Goal: Task Accomplishment & Management: Use online tool/utility

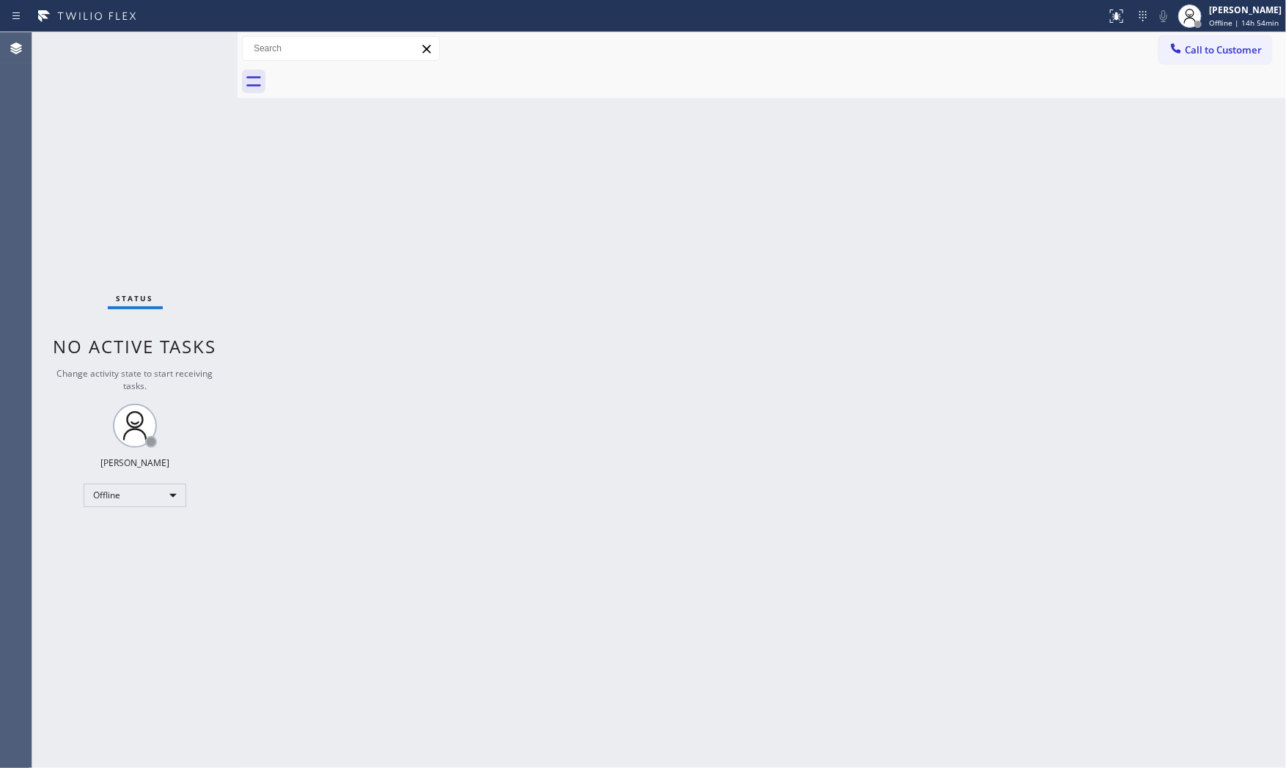
click at [1228, 479] on div "Back to Dashboard Change Sender ID Customers Technicians Select a contact Outbo…" at bounding box center [762, 400] width 1049 height 736
click at [1250, 21] on div "Offline | 15h" at bounding box center [1245, 23] width 73 height 10
click at [1197, 69] on button "Available" at bounding box center [1213, 77] width 147 height 19
click at [1242, 23] on span "Available | 1h" at bounding box center [1234, 23] width 50 height 10
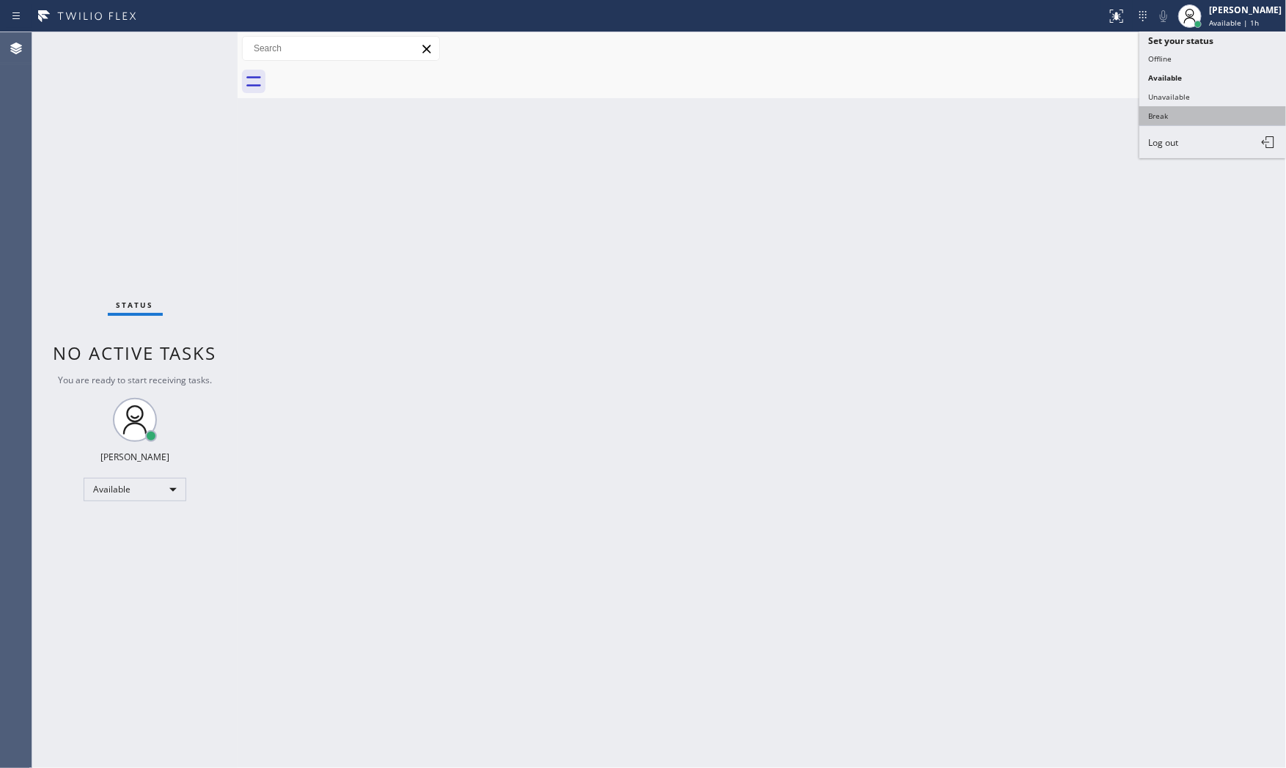
click at [1185, 106] on button "Break" at bounding box center [1213, 115] width 147 height 19
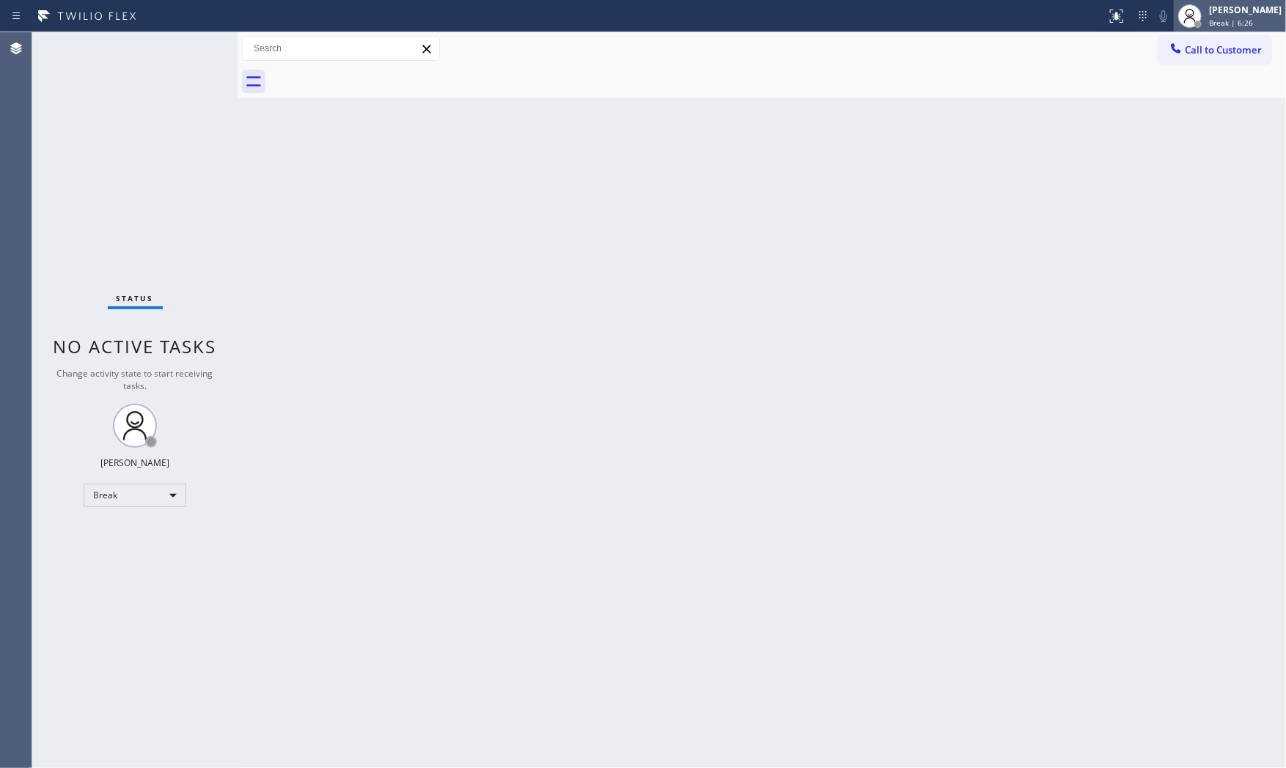
click at [1240, 8] on div "[PERSON_NAME]" at bounding box center [1245, 10] width 73 height 12
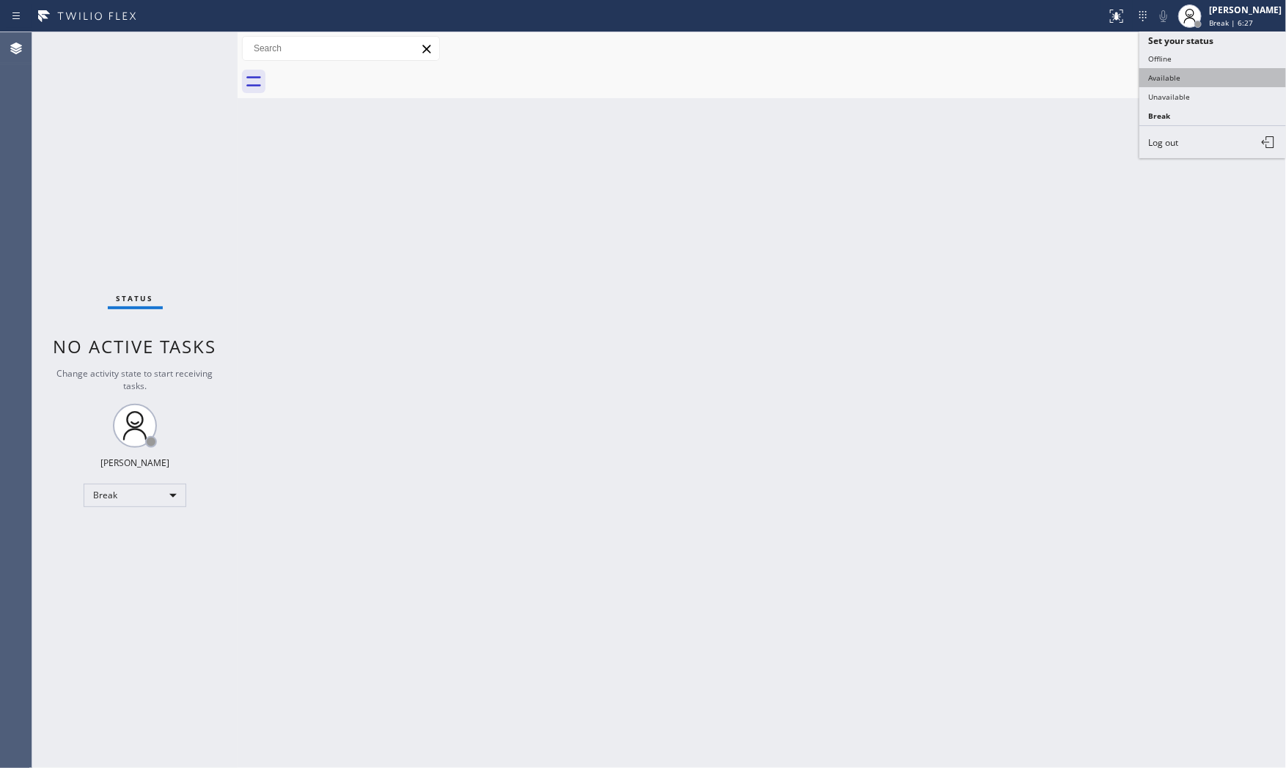
drag, startPoint x: 1171, startPoint y: 92, endPoint x: 1195, endPoint y: 68, distance: 33.7
click at [1195, 68] on ul "Set your status Offline Available Unavailable Break Log out" at bounding box center [1213, 95] width 147 height 127
click at [1195, 68] on button "Available" at bounding box center [1213, 77] width 147 height 19
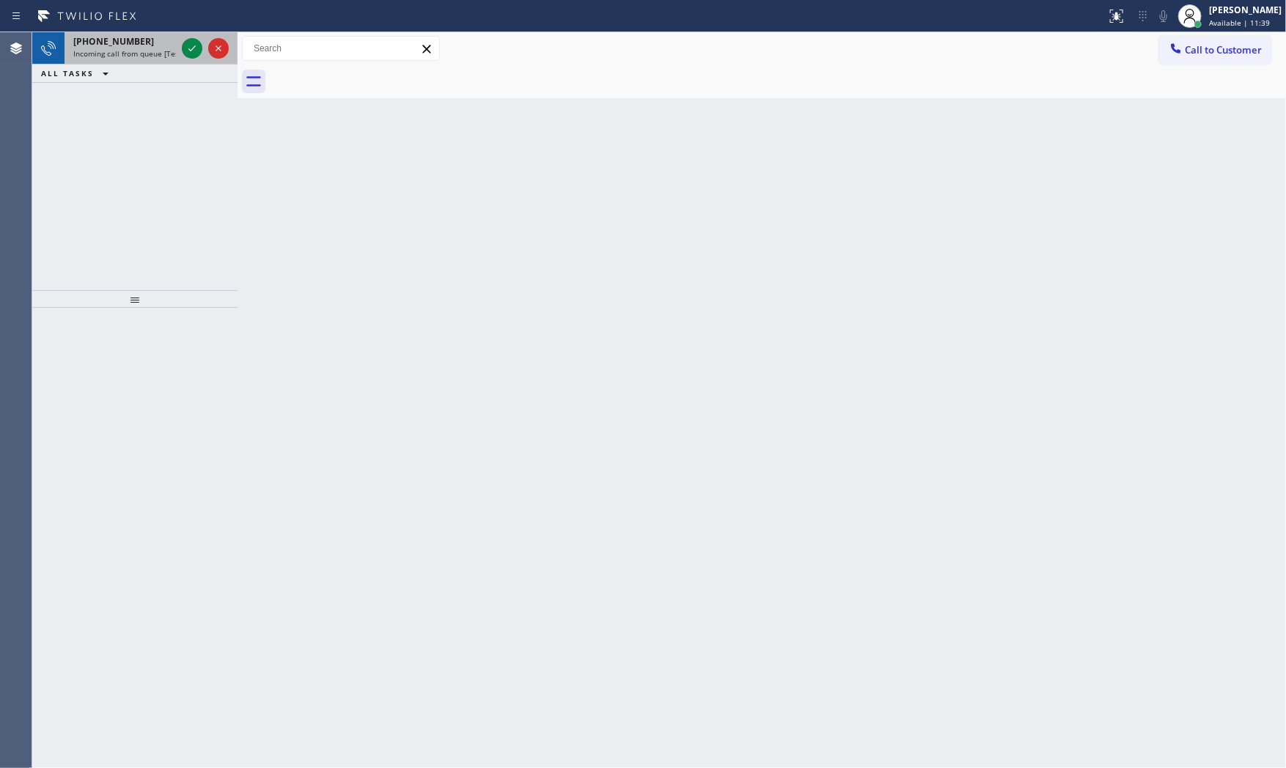
click at [129, 45] on span "[PHONE_NUMBER]" at bounding box center [113, 41] width 81 height 12
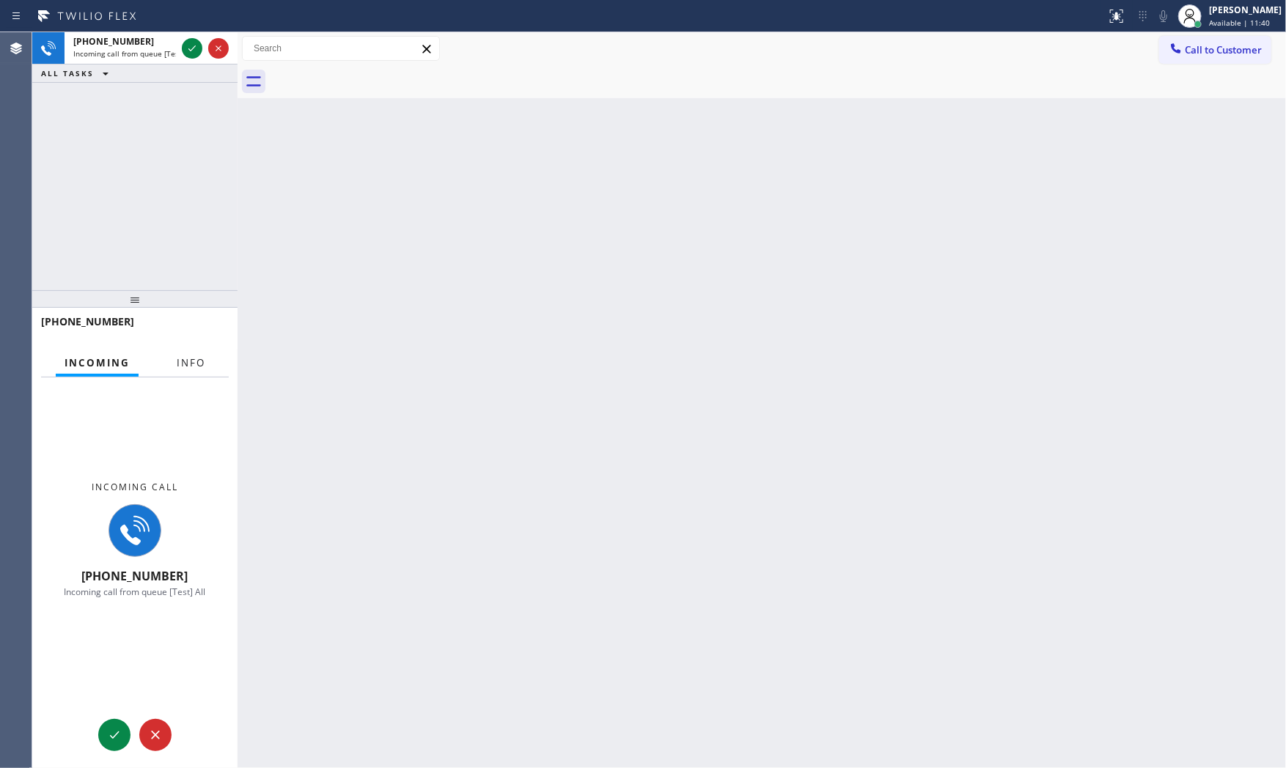
click at [188, 353] on button "Info" at bounding box center [191, 363] width 46 height 29
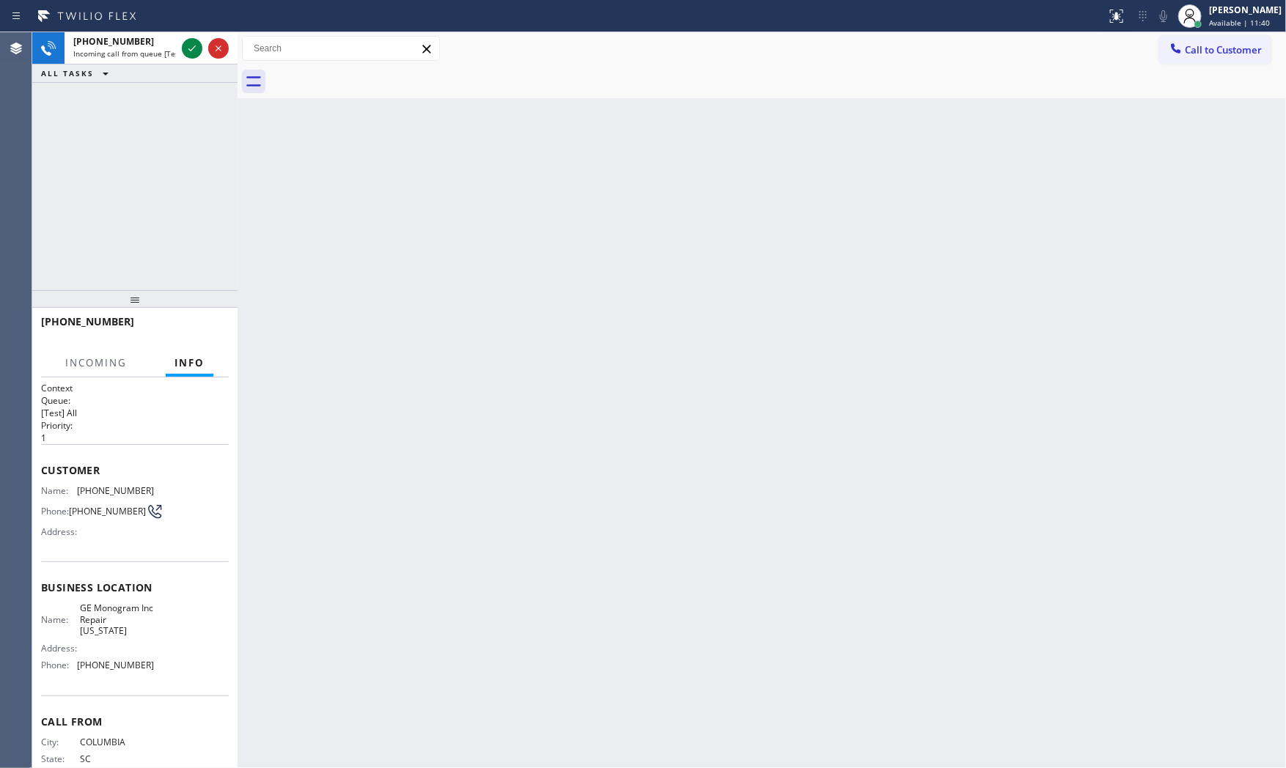
click at [188, 356] on span "Info" at bounding box center [190, 362] width 30 height 13
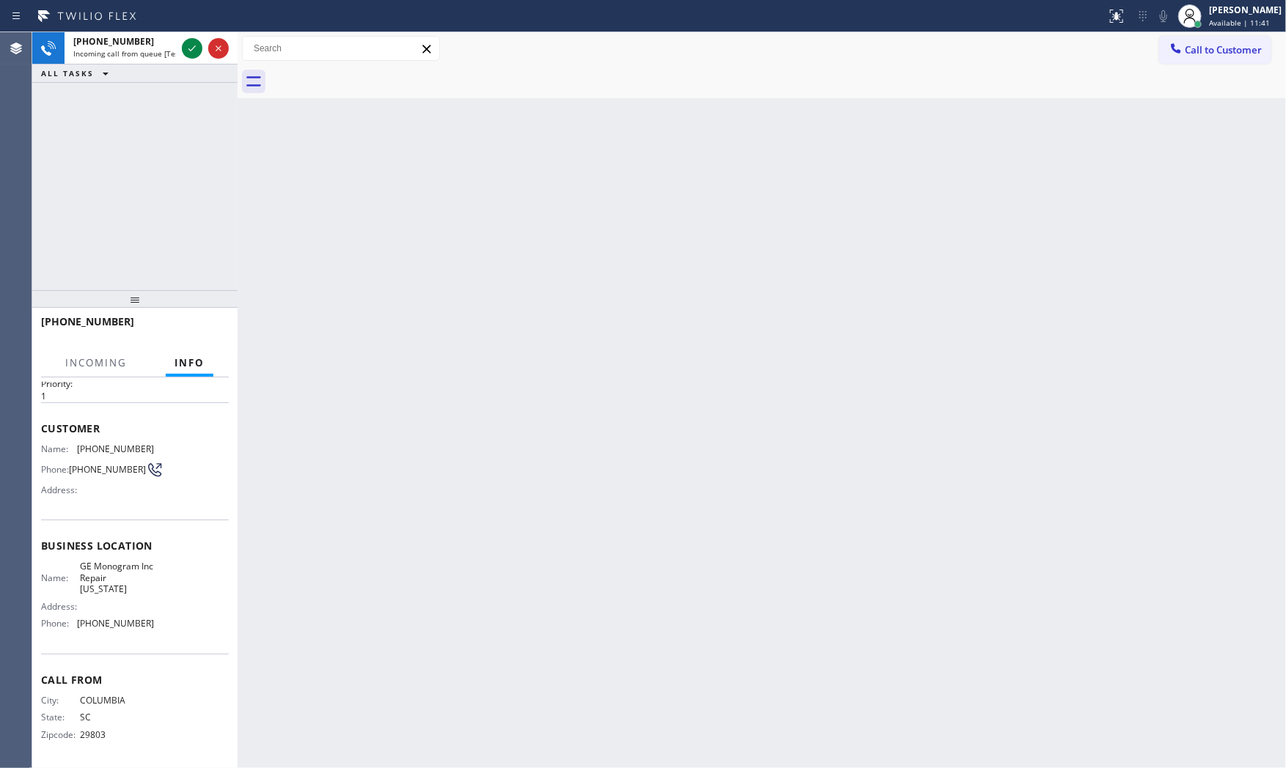
scroll to position [45, 0]
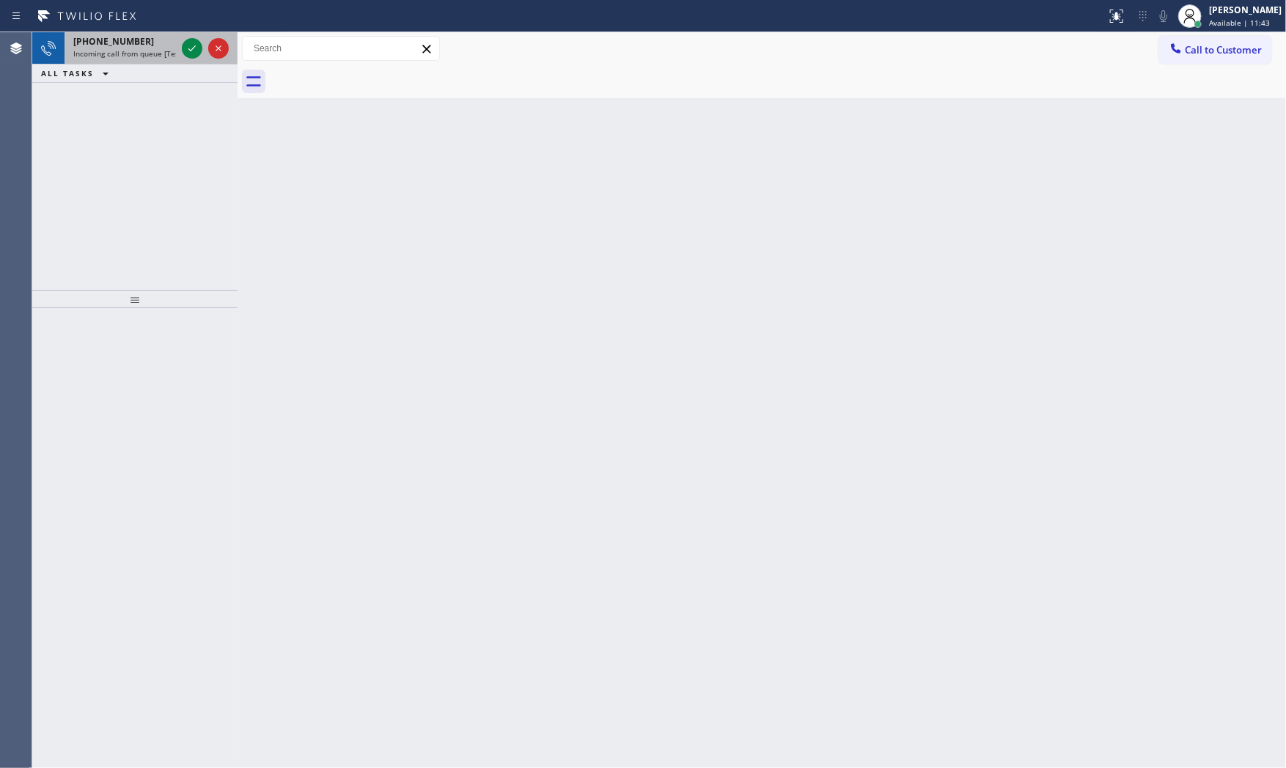
click at [174, 41] on div "[PHONE_NUMBER]" at bounding box center [124, 41] width 103 height 12
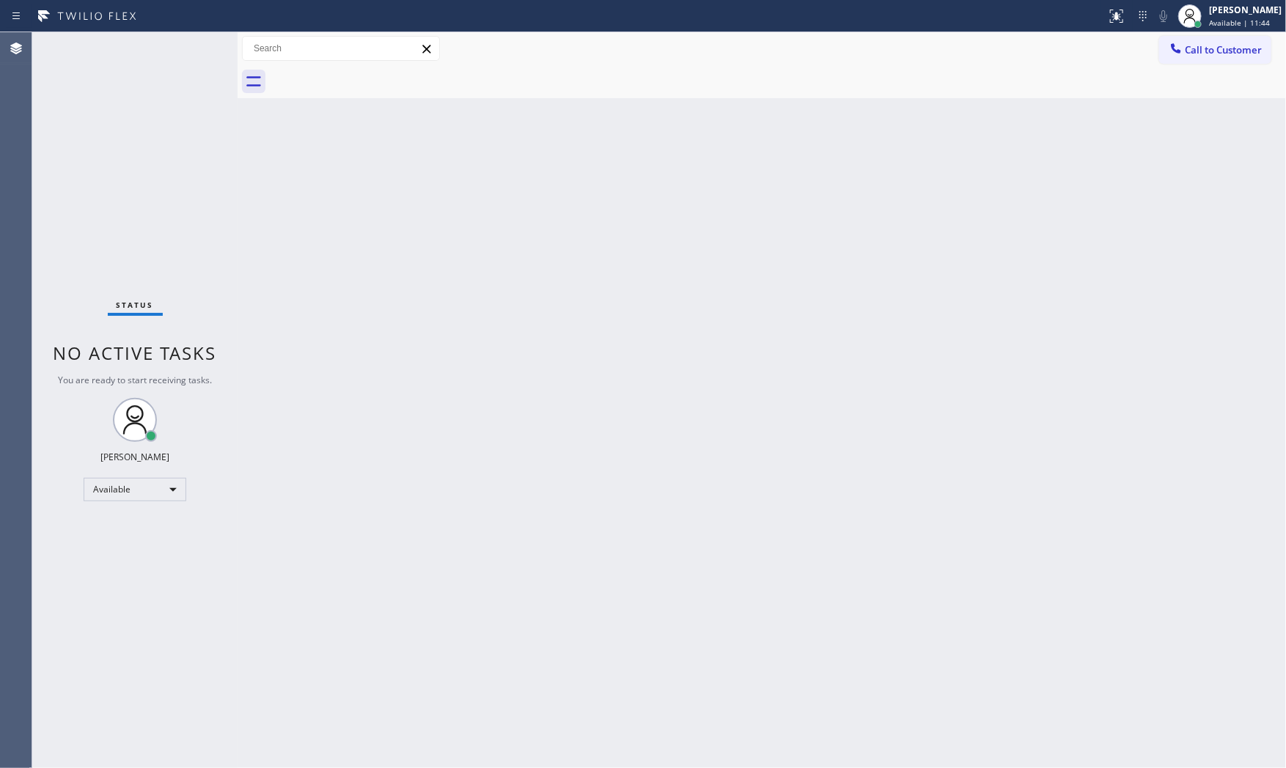
click at [174, 41] on div "Status No active tasks You are ready to start receiving tasks. [PERSON_NAME] Av…" at bounding box center [134, 400] width 205 height 736
click at [180, 43] on div "Status No active tasks You are ready to start receiving tasks. [PERSON_NAME] Av…" at bounding box center [134, 400] width 205 height 736
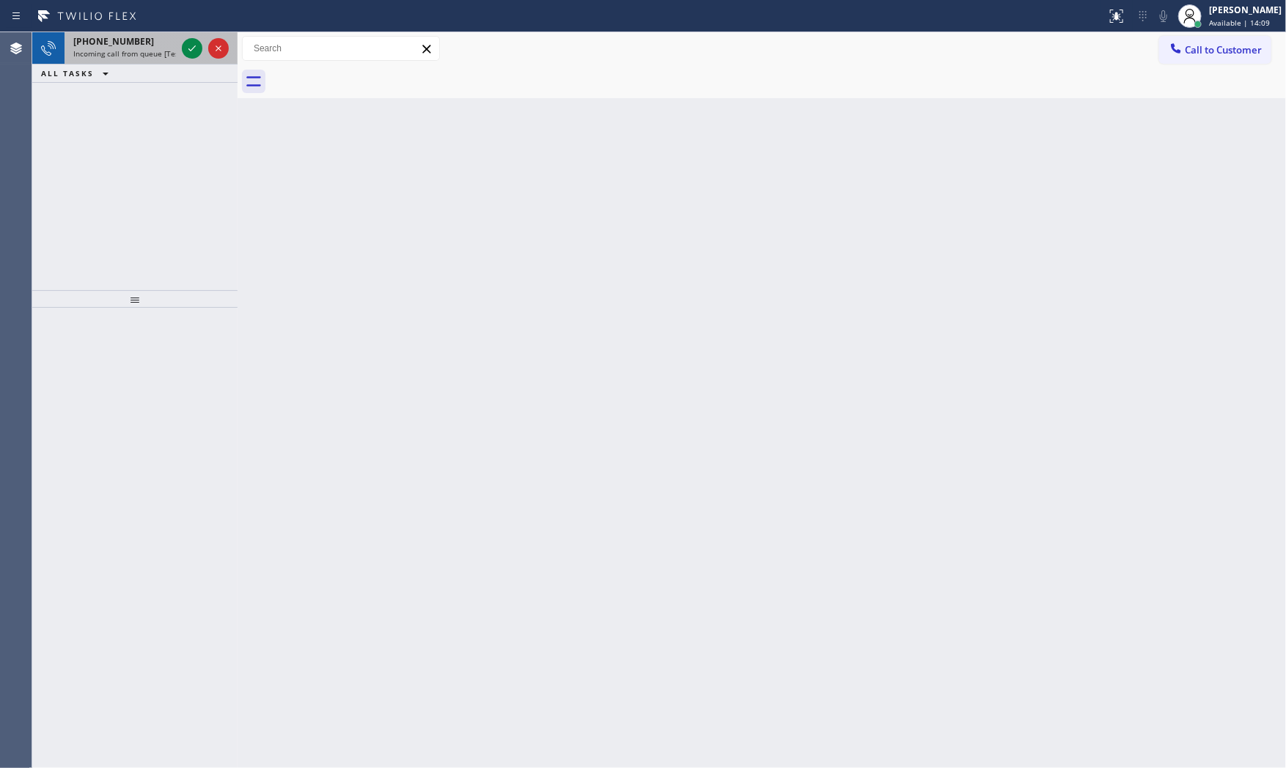
click at [129, 49] on span "Incoming call from queue [Test] All" at bounding box center [134, 53] width 122 height 10
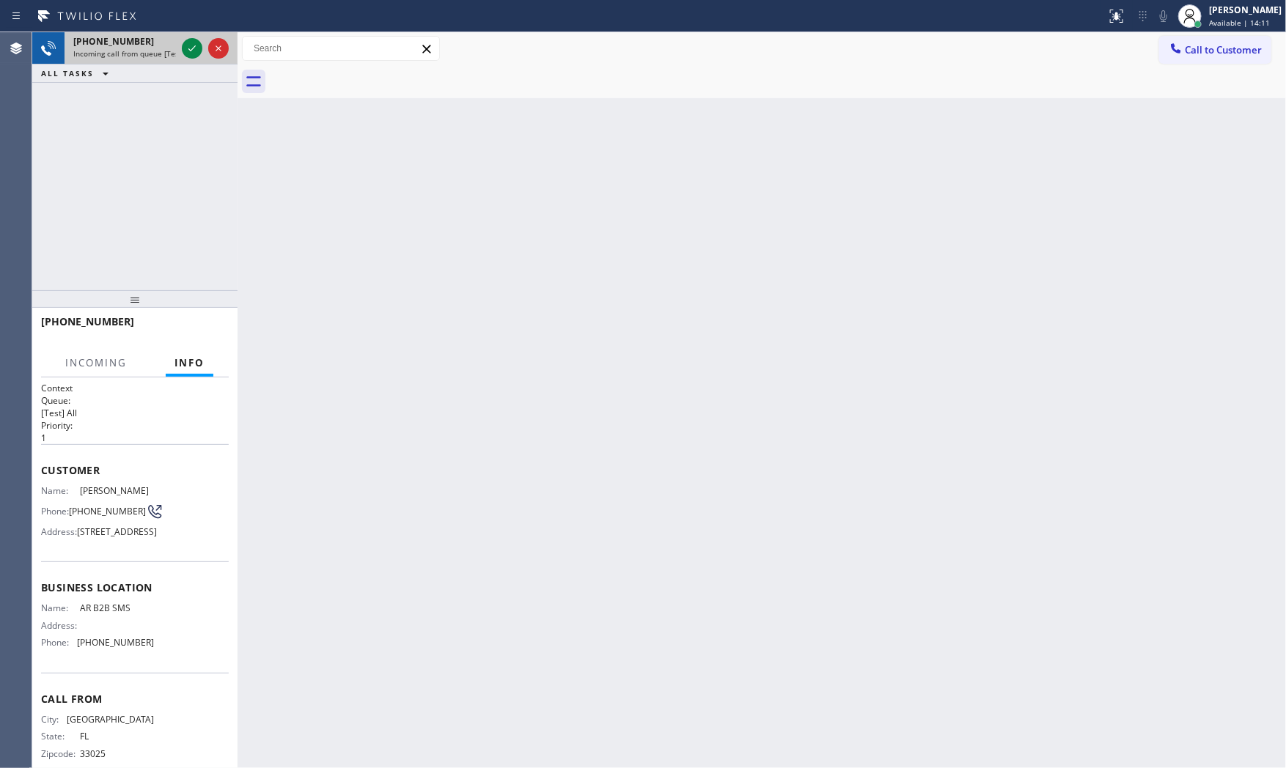
click at [156, 50] on span "Incoming call from queue [Test] All" at bounding box center [134, 53] width 122 height 10
click at [188, 53] on icon at bounding box center [192, 49] width 18 height 18
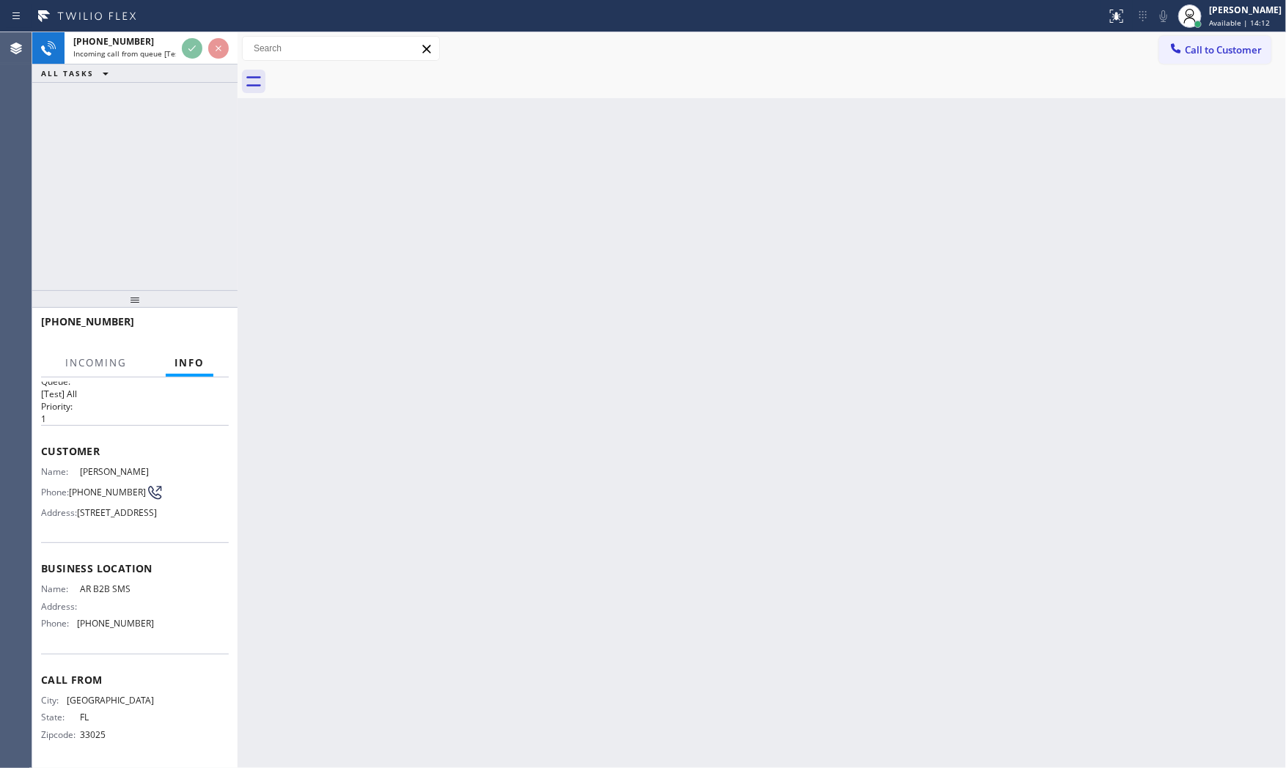
scroll to position [45, 0]
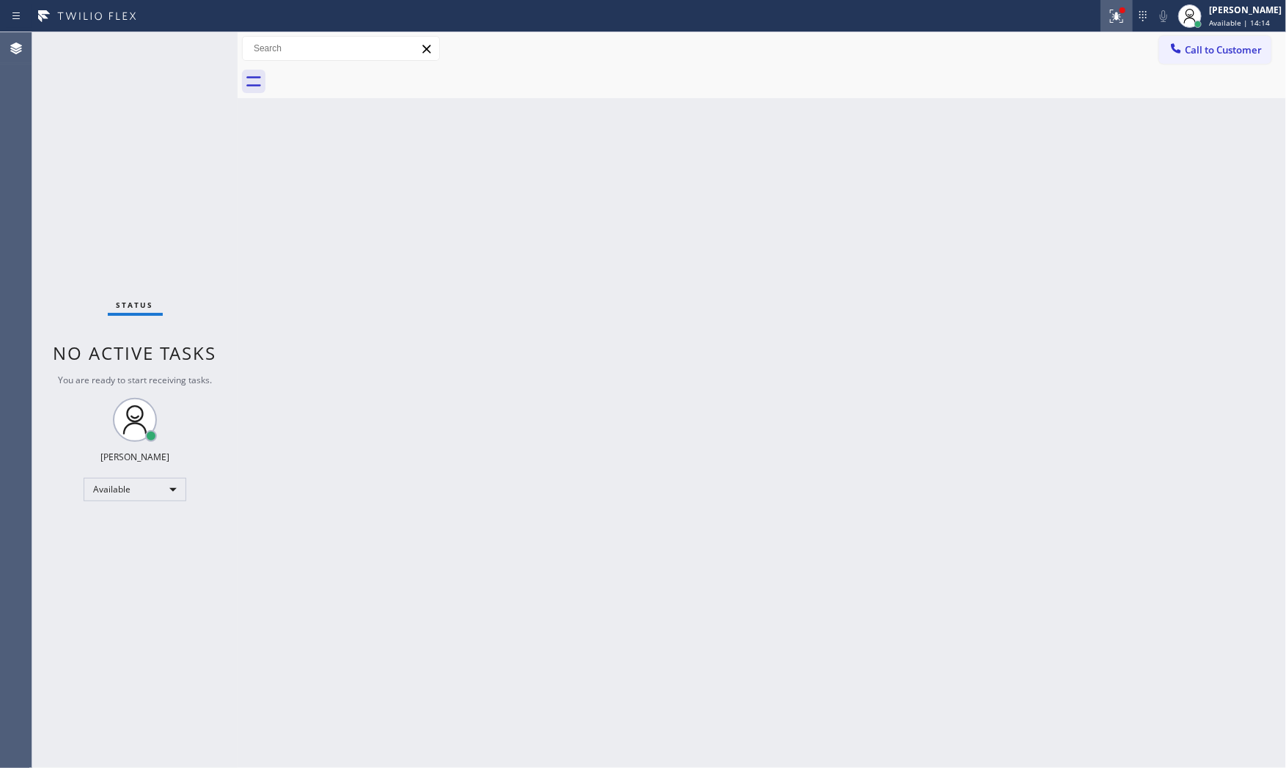
click at [1109, 17] on icon at bounding box center [1117, 16] width 18 height 18
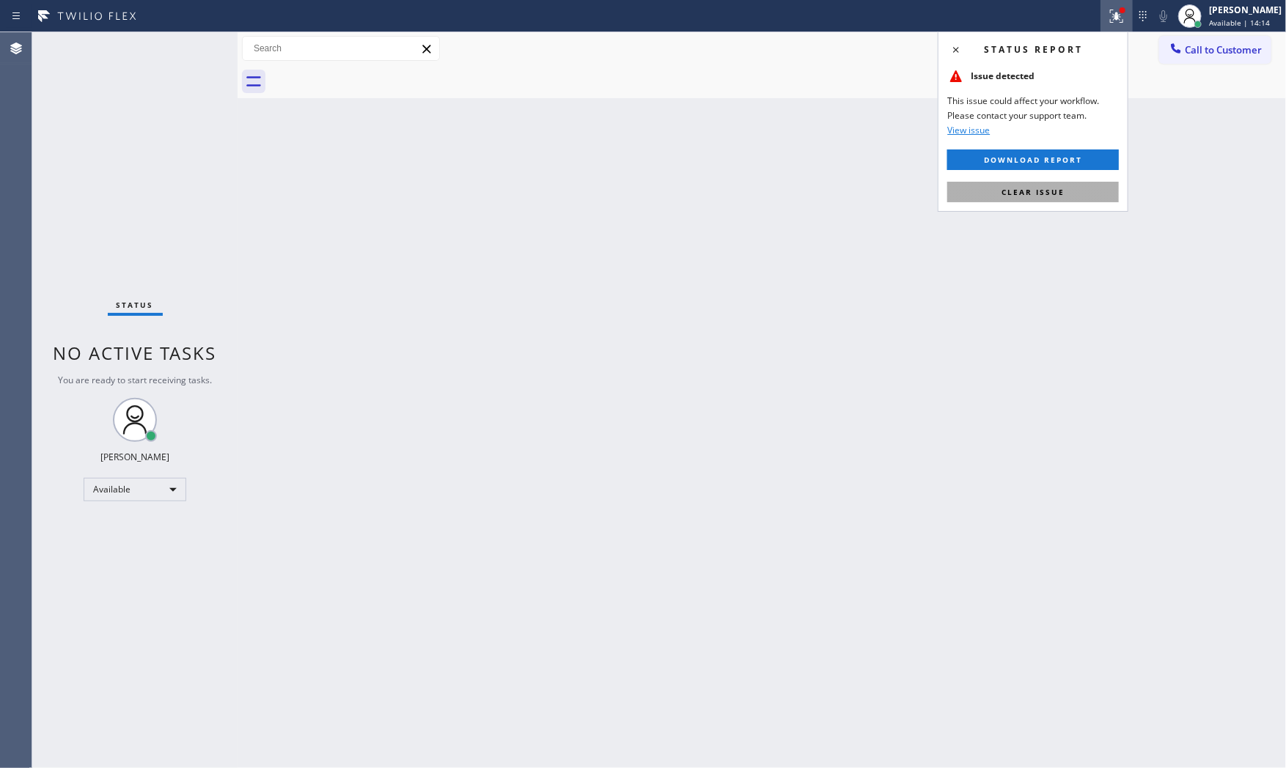
click at [1075, 196] on button "Clear issue" at bounding box center [1033, 192] width 172 height 21
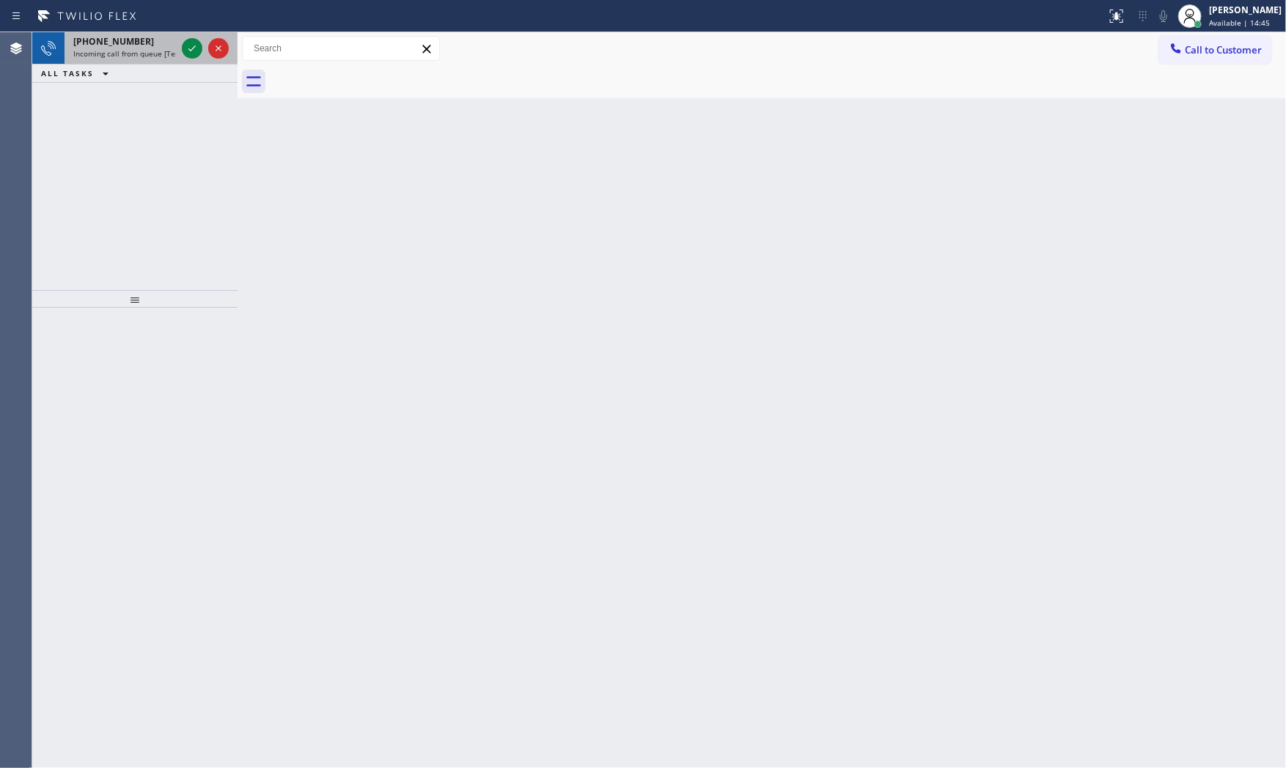
click at [152, 48] on span "Incoming call from queue [Test] All" at bounding box center [134, 53] width 122 height 10
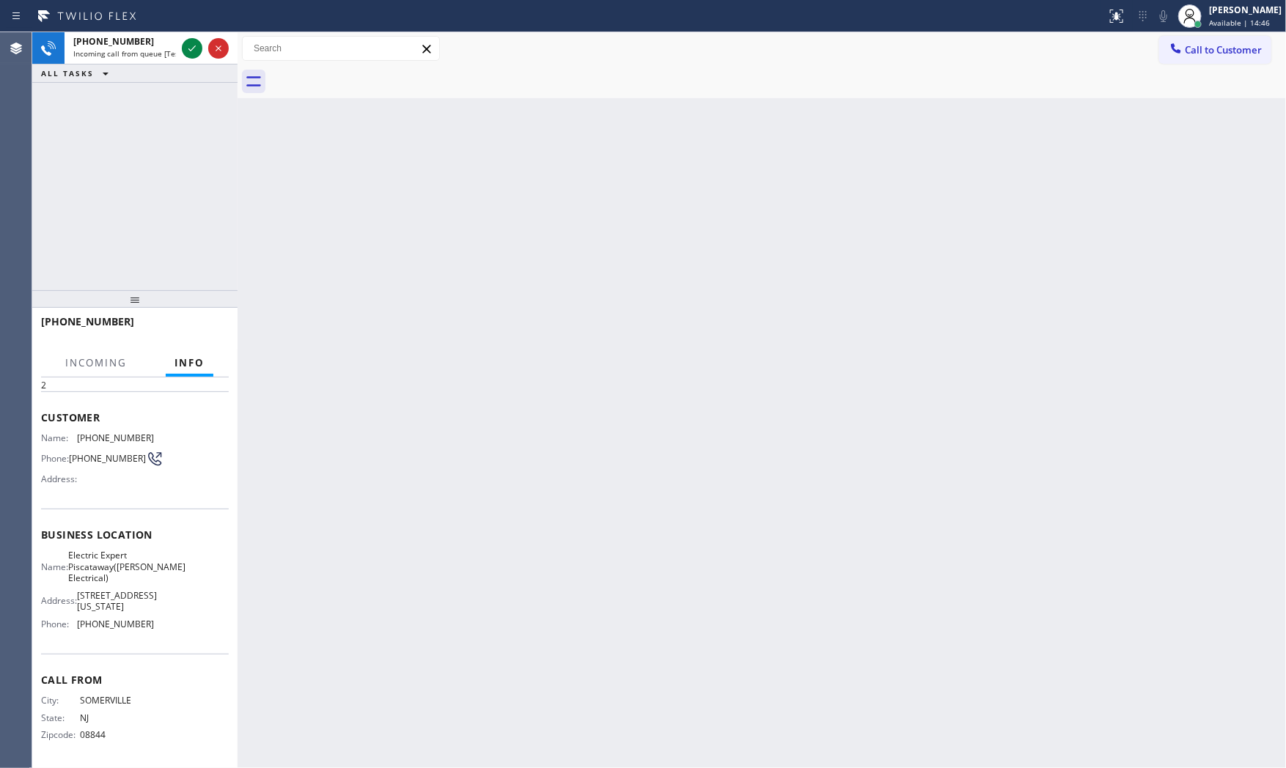
scroll to position [90, 0]
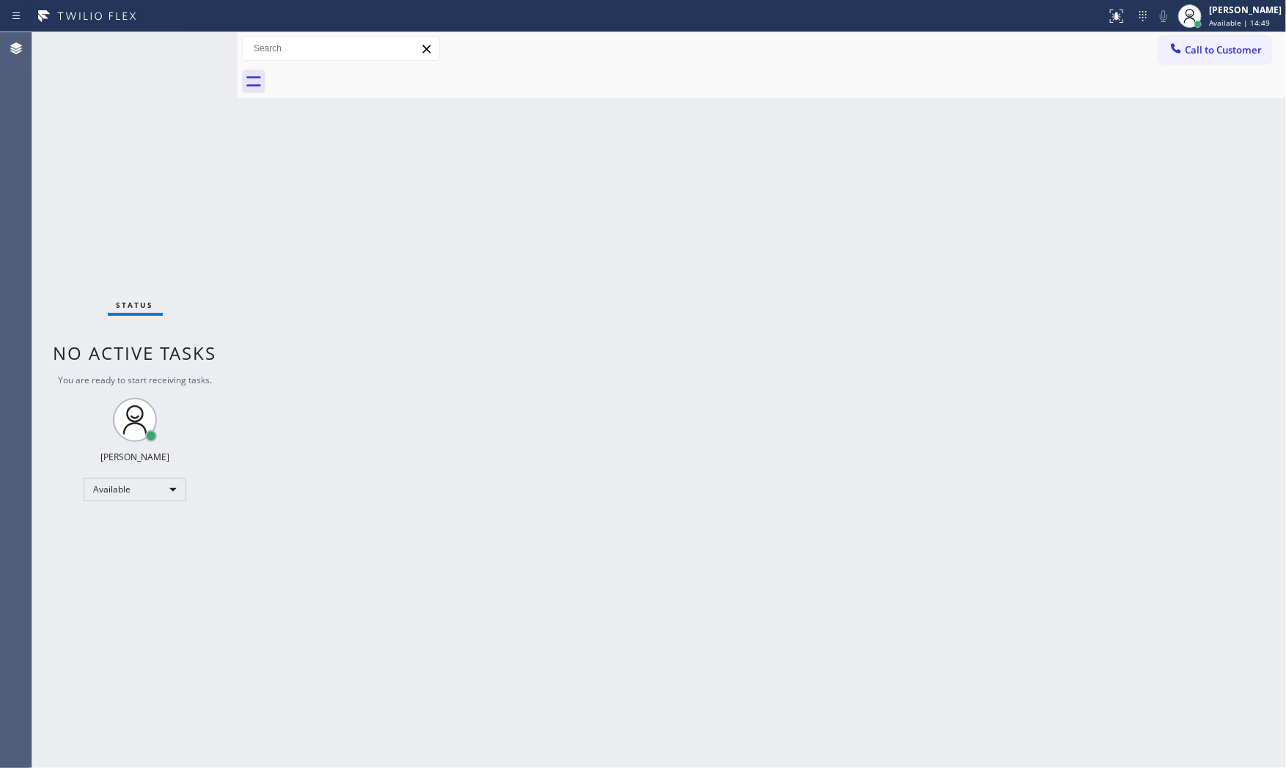
click at [182, 48] on div "Status No active tasks You are ready to start receiving tasks. [PERSON_NAME] Av…" at bounding box center [134, 400] width 205 height 736
click at [136, 44] on div "Status No active tasks You are ready to start receiving tasks. [PERSON_NAME] Av…" at bounding box center [134, 400] width 205 height 736
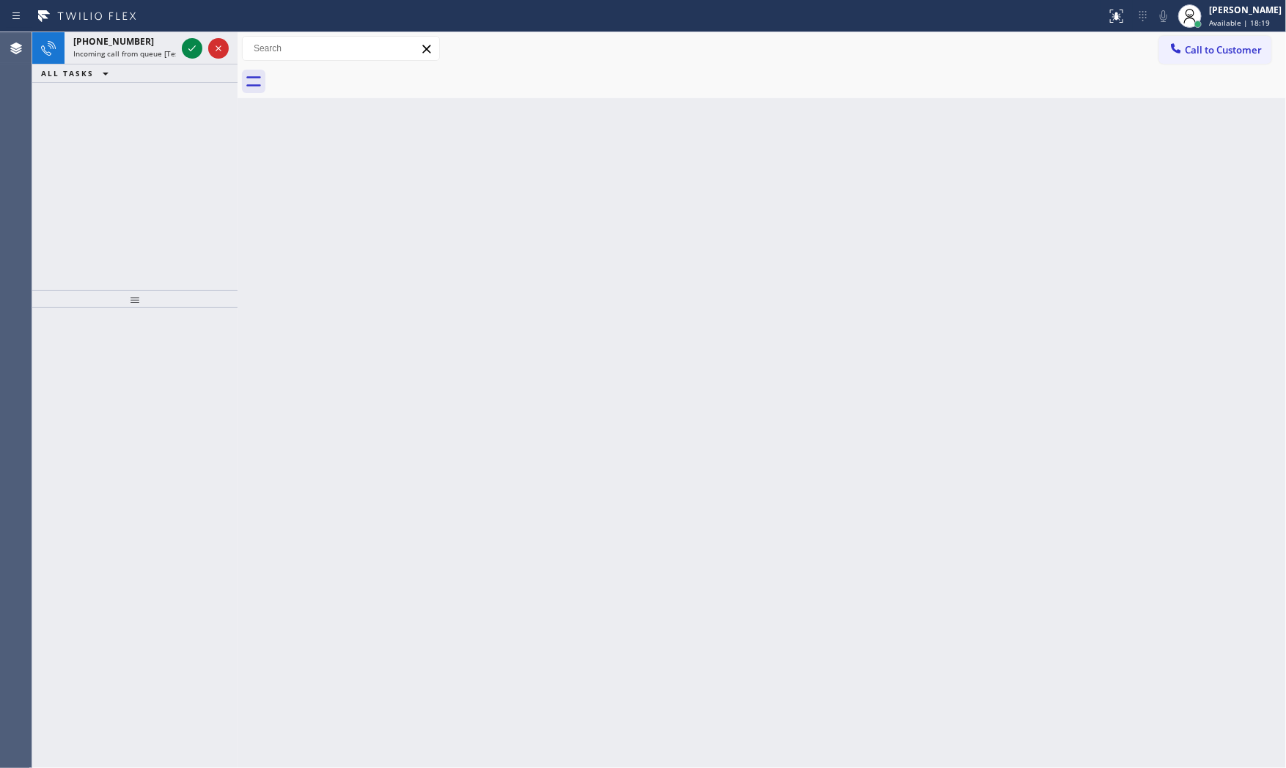
click at [128, 67] on div "ALL TASKS ALL TASKS ACTIVE TASKS TASKS IN WRAP UP" at bounding box center [134, 74] width 205 height 18
click at [132, 56] on span "Incoming call from queue [Test] All" at bounding box center [134, 53] width 122 height 10
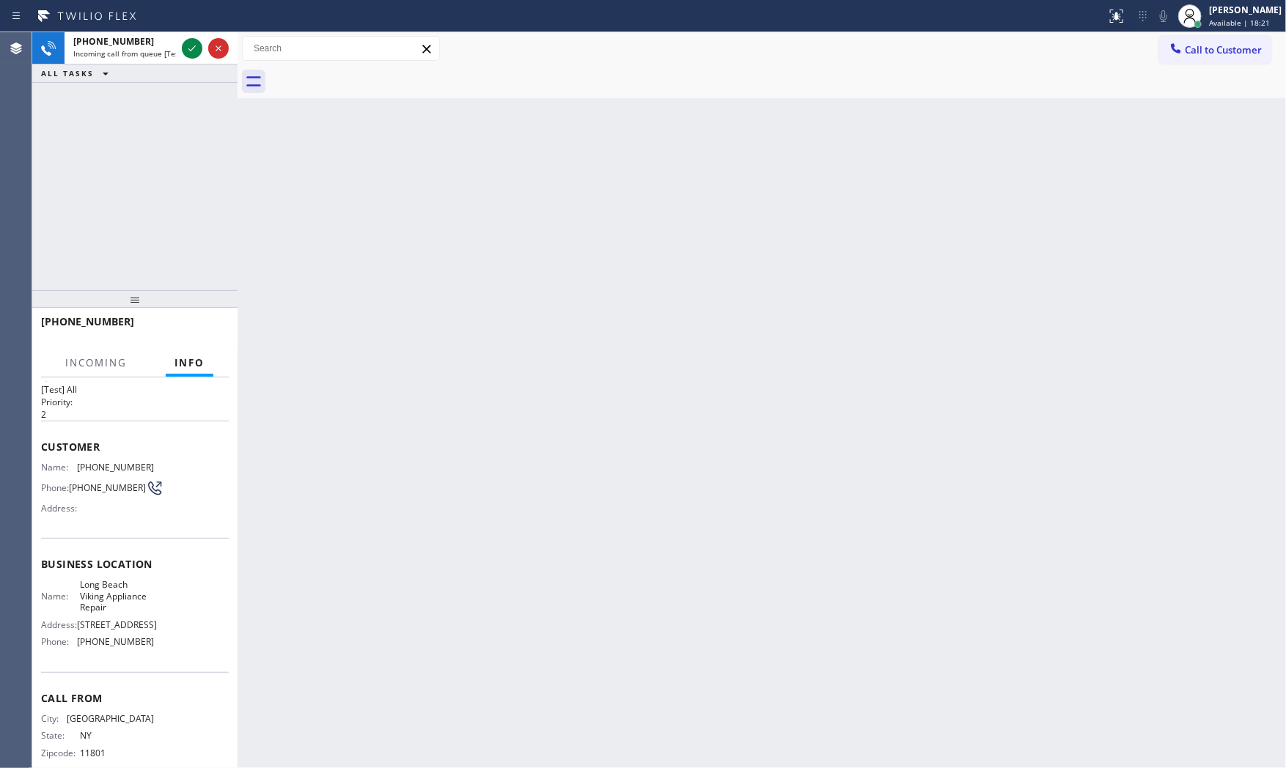
scroll to position [45, 0]
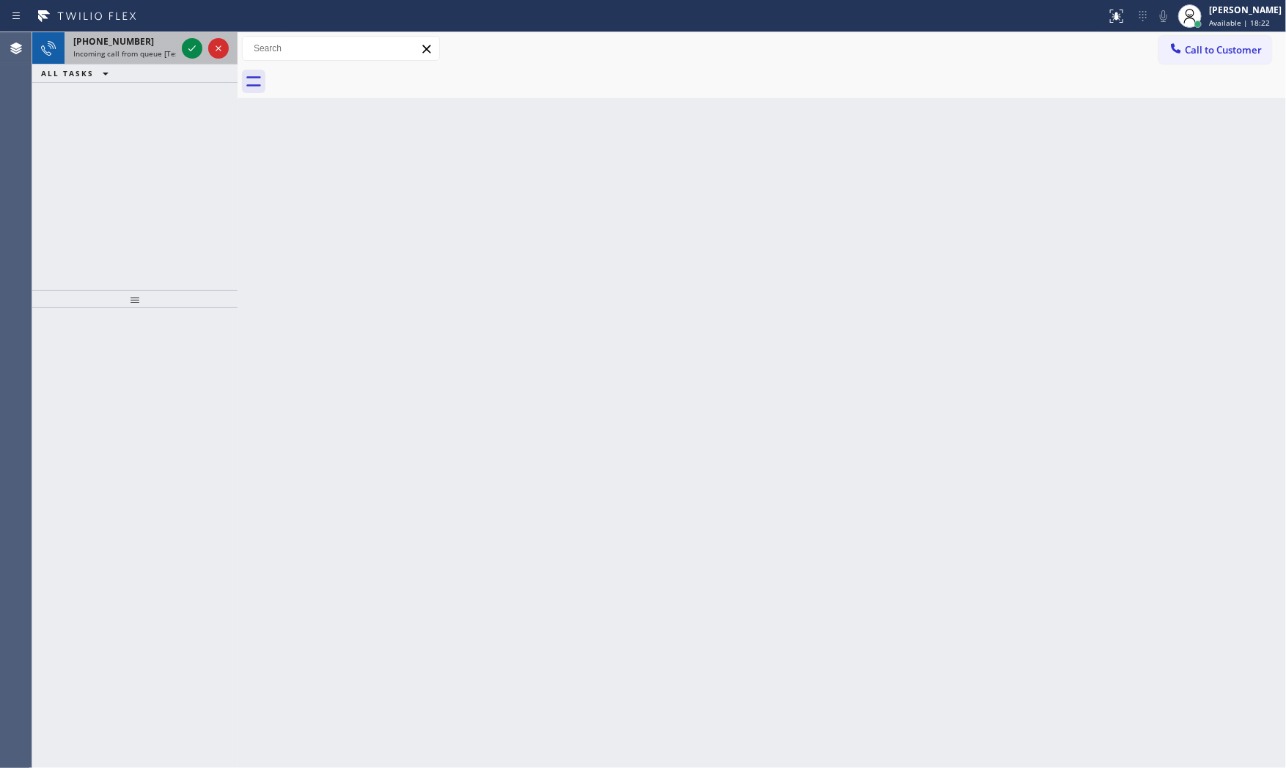
click at [144, 45] on div "[PHONE_NUMBER]" at bounding box center [124, 41] width 103 height 12
click at [141, 43] on div "[PHONE_NUMBER]" at bounding box center [124, 41] width 103 height 12
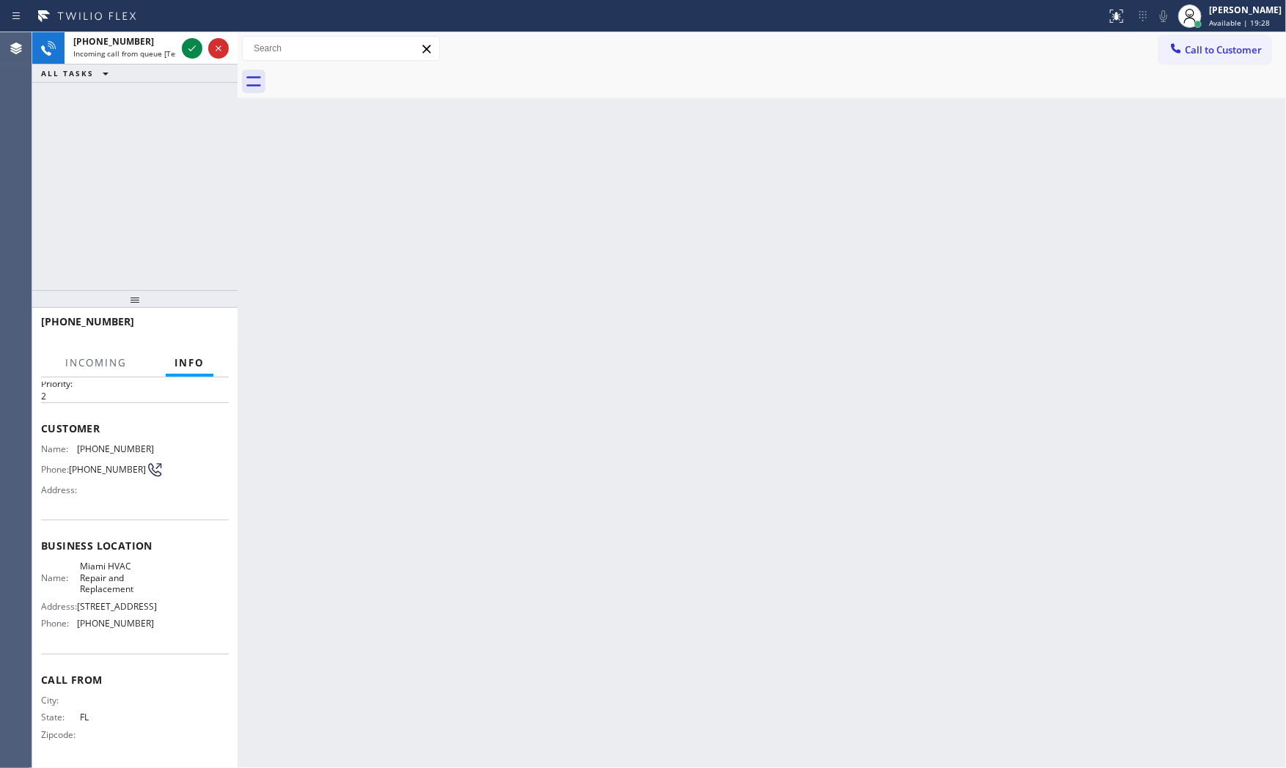
scroll to position [45, 0]
click at [161, 59] on span "Incoming call from queue [Test] All" at bounding box center [134, 53] width 122 height 10
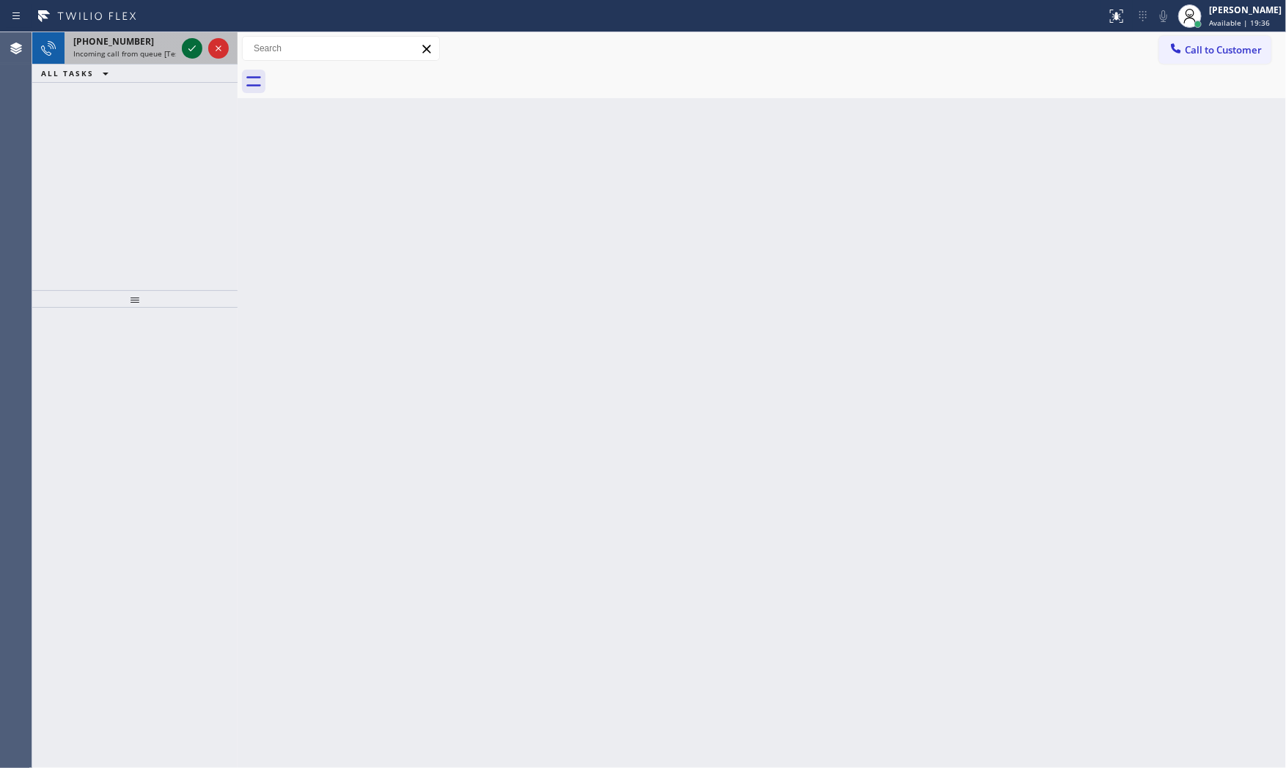
click at [182, 45] on div at bounding box center [192, 49] width 21 height 18
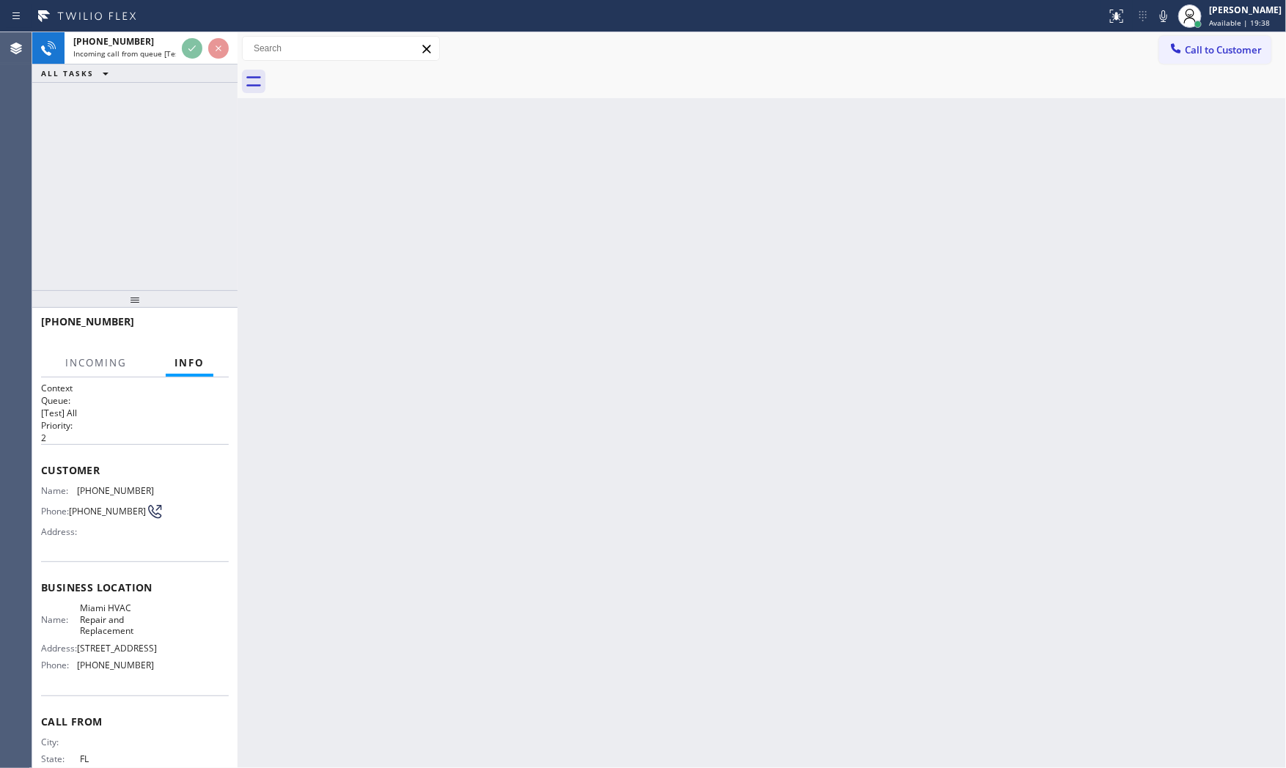
click at [188, 271] on div "[PHONE_NUMBER] Incoming call from queue [Test] All ALL TASKS ALL TASKS ACTIVE T…" at bounding box center [134, 161] width 205 height 258
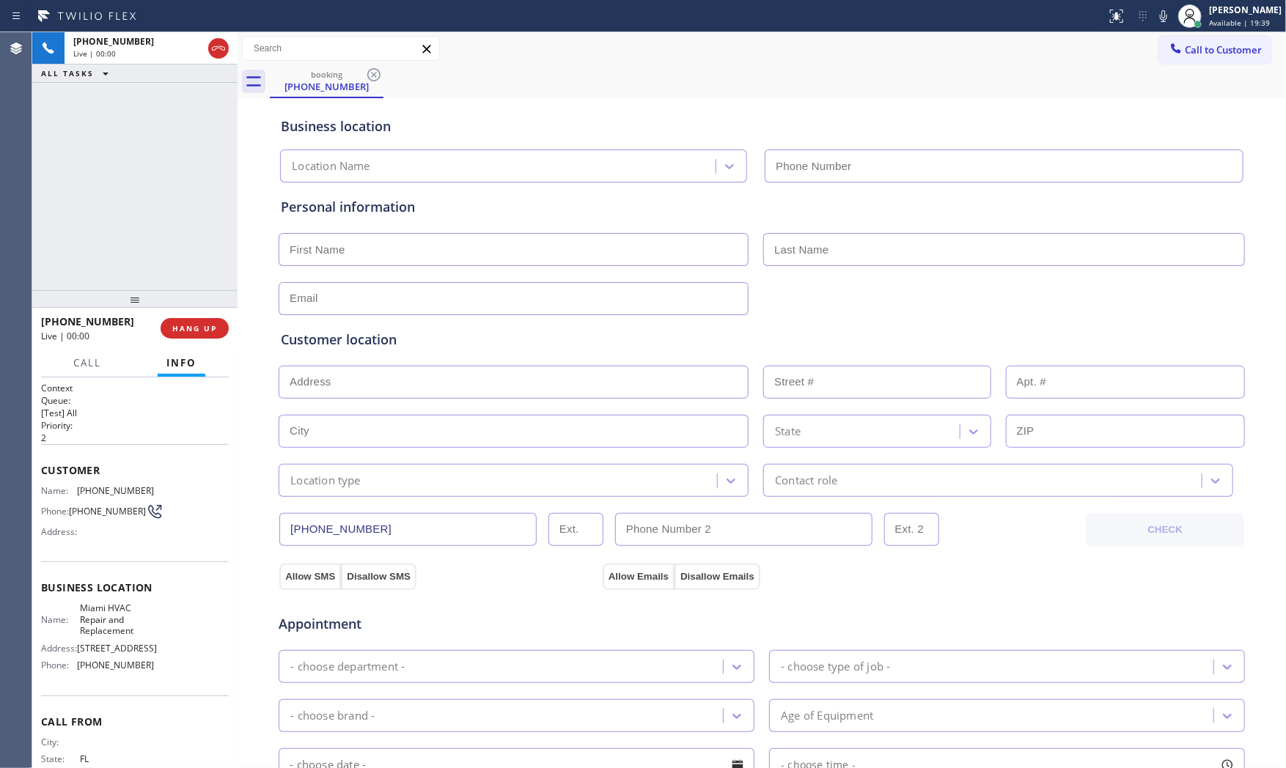
type input "[PHONE_NUMBER]"
click at [191, 338] on button "HANG UP" at bounding box center [195, 328] width 68 height 21
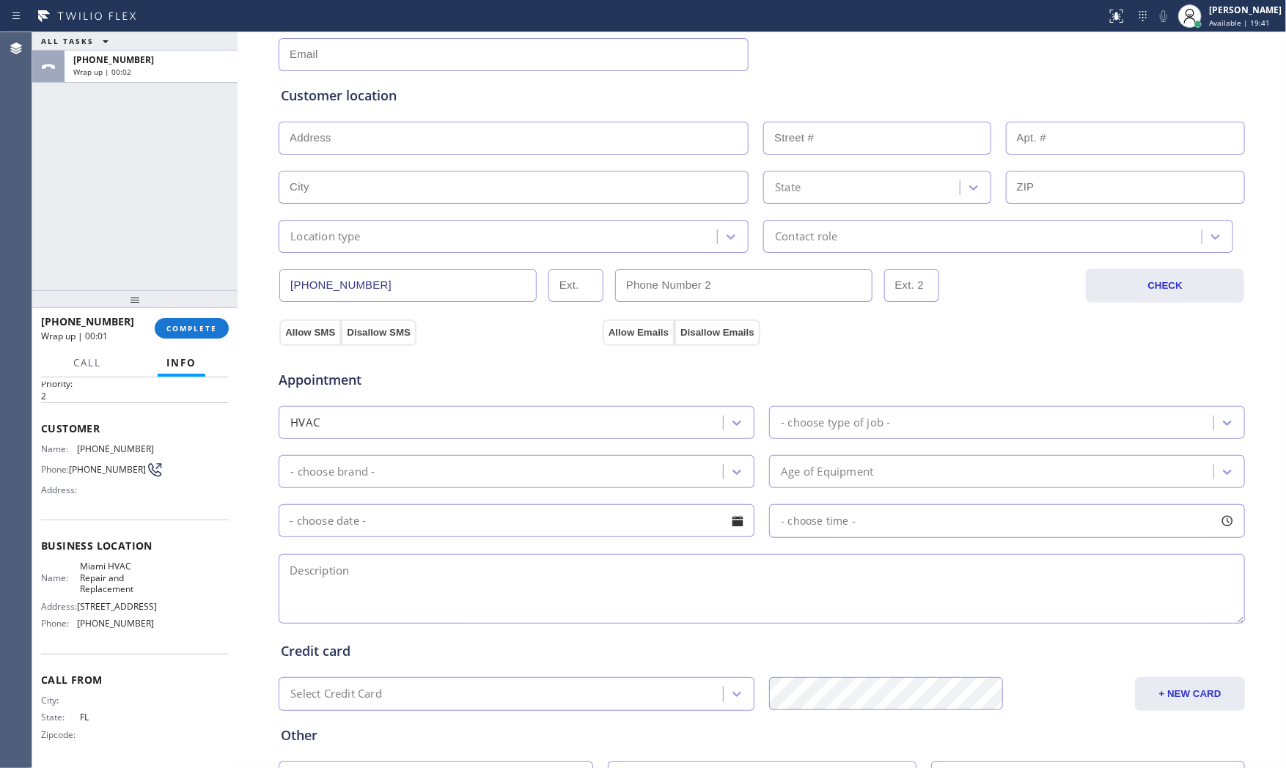
scroll to position [45, 0]
click at [140, 27] on div "Status report No issues detected If you experience an issue, please download th…" at bounding box center [643, 16] width 1286 height 32
click at [155, 68] on div "Wrap up | 01:16" at bounding box center [150, 72] width 155 height 10
click at [180, 338] on div "[PHONE_NUMBER] Wrap up | 01:16 COMPLETE" at bounding box center [135, 328] width 188 height 38
click at [191, 331] on span "COMPLETE" at bounding box center [191, 328] width 51 height 10
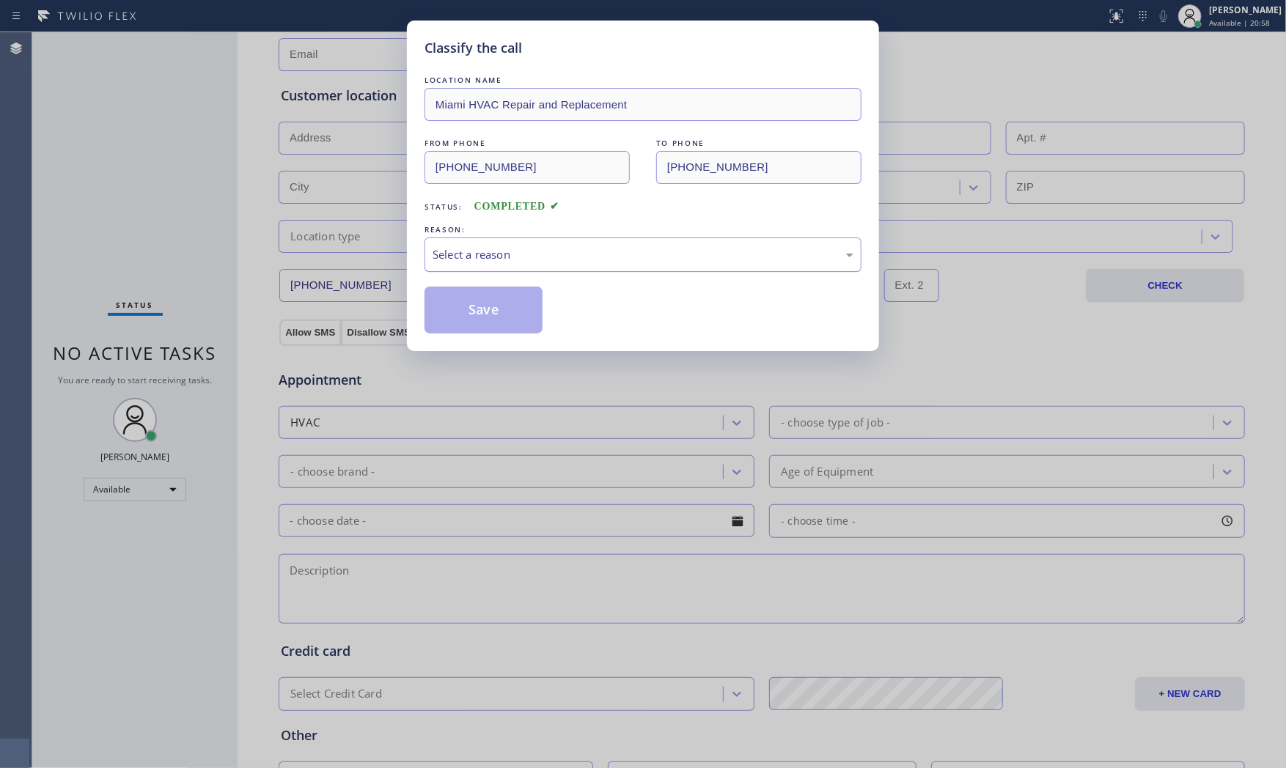
click at [536, 259] on div "Select a reason" at bounding box center [643, 254] width 421 height 17
click at [499, 312] on button "Save" at bounding box center [484, 310] width 118 height 47
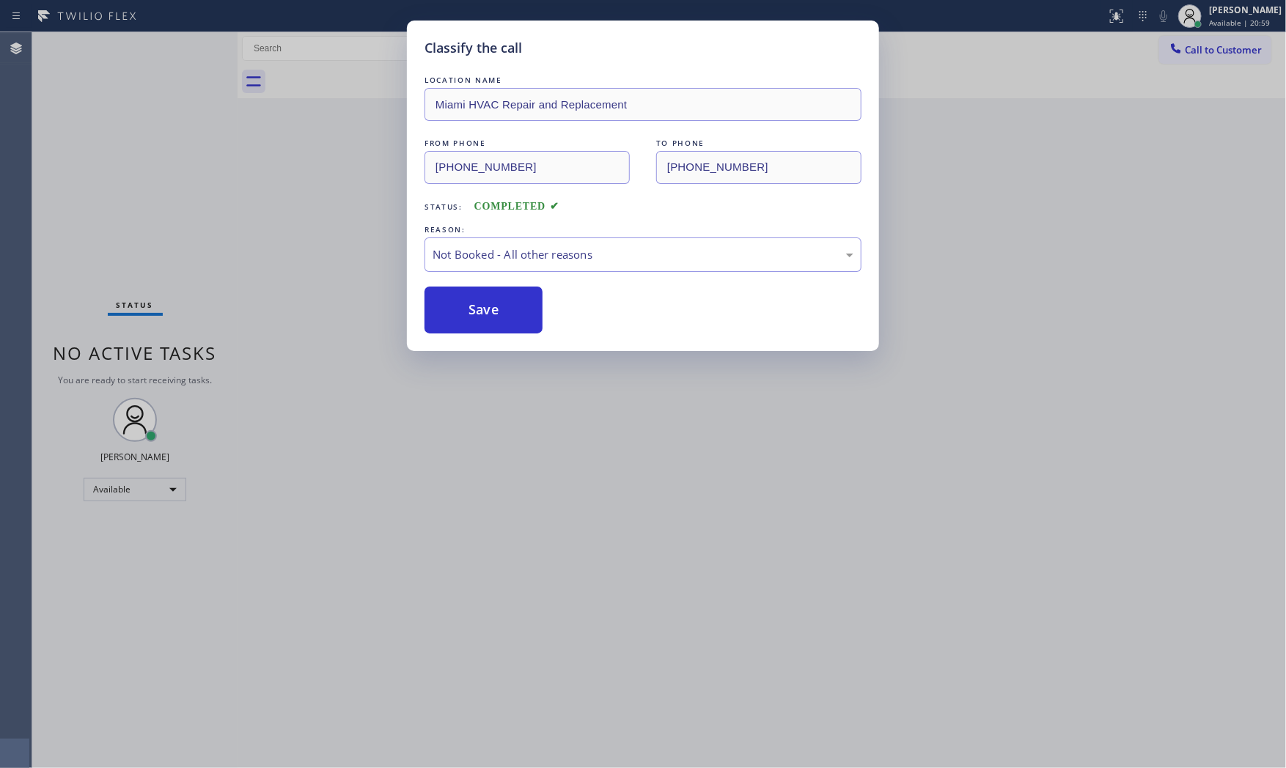
click at [499, 312] on button "Save" at bounding box center [484, 310] width 118 height 47
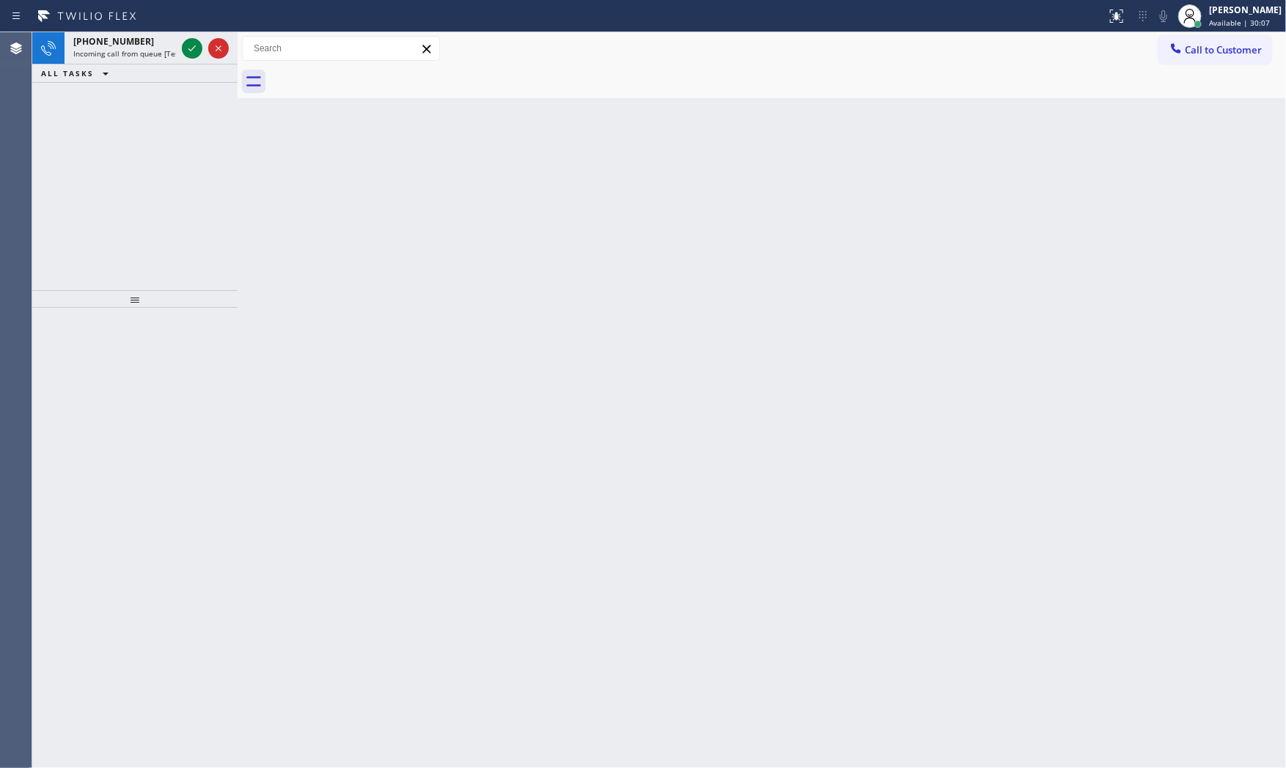
click at [147, 31] on div "Status report No issues detected If you experience an issue, please download th…" at bounding box center [643, 16] width 1286 height 32
click at [155, 46] on div "[PHONE_NUMBER]" at bounding box center [124, 41] width 103 height 12
click at [154, 47] on div "[PHONE_NUMBER]" at bounding box center [124, 41] width 103 height 12
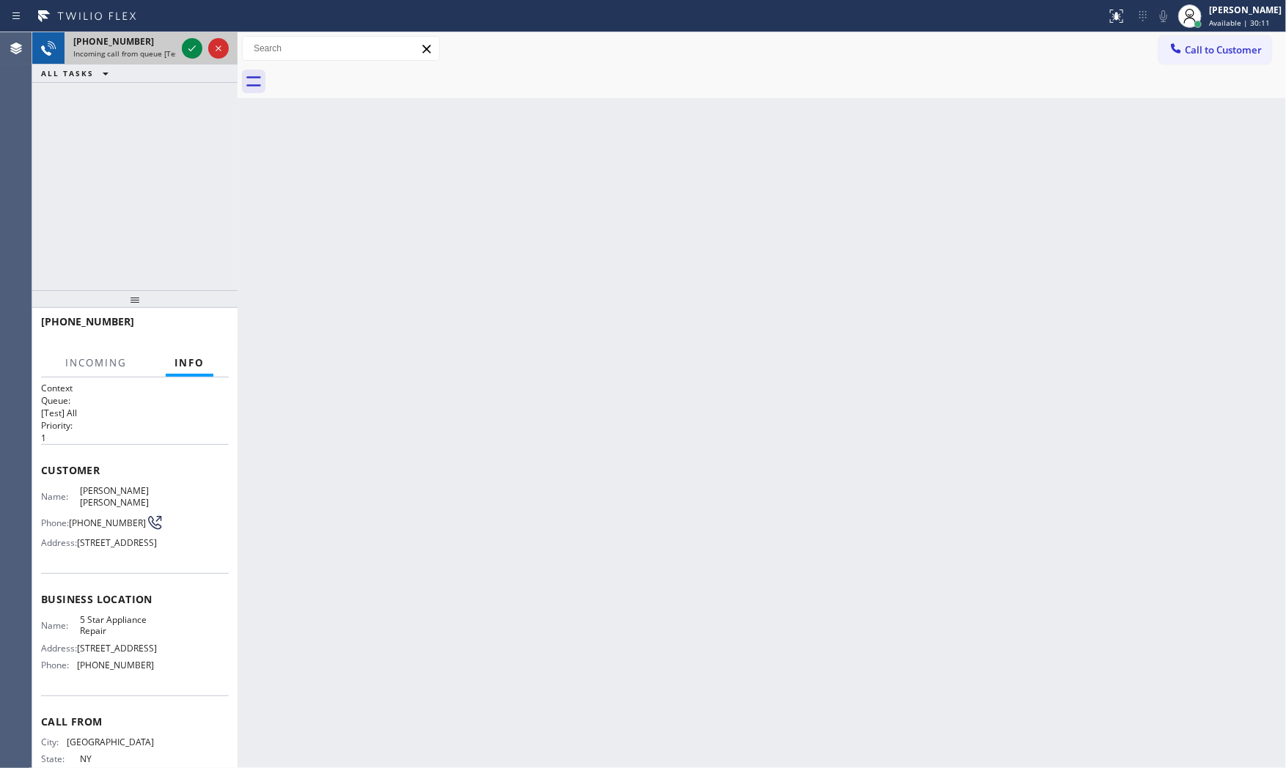
click at [175, 49] on span "Incoming call from queue [Test] All" at bounding box center [134, 53] width 122 height 10
click at [192, 51] on icon at bounding box center [192, 49] width 18 height 18
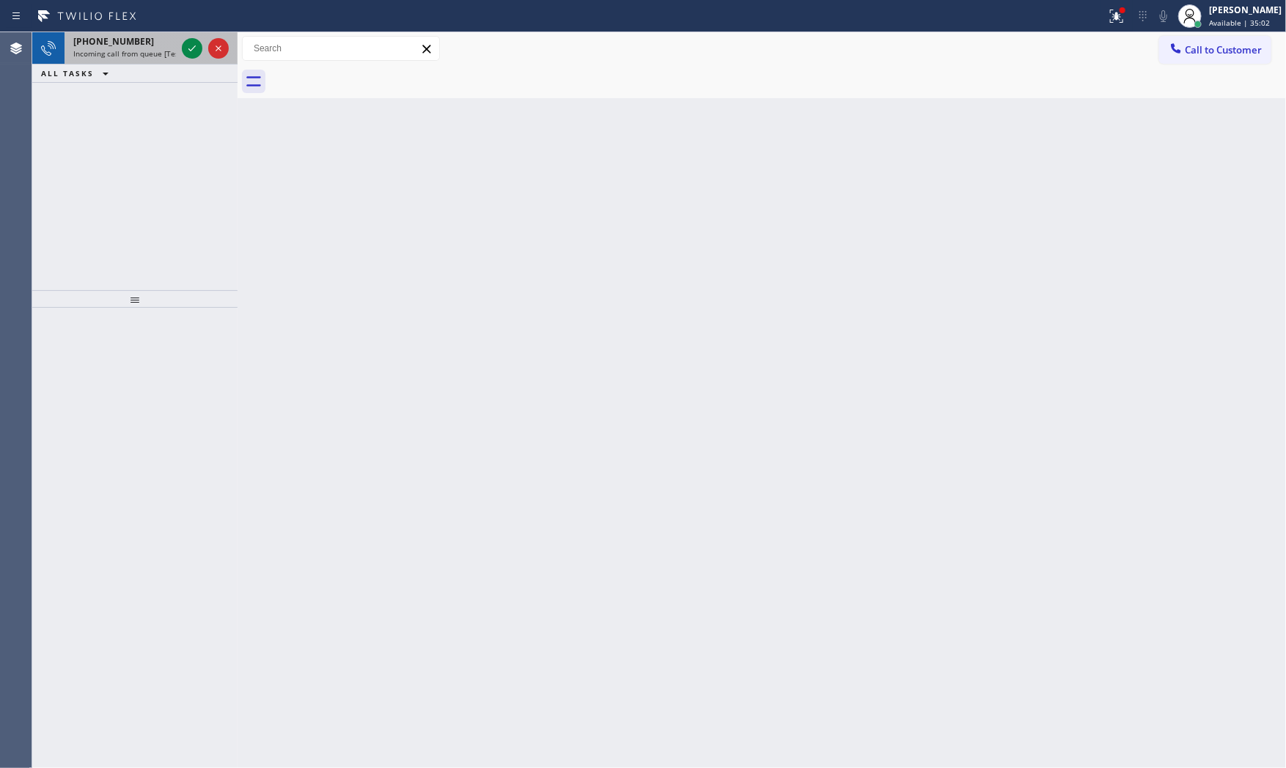
click at [109, 44] on span "[PHONE_NUMBER]" at bounding box center [113, 41] width 81 height 12
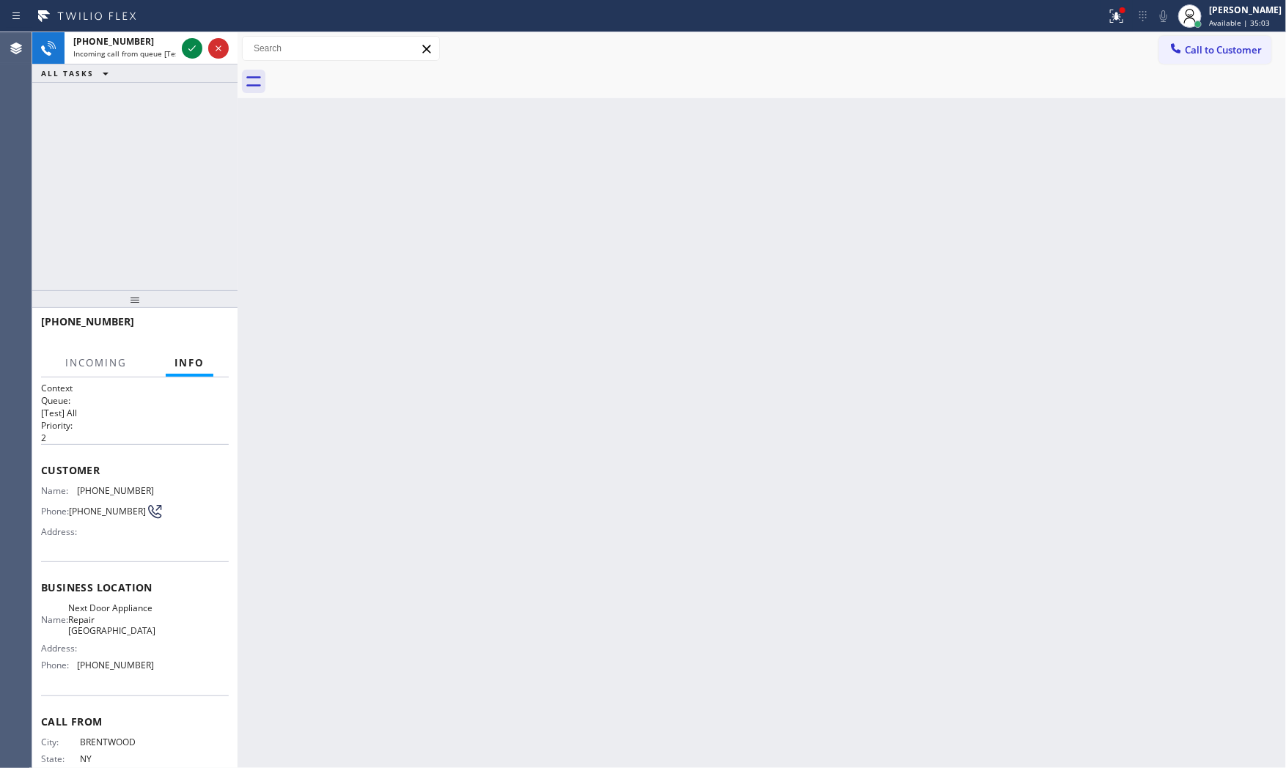
scroll to position [56, 0]
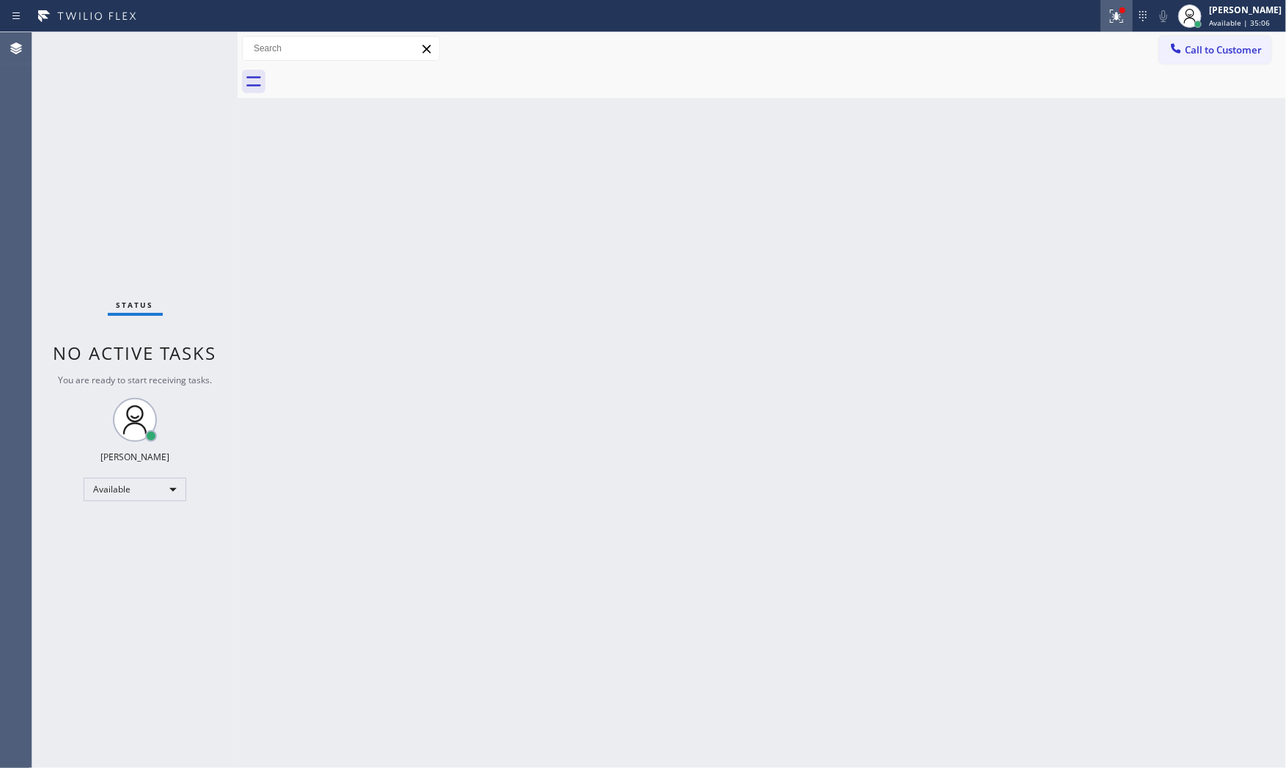
click at [1108, 15] on icon at bounding box center [1117, 16] width 18 height 18
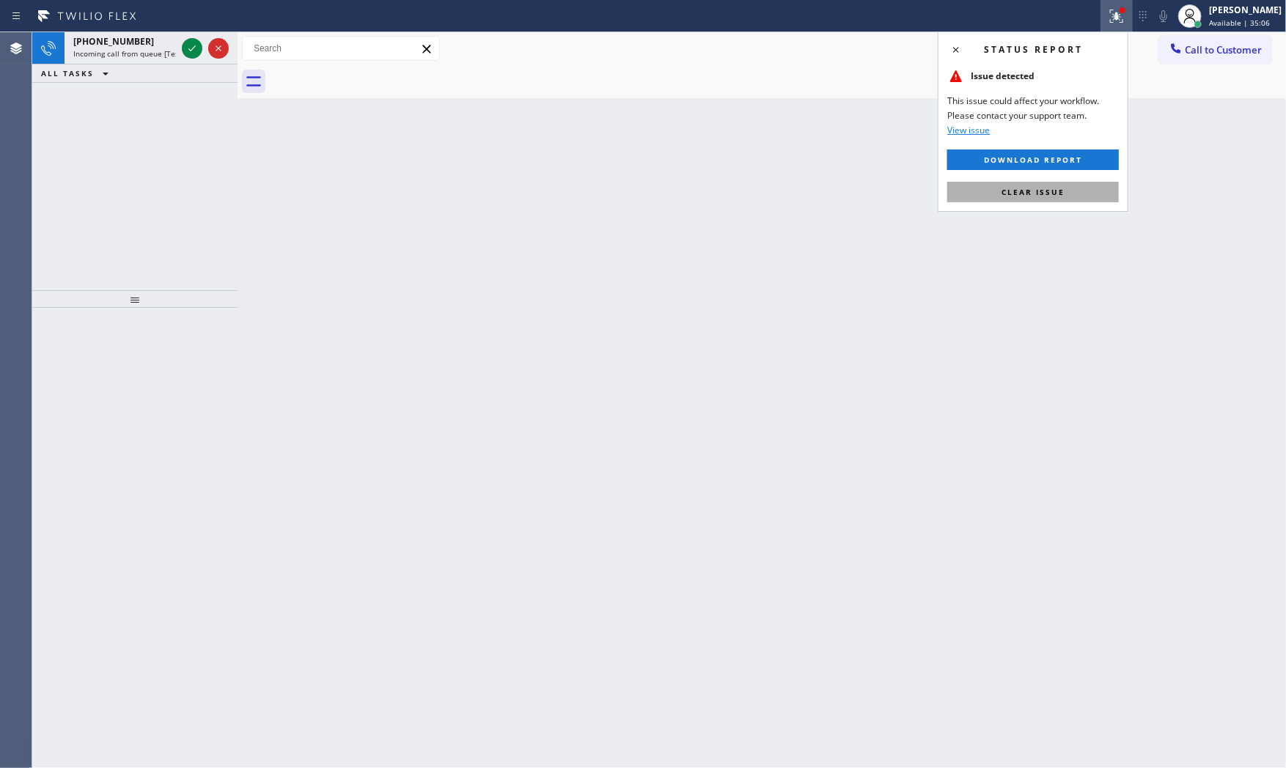
click at [1052, 194] on span "Clear issue" at bounding box center [1033, 192] width 63 height 10
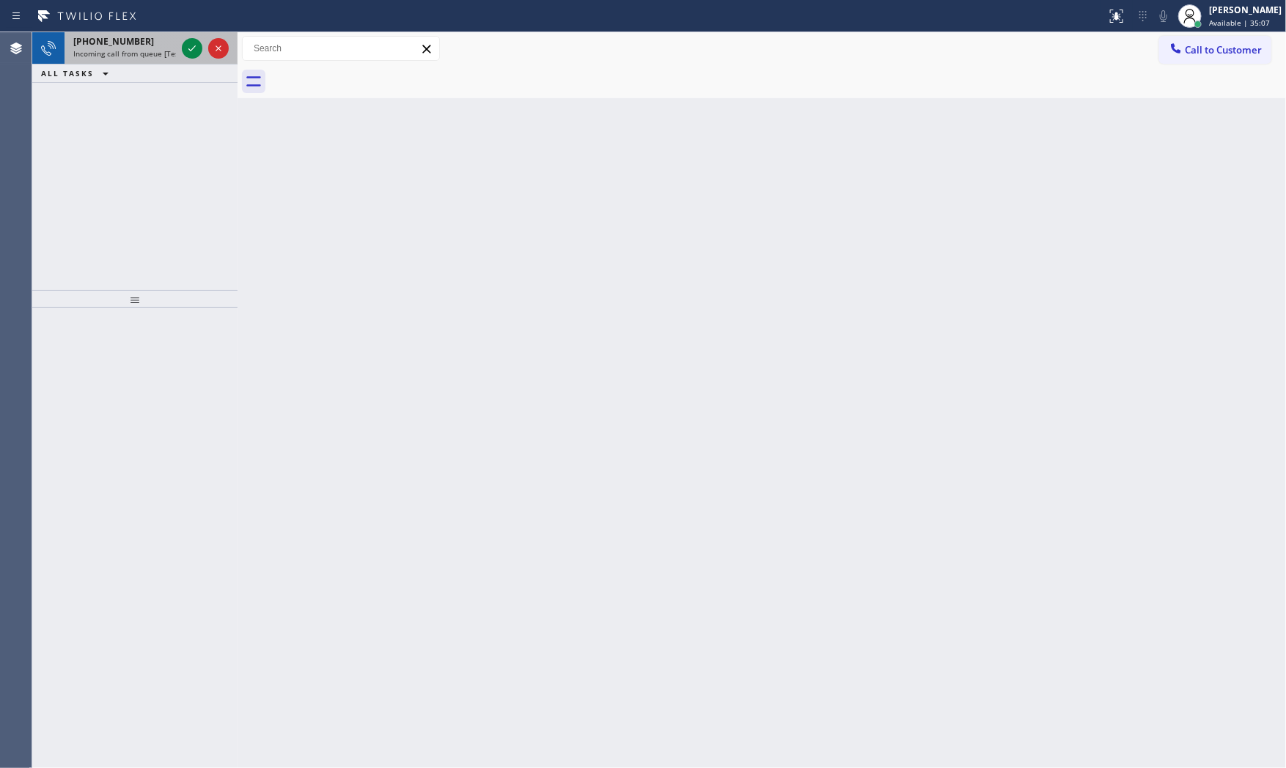
click at [169, 49] on span "Incoming call from queue [Test] All" at bounding box center [134, 53] width 122 height 10
click at [154, 45] on div "[PHONE_NUMBER]" at bounding box center [124, 41] width 103 height 12
click at [130, 53] on span "Incoming call from queue [Test] All" at bounding box center [134, 53] width 122 height 10
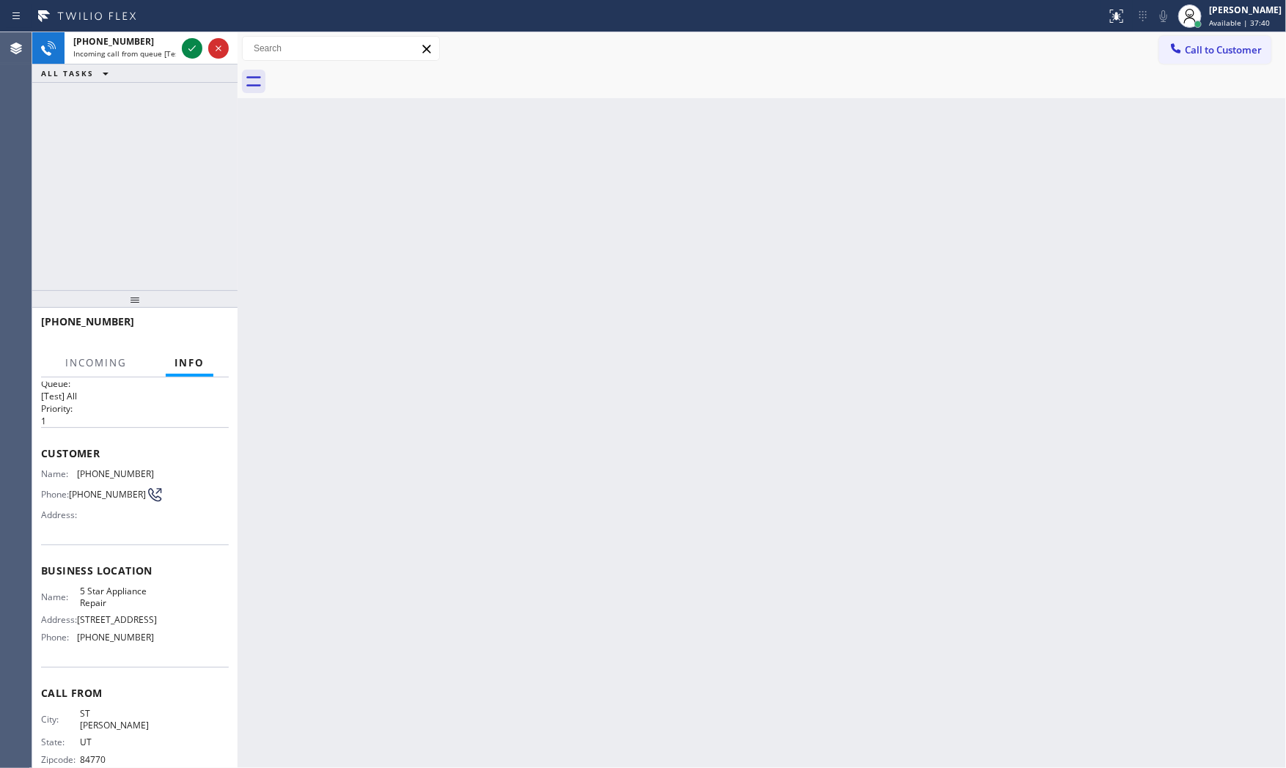
scroll to position [34, 0]
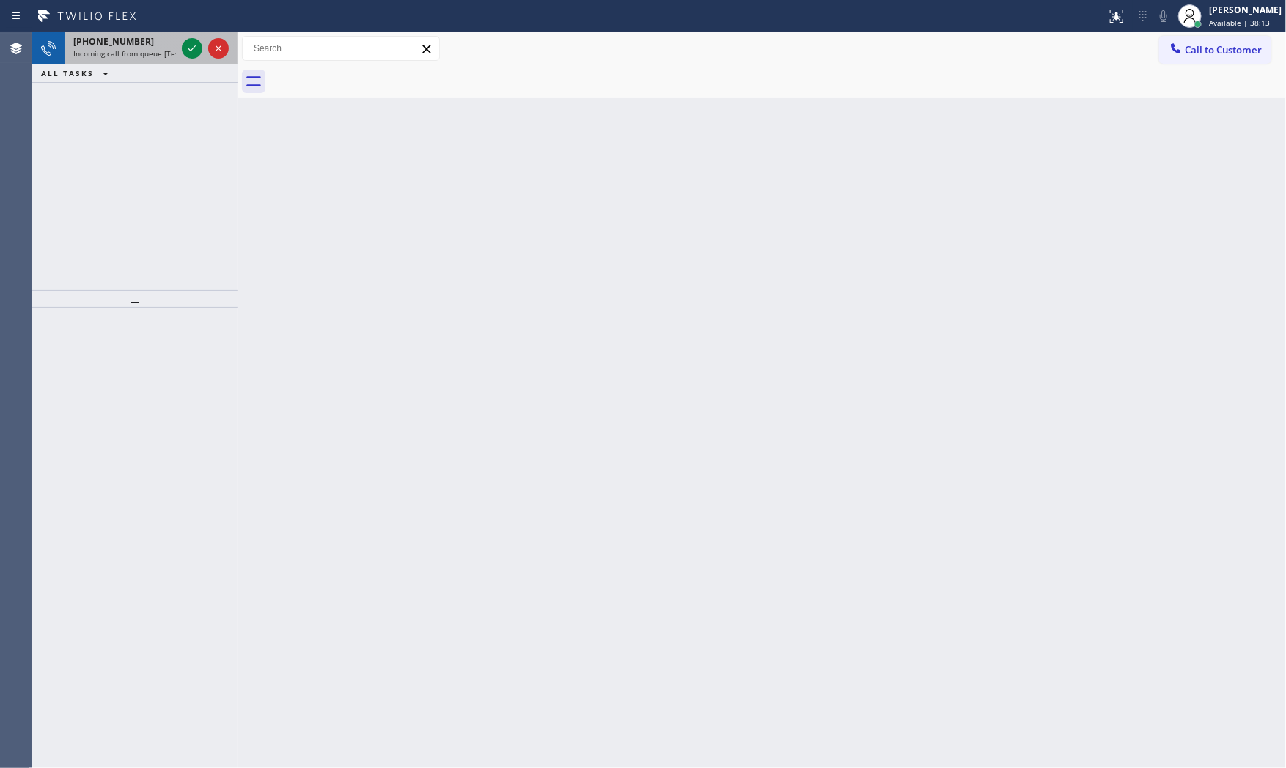
click at [143, 48] on span "Incoming call from queue [Test] All" at bounding box center [134, 53] width 122 height 10
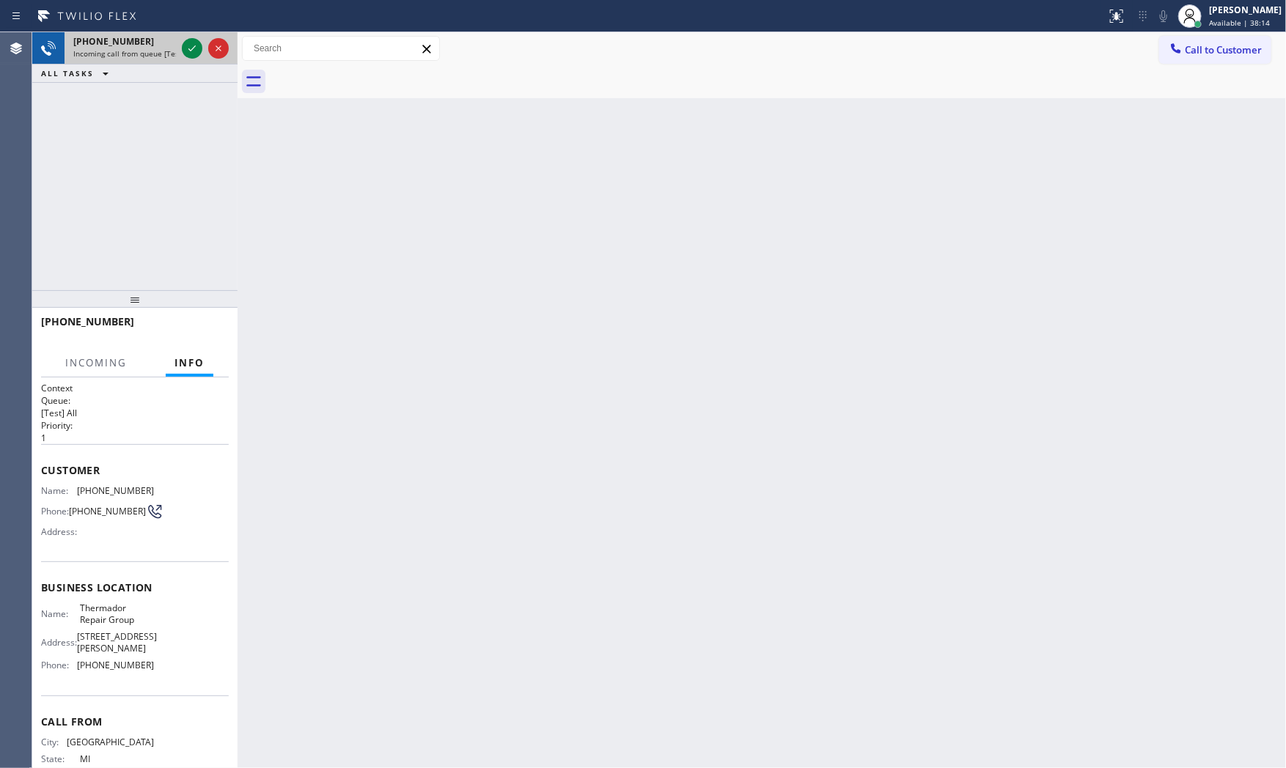
click at [173, 47] on div "[PHONE_NUMBER]" at bounding box center [124, 41] width 103 height 12
click at [189, 45] on icon at bounding box center [192, 49] width 18 height 18
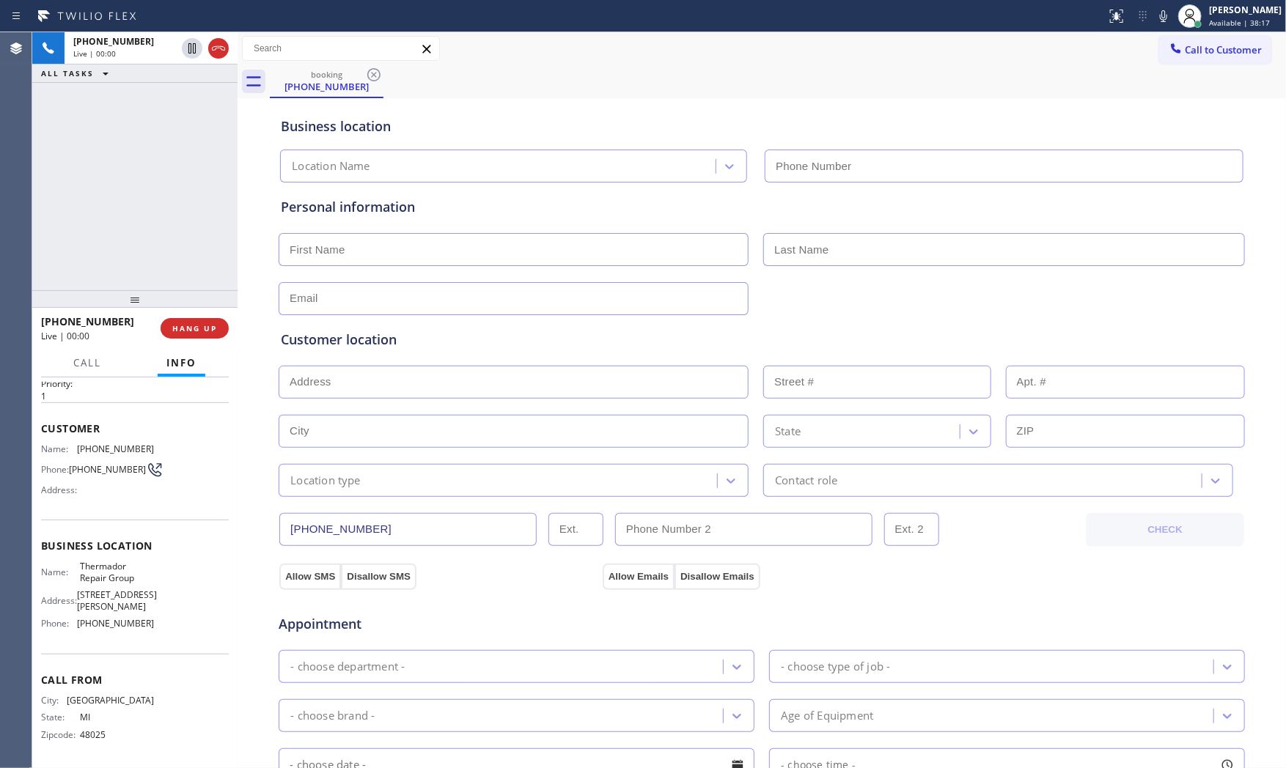
type input "[PHONE_NUMBER]"
click at [1168, 12] on icon at bounding box center [1164, 16] width 18 height 18
click at [1163, 15] on icon at bounding box center [1164, 16] width 18 height 18
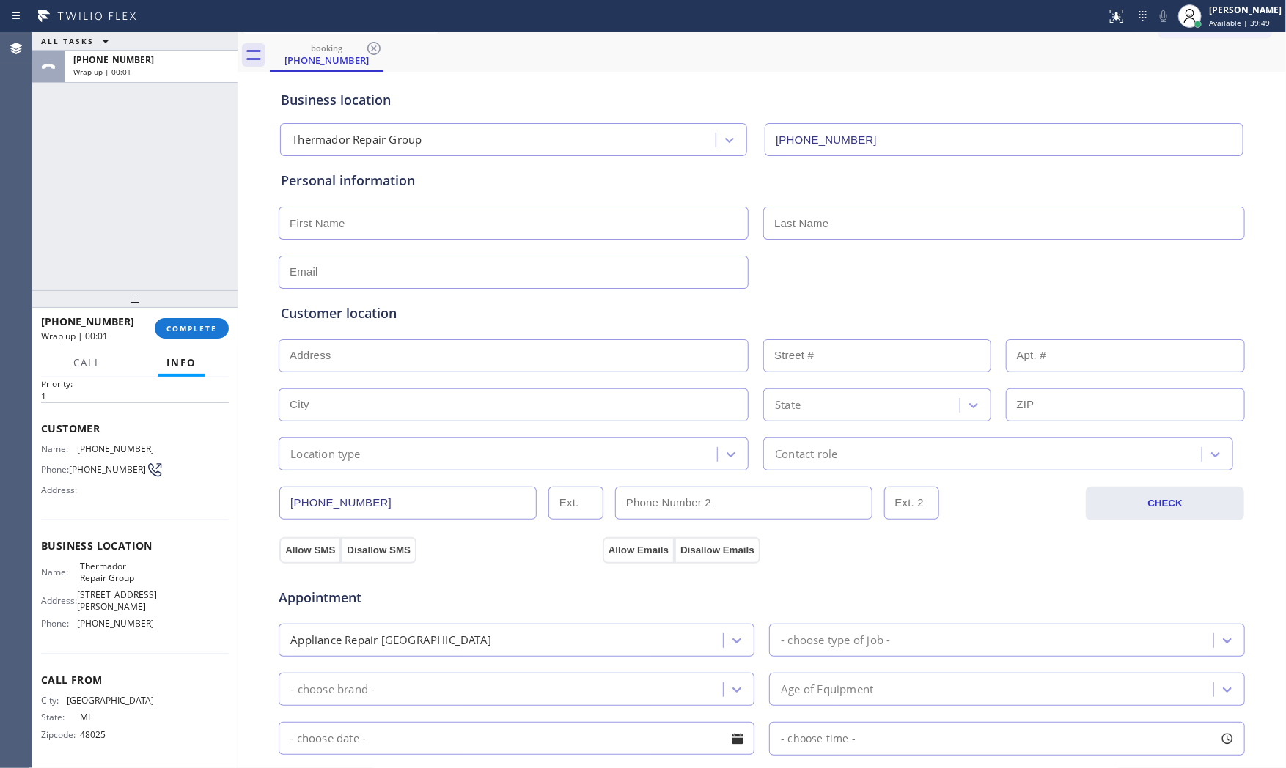
scroll to position [0, 0]
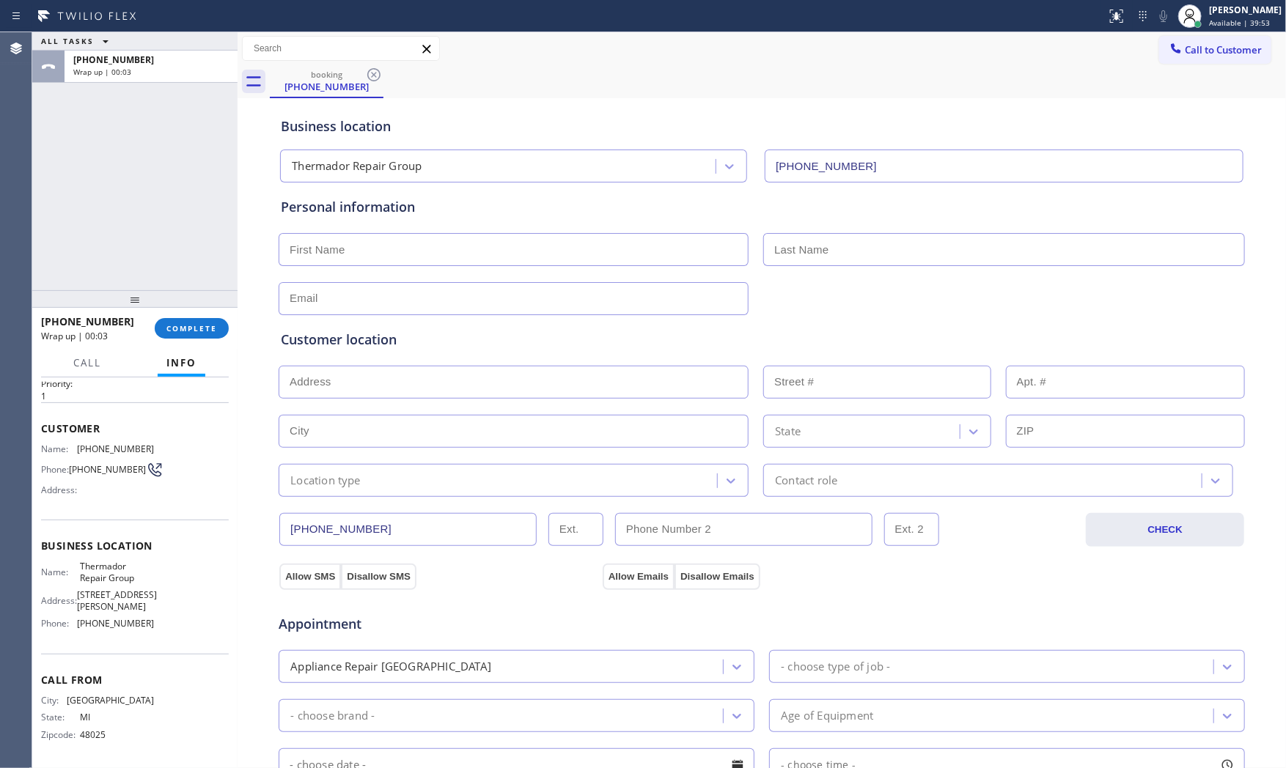
click at [483, 260] on input "text" at bounding box center [514, 249] width 470 height 33
paste input "Mark"
type input "Mark"
click at [930, 246] on input "text" at bounding box center [1004, 249] width 482 height 33
paste input "[PERSON_NAME]"
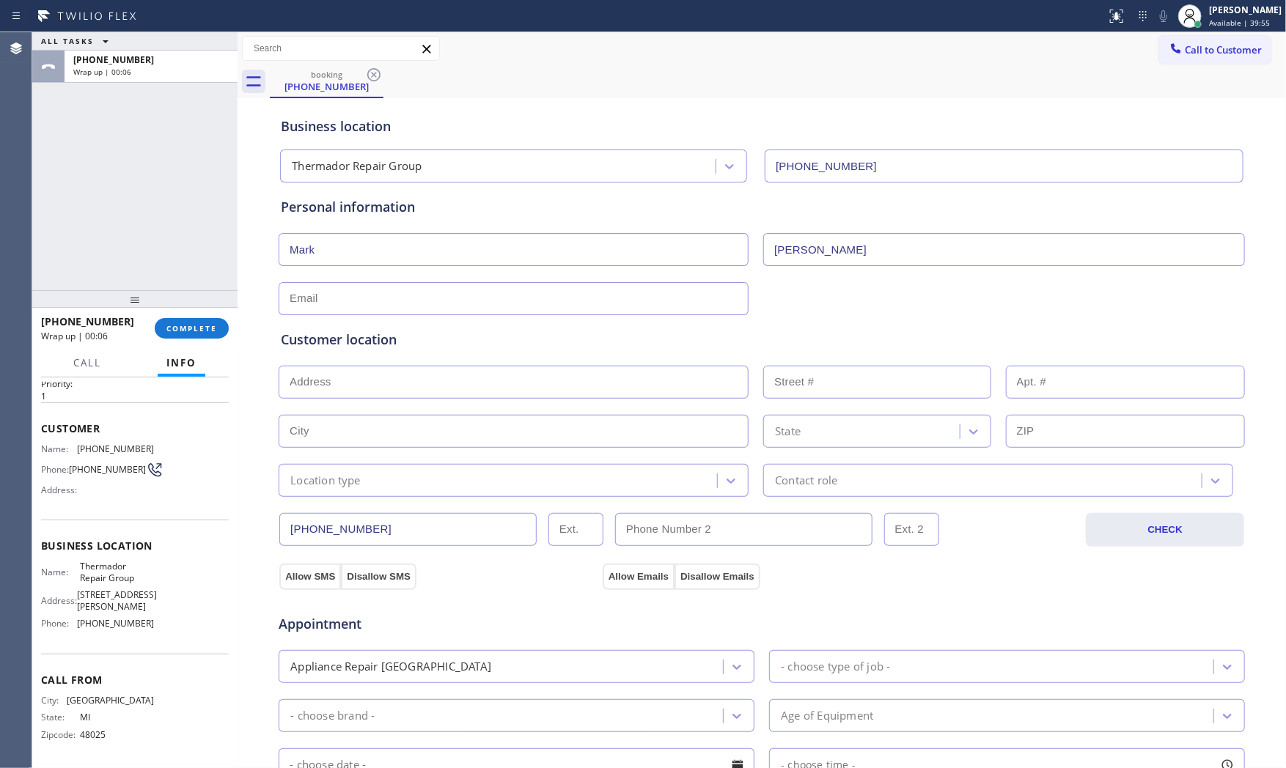
type input "[PERSON_NAME]"
click at [658, 282] on input "text" at bounding box center [514, 298] width 470 height 33
type input "[EMAIL_ADDRESS][DOMAIN_NAME]"
type input "n"
paste input "HUNTINGTN WDS, MI 48070"
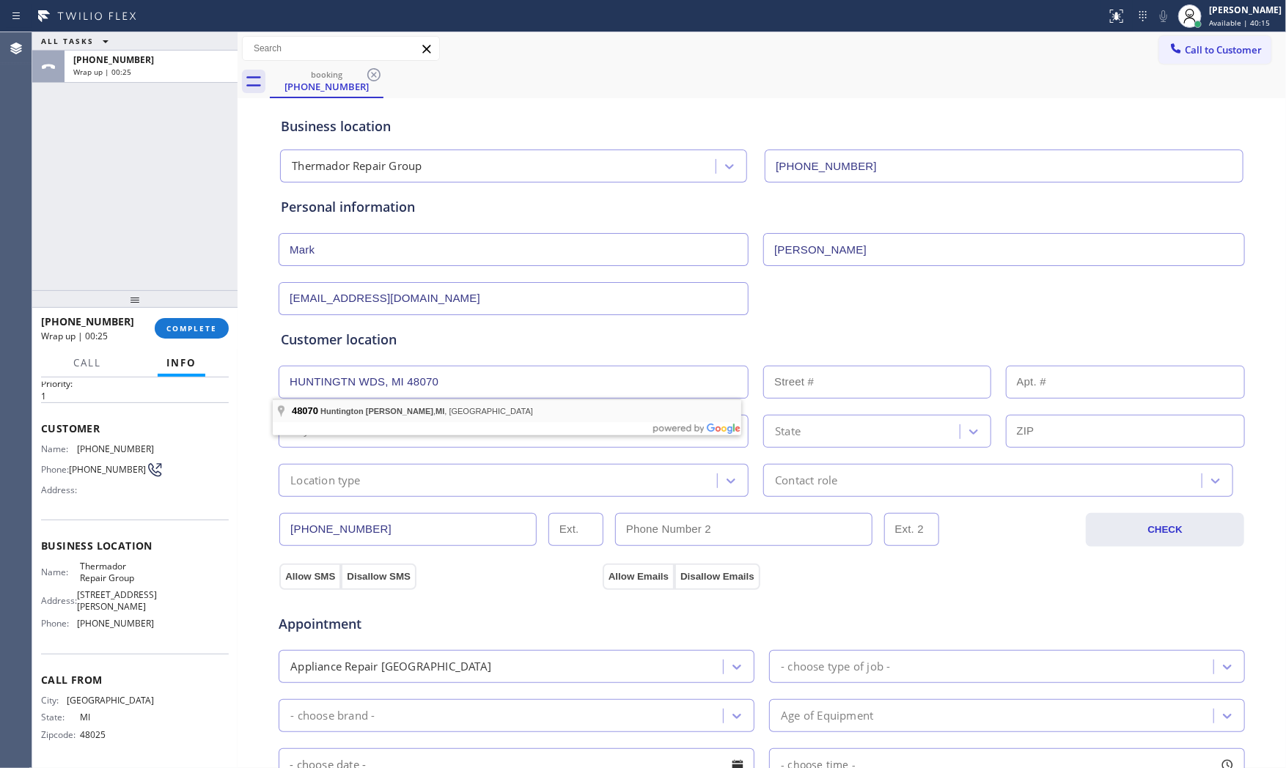
type input "[GEOGRAPHIC_DATA][PERSON_NAME], [GEOGRAPHIC_DATA]"
type input "Huntington [PERSON_NAME]"
type input "48070"
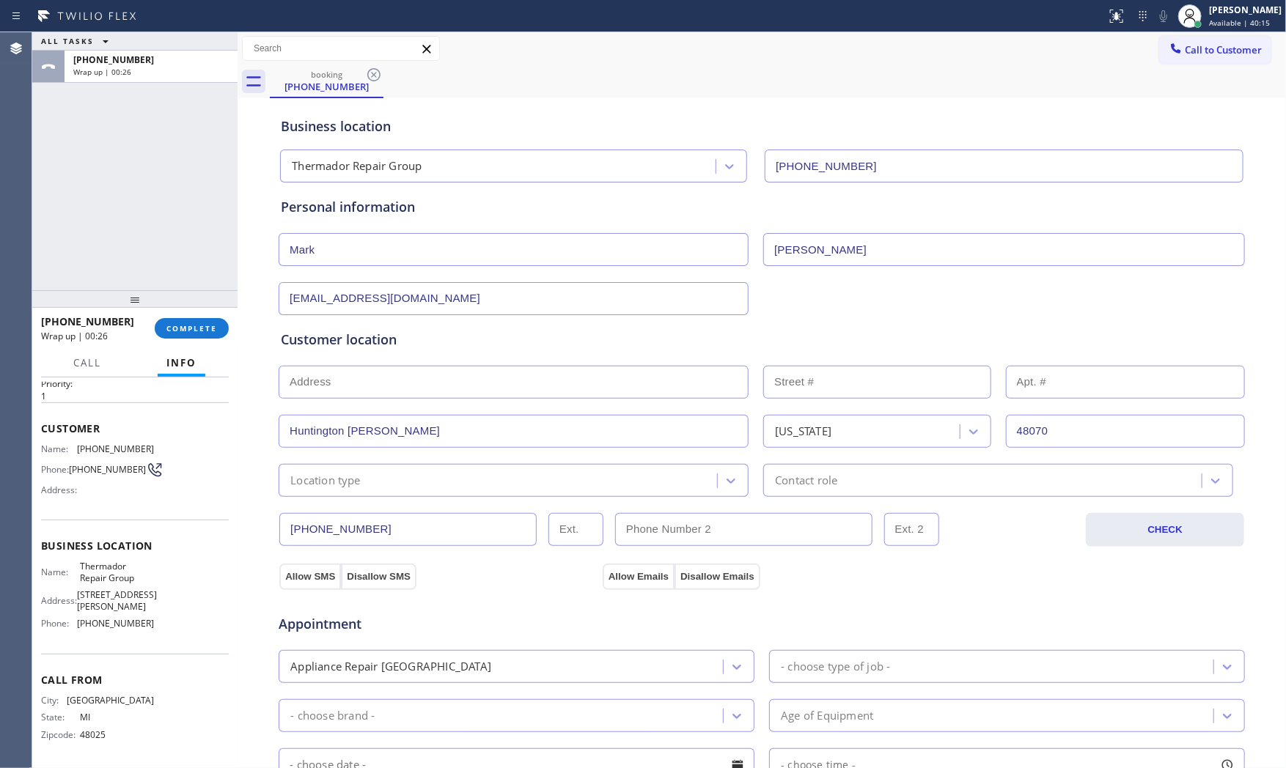
click at [358, 497] on div "[PHONE_NUMBER] CHECK" at bounding box center [762, 522] width 968 height 50
click at [352, 477] on div "Location type" at bounding box center [325, 480] width 70 height 17
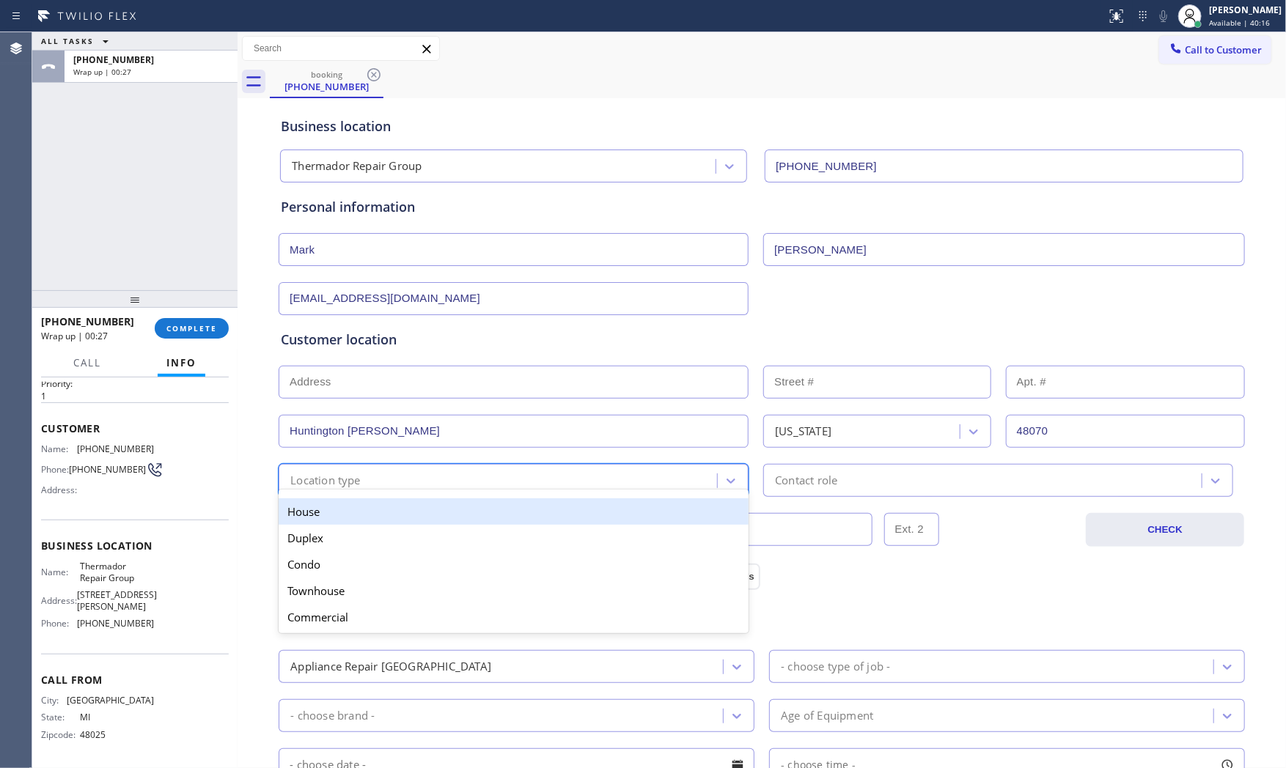
drag, startPoint x: 345, startPoint y: 512, endPoint x: 450, endPoint y: 516, distance: 104.9
click at [345, 512] on div "House" at bounding box center [514, 512] width 470 height 26
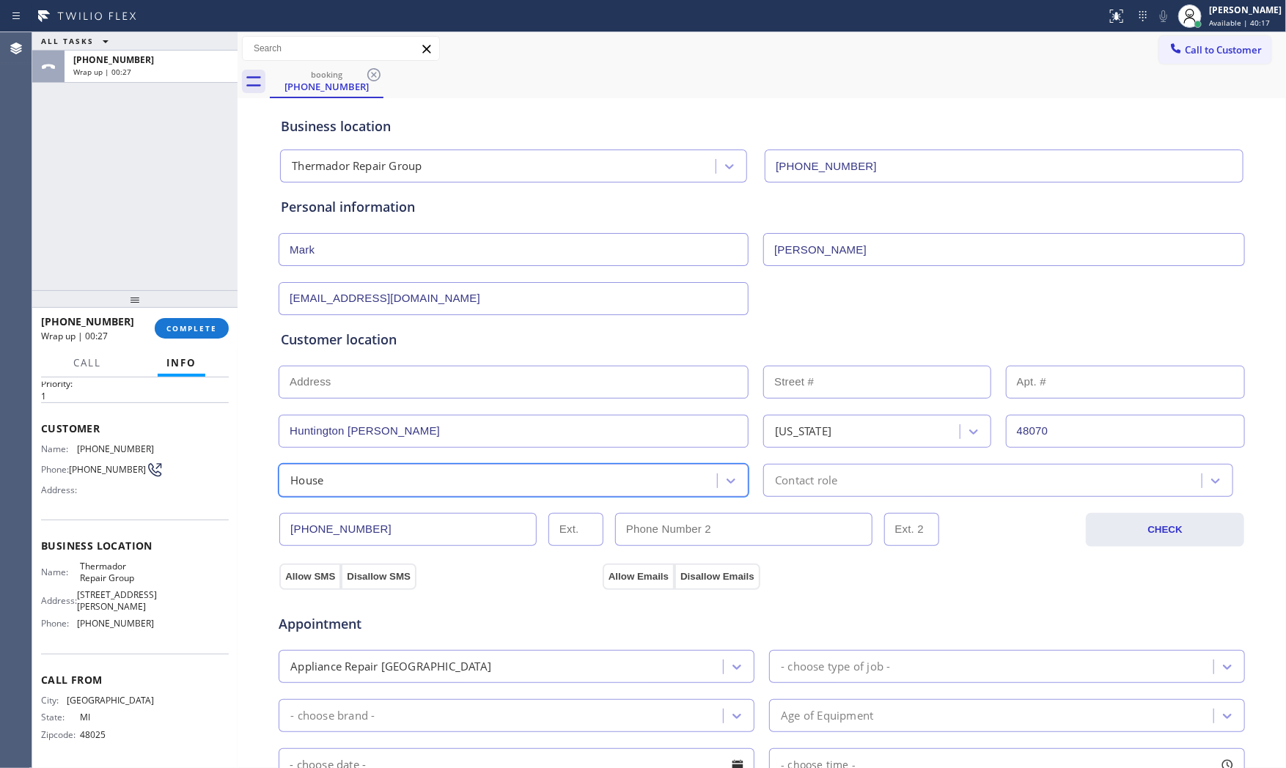
click at [807, 499] on div "[PHONE_NUMBER] CHECK" at bounding box center [762, 522] width 968 height 50
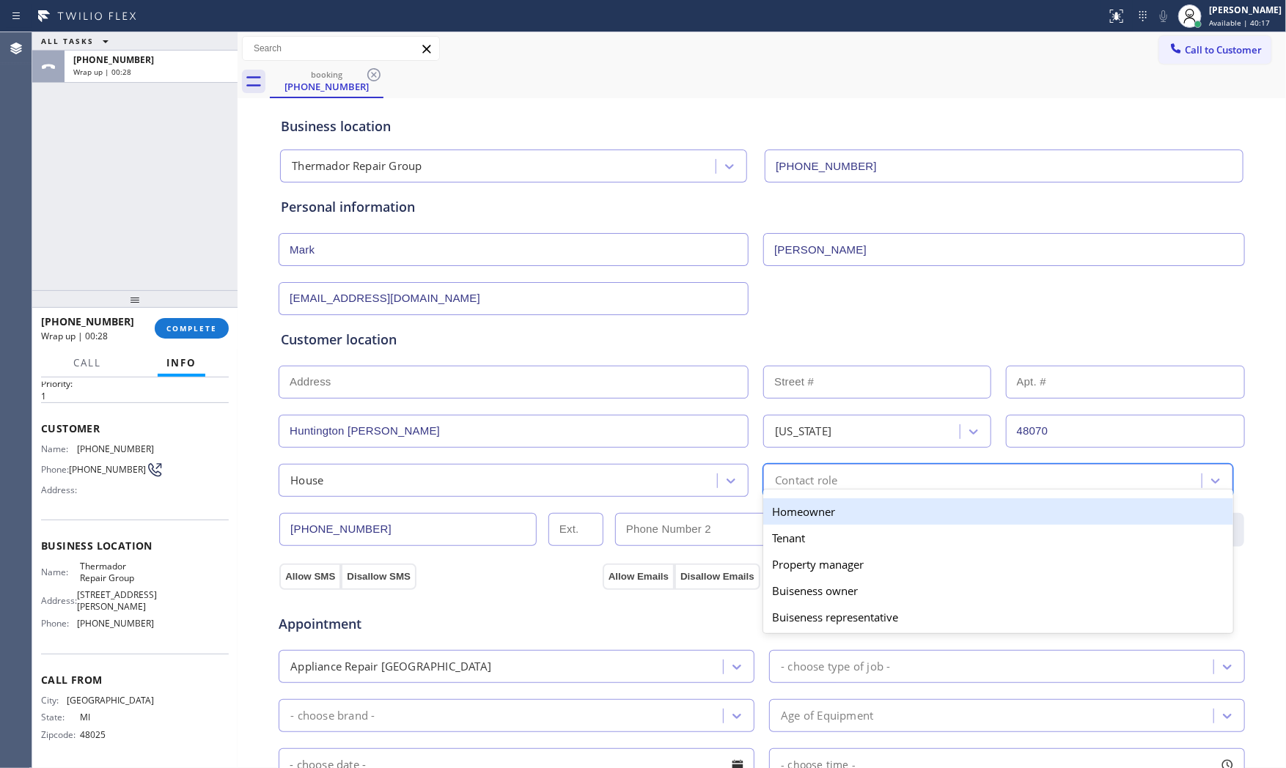
click at [811, 480] on div "Contact role" at bounding box center [806, 480] width 62 height 17
drag, startPoint x: 800, startPoint y: 510, endPoint x: 635, endPoint y: 556, distance: 171.1
click at [798, 511] on div "Homeowner" at bounding box center [998, 512] width 470 height 26
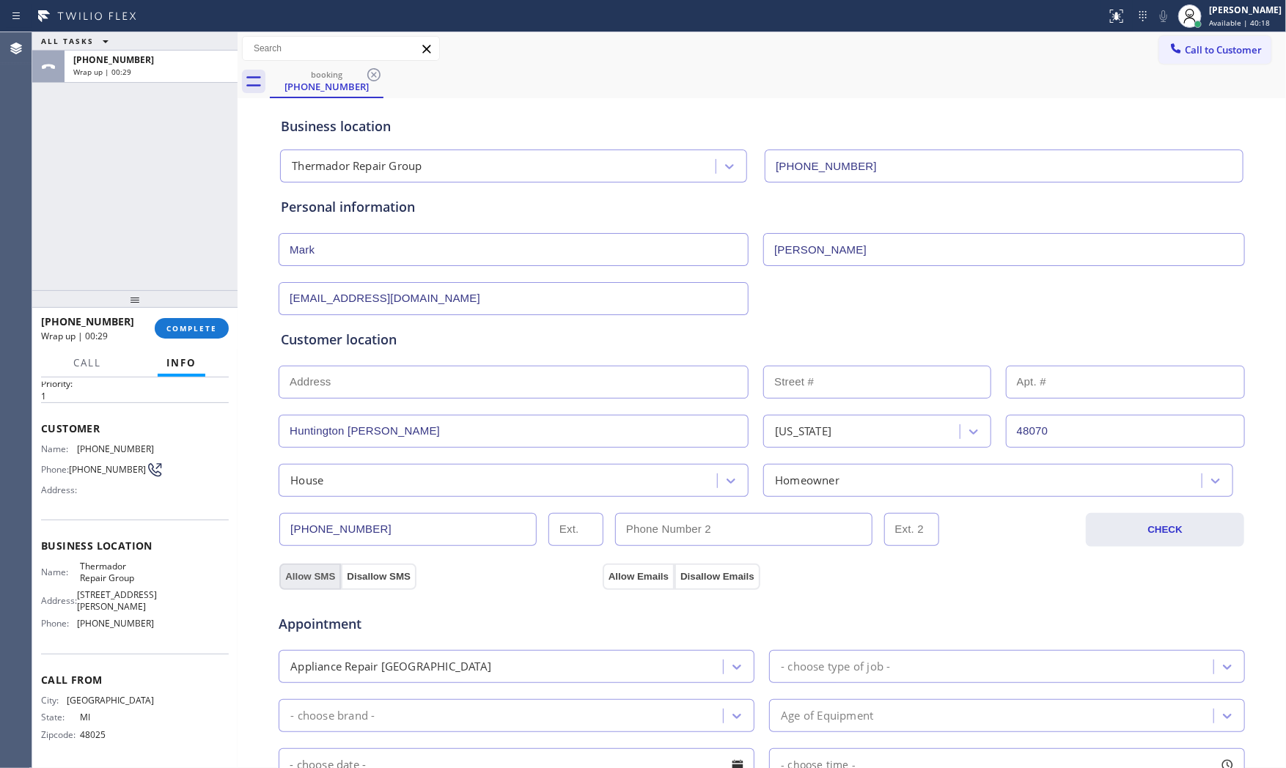
click at [290, 576] on button "Allow SMS" at bounding box center [310, 577] width 62 height 26
drag, startPoint x: 609, startPoint y: 583, endPoint x: 699, endPoint y: 595, distance: 91.0
click at [609, 583] on button "Allow Emails" at bounding box center [639, 577] width 72 height 26
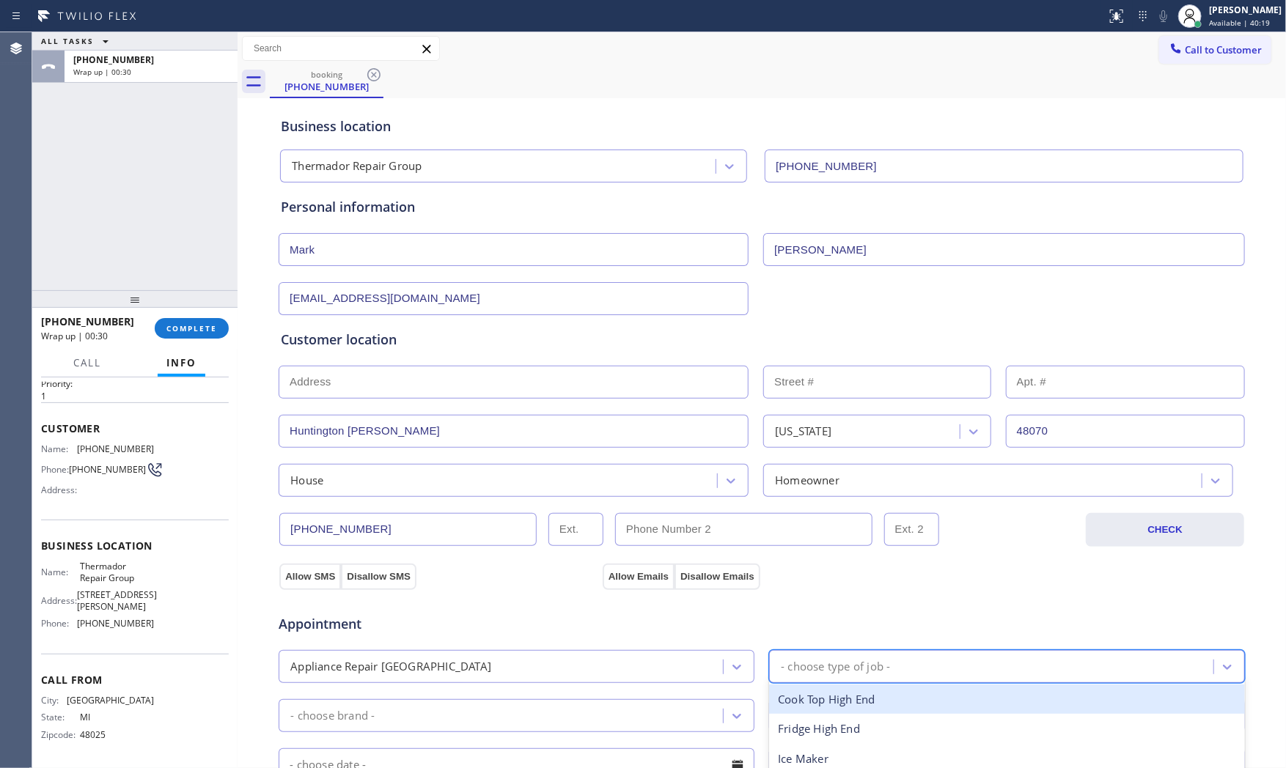
click at [814, 650] on div "- choose type of job -" at bounding box center [1007, 666] width 476 height 33
type input "f"
click at [823, 700] on div "Fridge High End" at bounding box center [1007, 700] width 476 height 30
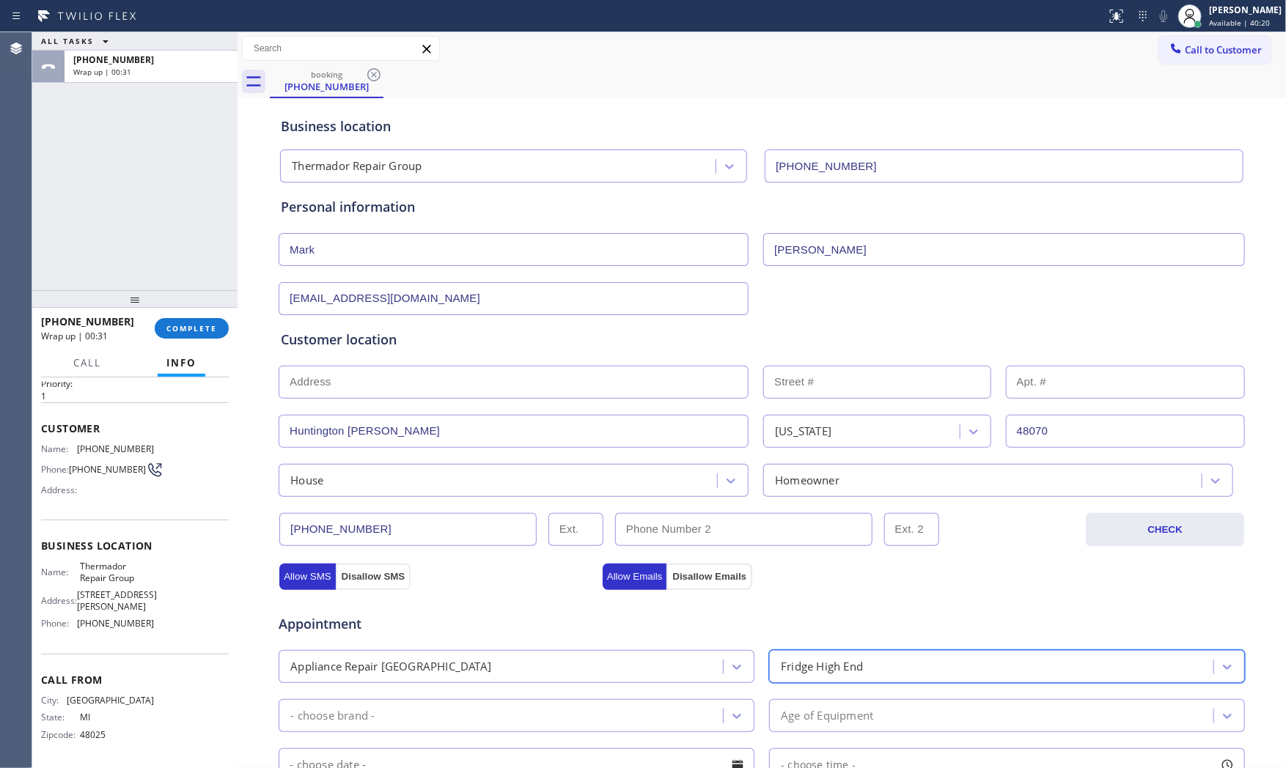
click at [518, 726] on div "- choose brand -" at bounding box center [503, 716] width 440 height 26
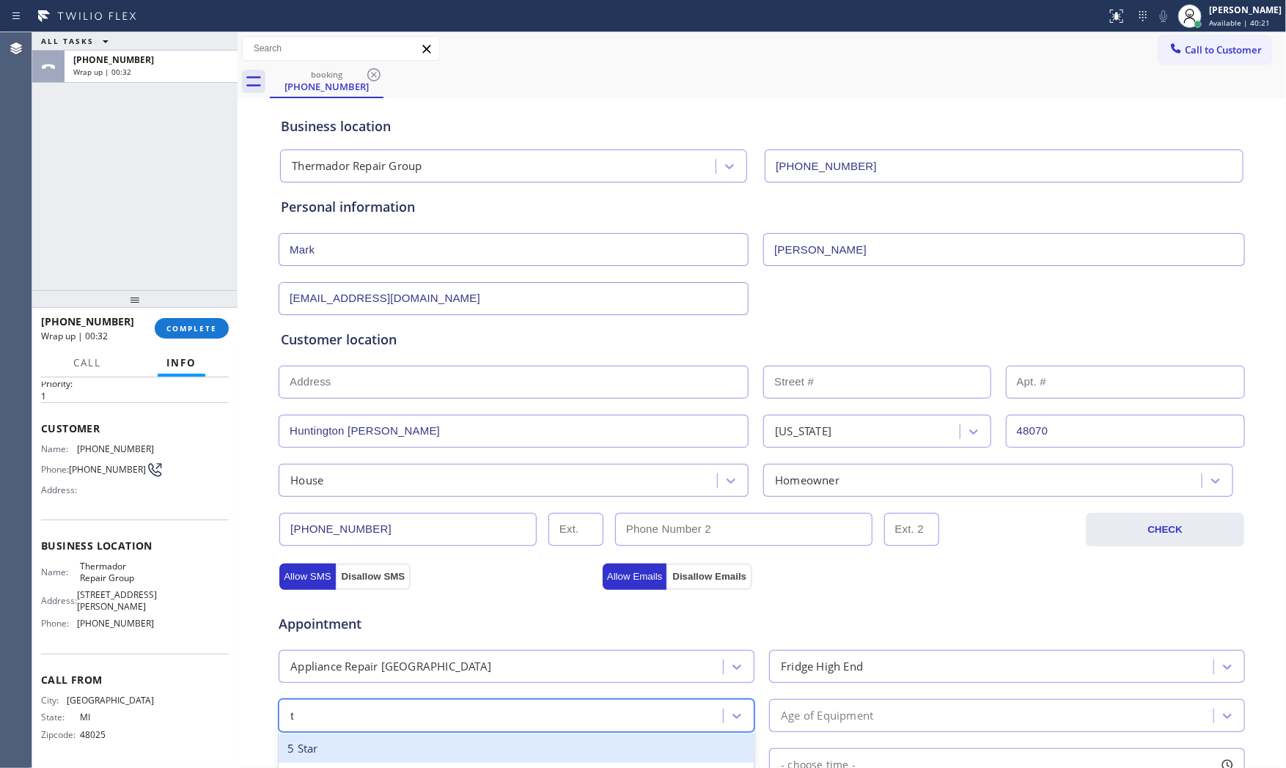
type input "th"
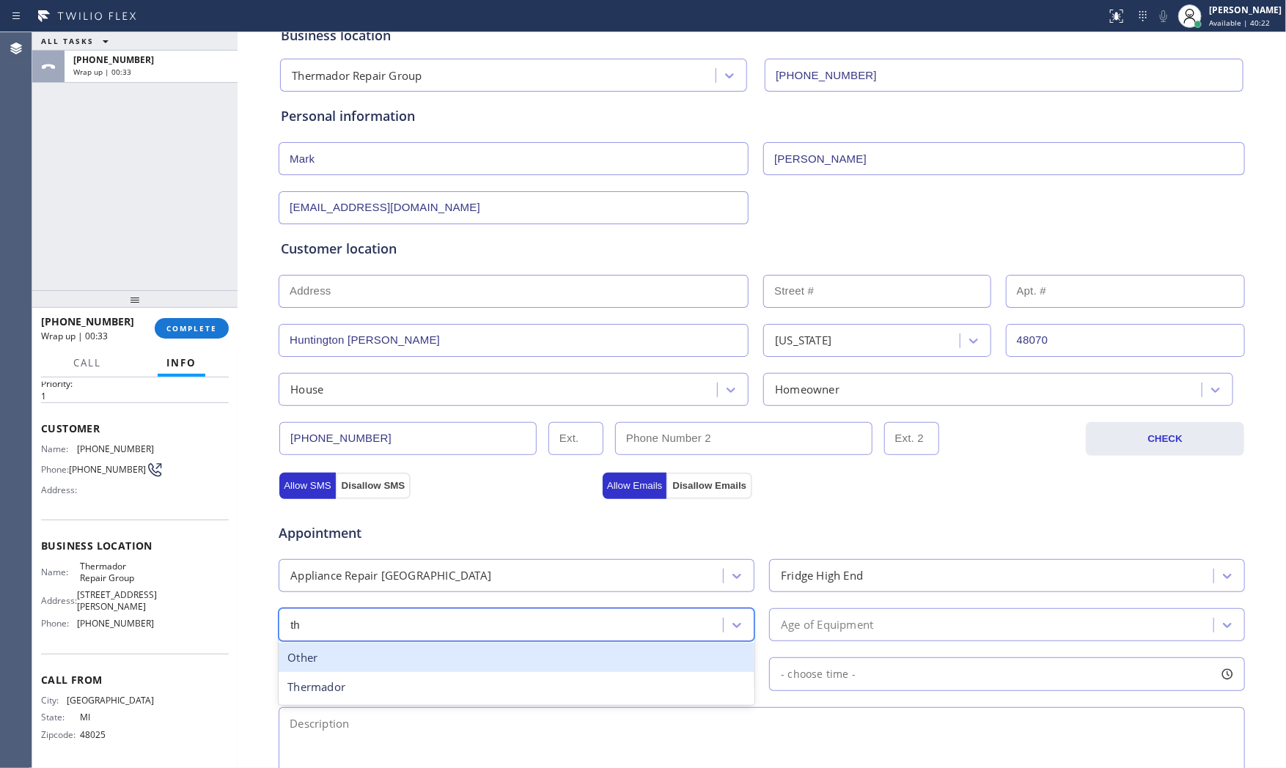
scroll to position [244, 0]
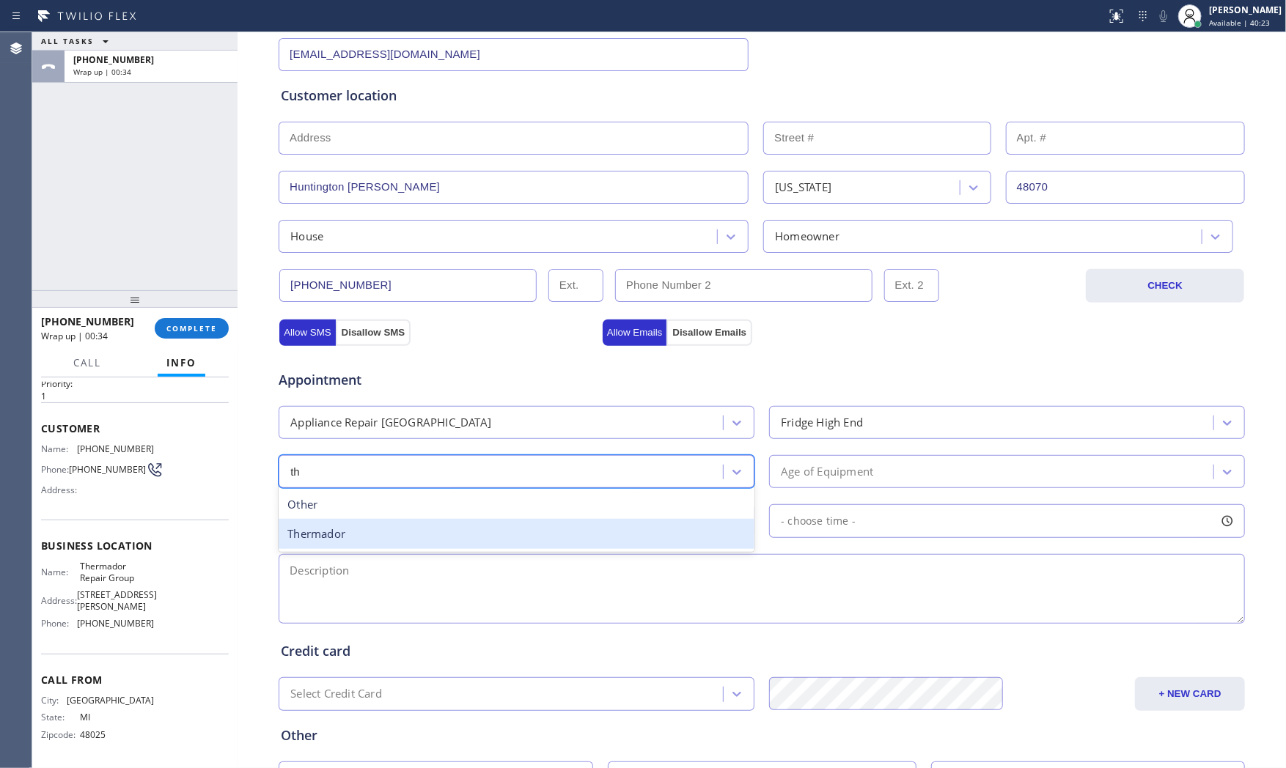
click at [406, 536] on div "Thermador" at bounding box center [517, 534] width 476 height 30
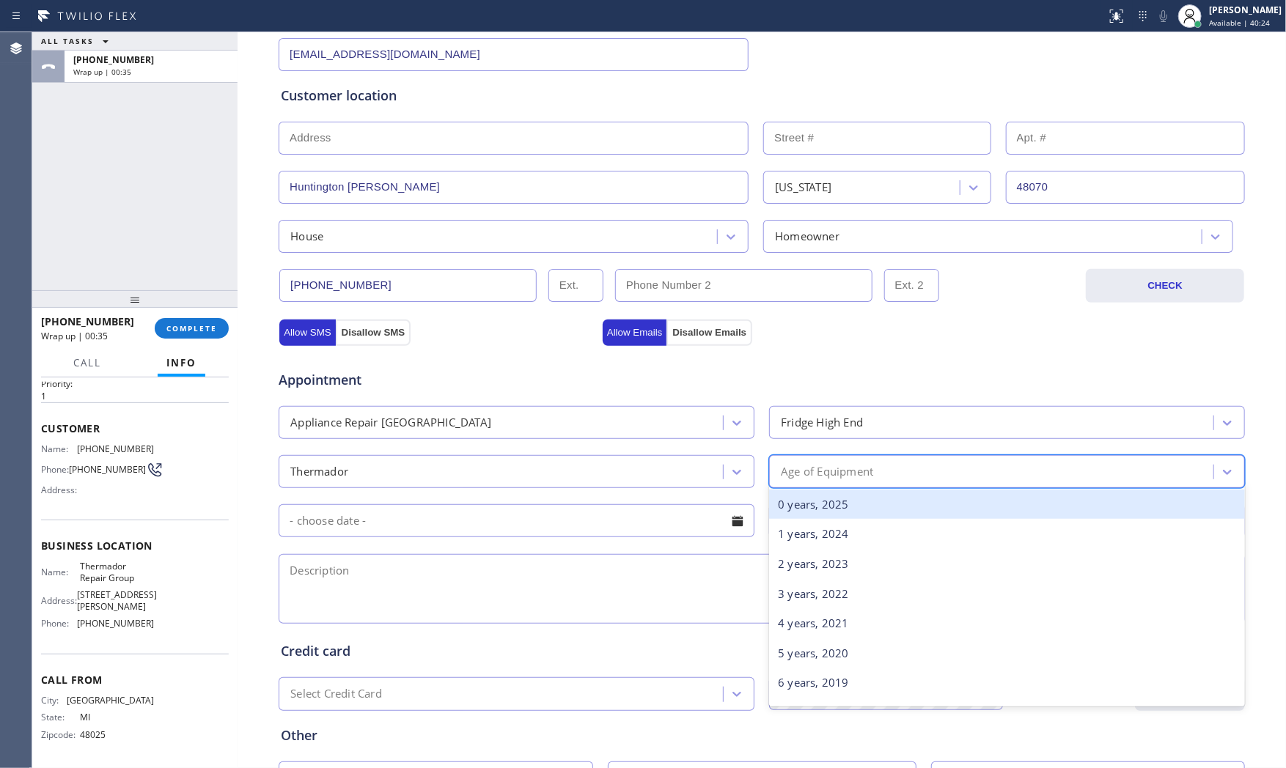
click at [840, 485] on div "Age of Equipment" at bounding box center [1007, 471] width 476 height 33
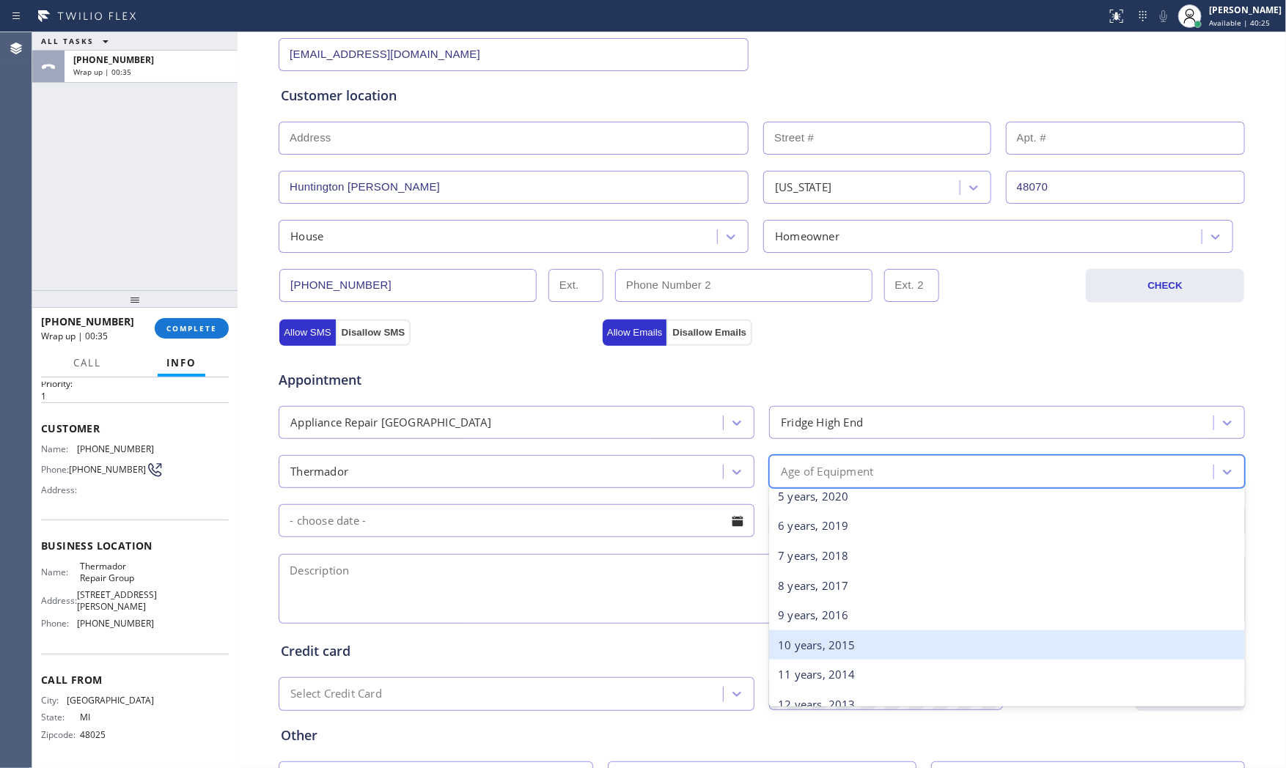
scroll to position [163, 0]
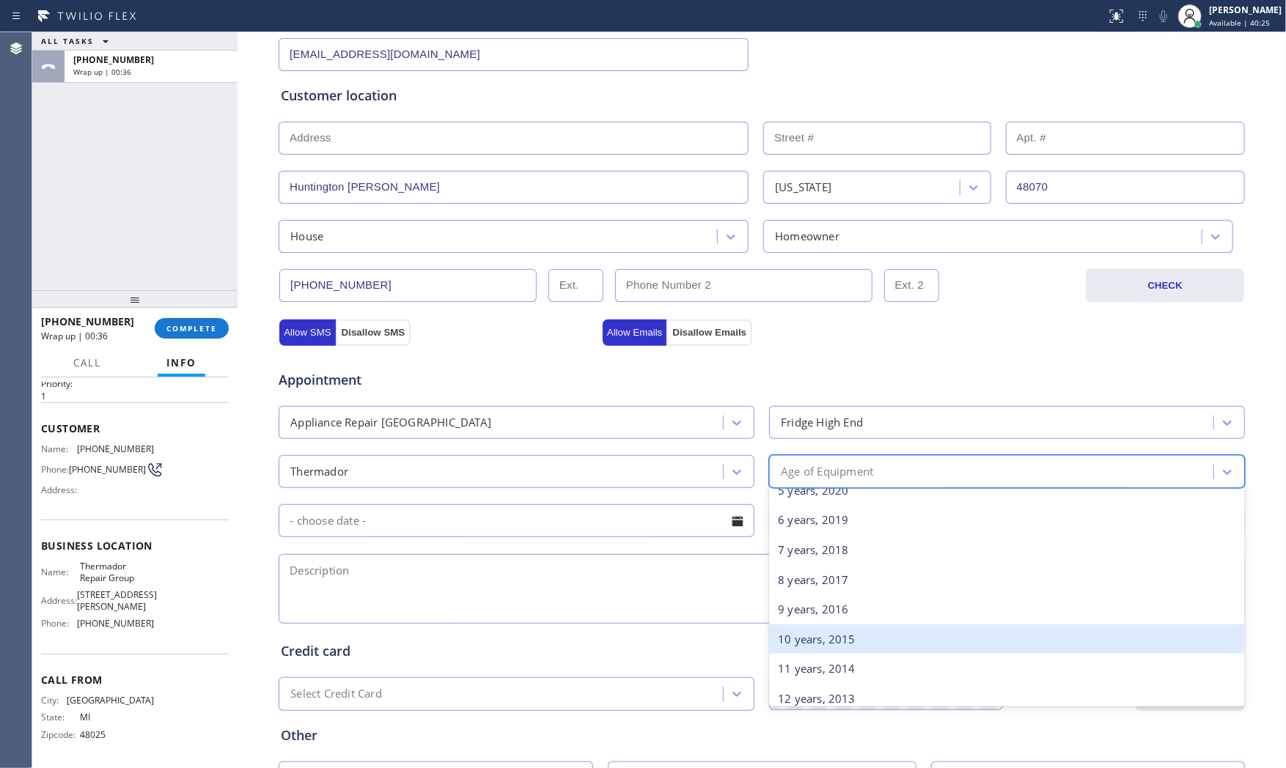
click at [838, 635] on div "10 years, 2015" at bounding box center [1007, 640] width 476 height 30
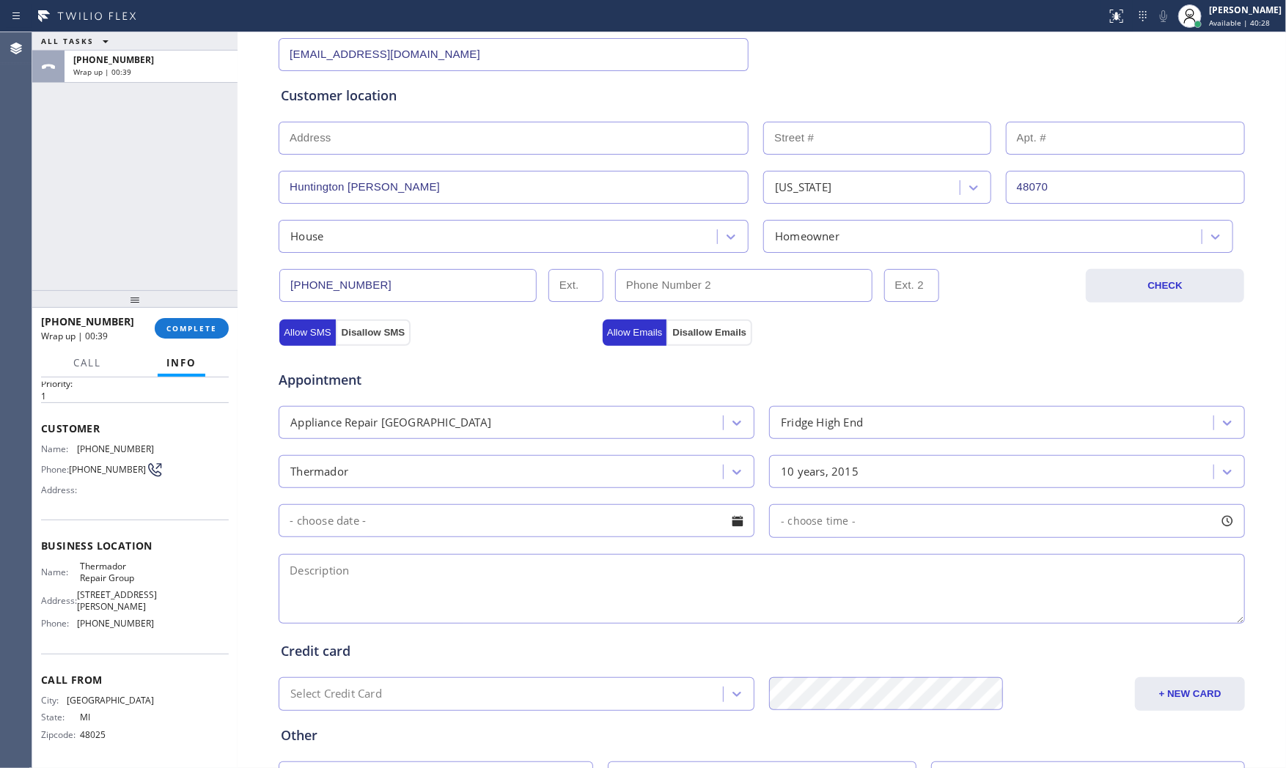
click at [408, 583] on textarea at bounding box center [762, 589] width 966 height 70
paste textarea "Thermador | fridge | the bottom drawer is freezing |[DEMOGRAPHIC_DATA] | HUNTIN…"
click at [793, 567] on textarea "Thermador | fridge | the bottom drawer is freezing |[DEMOGRAPHIC_DATA] | HUNTIN…" at bounding box center [762, 589] width 966 height 70
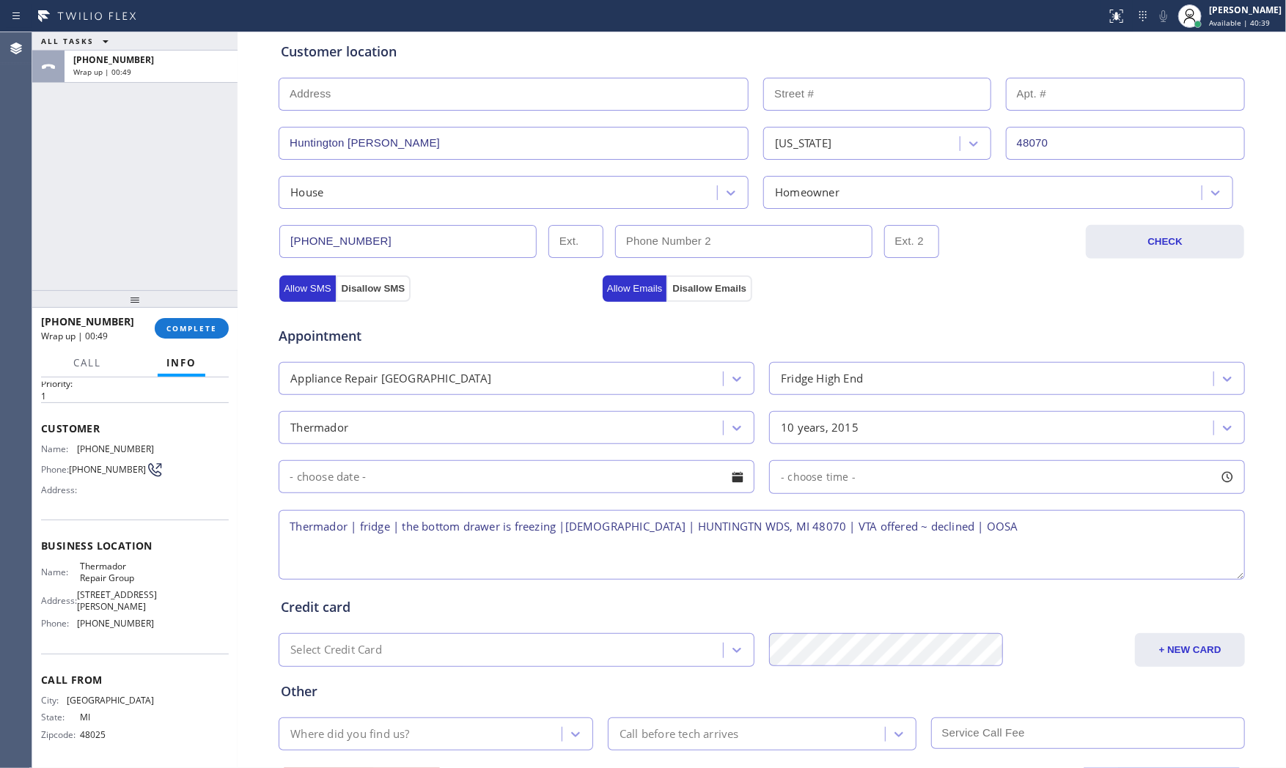
scroll to position [367, 0]
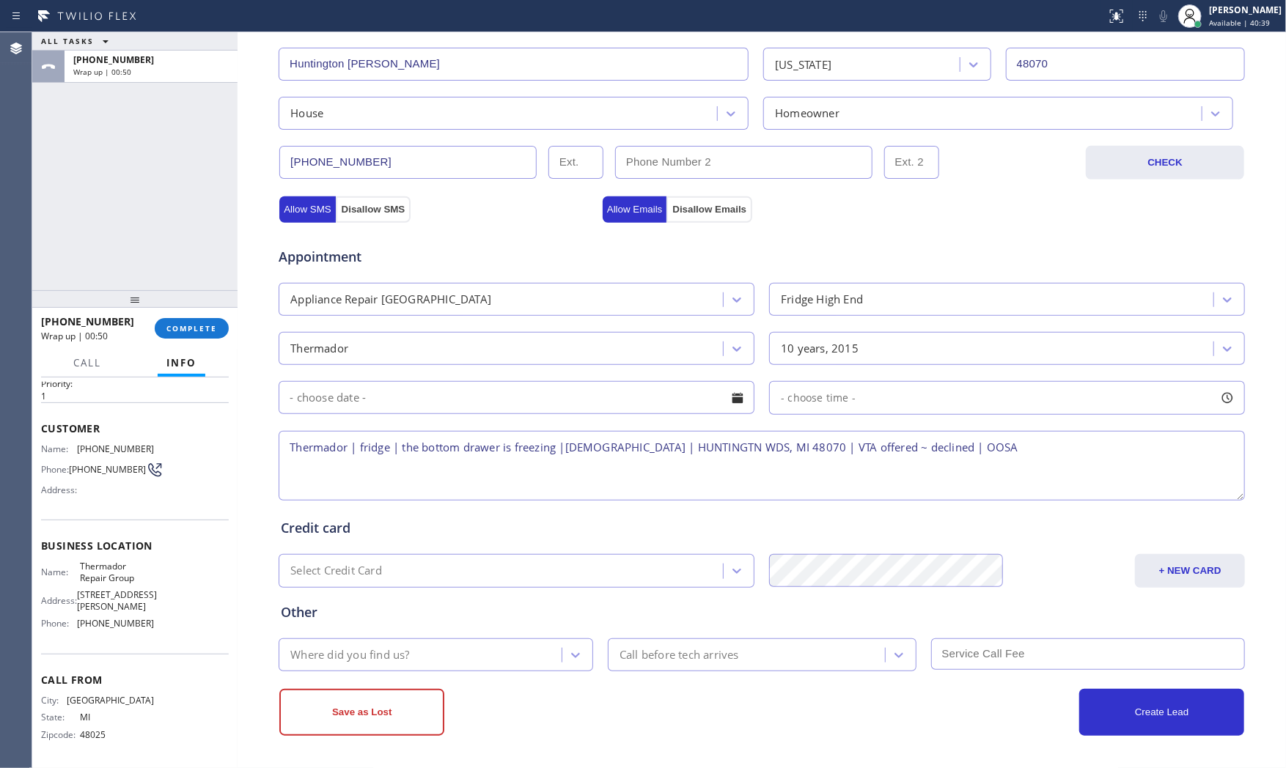
type textarea "Thermador | fridge | the bottom drawer is freezing |[DEMOGRAPHIC_DATA] | HUNTIN…"
click at [538, 650] on div "Where did you find us?" at bounding box center [422, 655] width 279 height 26
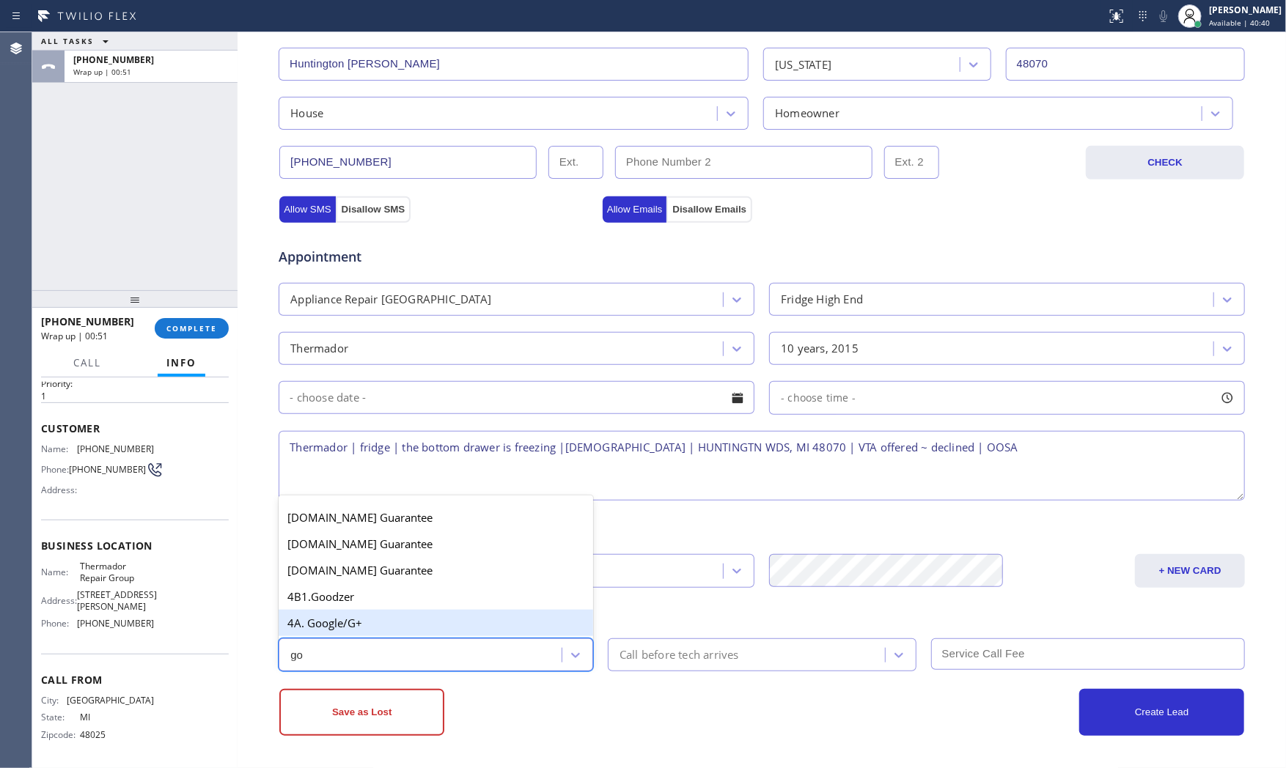
type input "goo"
click at [480, 624] on div "4A. Google/G+" at bounding box center [436, 623] width 315 height 26
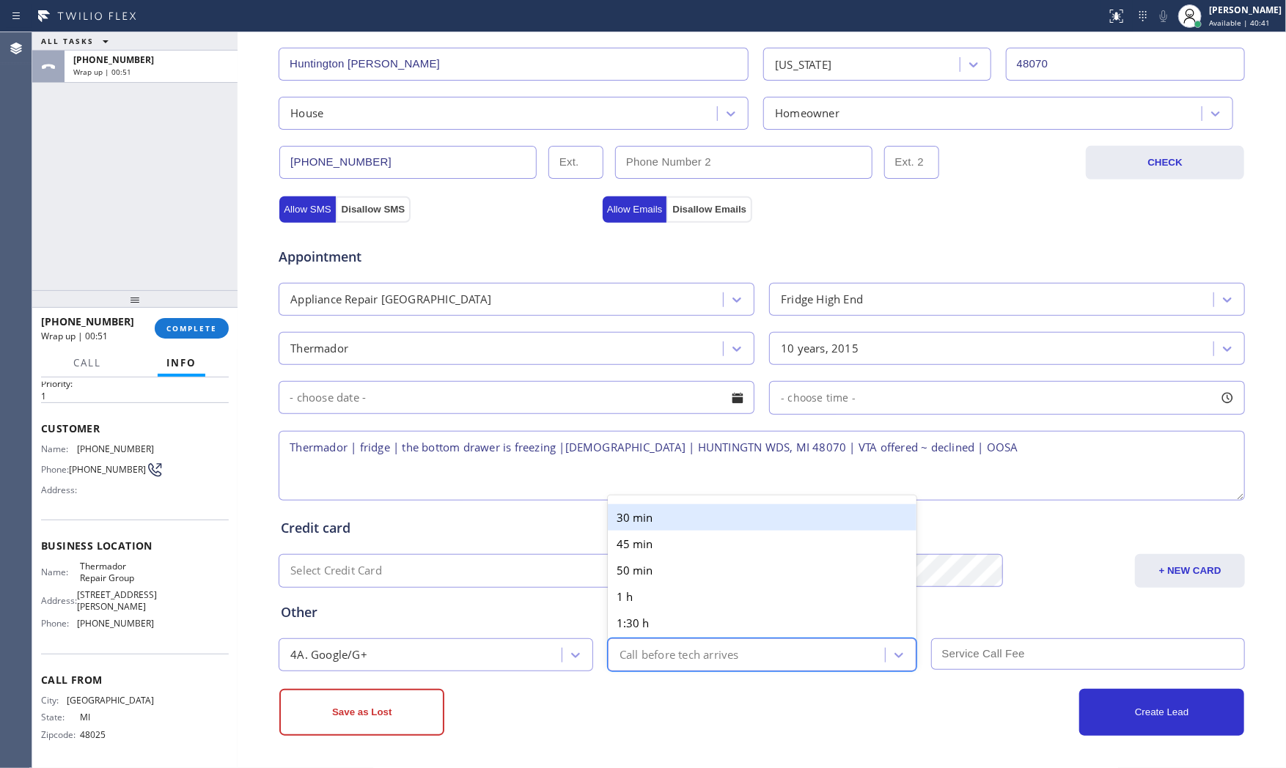
click at [694, 649] on div "Call before tech arrives" at bounding box center [680, 655] width 120 height 17
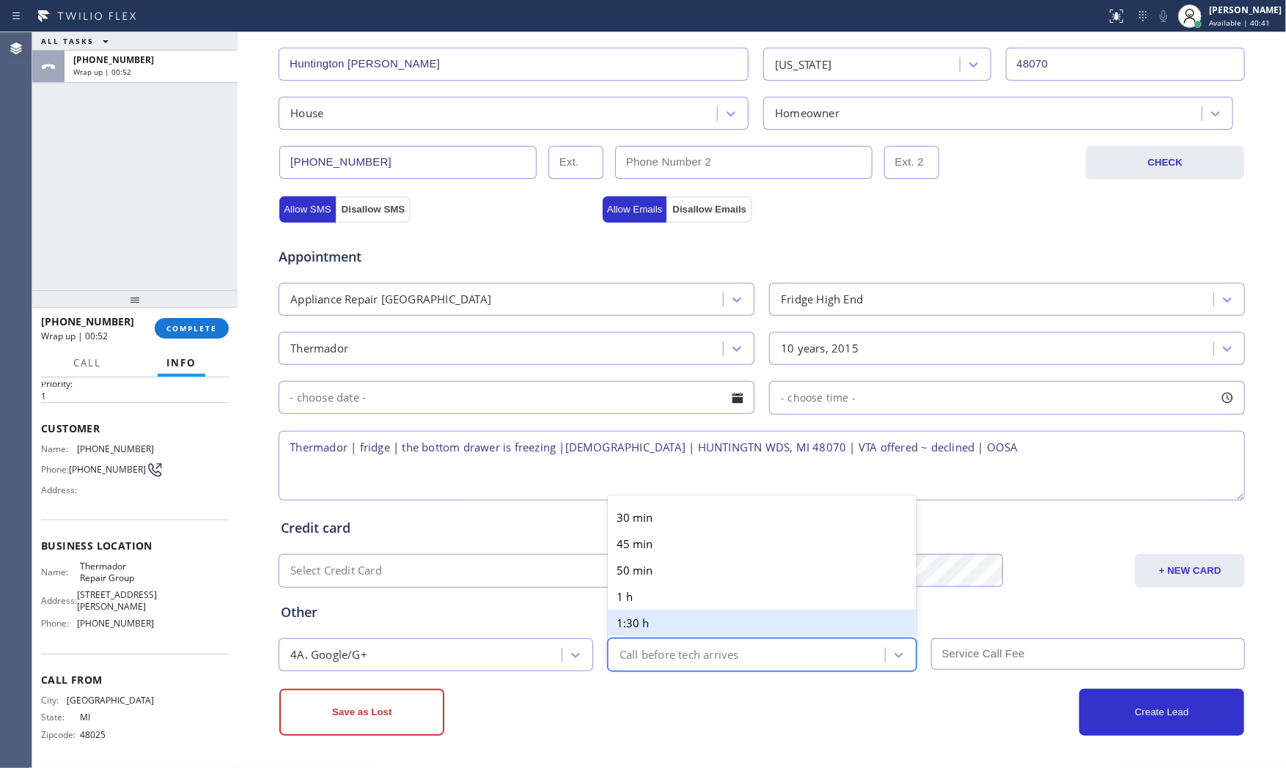
drag, startPoint x: 595, startPoint y: 691, endPoint x: 510, endPoint y: 702, distance: 85.0
click at [584, 691] on div "Save as Lost" at bounding box center [520, 712] width 483 height 47
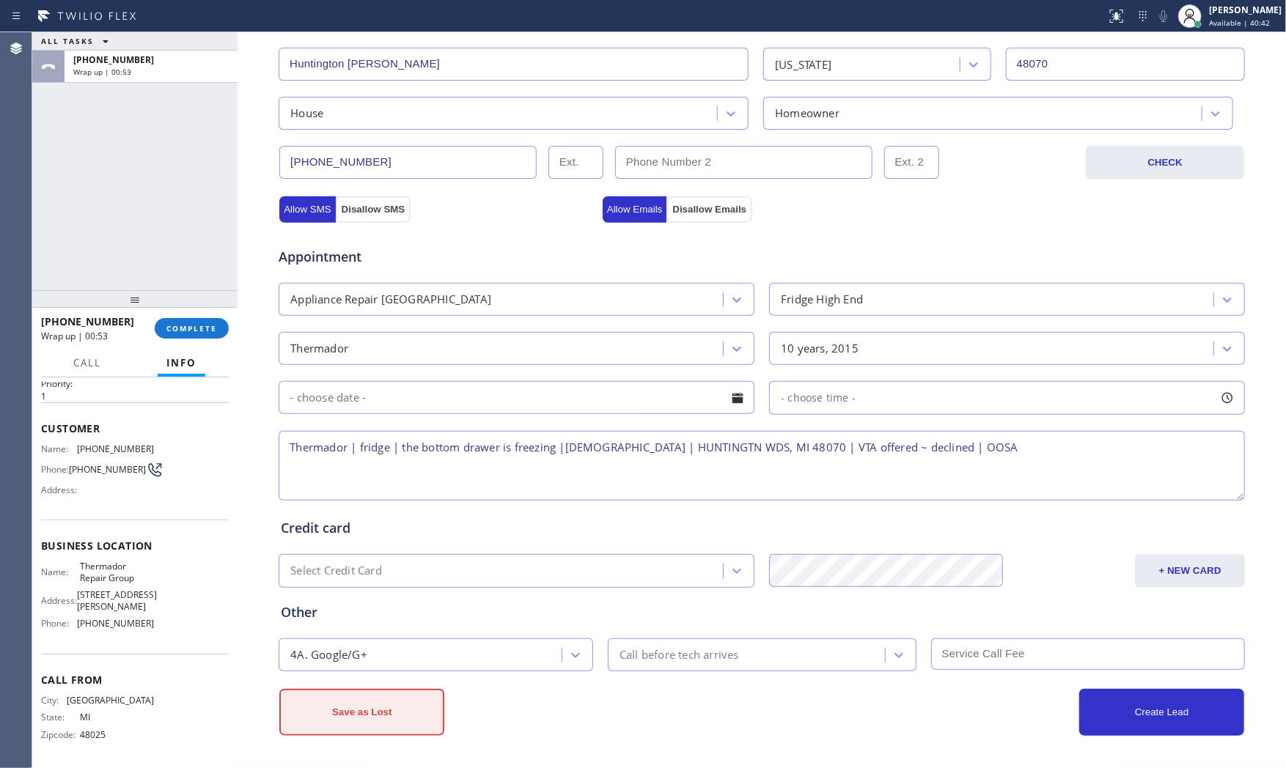
click at [328, 716] on button "Save as Lost" at bounding box center [361, 712] width 165 height 47
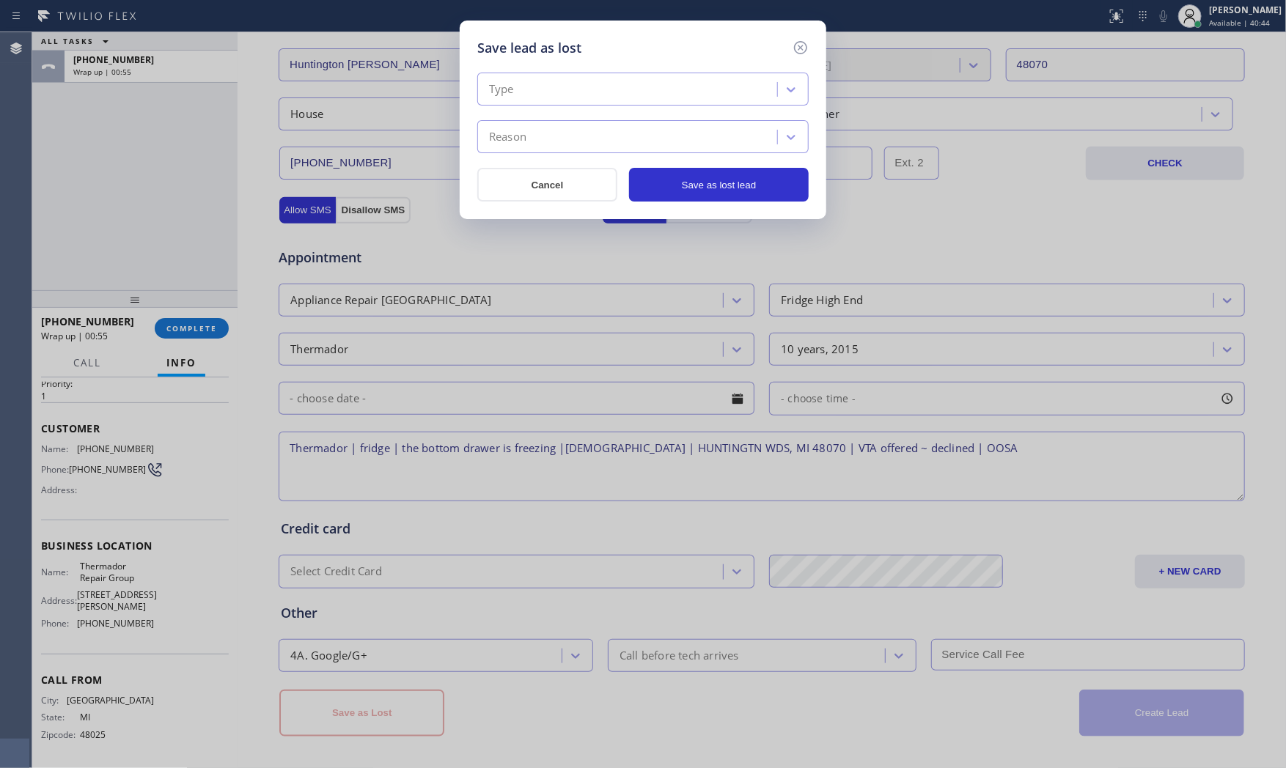
click at [597, 100] on div "Type" at bounding box center [630, 90] width 296 height 26
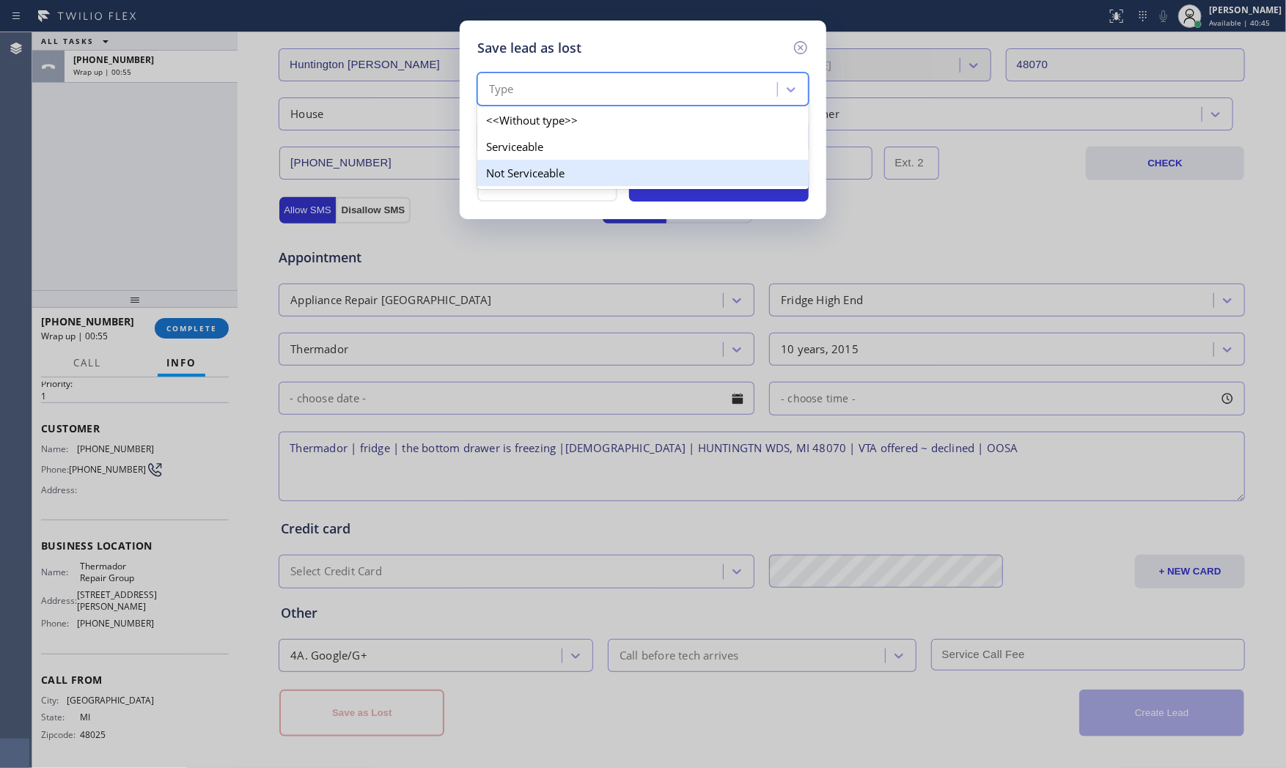
click at [553, 165] on div "Not Serviceable" at bounding box center [642, 173] width 331 height 26
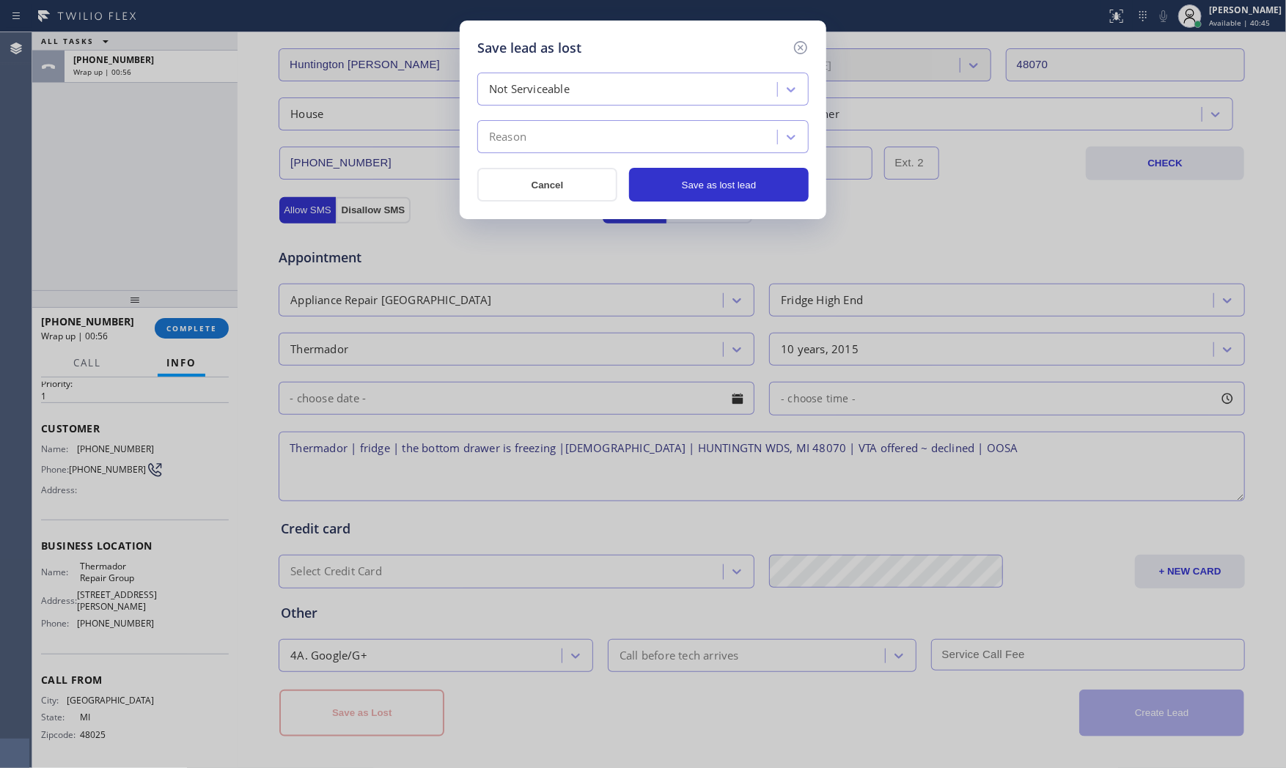
click at [553, 136] on div "Reason" at bounding box center [630, 138] width 296 height 26
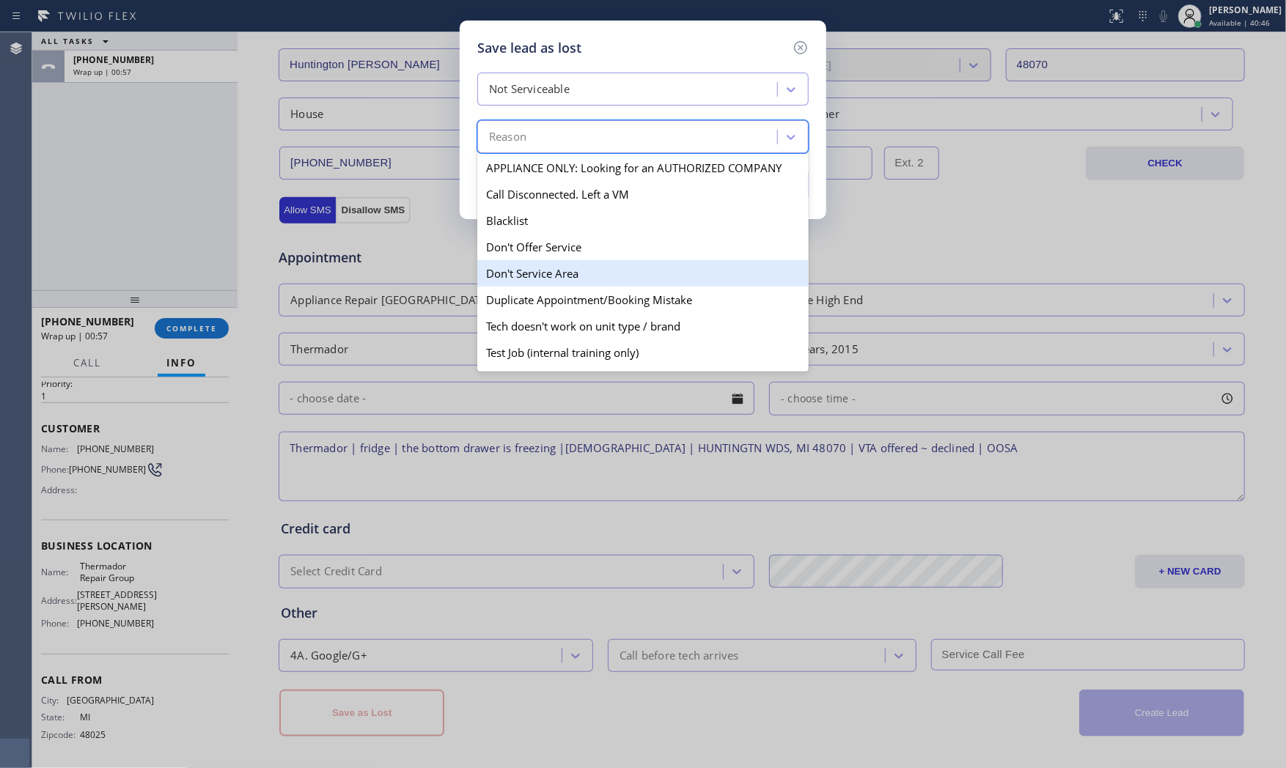
click at [533, 264] on div "Don't Service Area" at bounding box center [642, 273] width 331 height 26
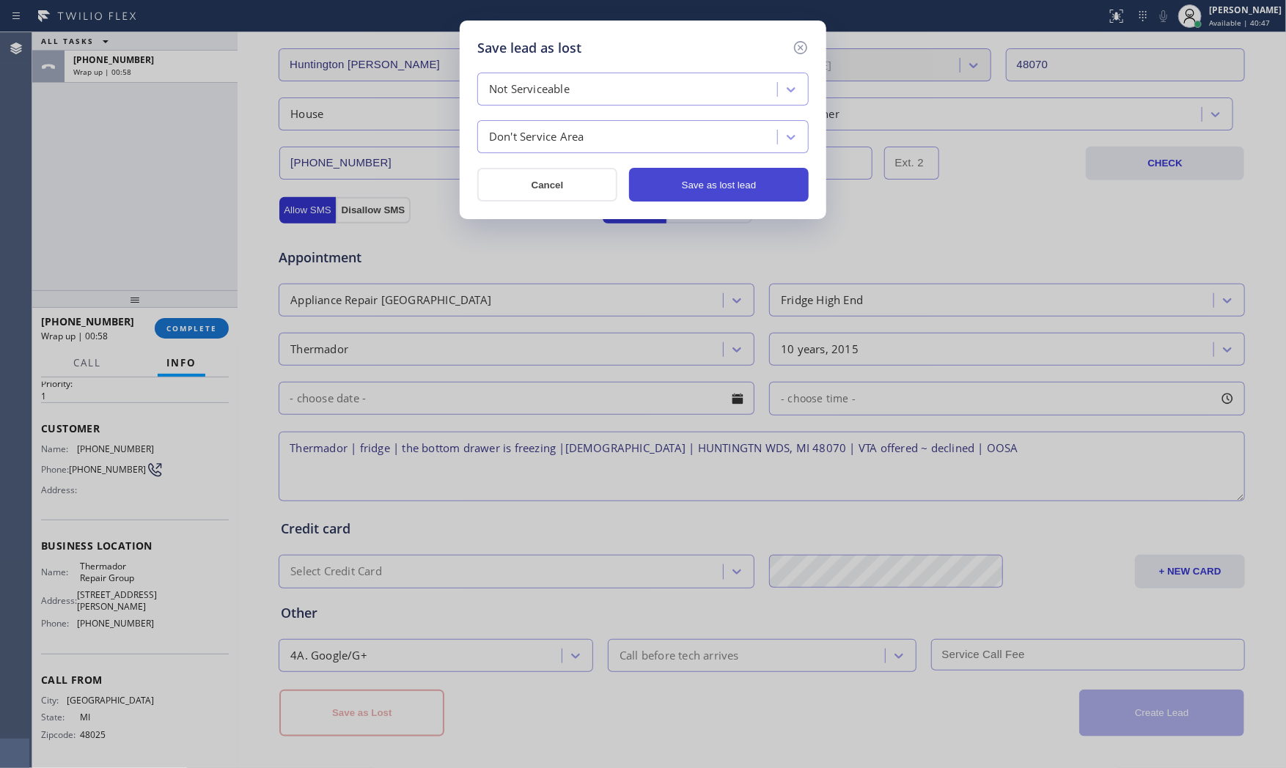
click at [694, 189] on button "Save as lost lead" at bounding box center [719, 185] width 180 height 34
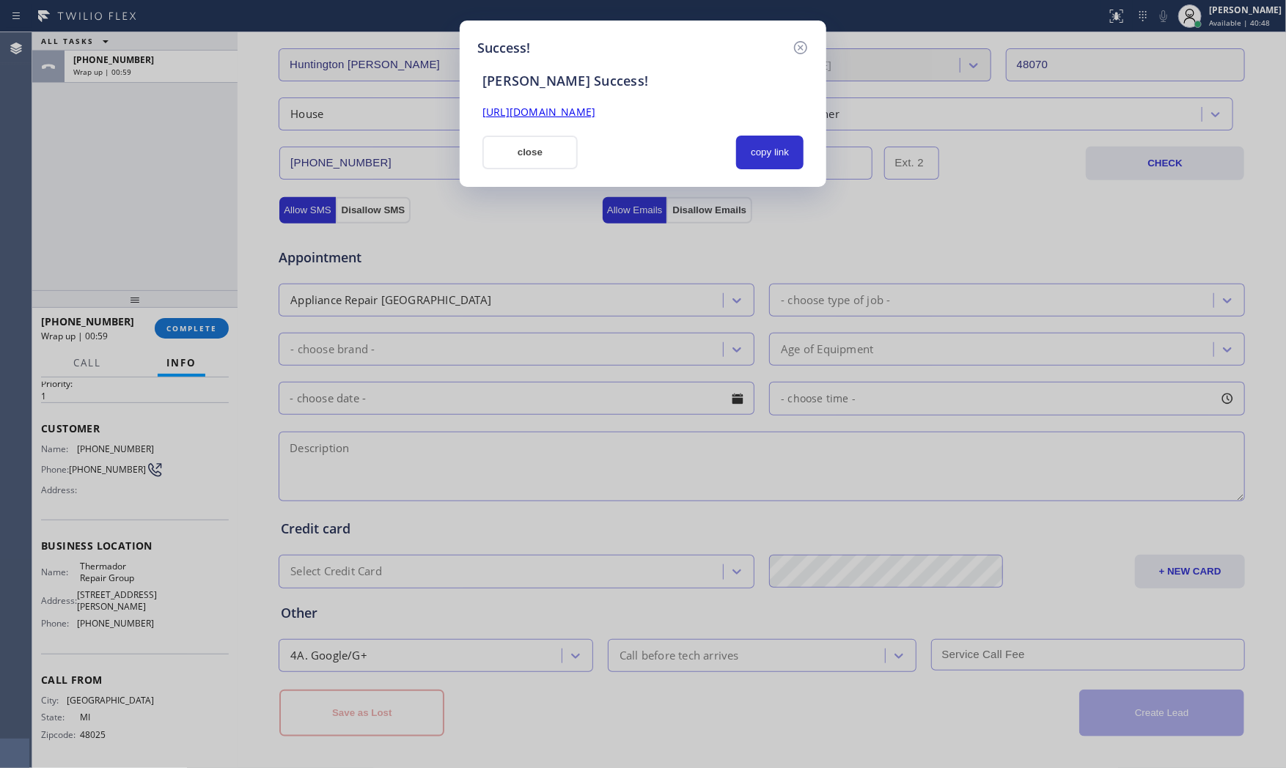
click at [554, 180] on div "Success! [PERSON_NAME] Success! [URL][DOMAIN_NAME] close copy link" at bounding box center [643, 104] width 367 height 166
click at [550, 170] on div "Success! [PERSON_NAME] Success! [URL][DOMAIN_NAME] close copy link" at bounding box center [643, 104] width 367 height 166
click at [490, 163] on button "close" at bounding box center [530, 153] width 95 height 34
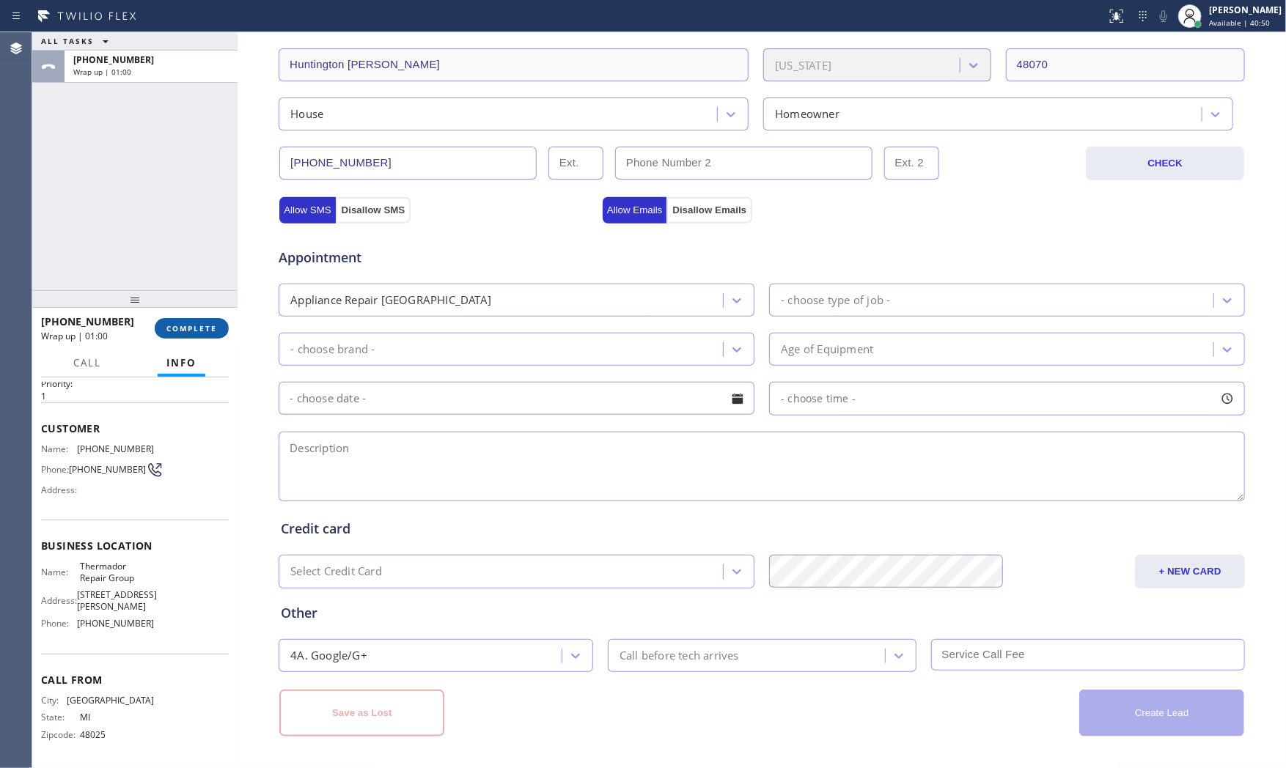
click at [176, 336] on button "COMPLETE" at bounding box center [192, 328] width 74 height 21
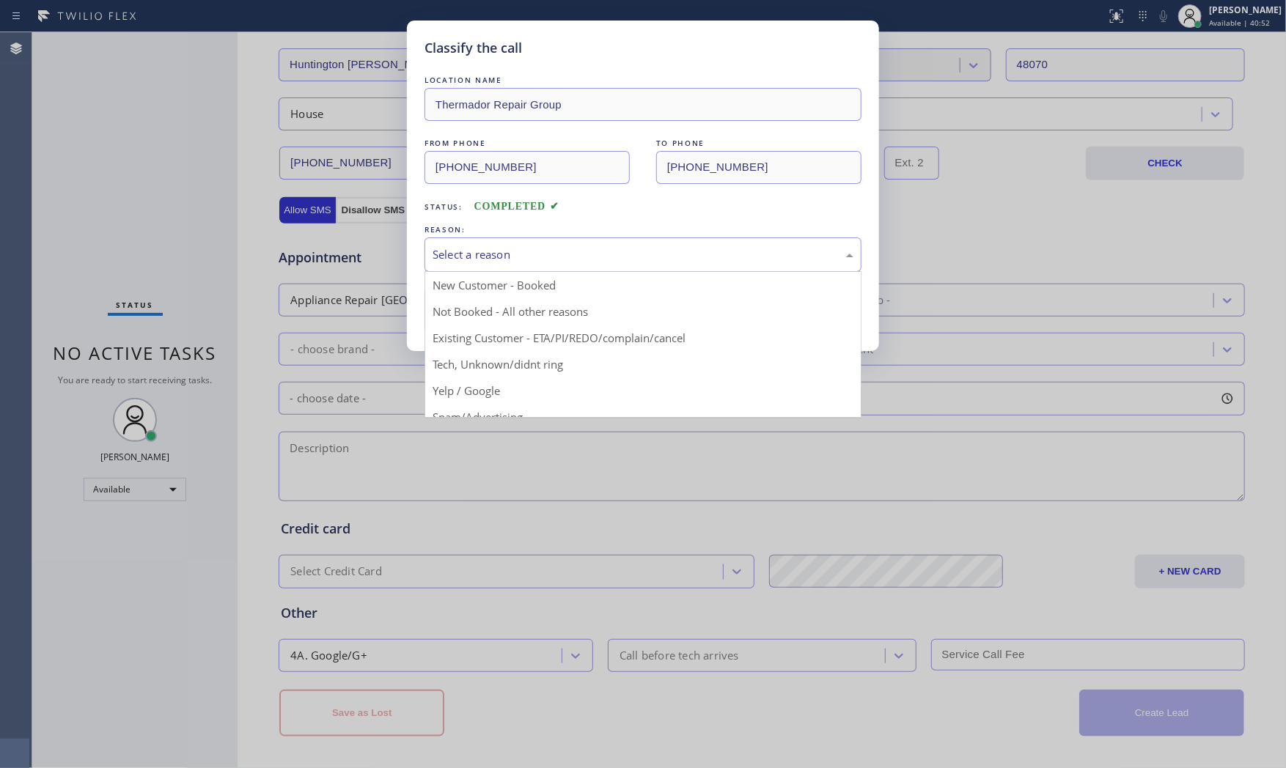
click at [529, 240] on div "Select a reason" at bounding box center [643, 255] width 437 height 34
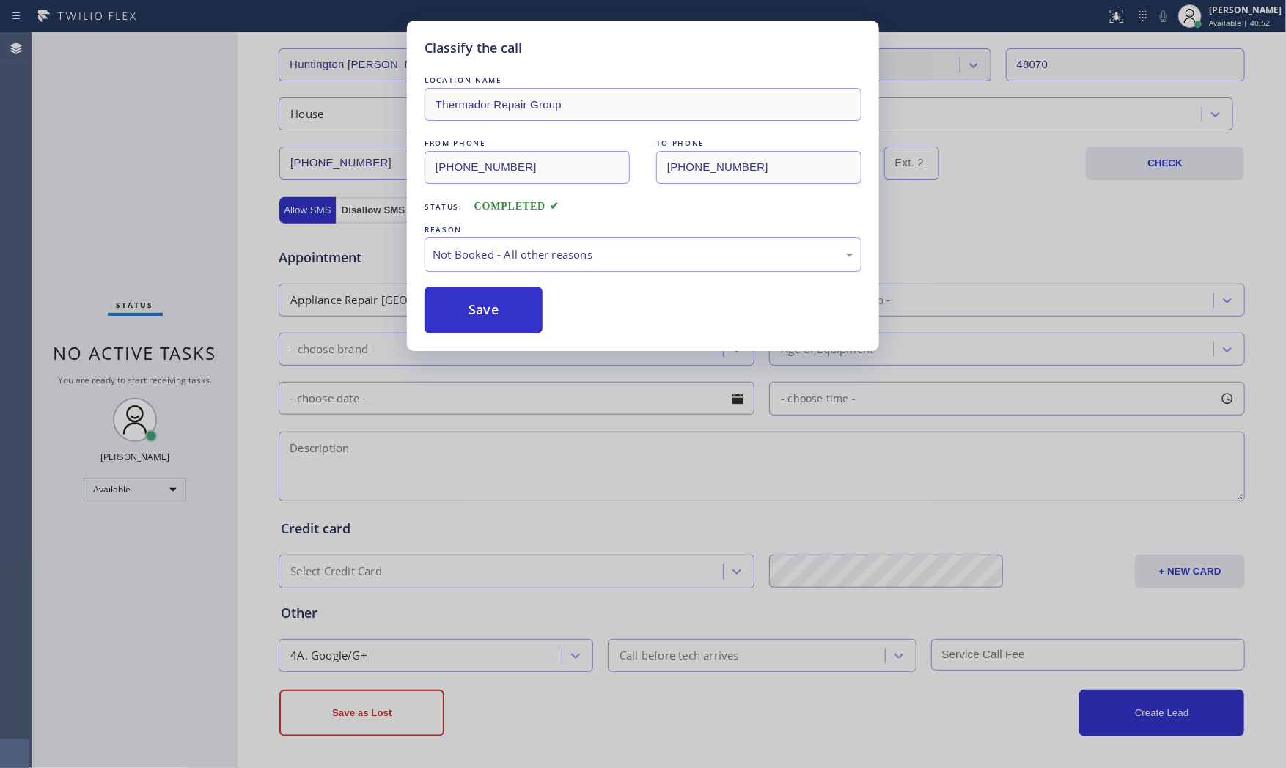
click at [496, 311] on button "Save" at bounding box center [484, 310] width 118 height 47
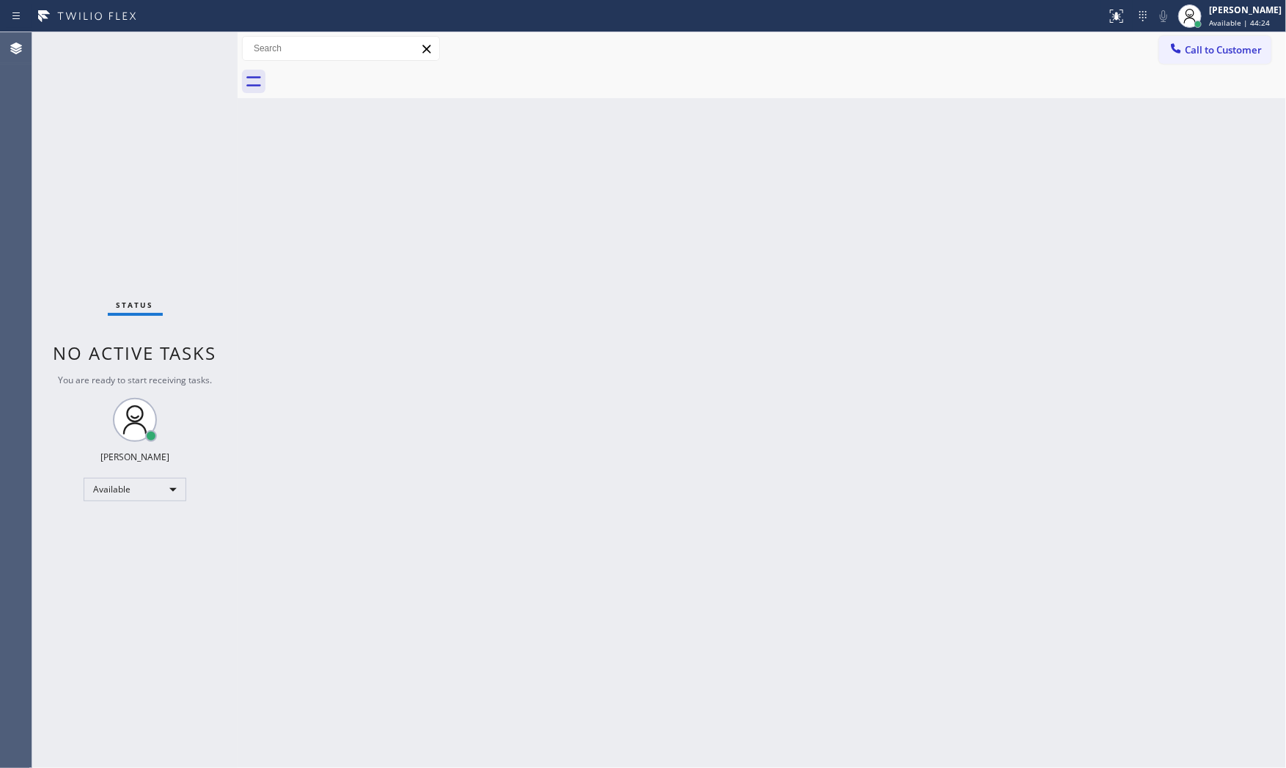
click at [135, 45] on div "Status No active tasks You are ready to start receiving tasks. [PERSON_NAME] Av…" at bounding box center [134, 400] width 205 height 736
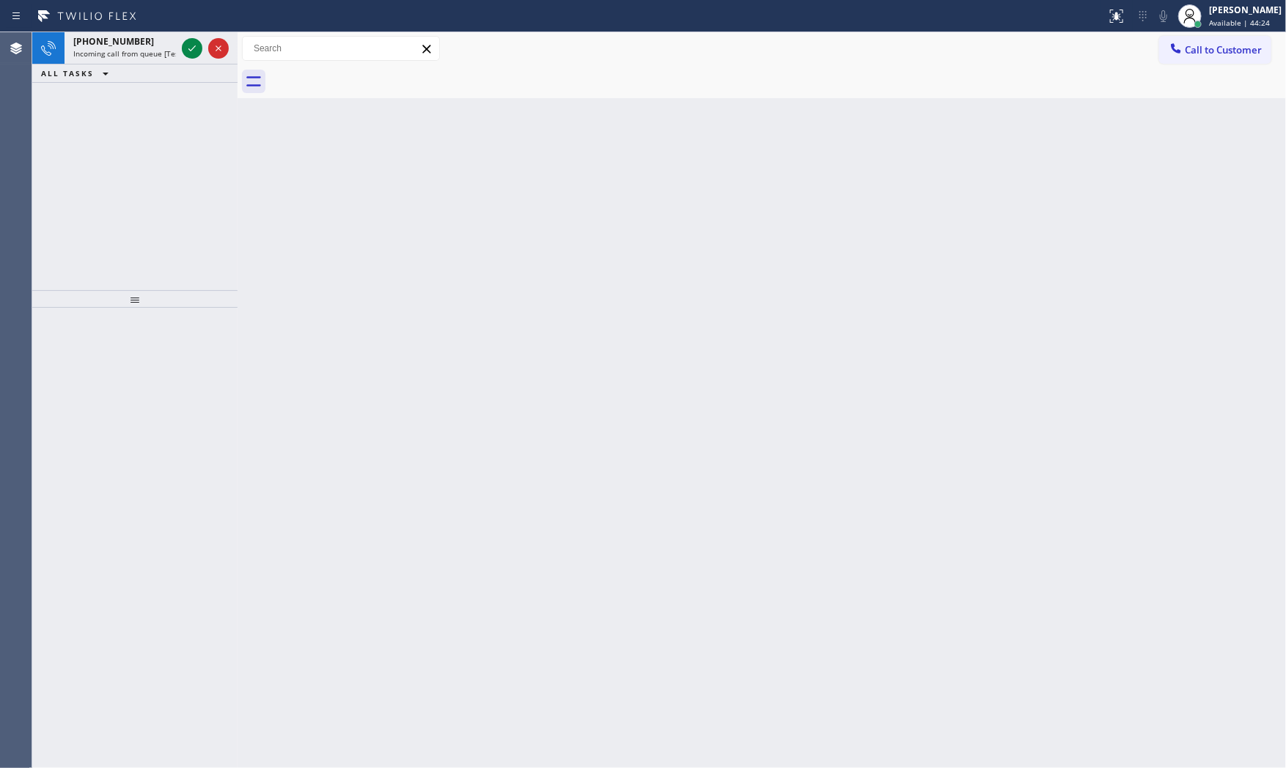
click at [135, 45] on div "[PHONE_NUMBER]" at bounding box center [124, 41] width 103 height 12
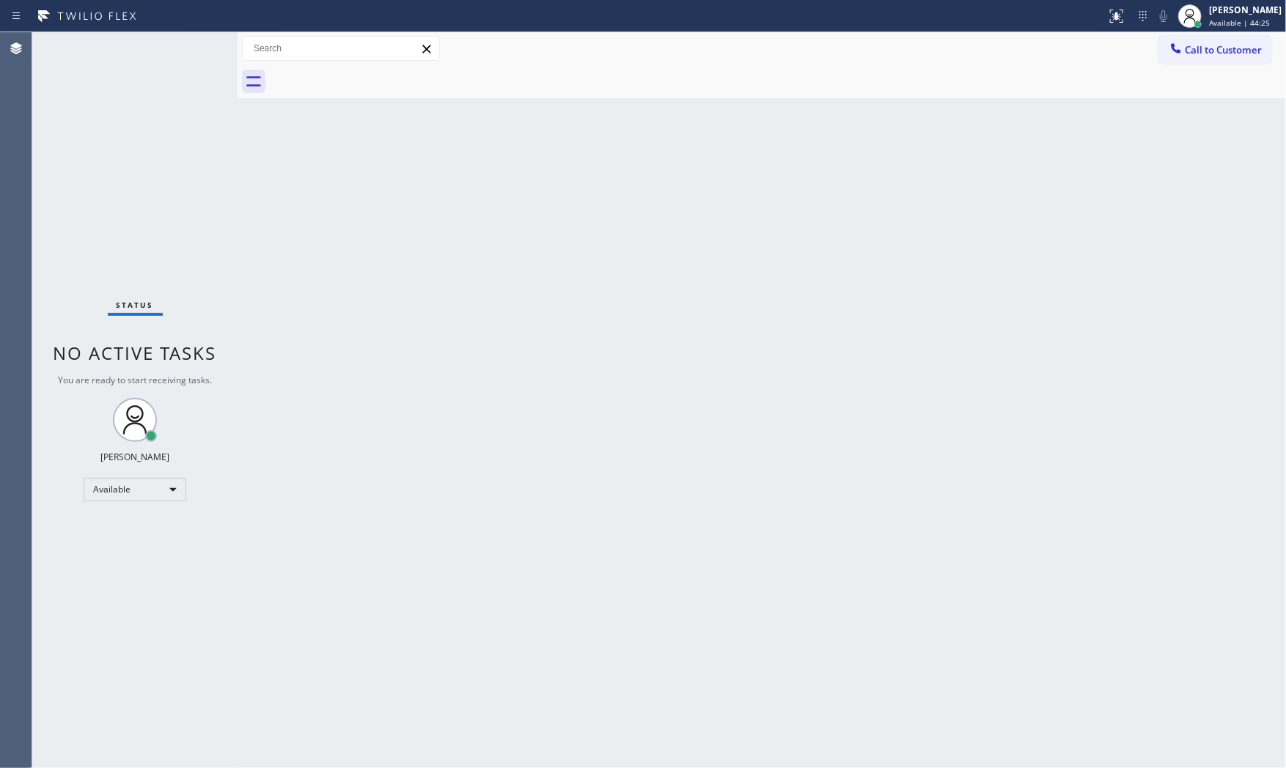
click at [135, 45] on div "Status No active tasks You are ready to start receiving tasks. [PERSON_NAME] Av…" at bounding box center [134, 400] width 205 height 736
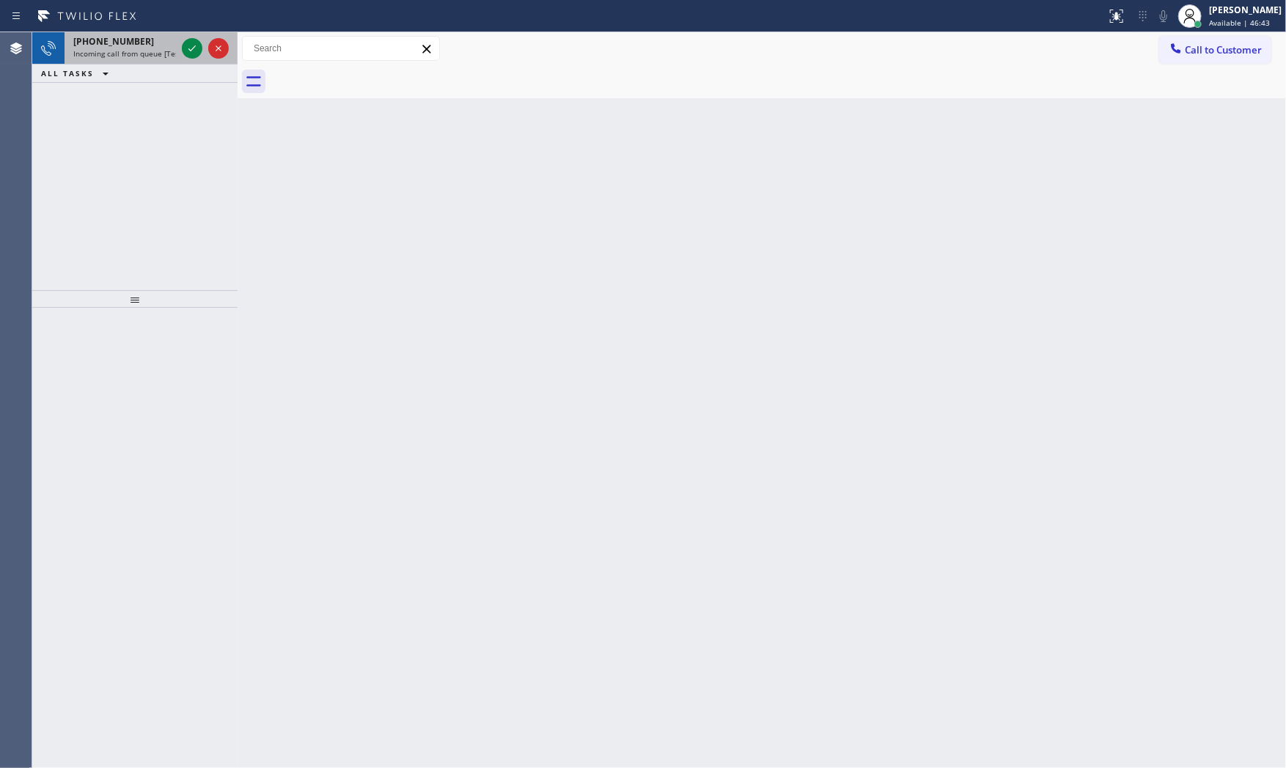
click at [134, 50] on span "Incoming call from queue [Test] All" at bounding box center [134, 53] width 122 height 10
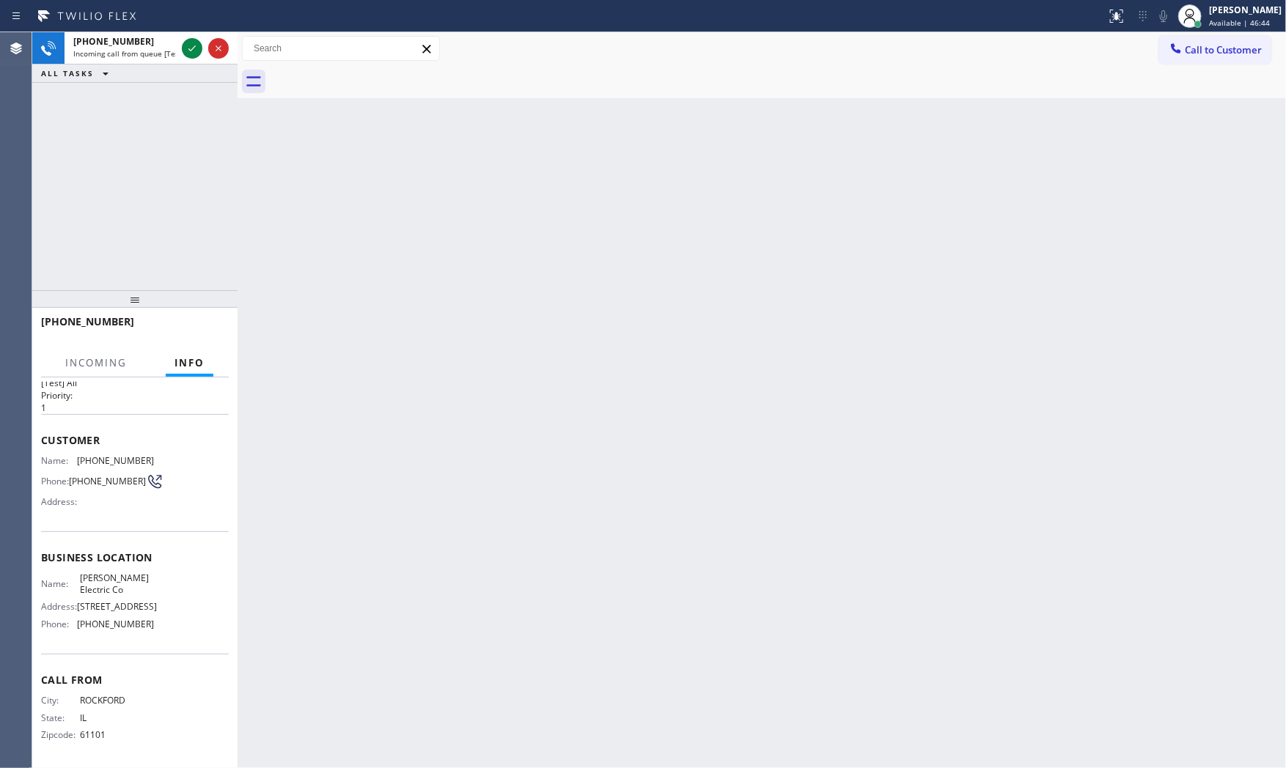
scroll to position [68, 0]
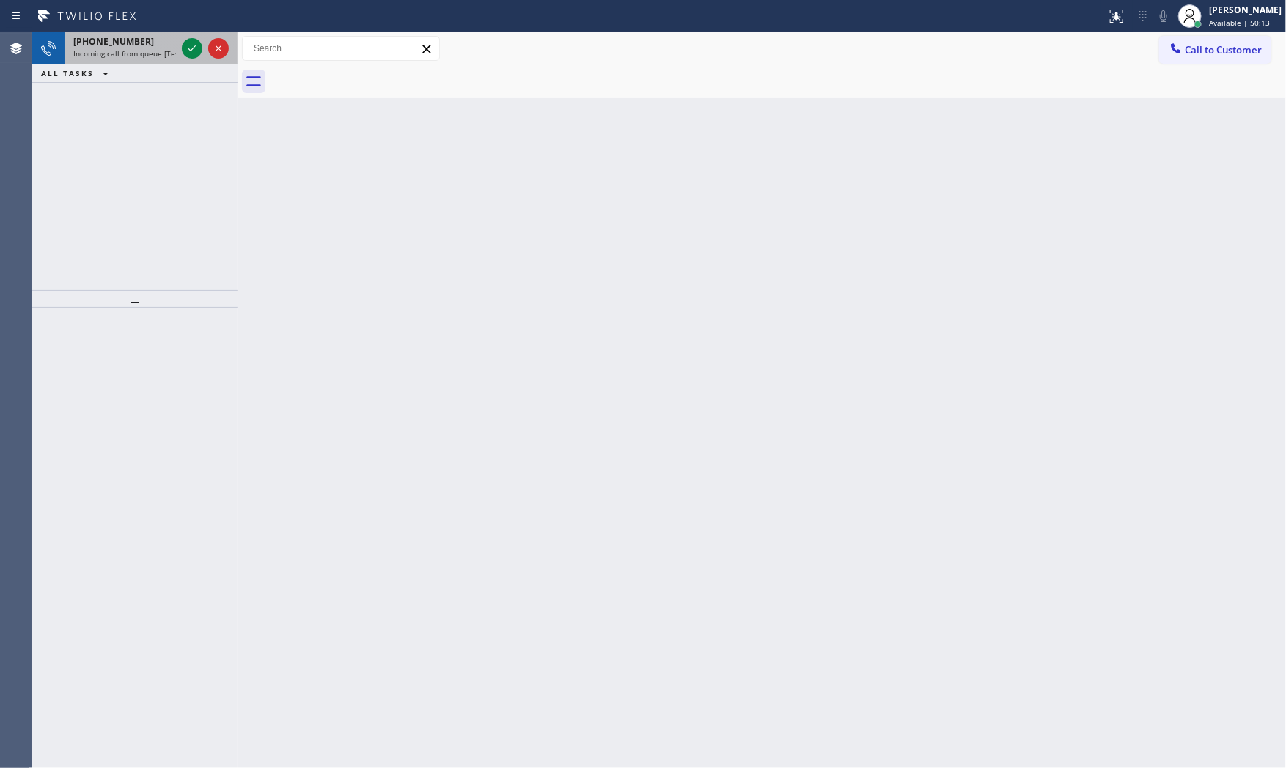
click at [136, 46] on div "[PHONE_NUMBER]" at bounding box center [124, 41] width 103 height 12
click at [150, 37] on div "[PHONE_NUMBER]" at bounding box center [124, 41] width 103 height 12
click at [169, 44] on div "[PHONE_NUMBER]" at bounding box center [124, 41] width 103 height 12
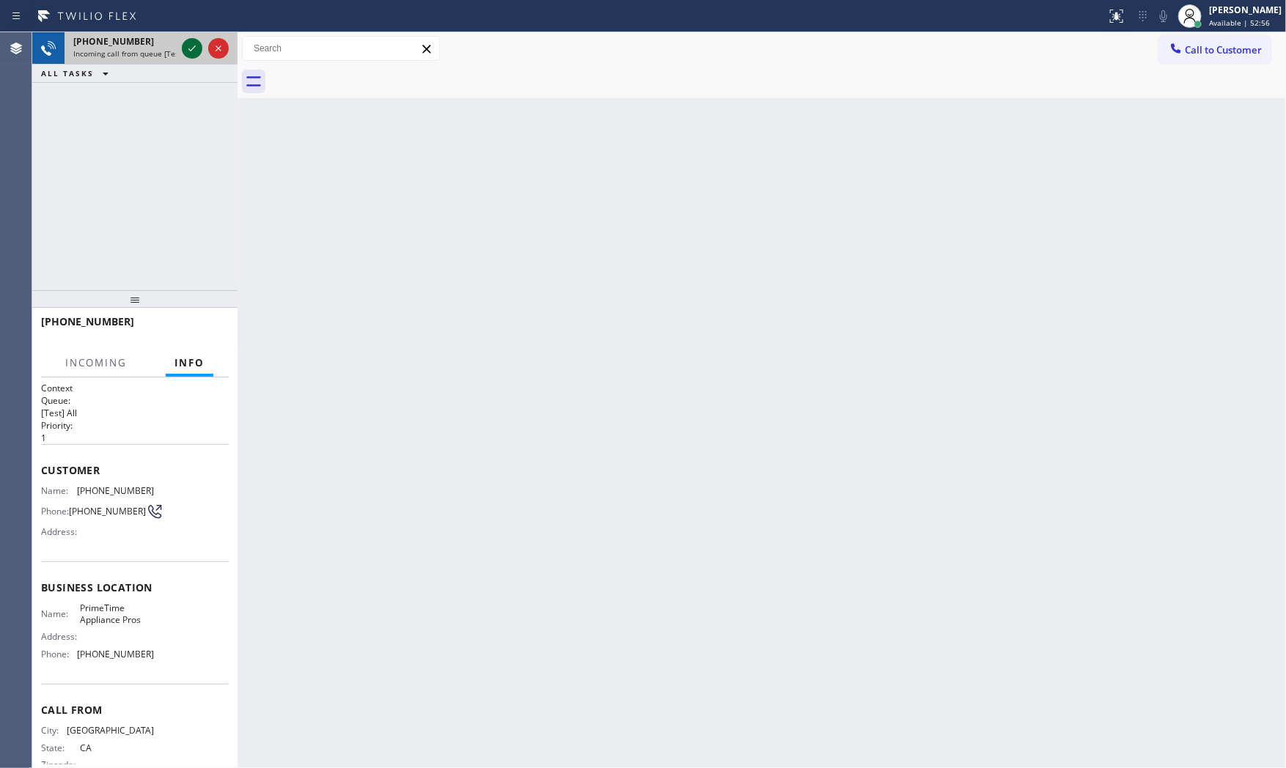
click at [193, 47] on icon at bounding box center [192, 49] width 18 height 18
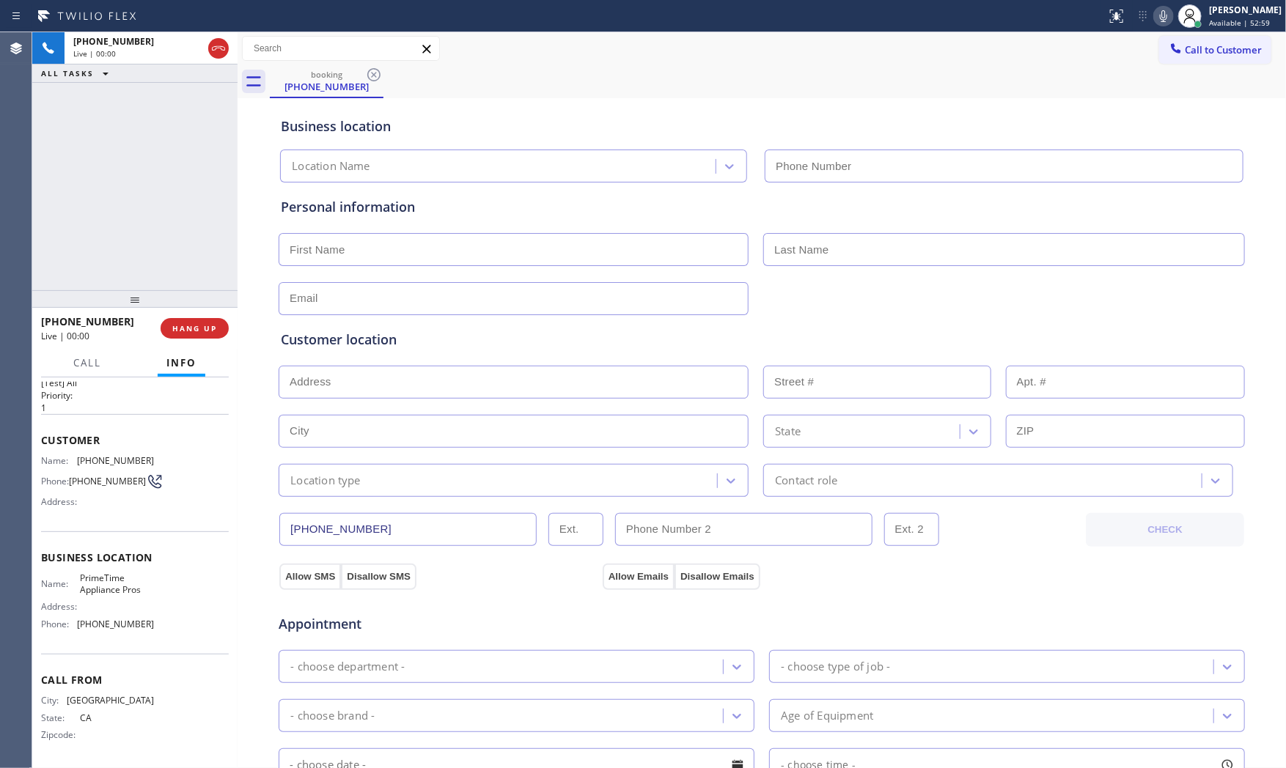
type input "[PHONE_NUMBER]"
click at [165, 338] on div "[PHONE_NUMBER] Live | 00:07 HANG UP" at bounding box center [135, 328] width 188 height 38
click at [170, 331] on button "HANG UP" at bounding box center [195, 328] width 68 height 21
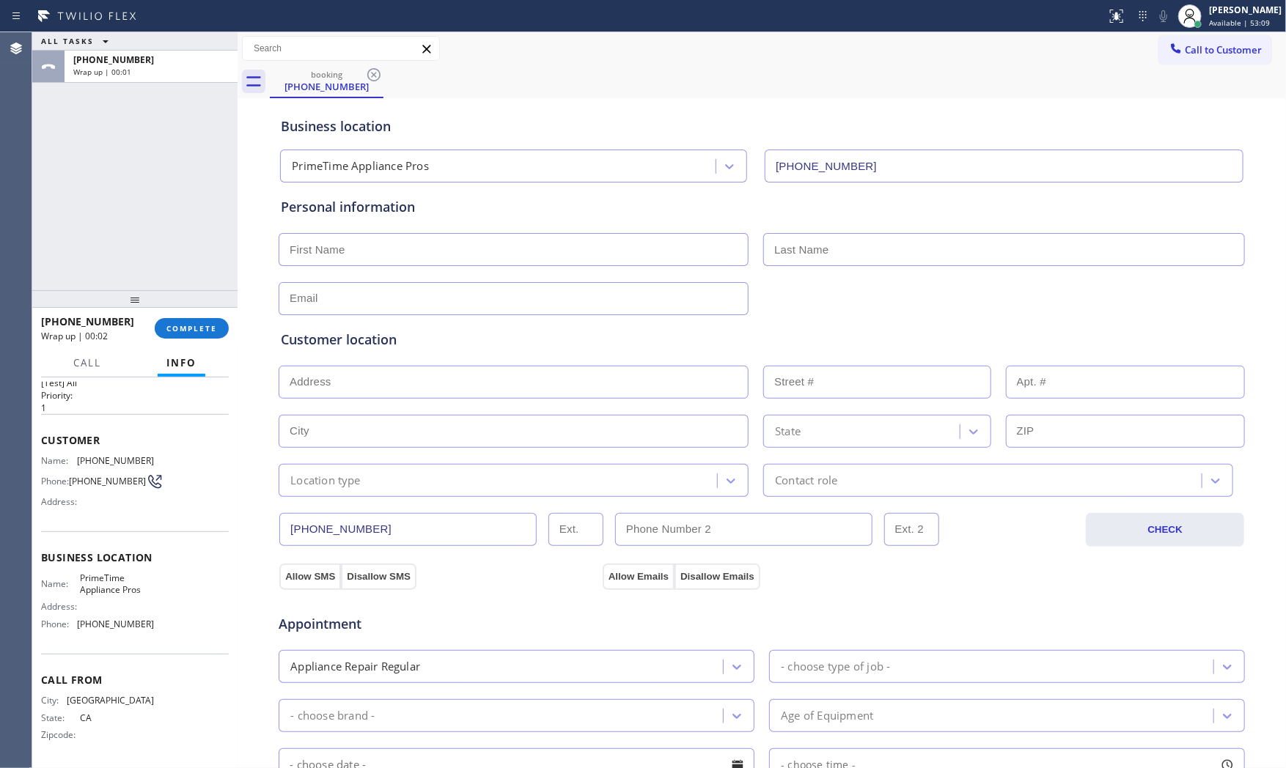
click at [214, 308] on div at bounding box center [134, 299] width 205 height 18
click at [210, 339] on div "[PHONE_NUMBER] Wrap up | 00:03 COMPLETE" at bounding box center [135, 328] width 188 height 38
click at [214, 324] on span "COMPLETE" at bounding box center [191, 328] width 51 height 10
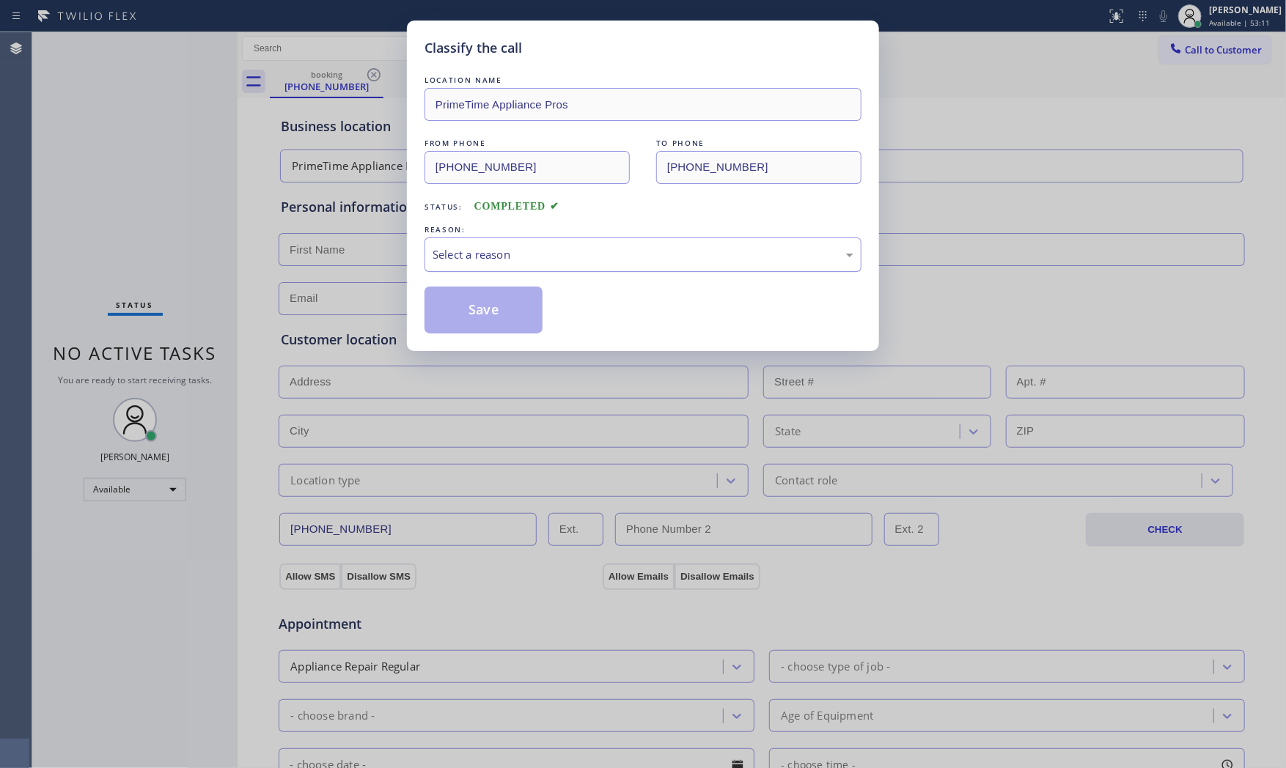
click at [562, 254] on div "Select a reason" at bounding box center [643, 254] width 421 height 17
click at [513, 309] on button "Save" at bounding box center [484, 310] width 118 height 47
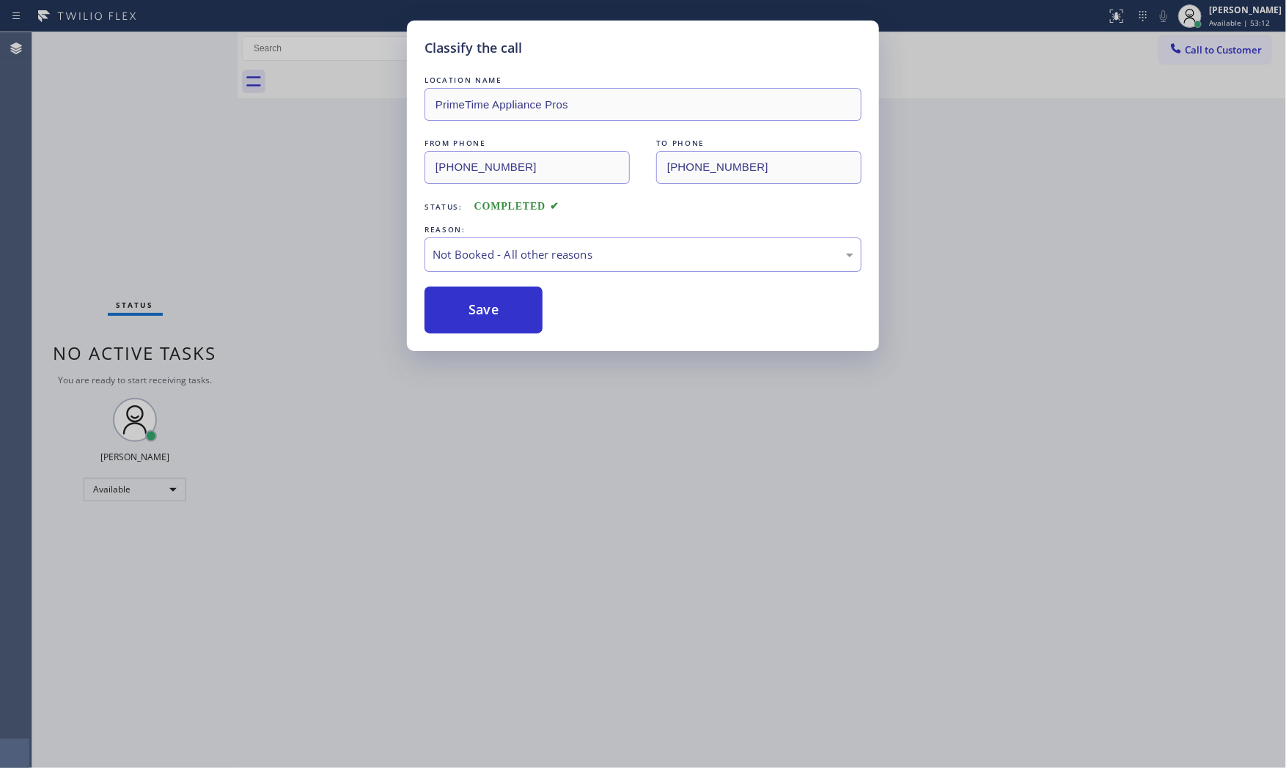
click at [513, 309] on button "Save" at bounding box center [484, 310] width 118 height 47
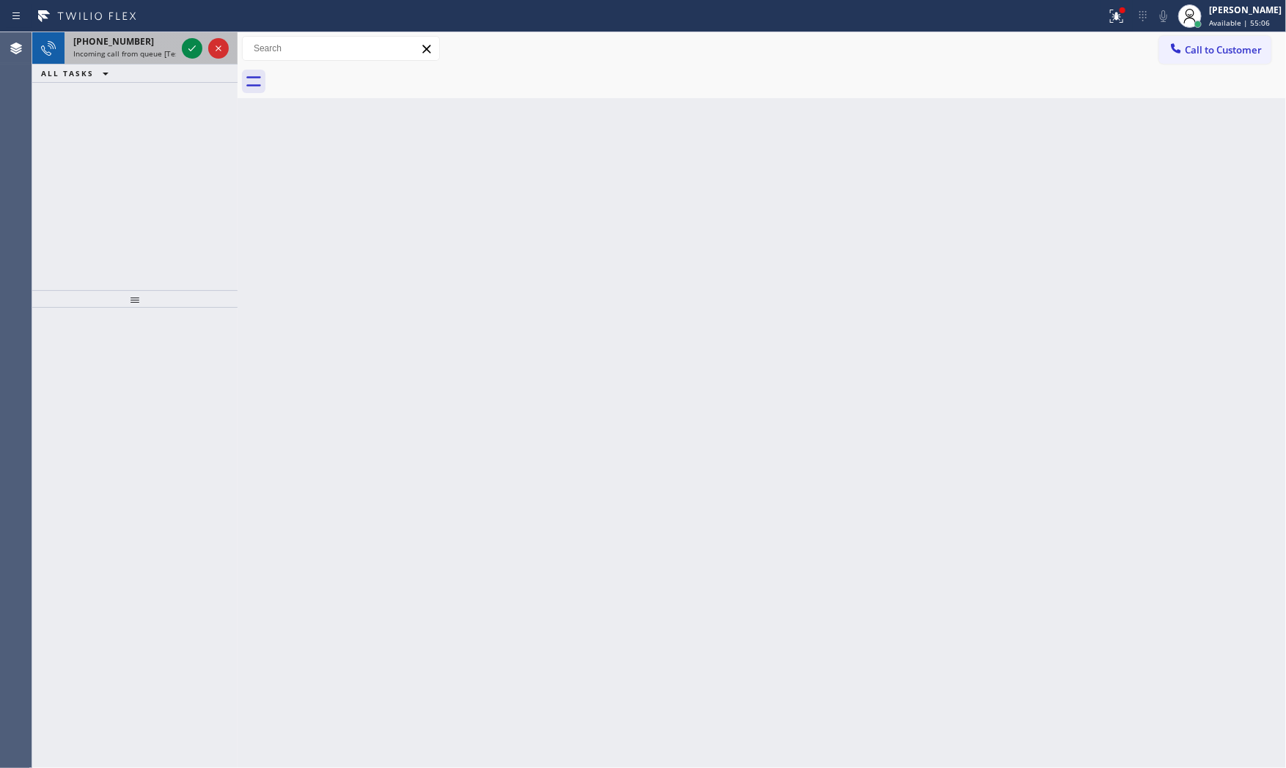
click at [138, 38] on div "[PHONE_NUMBER]" at bounding box center [124, 41] width 103 height 12
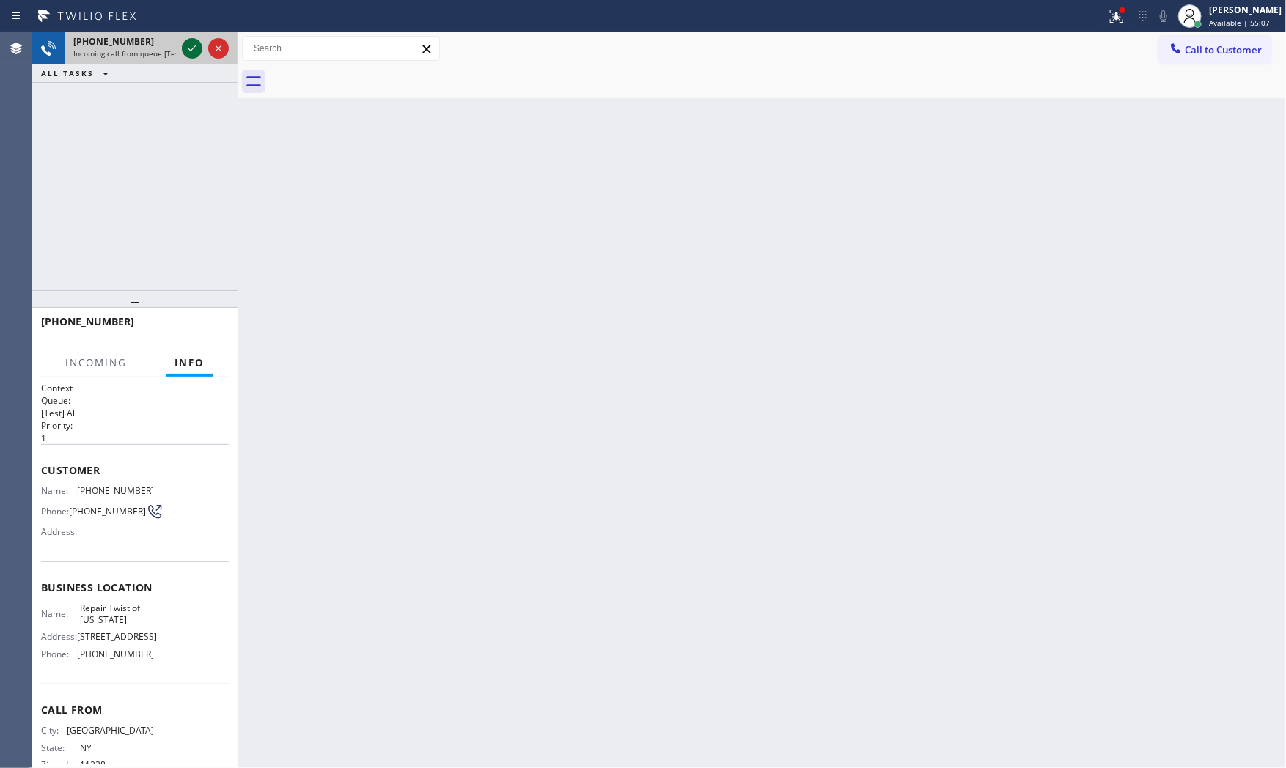
click at [201, 46] on div at bounding box center [192, 49] width 21 height 18
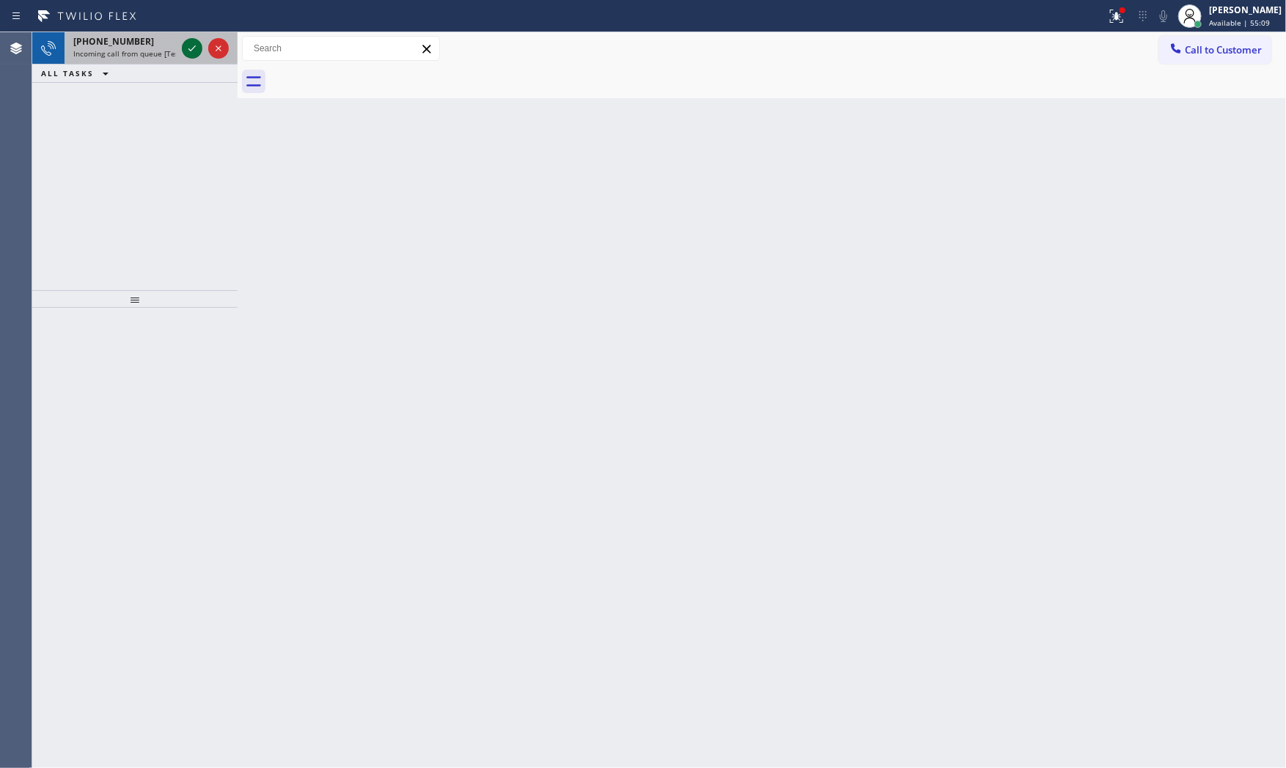
click at [185, 44] on icon at bounding box center [192, 49] width 18 height 18
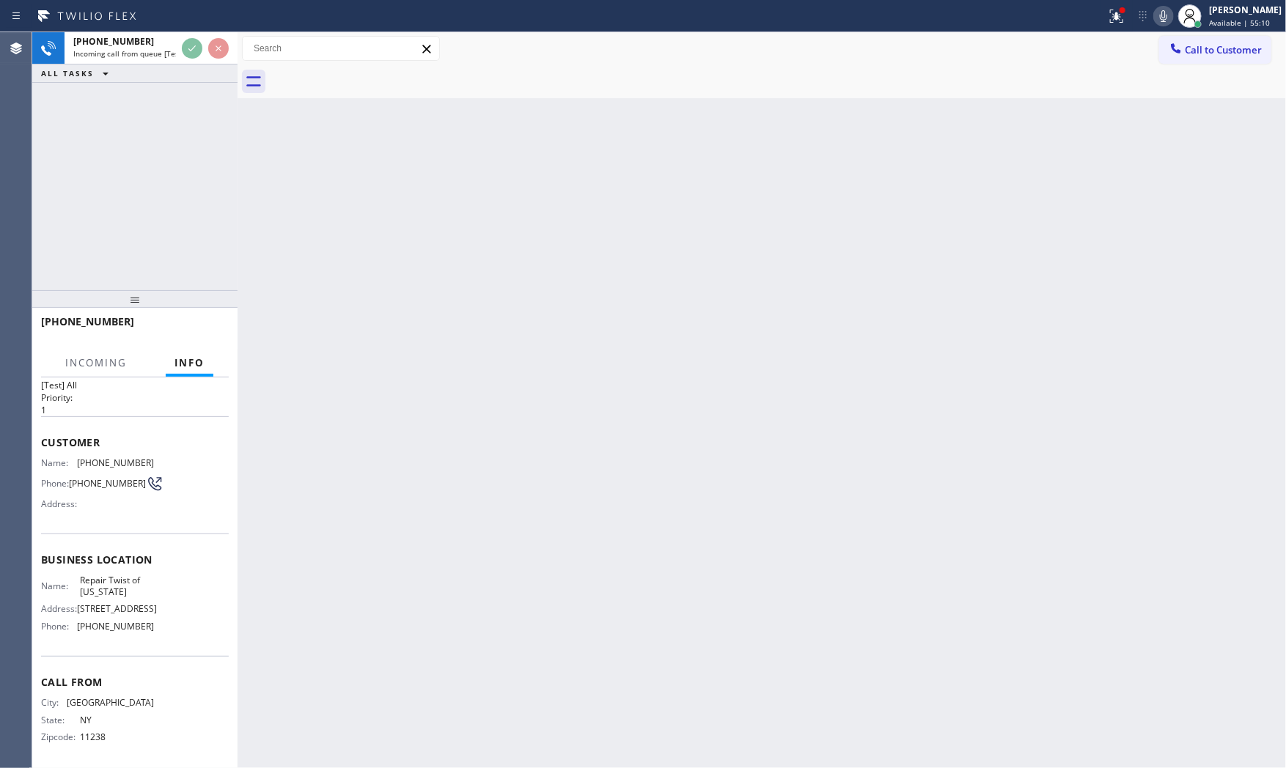
scroll to position [56, 0]
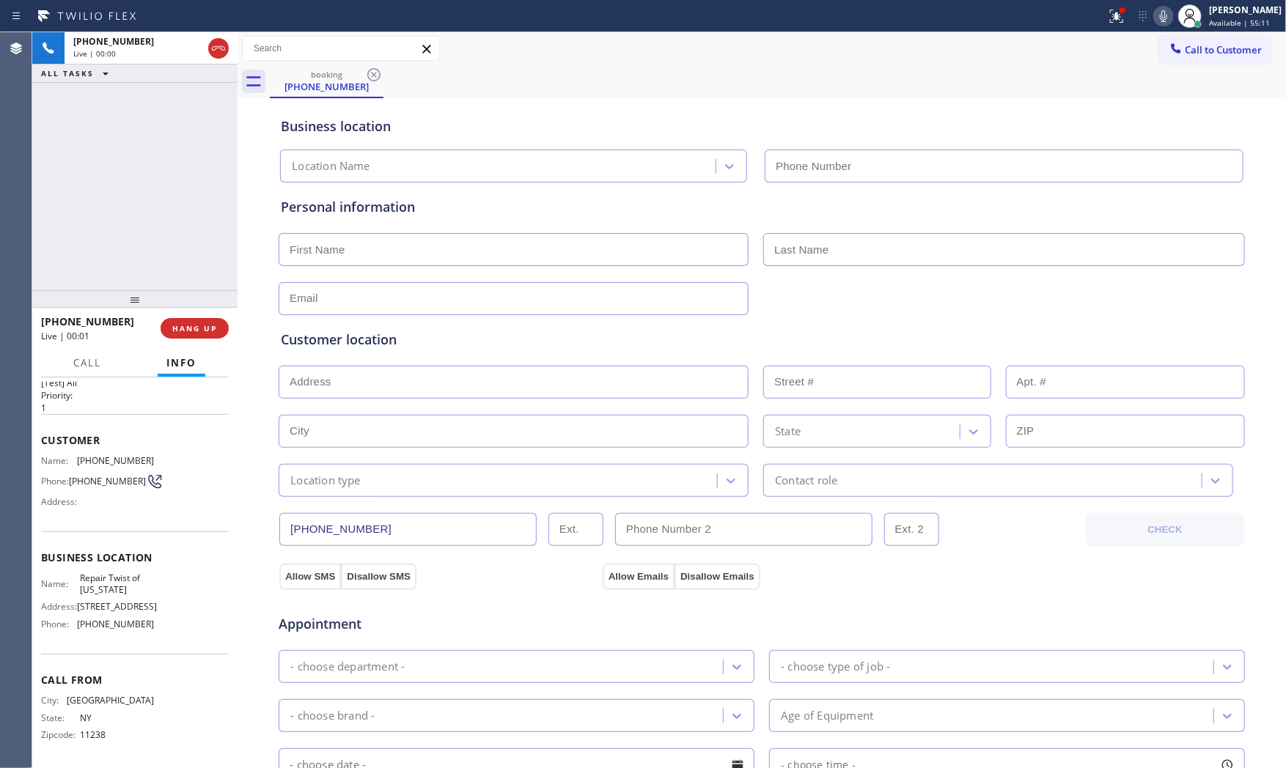
type input "[PHONE_NUMBER]"
click at [1166, 12] on icon at bounding box center [1164, 16] width 18 height 18
click at [1161, 11] on icon at bounding box center [1163, 16] width 7 height 12
click at [1118, 12] on div at bounding box center [1122, 10] width 9 height 9
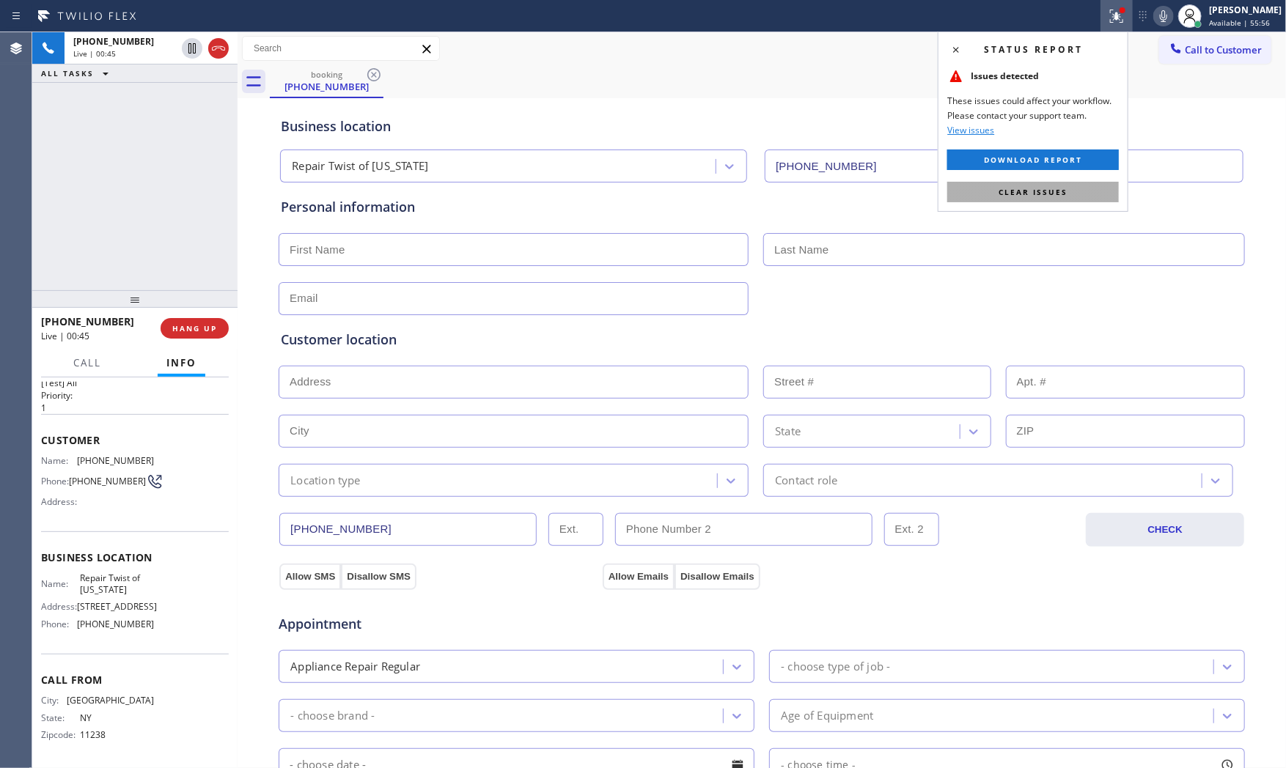
click at [1049, 197] on span "Clear issues" at bounding box center [1033, 192] width 69 height 10
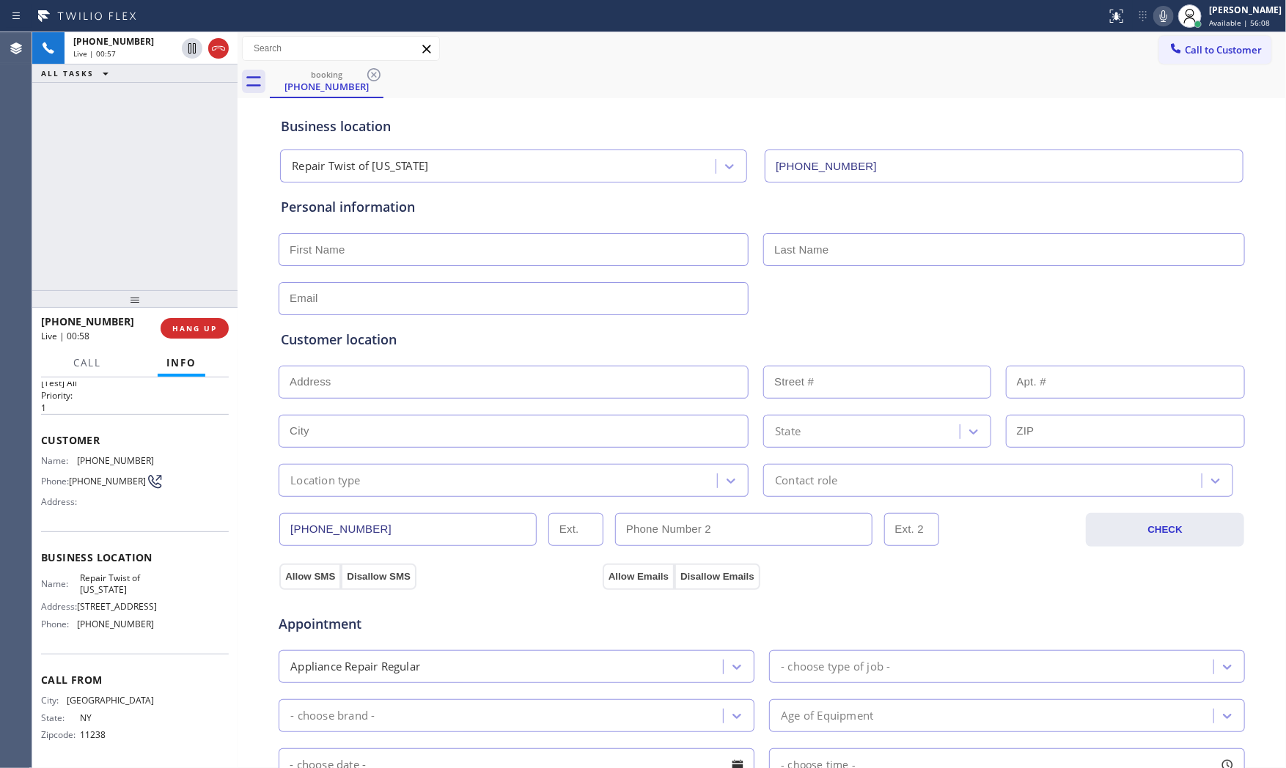
click at [1160, 18] on icon at bounding box center [1163, 16] width 7 height 12
click at [1159, 18] on rect at bounding box center [1164, 15] width 10 height 10
click at [1159, 18] on icon at bounding box center [1164, 16] width 18 height 18
click at [1161, 25] on button at bounding box center [1163, 16] width 21 height 21
click at [902, 320] on div "Customer location >> ADD NEW ADDRESS << + NEW ADDRESS State Location type Conta…" at bounding box center [762, 406] width 968 height 182
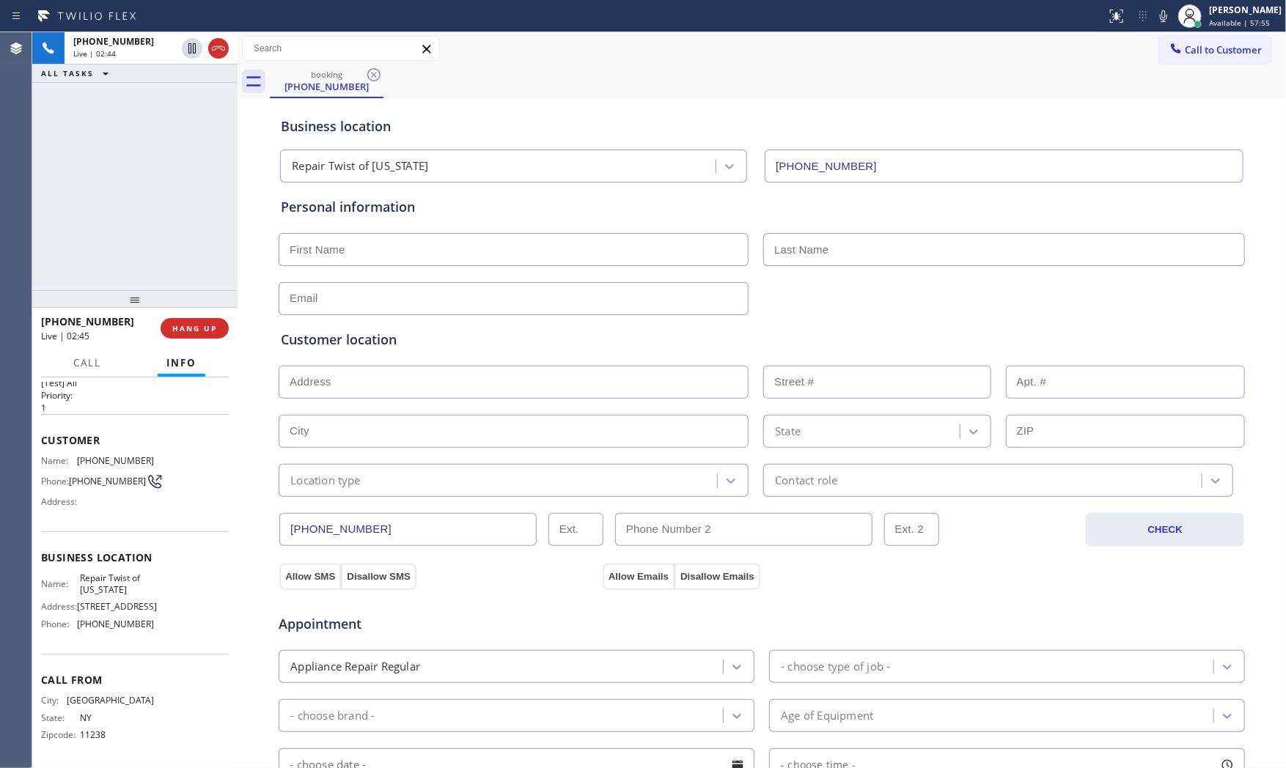
click at [155, 139] on div "[PHONE_NUMBER] Live | 02:44 ALL TASKS ALL TASKS ACTIVE TASKS TASKS IN WRAP UP" at bounding box center [134, 161] width 205 height 258
click at [199, 333] on span "HANG UP" at bounding box center [194, 328] width 45 height 10
click at [359, 239] on input "text" at bounding box center [514, 249] width 470 height 33
type input "Mr"
type input "Avante"
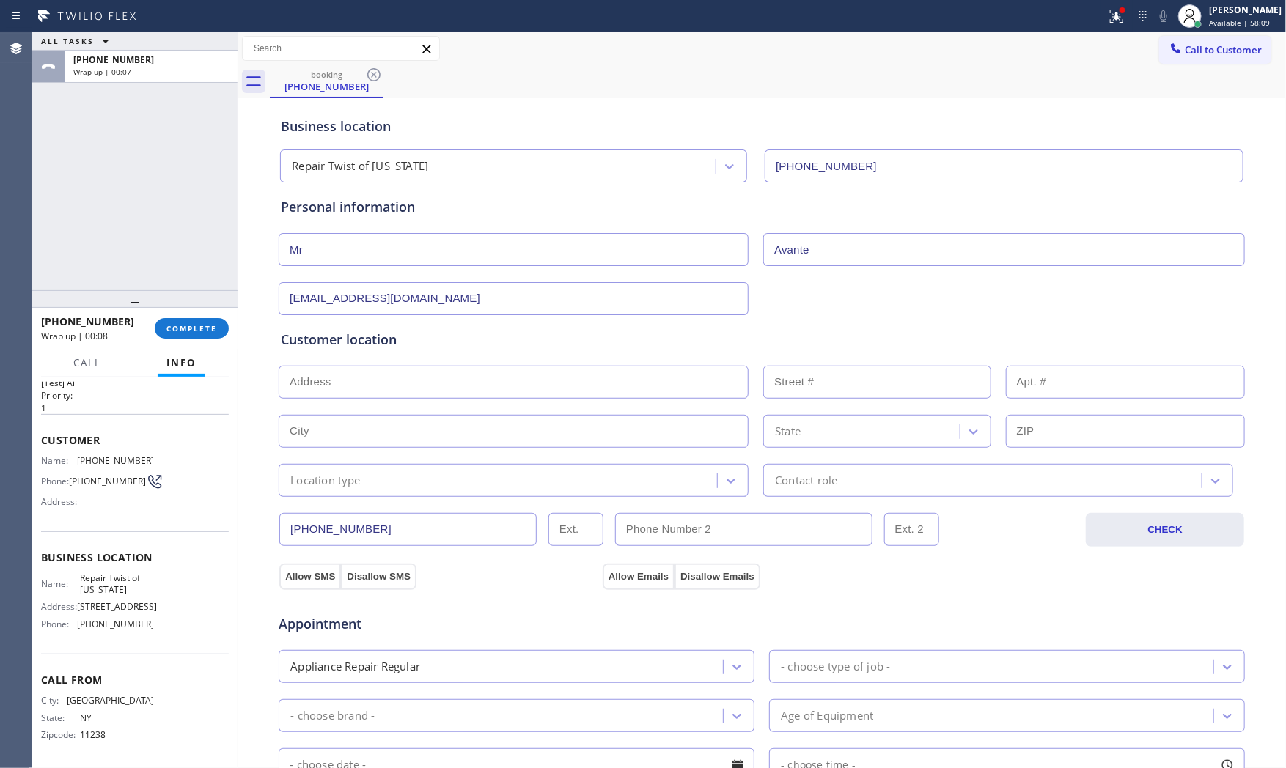
type input "[EMAIL_ADDRESS][DOMAIN_NAME]"
click at [795, 247] on input "Avante" at bounding box center [1004, 249] width 482 height 33
type input "..."
click at [368, 376] on input "text" at bounding box center [514, 382] width 470 height 33
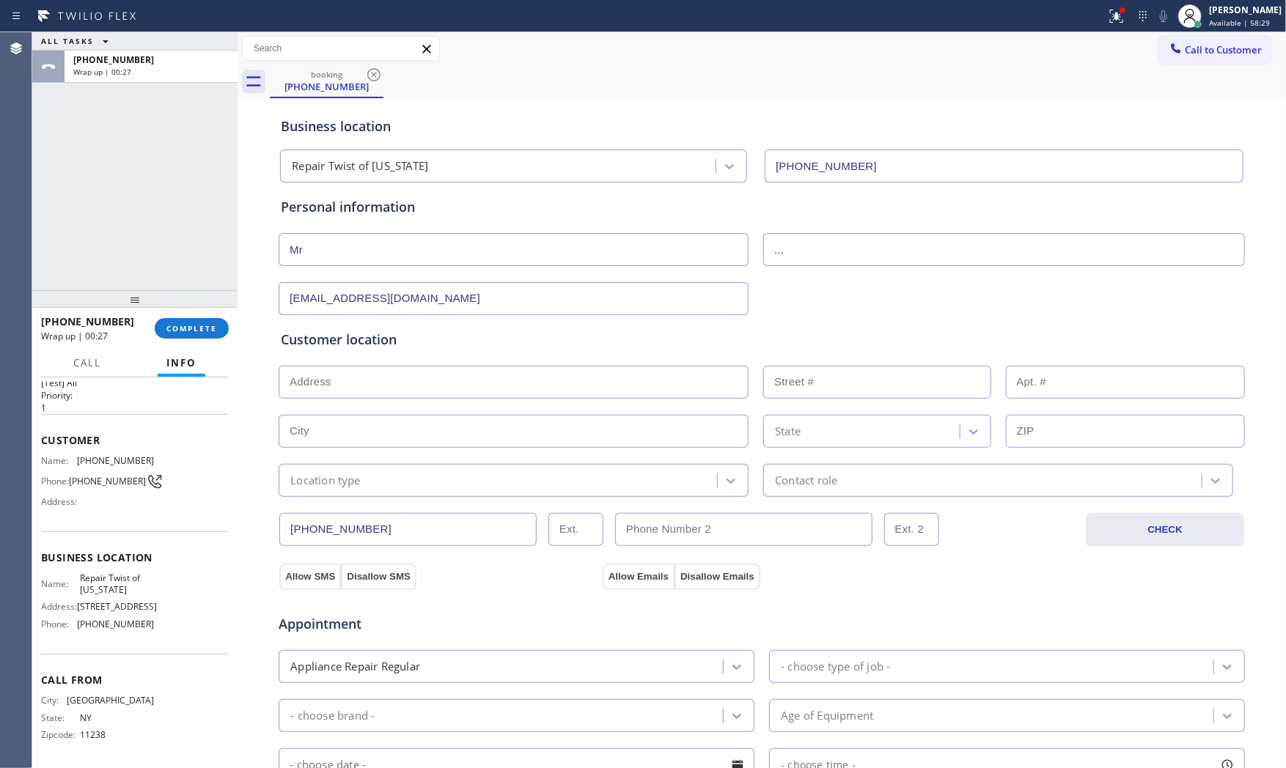
paste input "[GEOGRAPHIC_DATA], [GEOGRAPHIC_DATA] 11427"
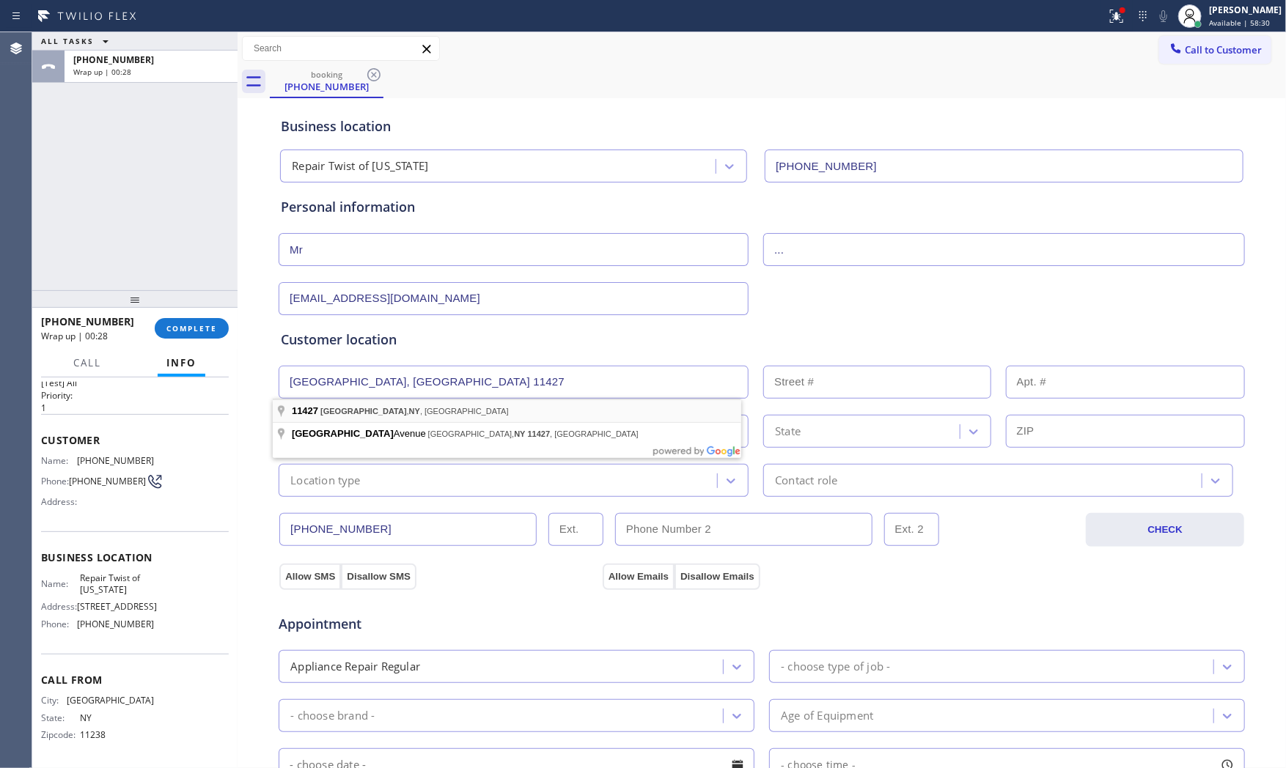
type input "[GEOGRAPHIC_DATA], NY 11427, [GEOGRAPHIC_DATA]"
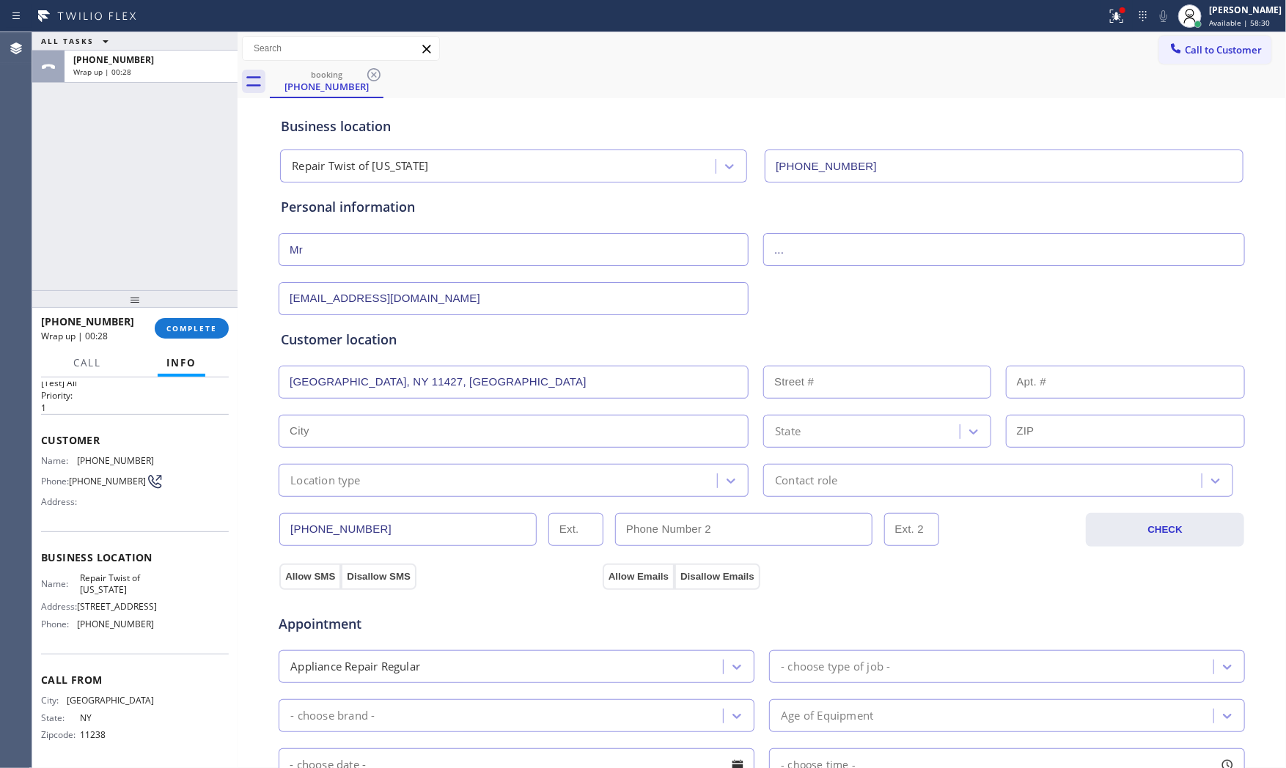
drag, startPoint x: 354, startPoint y: 412, endPoint x: 351, endPoint y: 430, distance: 18.0
type input "Queens"
type input "11427"
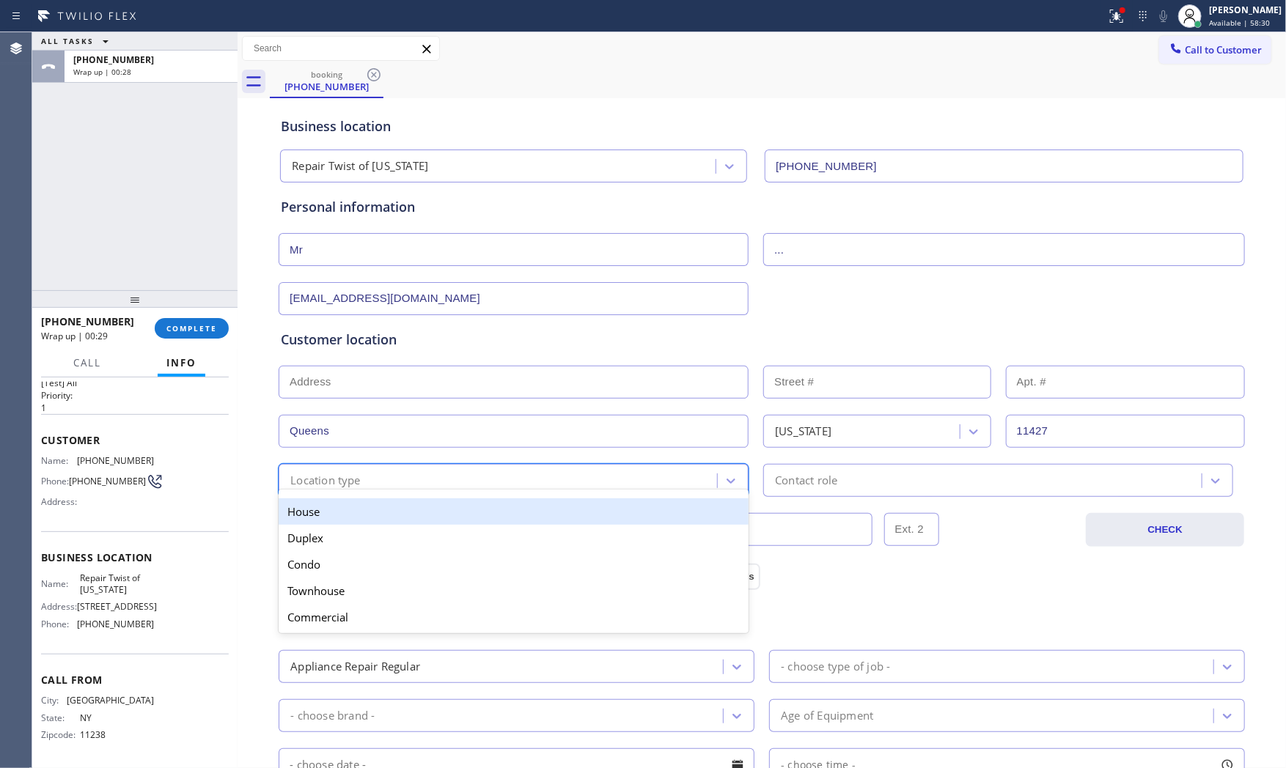
click at [342, 485] on div "Location type" at bounding box center [325, 480] width 70 height 17
drag, startPoint x: 334, startPoint y: 513, endPoint x: 620, endPoint y: 517, distance: 285.3
click at [337, 513] on div "House" at bounding box center [514, 512] width 470 height 26
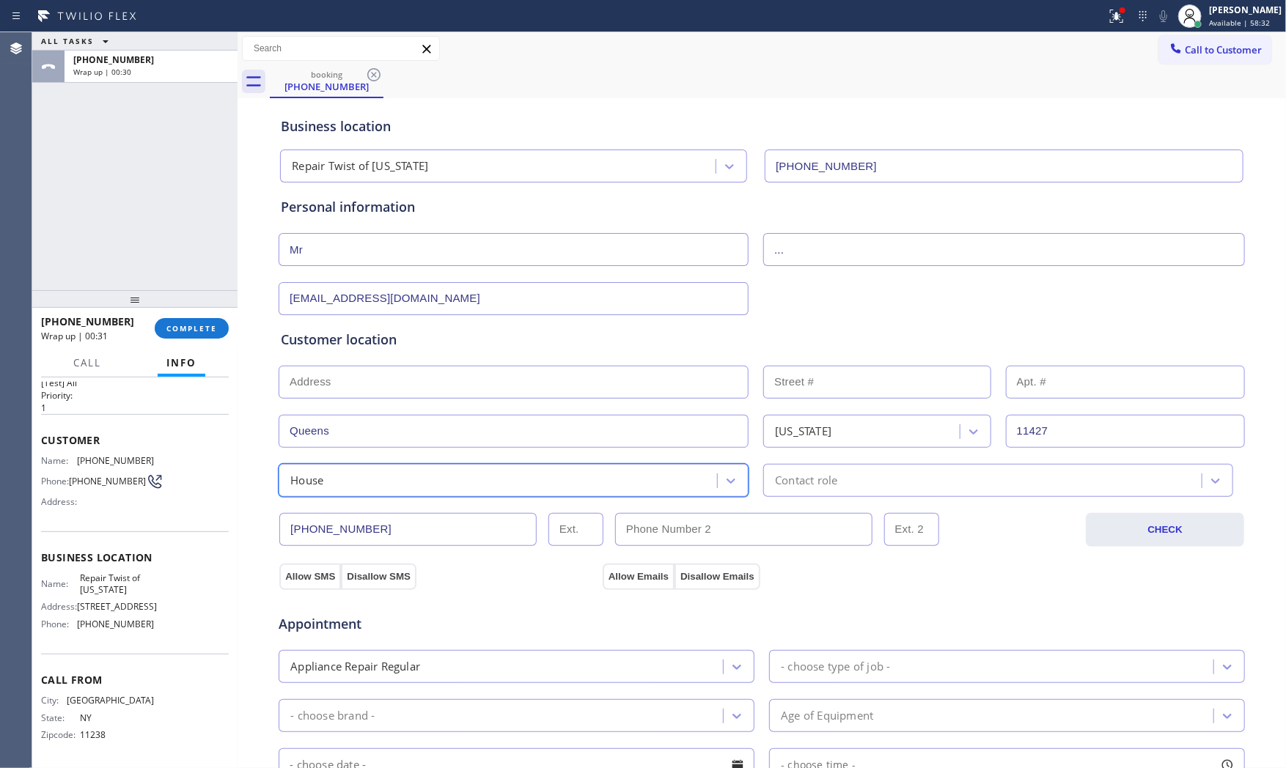
click at [849, 494] on div "Contact role" at bounding box center [998, 480] width 470 height 33
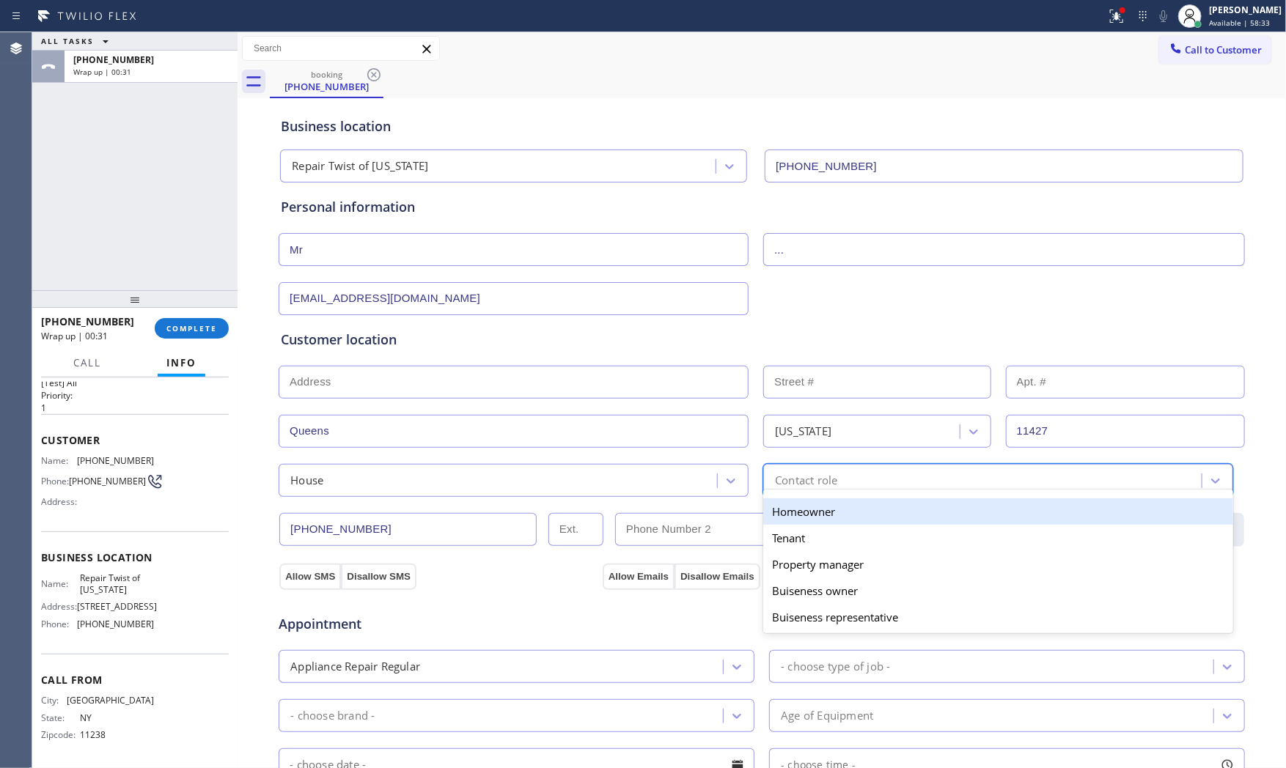
click at [822, 518] on div "Homeowner" at bounding box center [998, 512] width 470 height 26
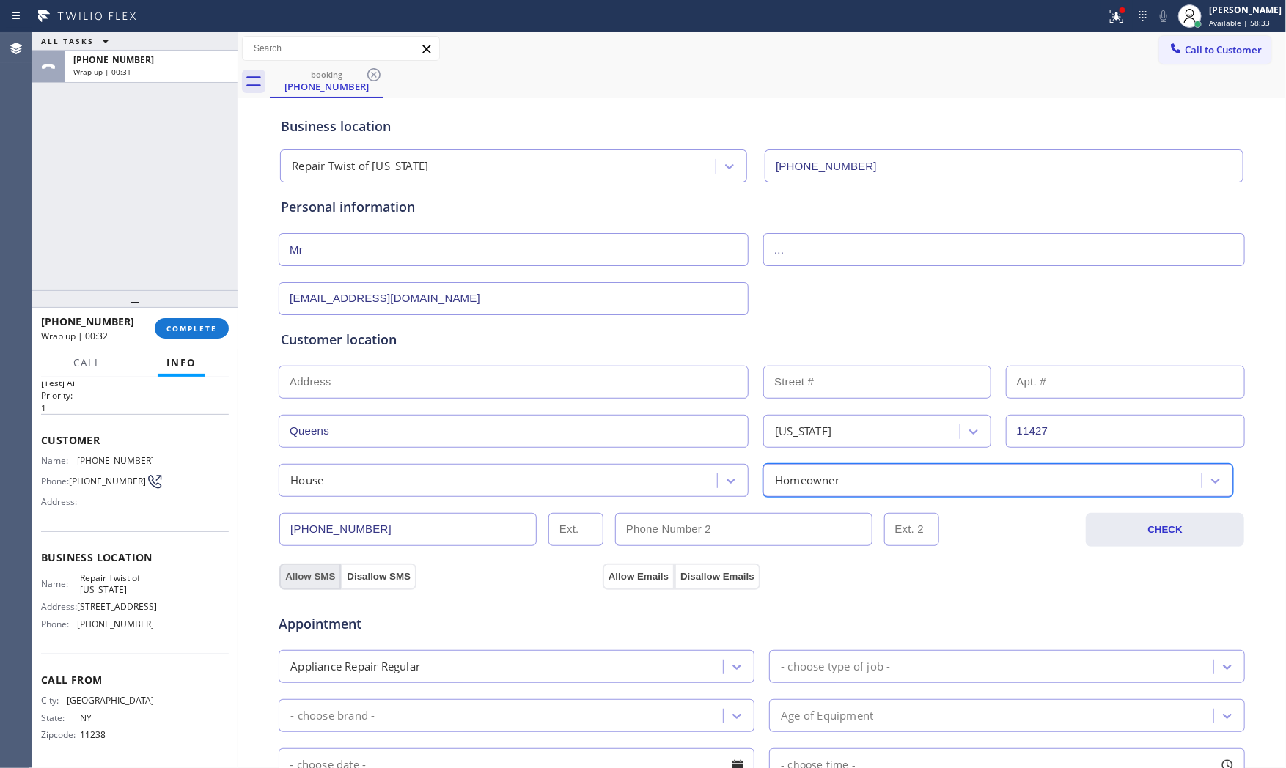
click at [291, 575] on button "Allow SMS" at bounding box center [310, 577] width 62 height 26
click at [605, 573] on button "Allow Emails" at bounding box center [639, 577] width 72 height 26
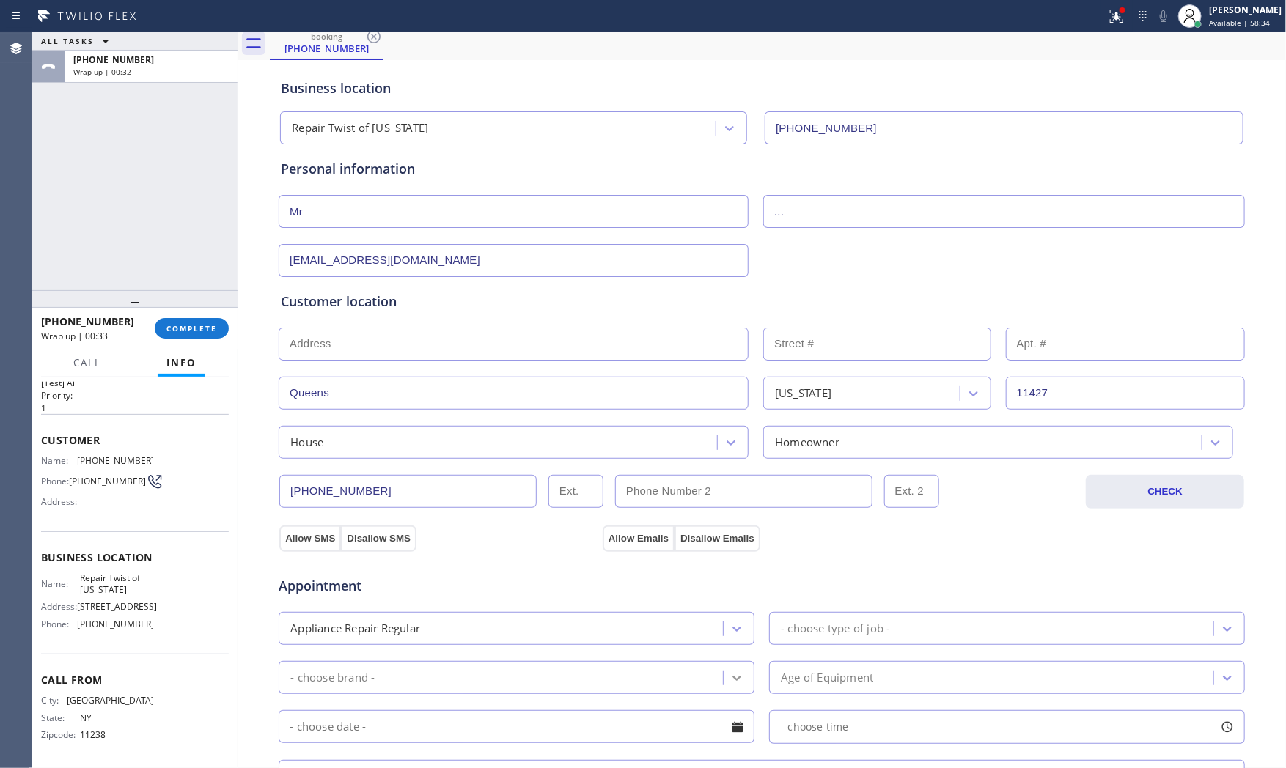
scroll to position [163, 0]
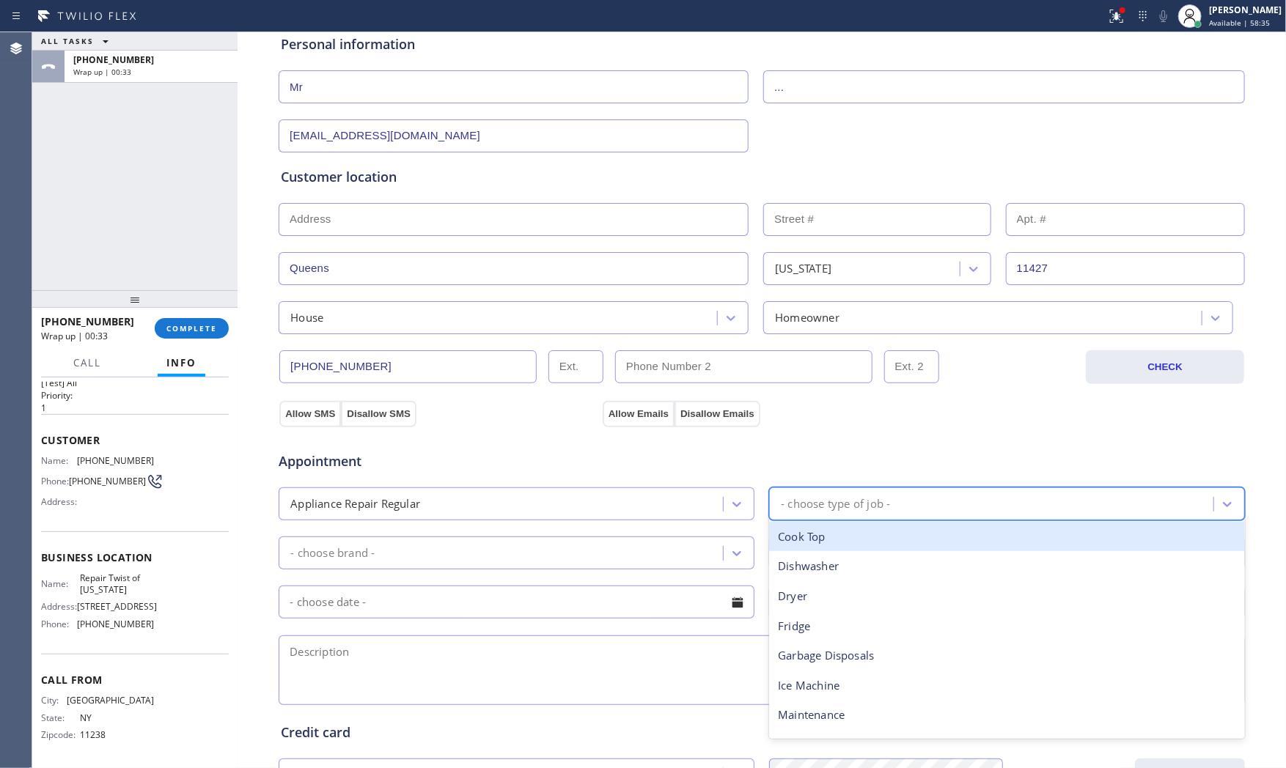
click at [849, 503] on div "- choose type of job -" at bounding box center [835, 504] width 109 height 17
type input "f"
drag, startPoint x: 826, startPoint y: 537, endPoint x: 597, endPoint y: 556, distance: 230.3
click at [811, 540] on div "Fridge" at bounding box center [1007, 537] width 476 height 30
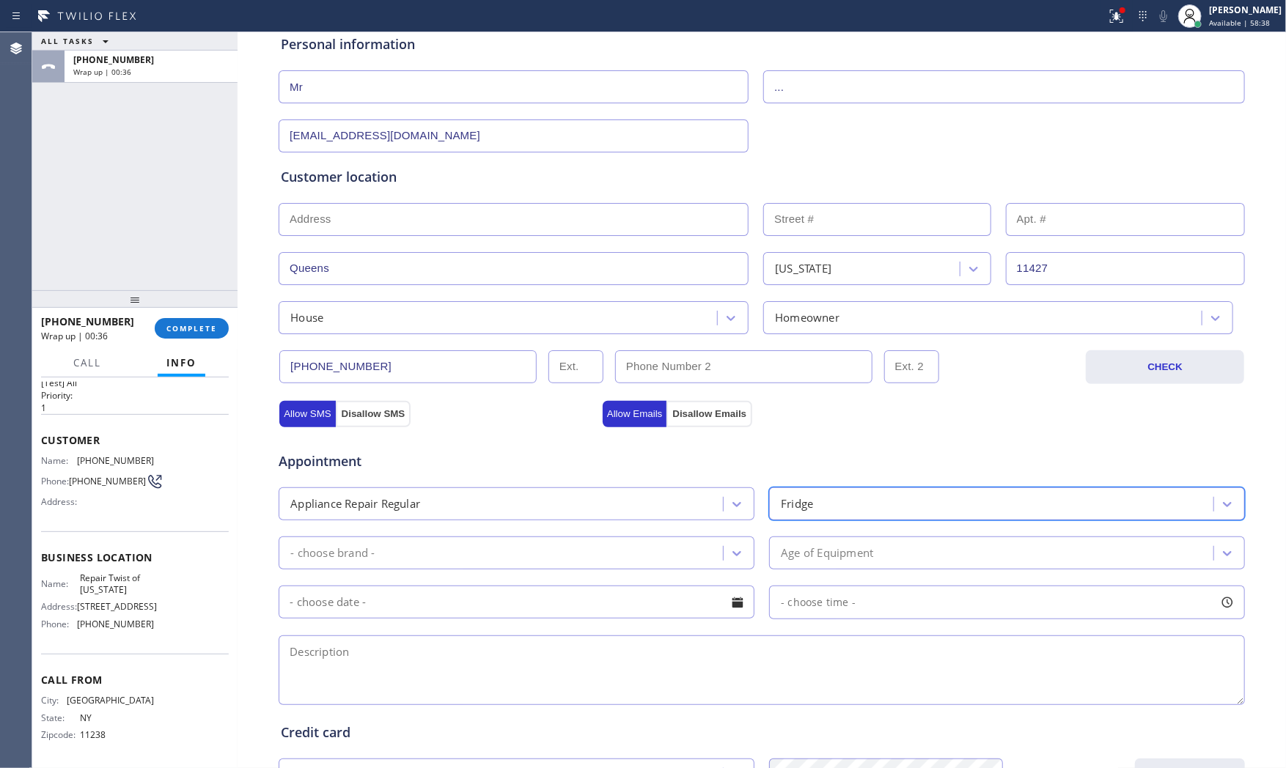
click at [488, 557] on div "- choose brand -" at bounding box center [503, 553] width 440 height 26
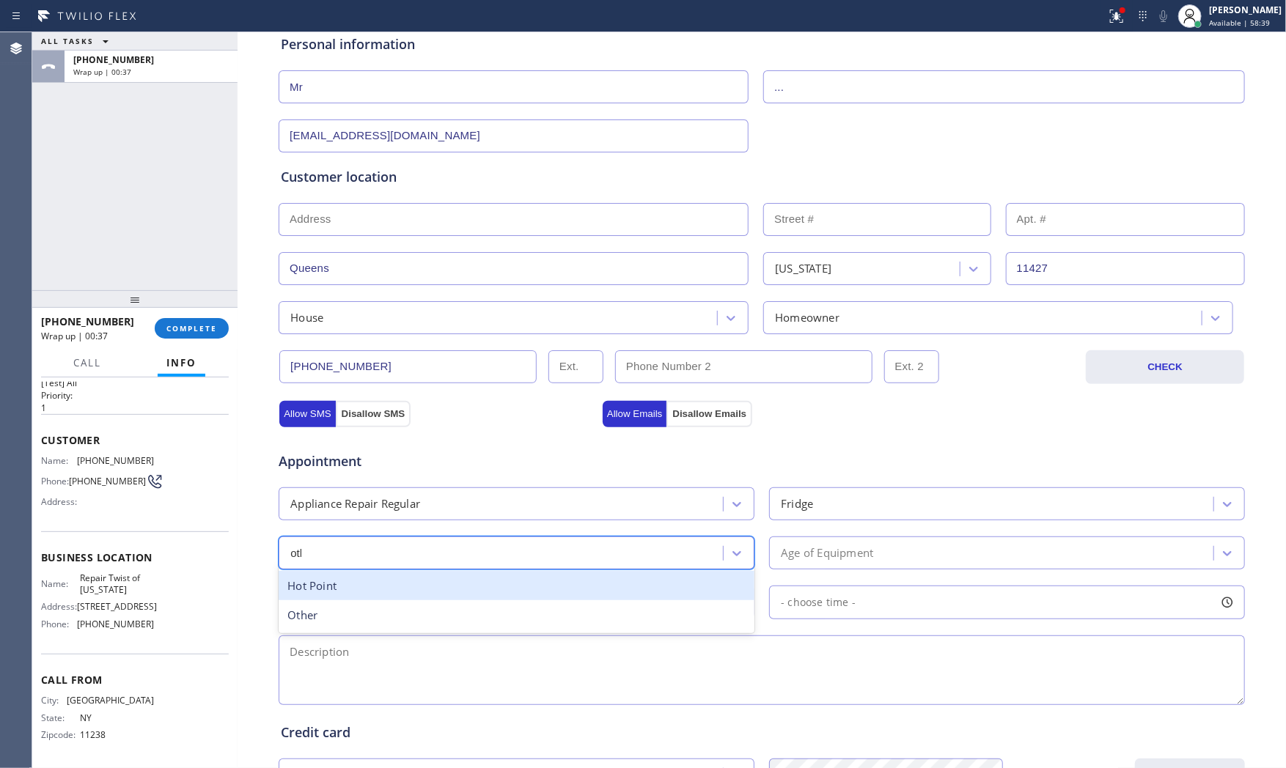
type input "other"
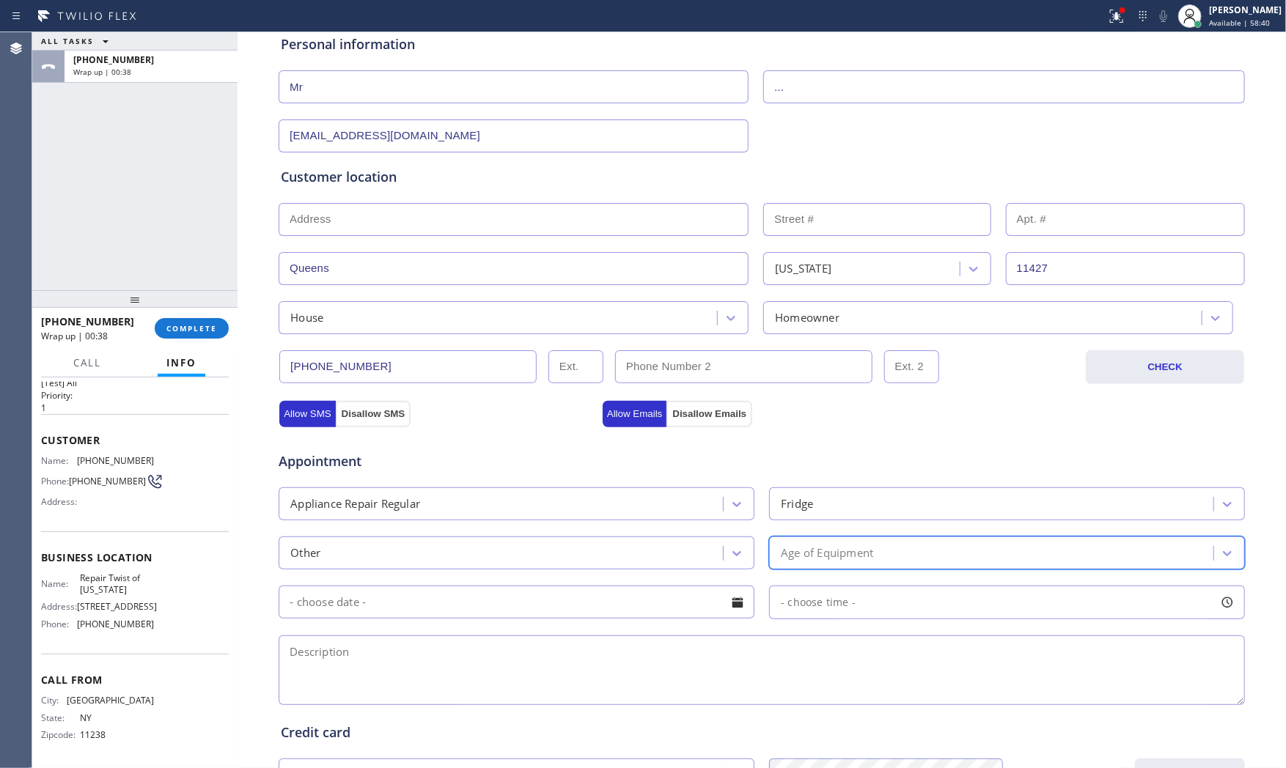
click at [809, 555] on div "Age of Equipment" at bounding box center [827, 553] width 92 height 17
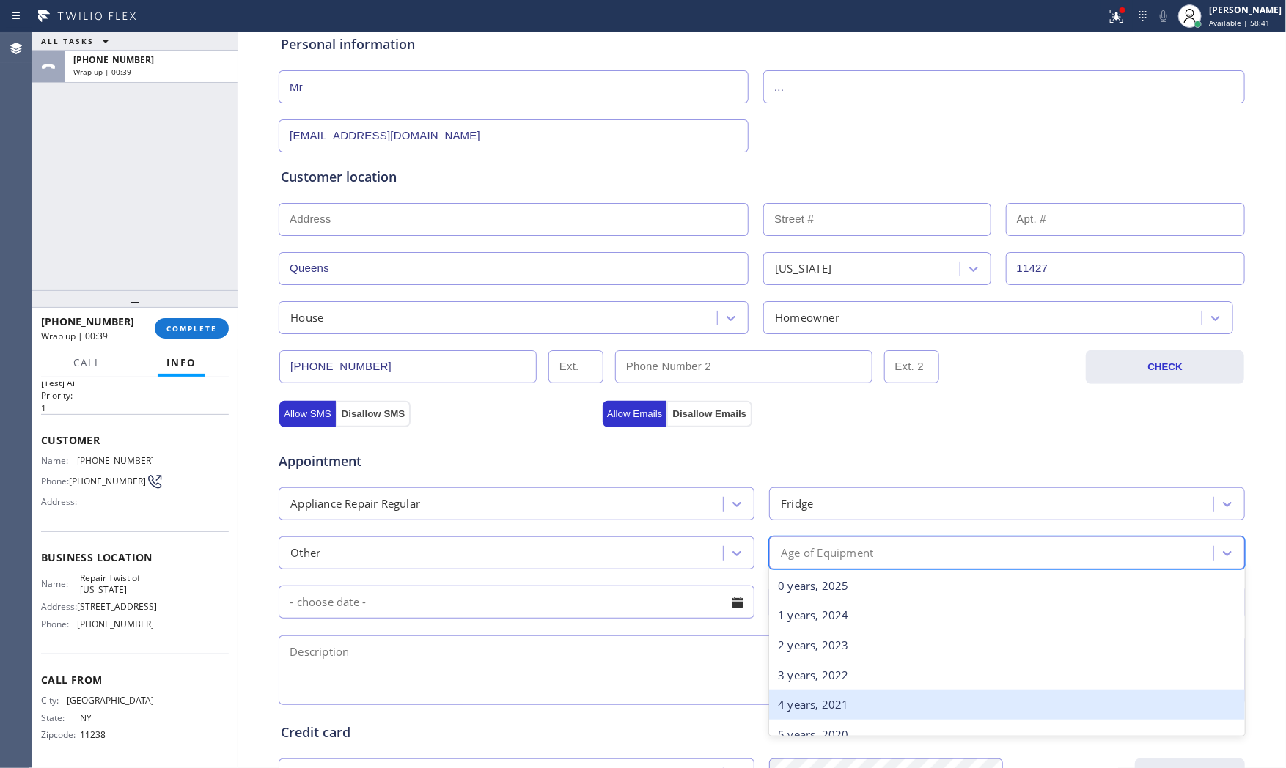
click at [787, 699] on div "4 years, 2021" at bounding box center [1007, 705] width 476 height 30
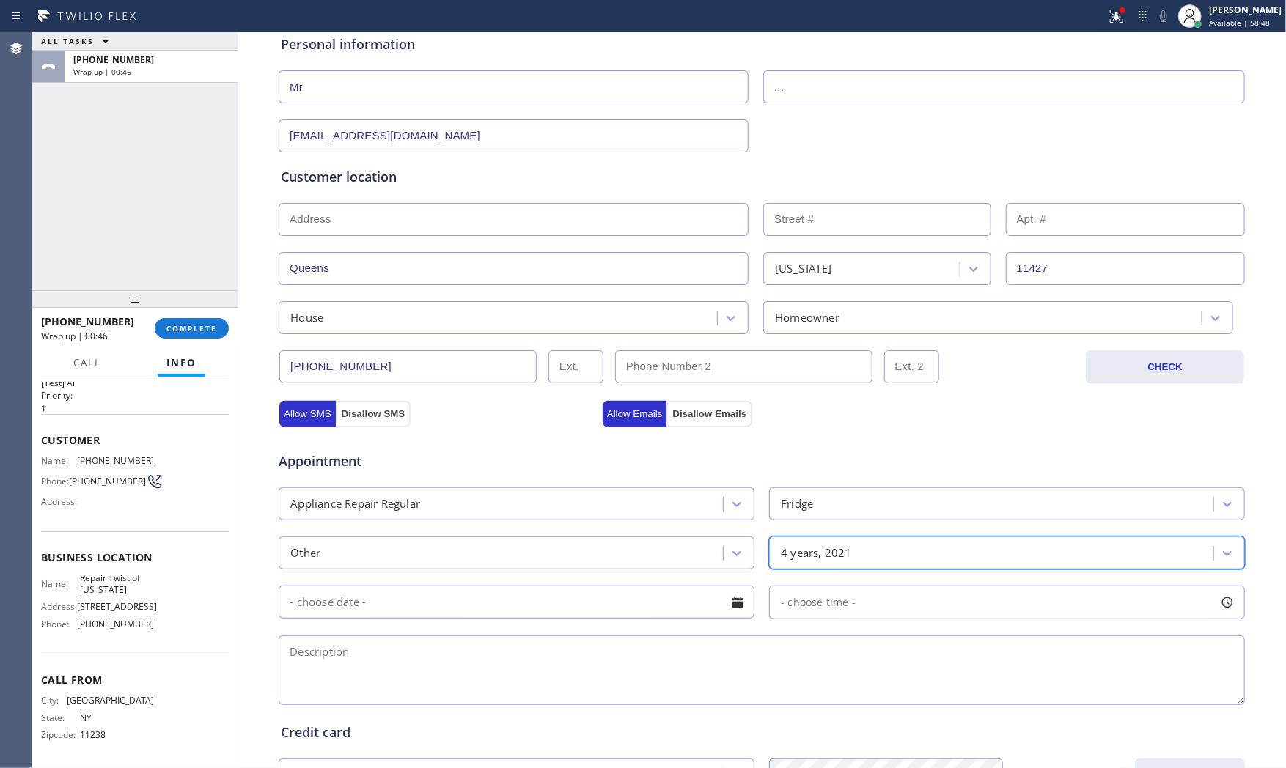
click at [443, 661] on textarea at bounding box center [762, 671] width 966 height 70
paste textarea "Avante Fridge | having error code FF and ER | [DEMOGRAPHIC_DATA] |[GEOGRAPHIC_D…"
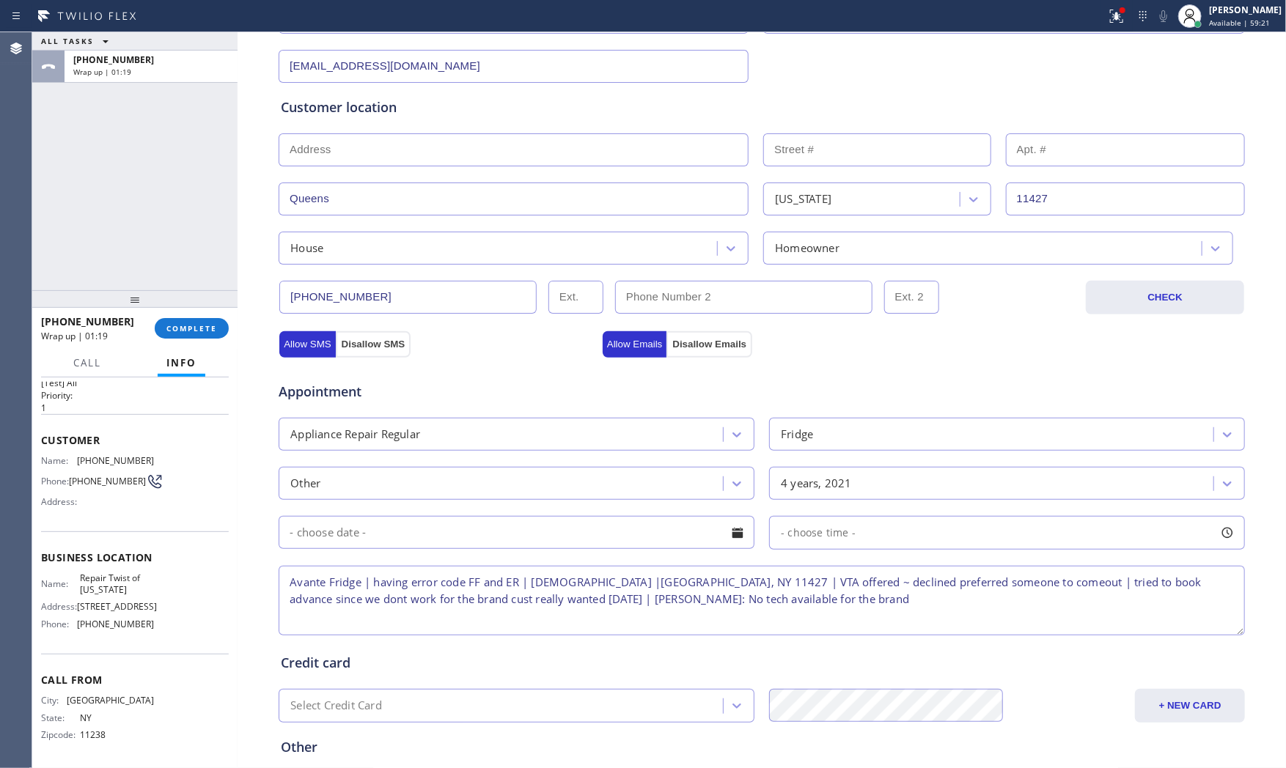
scroll to position [367, 0]
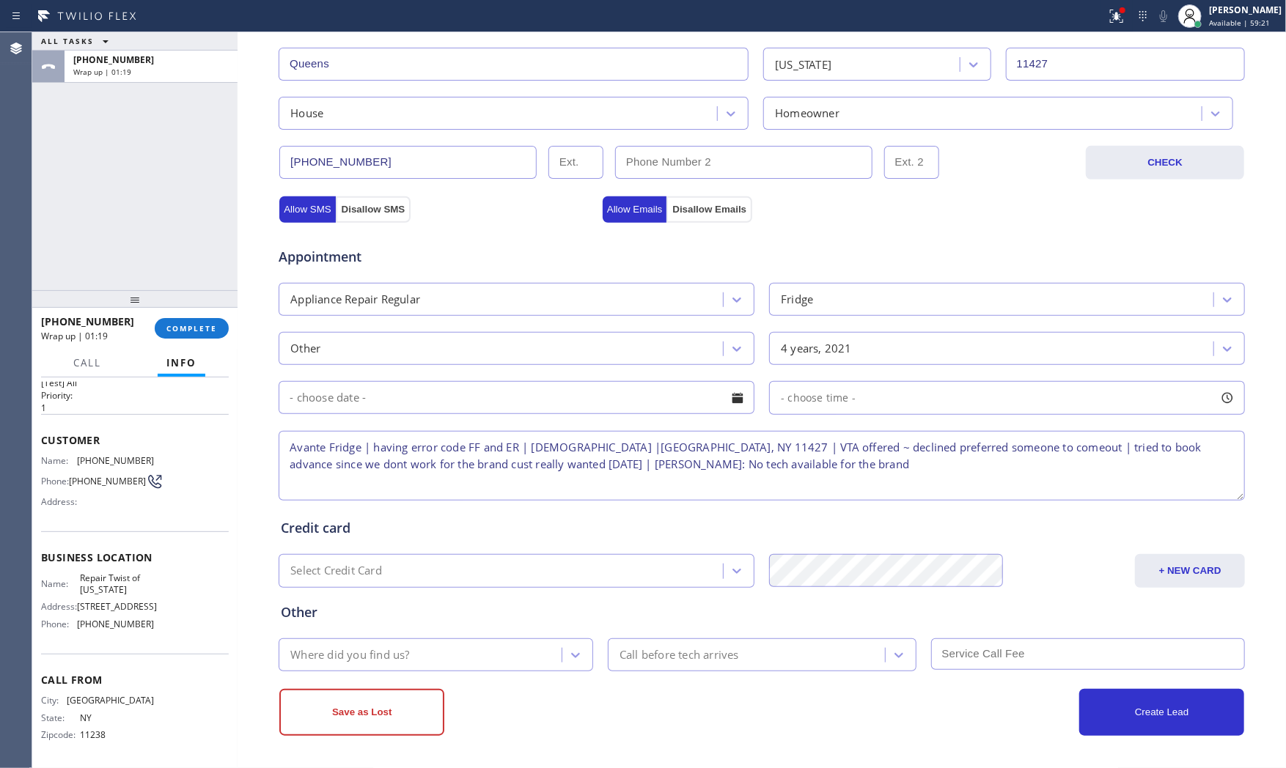
type textarea "Avante Fridge | having error code FF and ER | [DEMOGRAPHIC_DATA] |[GEOGRAPHIC_D…"
click at [444, 664] on div "Where did you find us?" at bounding box center [422, 655] width 279 height 26
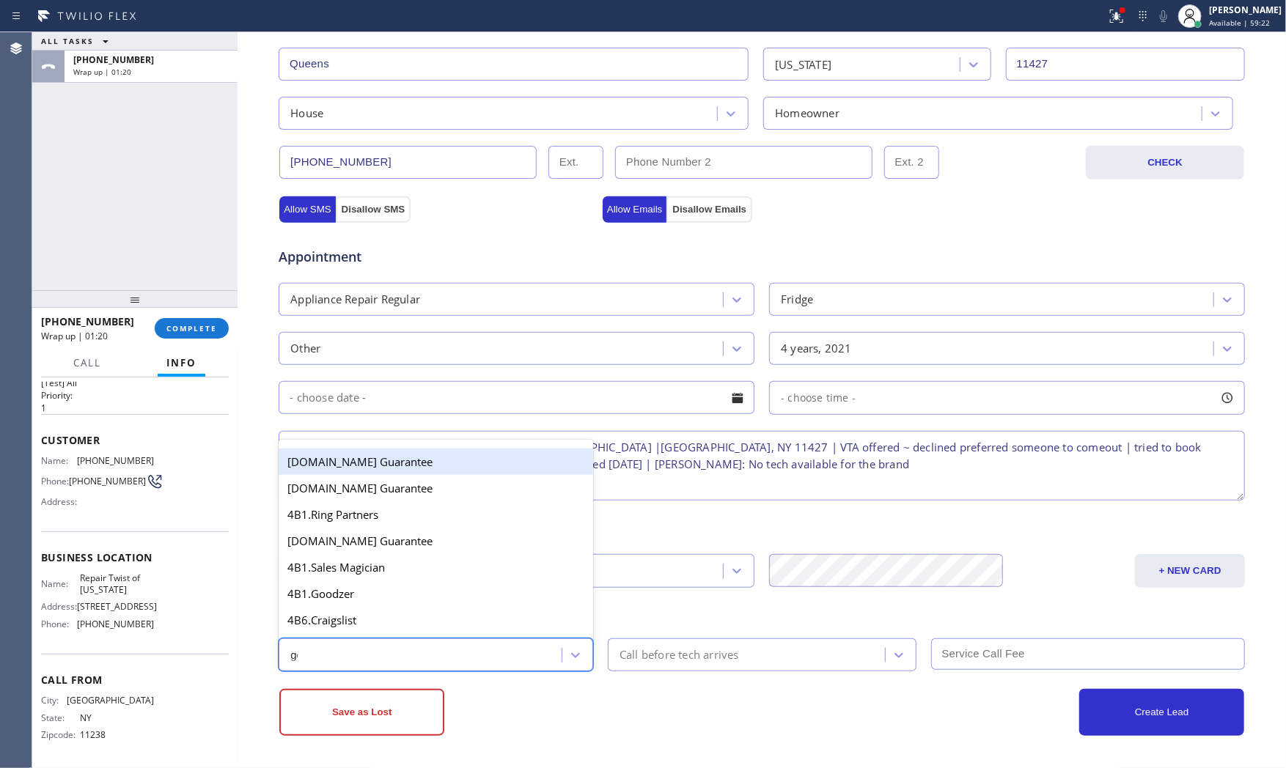
type input "goo"
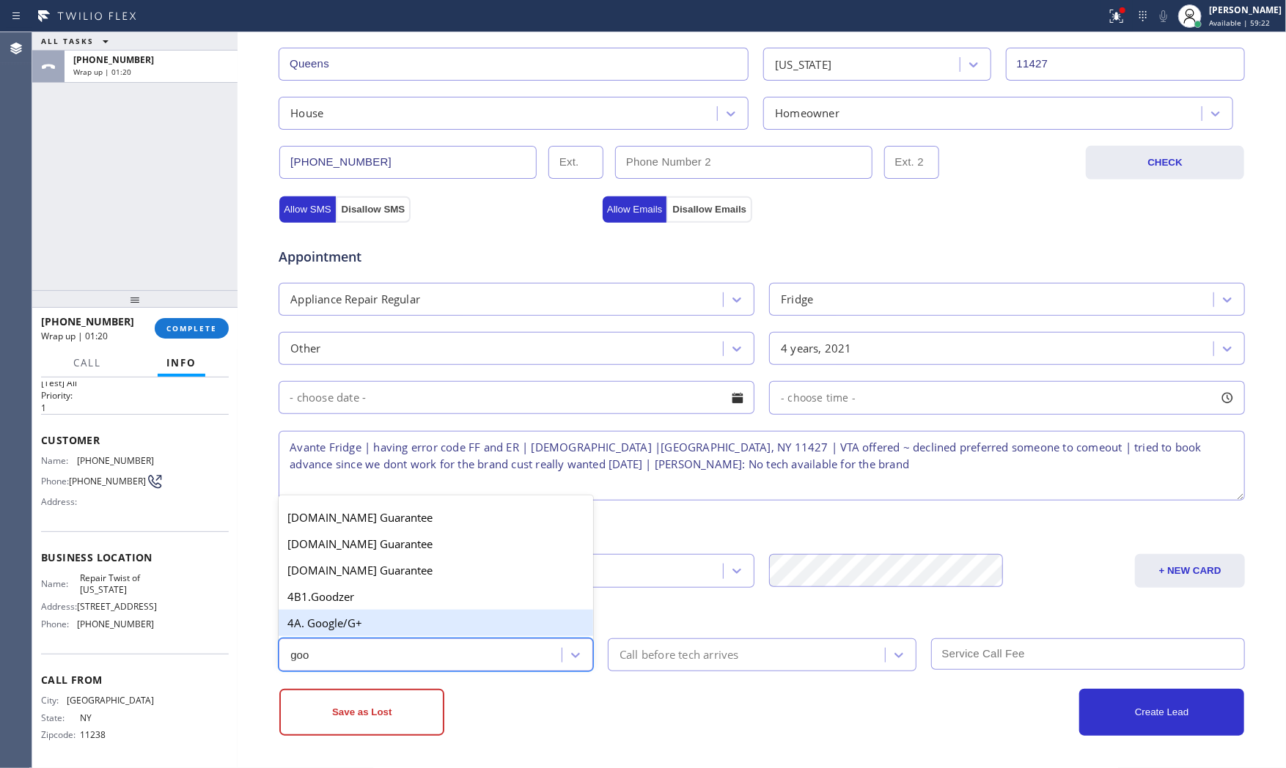
drag, startPoint x: 401, startPoint y: 614, endPoint x: 411, endPoint y: 624, distance: 14.0
click at [402, 617] on div "4A. Google/G+" at bounding box center [436, 623] width 315 height 26
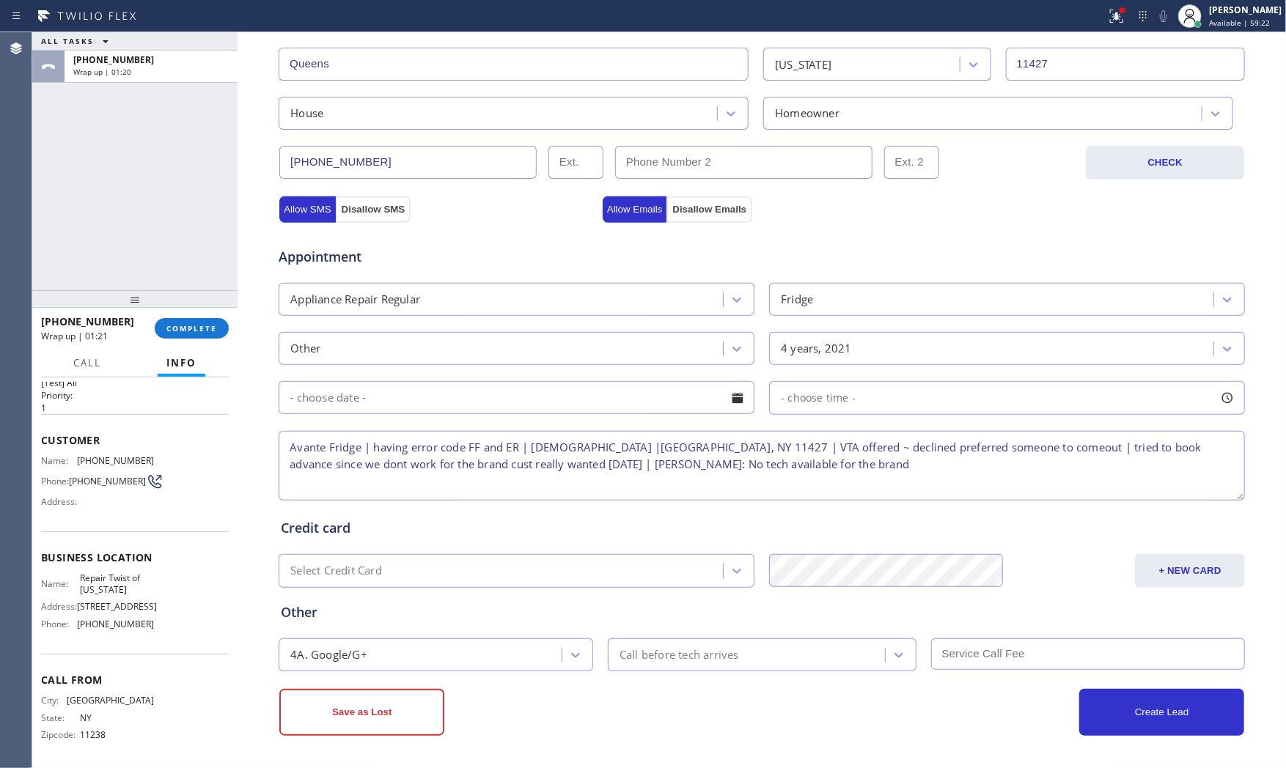
click at [629, 690] on div "Save as Lost Create Lead" at bounding box center [762, 711] width 968 height 50
click at [411, 708] on button "Save as Lost" at bounding box center [361, 712] width 165 height 47
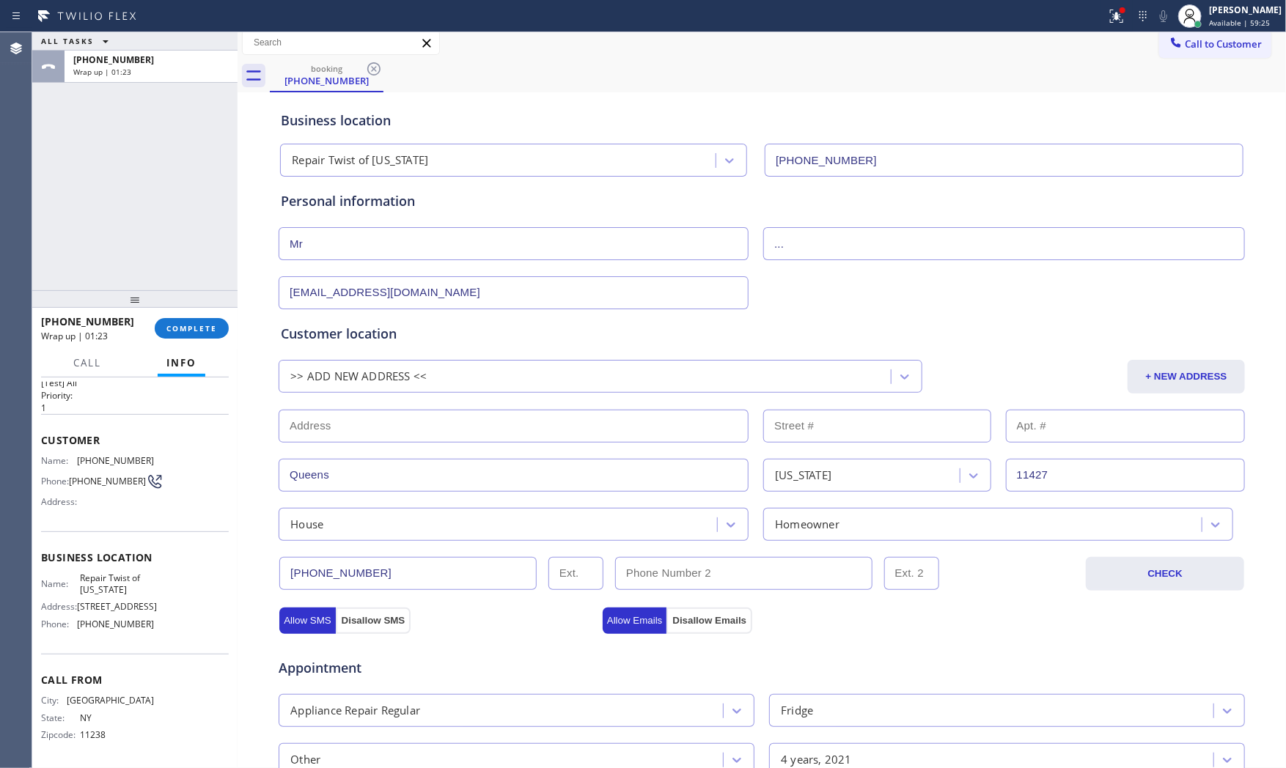
scroll to position [0, 0]
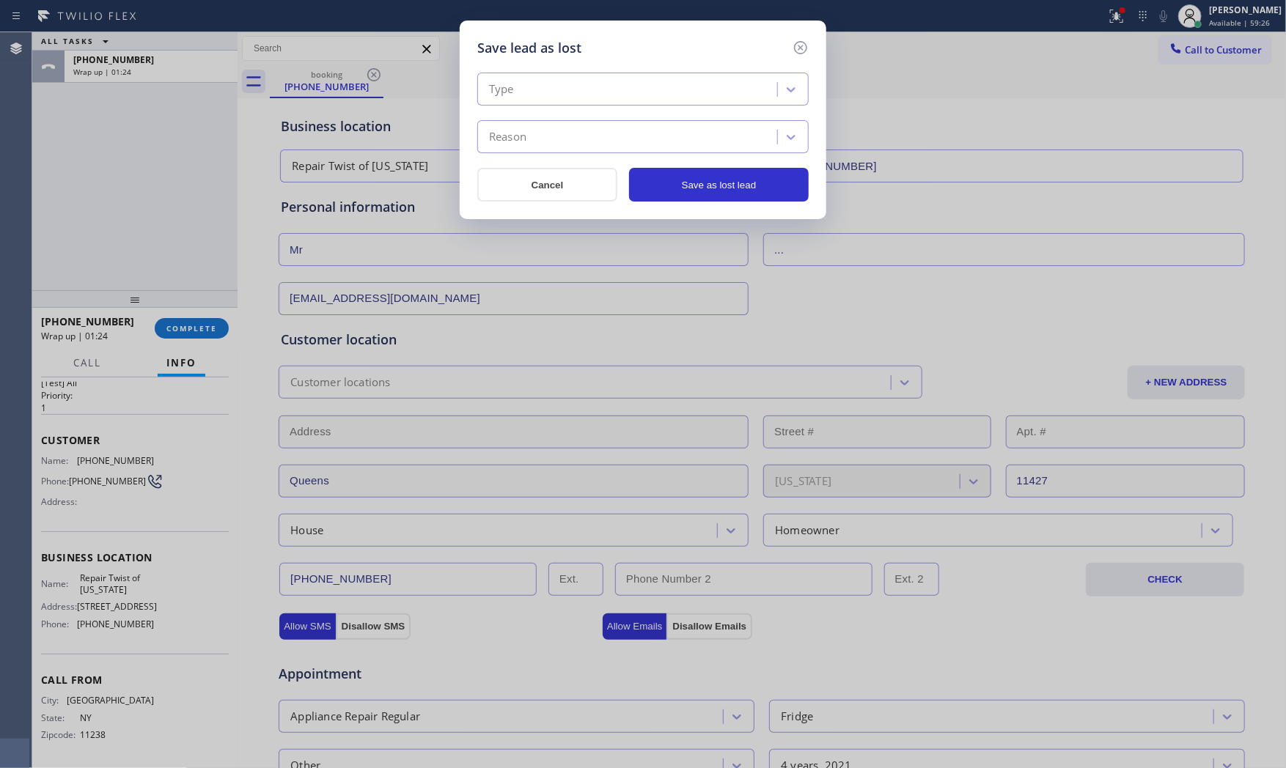
click at [618, 86] on div "Type" at bounding box center [630, 90] width 296 height 26
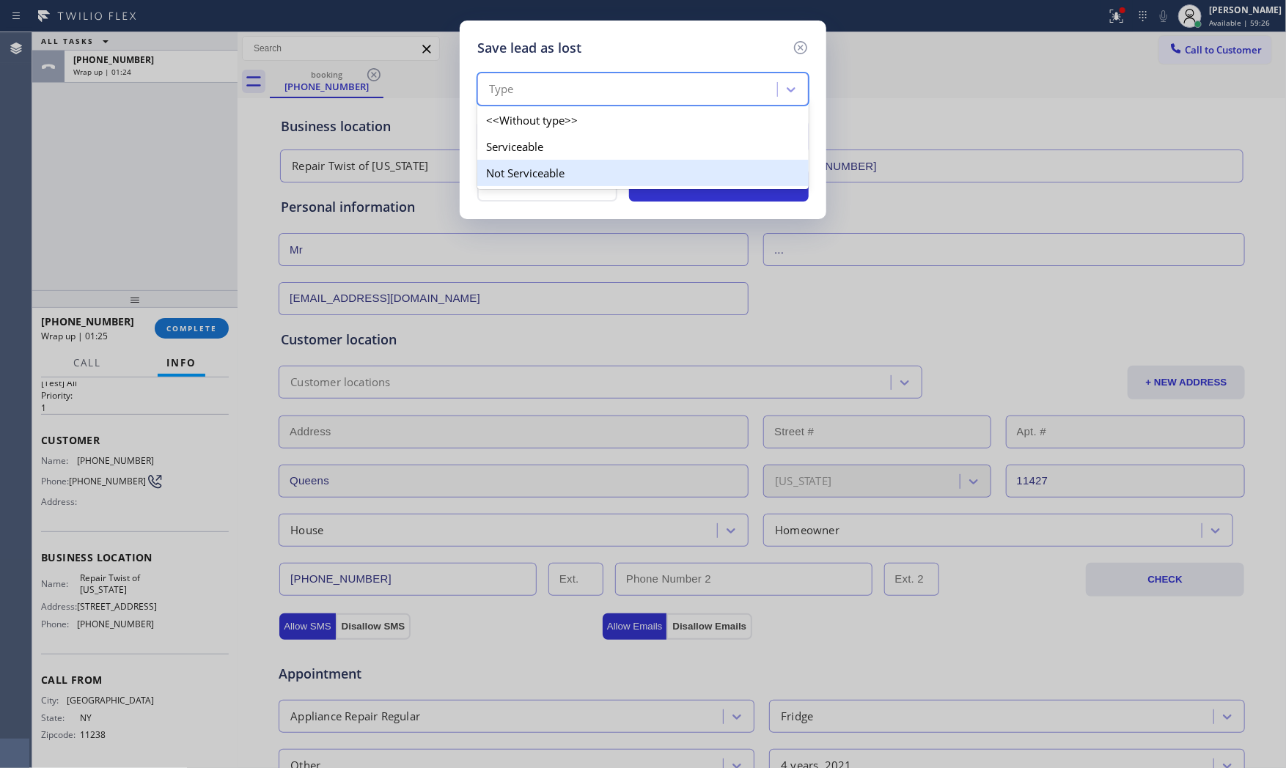
click at [555, 165] on div "Not Serviceable" at bounding box center [642, 173] width 331 height 26
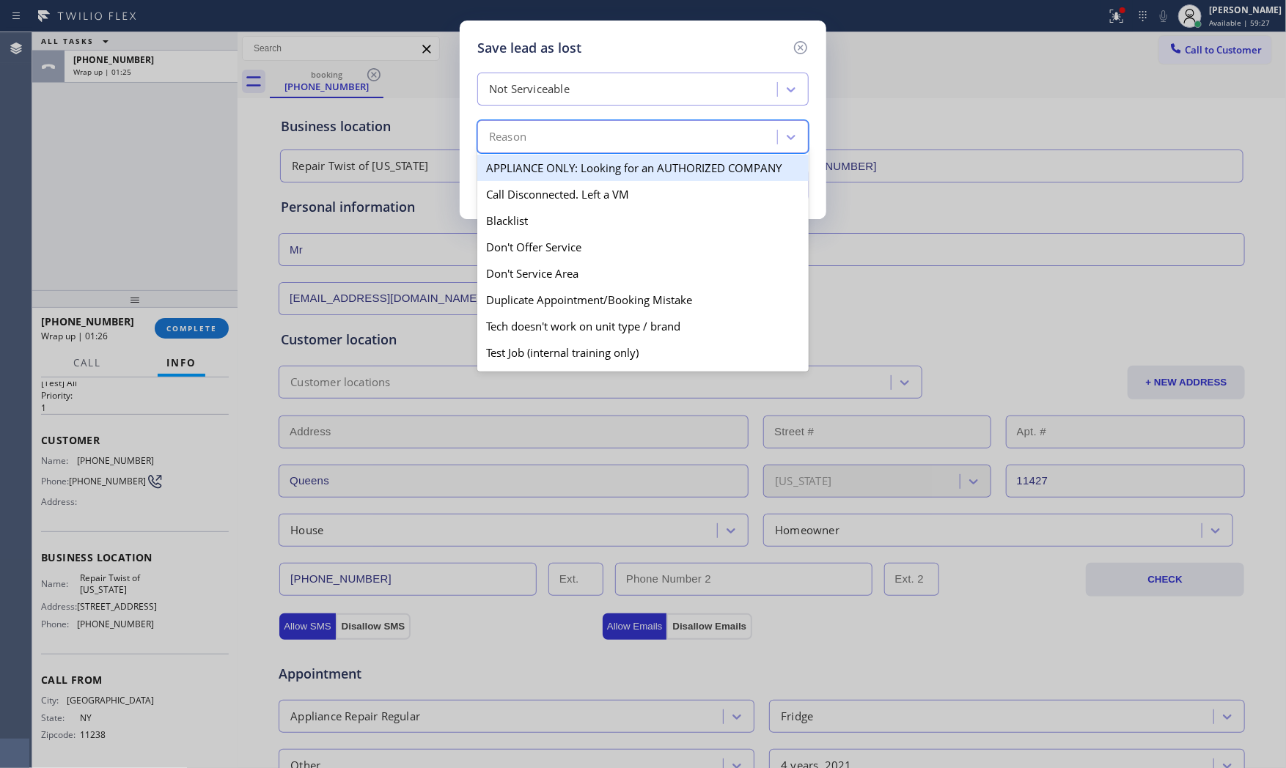
click at [554, 141] on div "Reason" at bounding box center [630, 138] width 296 height 26
click at [552, 86] on div "Not Serviceable" at bounding box center [529, 89] width 81 height 17
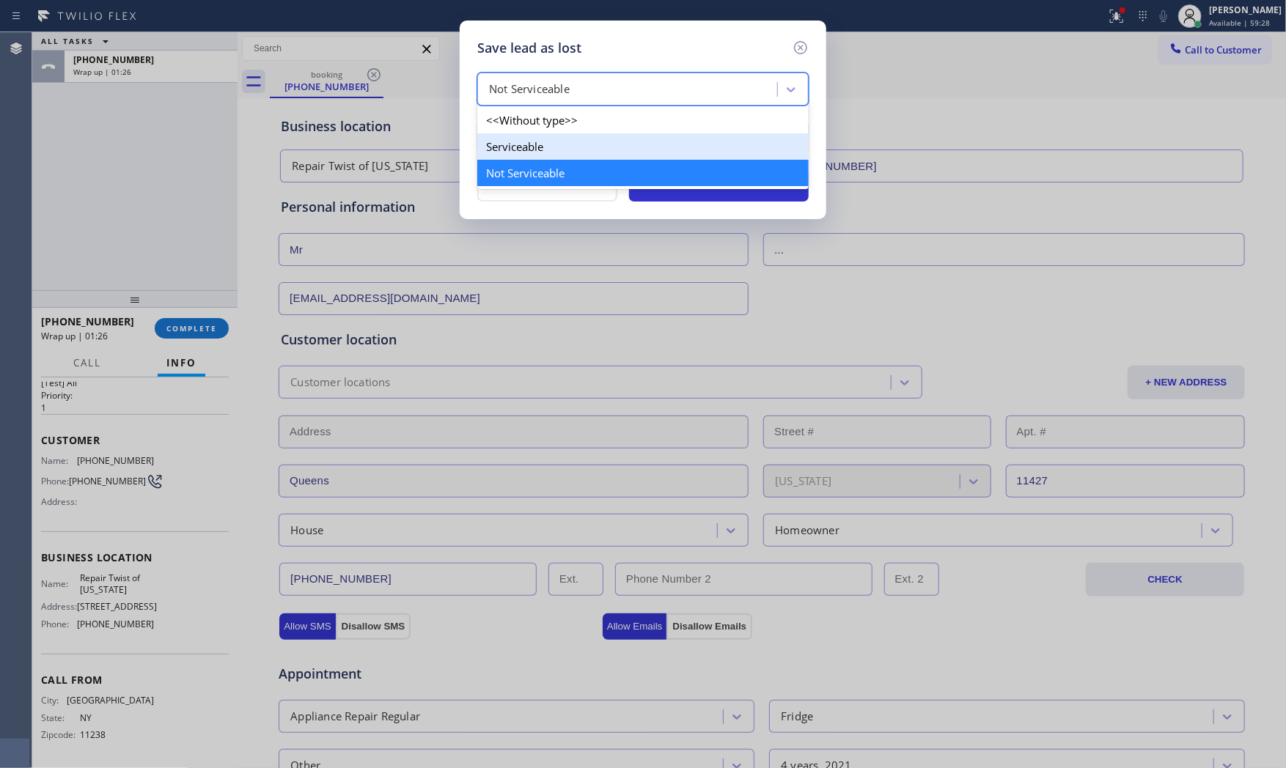
click at [537, 138] on div "Serviceable" at bounding box center [642, 146] width 331 height 26
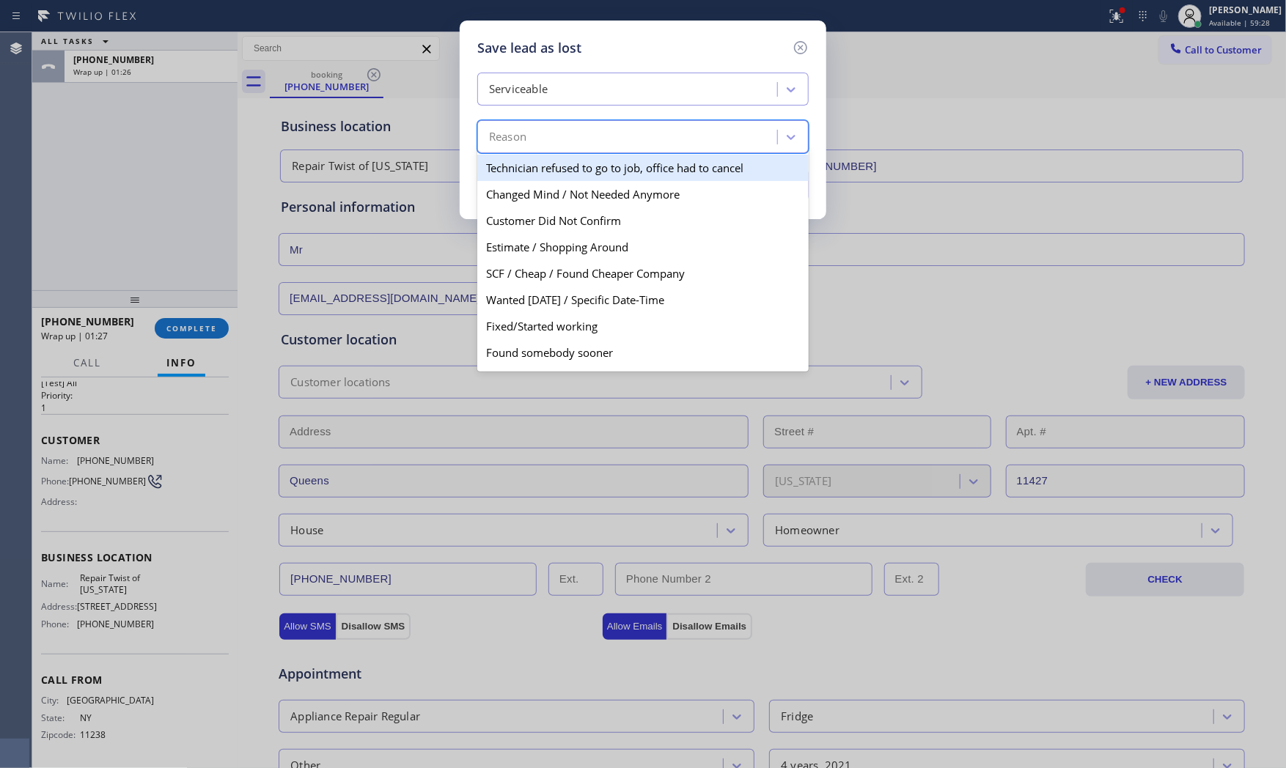
click at [537, 138] on div "Reason" at bounding box center [630, 138] width 296 height 26
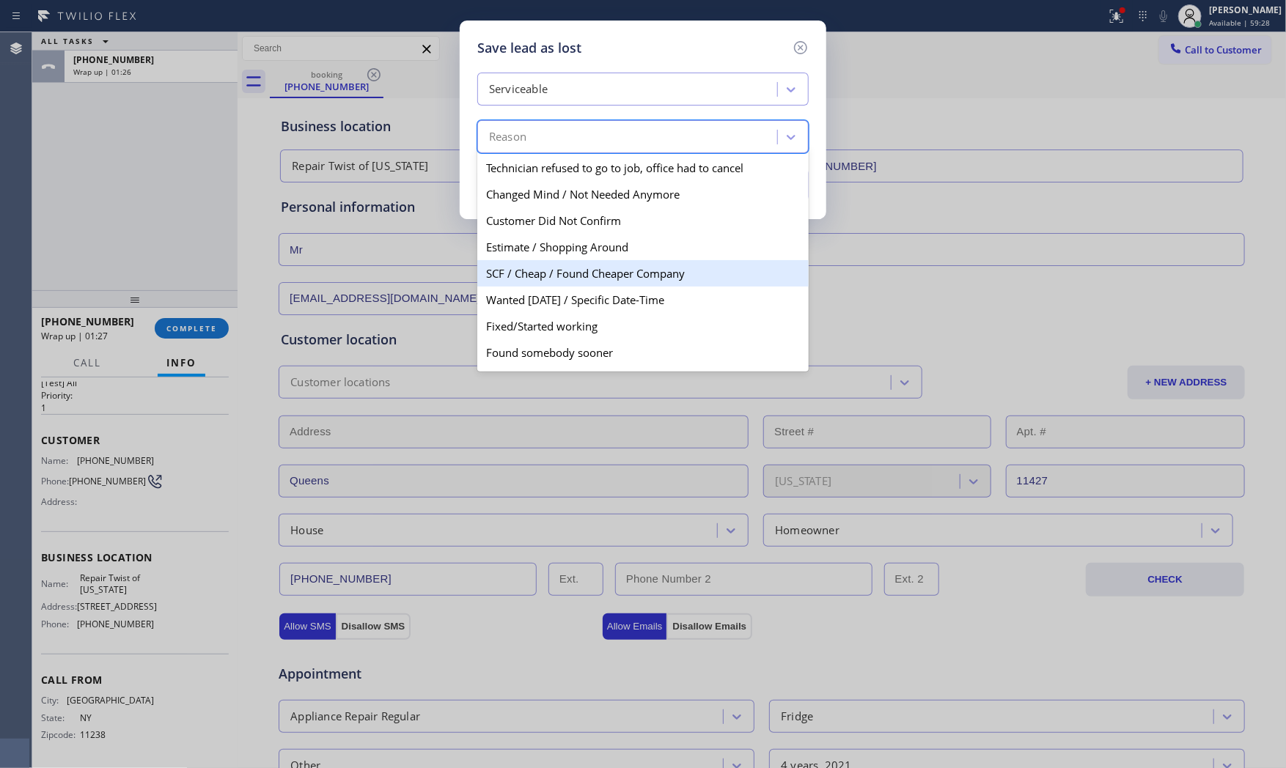
scroll to position [76, 0]
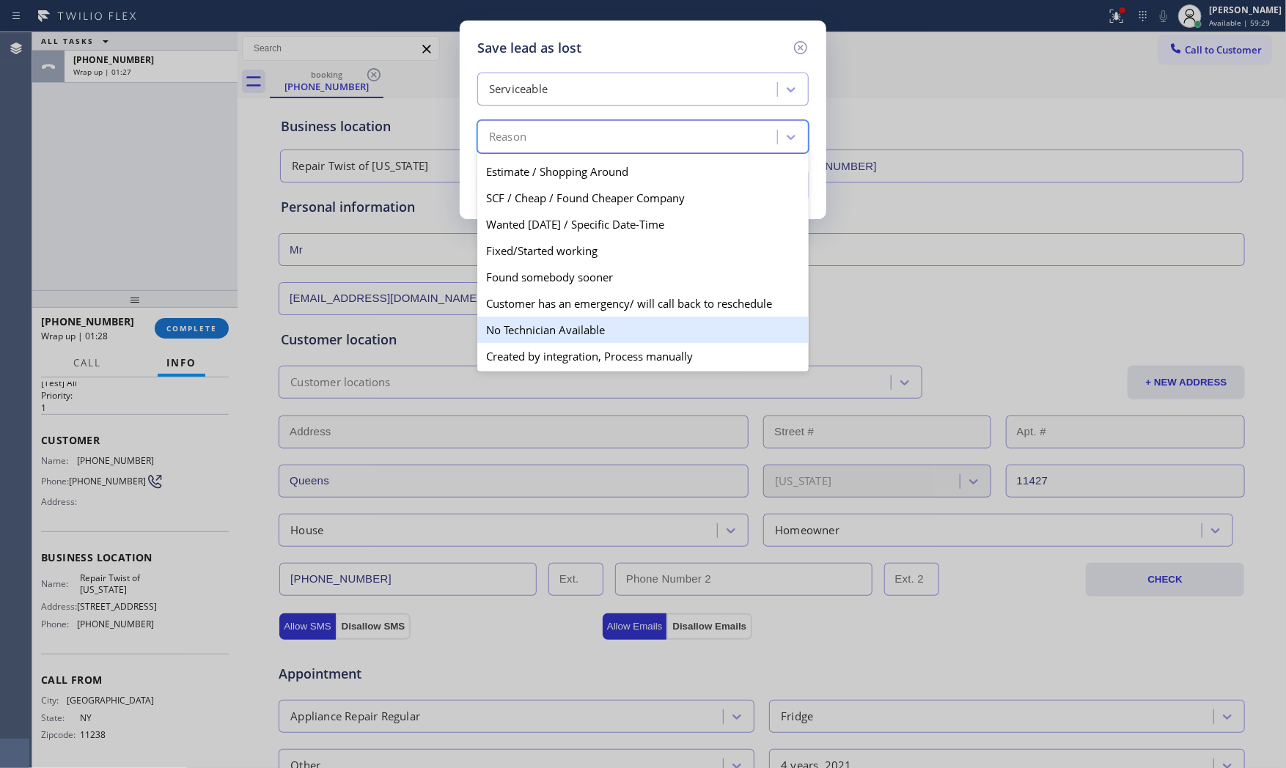
drag, startPoint x: 548, startPoint y: 327, endPoint x: 576, endPoint y: 304, distance: 36.5
click at [549, 327] on div "No Technician Available" at bounding box center [642, 330] width 331 height 26
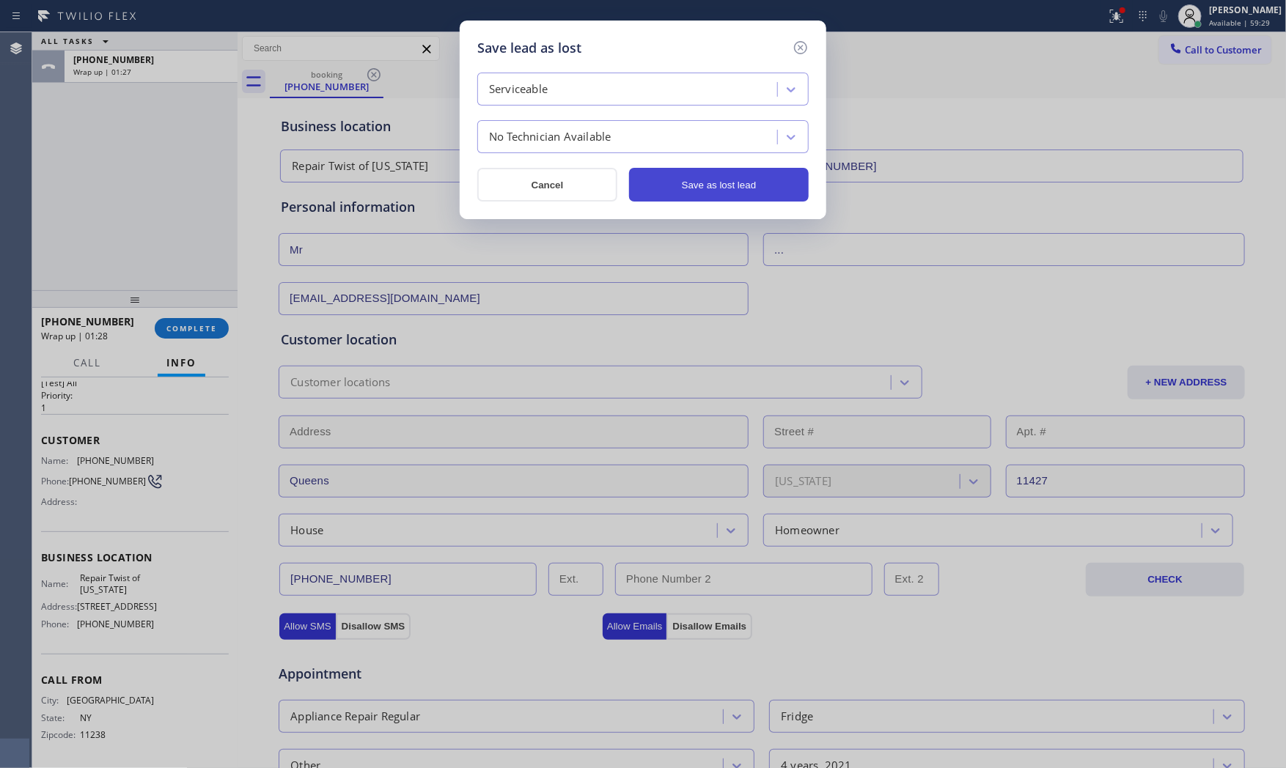
click at [723, 180] on button "Save as lost lead" at bounding box center [719, 185] width 180 height 34
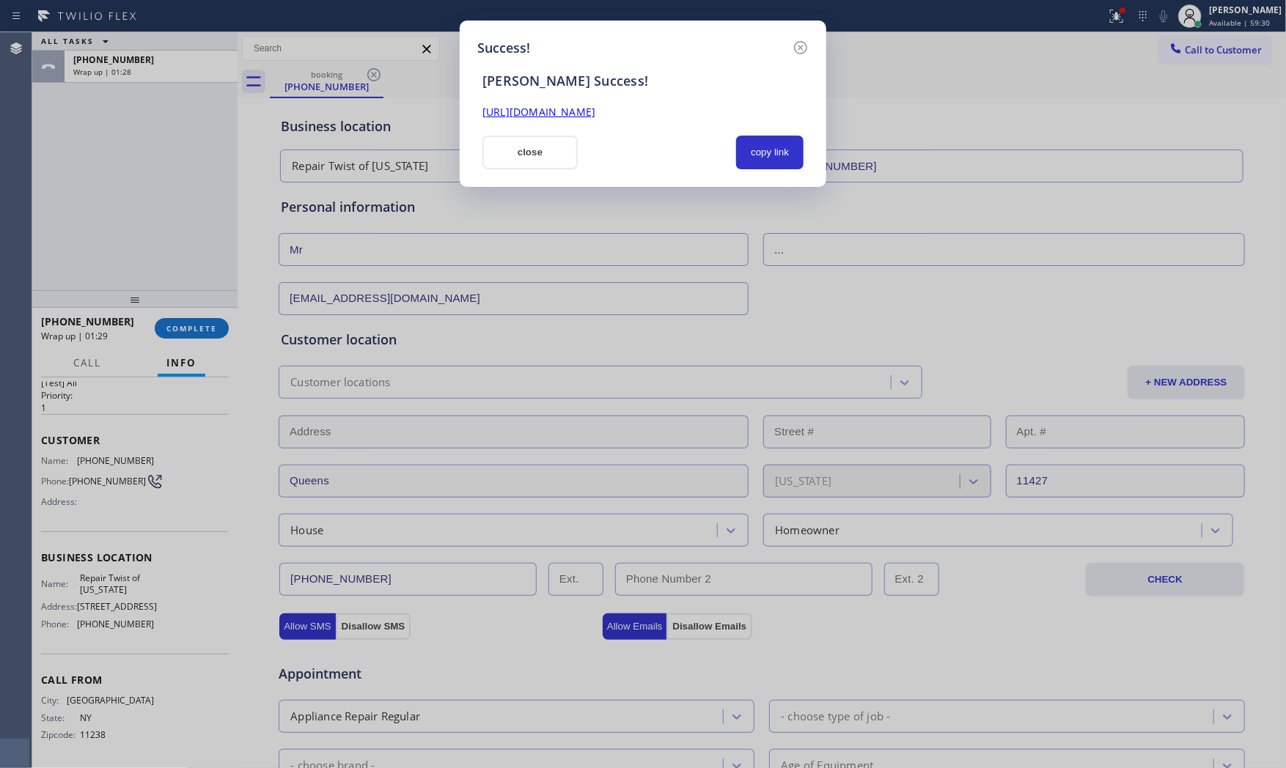
click at [494, 144] on button "close" at bounding box center [530, 153] width 95 height 34
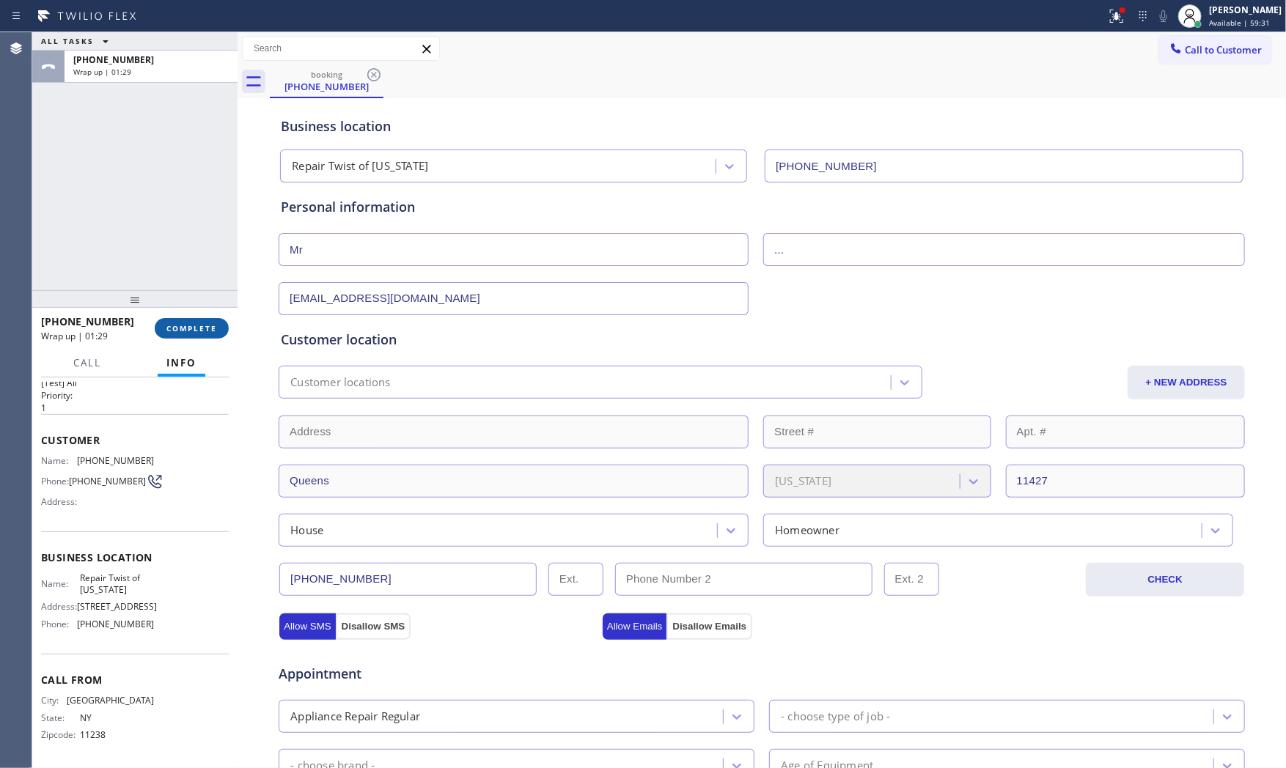
click at [208, 320] on button "COMPLETE" at bounding box center [192, 328] width 74 height 21
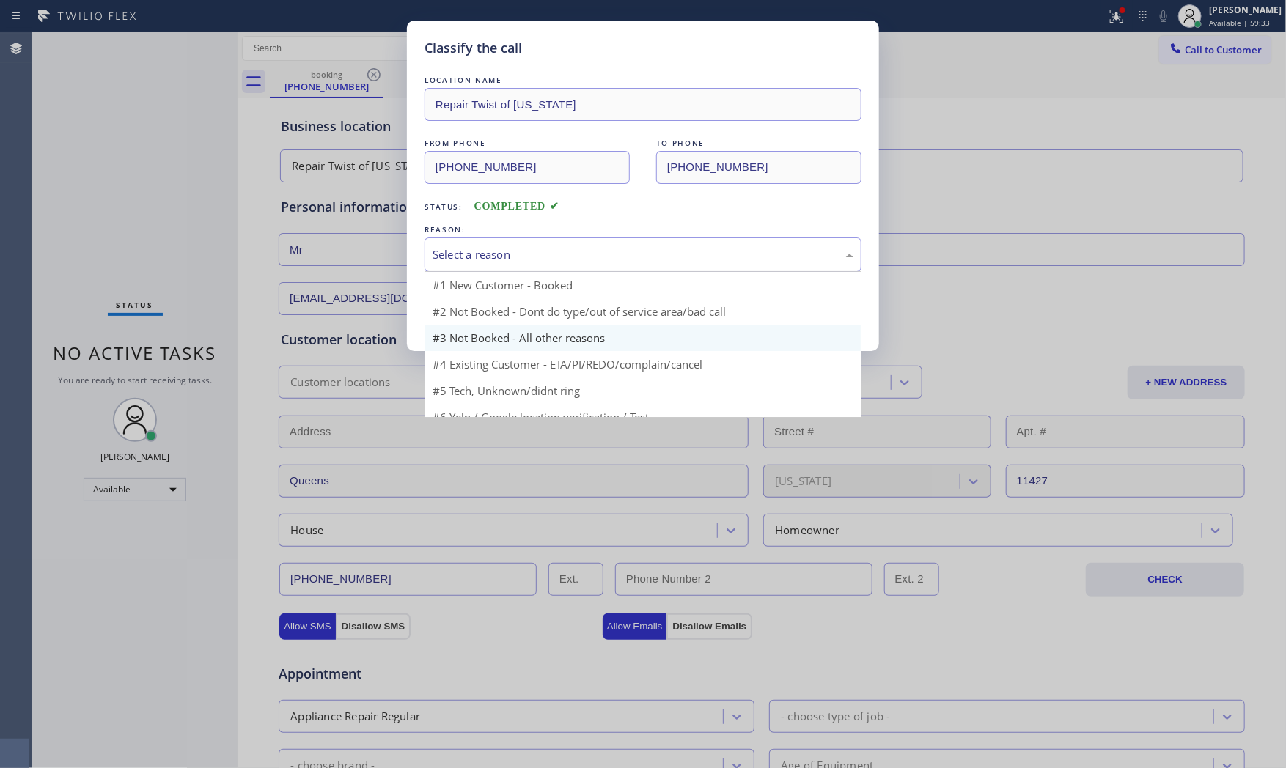
drag, startPoint x: 583, startPoint y: 254, endPoint x: 487, endPoint y: 301, distance: 106.6
click at [576, 259] on div "Select a reason" at bounding box center [643, 254] width 421 height 17
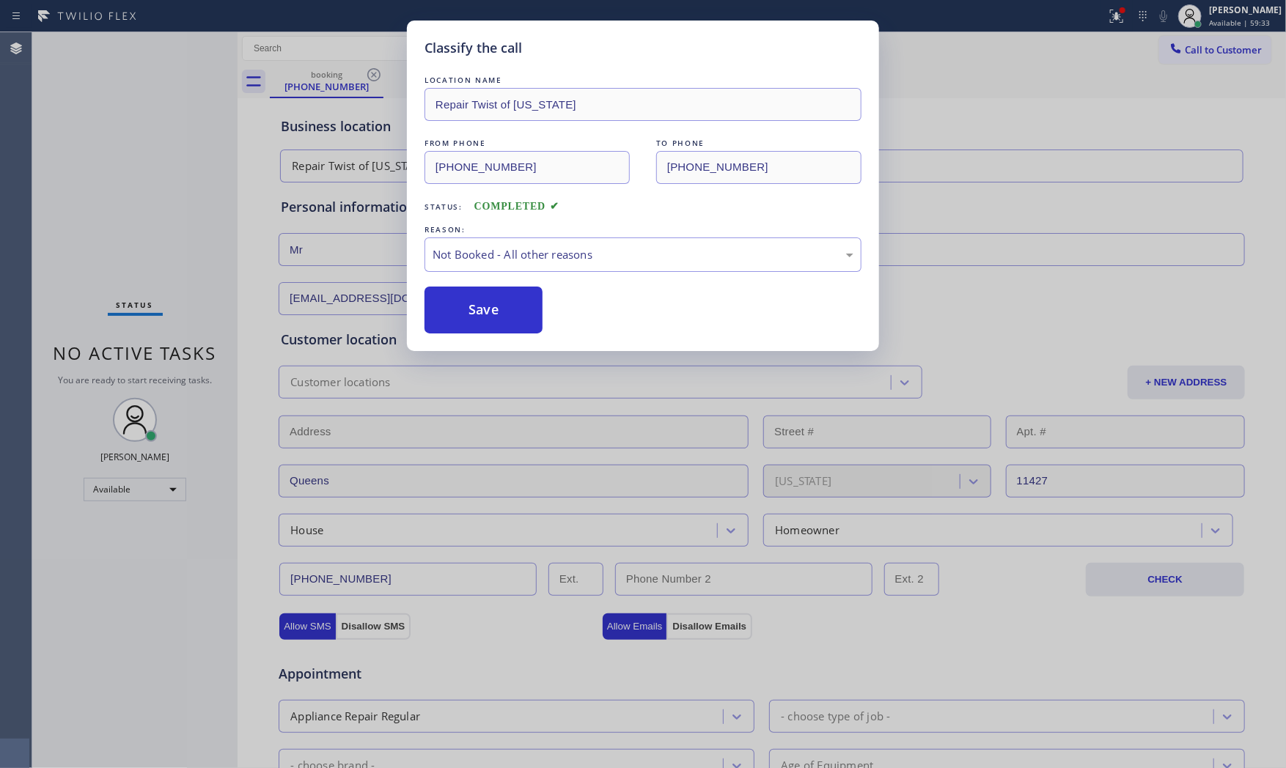
click at [473, 302] on button "Save" at bounding box center [484, 310] width 118 height 47
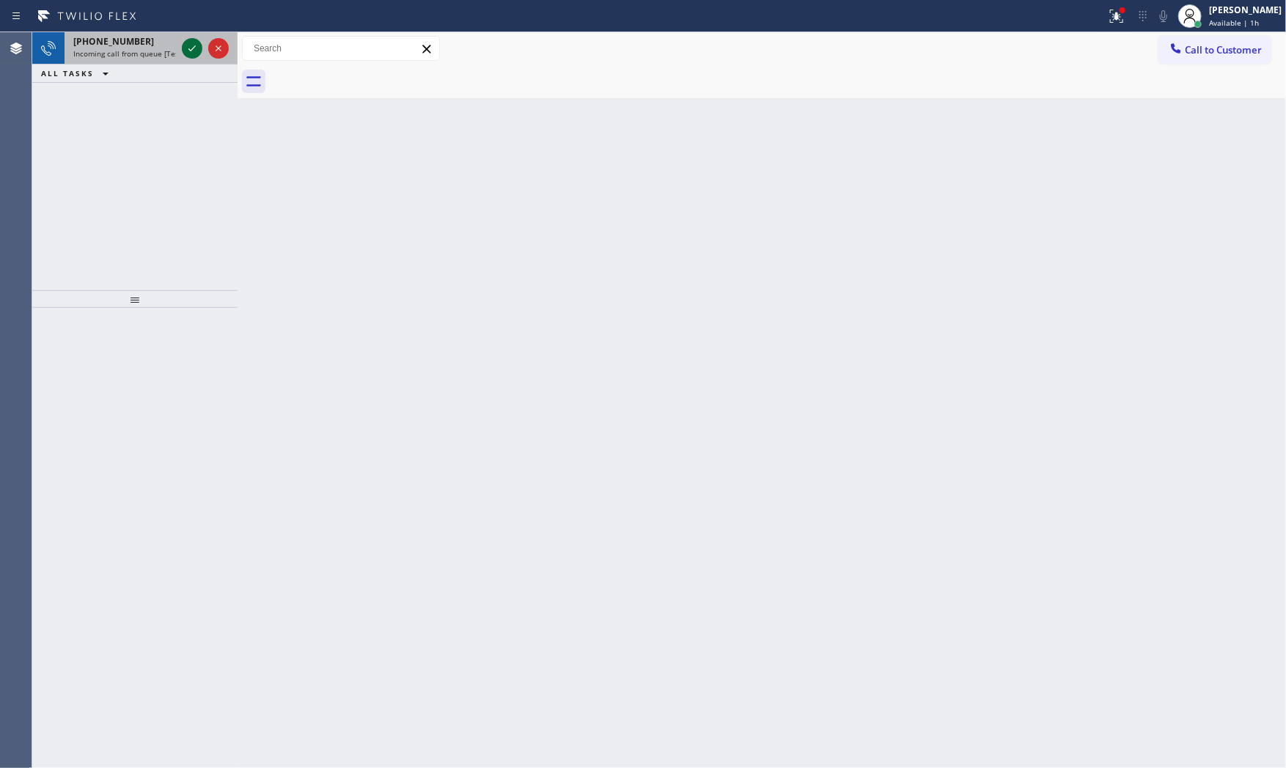
click at [186, 52] on icon at bounding box center [192, 49] width 18 height 18
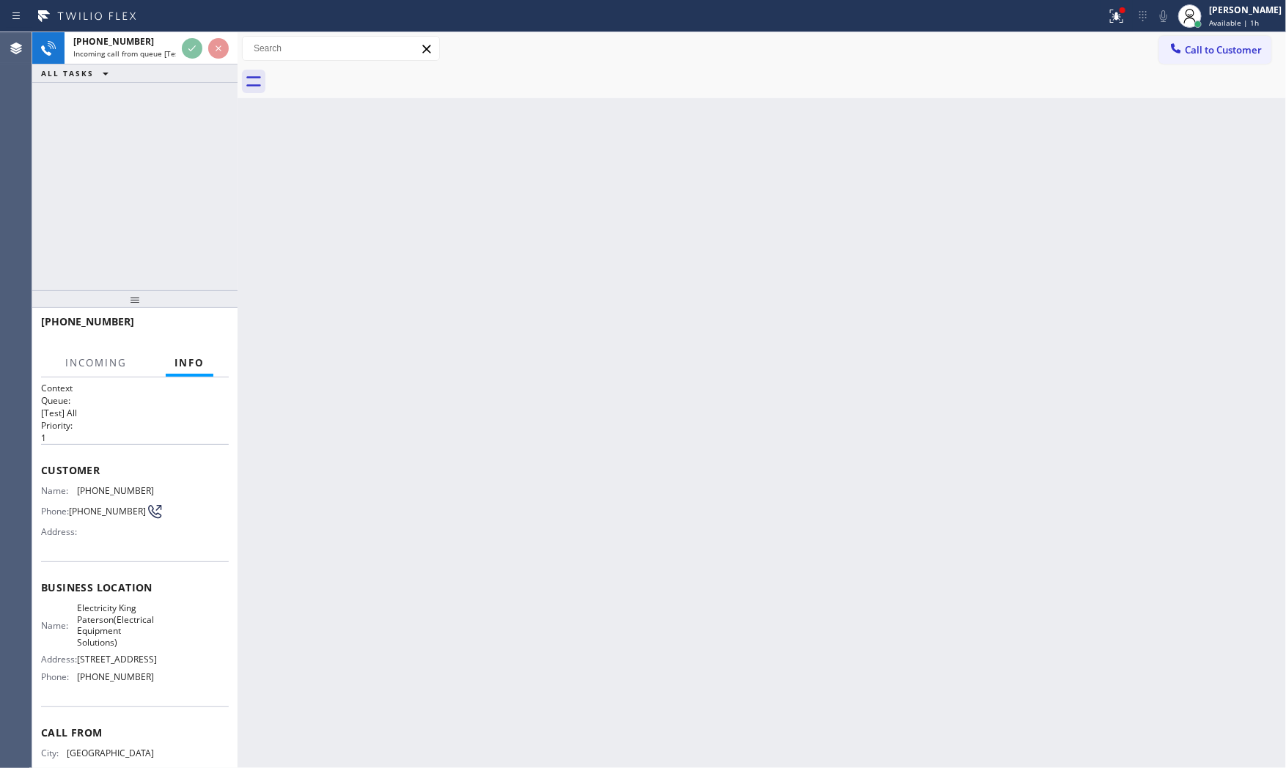
scroll to position [78, 0]
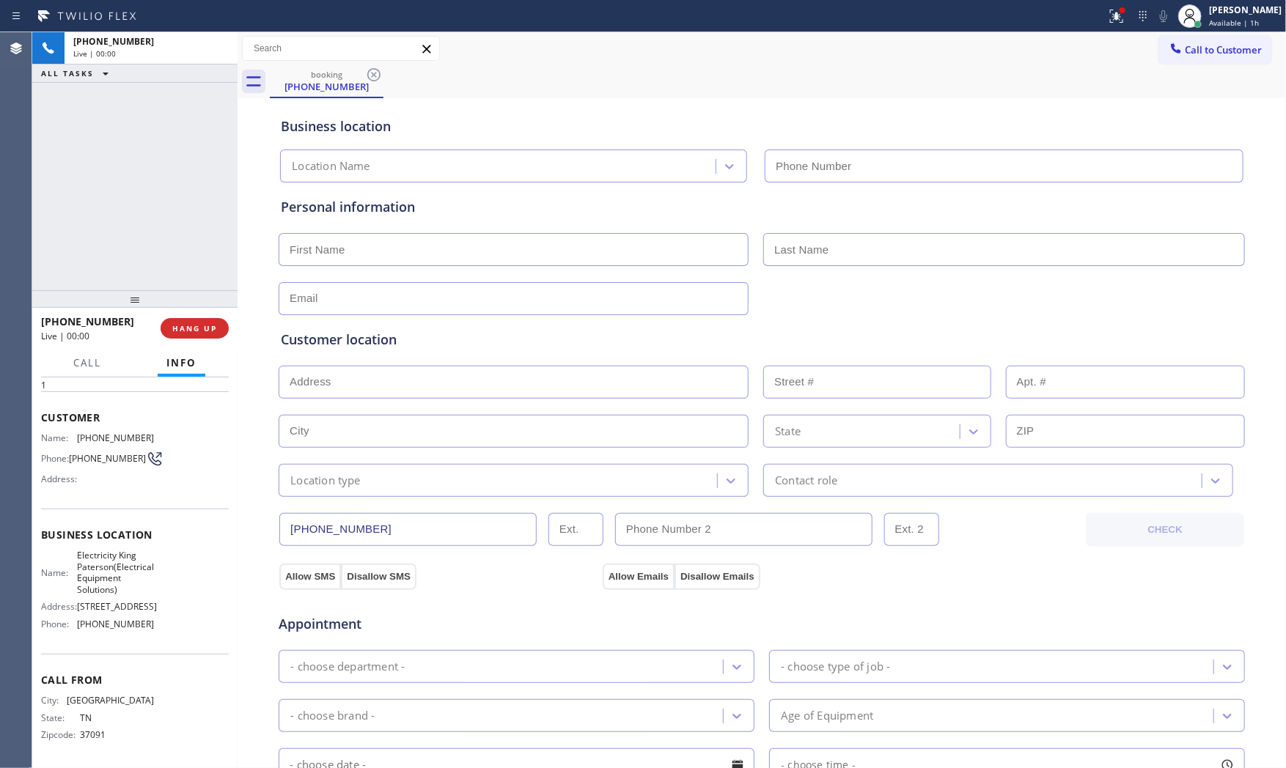
type input "[PHONE_NUMBER]"
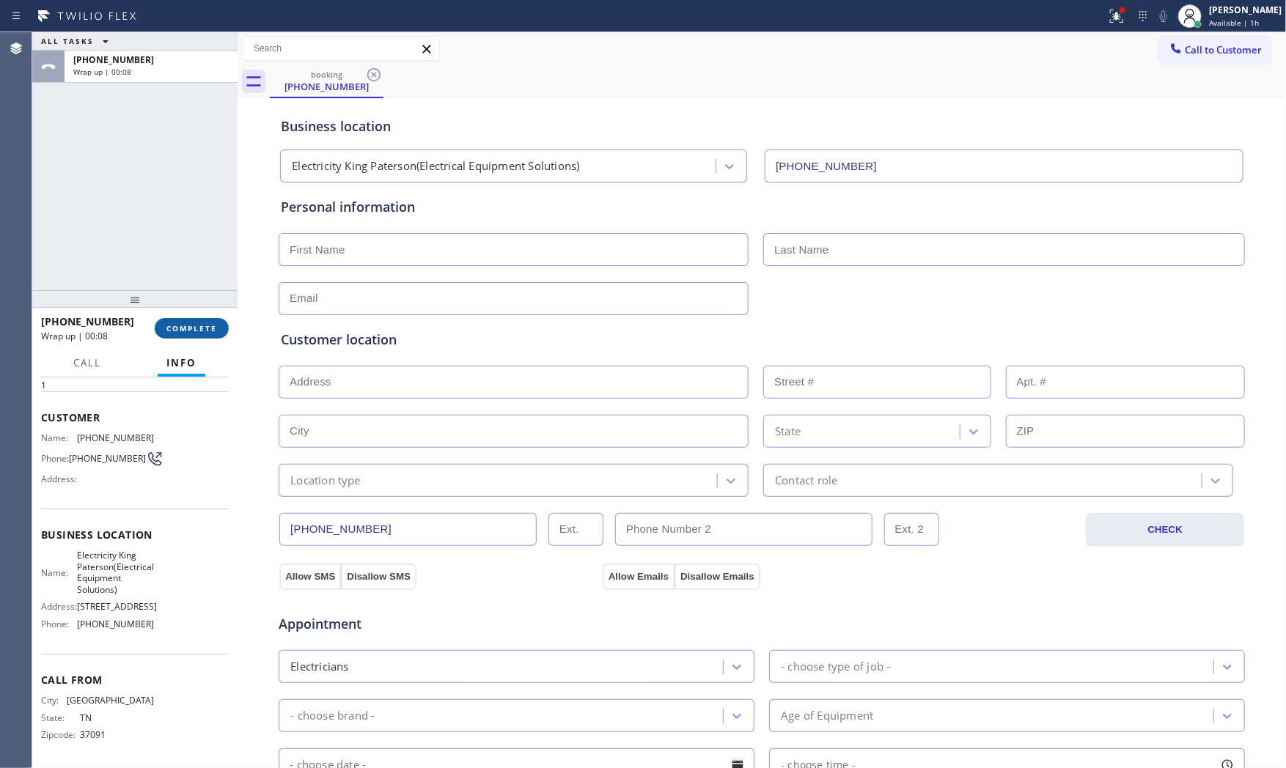
click at [176, 326] on span "COMPLETE" at bounding box center [191, 328] width 51 height 10
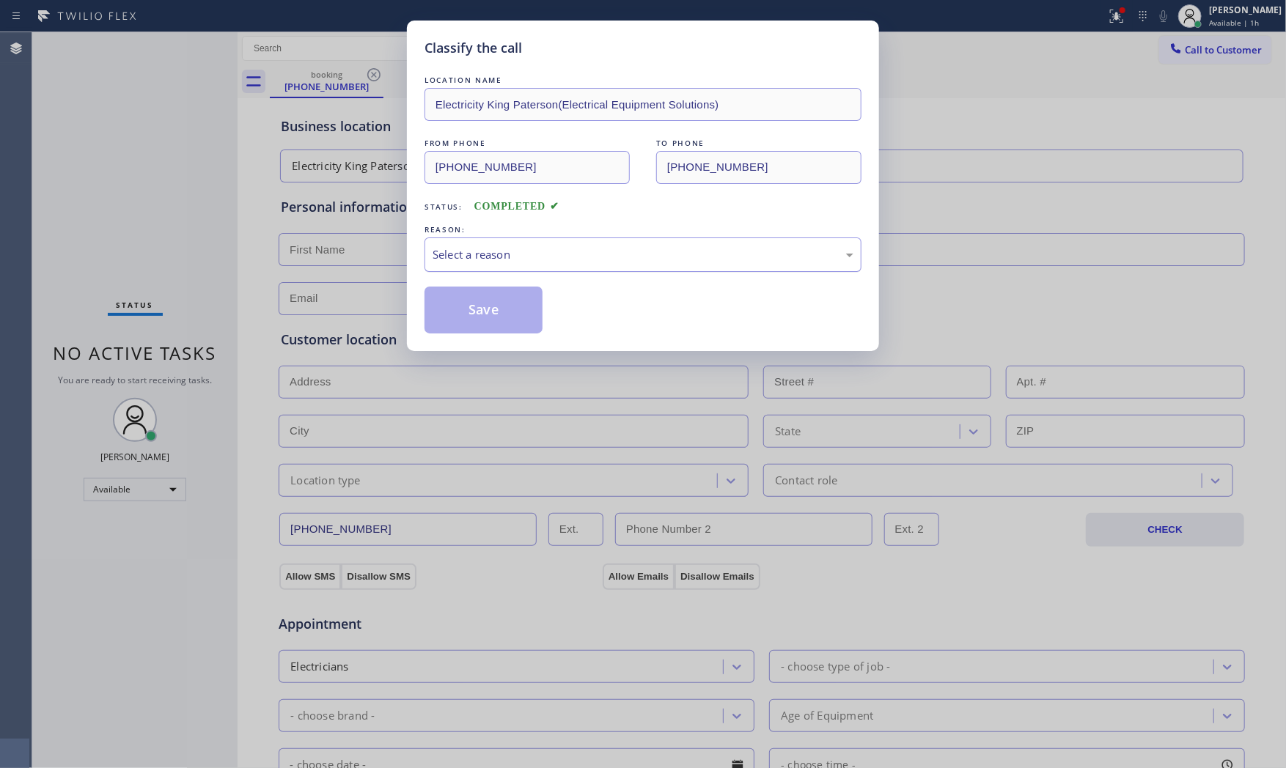
click at [473, 248] on div "Select a reason" at bounding box center [643, 254] width 421 height 17
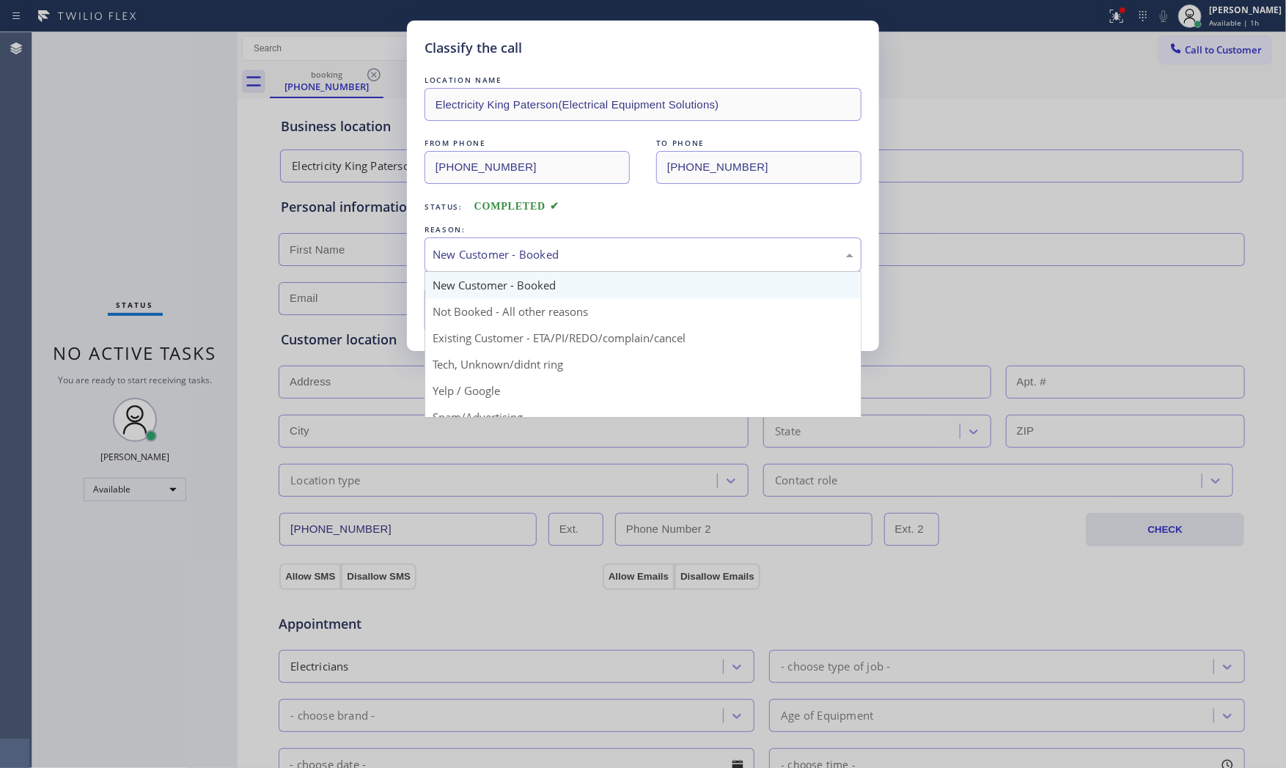
click at [483, 262] on div "New Customer - Booked" at bounding box center [643, 254] width 421 height 17
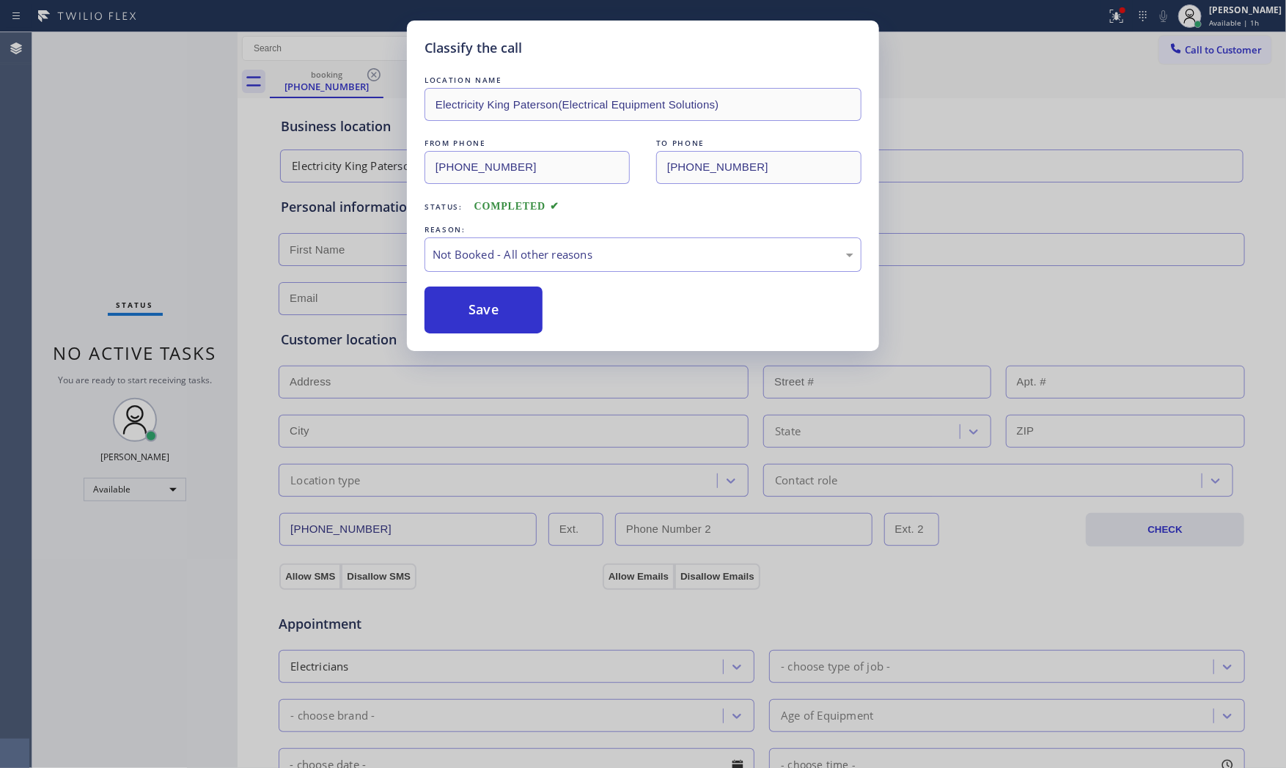
click at [486, 311] on button "Save" at bounding box center [484, 310] width 118 height 47
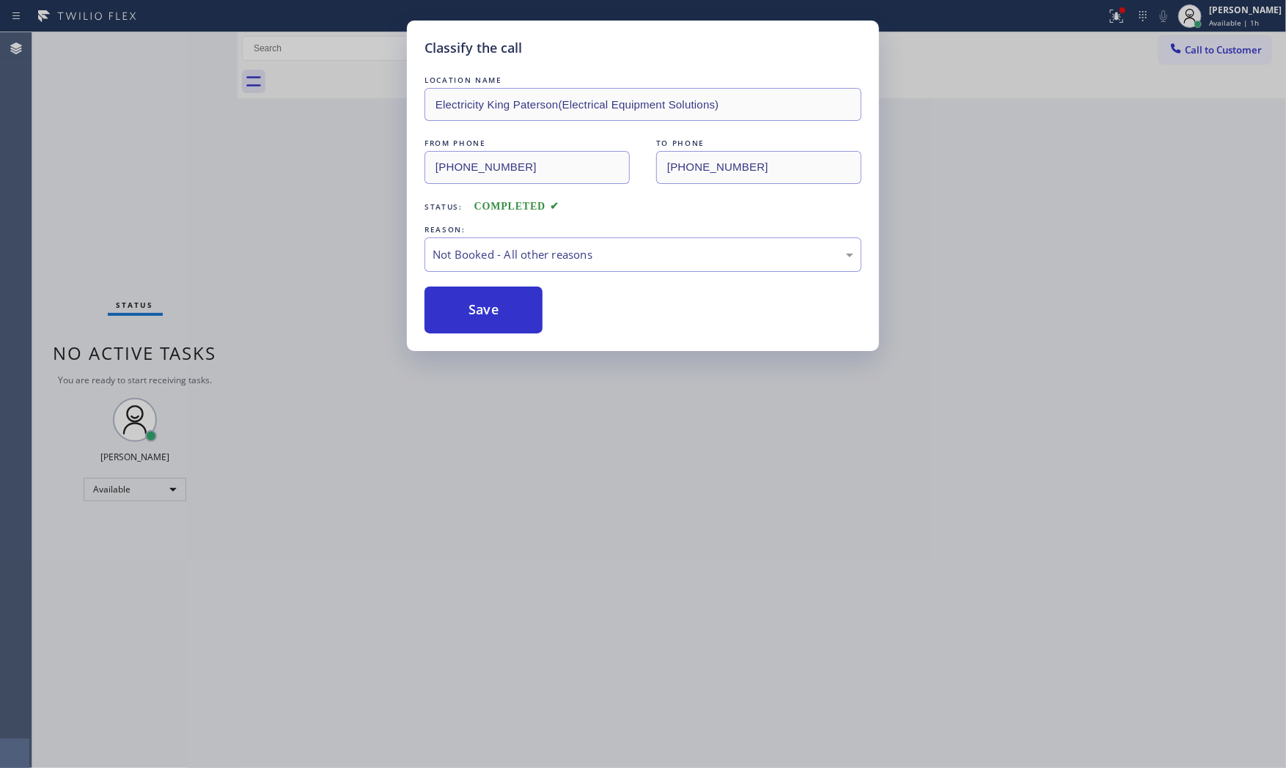
click at [486, 311] on button "Save" at bounding box center [484, 310] width 118 height 47
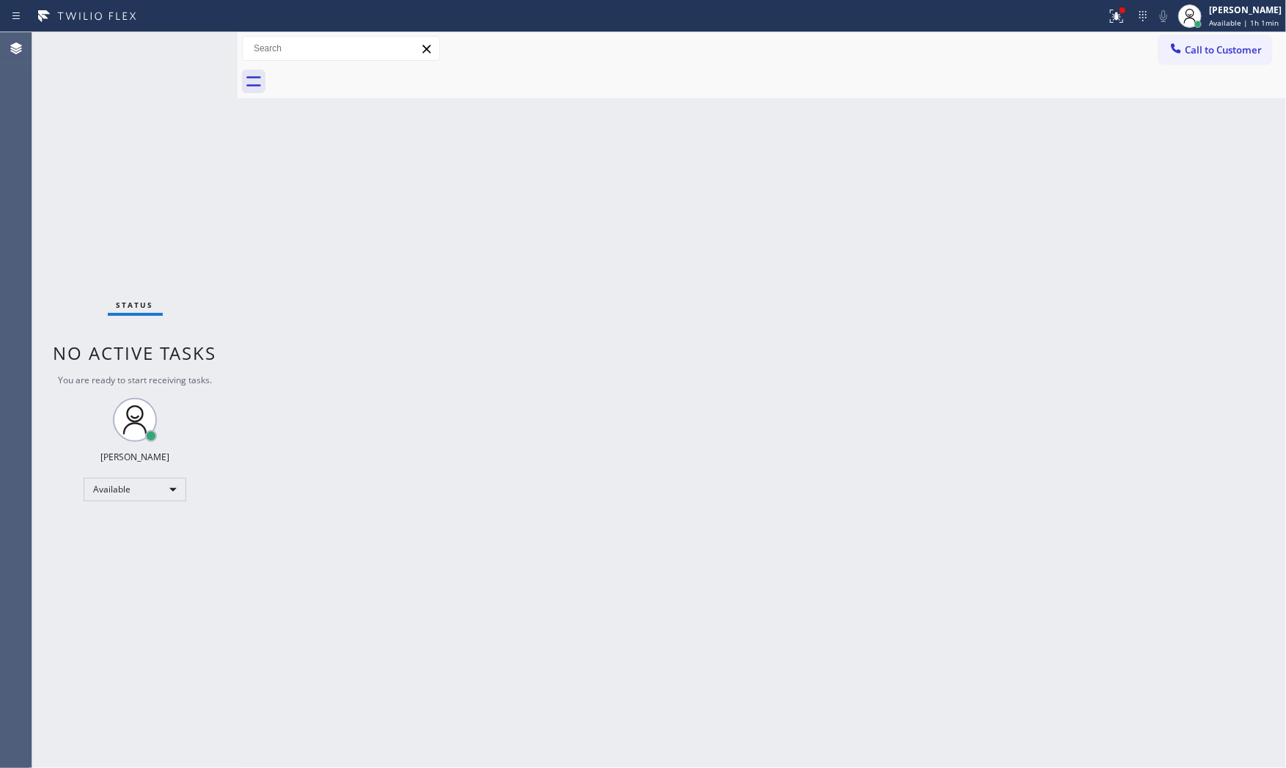
click at [189, 40] on div "Status No active tasks You are ready to start receiving tasks. [PERSON_NAME] Av…" at bounding box center [134, 400] width 205 height 736
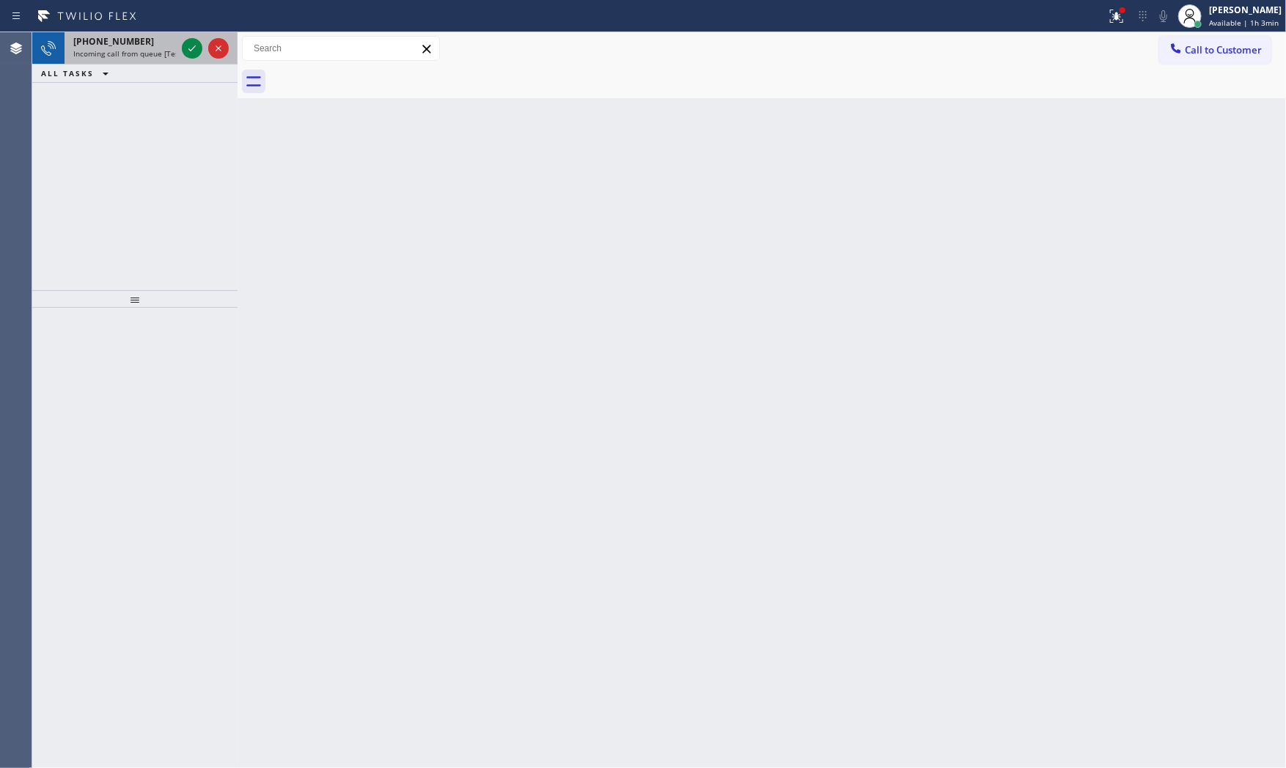
click at [136, 32] on div "[PHONE_NUMBER] Incoming call from queue [Test] All" at bounding box center [122, 48] width 114 height 32
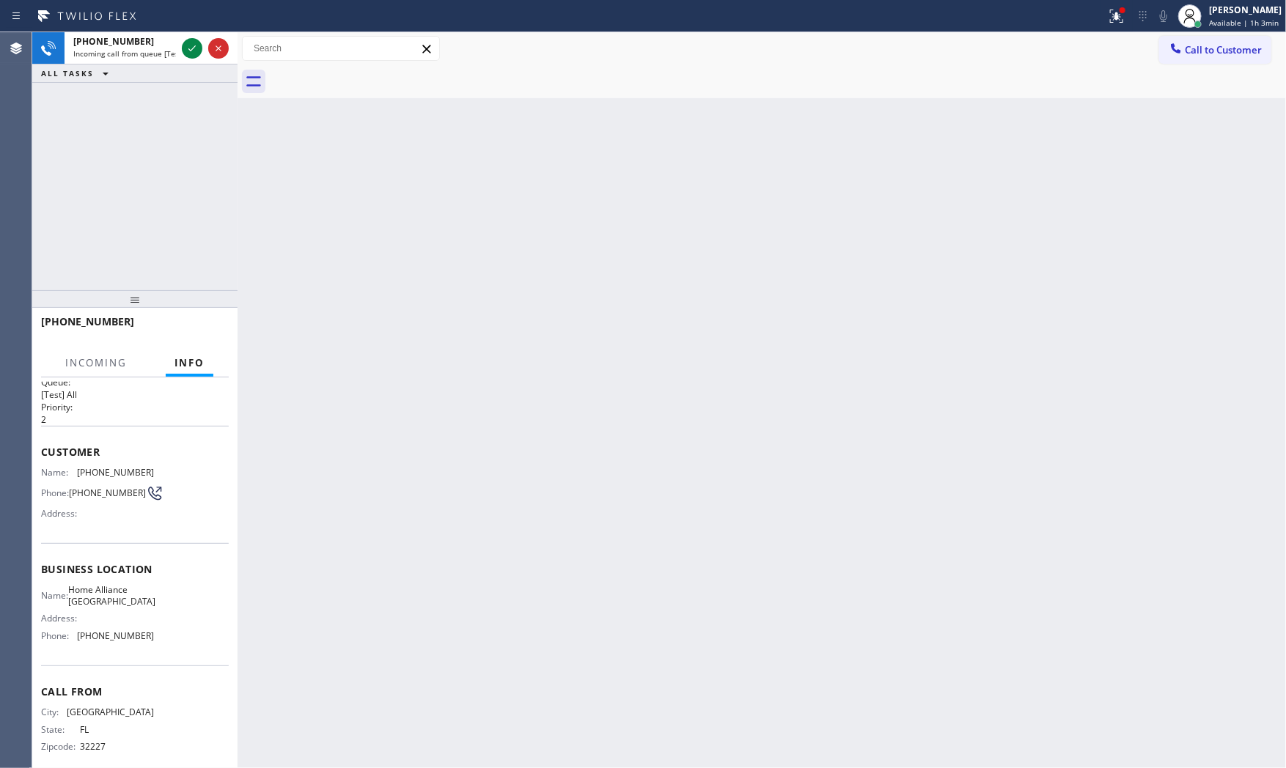
scroll to position [45, 0]
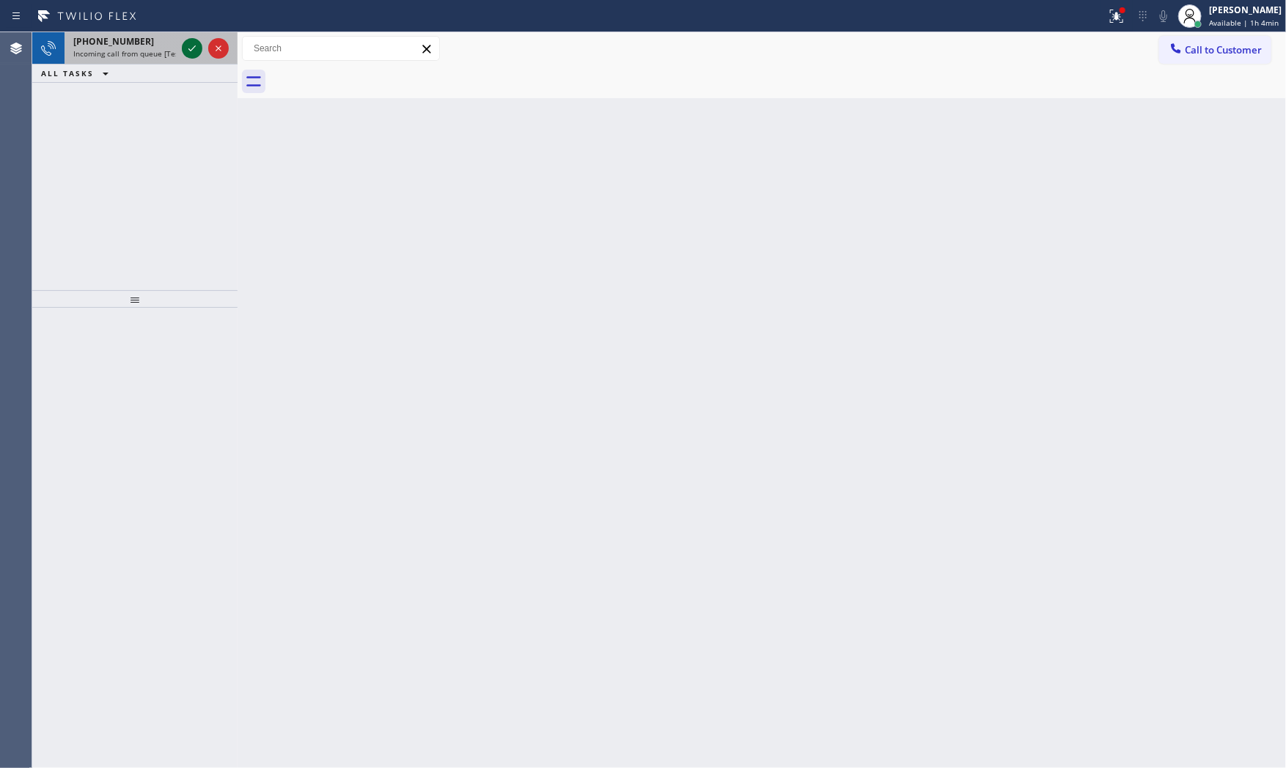
click at [184, 48] on icon at bounding box center [192, 49] width 18 height 18
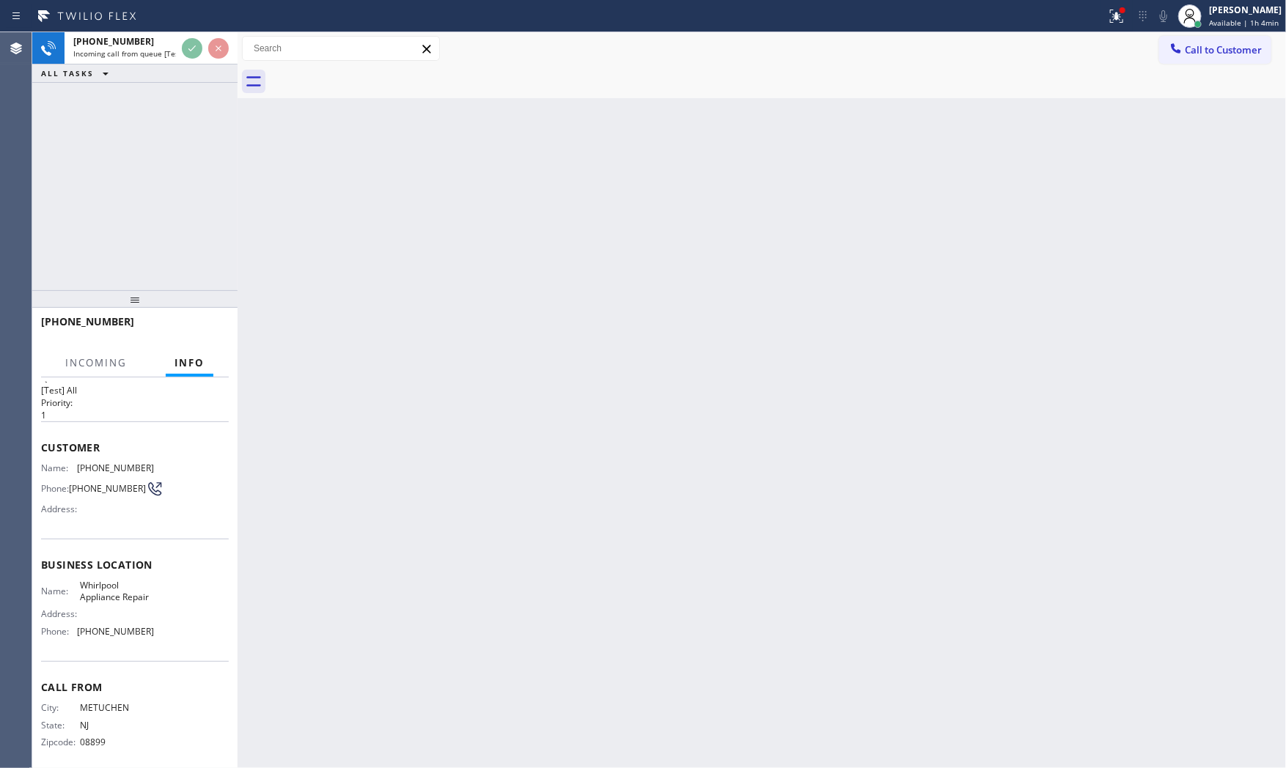
scroll to position [45, 0]
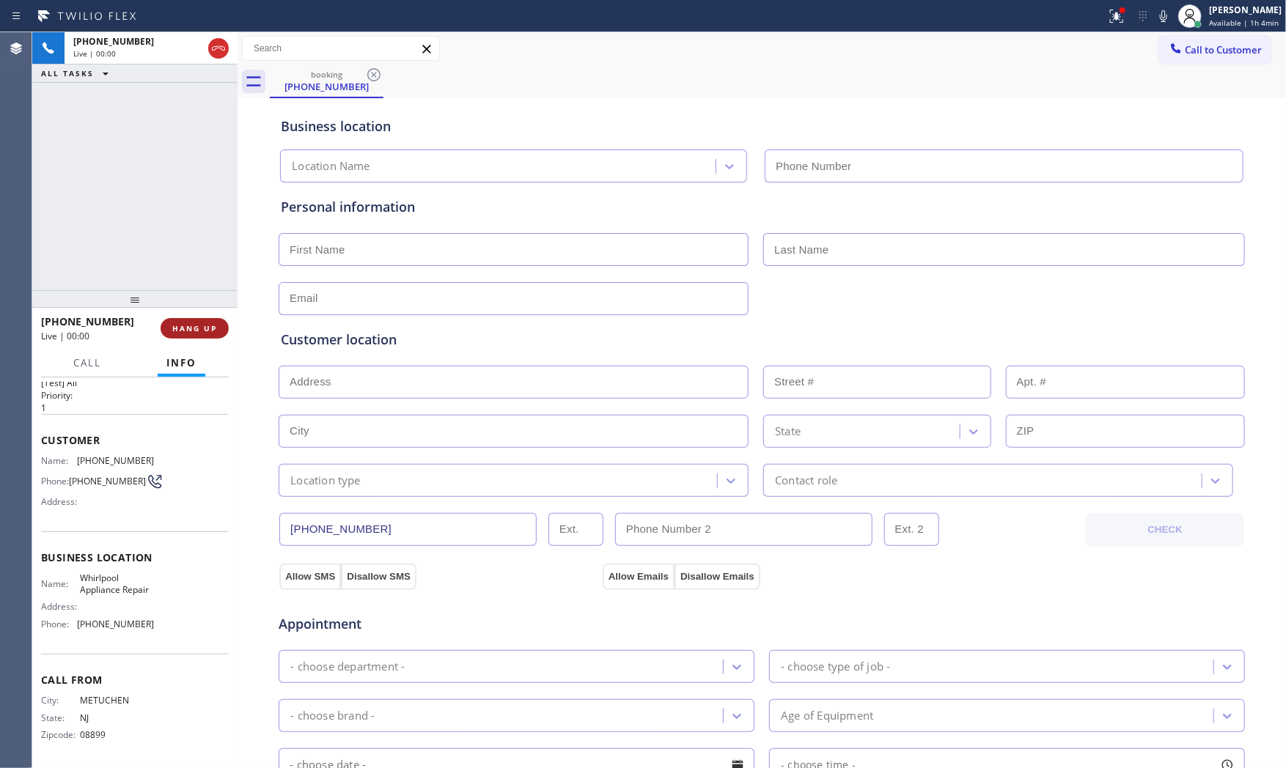
type input "[PHONE_NUMBER]"
click at [210, 329] on span "HANG UP" at bounding box center [194, 328] width 45 height 10
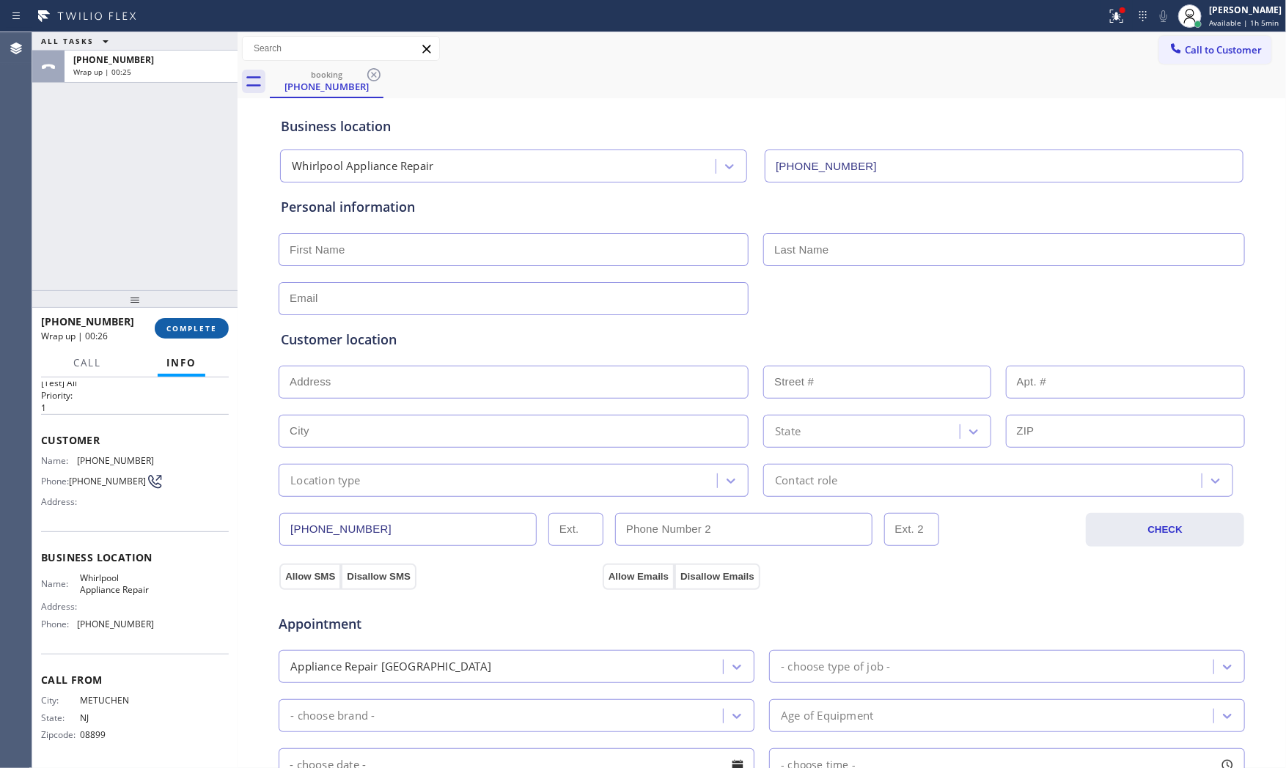
click at [183, 324] on span "COMPLETE" at bounding box center [191, 328] width 51 height 10
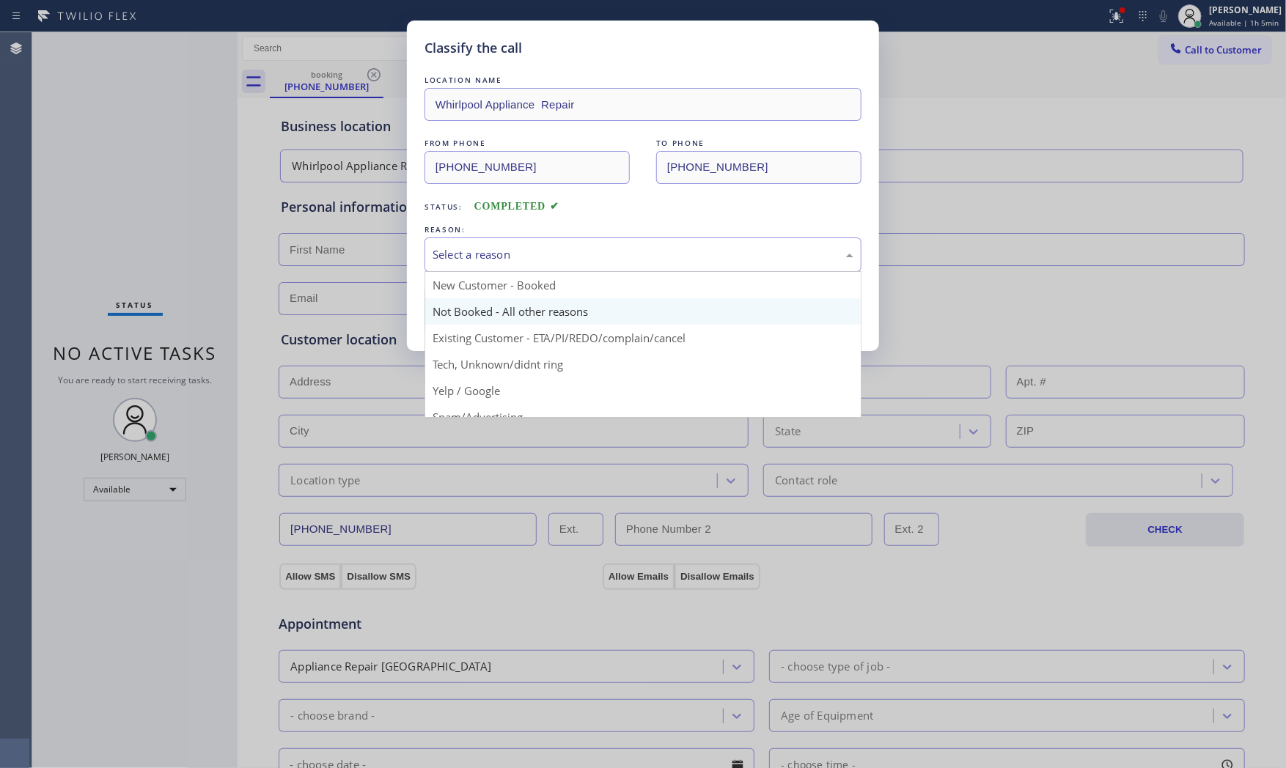
drag, startPoint x: 551, startPoint y: 252, endPoint x: 521, endPoint y: 304, distance: 61.1
click at [551, 254] on div "Select a reason" at bounding box center [643, 254] width 421 height 17
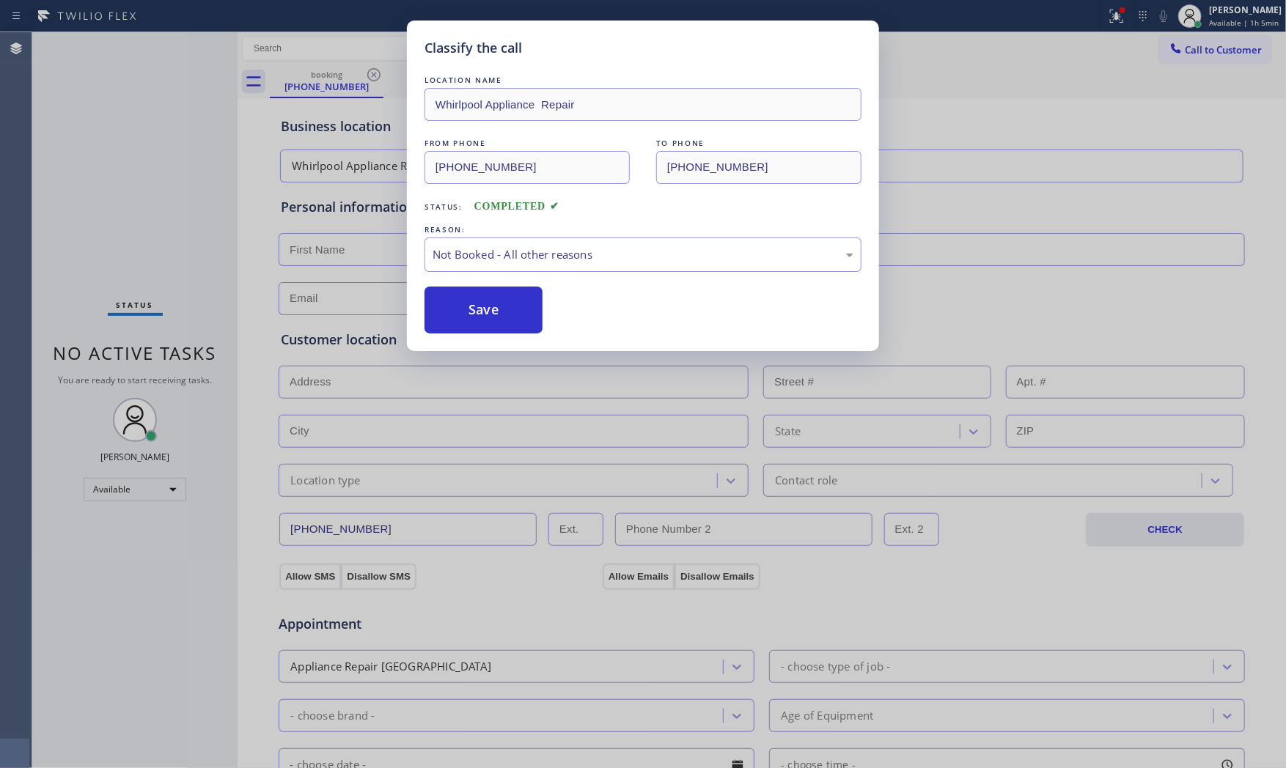
click at [513, 315] on button "Save" at bounding box center [484, 310] width 118 height 47
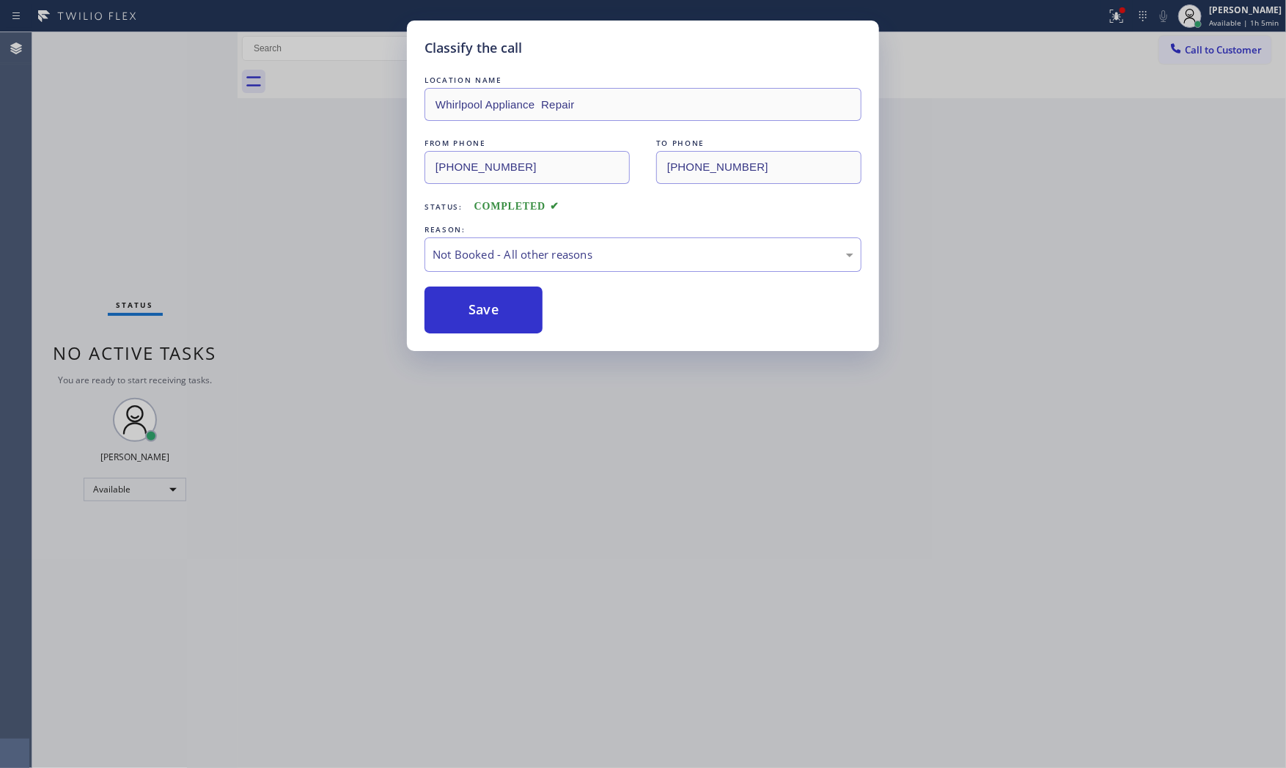
click at [513, 315] on button "Save" at bounding box center [484, 310] width 118 height 47
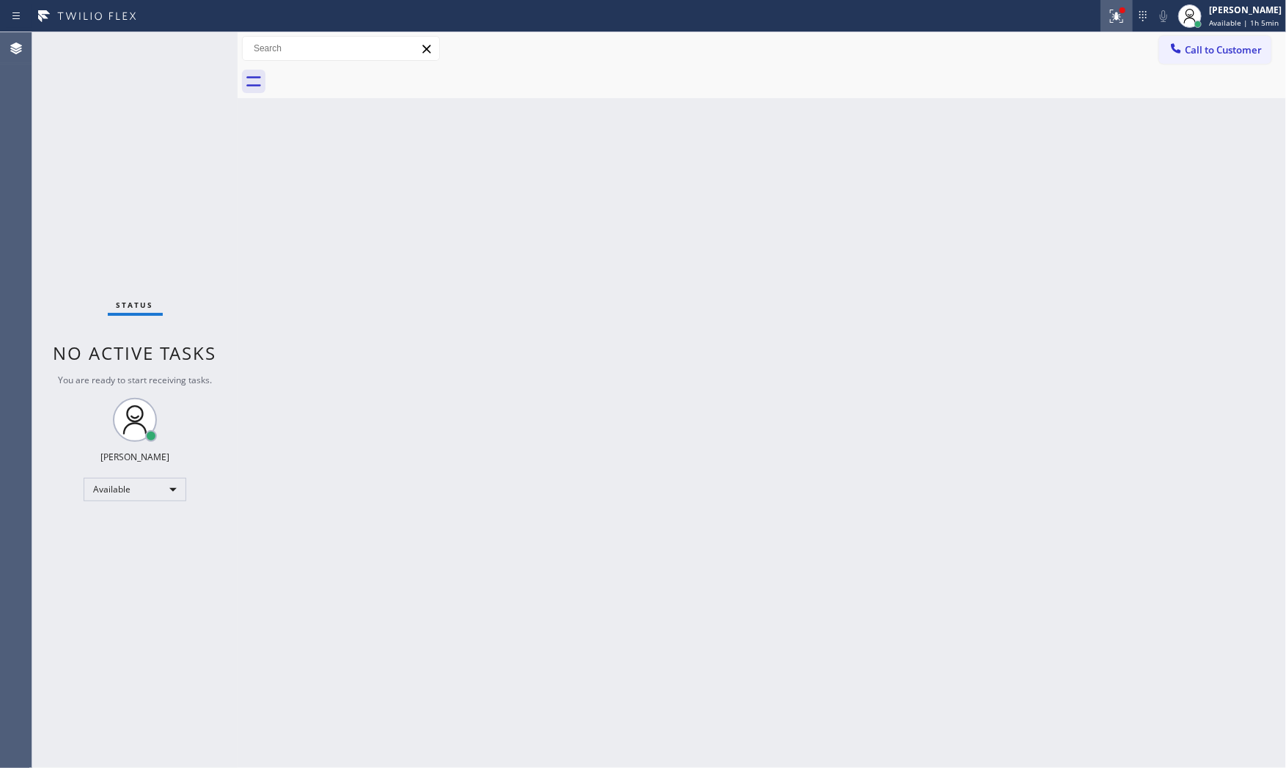
click at [1111, 7] on icon at bounding box center [1117, 16] width 18 height 18
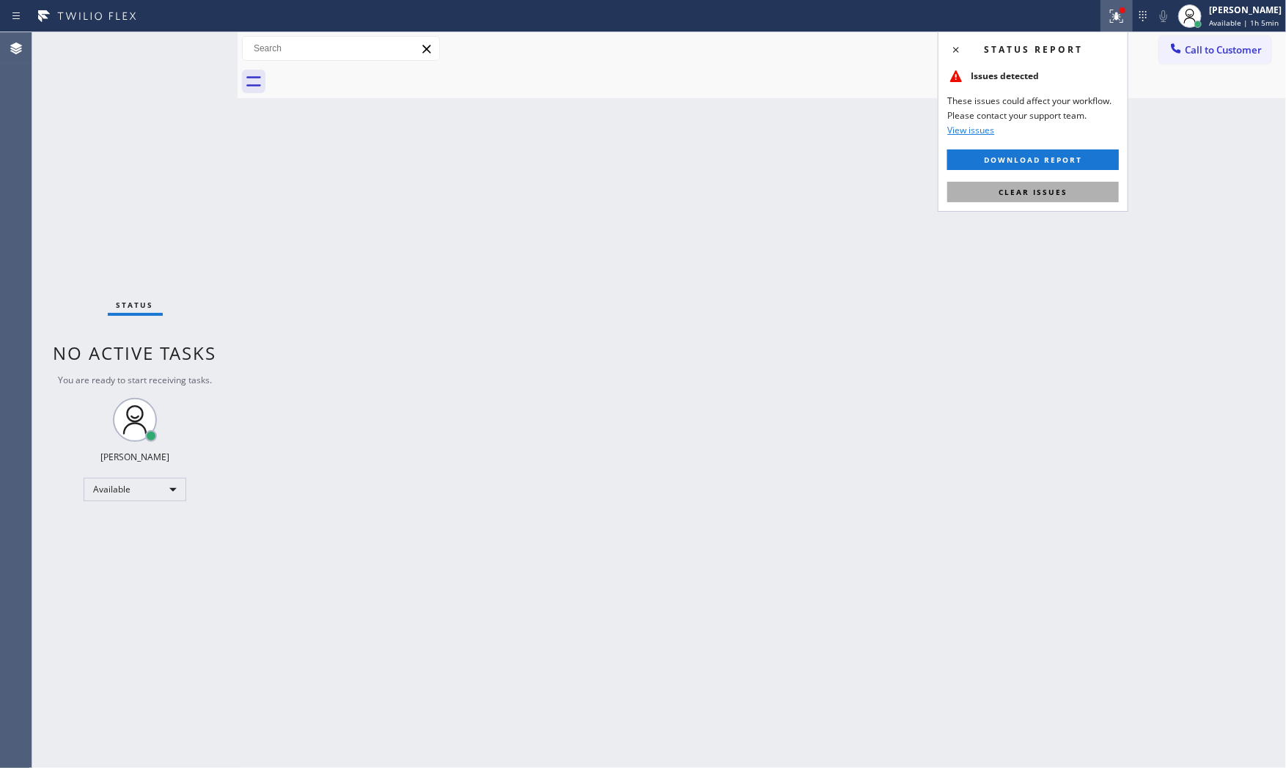
click at [1062, 194] on span "Clear issues" at bounding box center [1033, 192] width 69 height 10
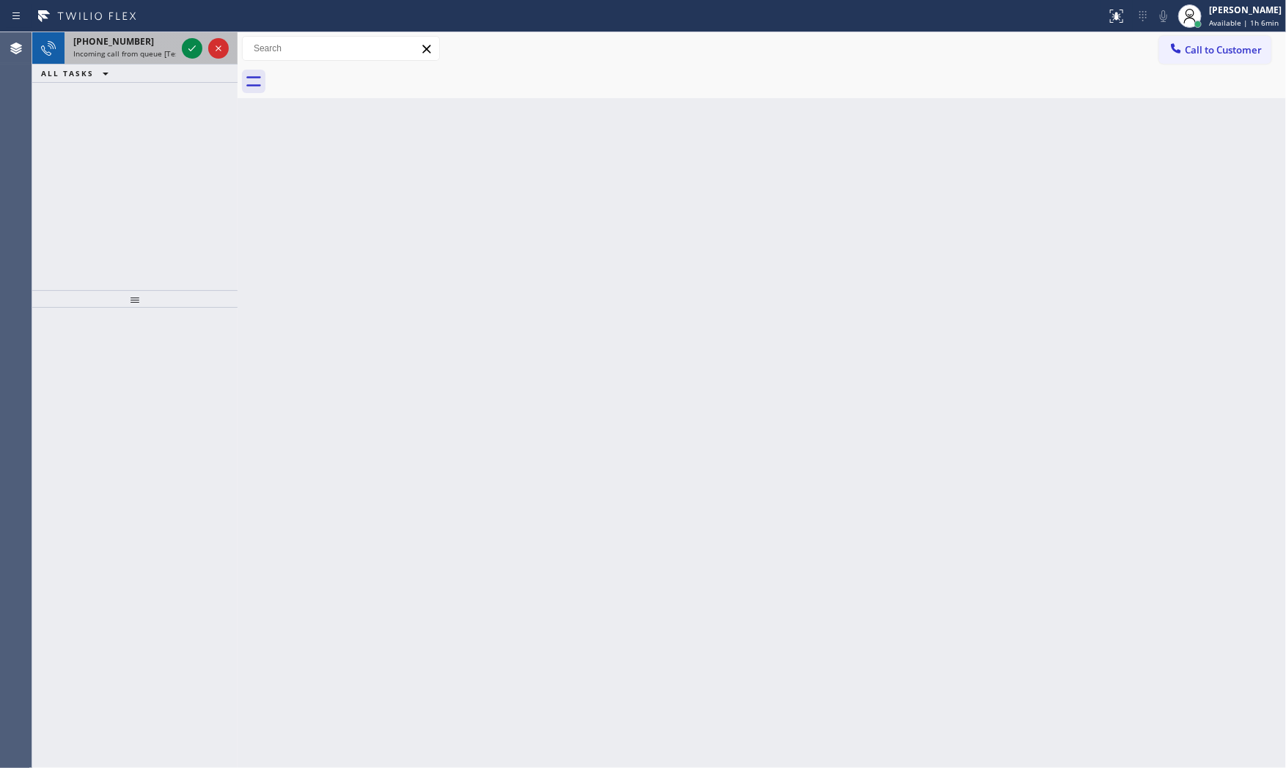
click at [145, 48] on span "Incoming call from queue [Test] All" at bounding box center [134, 53] width 122 height 10
click at [147, 48] on span "Incoming call from queue [Test] All" at bounding box center [134, 53] width 122 height 10
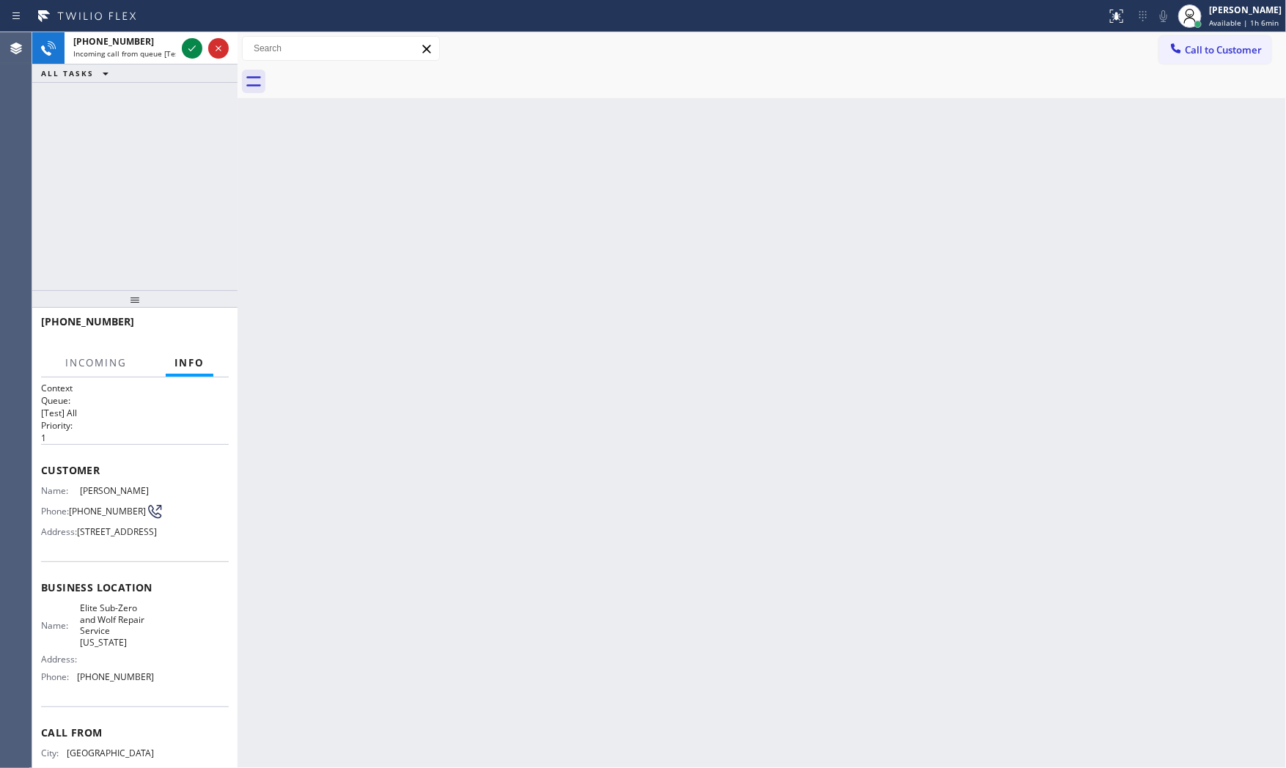
click at [147, 48] on span "Incoming call from queue [Test] All" at bounding box center [134, 53] width 122 height 10
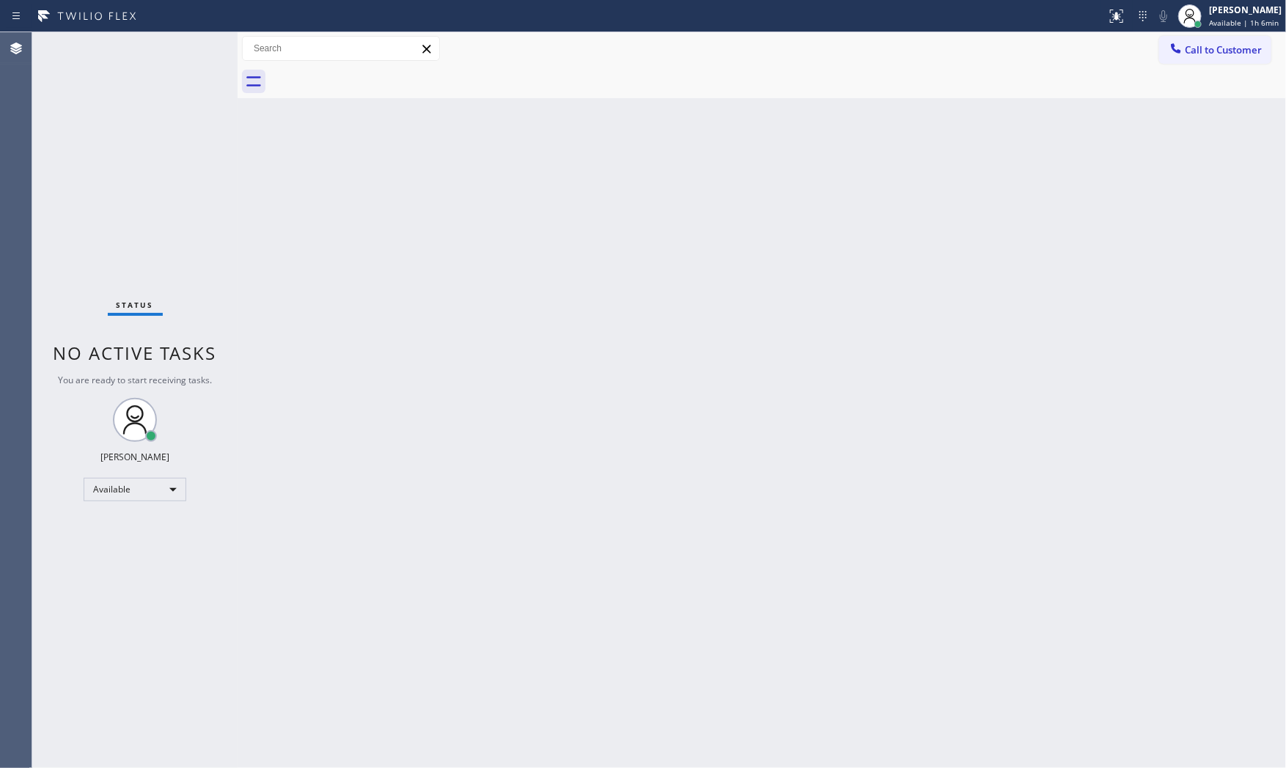
click at [165, 52] on div "Status No active tasks You are ready to start receiving tasks. [PERSON_NAME] Av…" at bounding box center [134, 400] width 205 height 736
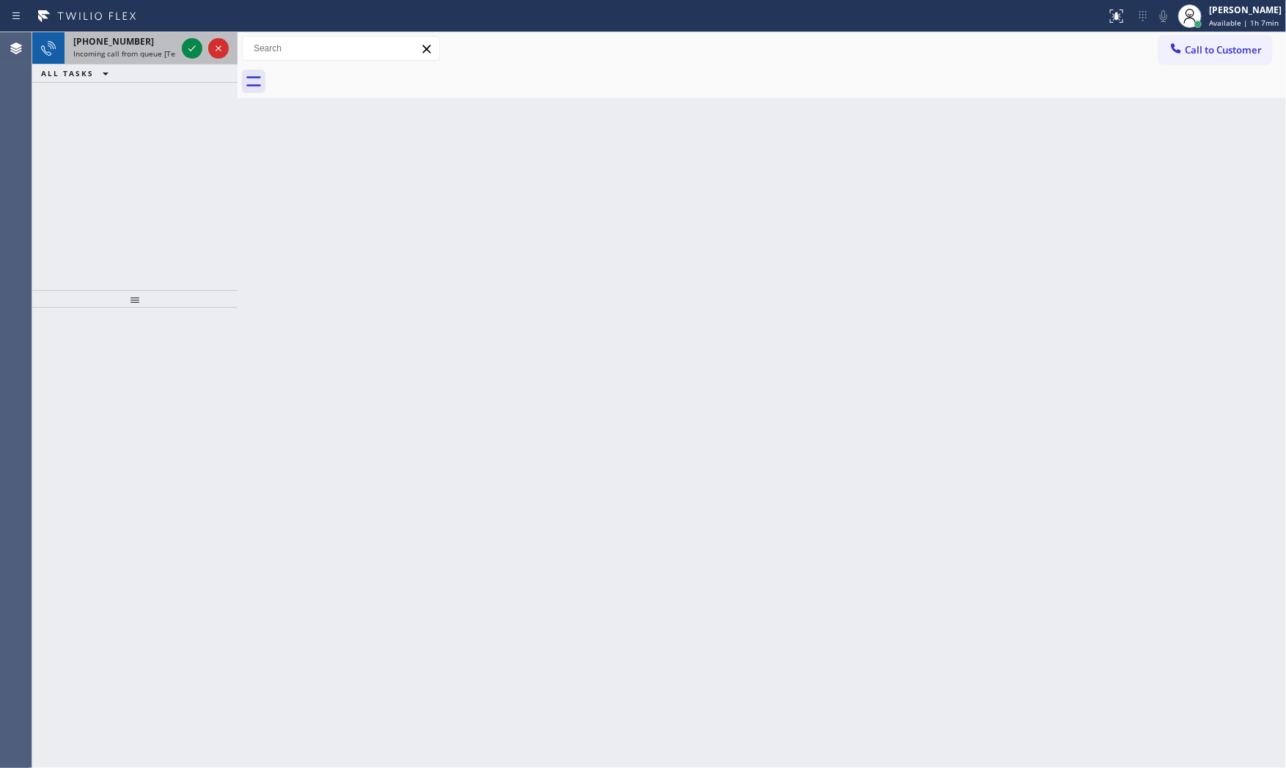
click at [86, 39] on span "[PHONE_NUMBER]" at bounding box center [113, 41] width 81 height 12
click at [191, 49] on icon at bounding box center [192, 49] width 18 height 18
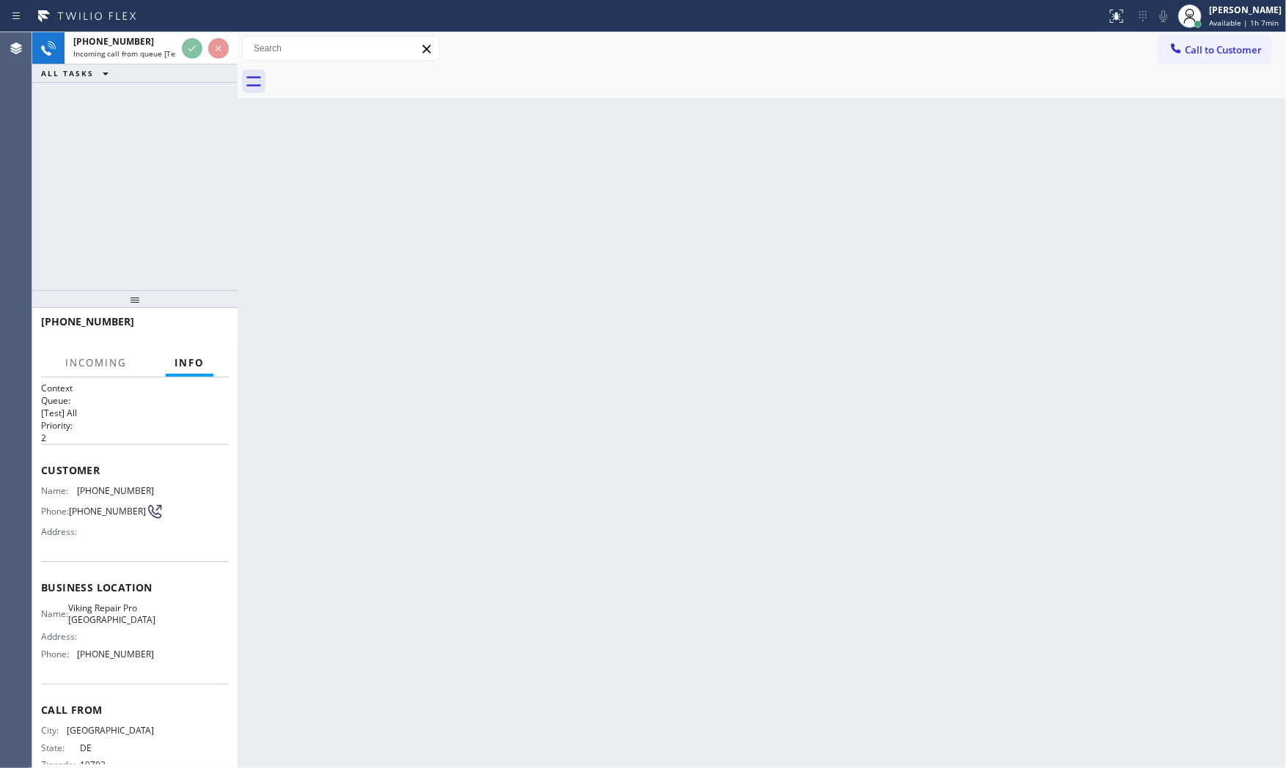
scroll to position [34, 0]
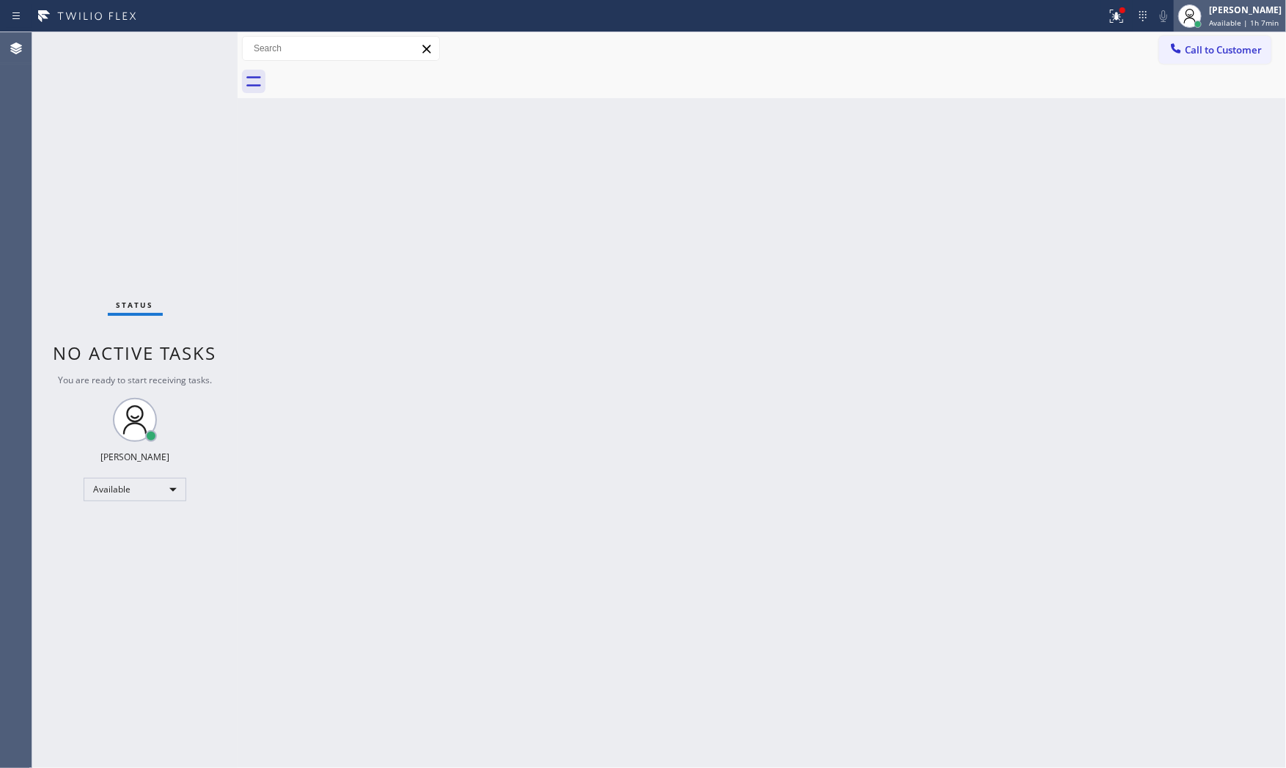
click at [1206, 19] on div "[PERSON_NAME] Available | 1h 7min" at bounding box center [1246, 16] width 80 height 26
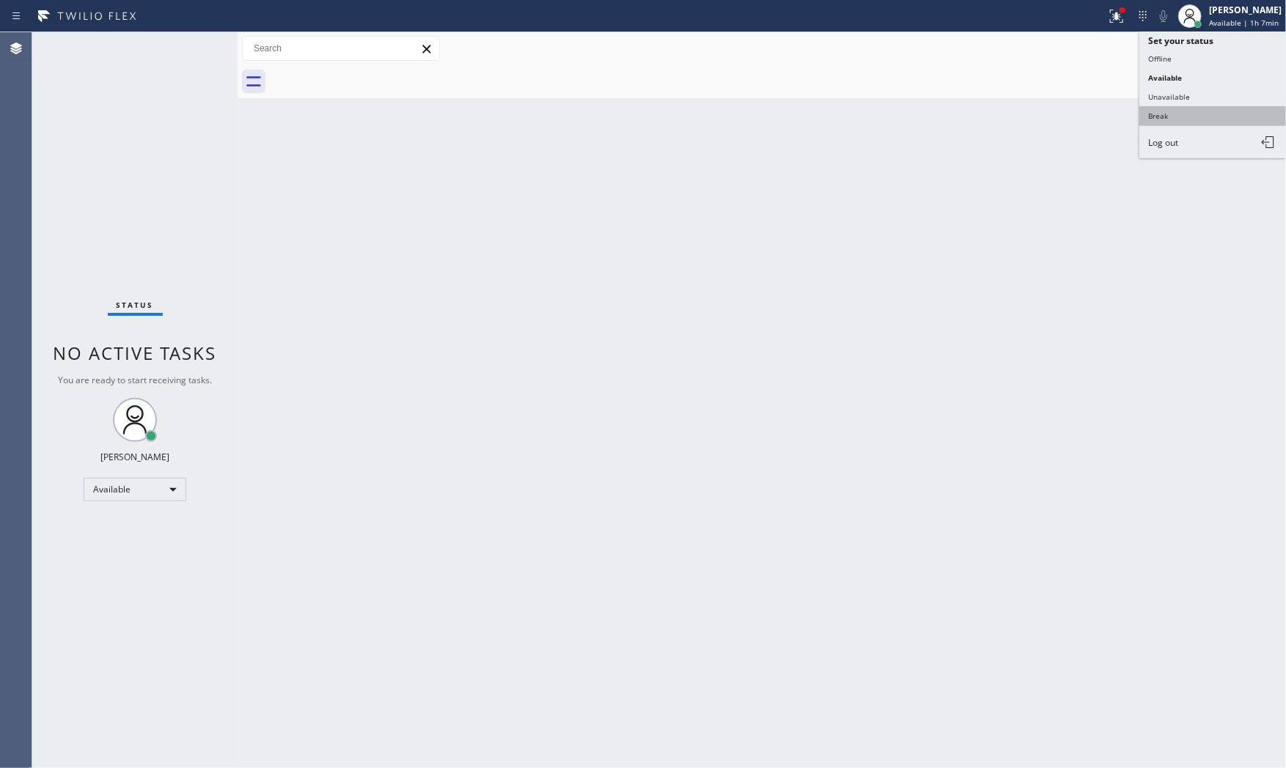
click at [1175, 111] on button "Break" at bounding box center [1213, 115] width 147 height 19
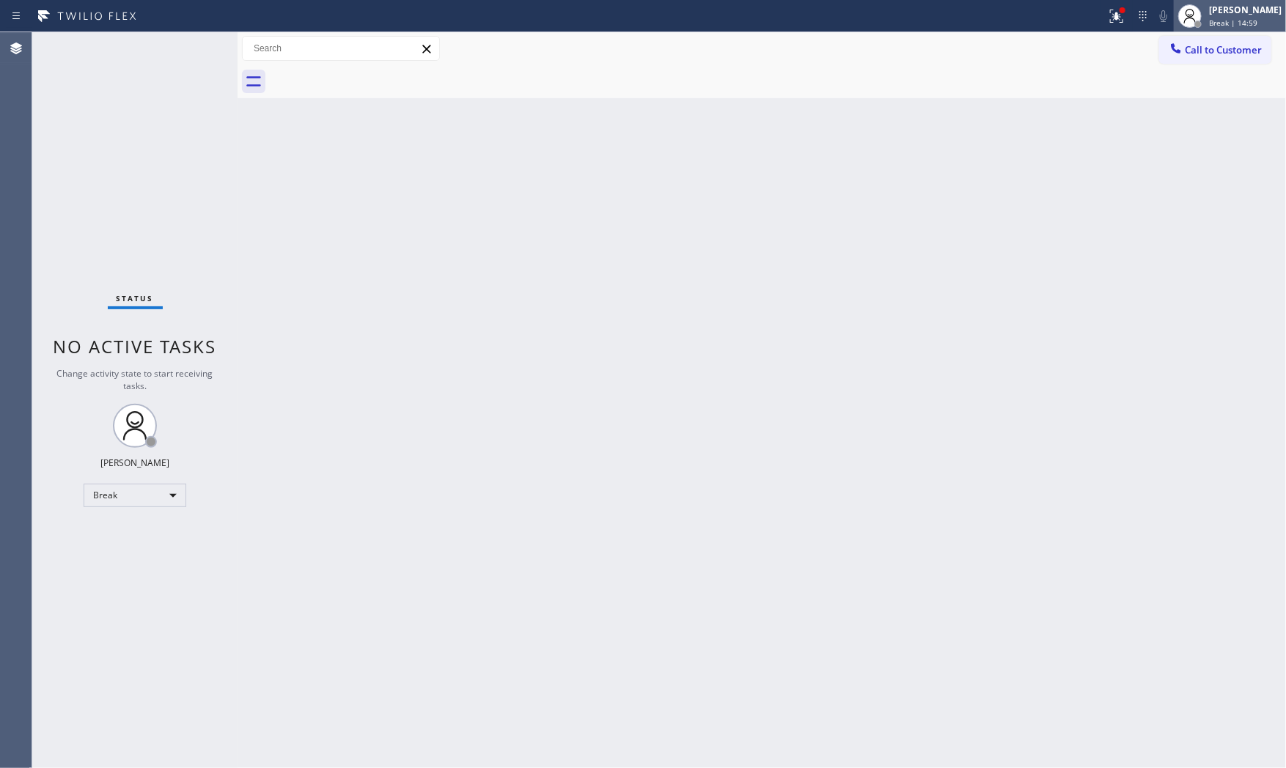
click at [1217, 11] on div "[PERSON_NAME]" at bounding box center [1245, 10] width 73 height 12
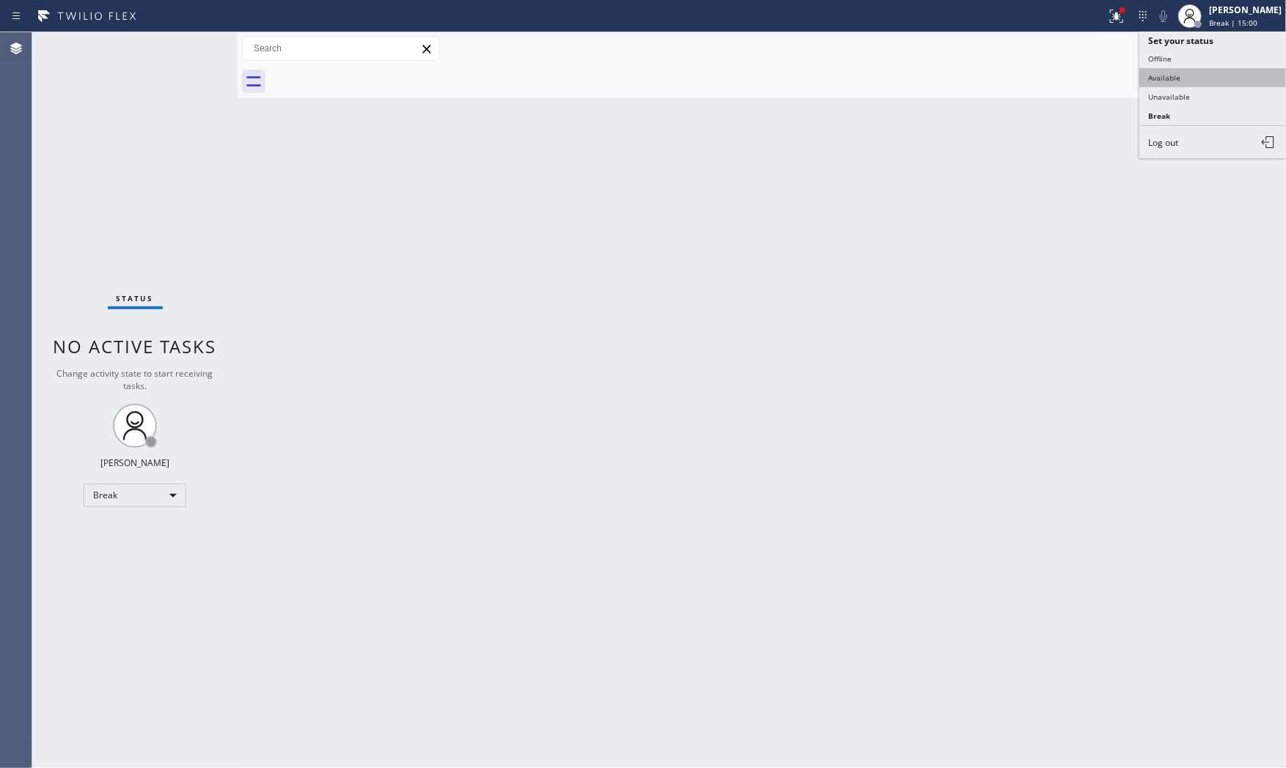
click at [1203, 71] on button "Available" at bounding box center [1213, 77] width 147 height 19
click at [1074, 17] on div at bounding box center [553, 15] width 1095 height 23
click at [1103, 18] on div at bounding box center [1117, 16] width 32 height 18
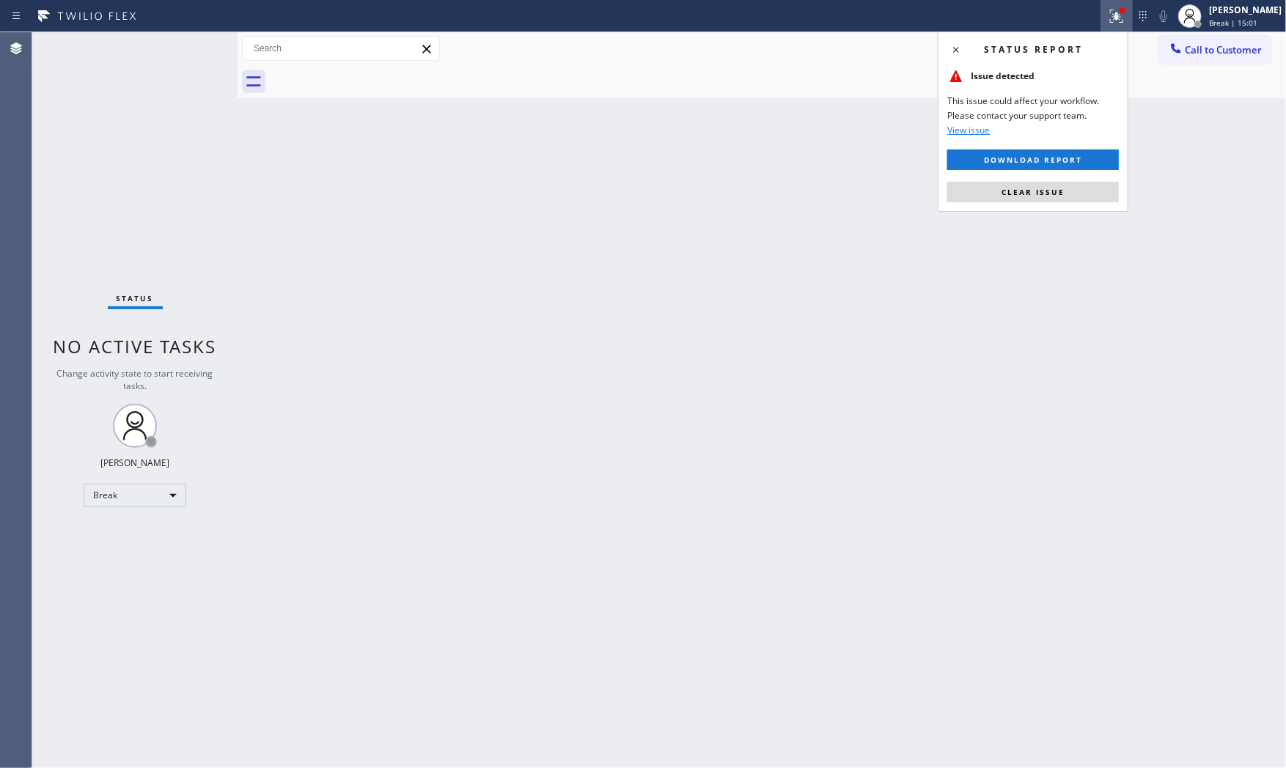
click at [1046, 209] on div "Status report Issue detected This issue could affect your workflow. Please cont…" at bounding box center [1033, 122] width 191 height 180
click at [1046, 199] on button "Clear issue" at bounding box center [1033, 192] width 172 height 21
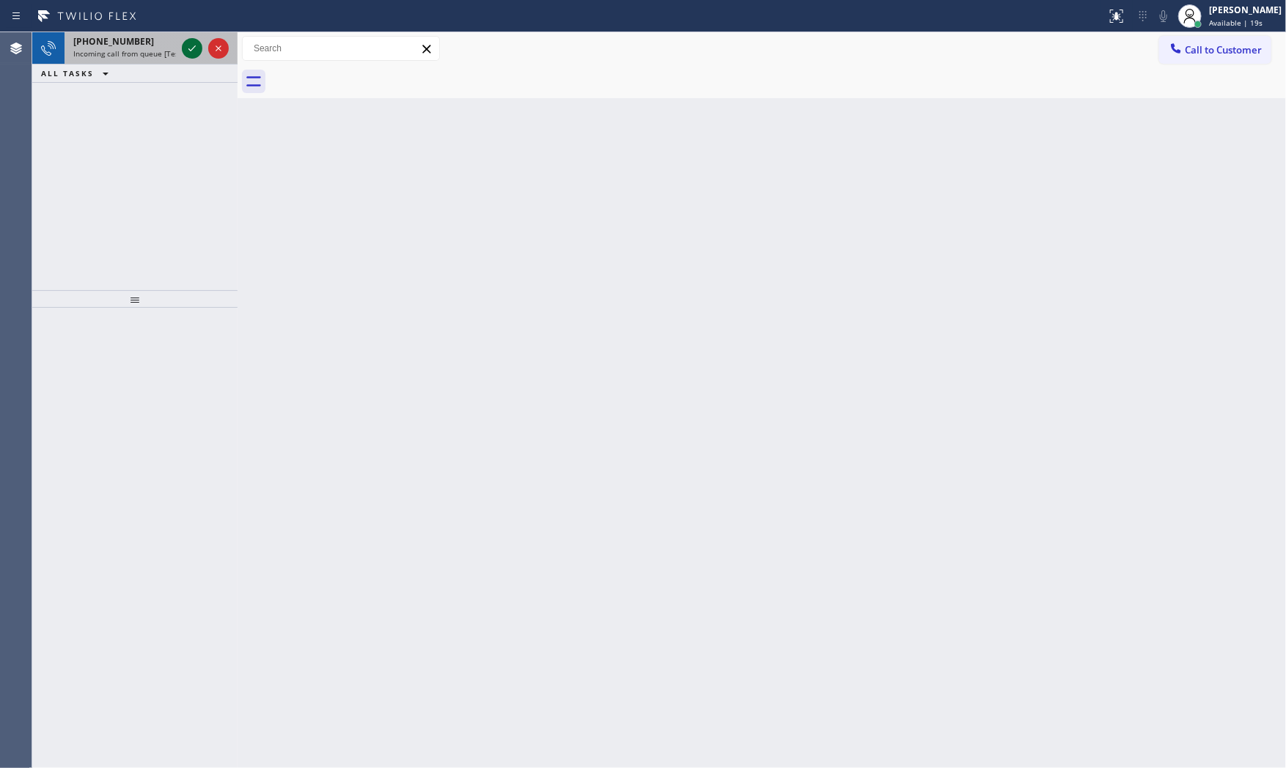
click at [192, 44] on icon at bounding box center [192, 49] width 18 height 18
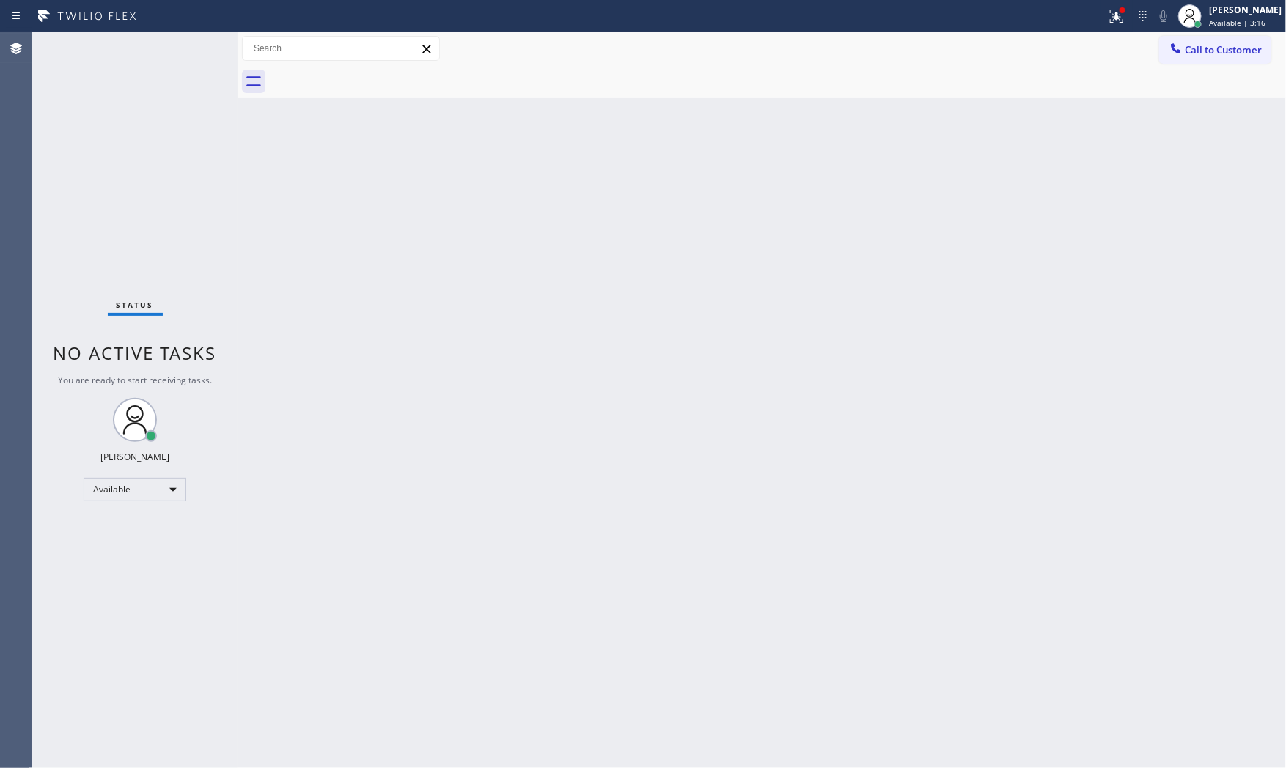
click at [136, 46] on div "Status No active tasks You are ready to start receiving tasks. [PERSON_NAME] Av…" at bounding box center [134, 400] width 205 height 736
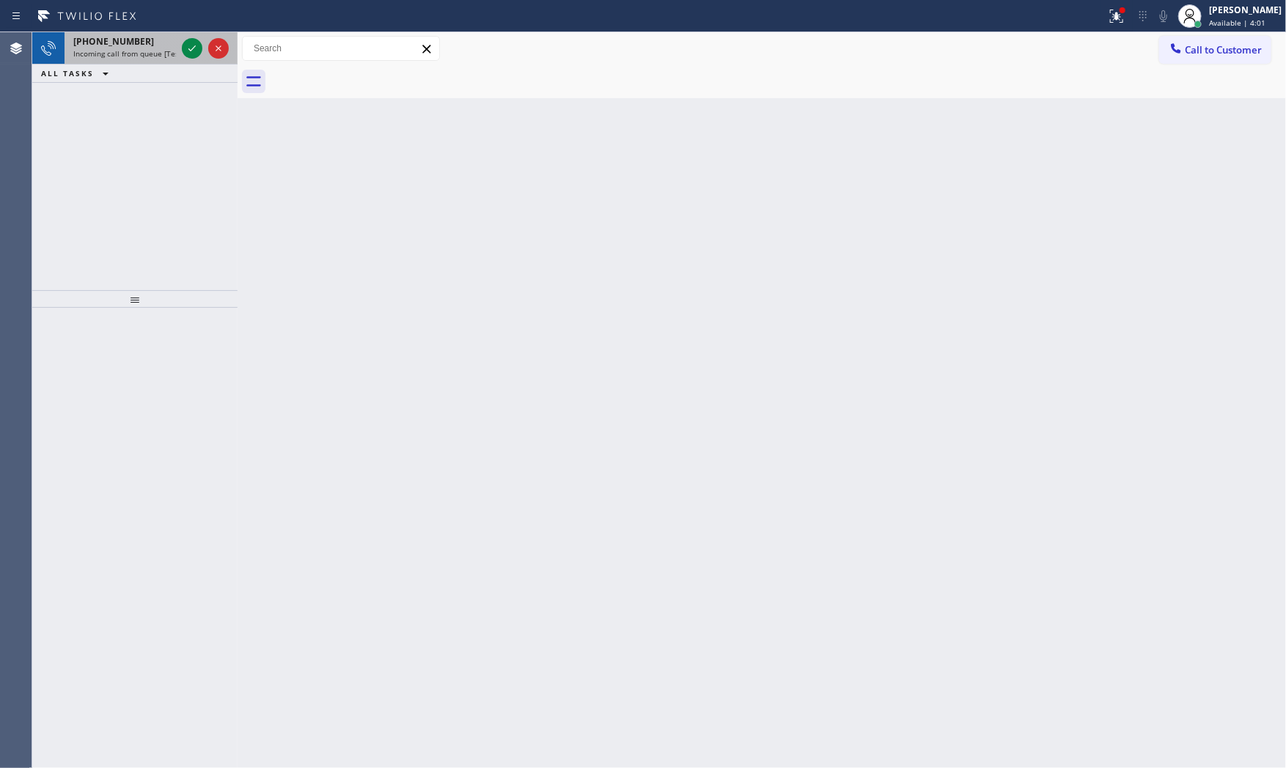
drag, startPoint x: 153, startPoint y: 39, endPoint x: 169, endPoint y: 45, distance: 17.2
click at [154, 40] on div "[PHONE_NUMBER]" at bounding box center [124, 41] width 103 height 12
click at [186, 51] on icon at bounding box center [192, 49] width 18 height 18
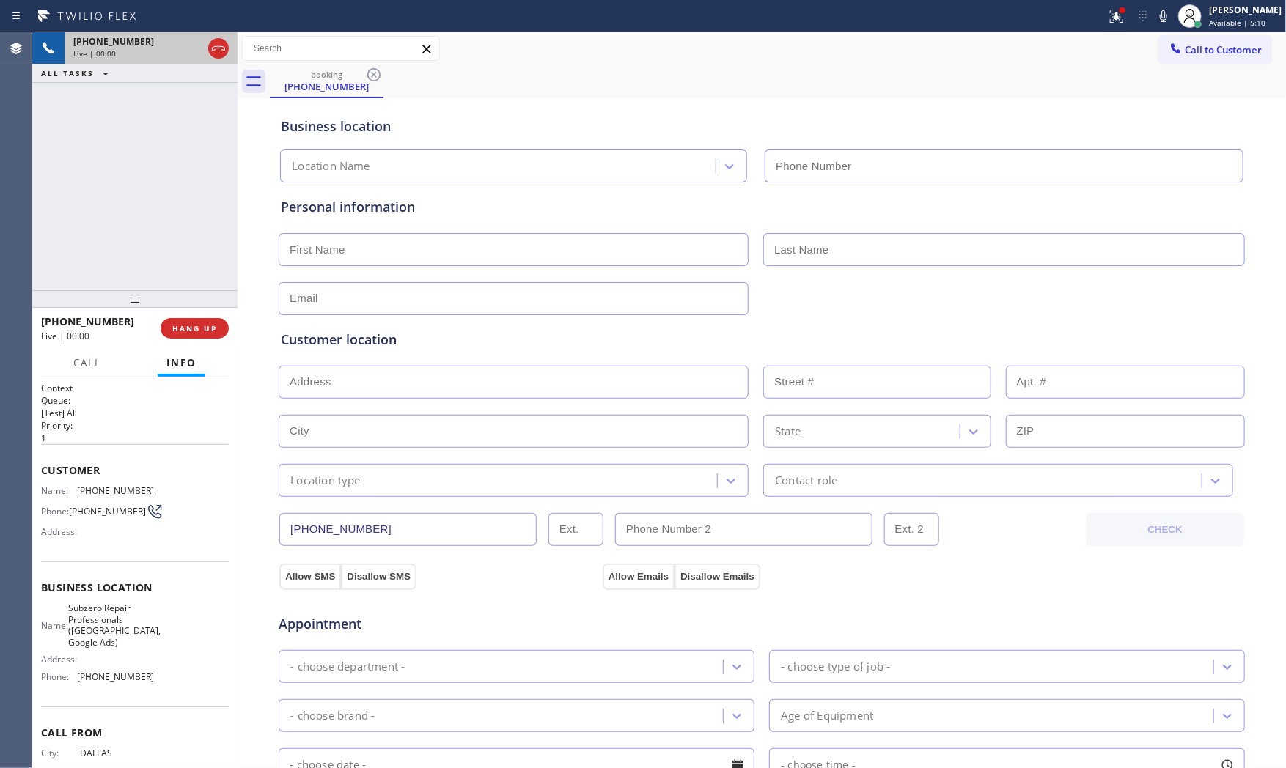
type input "[PHONE_NUMBER]"
click at [1101, 13] on div at bounding box center [1117, 16] width 32 height 18
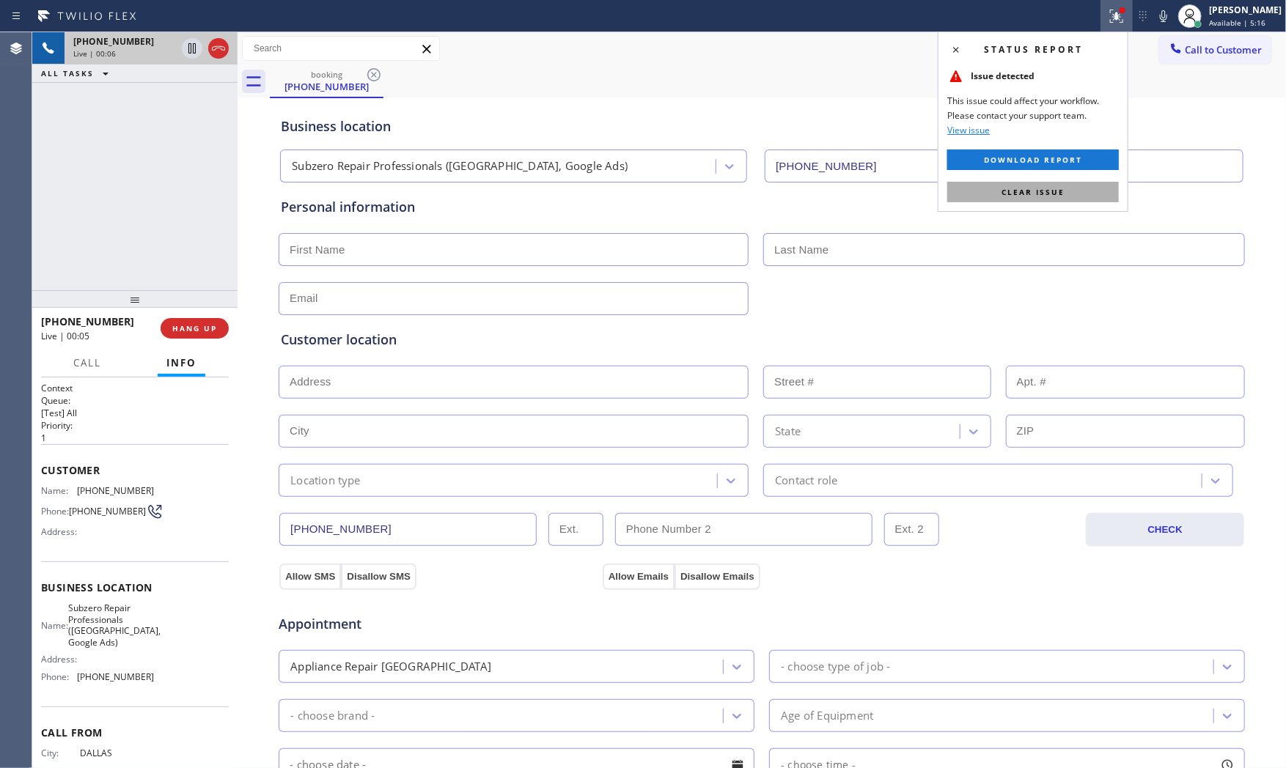
click at [1096, 187] on button "Clear issue" at bounding box center [1033, 192] width 172 height 21
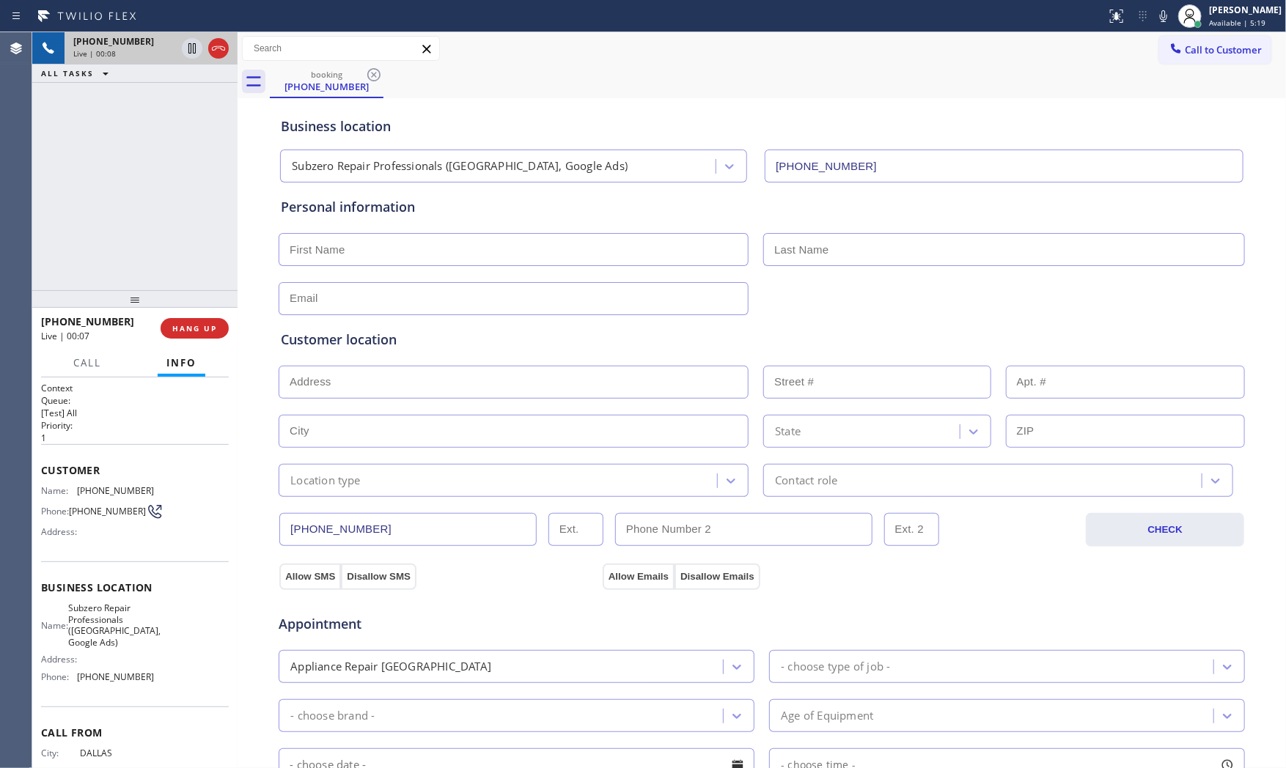
click at [1155, 16] on icon at bounding box center [1164, 16] width 18 height 18
click at [1164, 12] on icon at bounding box center [1164, 16] width 18 height 18
click at [1160, 18] on icon at bounding box center [1163, 16] width 7 height 12
click at [115, 489] on span "[PHONE_NUMBER]" at bounding box center [115, 490] width 77 height 11
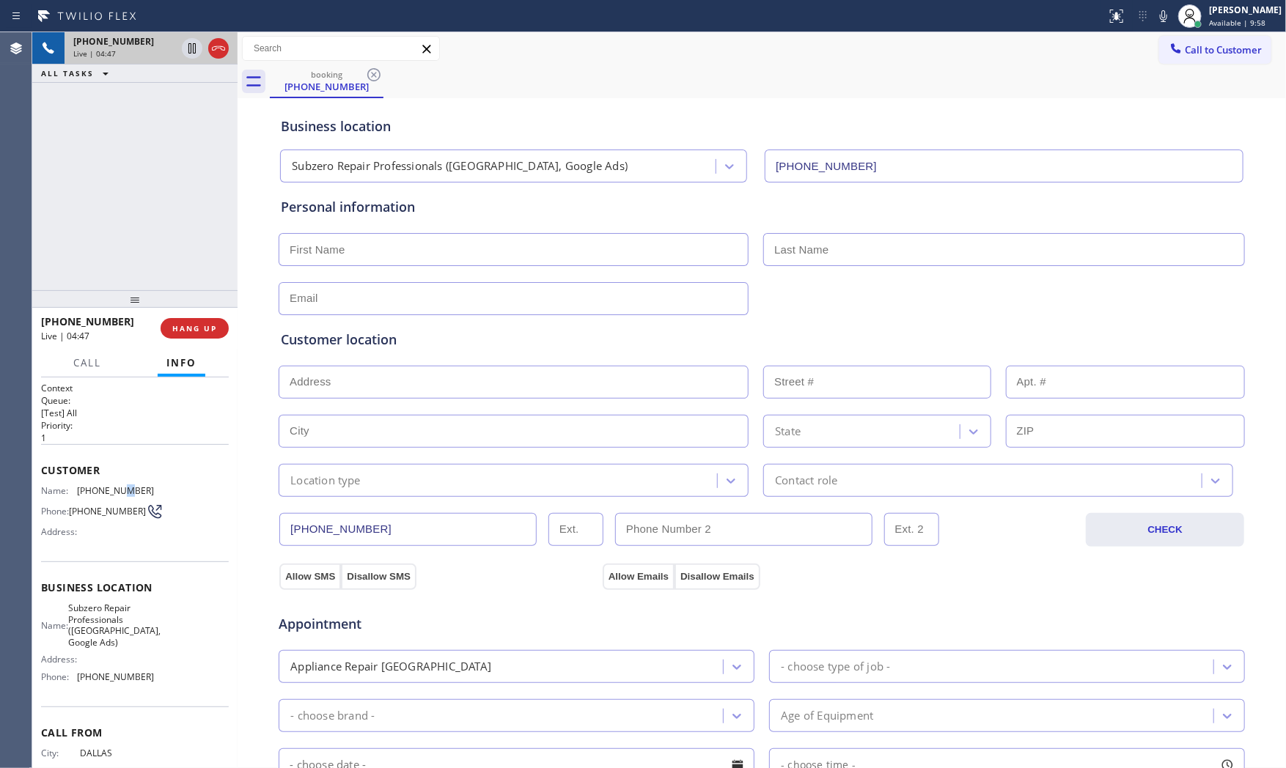
click at [115, 489] on span "[PHONE_NUMBER]" at bounding box center [115, 490] width 77 height 11
click at [114, 489] on span "[PHONE_NUMBER]" at bounding box center [115, 490] width 77 height 11
copy span "[PHONE_NUMBER]"
click at [452, 235] on input "text" at bounding box center [514, 249] width 470 height 33
paste input "[PERSON_NAME]"
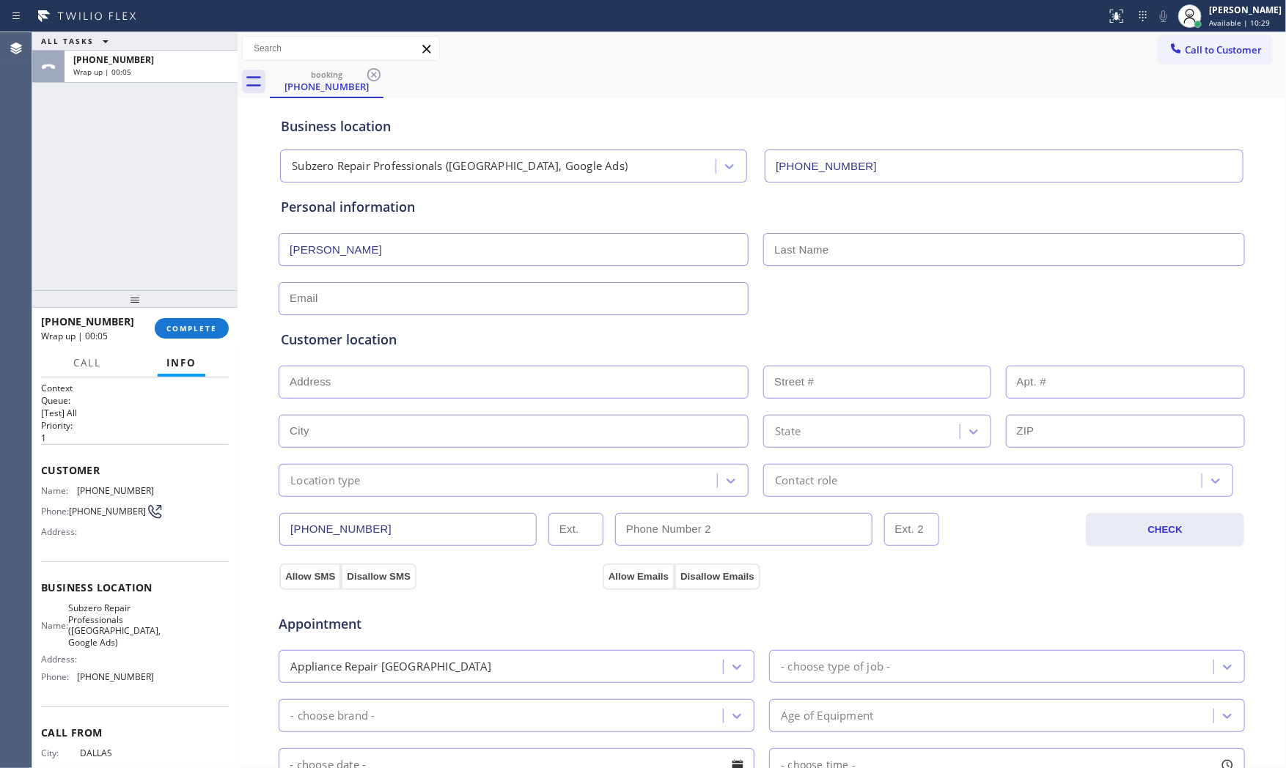
type input "[PERSON_NAME]"
drag, startPoint x: 829, startPoint y: 246, endPoint x: 859, endPoint y: 236, distance: 31.1
click at [829, 246] on input "text" at bounding box center [1004, 249] width 482 height 33
paste input "[PERSON_NAME]"
type input "[PERSON_NAME]"
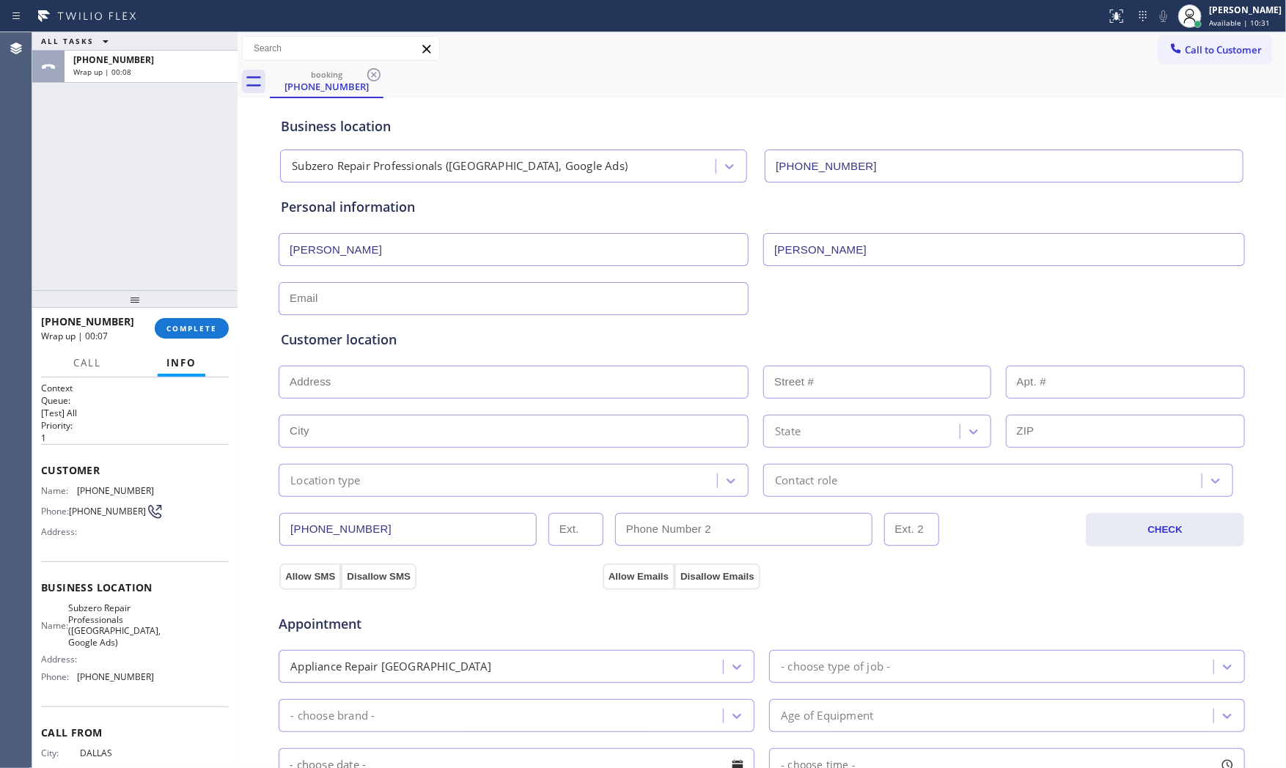
click at [345, 309] on div "Customer location >> ADD NEW ADDRESS << + NEW ADDRESS State Location type Conta…" at bounding box center [762, 403] width 968 height 188
click at [350, 304] on input "text" at bounding box center [514, 298] width 470 height 33
paste input "[EMAIL_ADDRESS][DOMAIN_NAME]"
type input "[EMAIL_ADDRESS][DOMAIN_NAME]"
click at [502, 384] on input "text" at bounding box center [514, 382] width 470 height 33
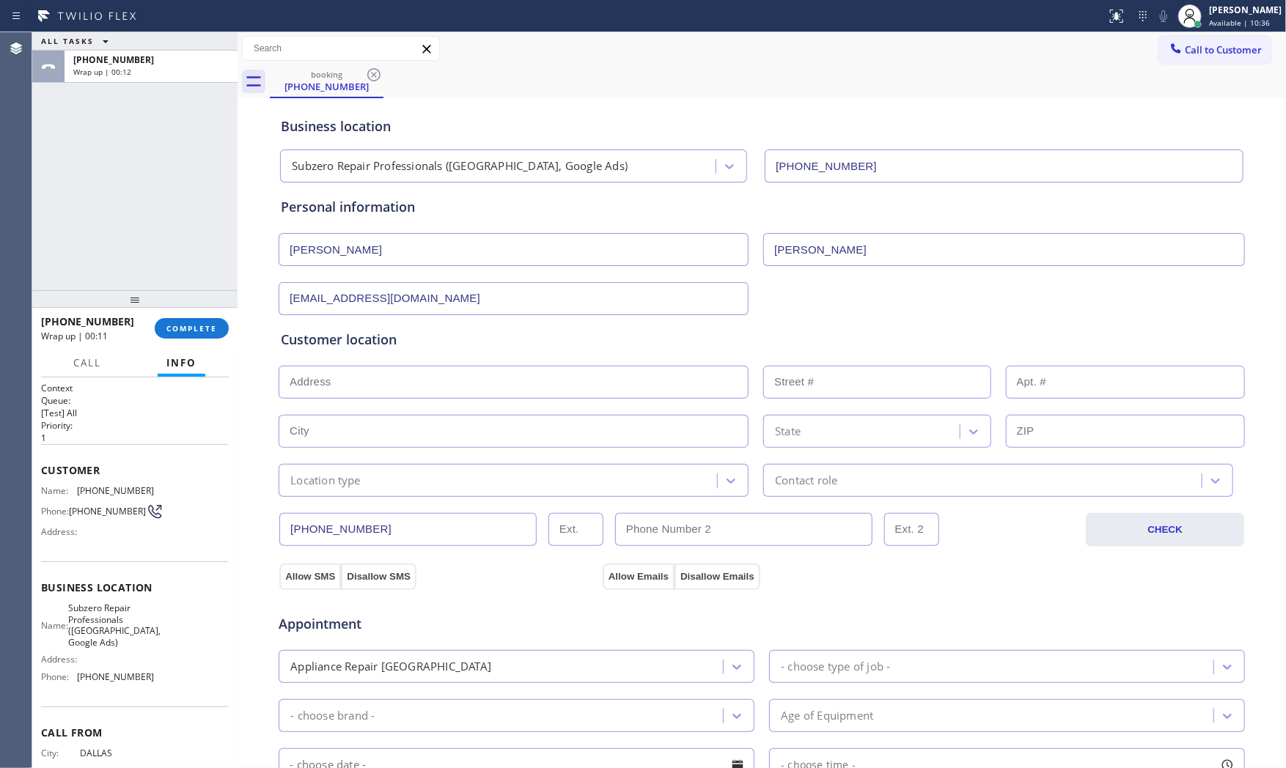
paste input "[GEOGRAPHIC_DATA][US_STATE], [GEOGRAPHIC_DATA]"
type input "[GEOGRAPHIC_DATA][US_STATE]"
type input "1572"
type input "[GEOGRAPHIC_DATA]"
type input "02138"
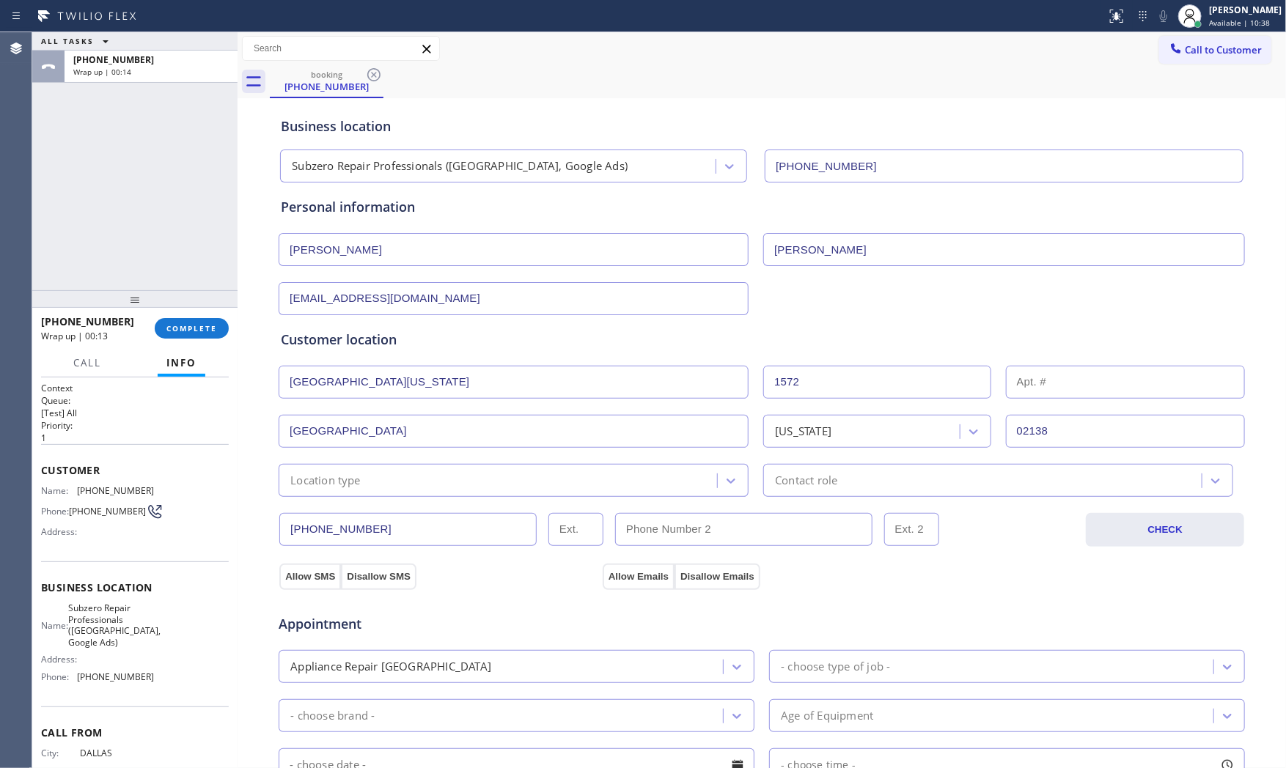
click at [1016, 383] on input "text" at bounding box center [1126, 382] width 240 height 33
type input "a"
type input "u52"
click at [367, 489] on div "Location type" at bounding box center [514, 480] width 470 height 33
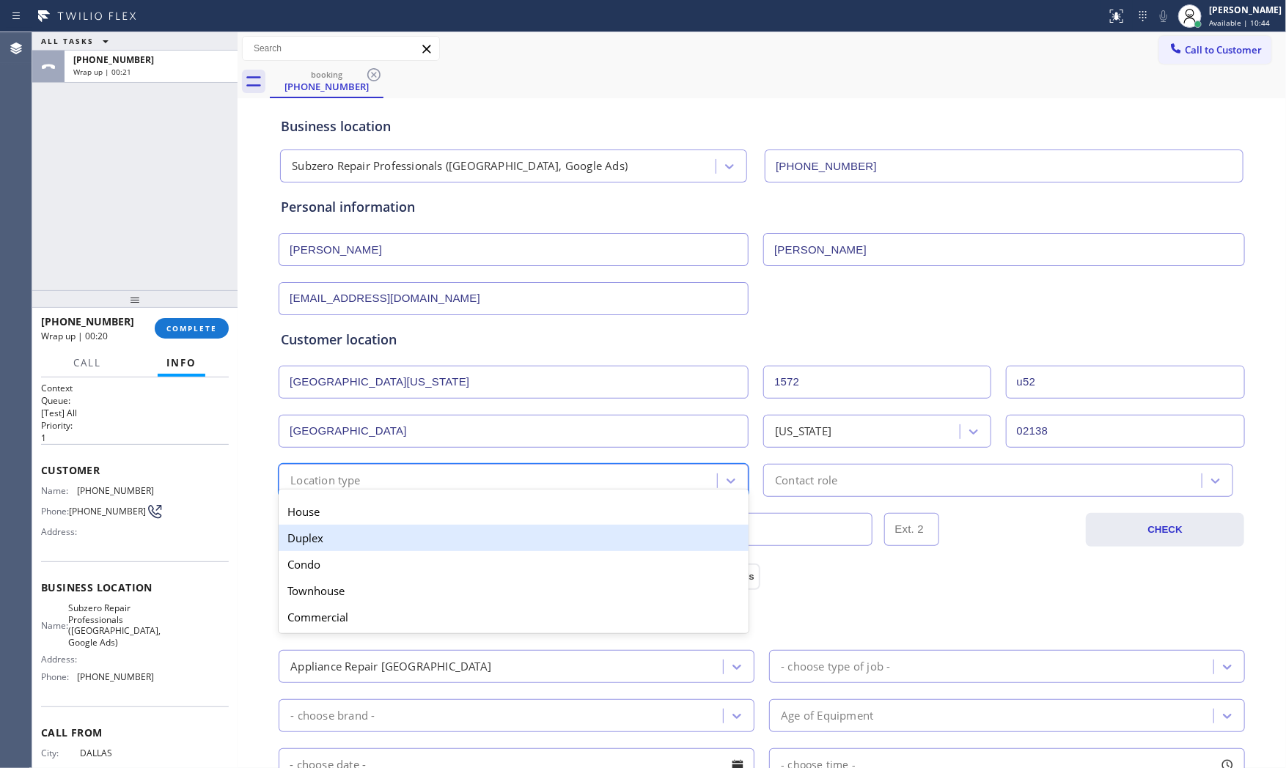
click at [343, 557] on div "Condo" at bounding box center [514, 564] width 470 height 26
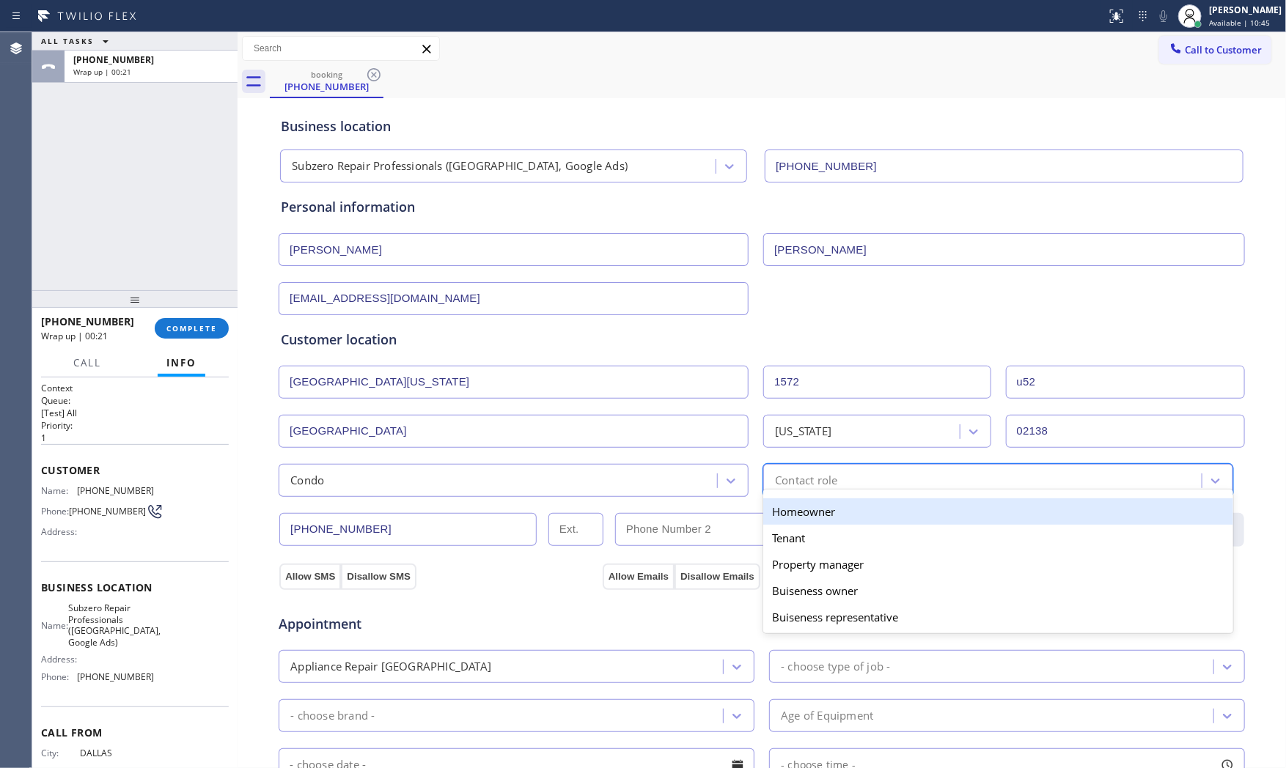
drag, startPoint x: 944, startPoint y: 489, endPoint x: 870, endPoint y: 516, distance: 79.3
click at [943, 489] on div "option Homeowner focused, 1 of 5. 5 results available. Use Up and Down to choos…" at bounding box center [998, 480] width 470 height 33
drag, startPoint x: 856, startPoint y: 517, endPoint x: 755, endPoint y: 533, distance: 102.5
click at [856, 517] on div "Homeowner" at bounding box center [998, 512] width 470 height 26
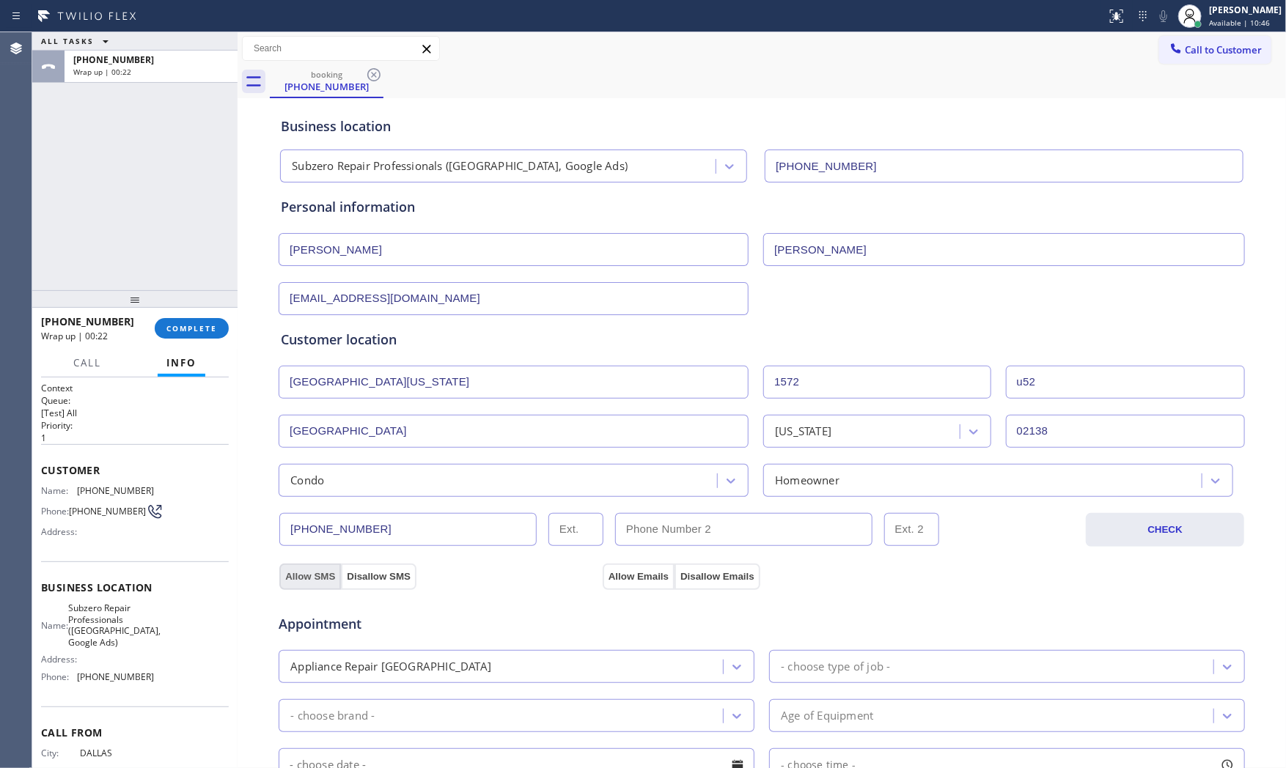
click at [315, 577] on button "Allow SMS" at bounding box center [310, 577] width 62 height 26
click at [603, 576] on button "Allow Emails" at bounding box center [639, 577] width 72 height 26
click at [892, 675] on div "- choose type of job -" at bounding box center [994, 667] width 440 height 26
type input "f"
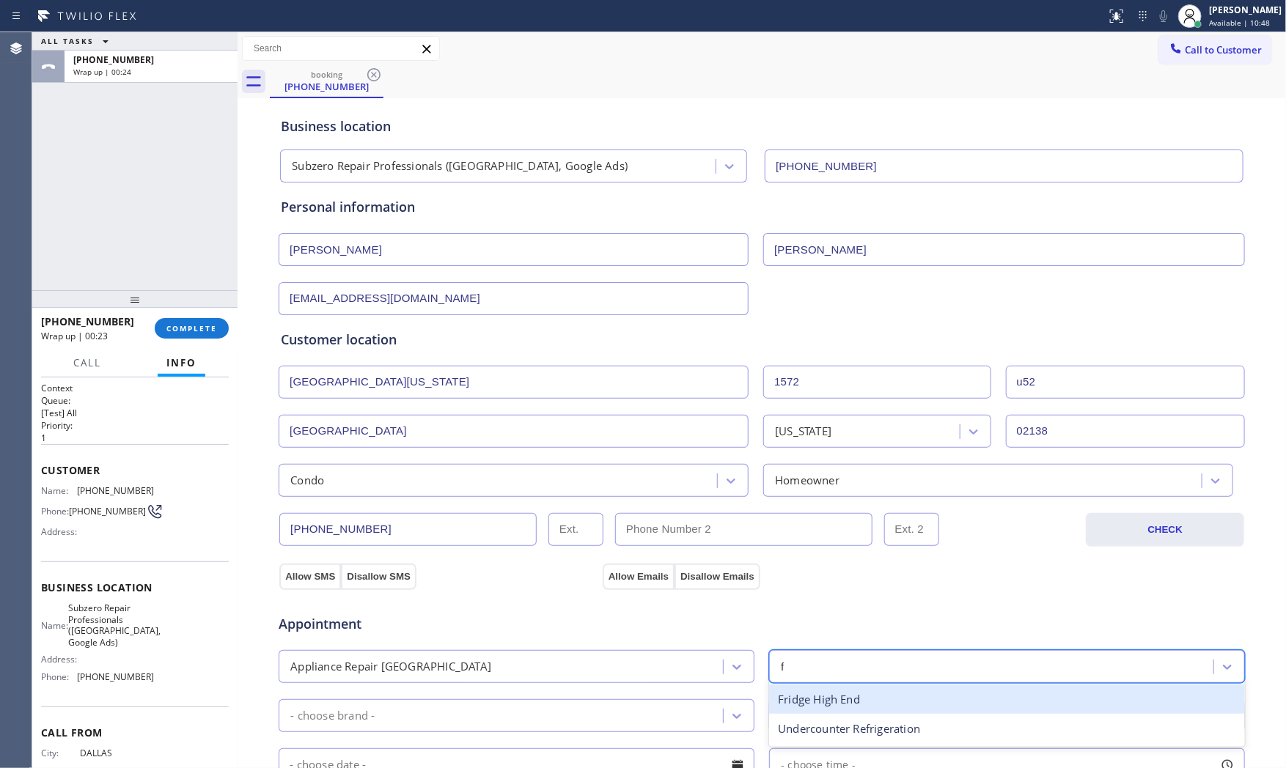
click at [866, 702] on div "Fridge High End" at bounding box center [1007, 700] width 476 height 30
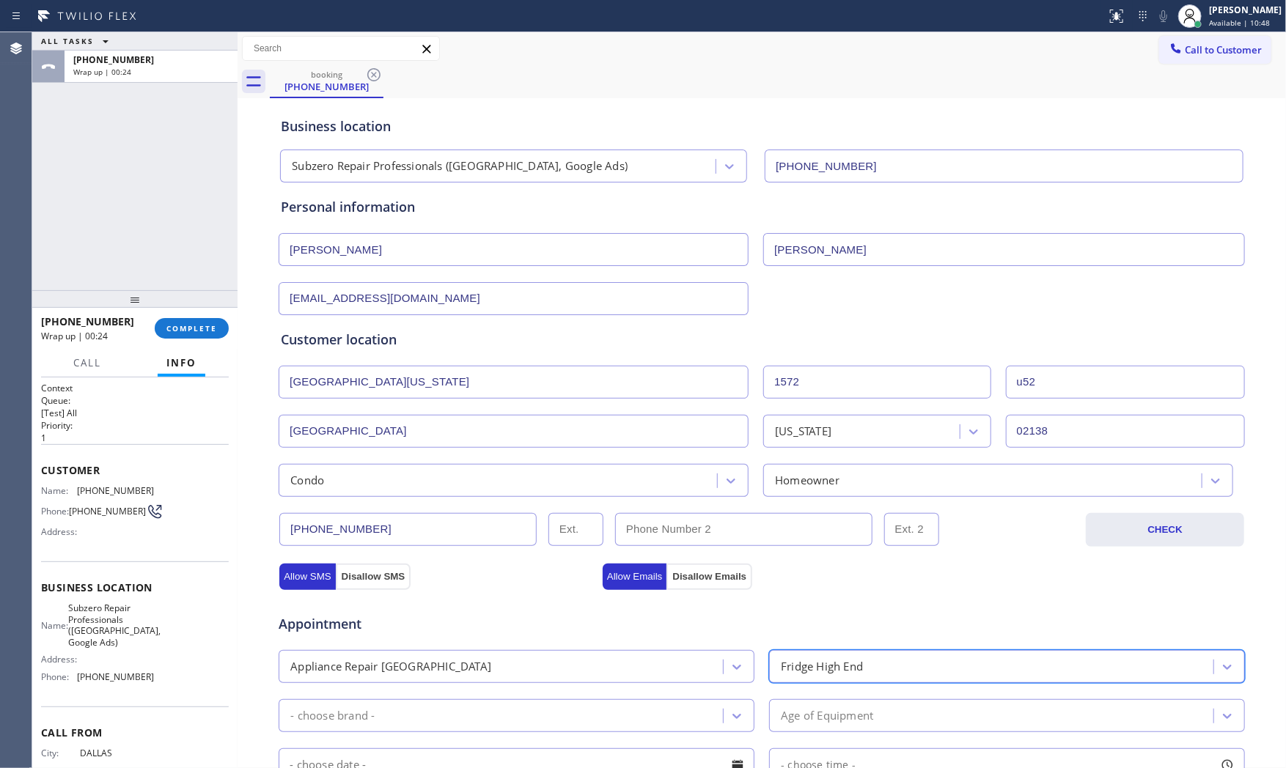
drag, startPoint x: 510, startPoint y: 705, endPoint x: 533, endPoint y: 693, distance: 25.6
click at [511, 705] on div "- choose brand -" at bounding box center [503, 716] width 440 height 26
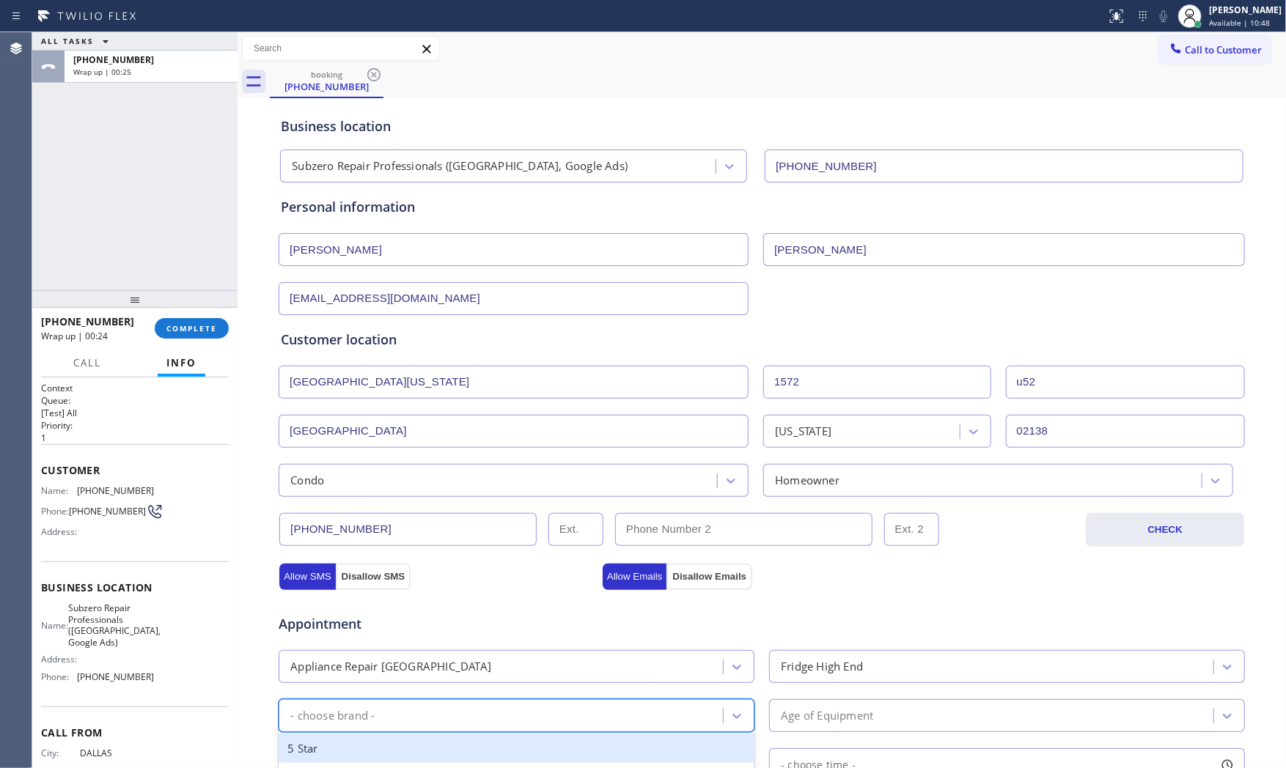
type input "s"
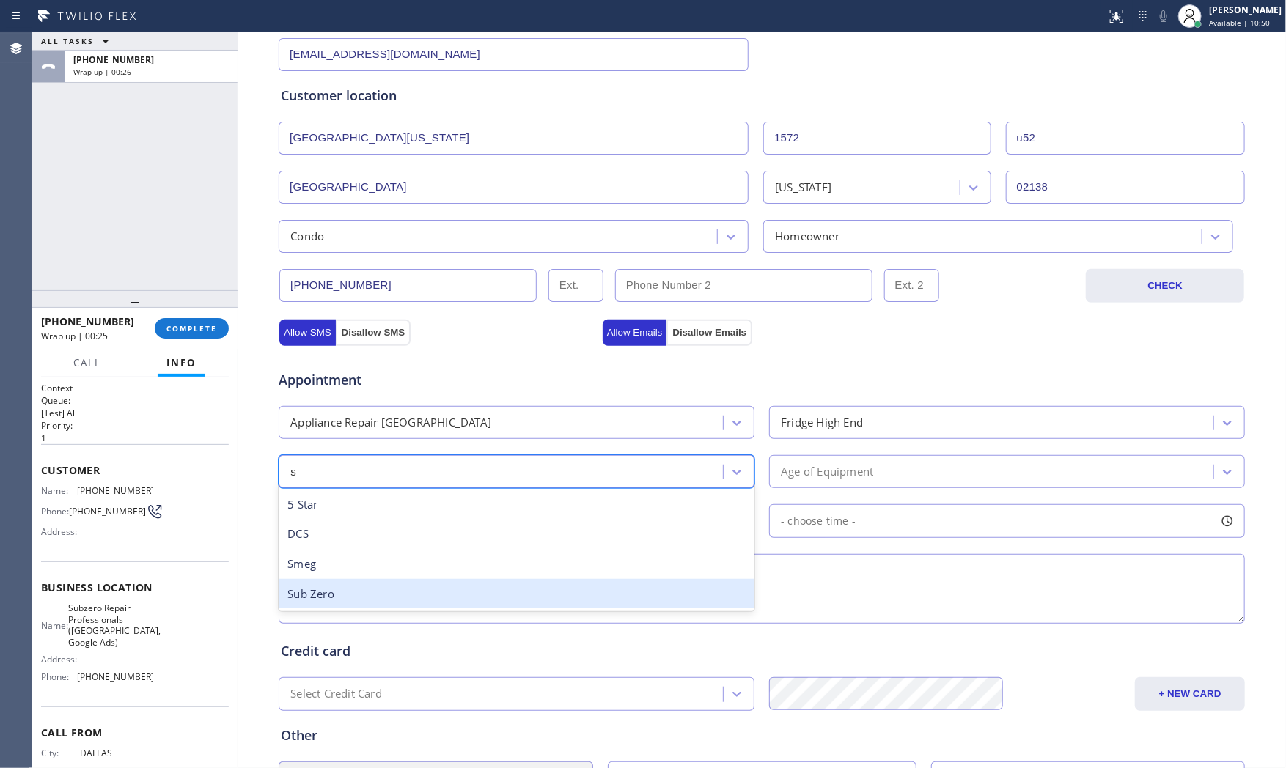
click at [436, 582] on div "Sub Zero" at bounding box center [517, 594] width 476 height 30
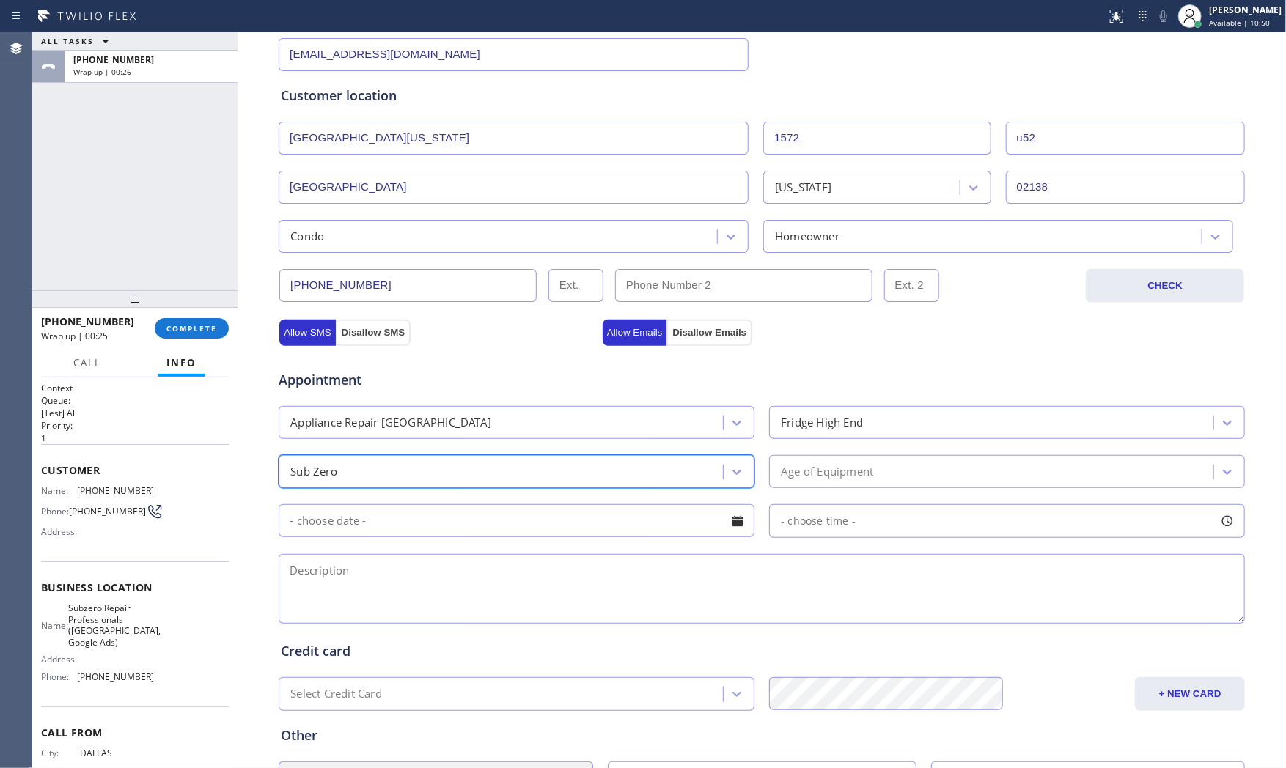
click at [851, 488] on div "Age of Equipment" at bounding box center [1007, 471] width 476 height 33
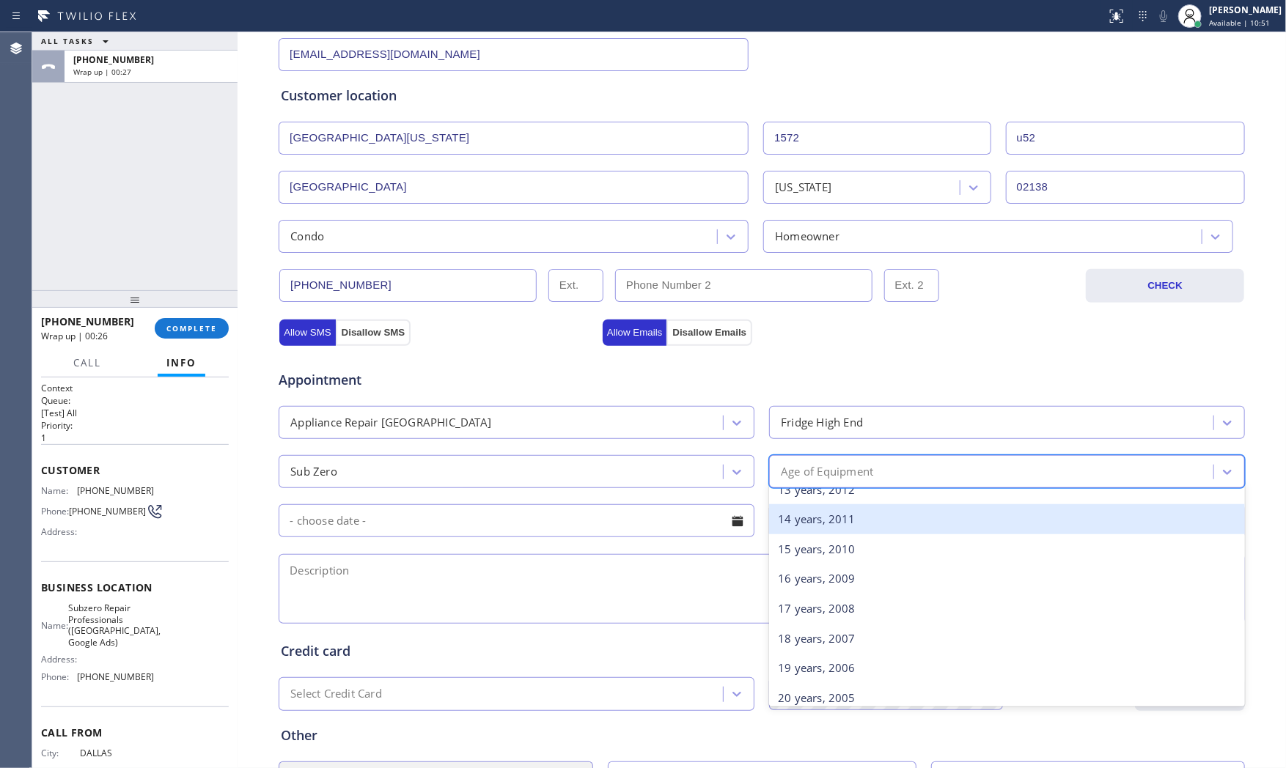
scroll to position [407, 0]
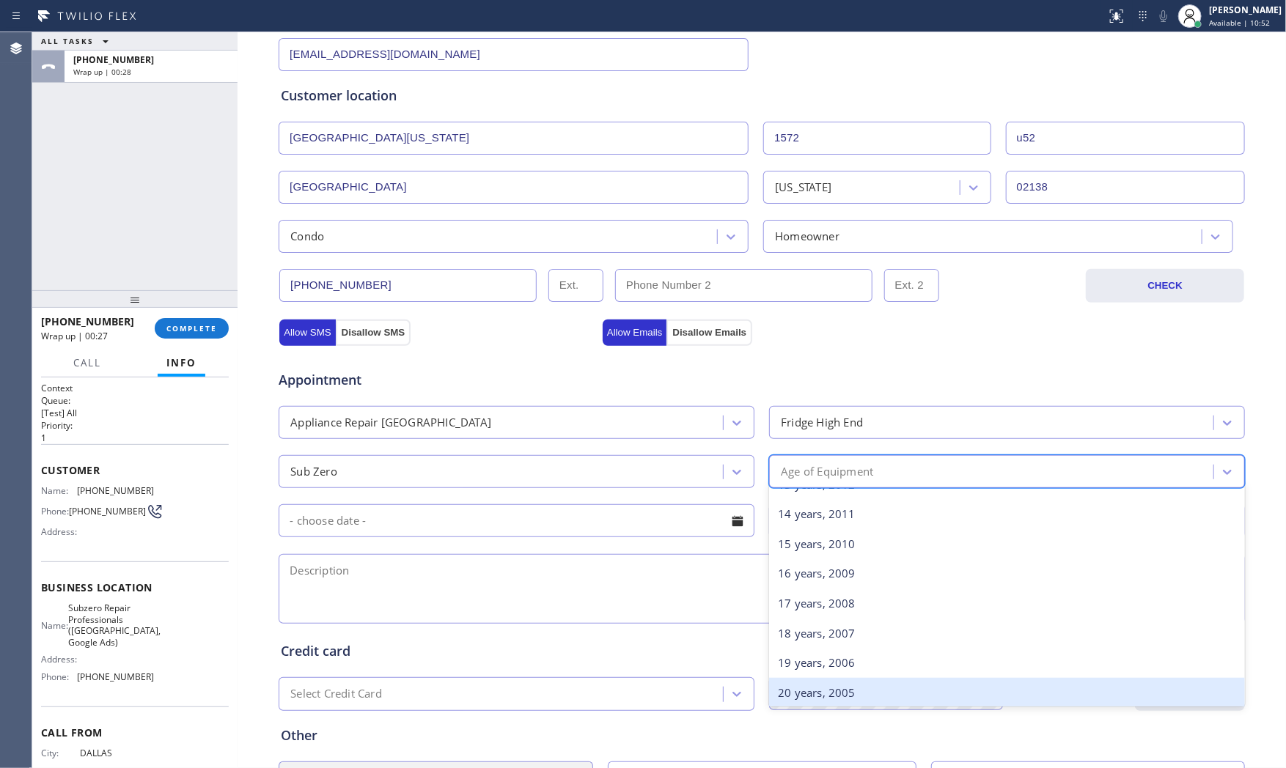
click at [809, 693] on div "20 years, 2005" at bounding box center [1007, 693] width 476 height 30
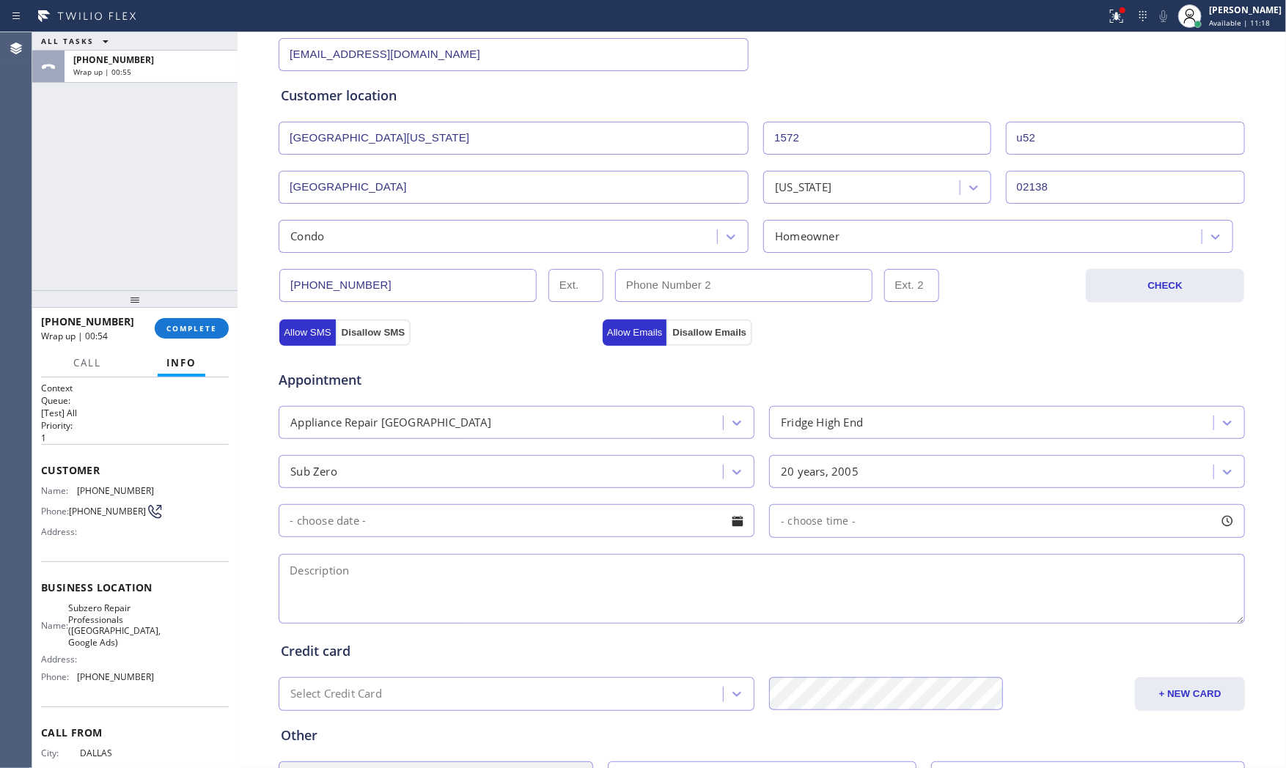
click at [391, 597] on textarea at bounding box center [762, 589] width 966 height 70
paste textarea "10-1 $85 Subzero | FridgeFS| Making rattling sound|15-20yrs | apt - ho | [STREE…"
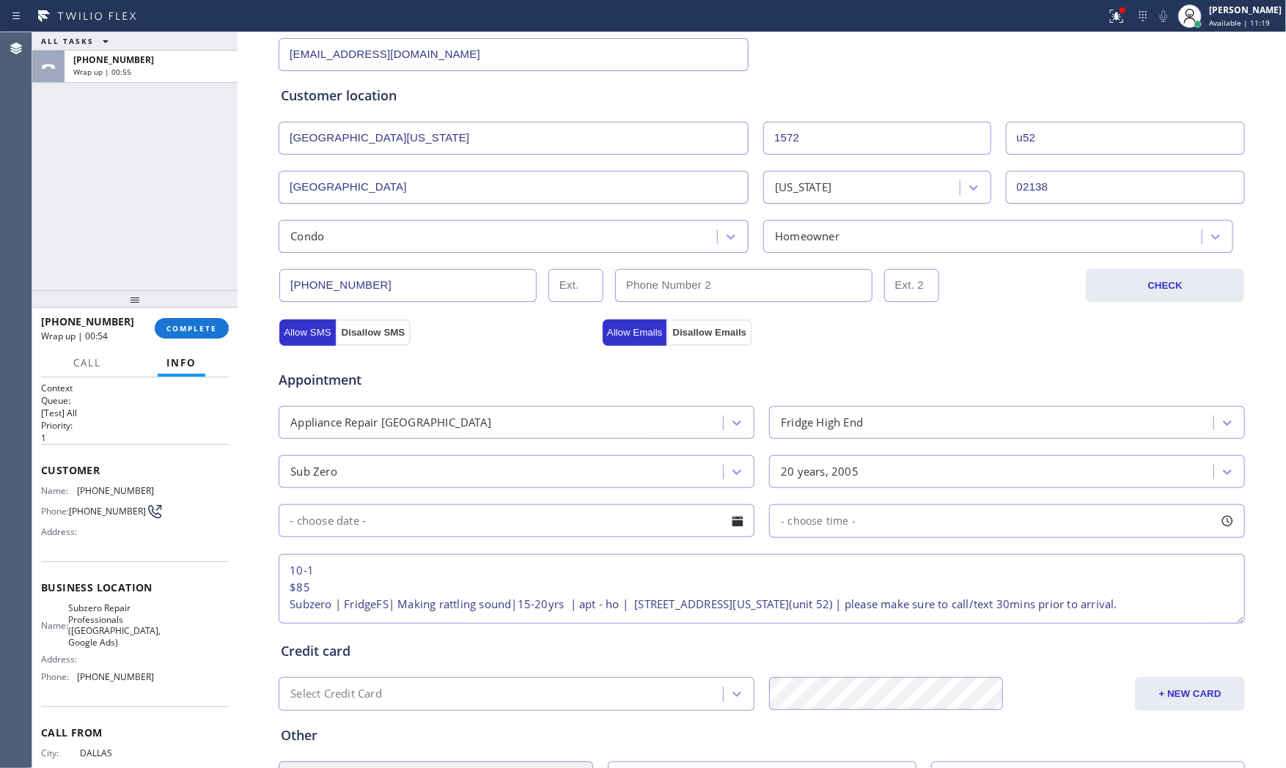
scroll to position [23, 0]
type textarea "10-1 $85 Subzero | FridgeFS| Making rattling sound|15-20yrs | apt - ho | [STREE…"
click at [433, 526] on input "text" at bounding box center [517, 521] width 476 height 33
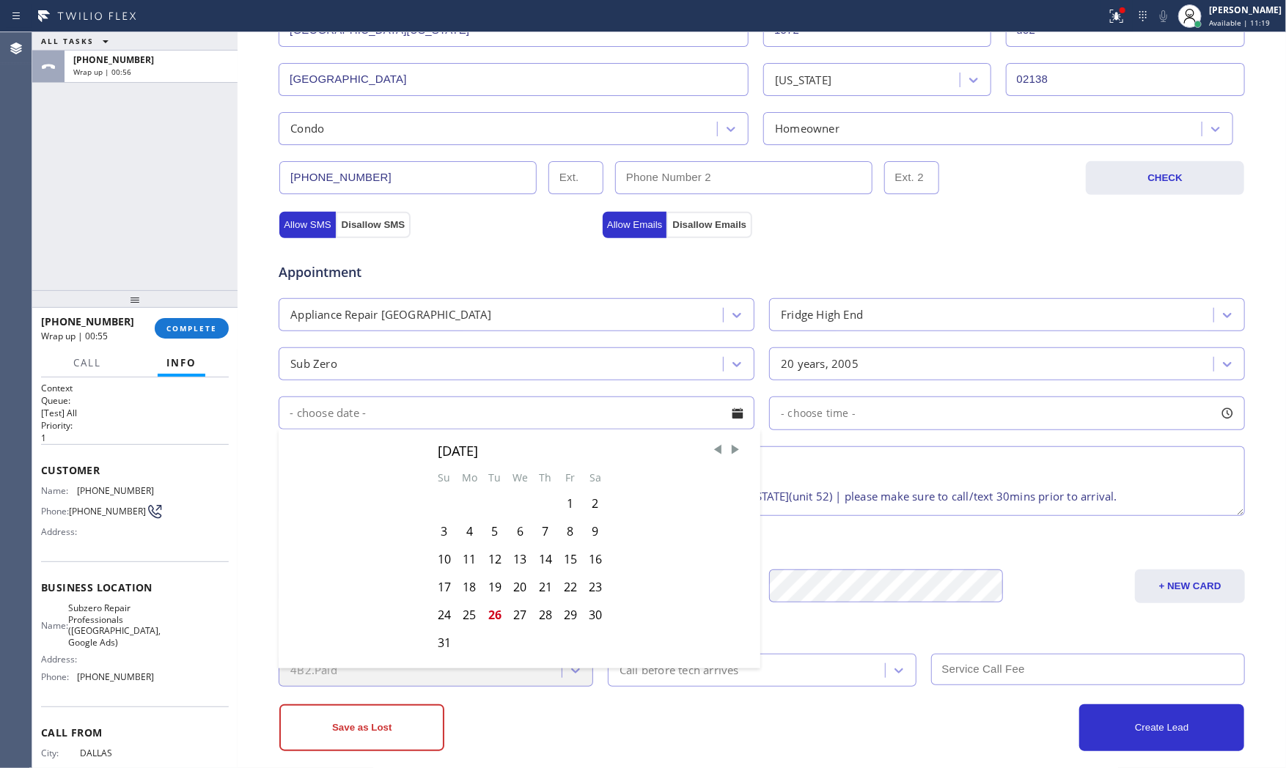
scroll to position [367, 0]
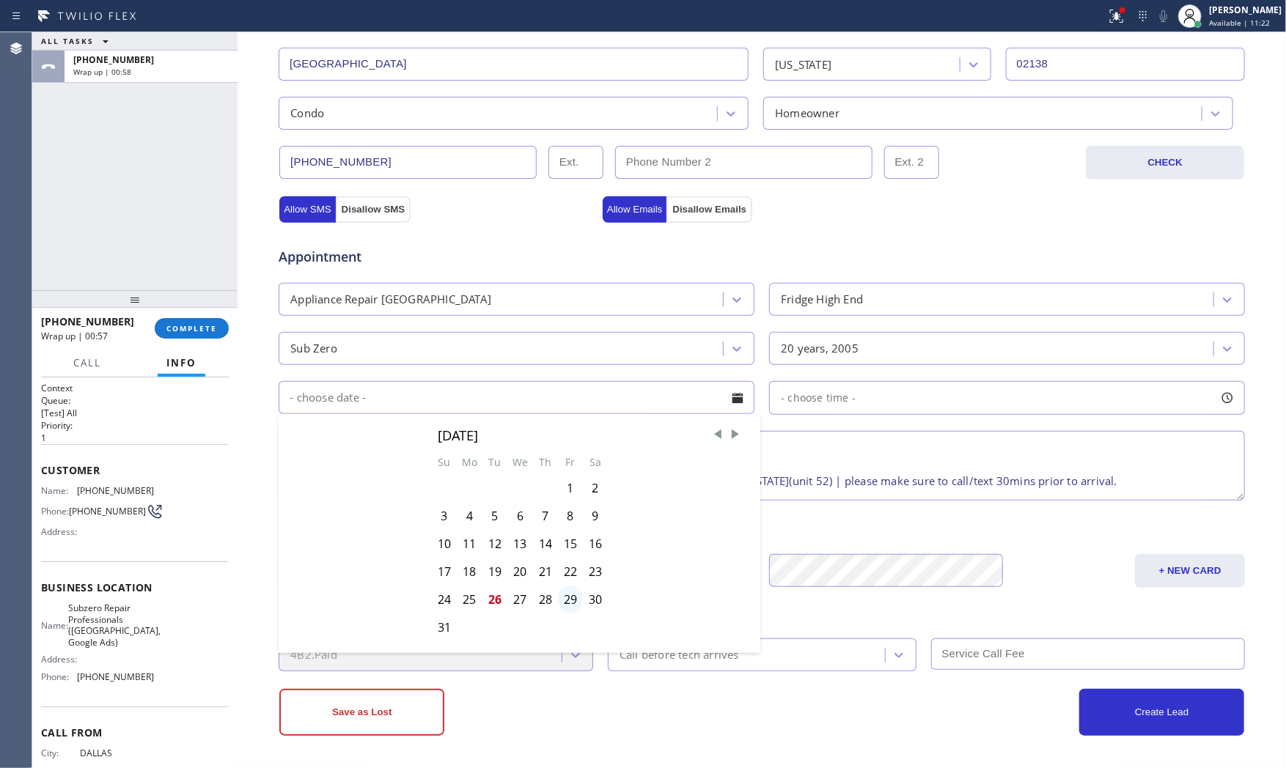
click at [558, 598] on div "29" at bounding box center [570, 600] width 25 height 28
type input "[DATE]"
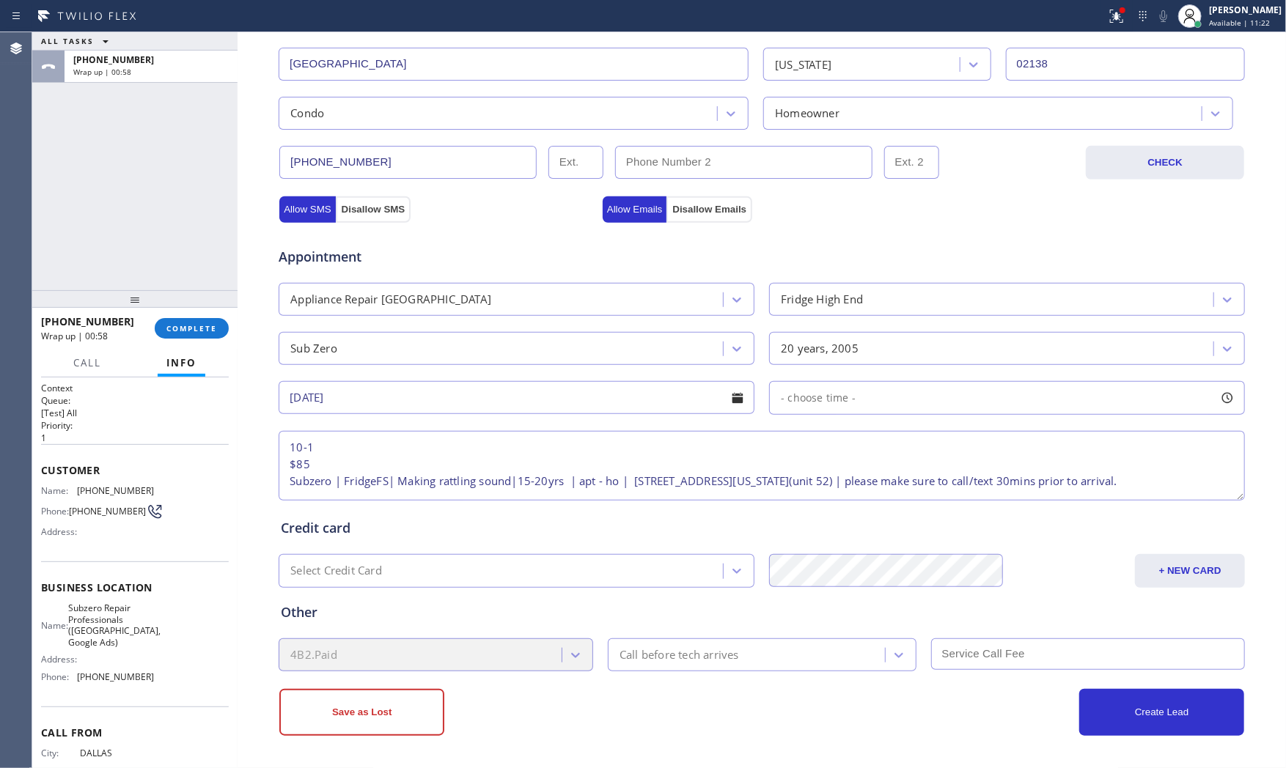
click at [817, 408] on div "- choose time -" at bounding box center [1007, 398] width 476 height 34
drag, startPoint x: 782, startPoint y: 494, endPoint x: 811, endPoint y: 488, distance: 29.4
click at [961, 485] on div at bounding box center [959, 487] width 18 height 31
drag, startPoint x: 781, startPoint y: 488, endPoint x: 852, endPoint y: 488, distance: 71.1
click at [852, 488] on div at bounding box center [854, 487] width 18 height 31
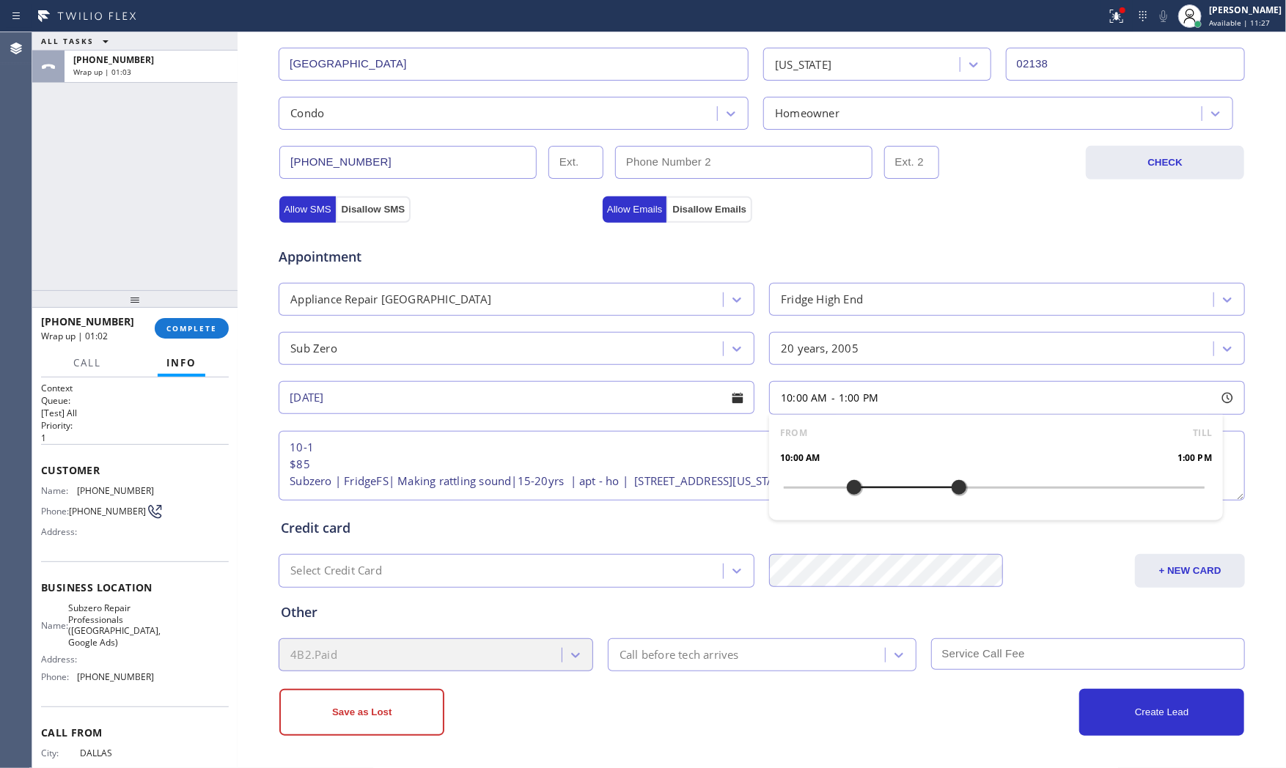
click at [650, 524] on div "Credit card" at bounding box center [762, 528] width 962 height 20
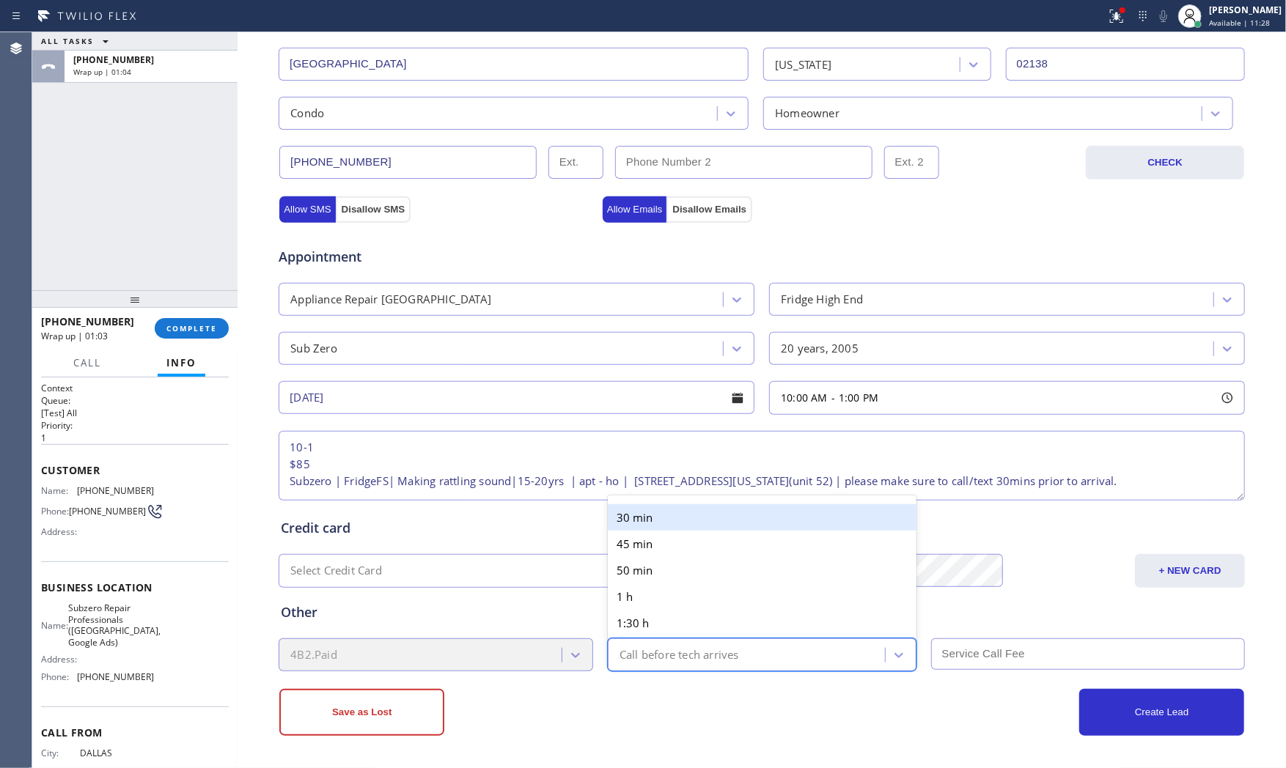
click at [720, 661] on div "Call before tech arrives" at bounding box center [680, 655] width 120 height 17
click at [693, 508] on div "30 min" at bounding box center [762, 518] width 309 height 26
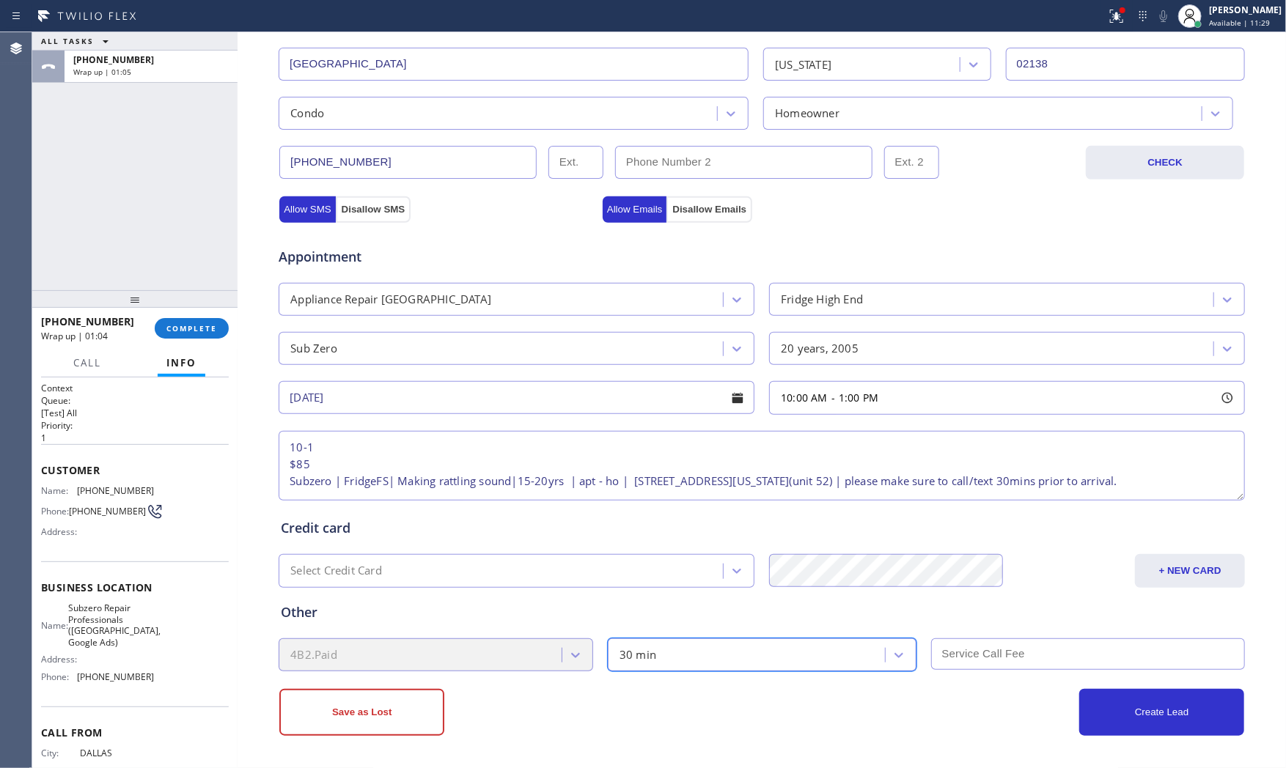
click at [955, 642] on input "text" at bounding box center [1088, 655] width 315 height 32
type input "85"
click at [906, 686] on div "Save as Lost Create Lead" at bounding box center [762, 704] width 968 height 65
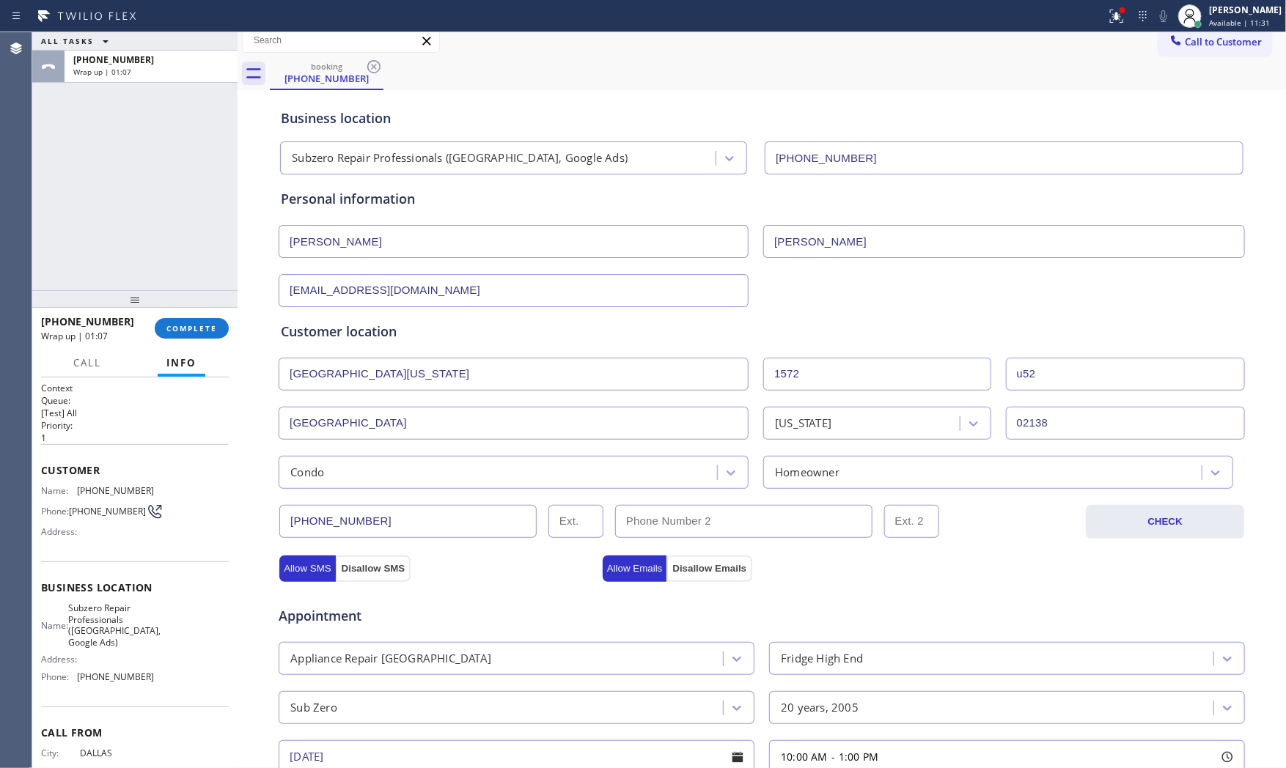
scroll to position [0, 0]
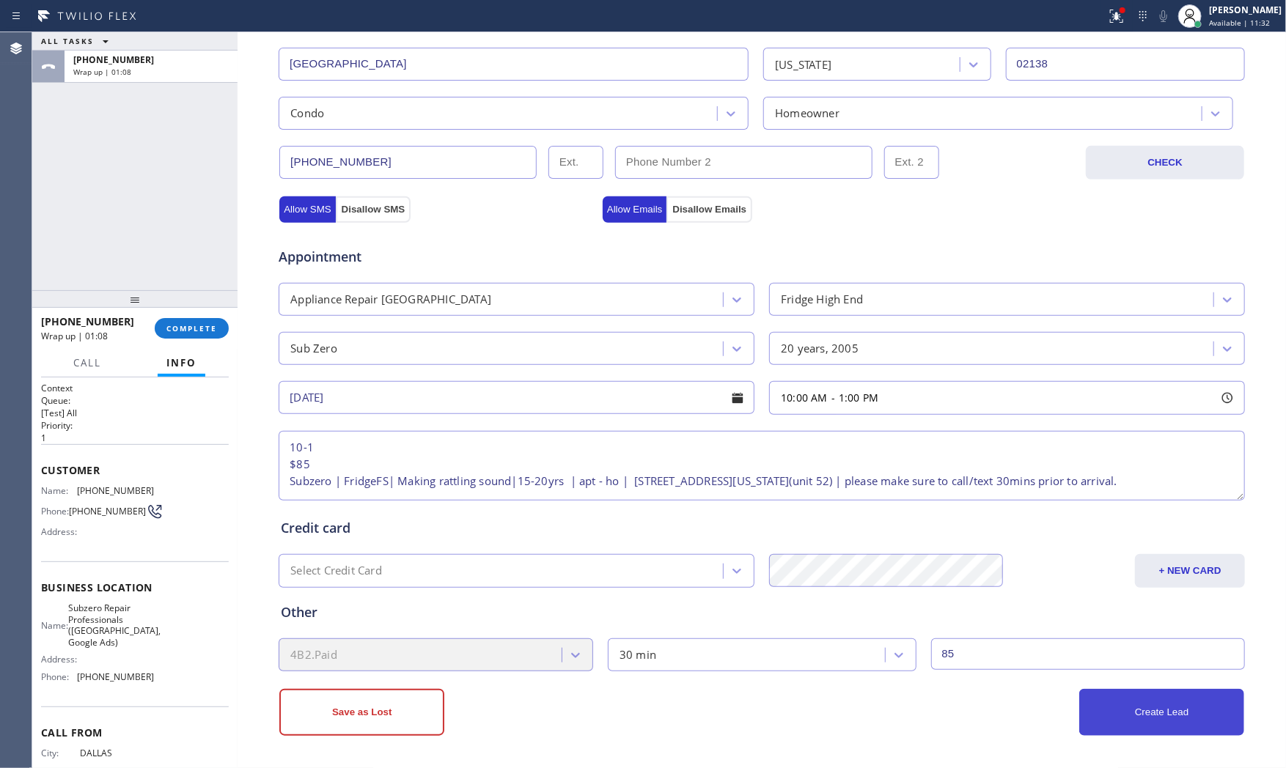
click at [1140, 697] on button "Create Lead" at bounding box center [1161, 712] width 165 height 47
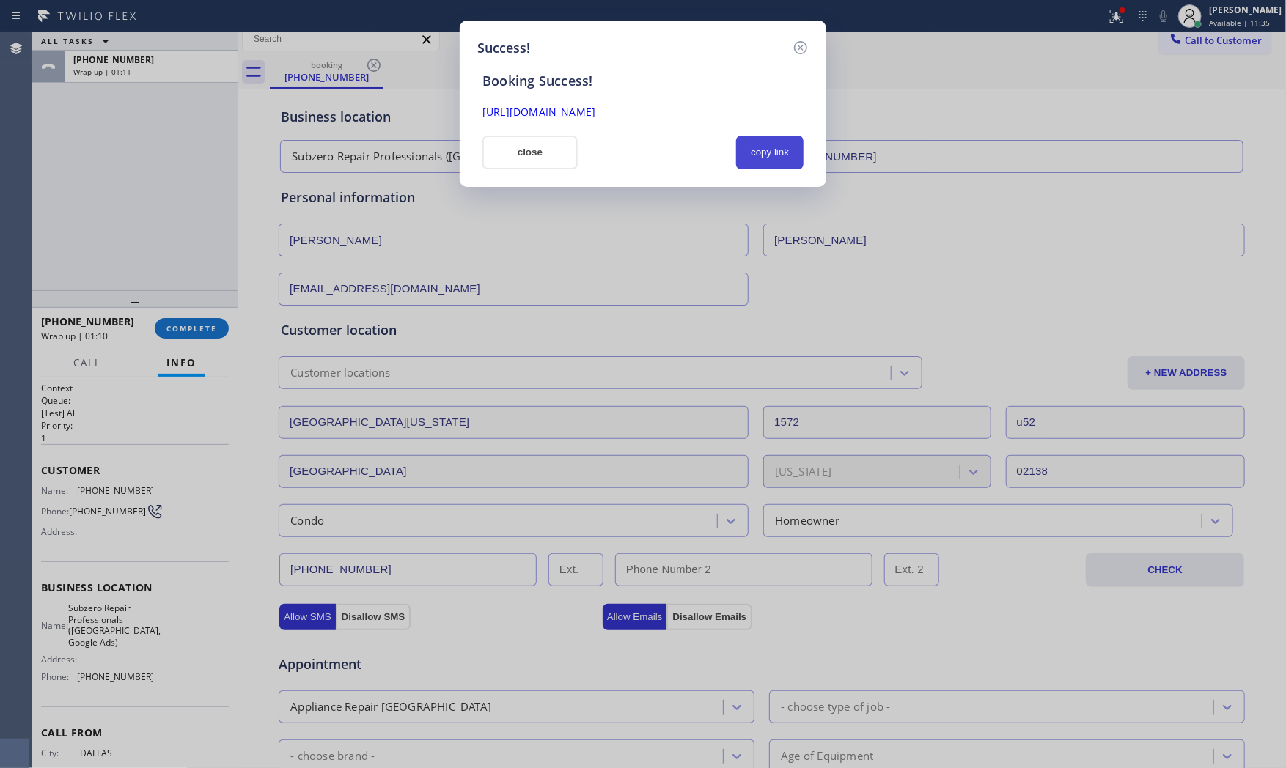
click at [774, 161] on button "copy link" at bounding box center [769, 153] width 67 height 34
click at [481, 170] on div "Success! Booking Success! [URL][DOMAIN_NAME] close copied!" at bounding box center [643, 104] width 367 height 166
click at [488, 164] on button "close" at bounding box center [530, 153] width 95 height 34
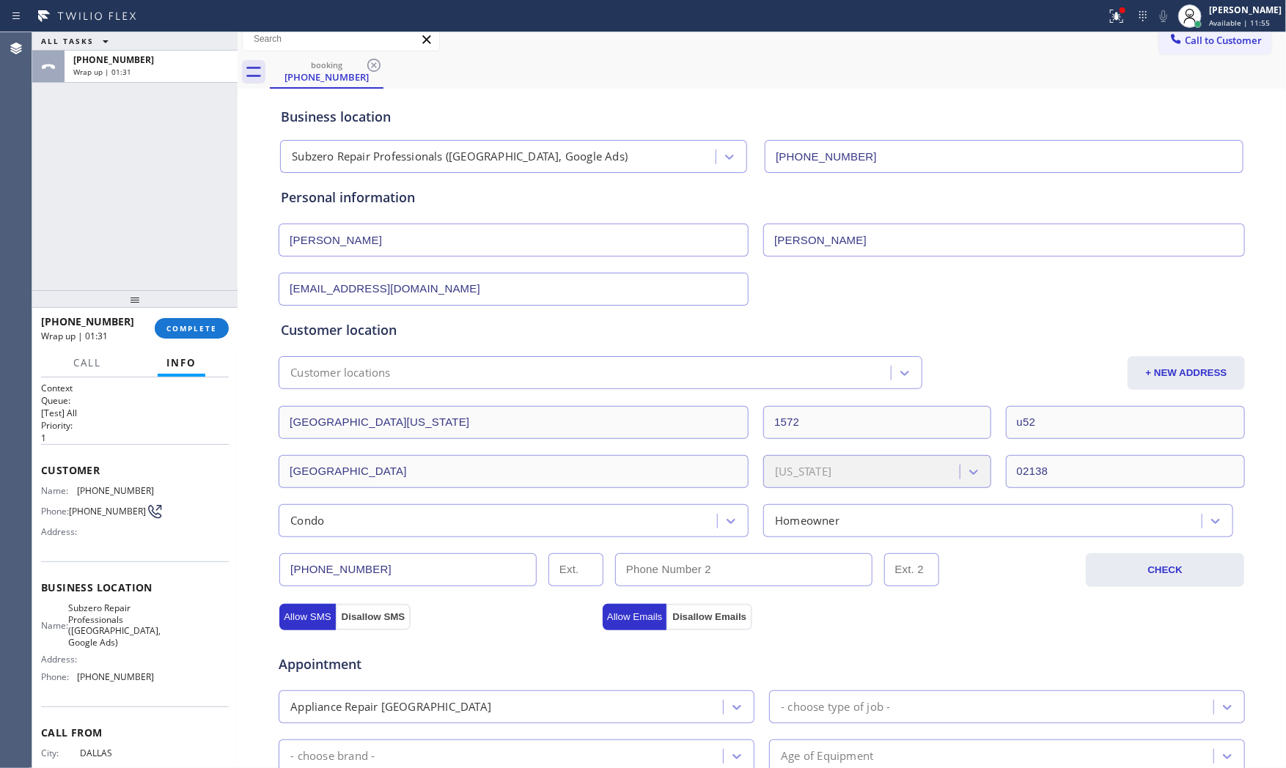
click at [170, 314] on div "[PHONE_NUMBER] Wrap up | 01:31 COMPLETE" at bounding box center [135, 328] width 188 height 38
click at [177, 320] on button "COMPLETE" at bounding box center [192, 328] width 74 height 21
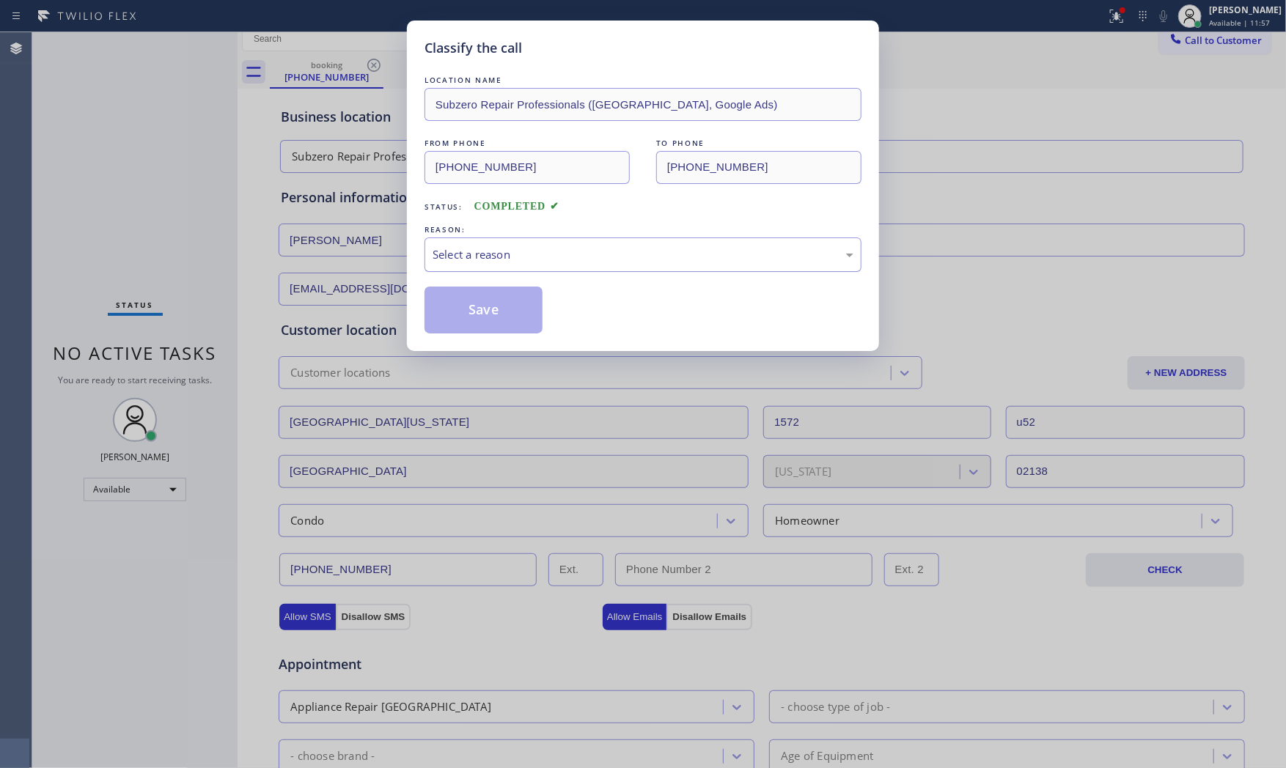
drag, startPoint x: 584, startPoint y: 252, endPoint x: 557, endPoint y: 268, distance: 31.6
click at [577, 257] on div "Select a reason" at bounding box center [643, 254] width 421 height 17
click at [490, 301] on button "Save" at bounding box center [484, 310] width 118 height 47
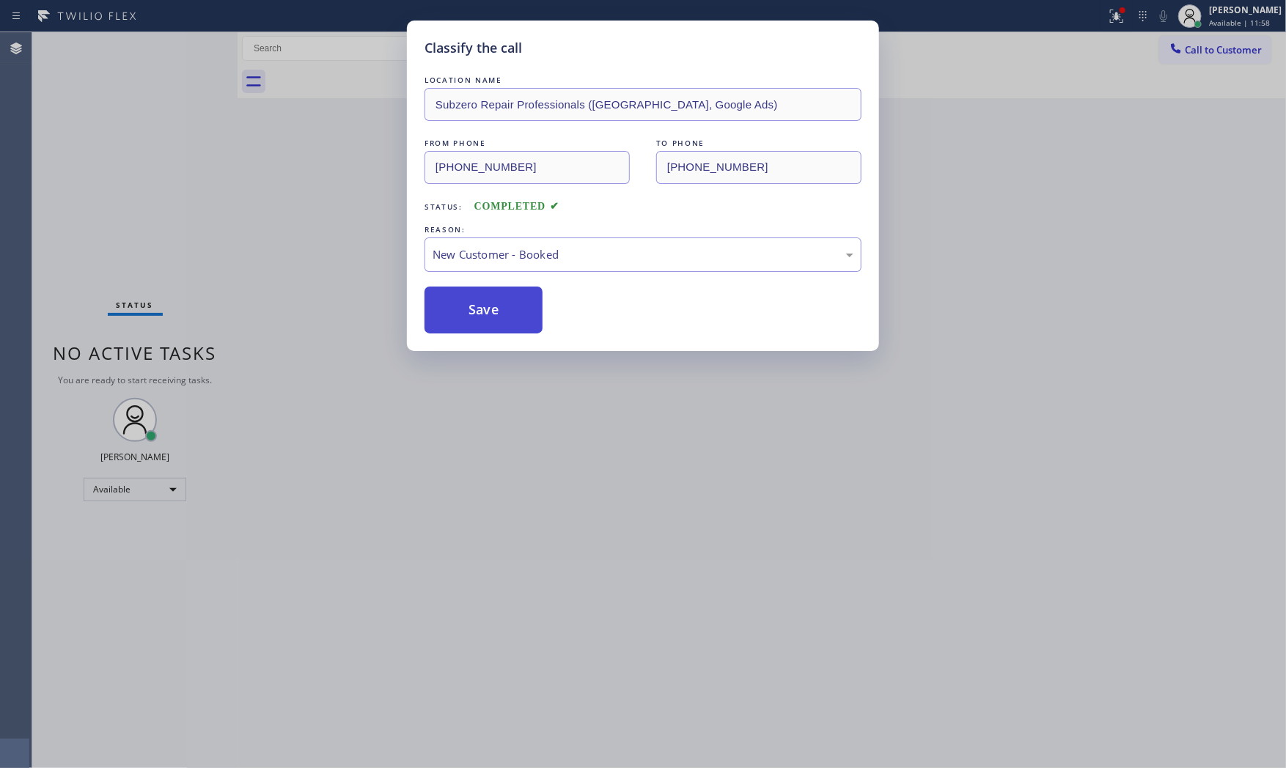
click at [490, 301] on button "Save" at bounding box center [484, 310] width 118 height 47
drag, startPoint x: 490, startPoint y: 301, endPoint x: 466, endPoint y: 194, distance: 109.8
click at [487, 290] on button "Save" at bounding box center [484, 310] width 118 height 47
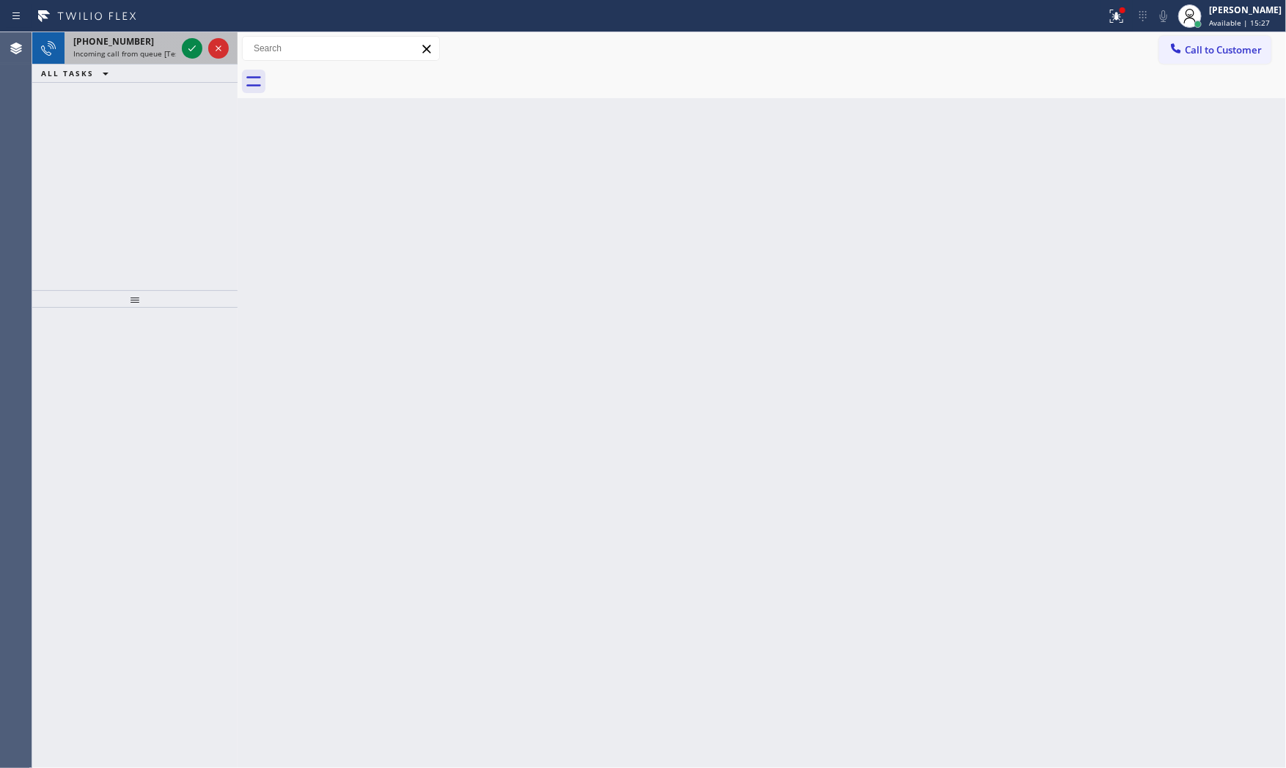
click at [169, 40] on div "[PHONE_NUMBER]" at bounding box center [124, 41] width 103 height 12
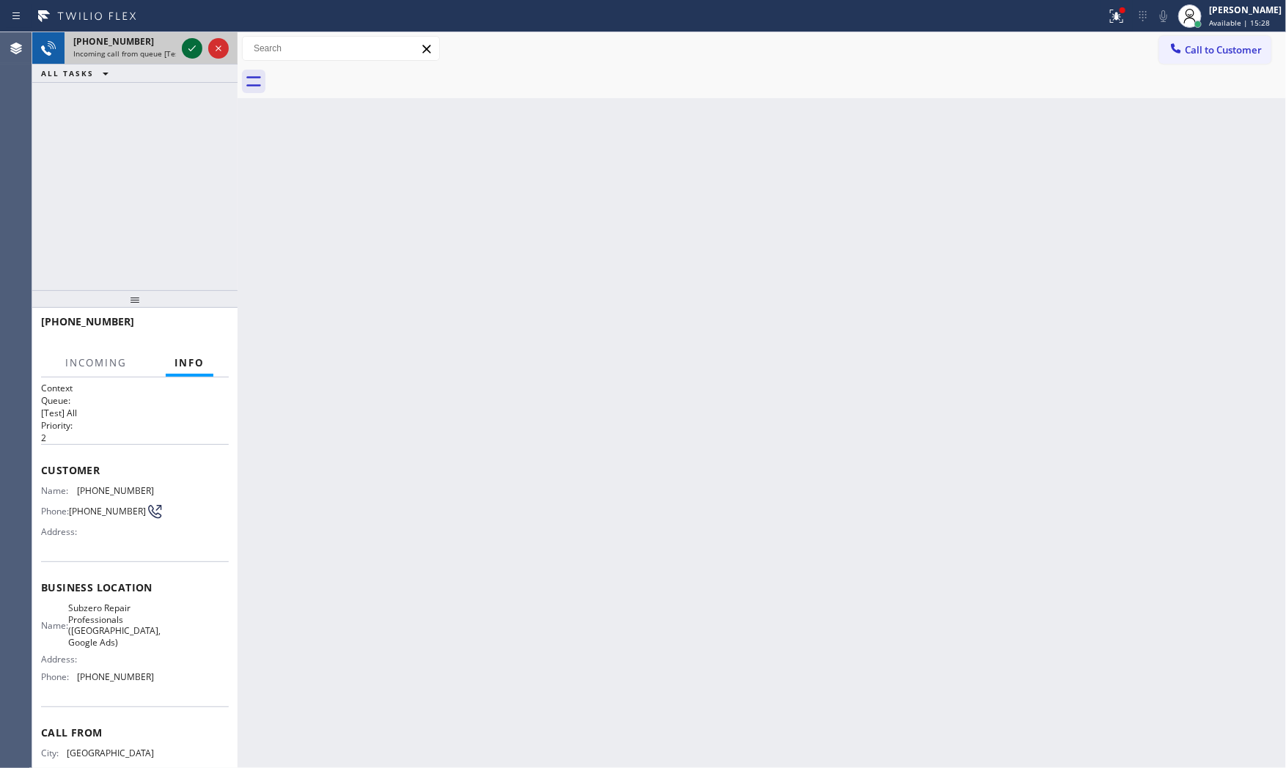
click at [194, 48] on icon at bounding box center [191, 48] width 7 height 6
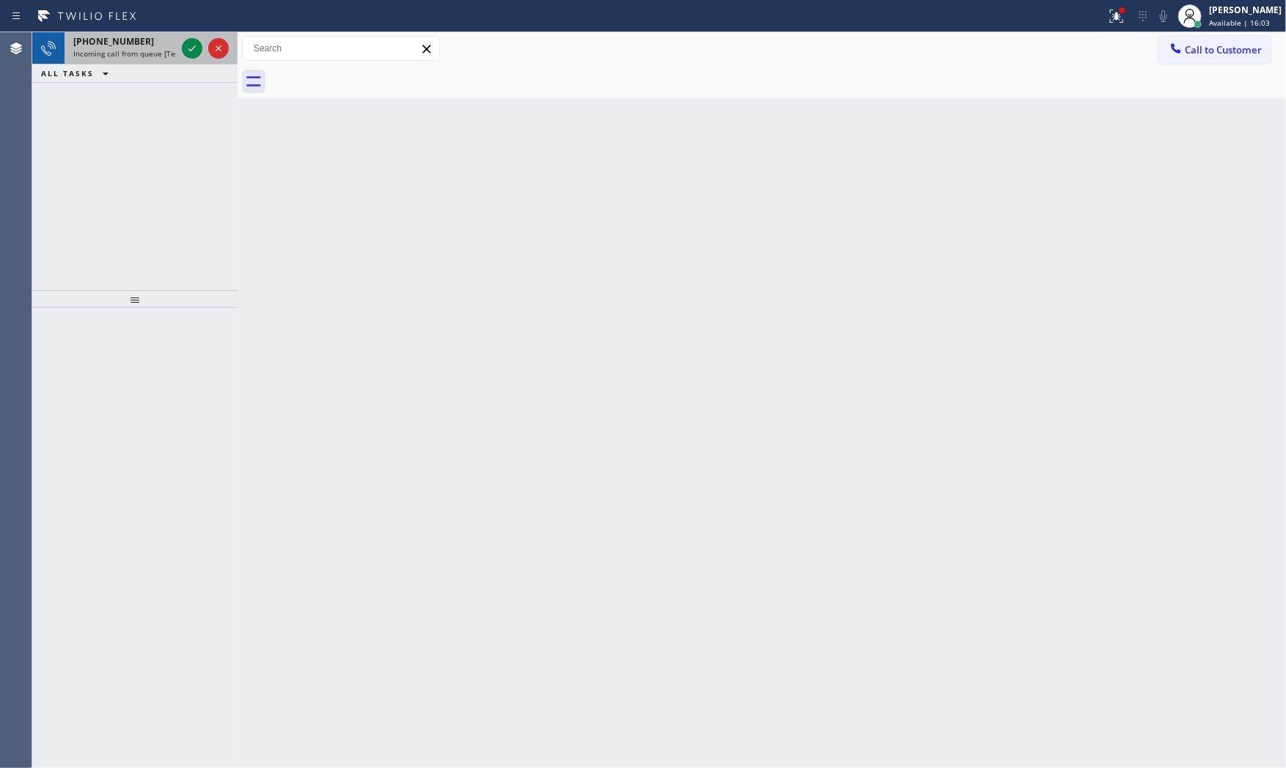
click at [118, 43] on span "[PHONE_NUMBER]" at bounding box center [113, 41] width 81 height 12
click at [144, 33] on div "[PHONE_NUMBER] Incoming call from queue [Test] All" at bounding box center [122, 48] width 114 height 32
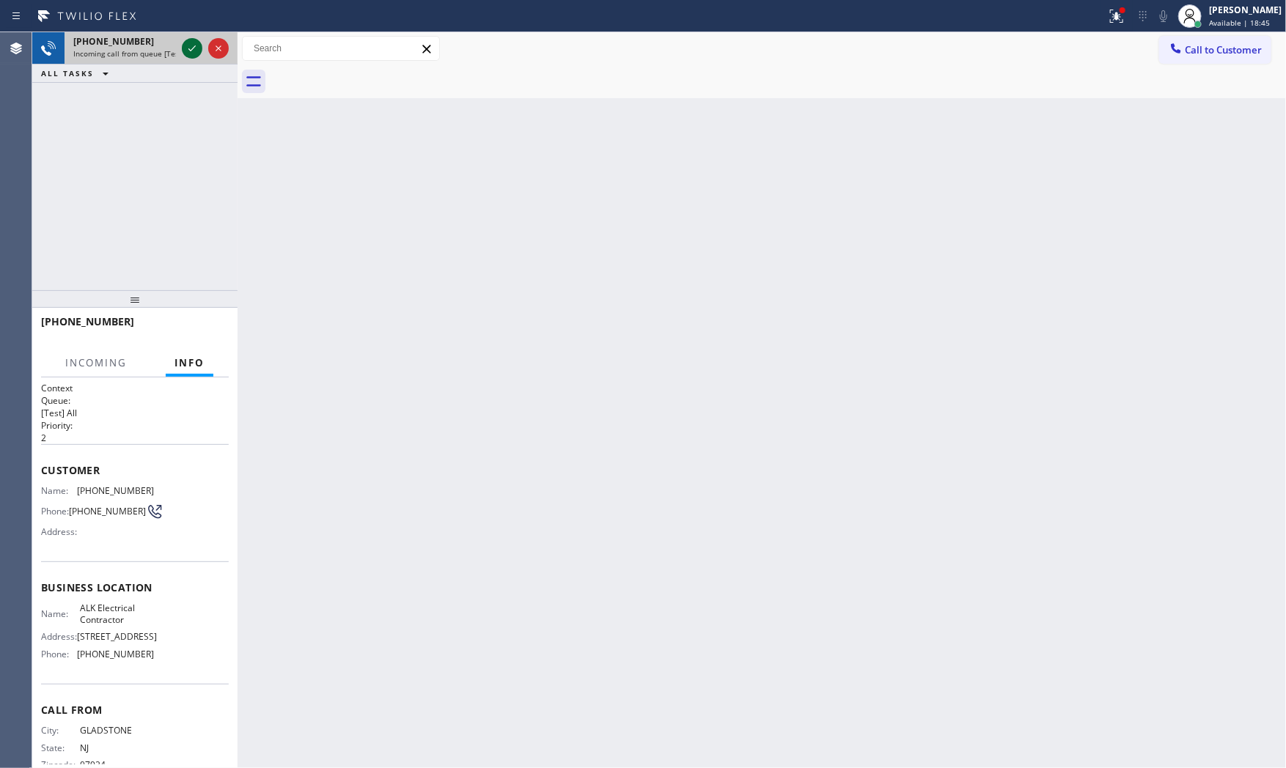
drag, startPoint x: 178, startPoint y: 41, endPoint x: 184, endPoint y: 47, distance: 8.3
click at [184, 47] on div at bounding box center [205, 48] width 53 height 32
click at [194, 54] on icon at bounding box center [192, 49] width 18 height 18
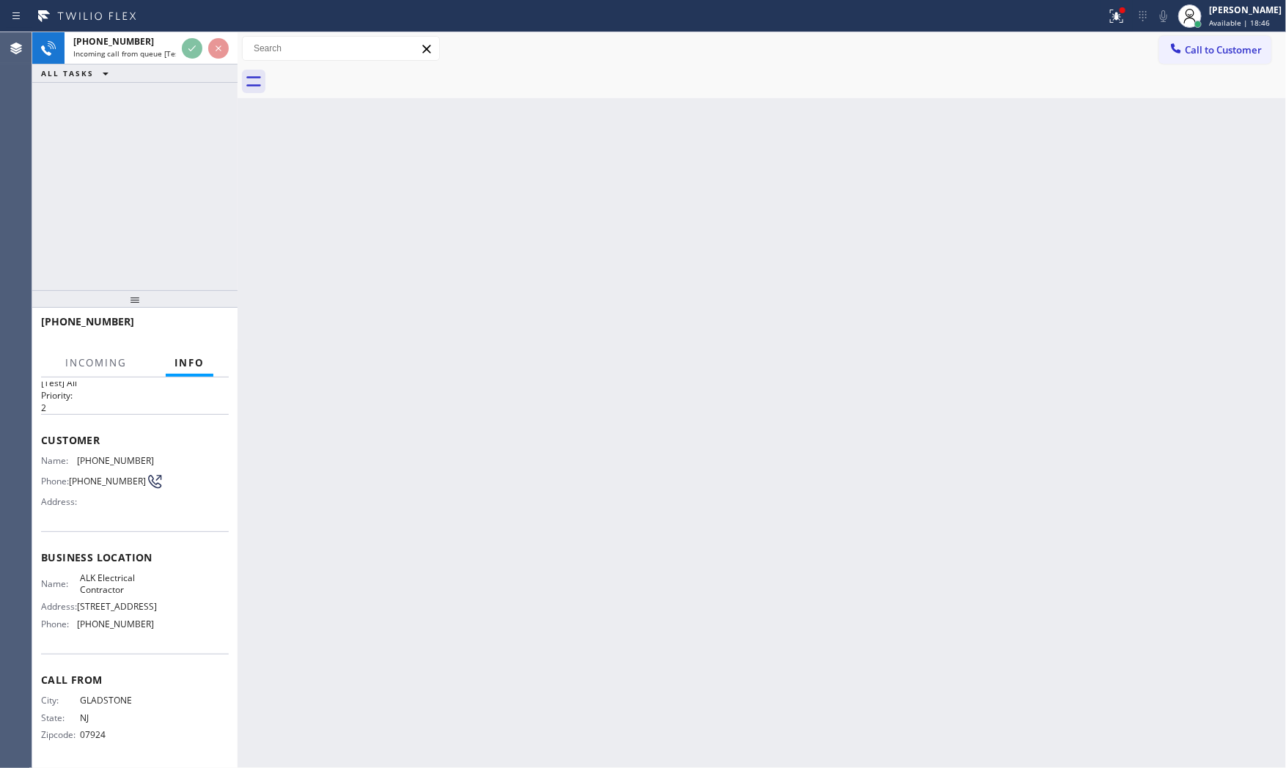
scroll to position [78, 0]
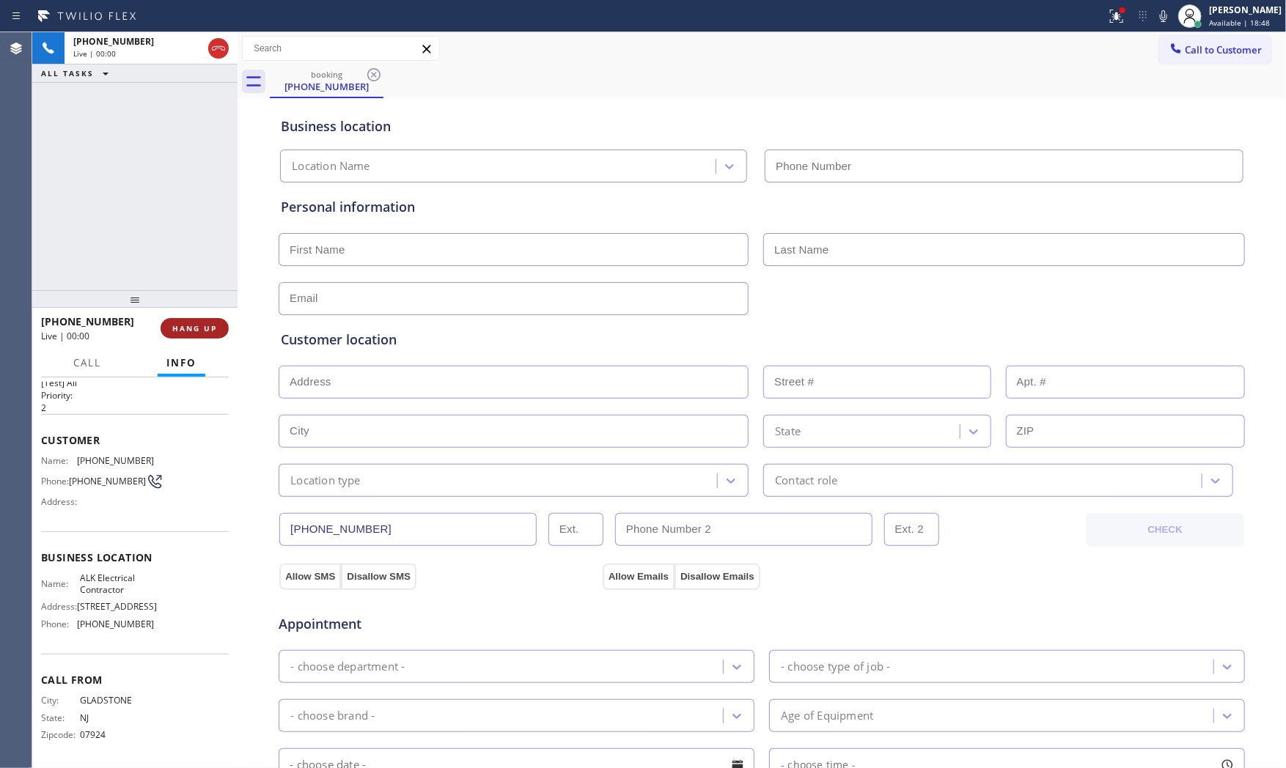
type input "[PHONE_NUMBER]"
click at [202, 325] on span "HANG UP" at bounding box center [194, 328] width 45 height 10
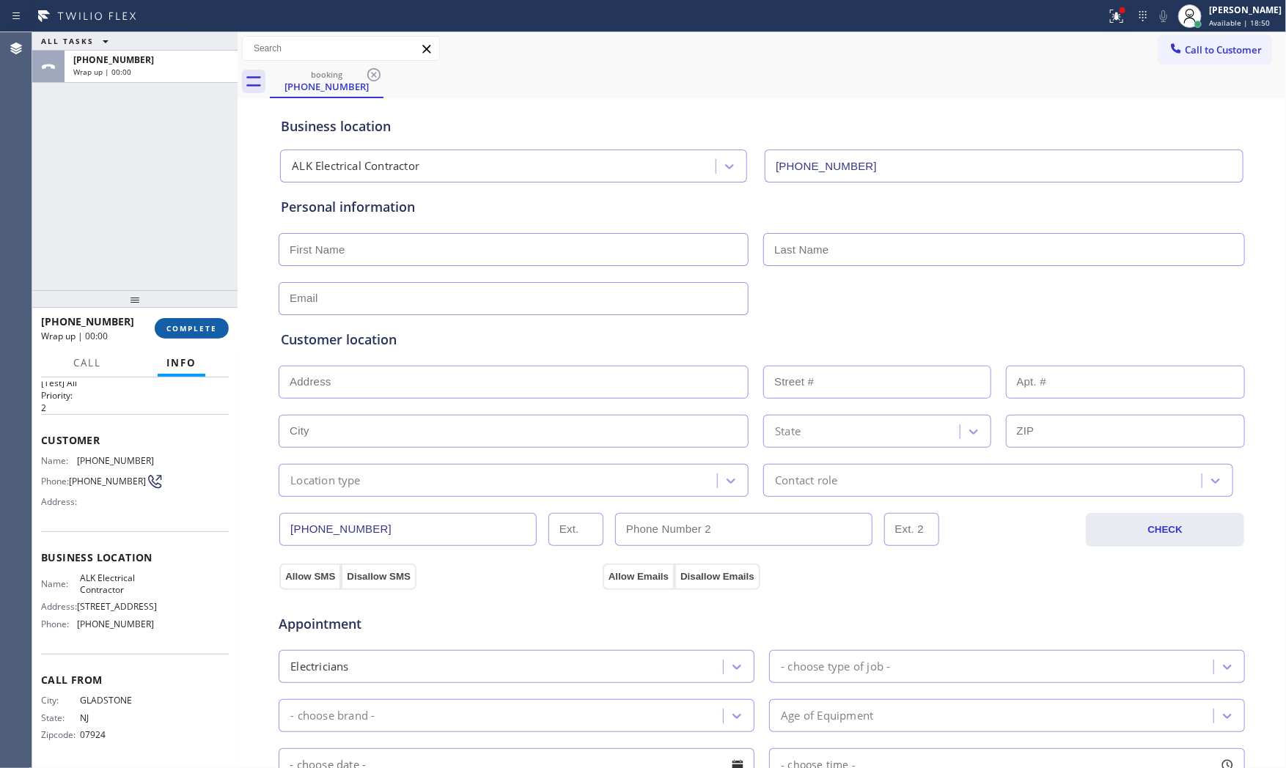
click at [202, 329] on span "COMPLETE" at bounding box center [191, 328] width 51 height 10
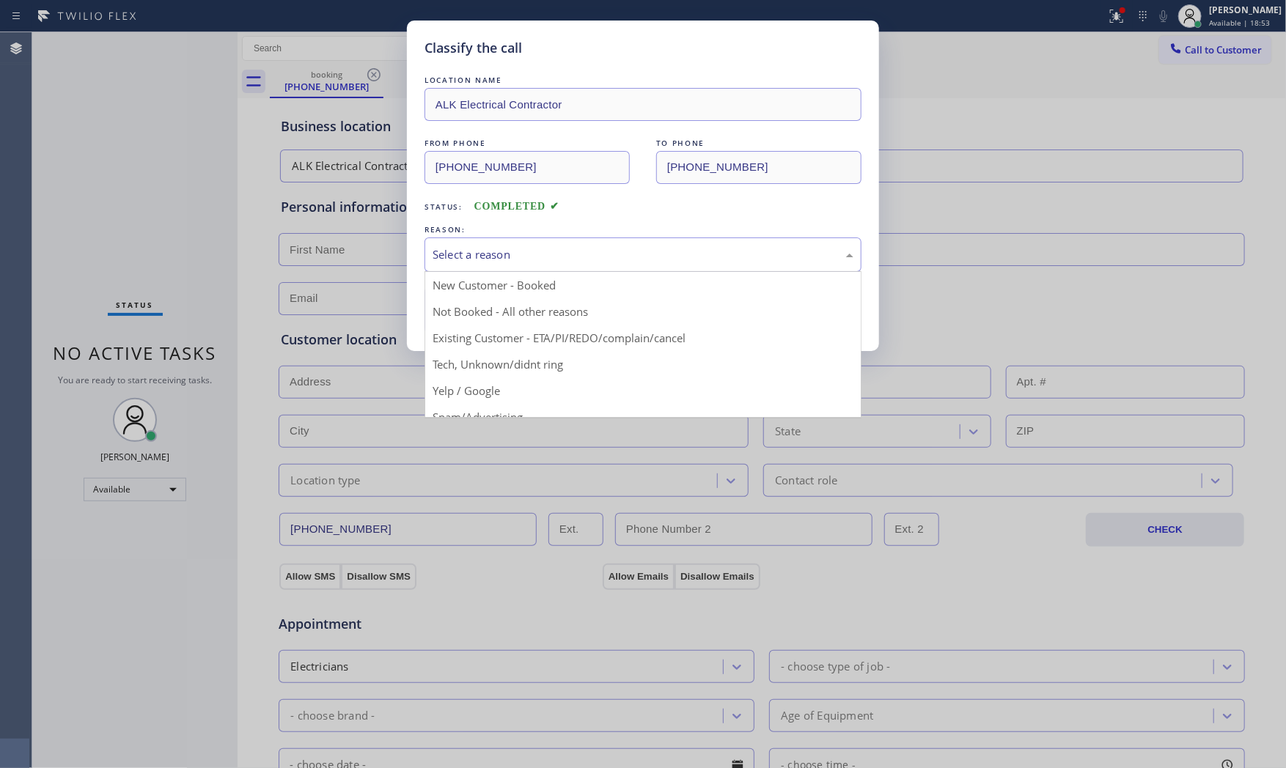
click at [448, 253] on div "Select a reason" at bounding box center [643, 254] width 421 height 17
drag, startPoint x: 471, startPoint y: 260, endPoint x: 482, endPoint y: 304, distance: 46.1
click at [472, 264] on div "Not Booked - All other reasons" at bounding box center [643, 255] width 437 height 34
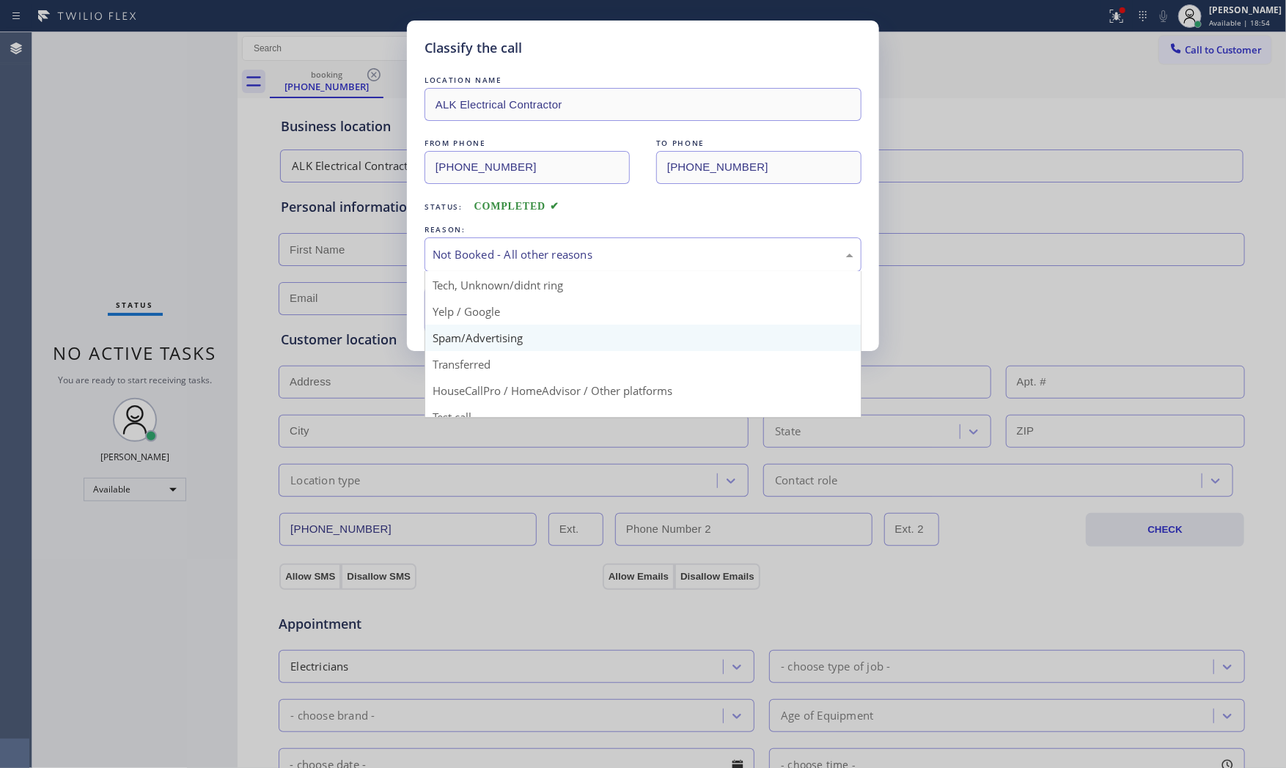
scroll to position [92, 0]
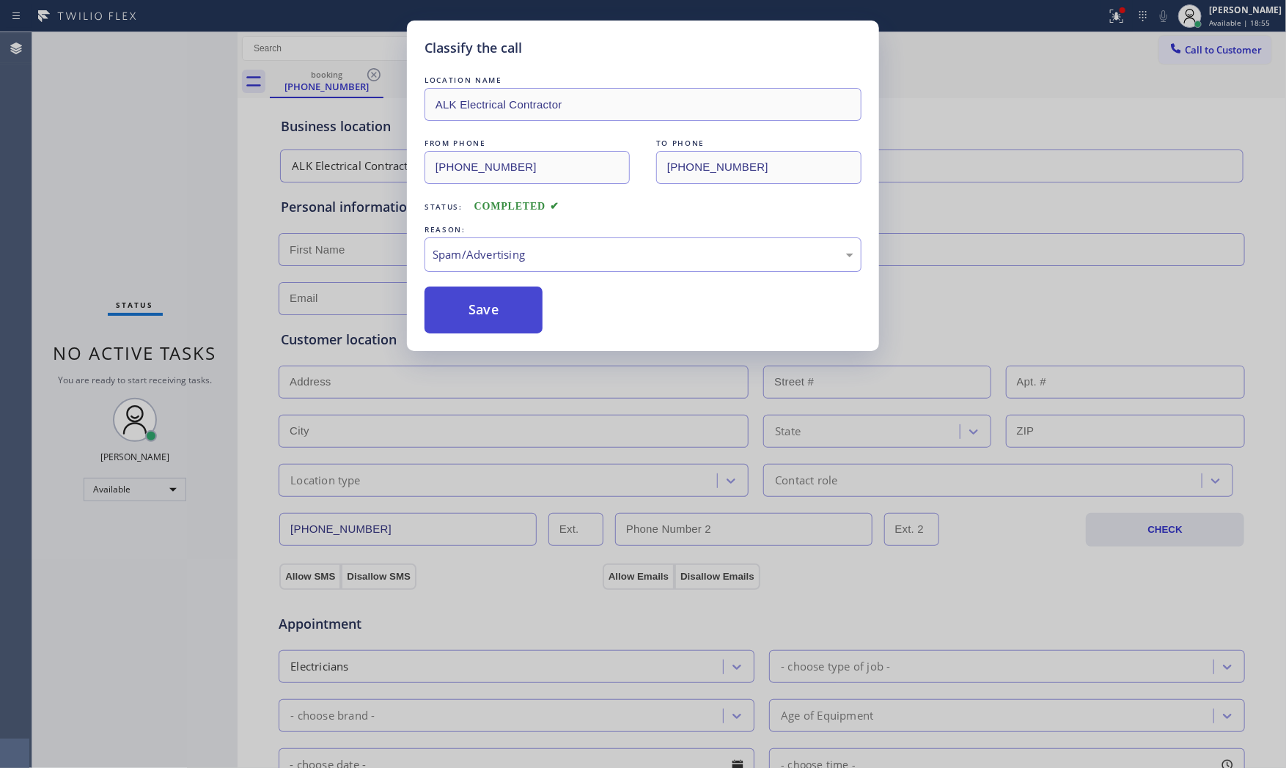
click at [472, 309] on button "Save" at bounding box center [484, 310] width 118 height 47
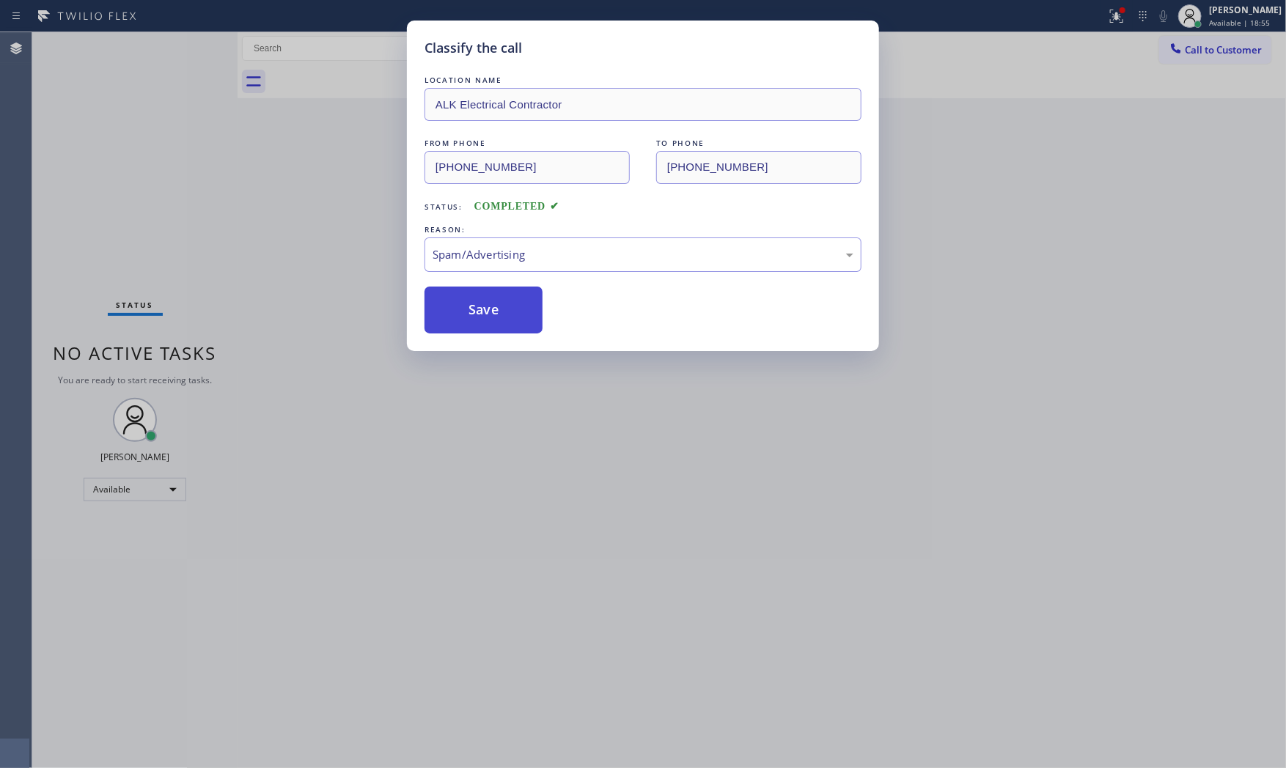
click at [472, 309] on button "Save" at bounding box center [484, 310] width 118 height 47
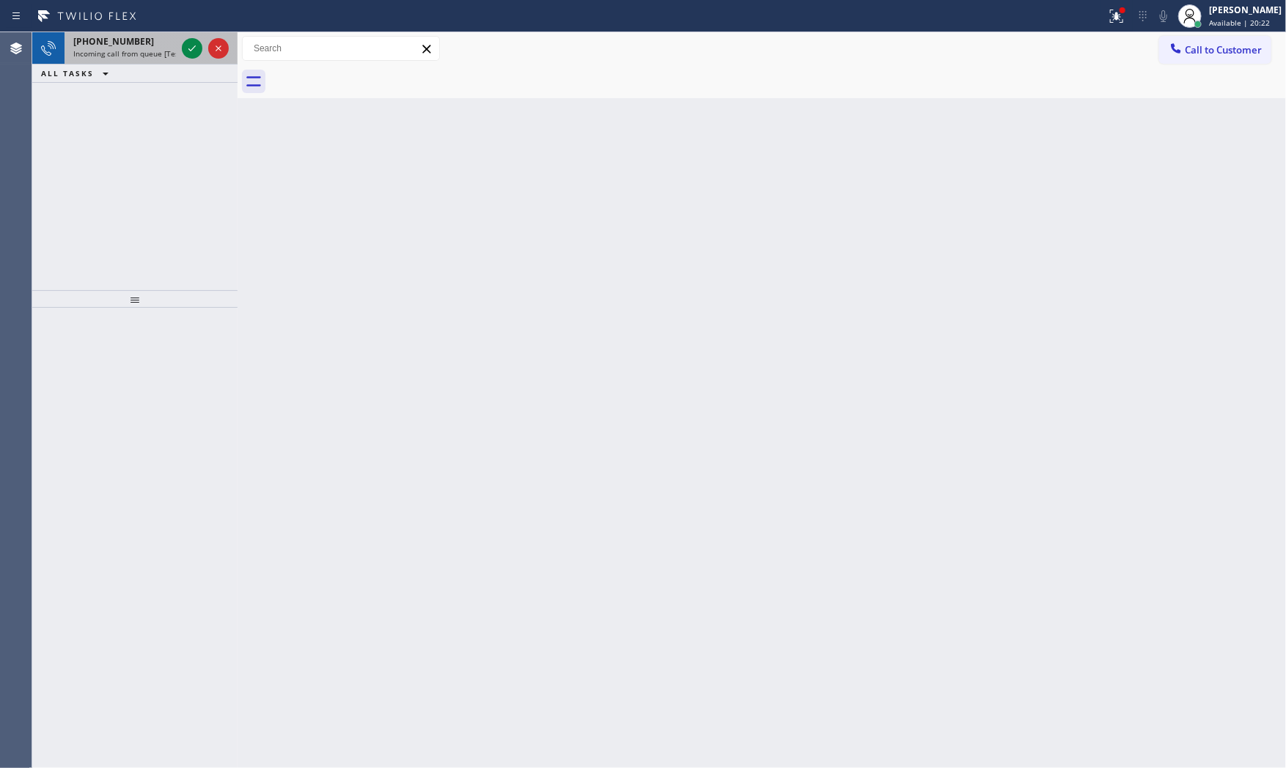
click at [144, 41] on div "[PHONE_NUMBER]" at bounding box center [124, 41] width 103 height 12
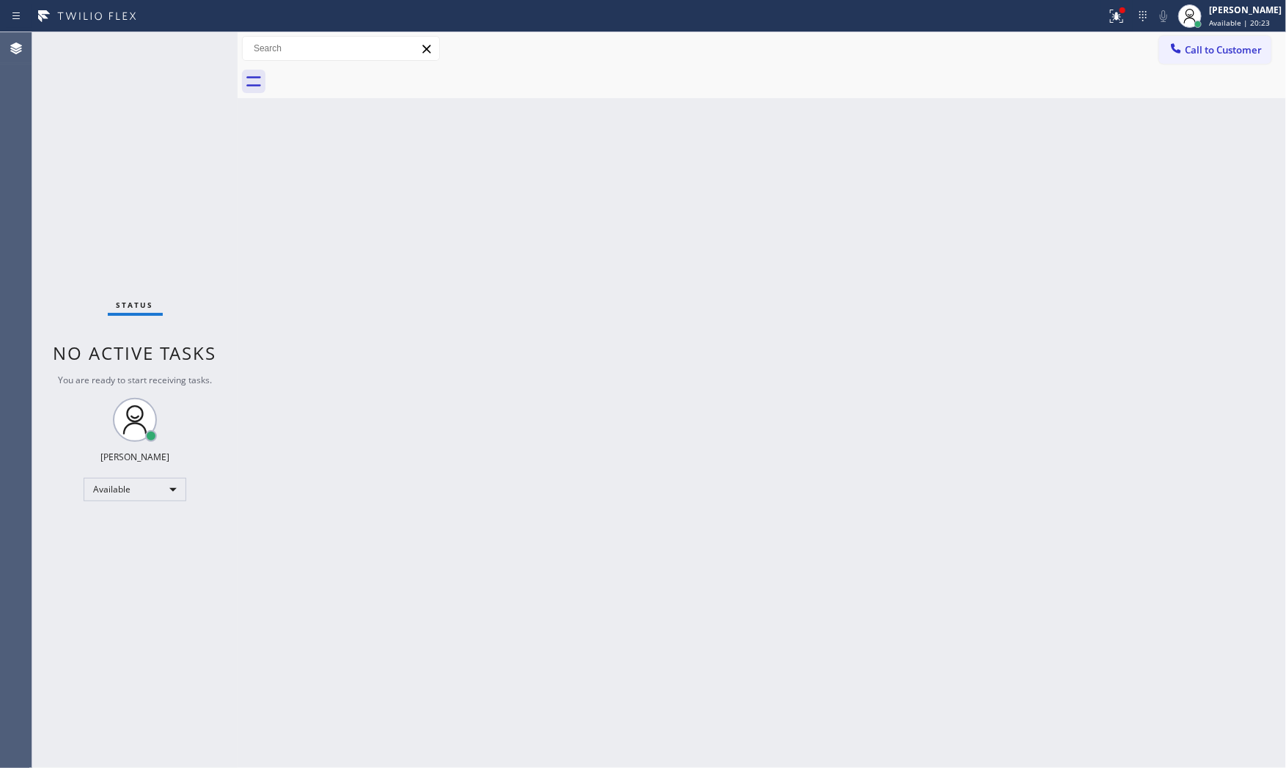
click at [166, 40] on div "Status No active tasks You are ready to start receiving tasks. [PERSON_NAME] Av…" at bounding box center [134, 400] width 205 height 736
click at [169, 40] on div "Status No active tasks You are ready to start receiving tasks. [PERSON_NAME] Av…" at bounding box center [134, 400] width 205 height 736
click at [140, 40] on div "Status No active tasks You are ready to start receiving tasks. [PERSON_NAME] Av…" at bounding box center [134, 400] width 205 height 736
click at [145, 44] on div "Status No active tasks You are ready to start receiving tasks. [PERSON_NAME] Av…" at bounding box center [134, 400] width 205 height 736
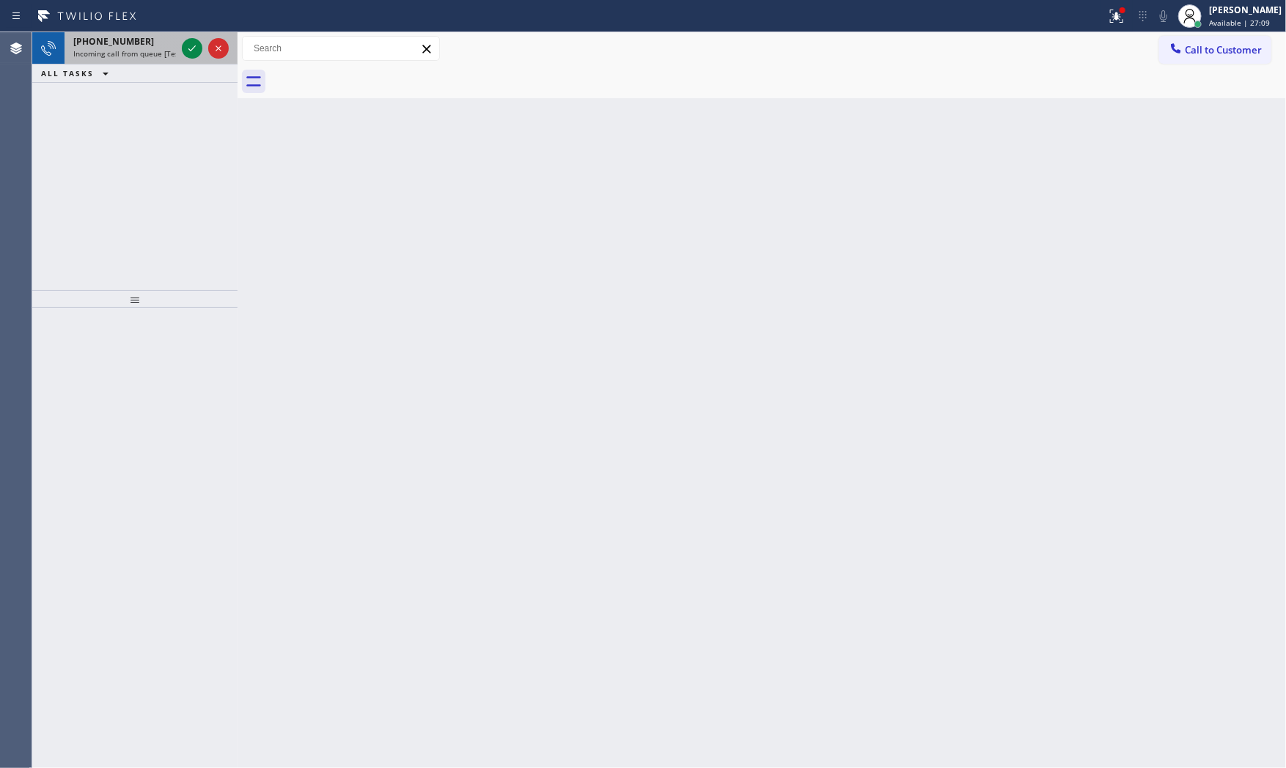
click at [155, 43] on div "[PHONE_NUMBER]" at bounding box center [124, 41] width 103 height 12
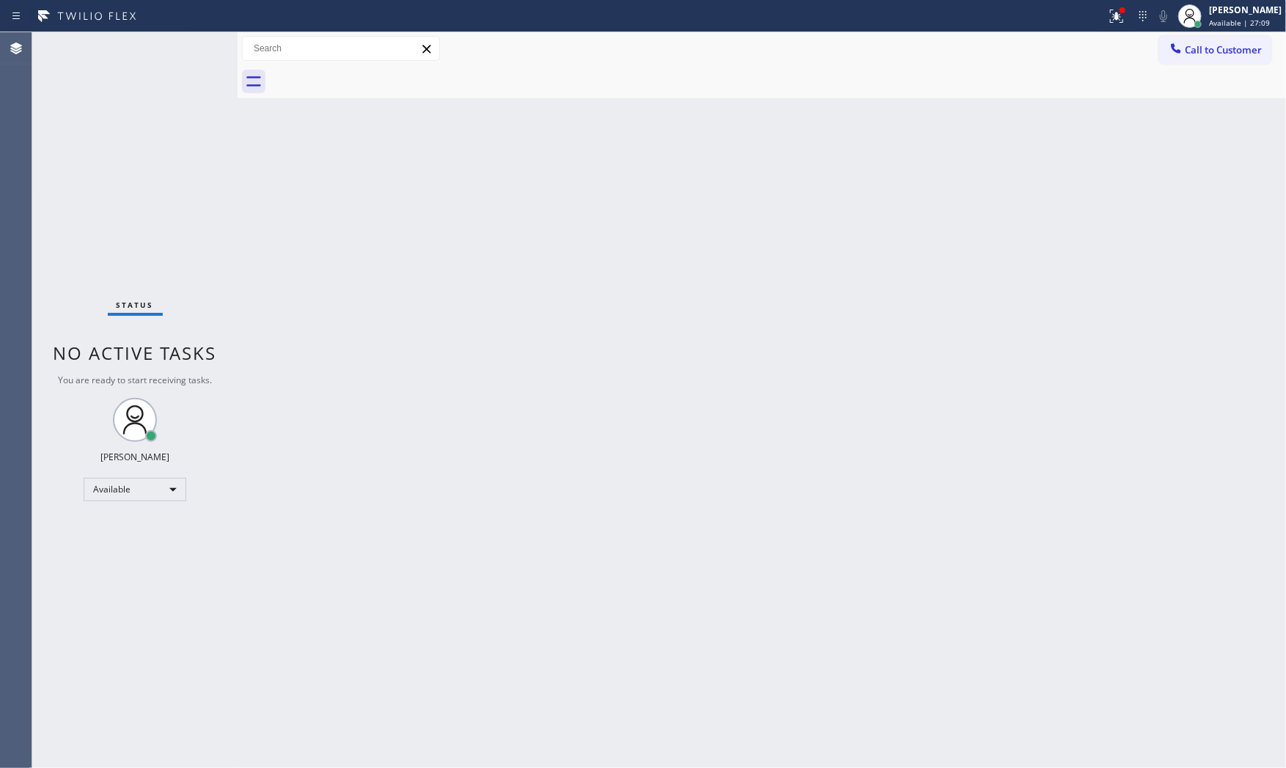
drag, startPoint x: 166, startPoint y: 49, endPoint x: 297, endPoint y: 203, distance: 202.3
click at [171, 54] on div "Status No active tasks You are ready to start receiving tasks. [PERSON_NAME] Av…" at bounding box center [134, 400] width 205 height 736
click at [163, 49] on div "Status No active tasks You are ready to start receiving tasks. [PERSON_NAME] Av…" at bounding box center [134, 400] width 205 height 736
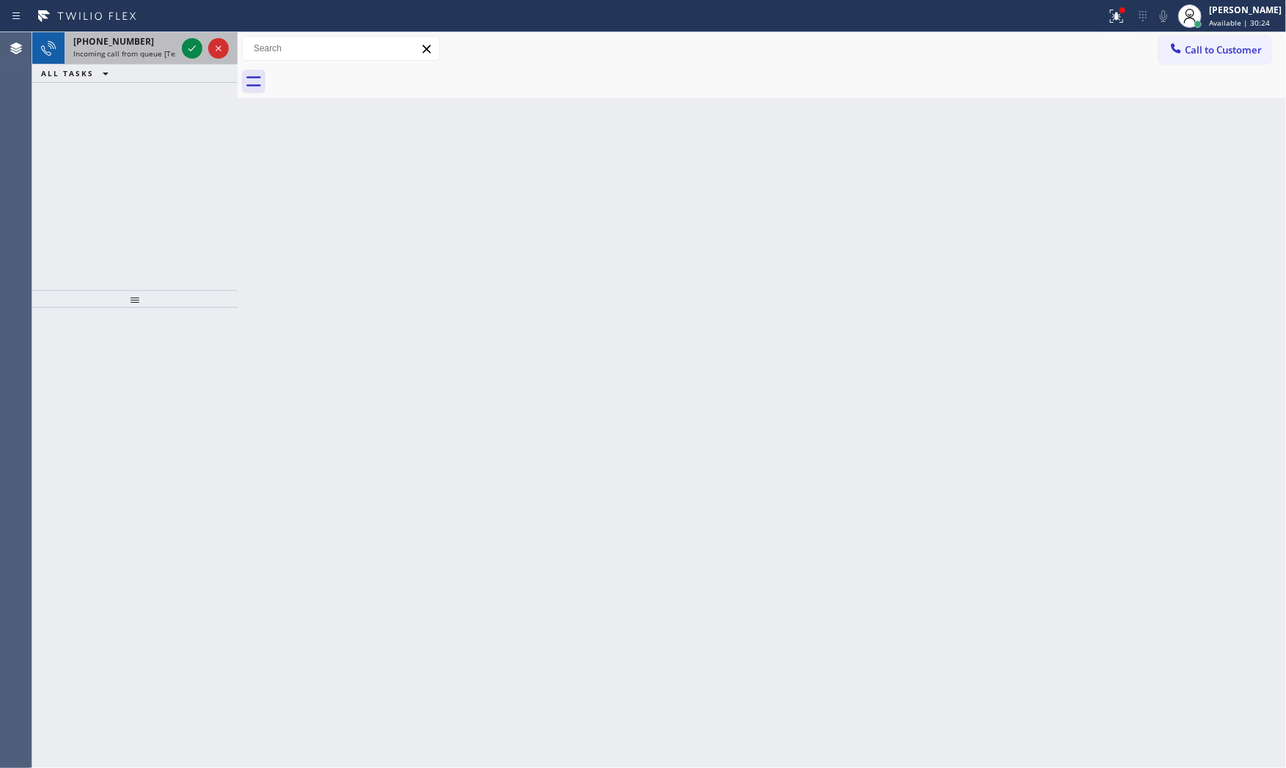
click at [130, 56] on span "Incoming call from queue [Test] All" at bounding box center [134, 53] width 122 height 10
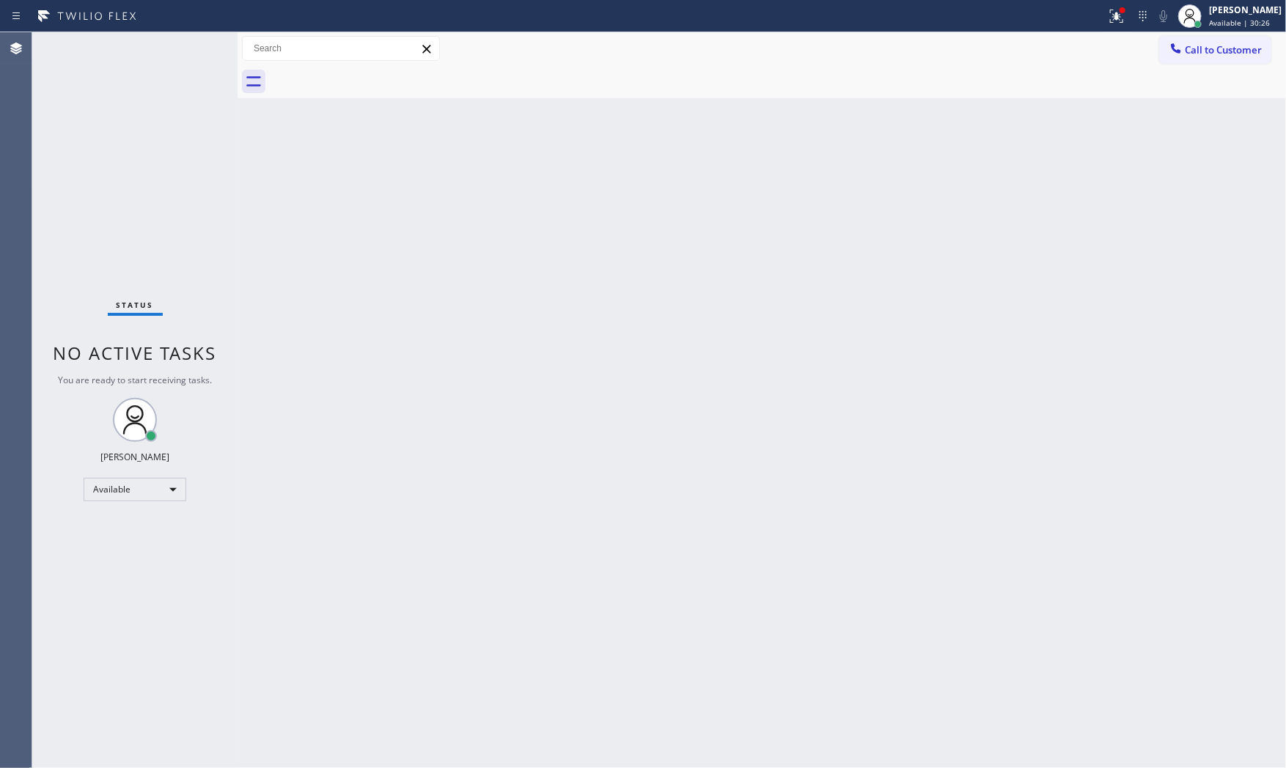
click at [131, 54] on div "Status No active tasks You are ready to start receiving tasks. [PERSON_NAME] Av…" at bounding box center [134, 400] width 205 height 736
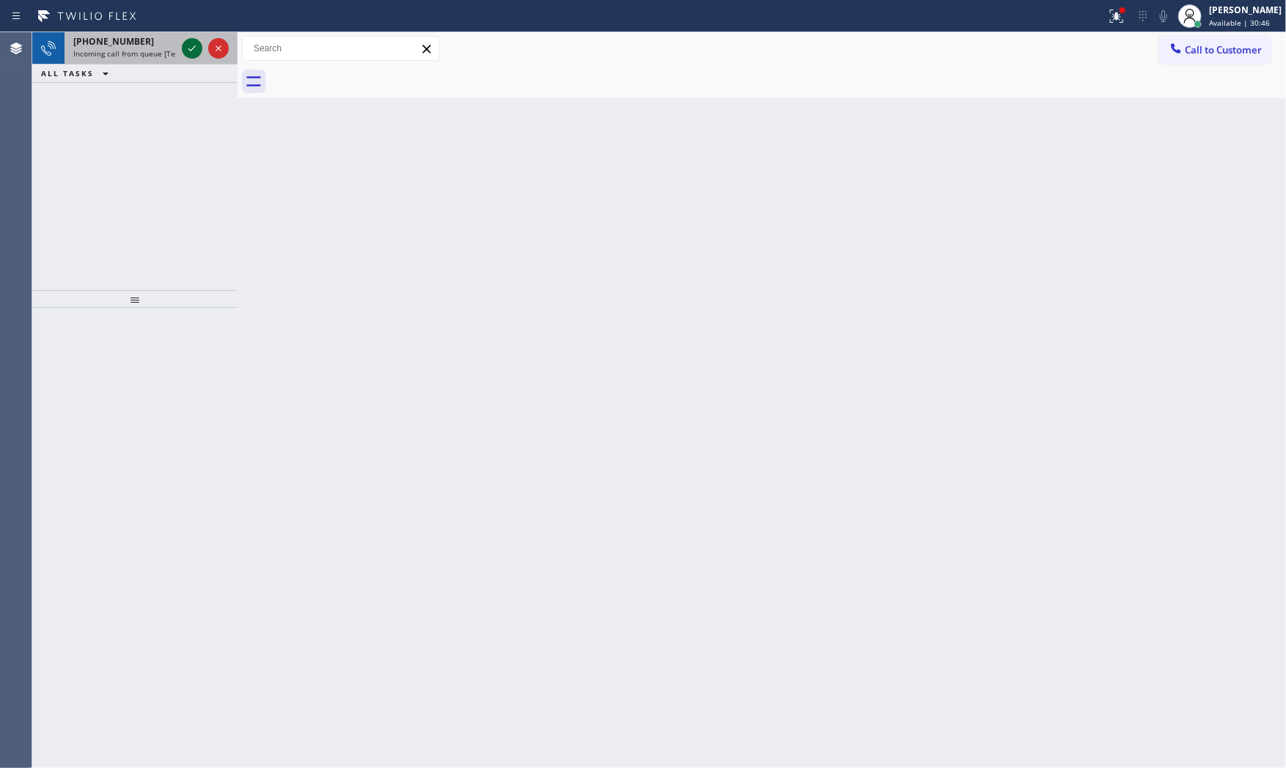
click at [189, 50] on icon at bounding box center [191, 48] width 7 height 6
click at [187, 51] on icon at bounding box center [192, 49] width 18 height 18
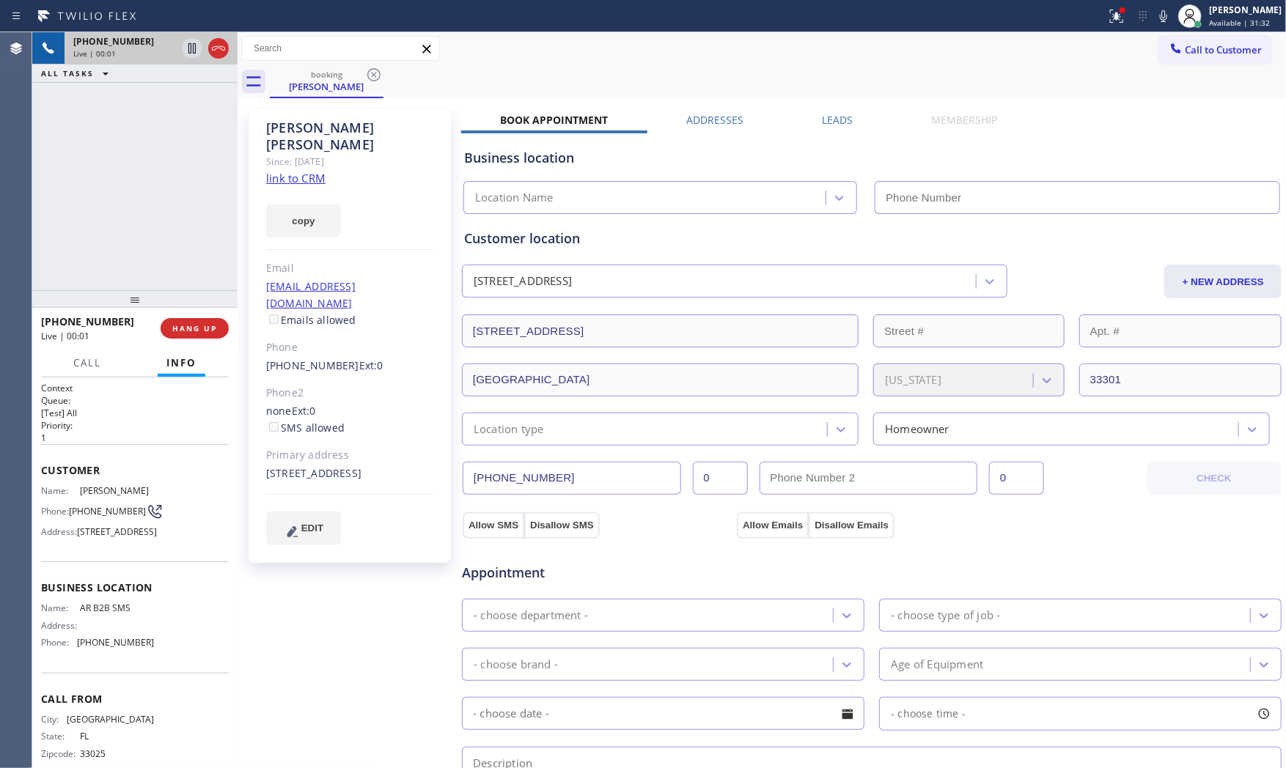
type input "[PHONE_NUMBER]"
click at [301, 171] on link "link to CRM" at bounding box center [295, 178] width 59 height 15
click at [1103, 25] on button at bounding box center [1117, 16] width 32 height 32
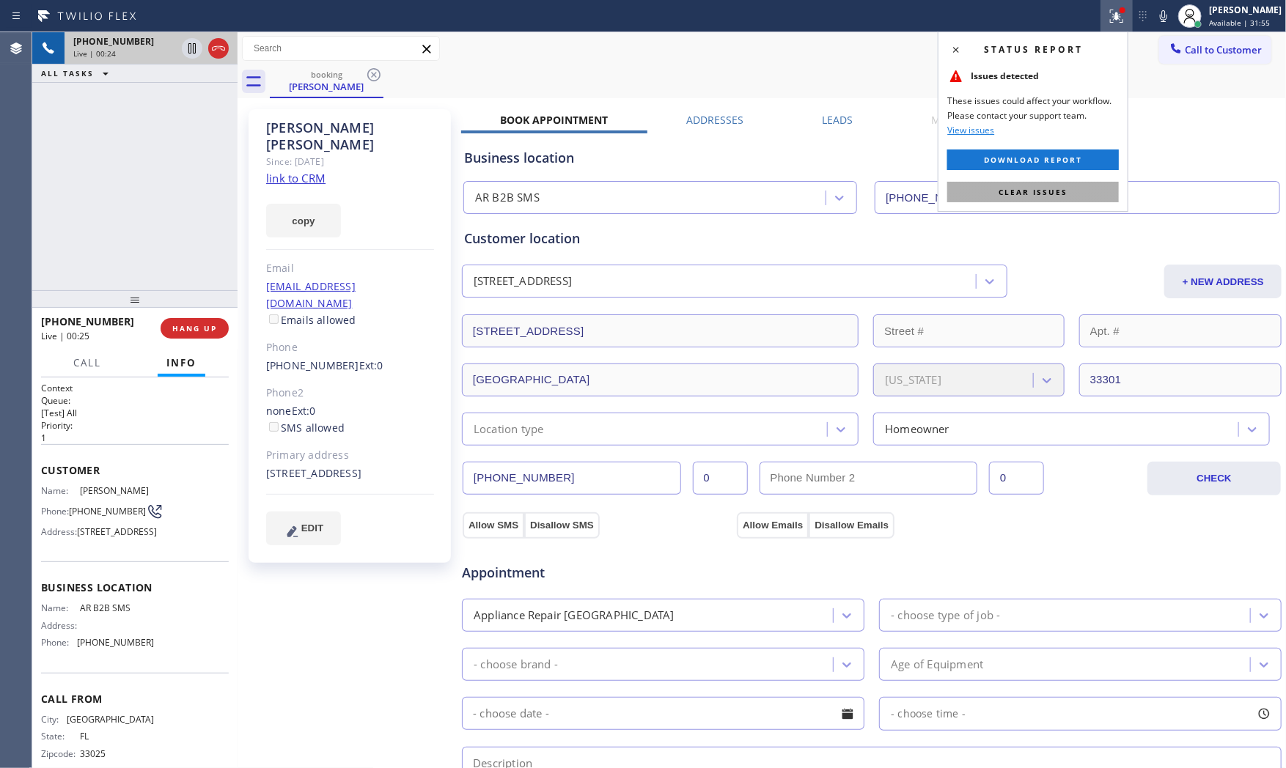
click at [1054, 184] on button "Clear issues" at bounding box center [1033, 192] width 172 height 21
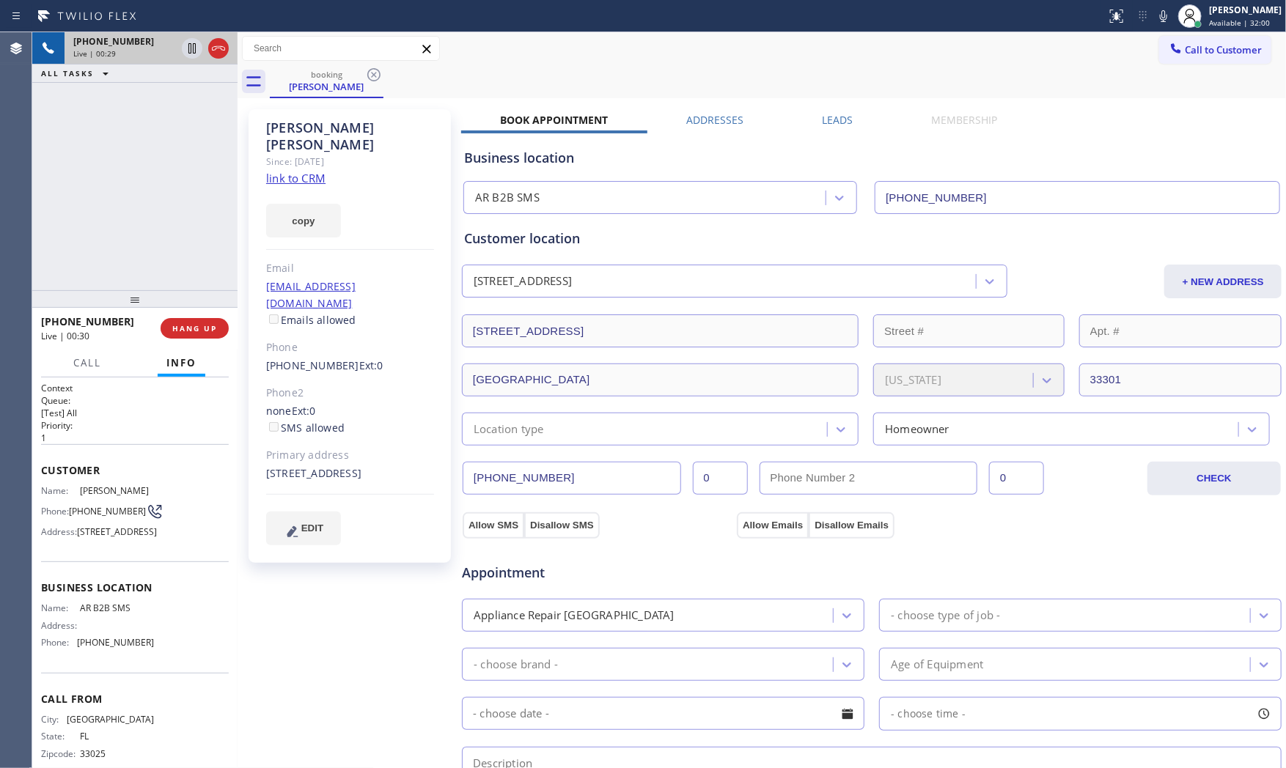
click at [1159, 15] on icon at bounding box center [1164, 16] width 18 height 18
click at [1160, 15] on icon at bounding box center [1163, 16] width 7 height 12
click at [342, 466] on div "[STREET_ADDRESS]" at bounding box center [350, 474] width 168 height 17
copy div "33301"
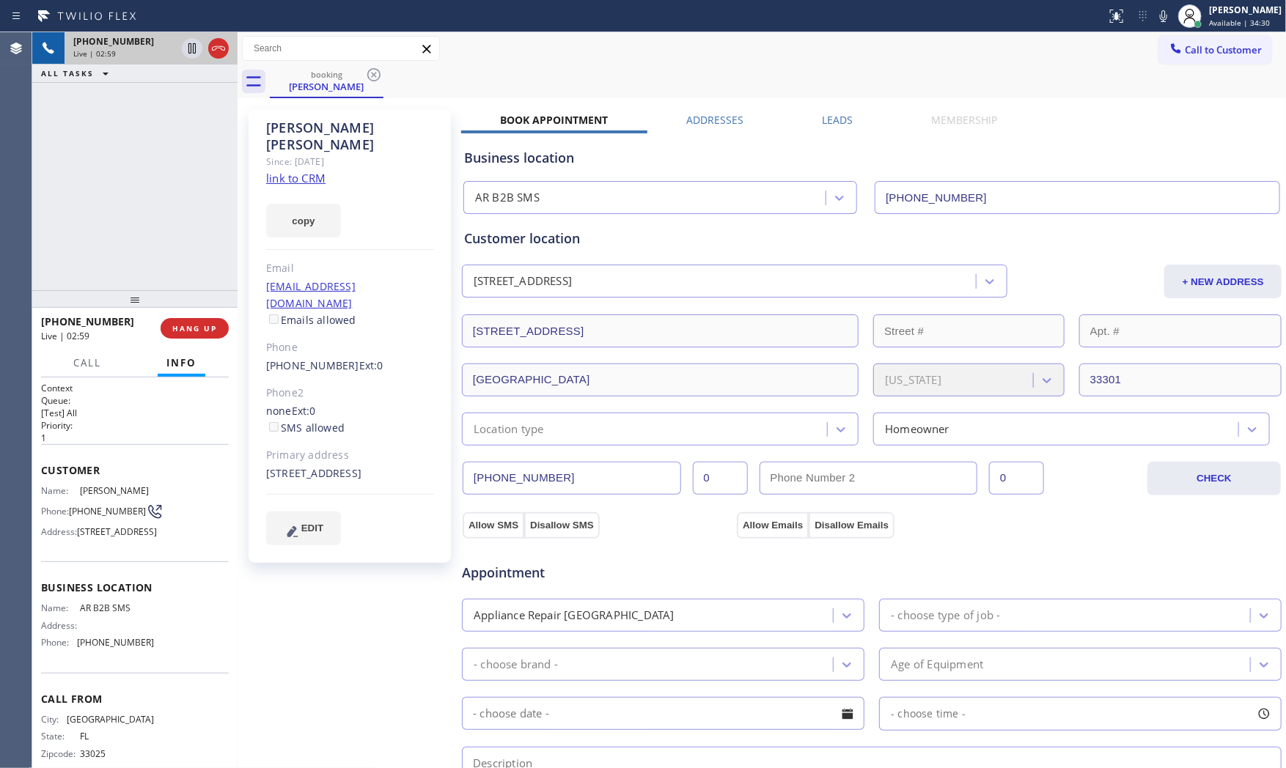
click at [1162, 4] on div "Status report No issues detected If you experience an issue, please download th…" at bounding box center [1194, 16] width 186 height 32
click at [1161, 7] on icon at bounding box center [1164, 16] width 18 height 18
drag, startPoint x: 1159, startPoint y: 12, endPoint x: 1222, endPoint y: 0, distance: 63.4
click at [1164, 12] on icon at bounding box center [1164, 16] width 18 height 18
click at [1157, 6] on button at bounding box center [1163, 16] width 21 height 21
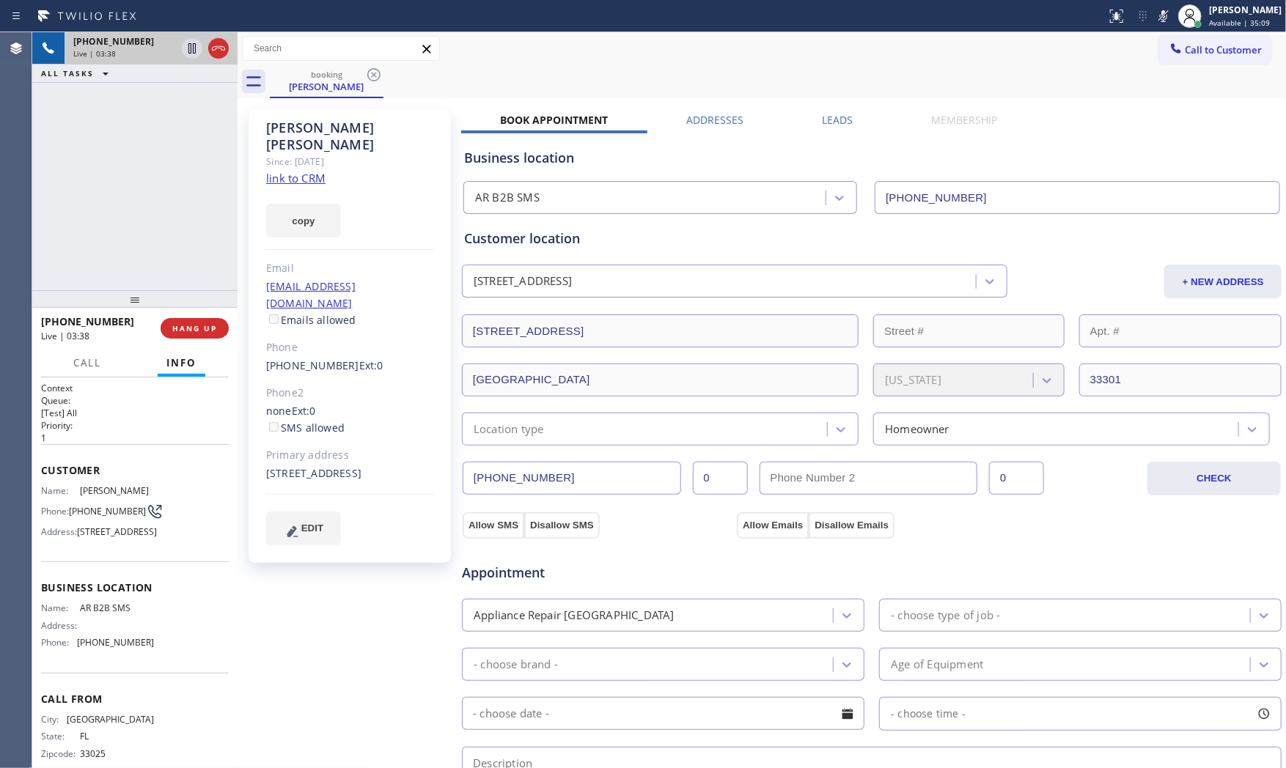
click at [1167, 21] on icon at bounding box center [1164, 16] width 18 height 18
click at [317, 523] on span "EDIT" at bounding box center [312, 528] width 22 height 11
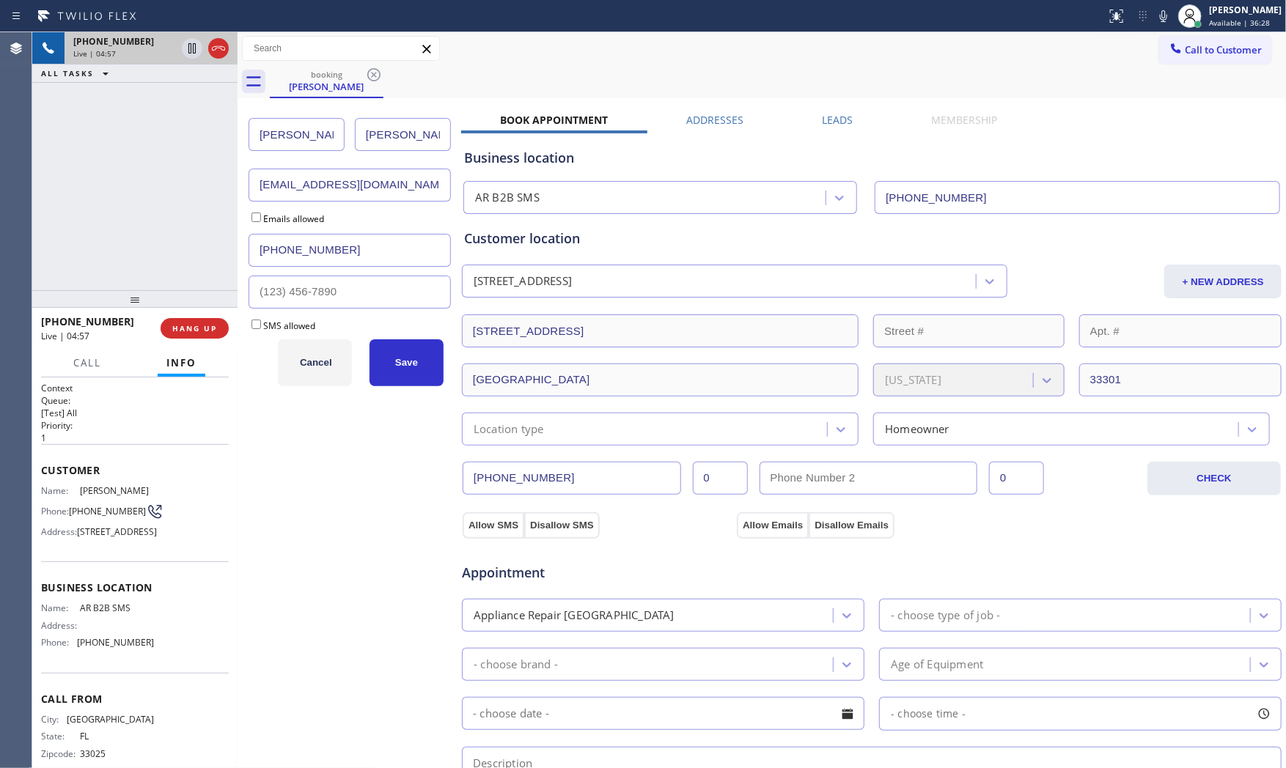
click at [393, 138] on input "[PERSON_NAME]" at bounding box center [403, 134] width 96 height 33
type input "Navvaro"
click at [422, 365] on button "Save" at bounding box center [407, 363] width 74 height 47
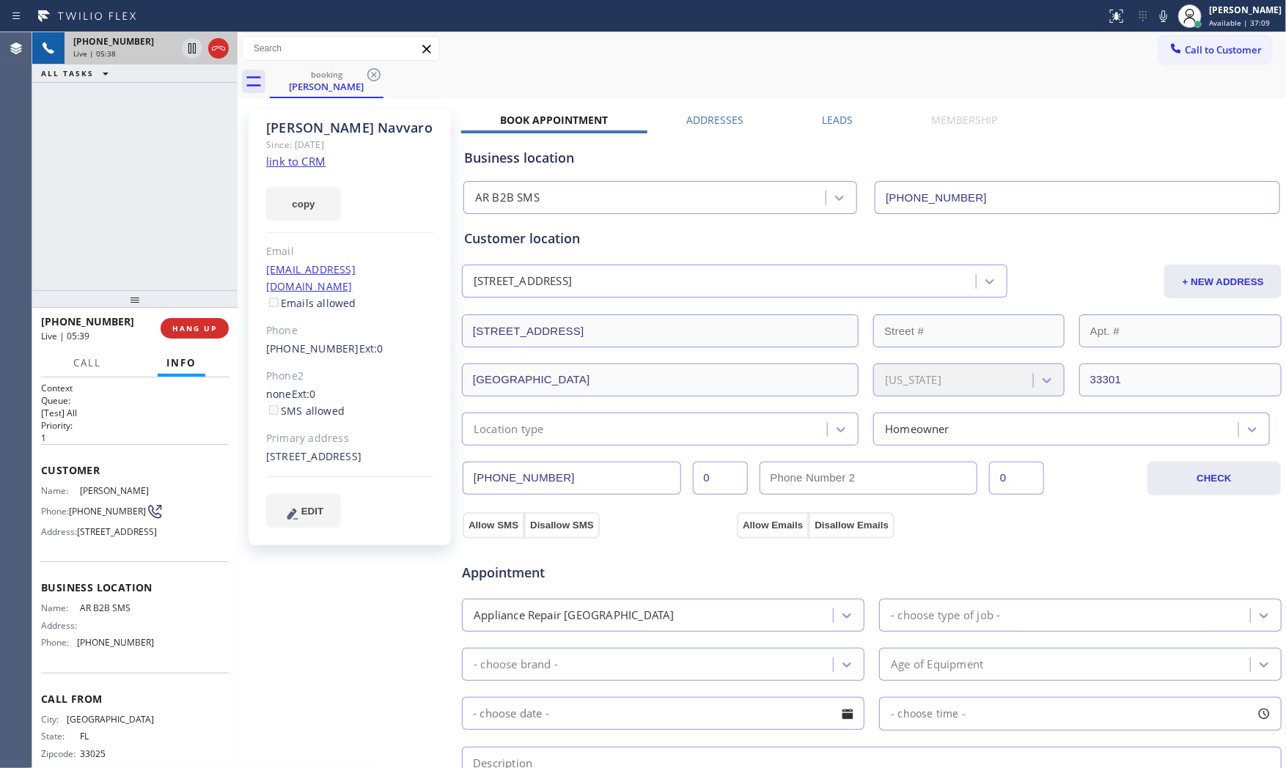
click at [1161, 24] on icon at bounding box center [1164, 16] width 18 height 18
click at [203, 321] on button "HANG UP" at bounding box center [195, 328] width 68 height 21
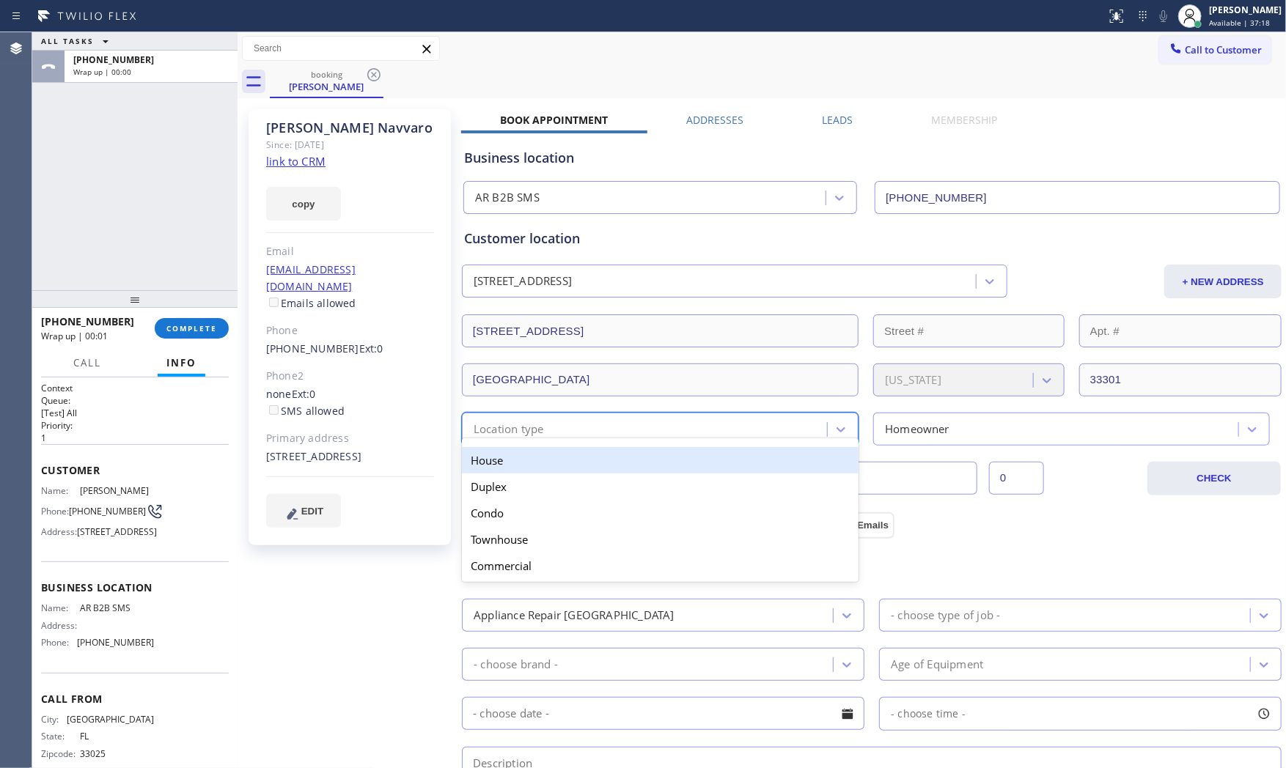
click at [576, 420] on div "Location type" at bounding box center [646, 430] width 361 height 26
click at [538, 462] on div "House" at bounding box center [660, 460] width 397 height 26
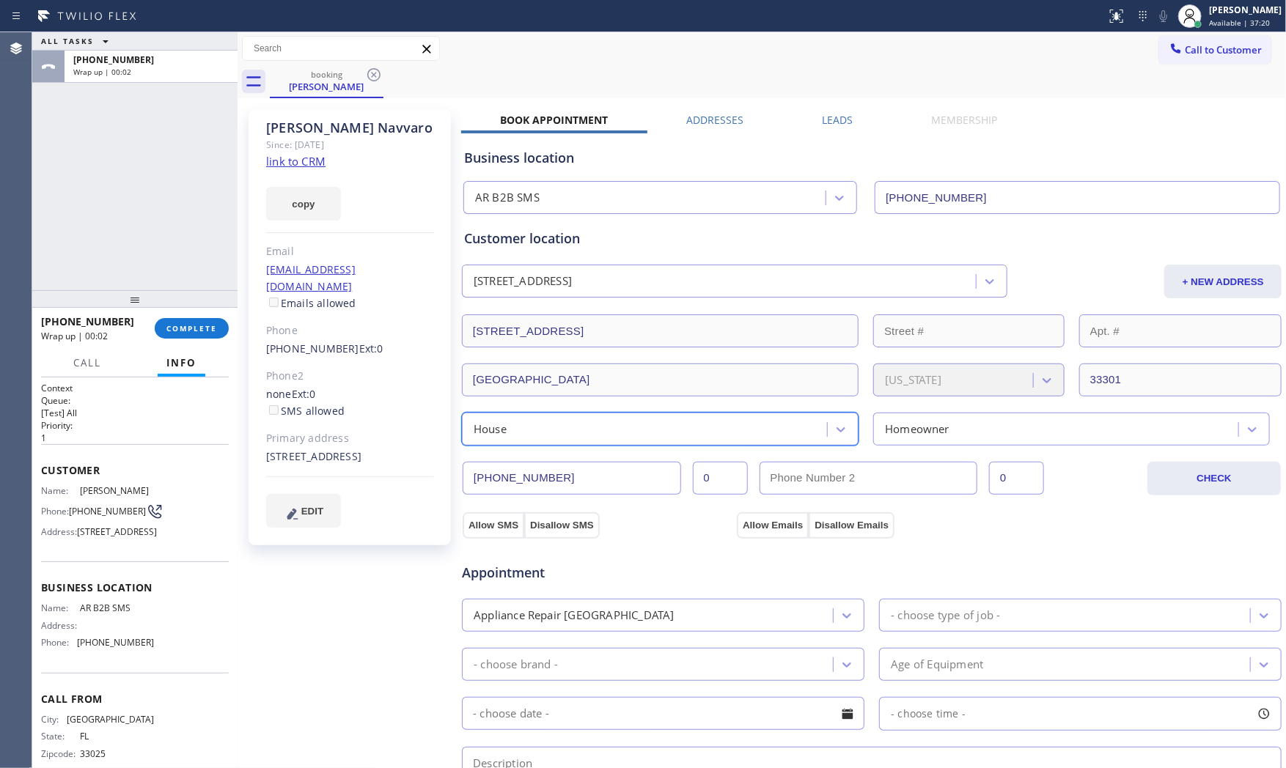
click at [715, 610] on div "Appliance Repair [GEOGRAPHIC_DATA]" at bounding box center [649, 616] width 367 height 26
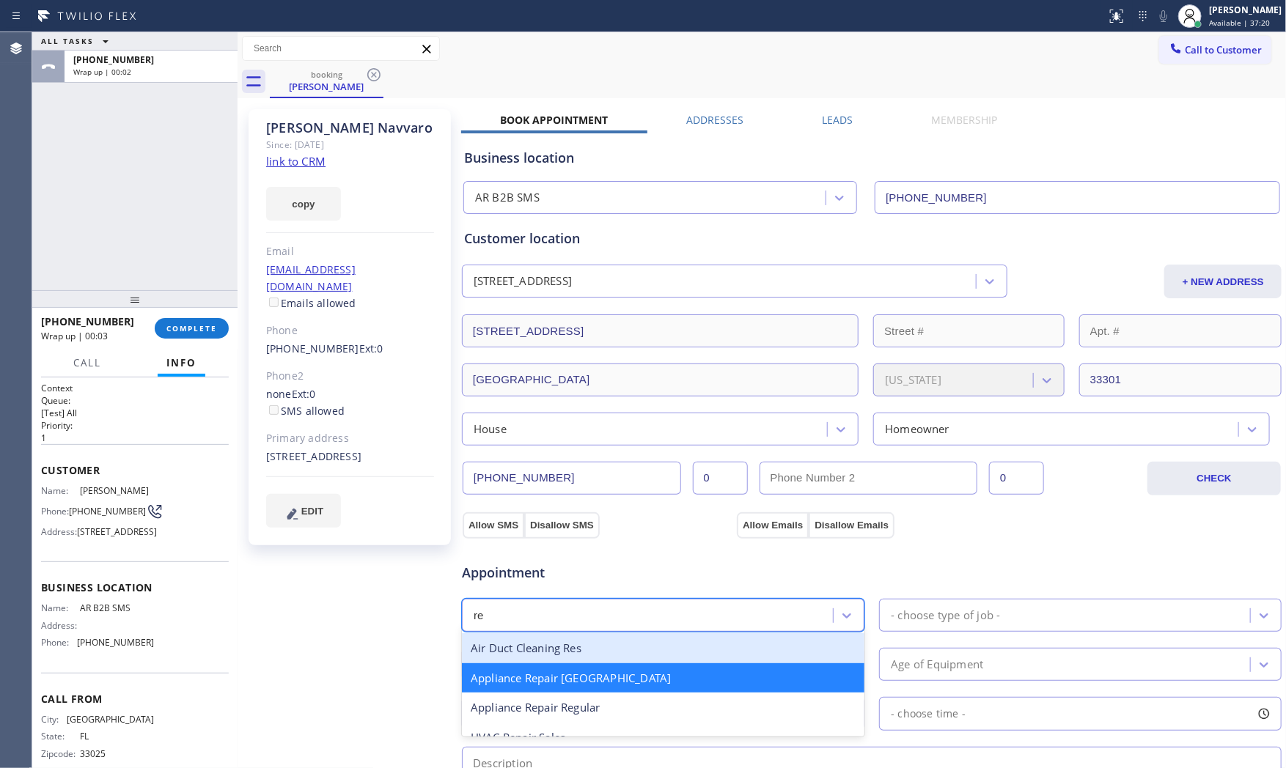
type input "reg"
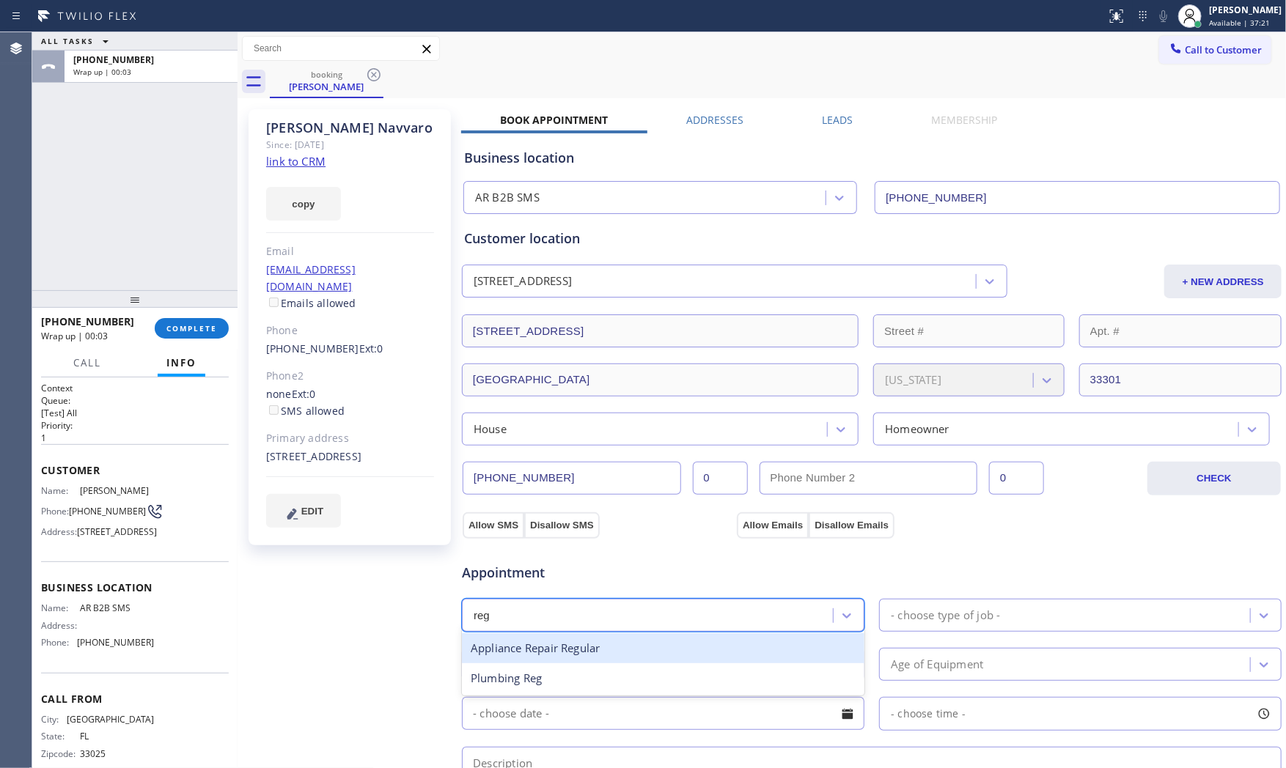
click at [609, 640] on div "Appliance Repair Regular" at bounding box center [663, 649] width 403 height 30
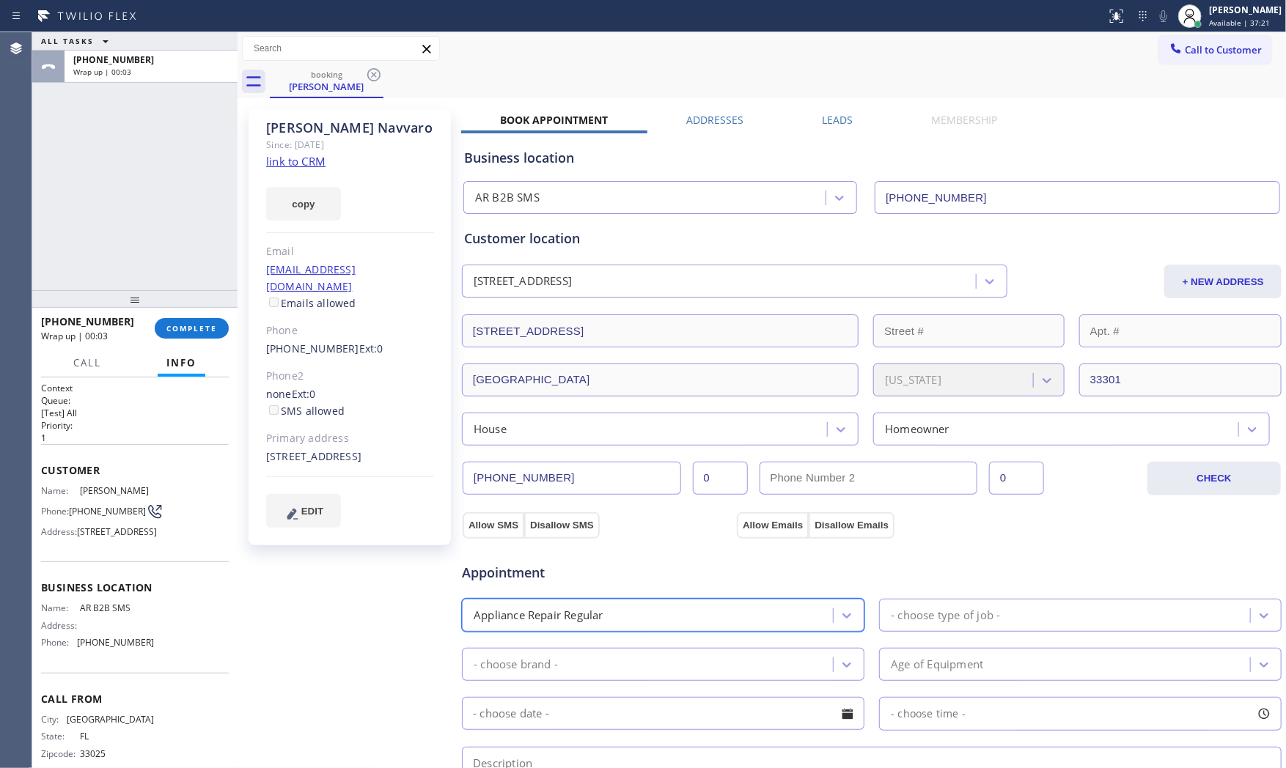
click at [953, 614] on div "- choose type of job -" at bounding box center [945, 615] width 109 height 17
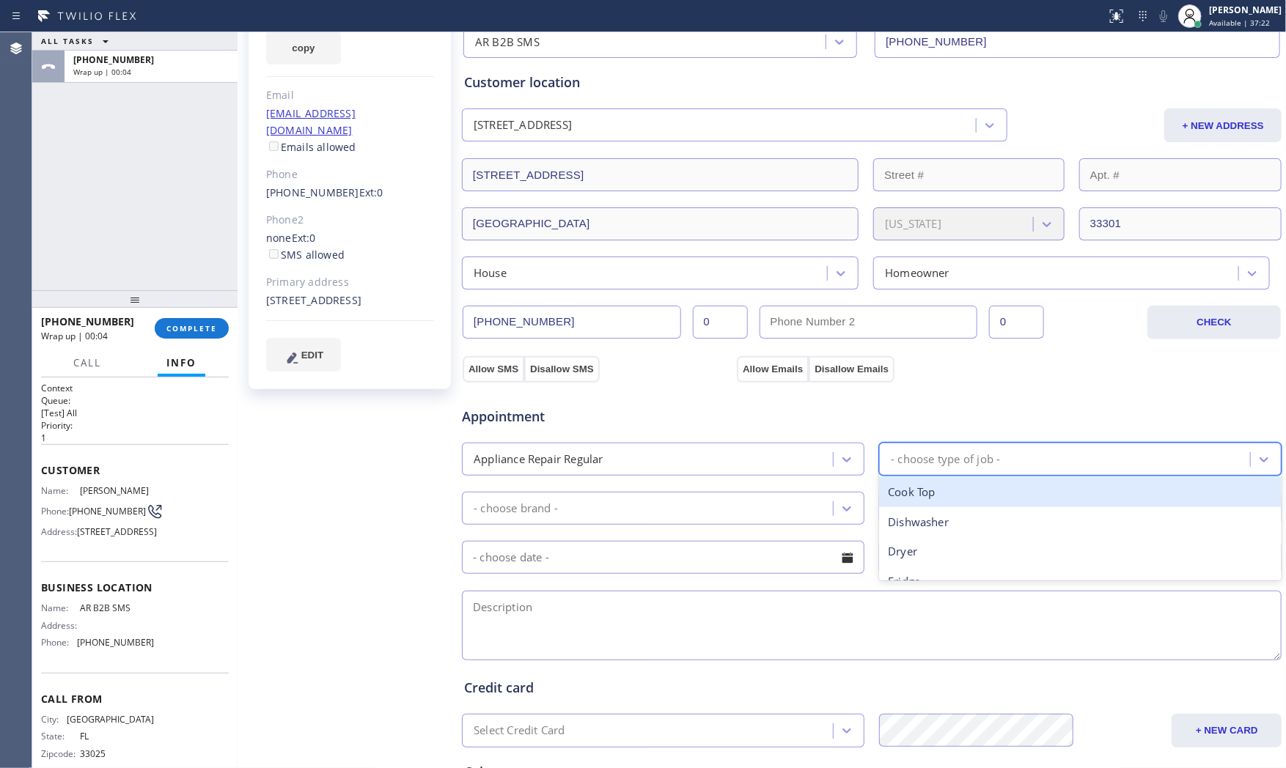
scroll to position [163, 0]
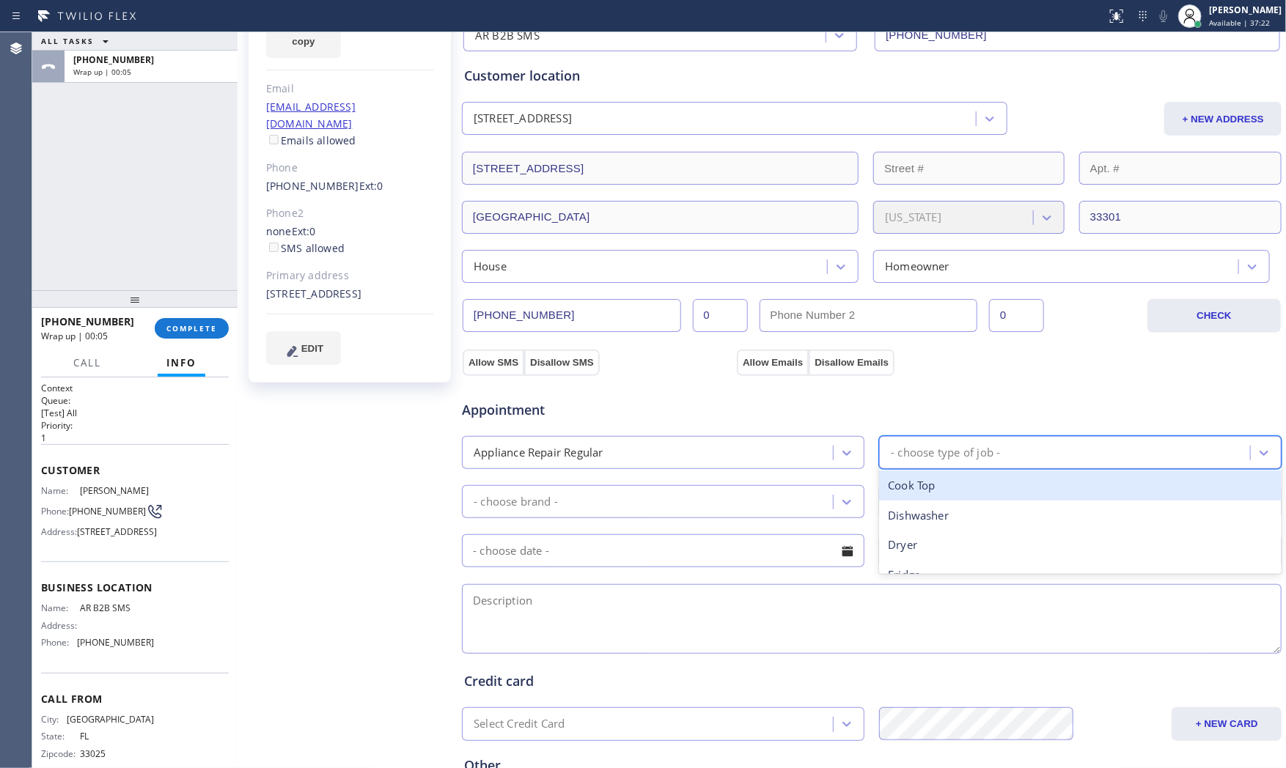
type input "w"
type input "dr"
click at [941, 485] on div "Dryer" at bounding box center [1080, 486] width 403 height 30
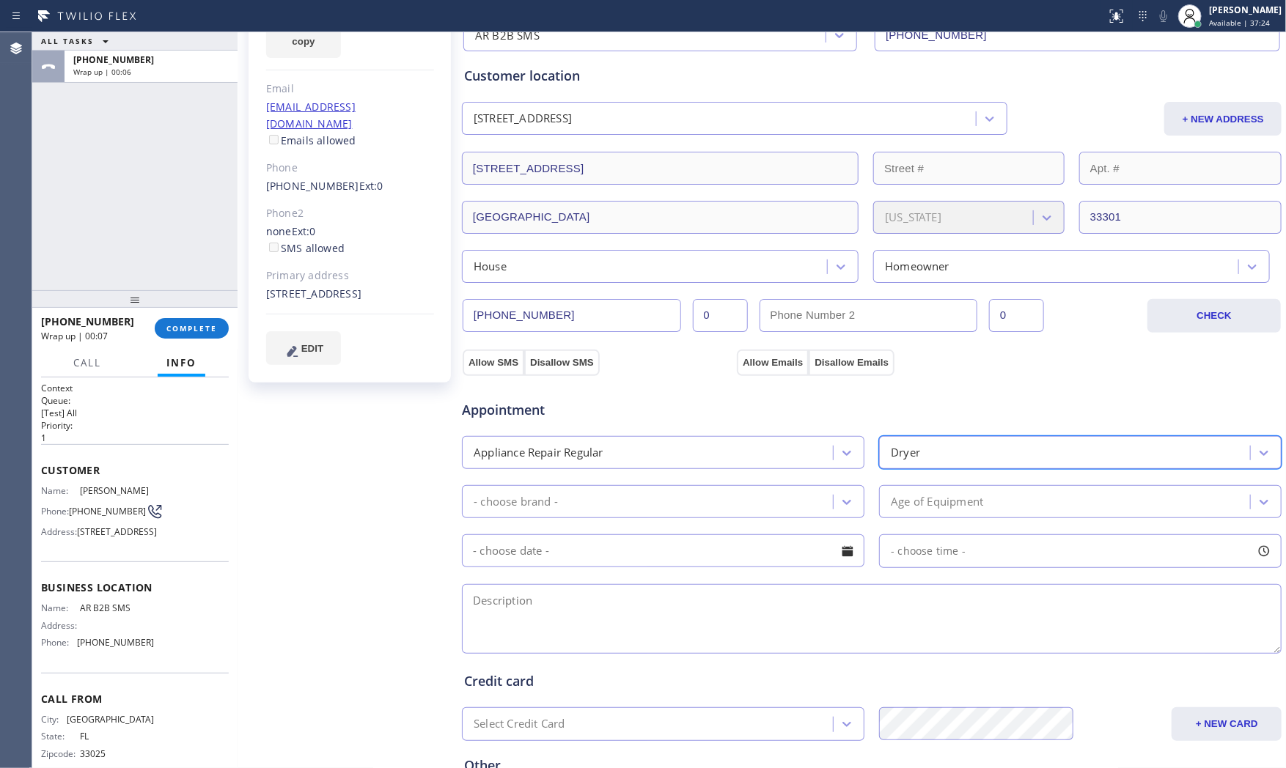
click at [678, 511] on div "- choose brand -" at bounding box center [649, 502] width 367 height 26
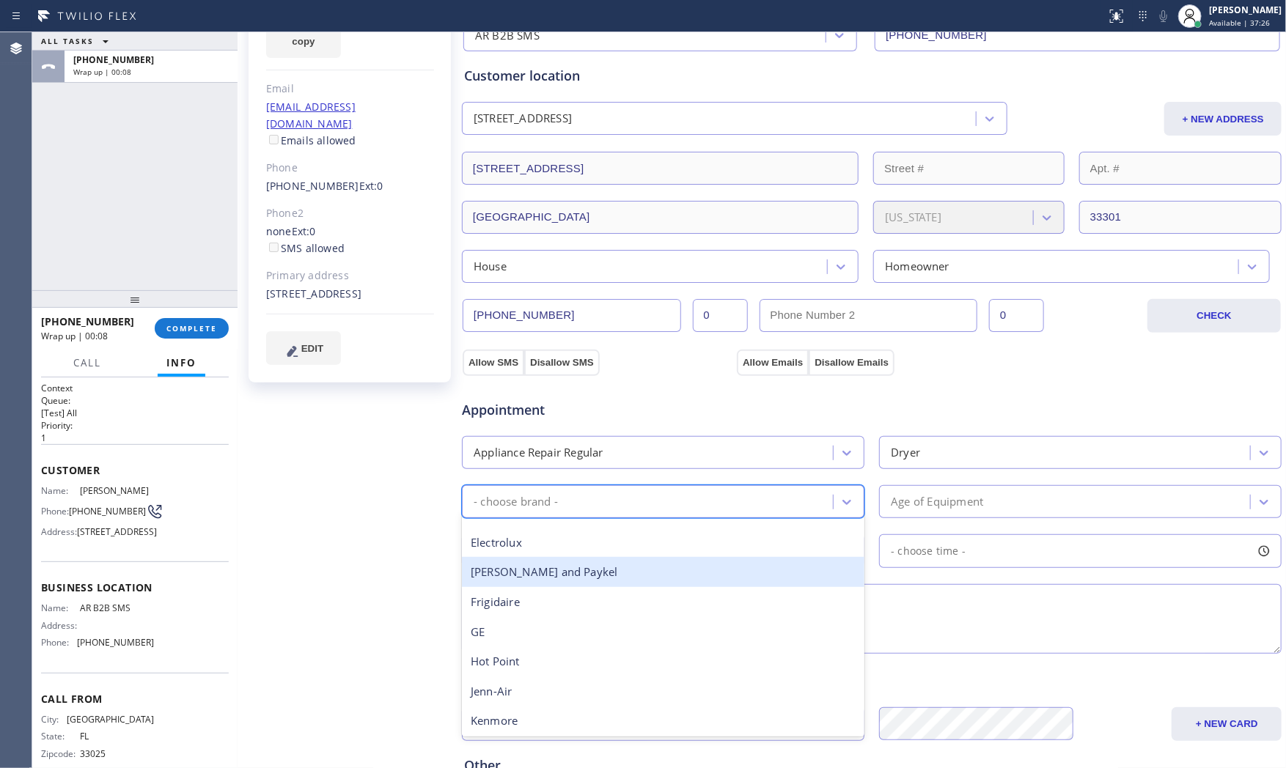
scroll to position [0, 0]
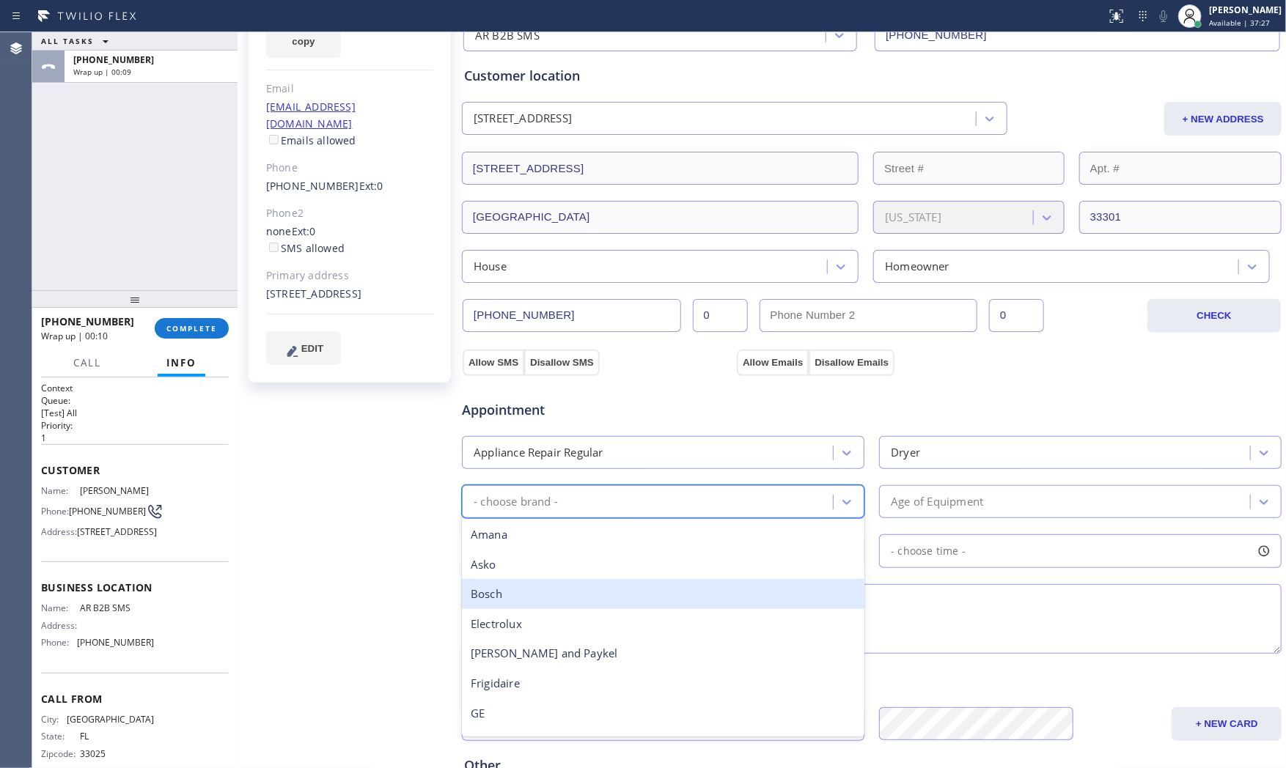
type input "w"
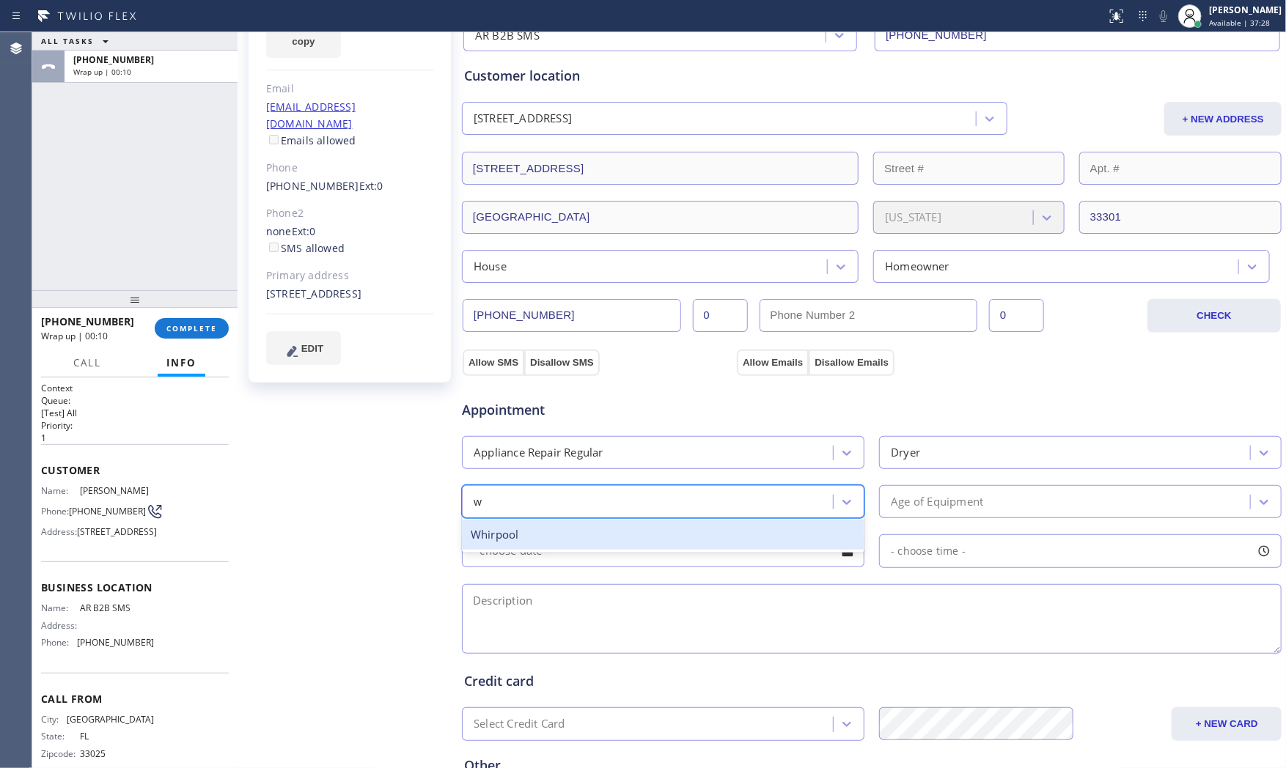
click at [593, 536] on div "Whirpool" at bounding box center [663, 535] width 403 height 30
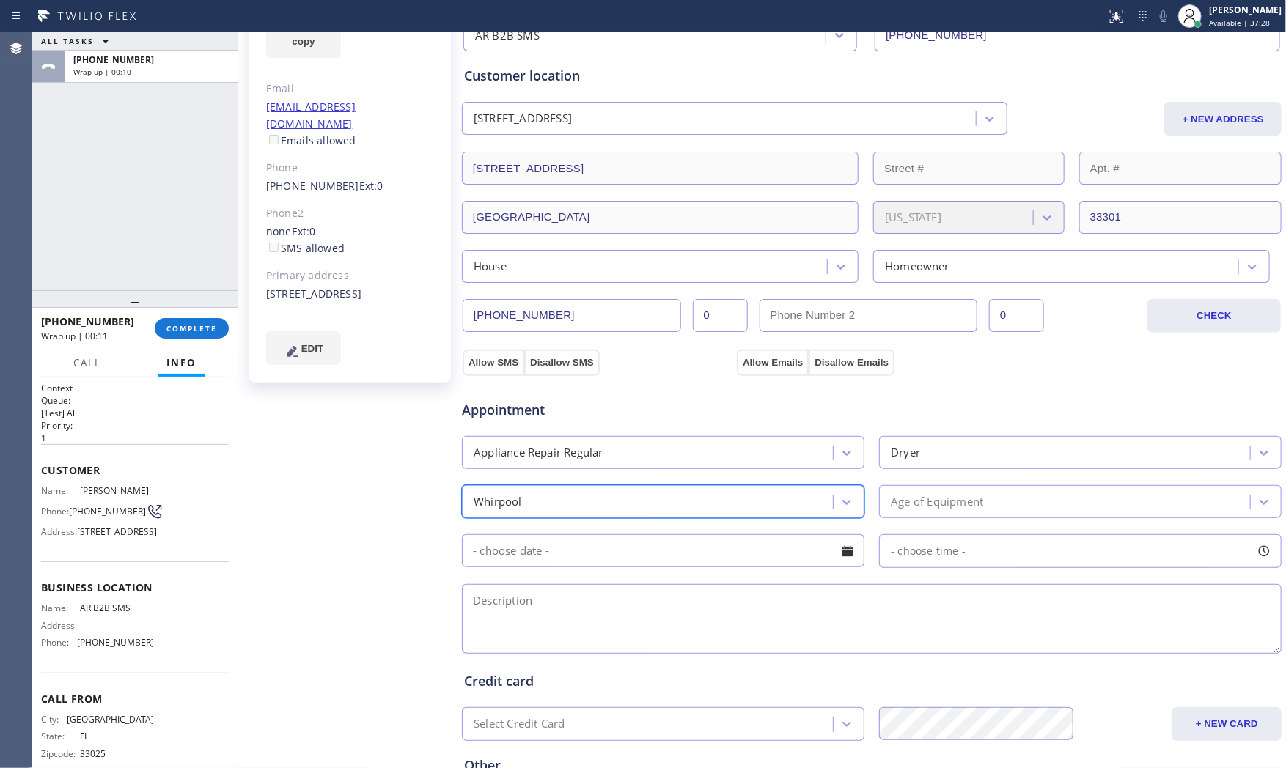
click at [953, 502] on div "Age of Equipment" at bounding box center [937, 502] width 92 height 17
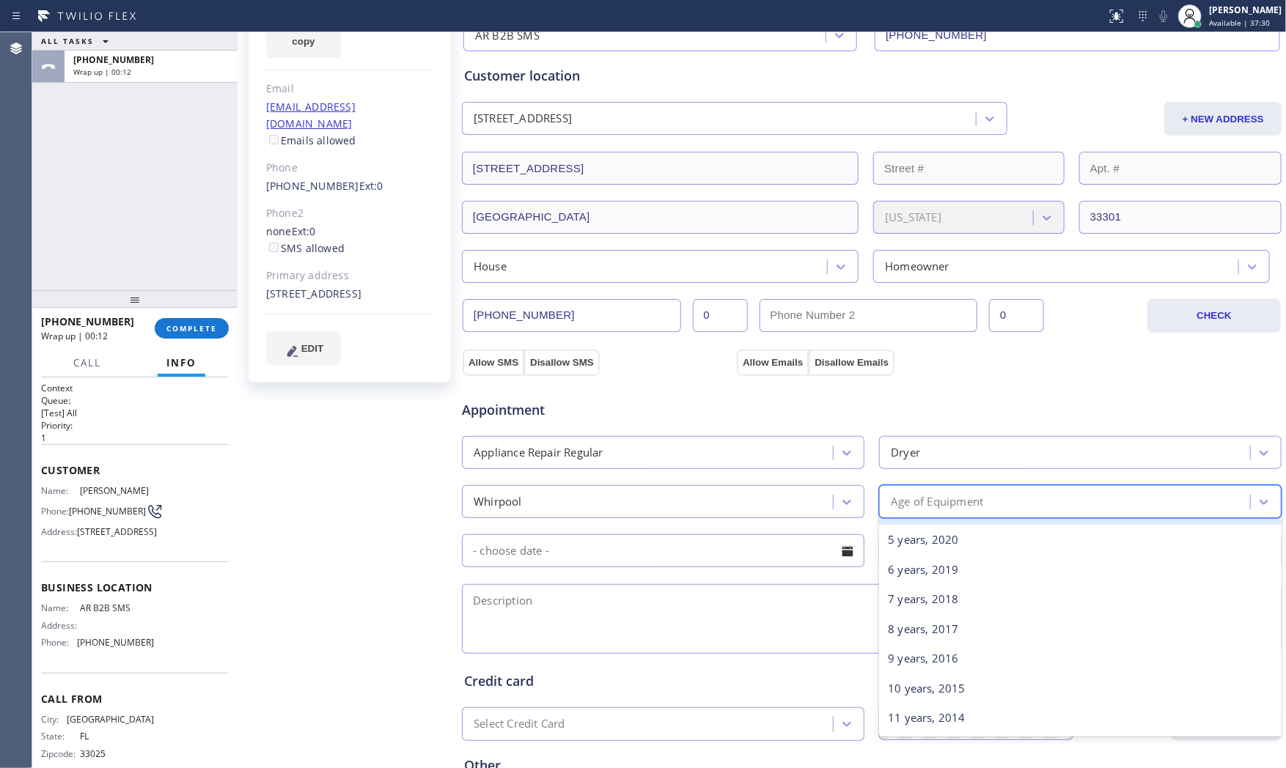
scroll to position [163, 0]
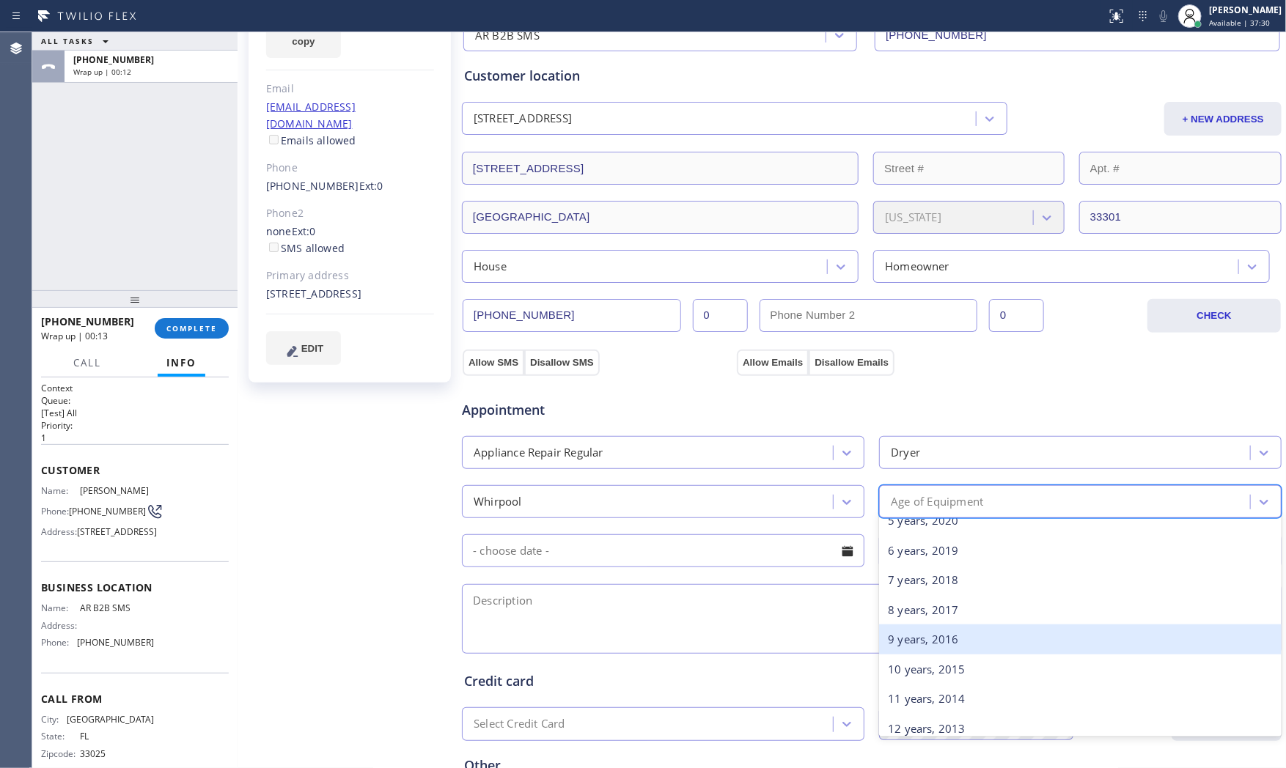
click at [943, 640] on div "9 years, 2016" at bounding box center [1080, 640] width 403 height 30
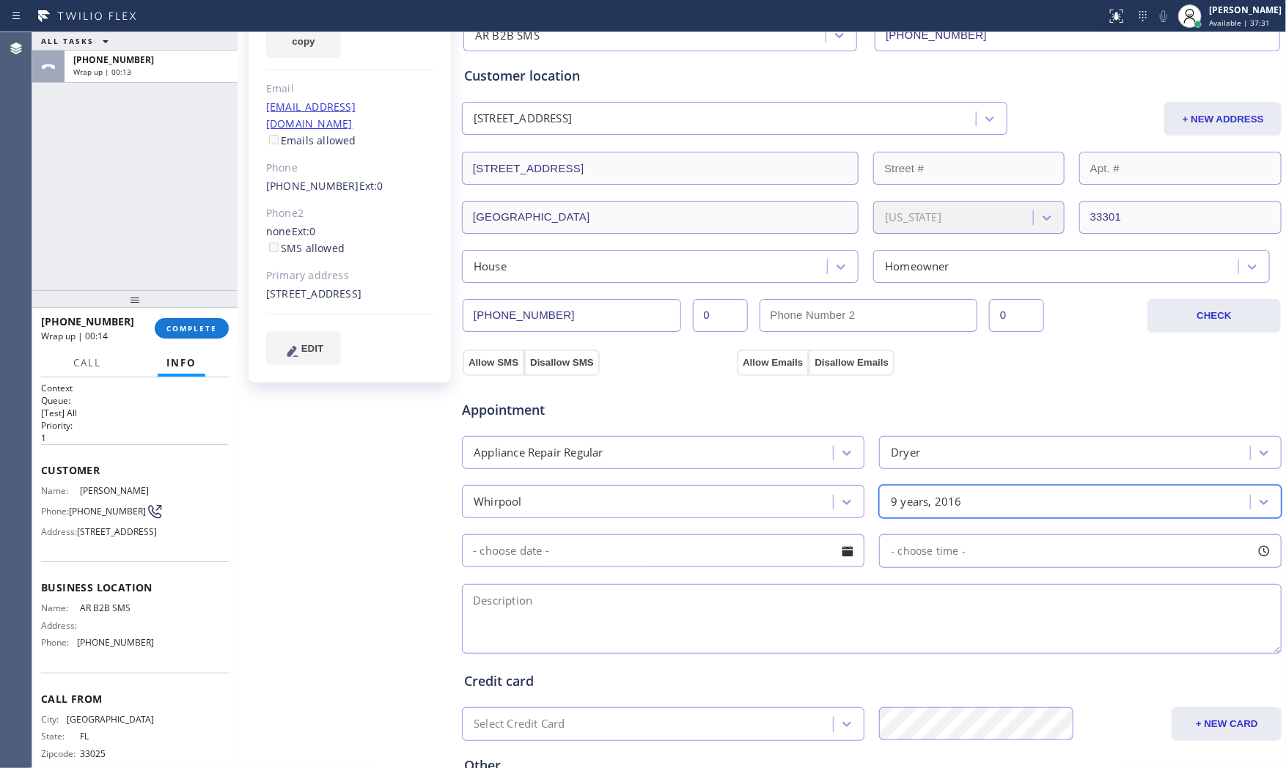
click at [617, 563] on input "text" at bounding box center [663, 551] width 403 height 33
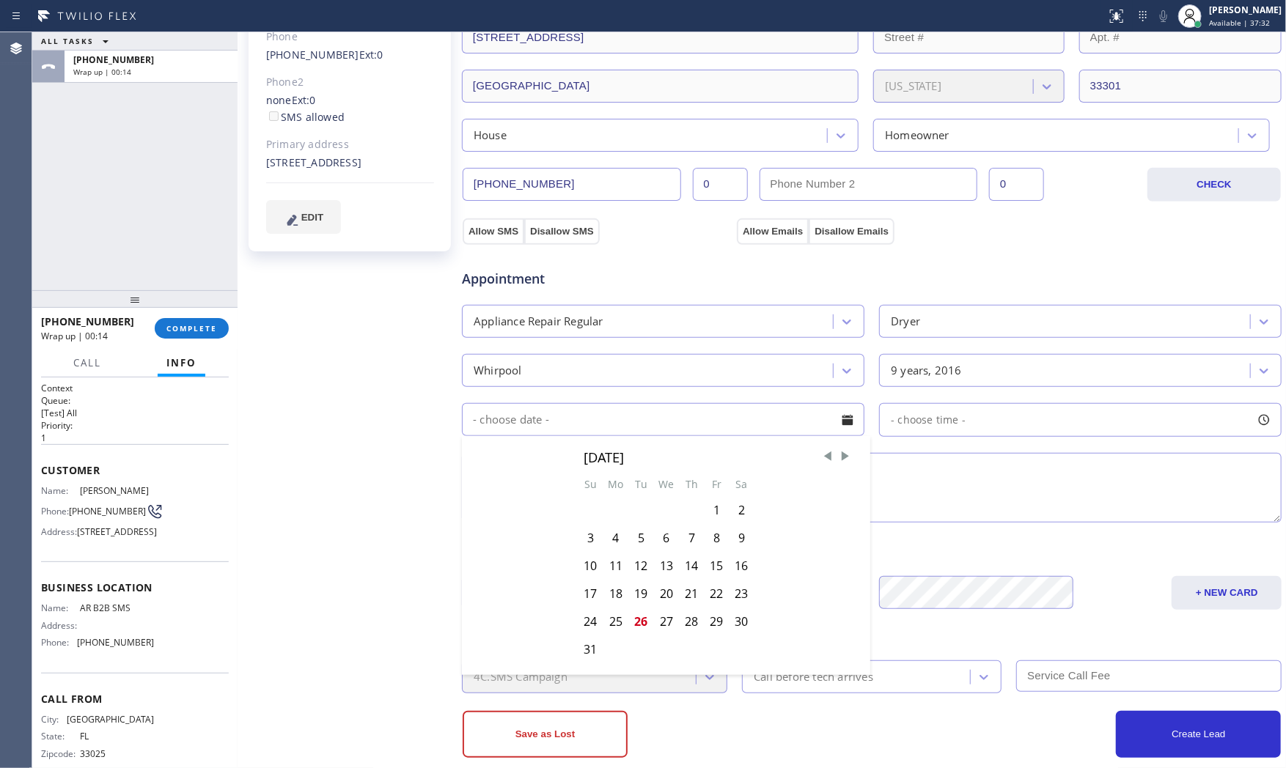
scroll to position [315, 0]
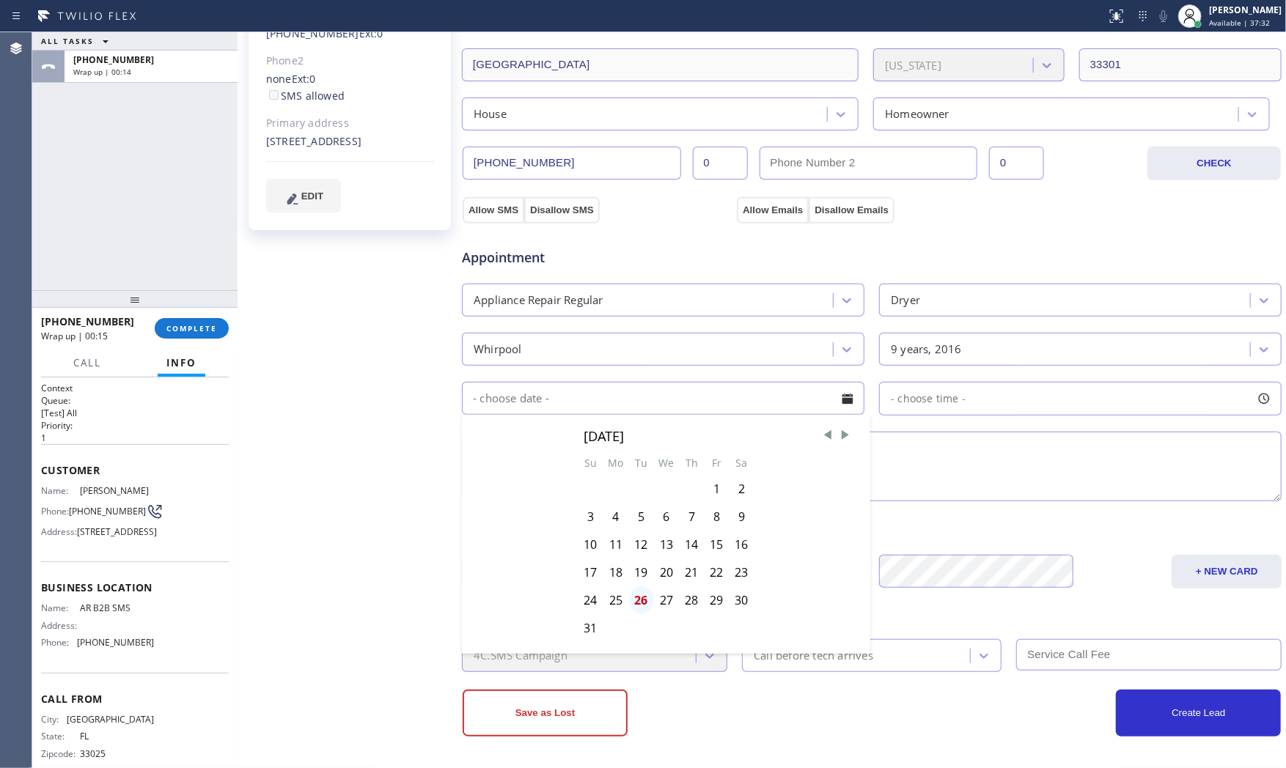
click at [636, 601] on div "26" at bounding box center [641, 601] width 25 height 28
type input "[DATE]"
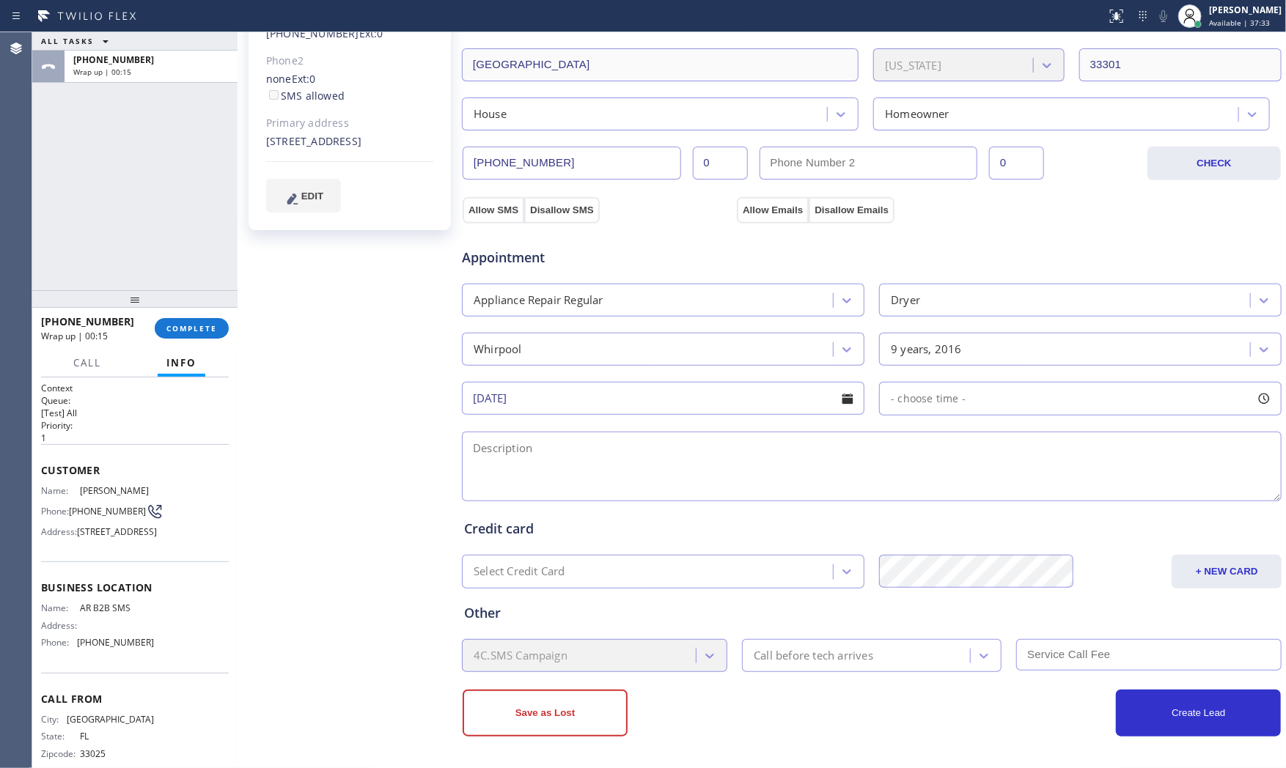
click at [958, 400] on div "- choose time -" at bounding box center [1080, 399] width 403 height 34
drag, startPoint x: 885, startPoint y: 494, endPoint x: 1156, endPoint y: 483, distance: 270.8
click at [1178, 481] on div at bounding box center [1184, 488] width 18 height 31
drag, startPoint x: 895, startPoint y: 489, endPoint x: 1093, endPoint y: 482, distance: 198.1
click at [1093, 482] on div at bounding box center [1097, 488] width 18 height 31
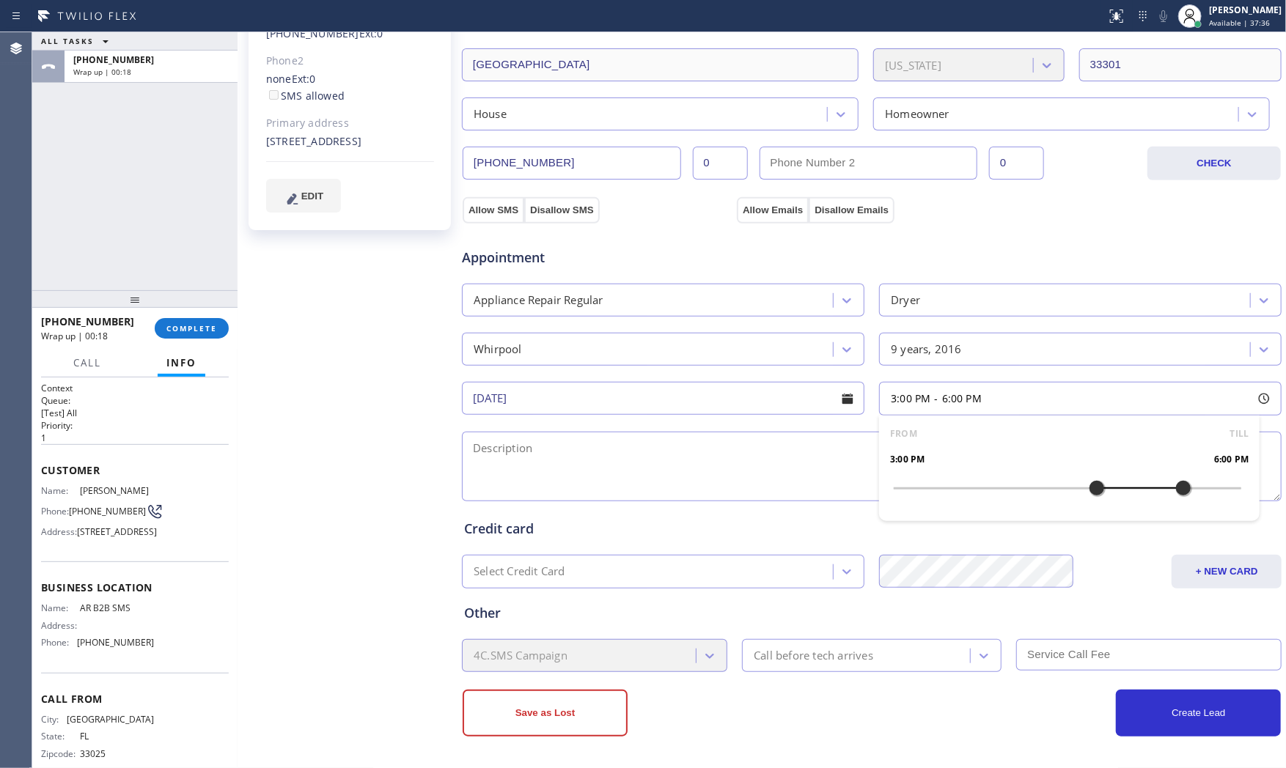
click at [750, 489] on textarea at bounding box center [872, 467] width 820 height 70
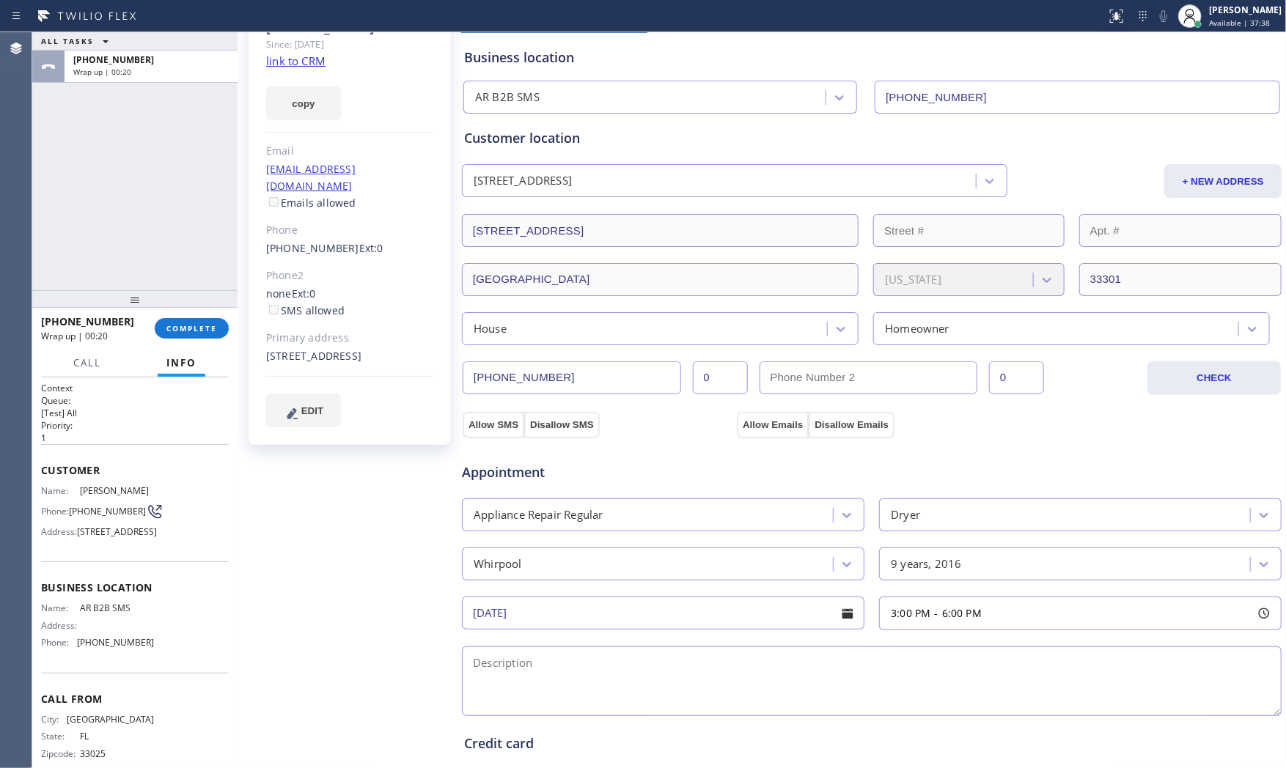
scroll to position [70, 0]
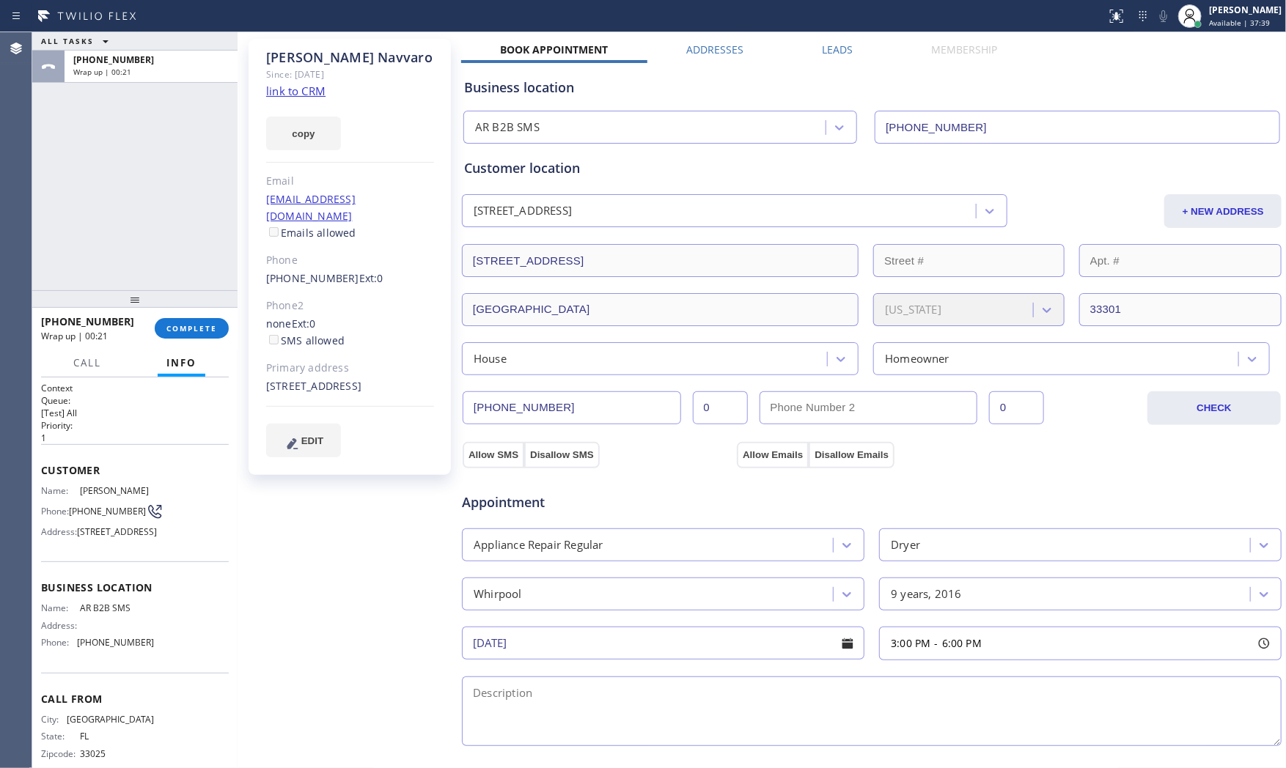
drag, startPoint x: 264, startPoint y: 364, endPoint x: 404, endPoint y: 384, distance: 141.5
click at [404, 384] on div "[PERSON_NAME] Since: [DATE] link to CRM copy Email [EMAIL_ADDRESS][DOMAIN_NAME]…" at bounding box center [350, 257] width 202 height 436
copy div "[STREET_ADDRESS]"
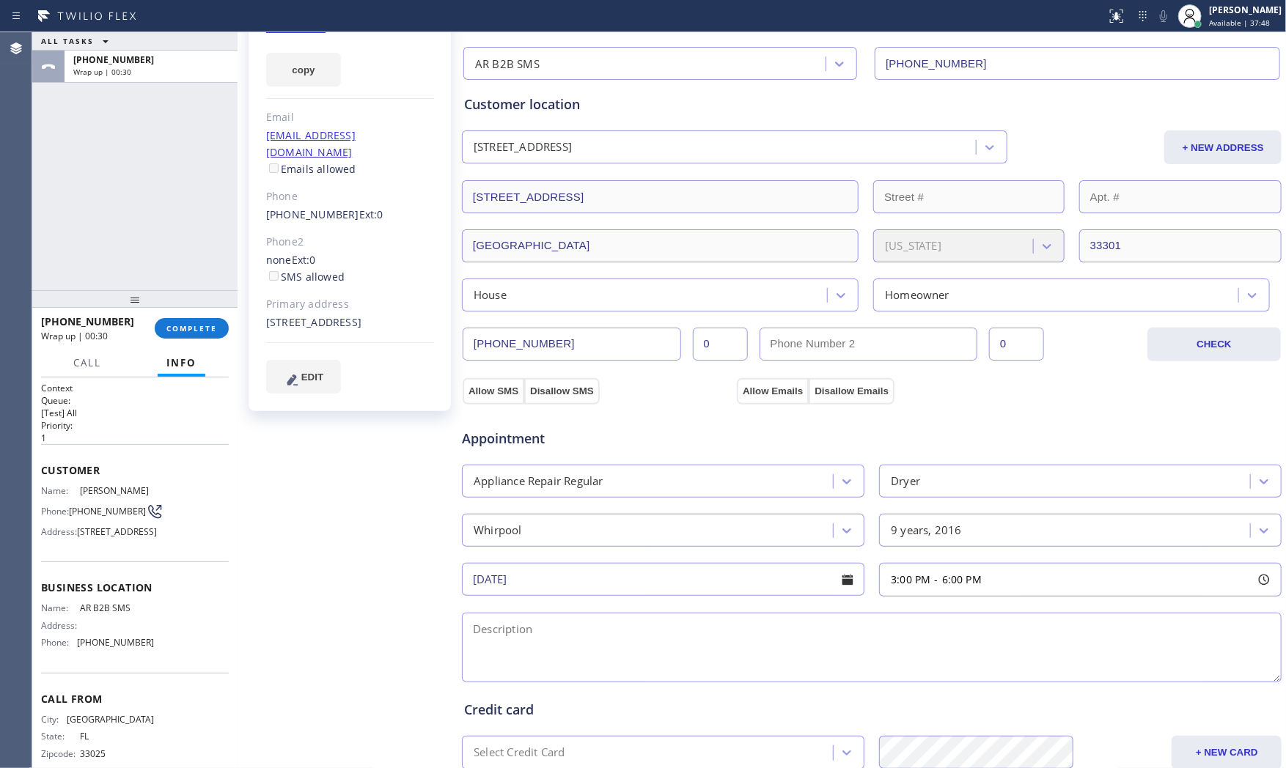
scroll to position [233, 0]
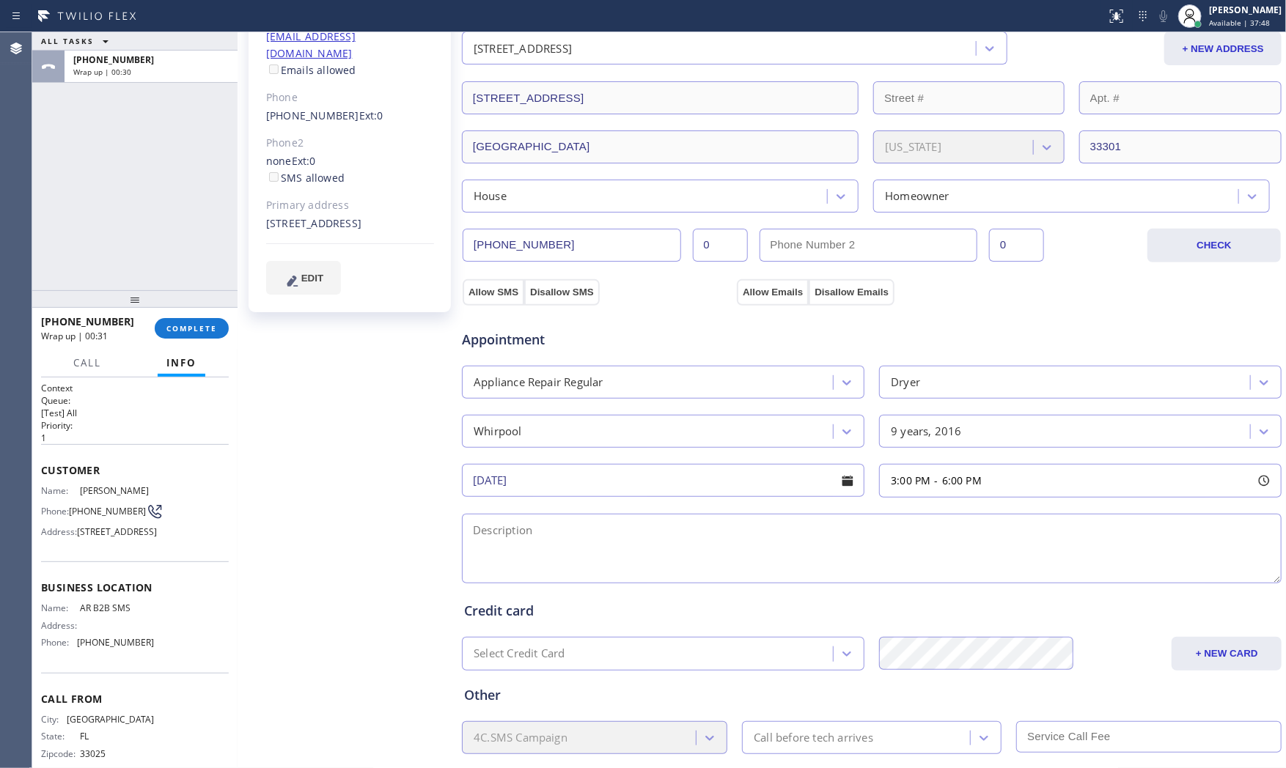
click at [574, 519] on textarea at bounding box center [872, 549] width 820 height 70
paste textarea "3-6 $79 Whripool | DryerSBS | its drying its take long time to dryer and not hi…"
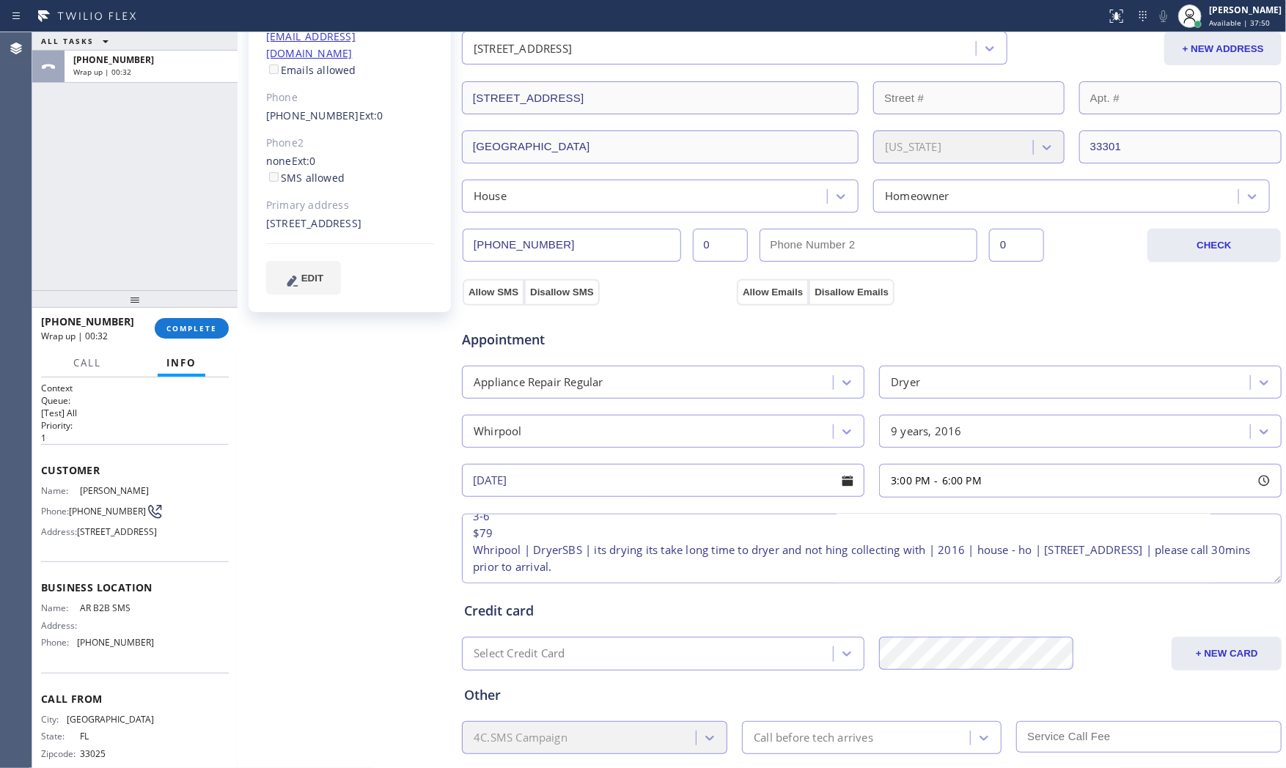
scroll to position [30, 0]
click at [810, 560] on textarea "3-6 $79 Whripool | DryerSBS | its drying its take long time to dryer and not hi…" at bounding box center [872, 549] width 820 height 70
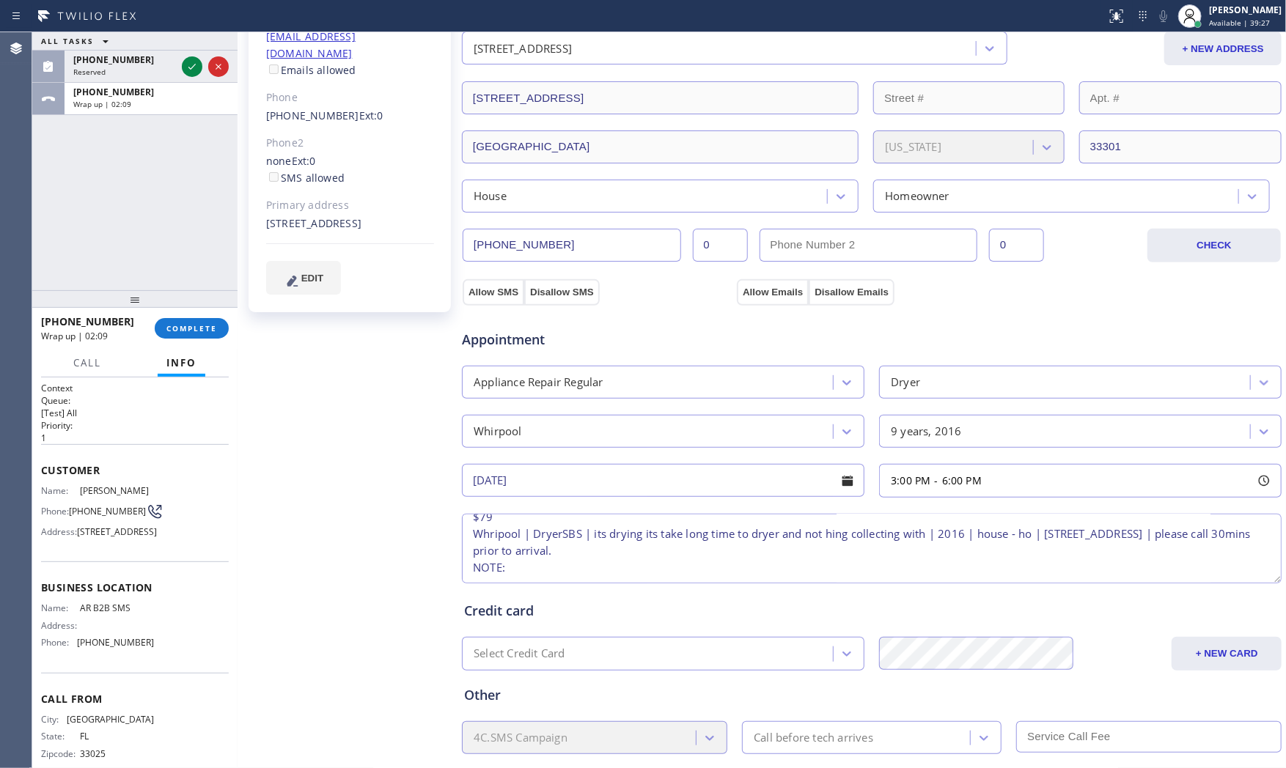
paste textarea "[DATE] Countdown! Get 20%OFF on ANY appliance repair thru [DATE]."
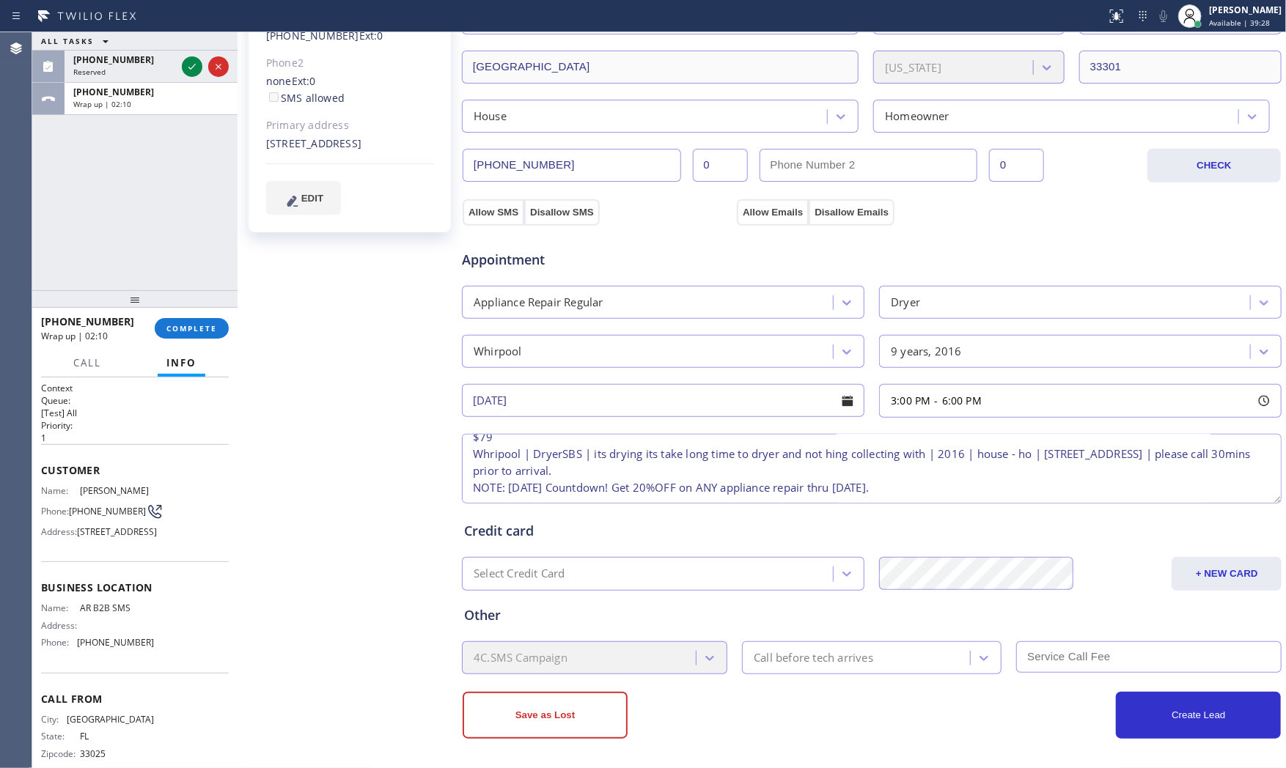
scroll to position [315, 0]
type textarea "3-6 $79 Whripool | DryerSBS | its drying its take long time to dryer and not hi…"
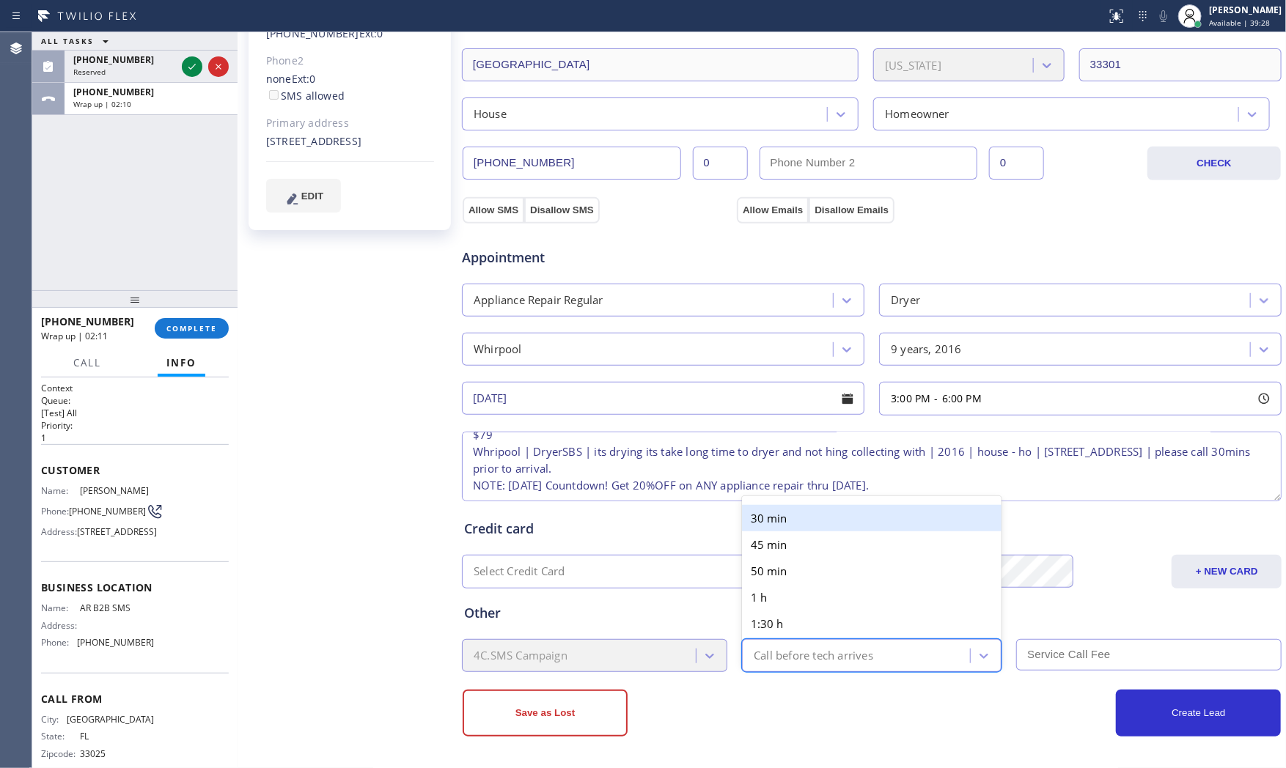
click at [810, 662] on div "Call before tech arrives" at bounding box center [814, 655] width 120 height 17
click at [821, 524] on div "30 min" at bounding box center [872, 518] width 260 height 26
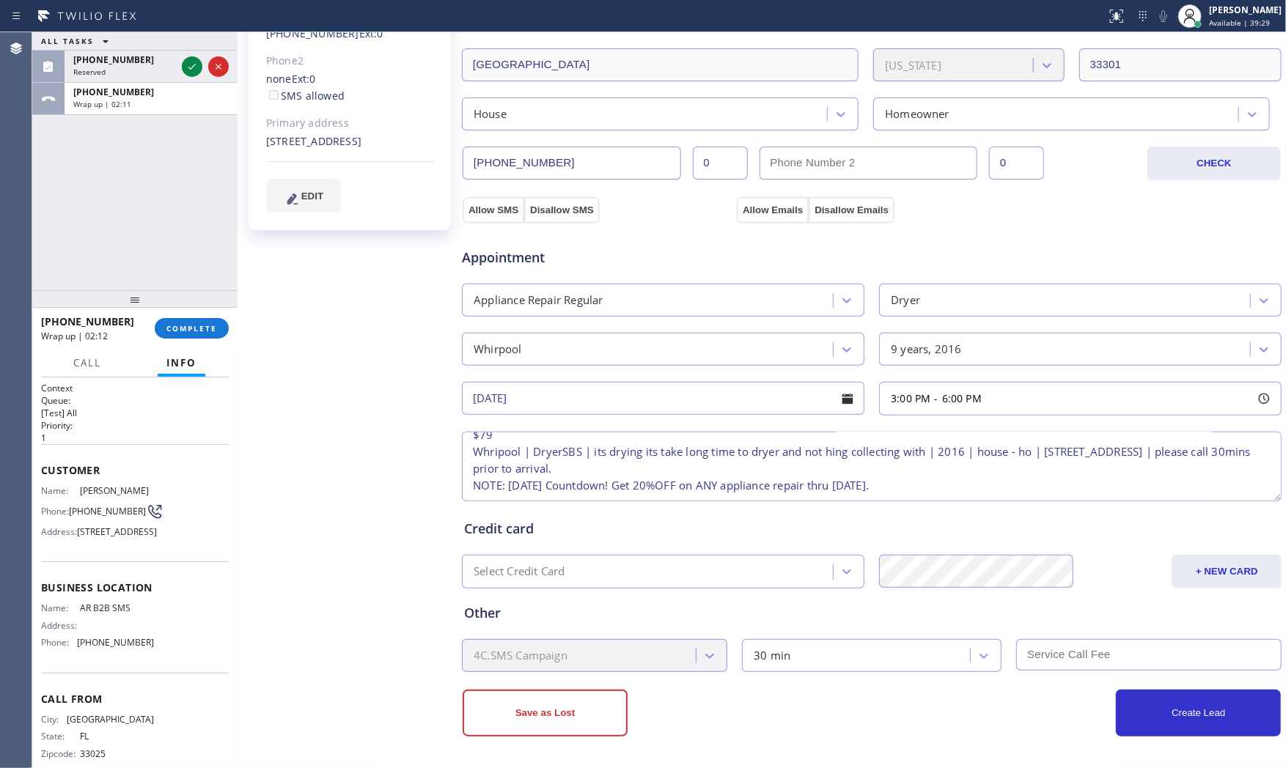
click at [1021, 647] on input "text" at bounding box center [1148, 655] width 265 height 32
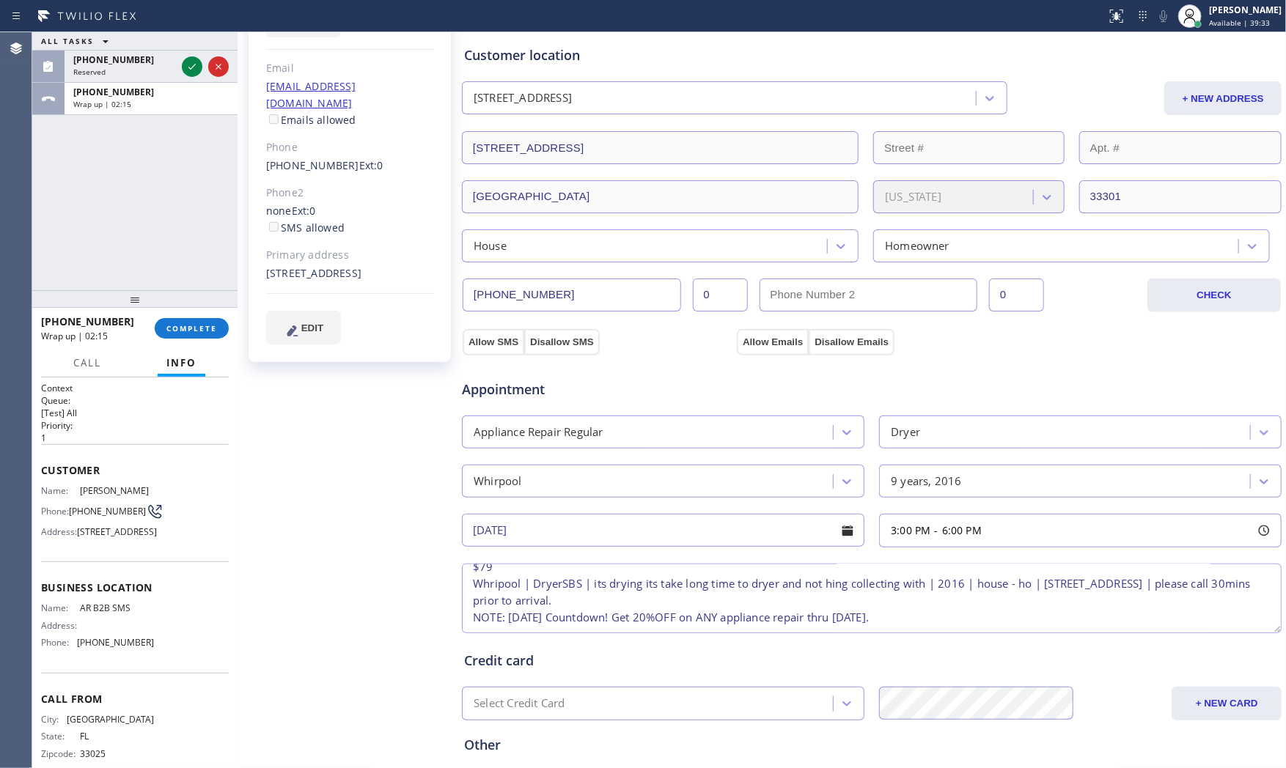
scroll to position [152, 0]
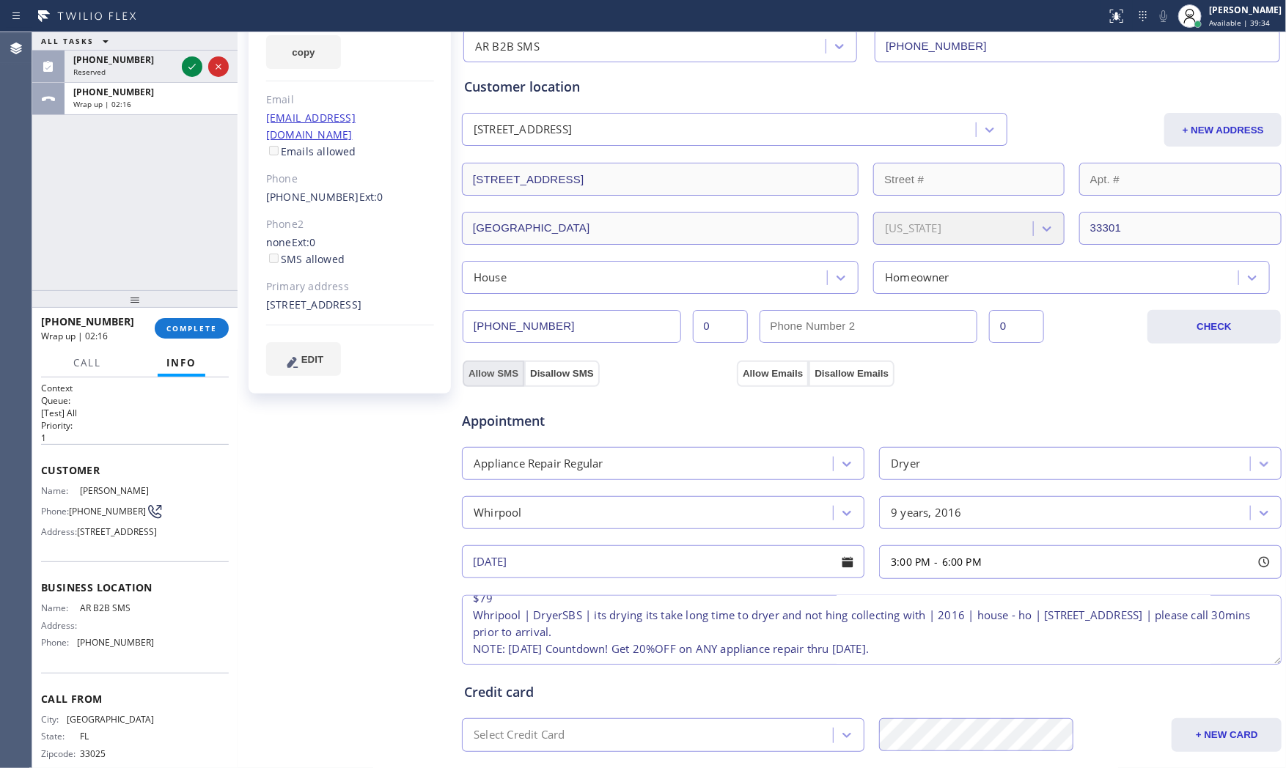
type input "79"
click at [488, 371] on button "Allow SMS" at bounding box center [494, 374] width 62 height 26
click at [766, 363] on button "Allow Emails" at bounding box center [773, 374] width 72 height 26
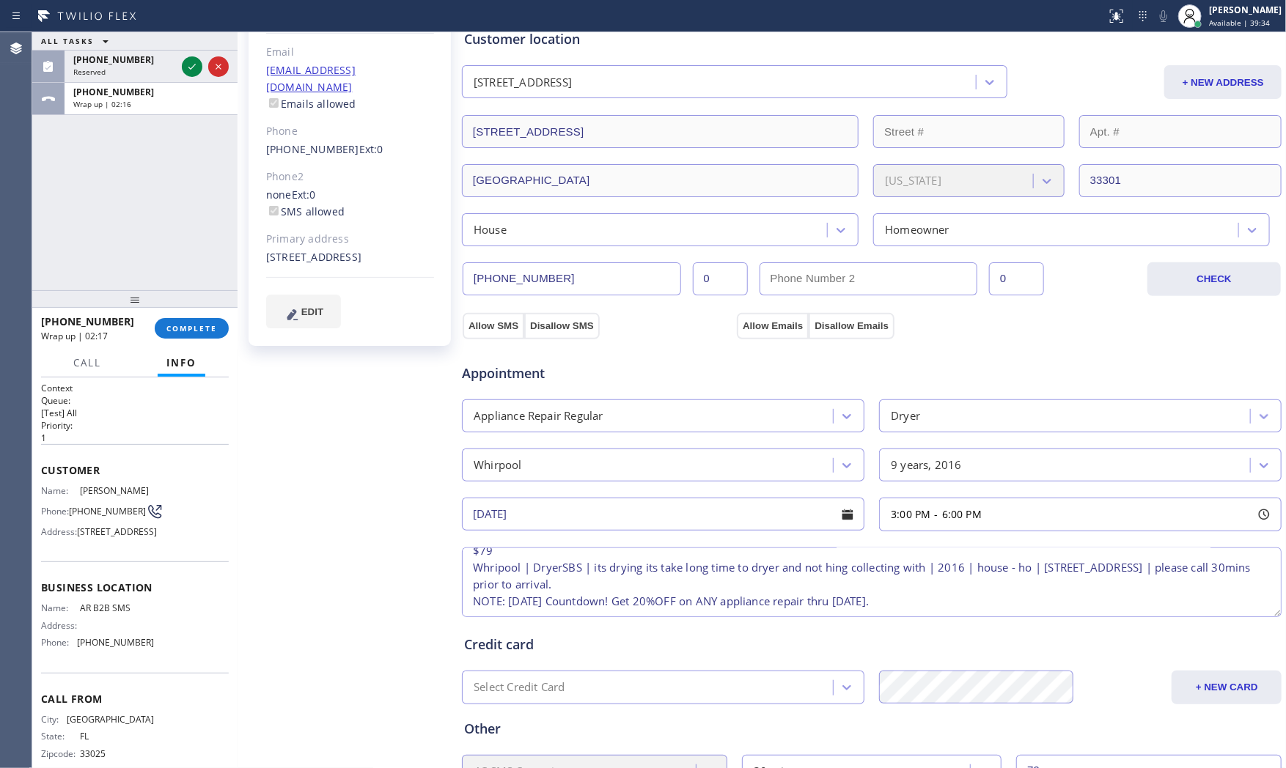
checkbox input "true"
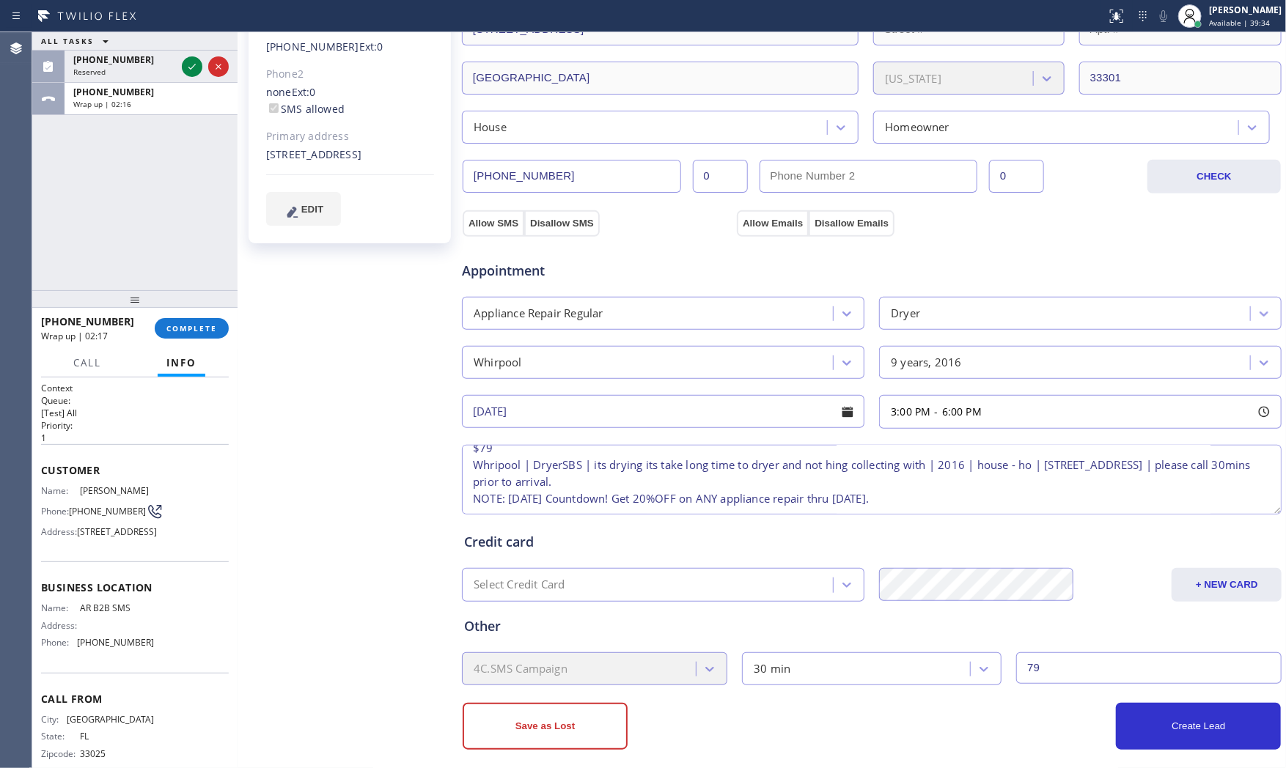
scroll to position [315, 0]
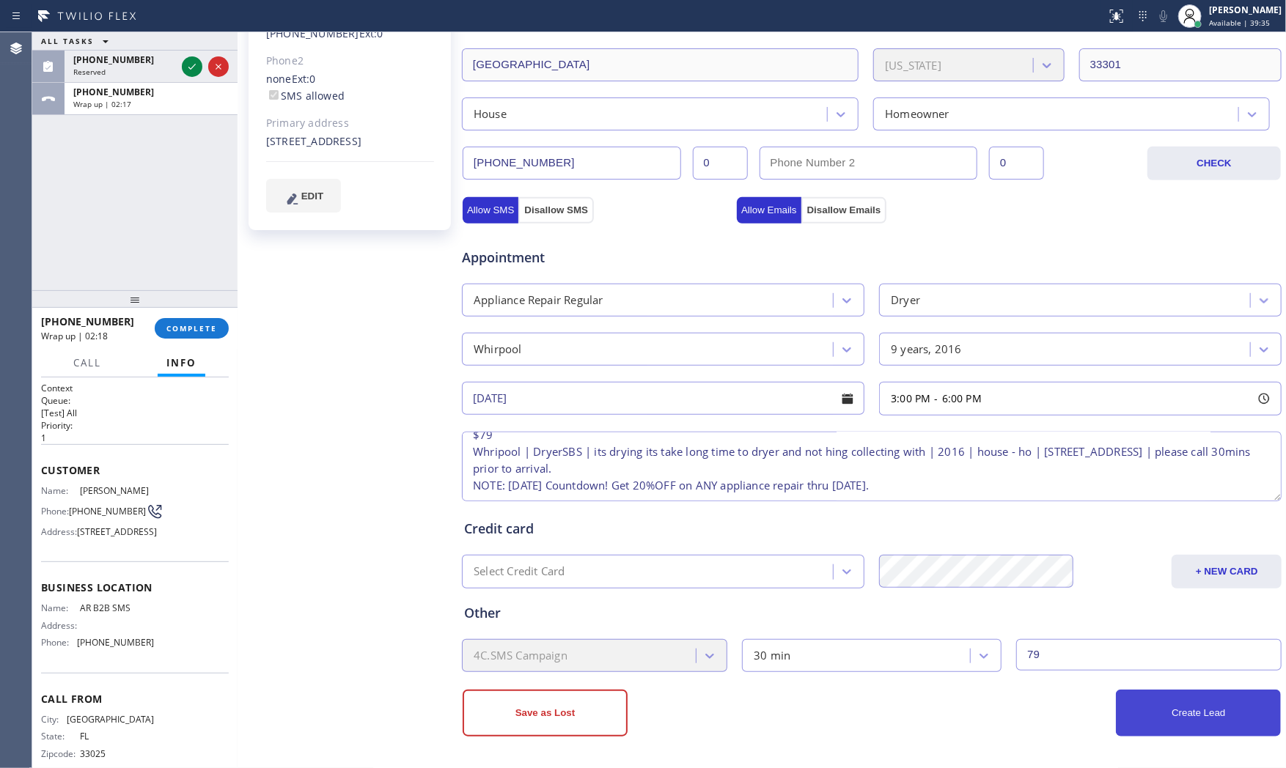
click at [1116, 730] on button "Create Lead" at bounding box center [1198, 713] width 165 height 47
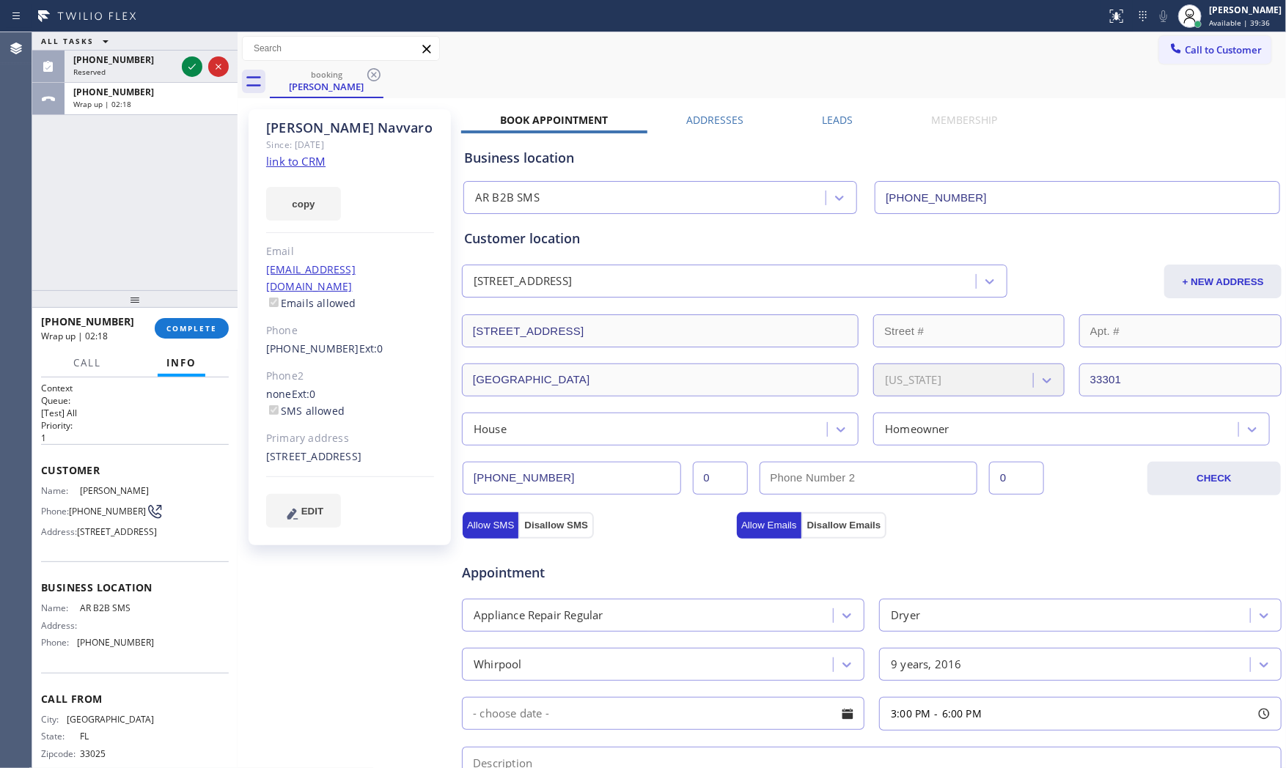
scroll to position [0, 0]
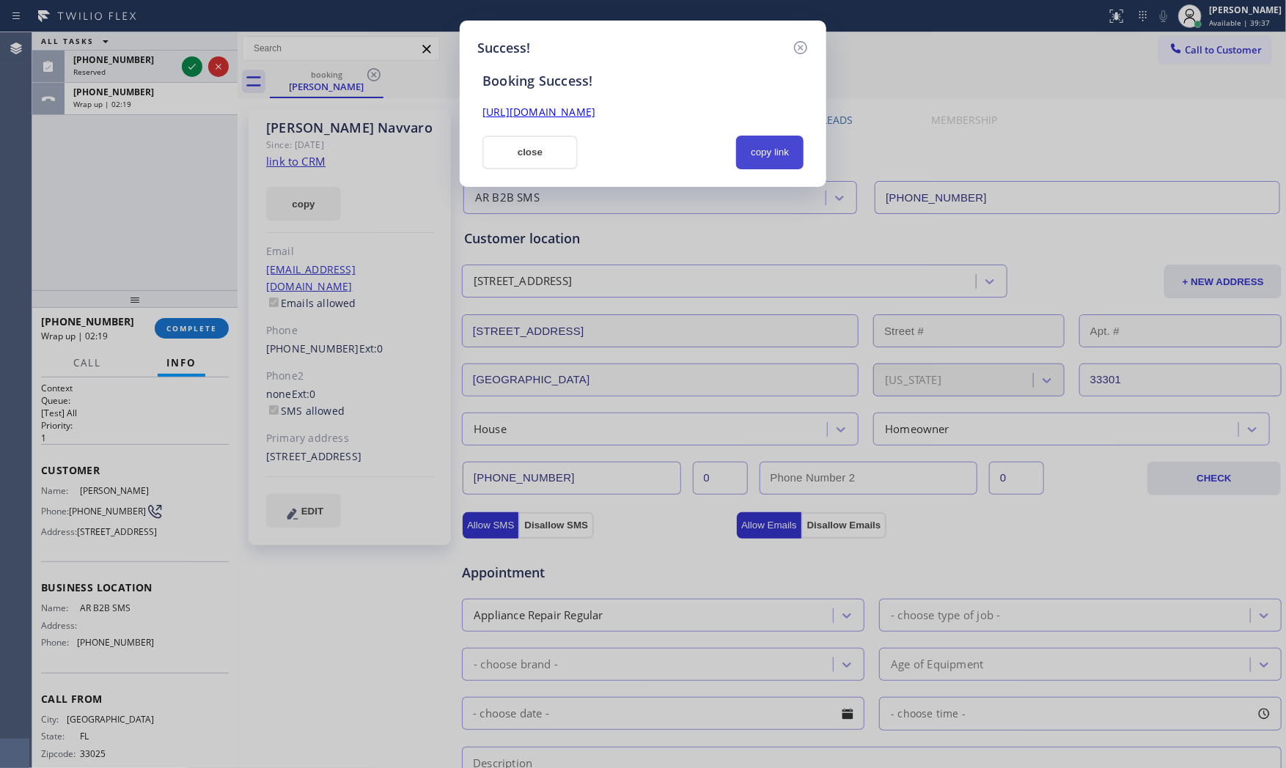
click at [750, 147] on button "copy link" at bounding box center [769, 153] width 67 height 34
click at [518, 136] on button "close" at bounding box center [530, 153] width 95 height 34
click at [516, 154] on div "Business location" at bounding box center [871, 158] width 815 height 20
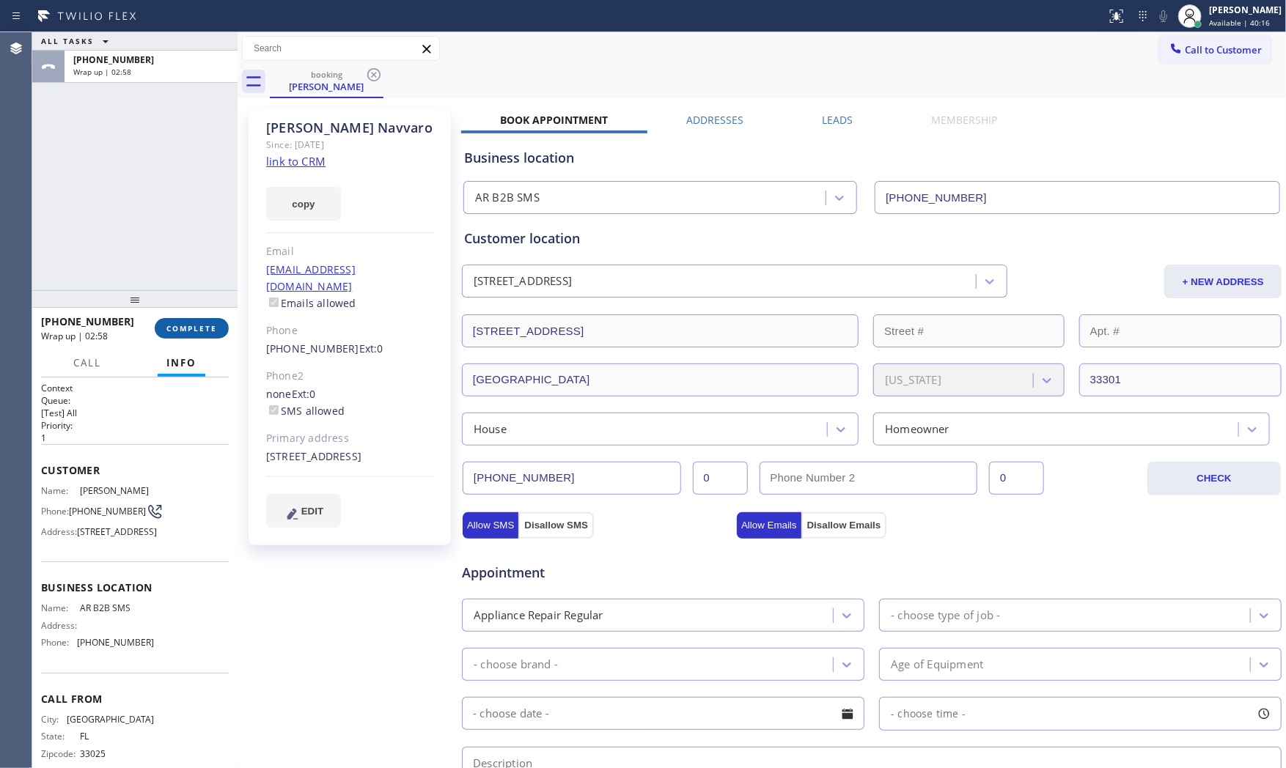
click at [202, 330] on span "COMPLETE" at bounding box center [191, 328] width 51 height 10
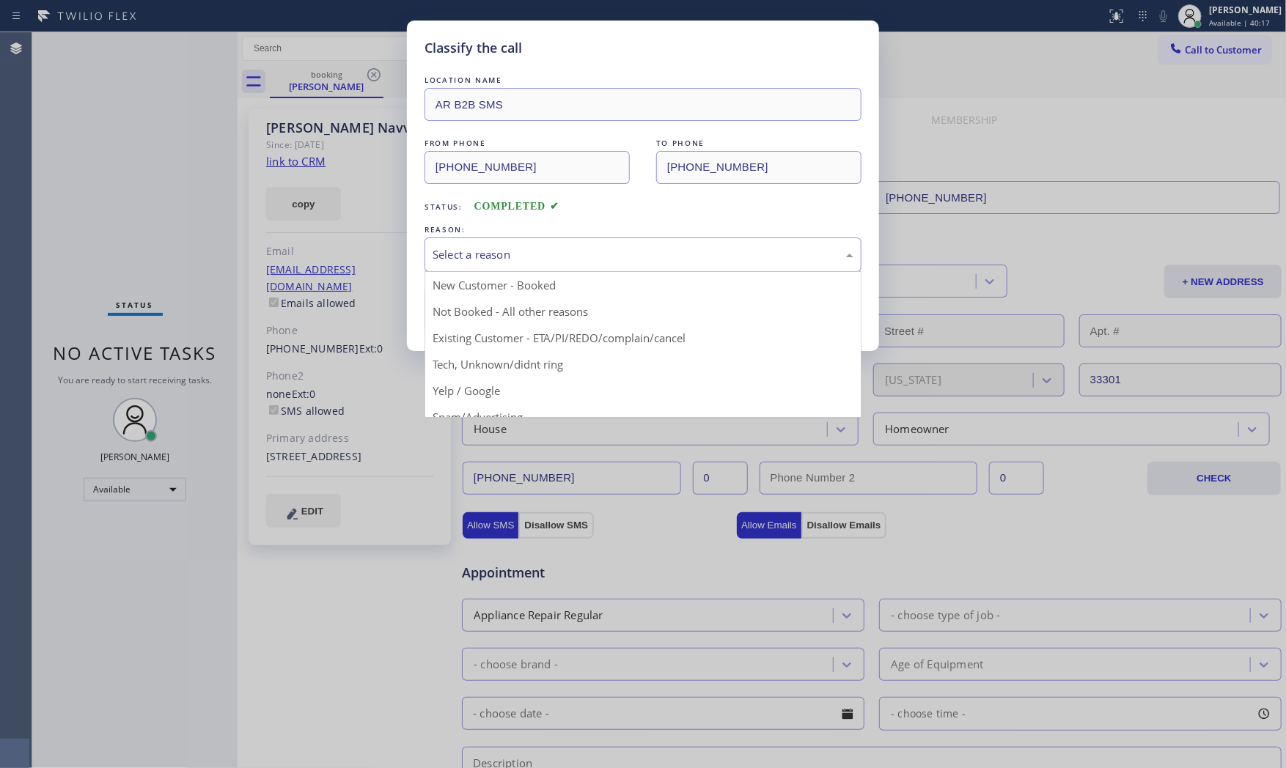
click at [595, 248] on div "Select a reason" at bounding box center [643, 254] width 421 height 17
drag, startPoint x: 499, startPoint y: 290, endPoint x: 496, endPoint y: 298, distance: 8.9
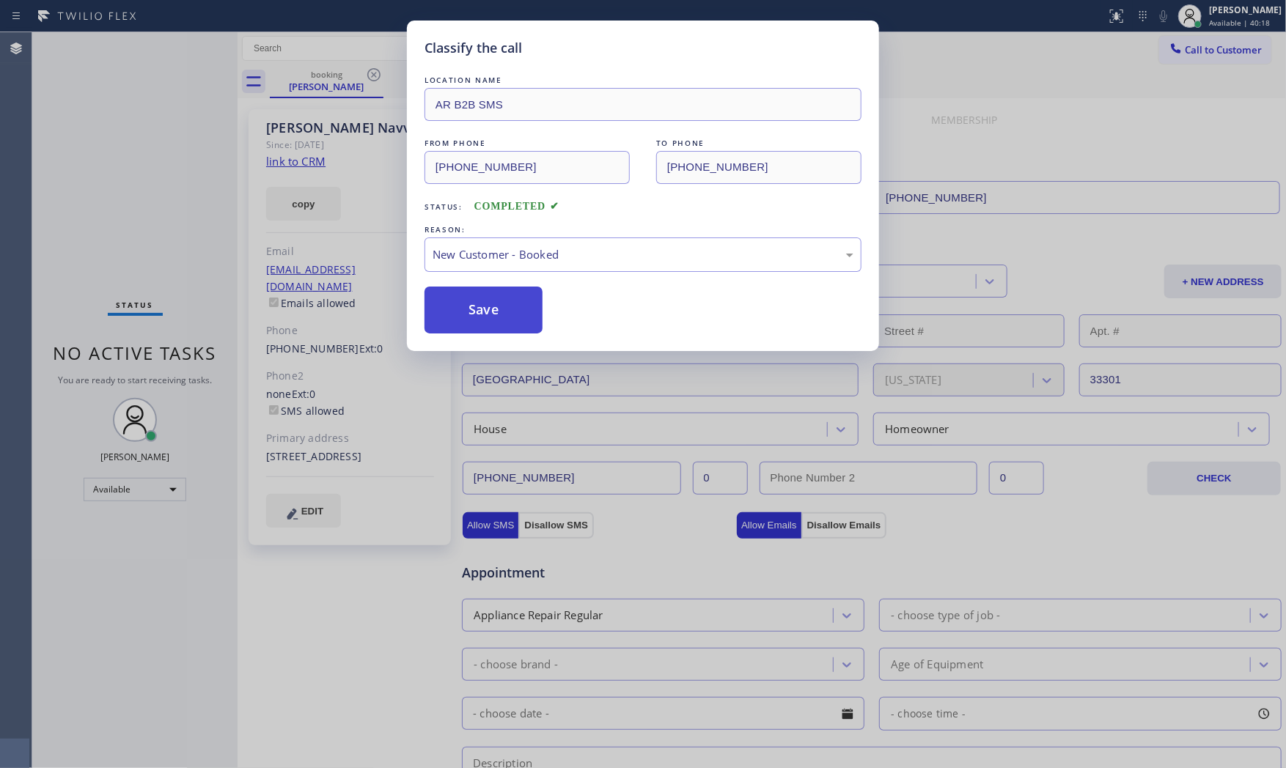
click at [488, 312] on button "Save" at bounding box center [484, 310] width 118 height 47
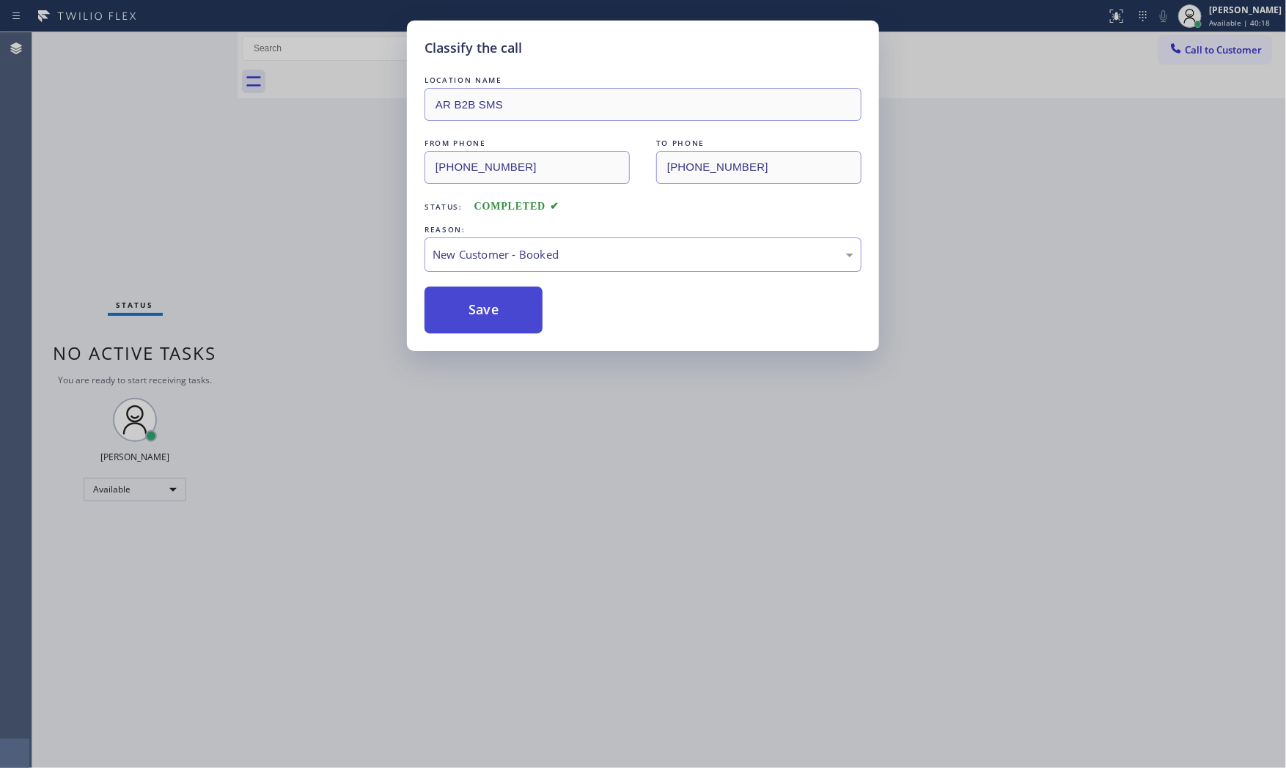
click at [487, 312] on button "Save" at bounding box center [484, 310] width 118 height 47
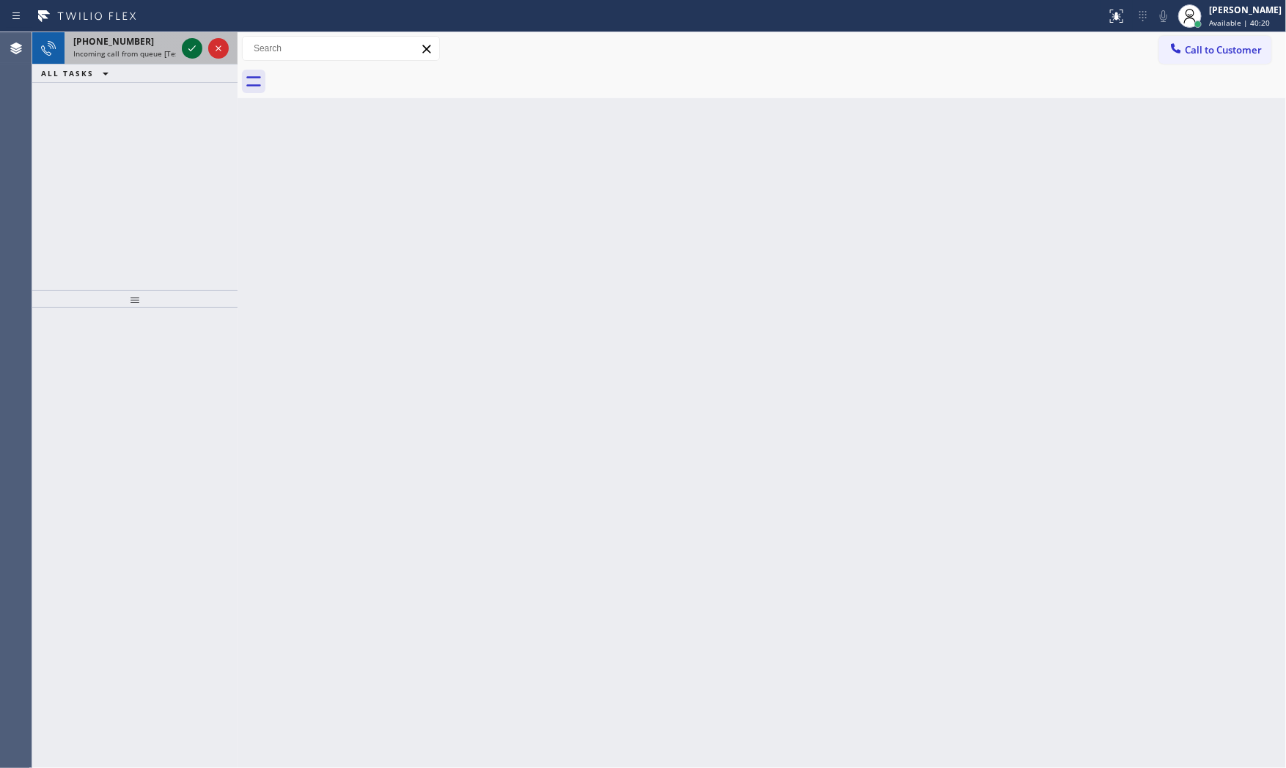
click at [194, 49] on icon at bounding box center [192, 49] width 18 height 18
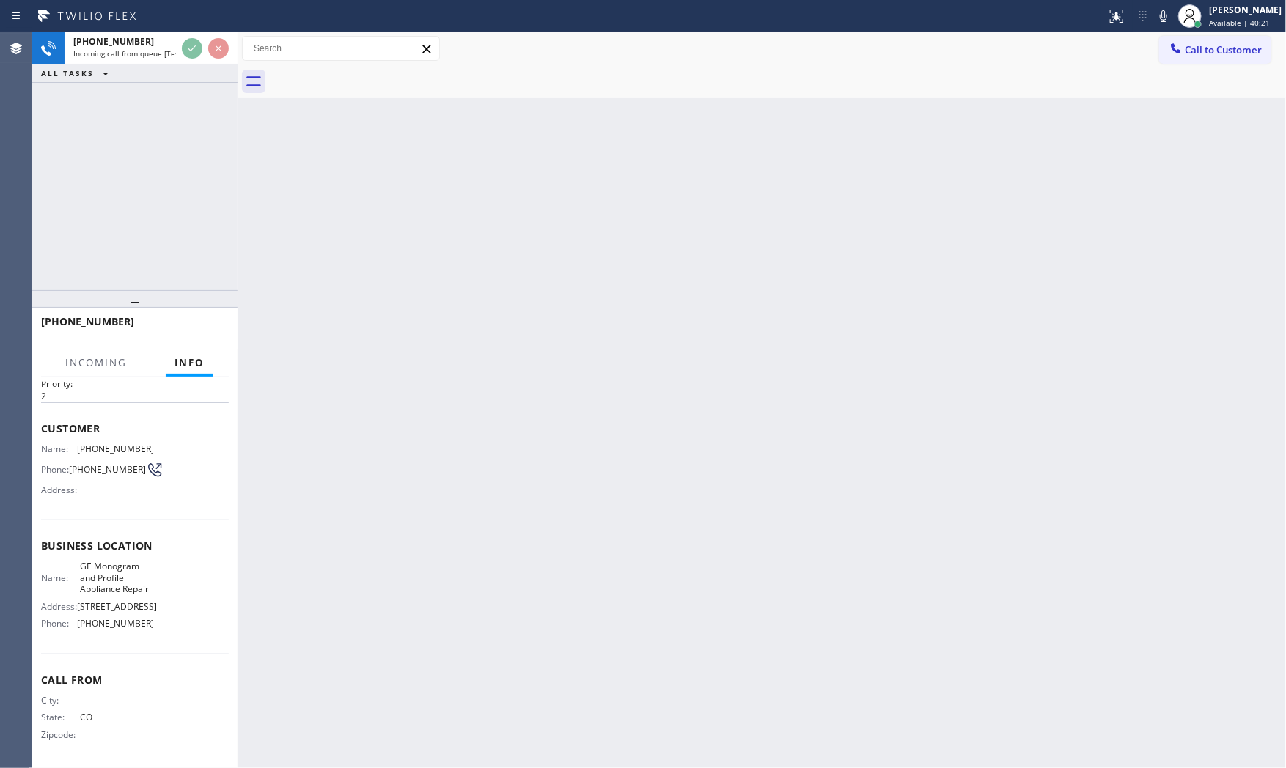
scroll to position [56, 0]
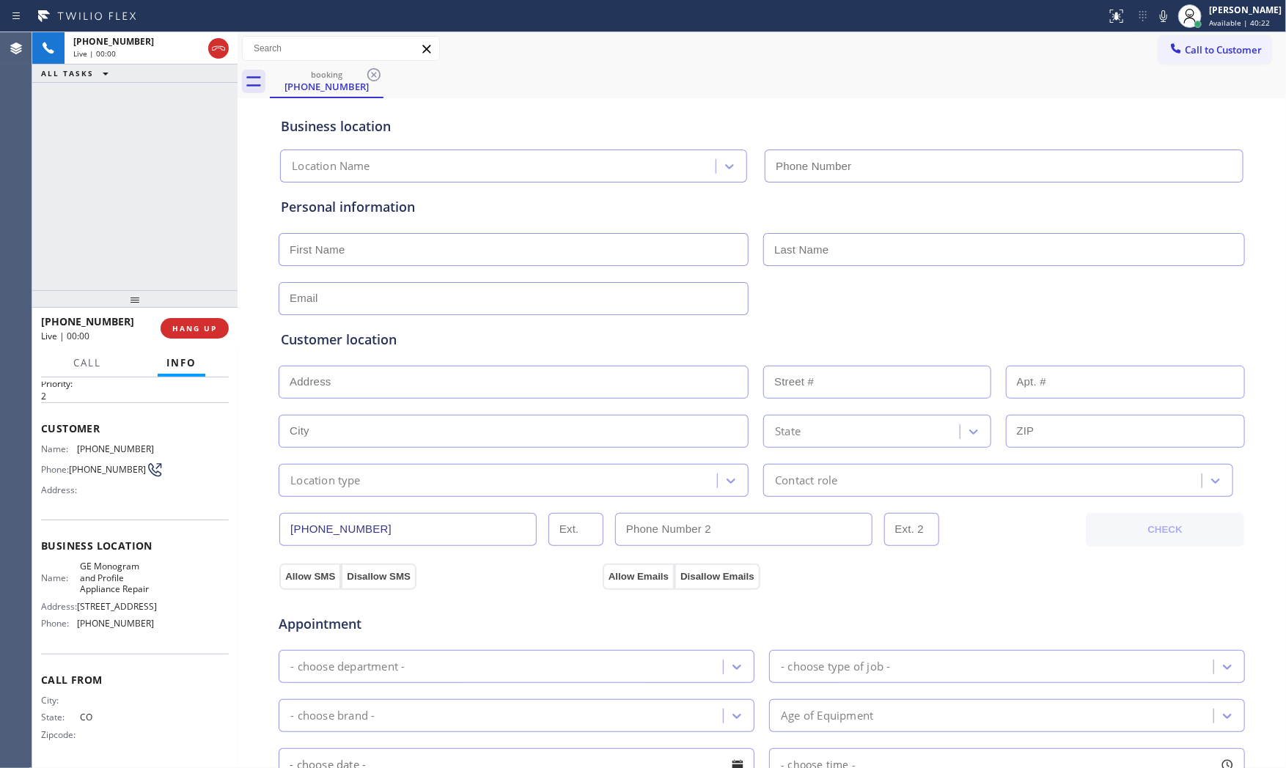
type input "[PHONE_NUMBER]"
click at [1166, 9] on icon at bounding box center [1164, 16] width 18 height 18
click at [204, 342] on div "[PHONE_NUMBER] Live | 00:07 HANG UP" at bounding box center [135, 328] width 188 height 38
click at [204, 337] on button "HANG UP" at bounding box center [195, 328] width 68 height 21
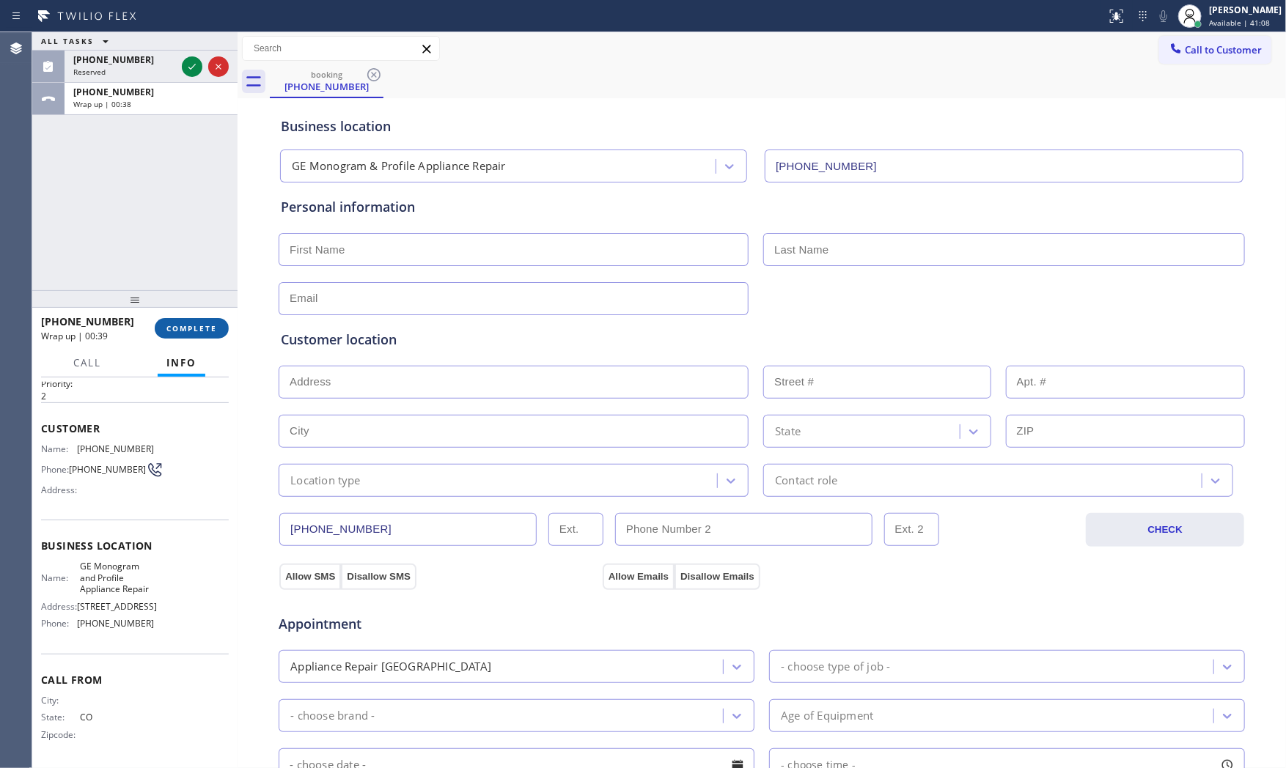
click at [213, 326] on span "COMPLETE" at bounding box center [191, 328] width 51 height 10
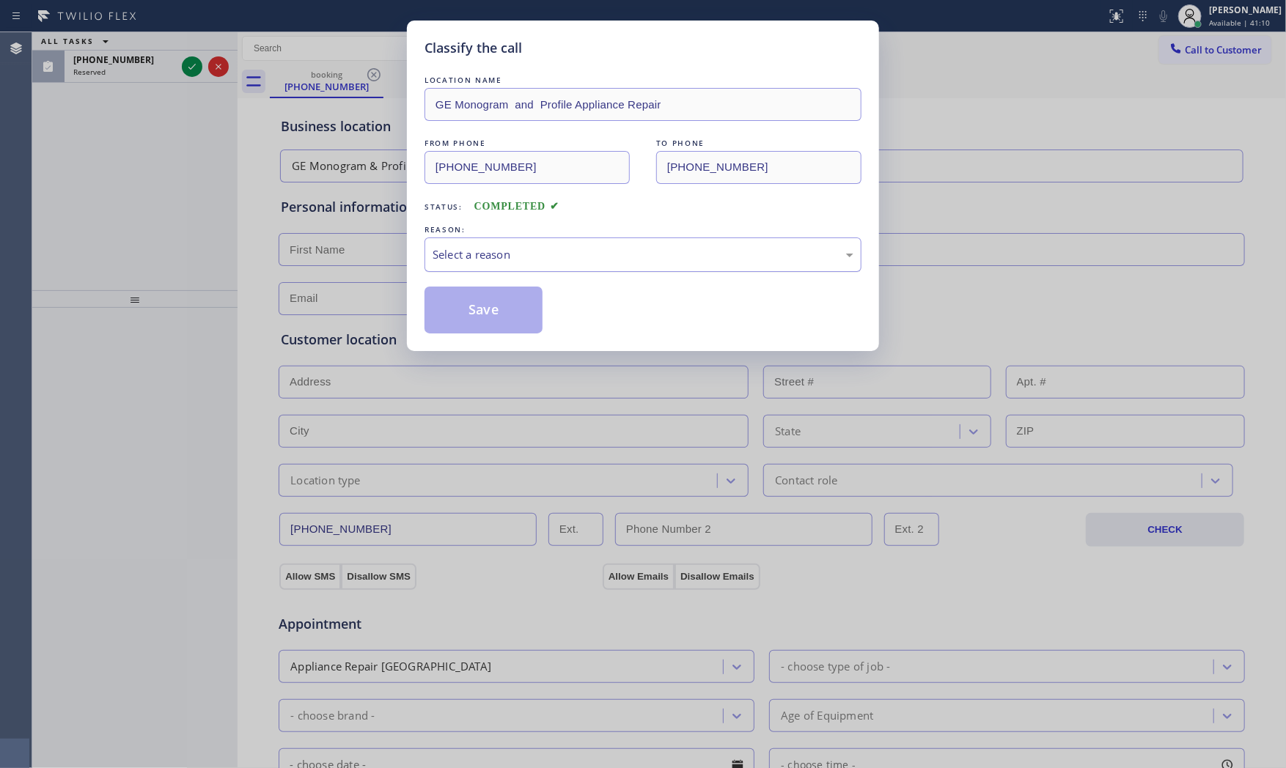
click at [530, 251] on div "Select a reason" at bounding box center [643, 254] width 421 height 17
click at [505, 301] on button "Save" at bounding box center [484, 310] width 118 height 47
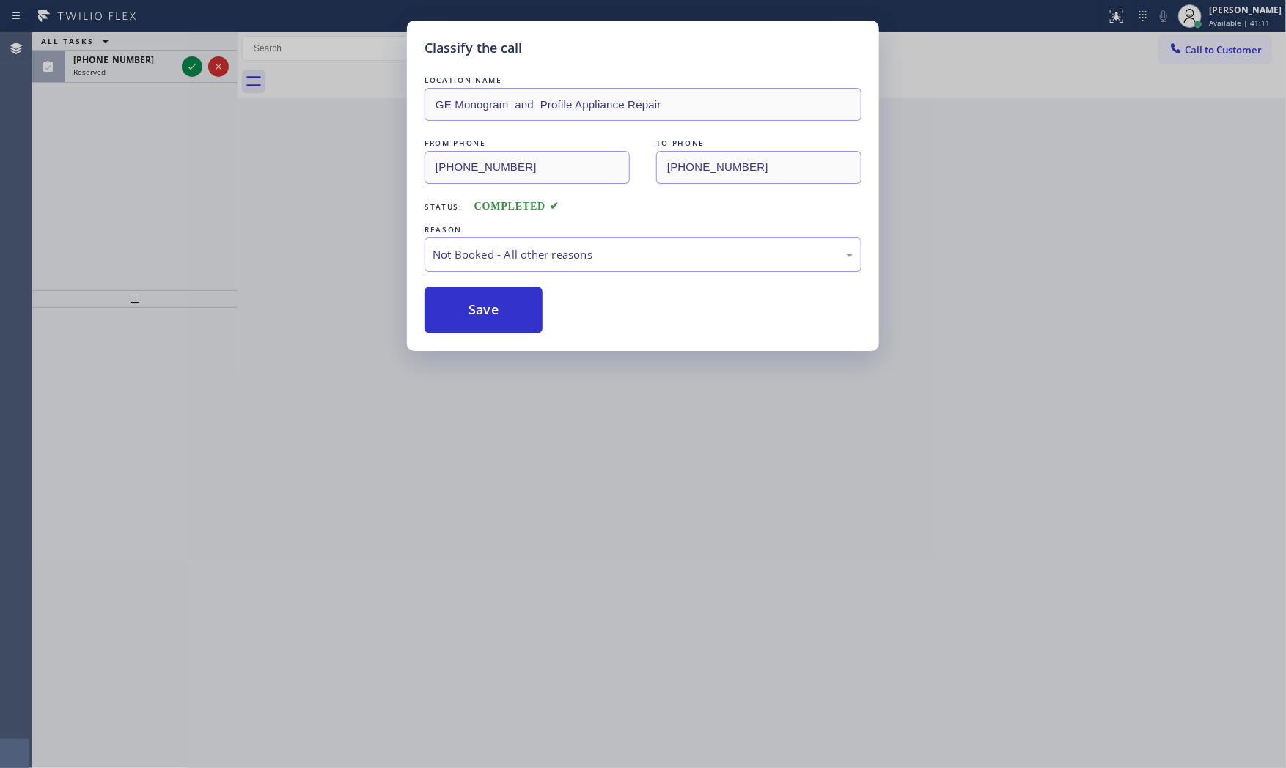
click at [505, 301] on button "Save" at bounding box center [484, 310] width 118 height 47
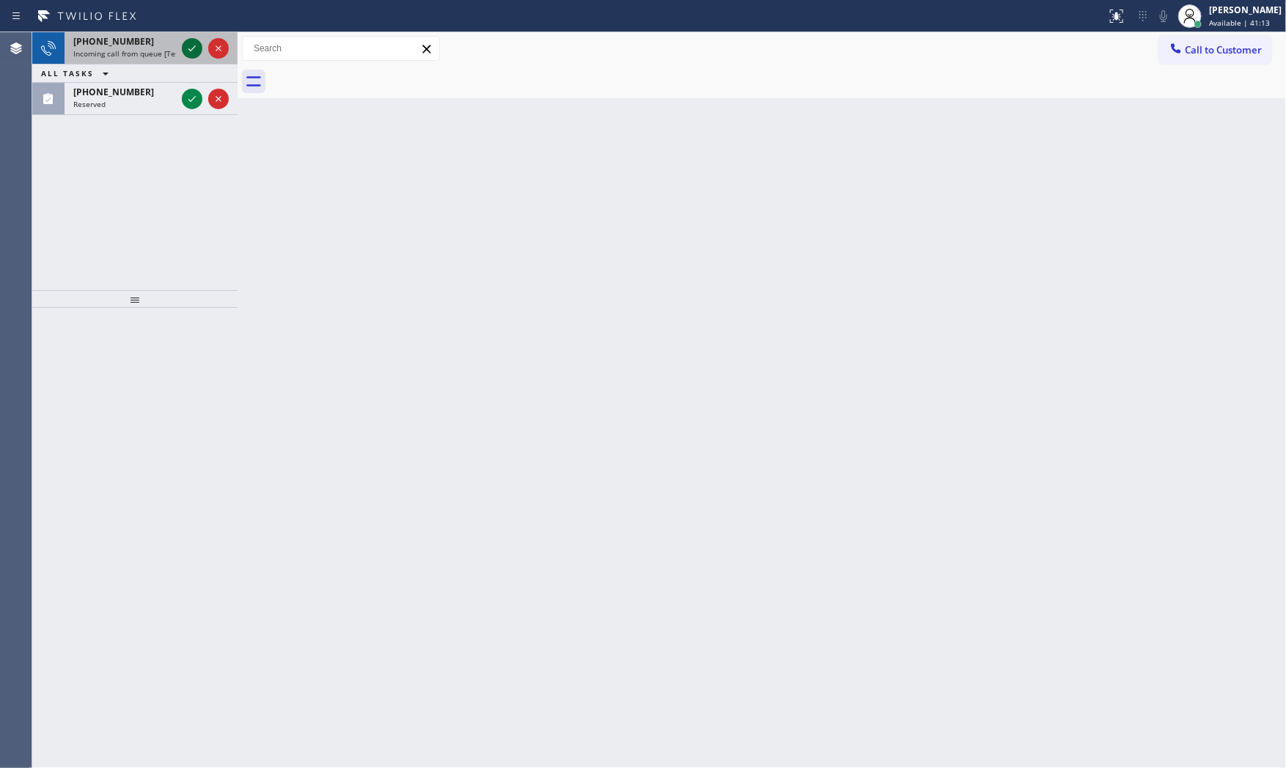
click at [184, 44] on icon at bounding box center [192, 49] width 18 height 18
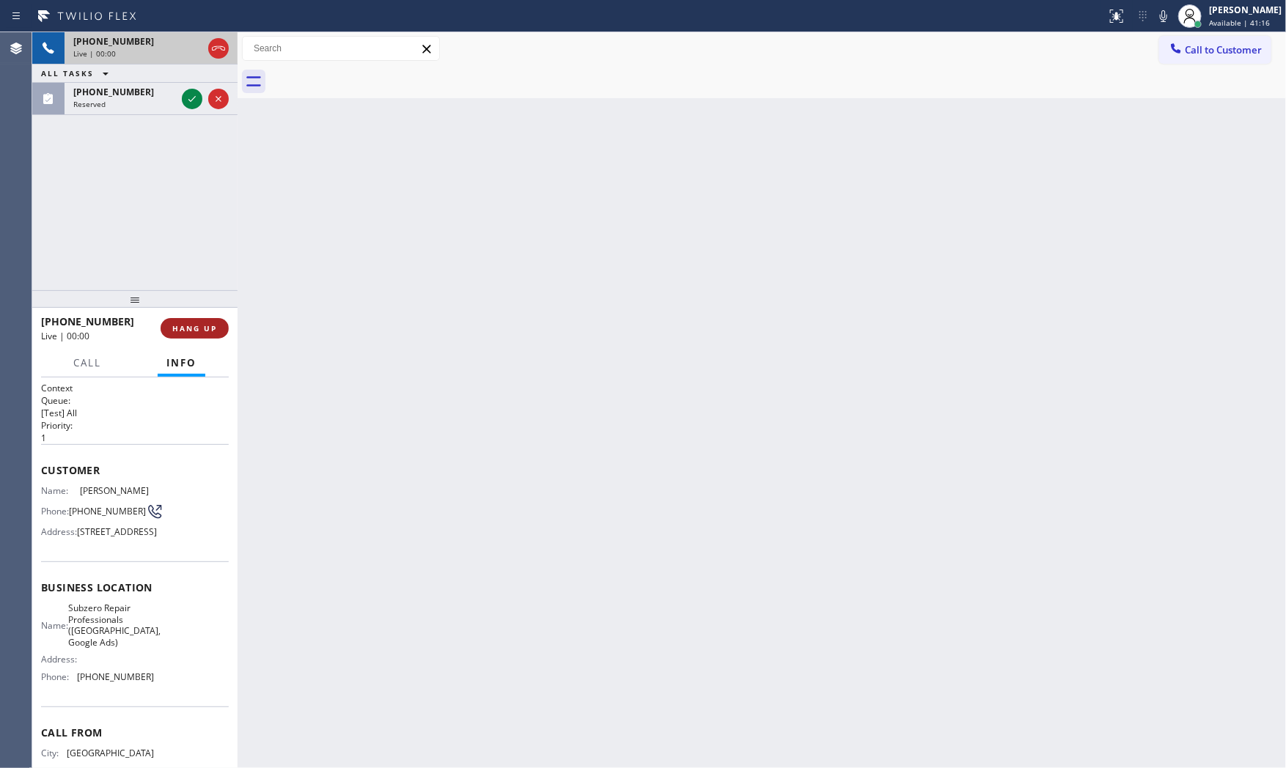
click at [179, 331] on span "HANG UP" at bounding box center [194, 328] width 45 height 10
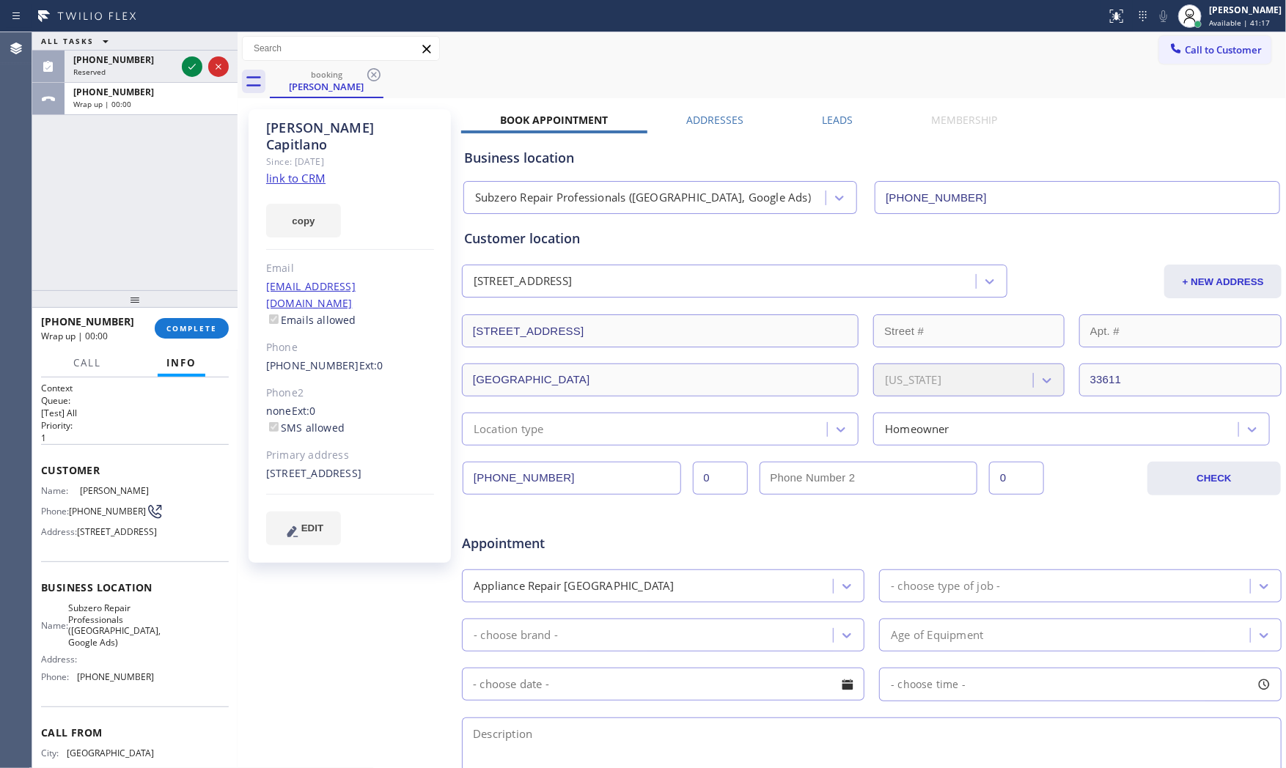
type input "[PHONE_NUMBER]"
click at [302, 171] on link "link to CRM" at bounding box center [295, 178] width 59 height 15
click at [169, 332] on span "COMPLETE" at bounding box center [191, 328] width 51 height 10
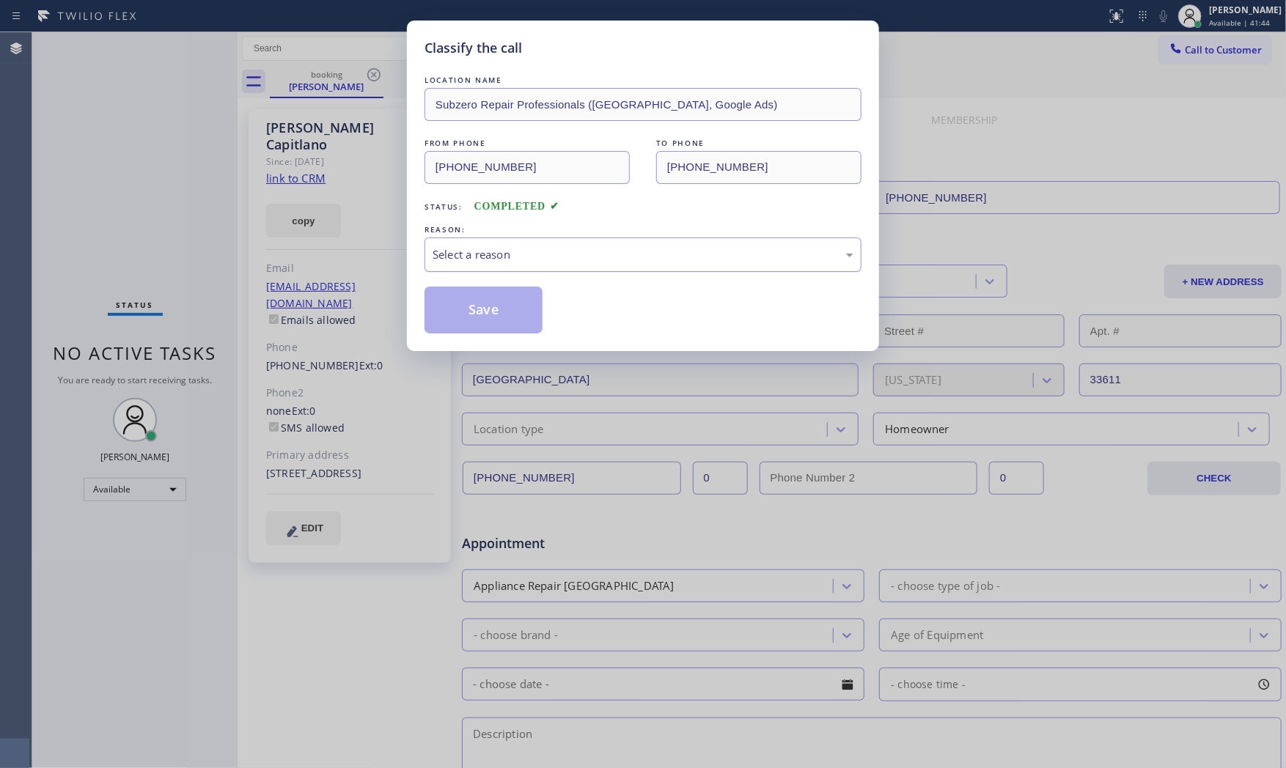
click at [474, 244] on div "Select a reason" at bounding box center [643, 255] width 437 height 34
click at [466, 318] on button "Save" at bounding box center [484, 310] width 118 height 47
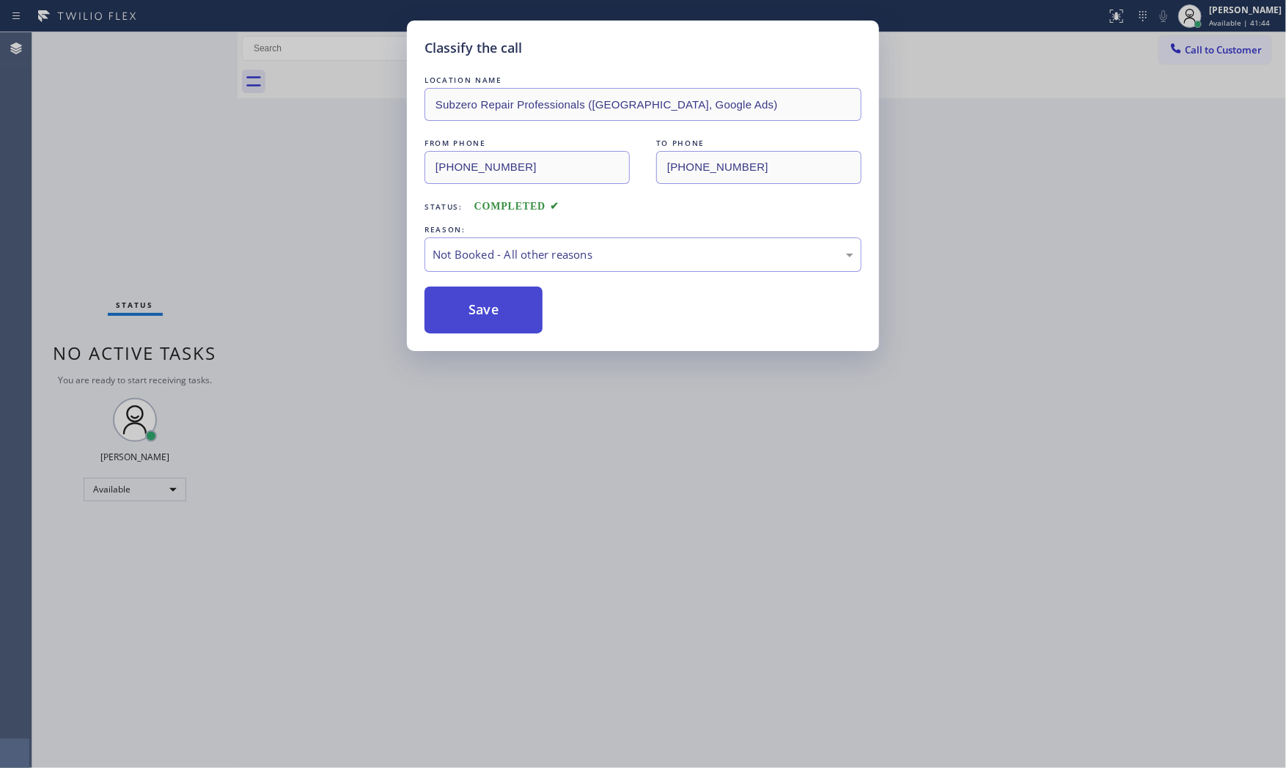
click at [466, 317] on button "Save" at bounding box center [484, 310] width 118 height 47
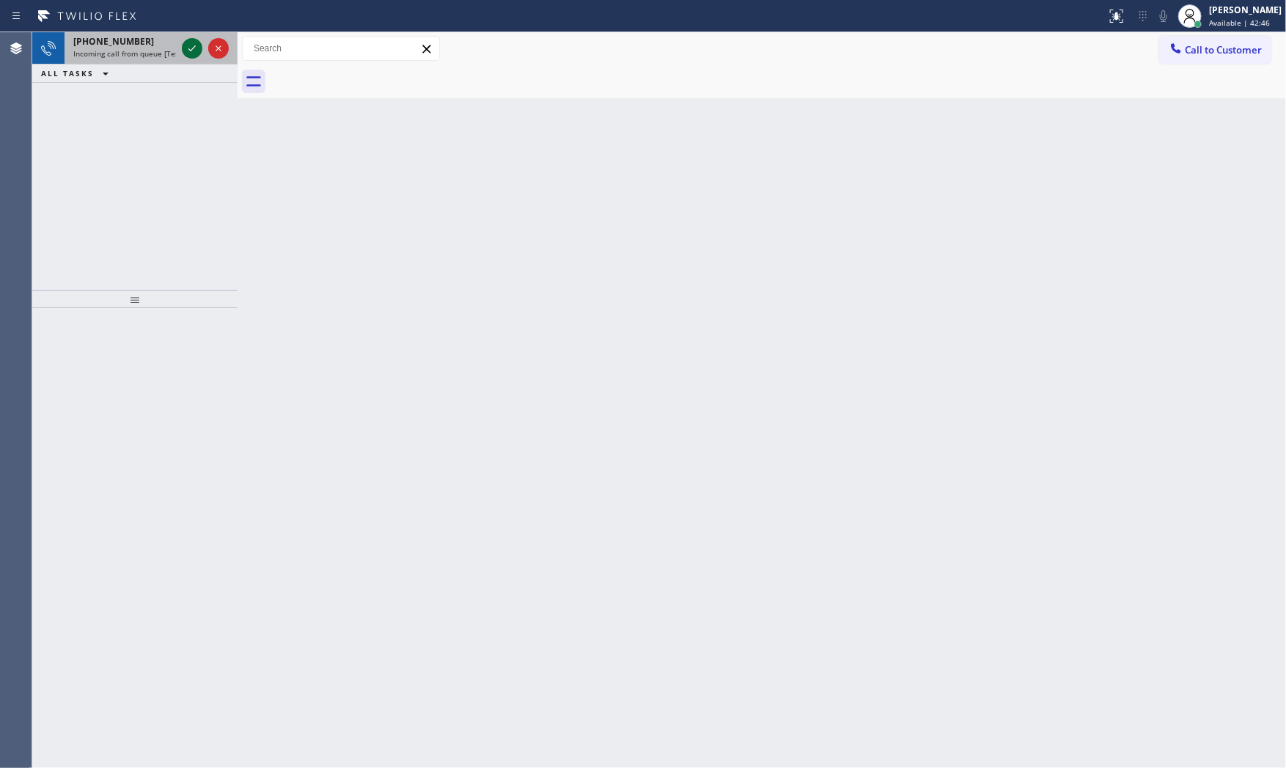
click at [191, 47] on icon at bounding box center [192, 49] width 18 height 18
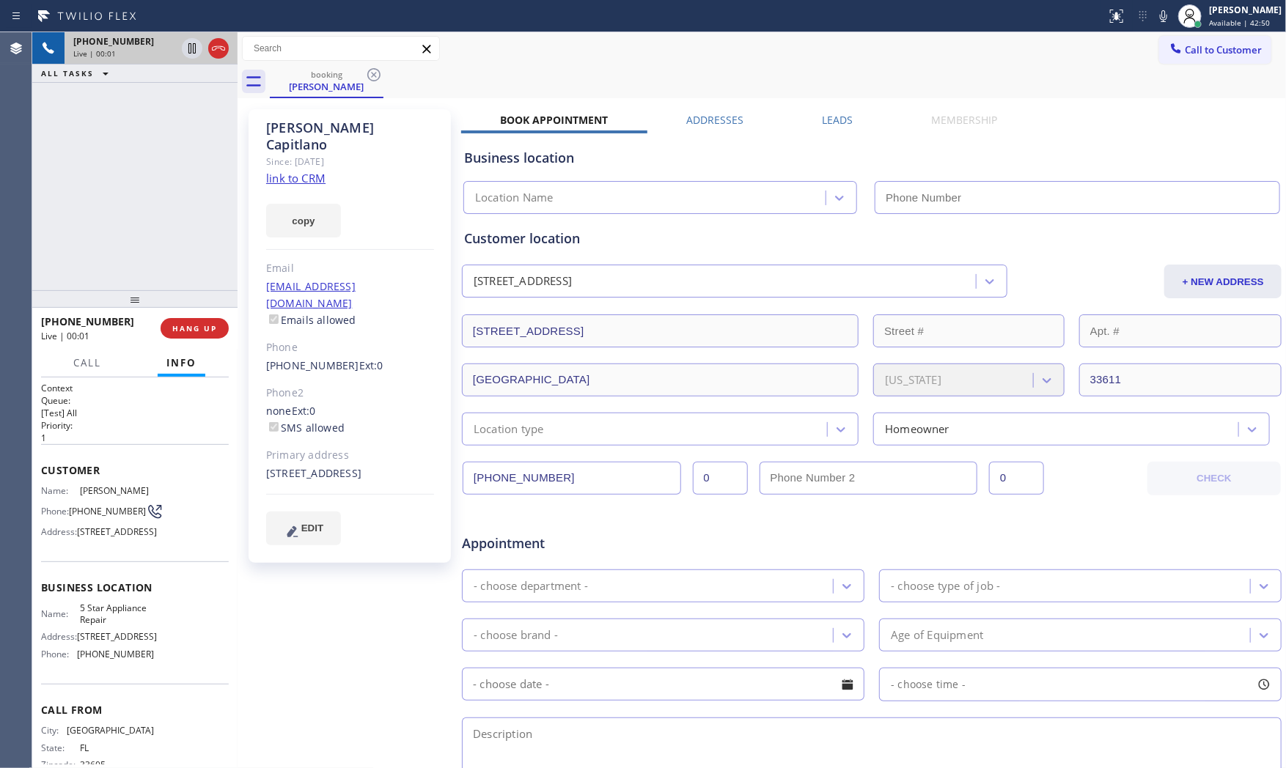
type input "[PHONE_NUMBER]"
click at [289, 171] on link "link to CRM" at bounding box center [295, 178] width 59 height 15
drag, startPoint x: 1148, startPoint y: 26, endPoint x: 1156, endPoint y: 21, distance: 9.6
click at [1151, 24] on div "Status report No issues detected If you experience an issue, please download th…" at bounding box center [1194, 16] width 186 height 32
click at [1157, 20] on icon at bounding box center [1164, 16] width 18 height 18
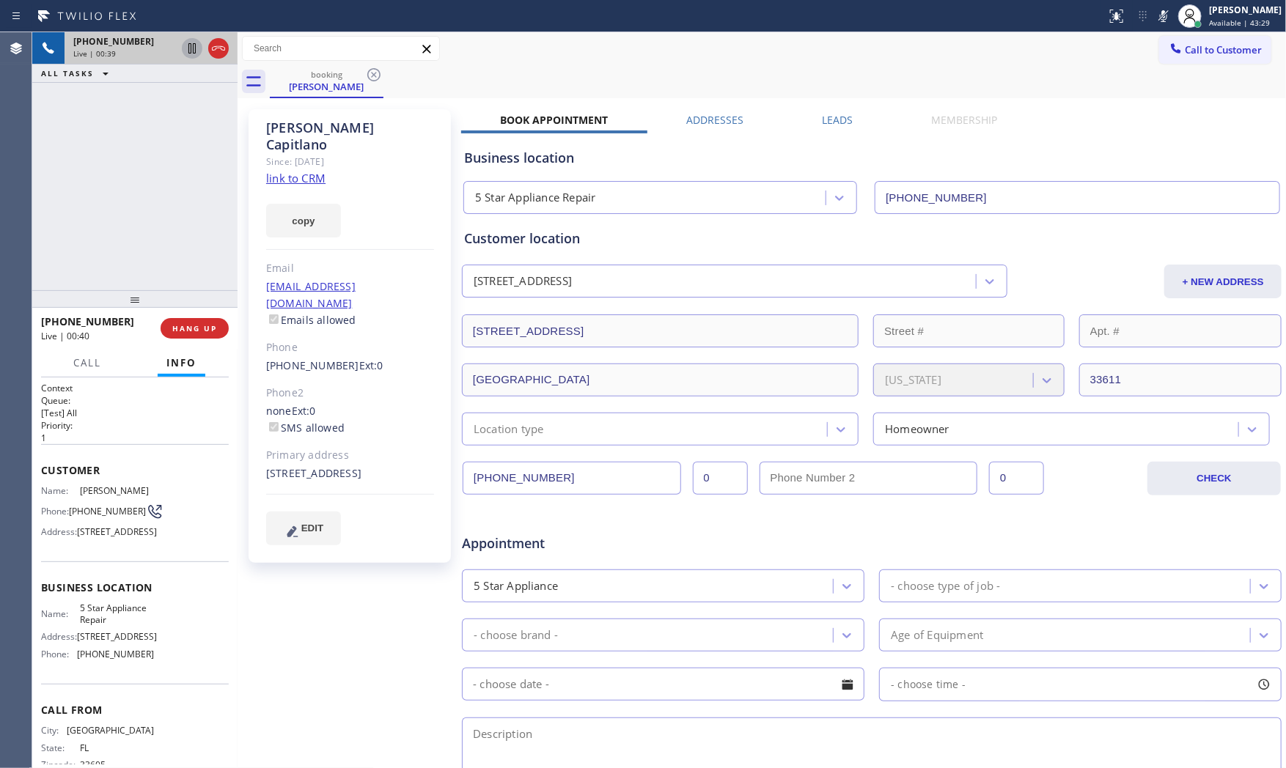
click at [188, 49] on icon at bounding box center [192, 49] width 18 height 18
click at [1162, 27] on div "Status report No issues detected If you experience an issue, please download th…" at bounding box center [1194, 16] width 186 height 32
click at [1159, 15] on icon at bounding box center [1164, 16] width 18 height 18
click at [193, 48] on icon at bounding box center [192, 49] width 18 height 18
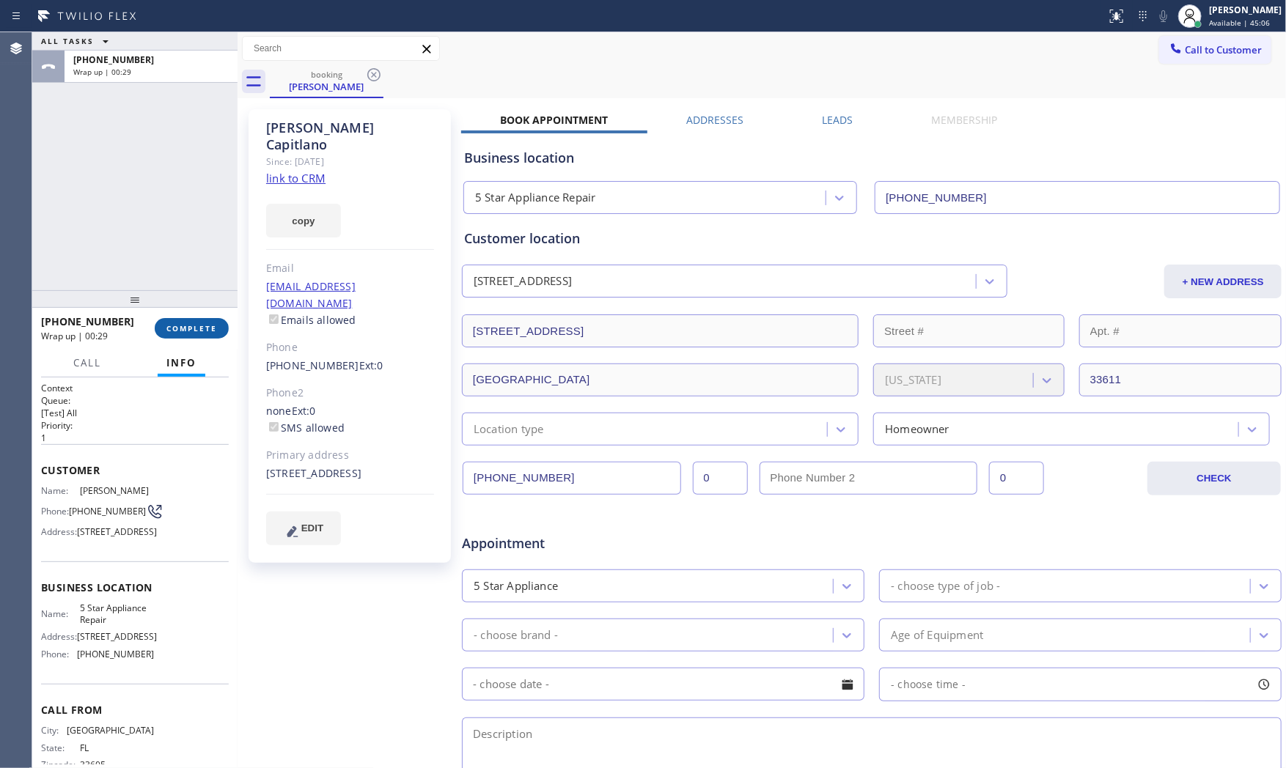
click at [194, 320] on button "COMPLETE" at bounding box center [192, 328] width 74 height 21
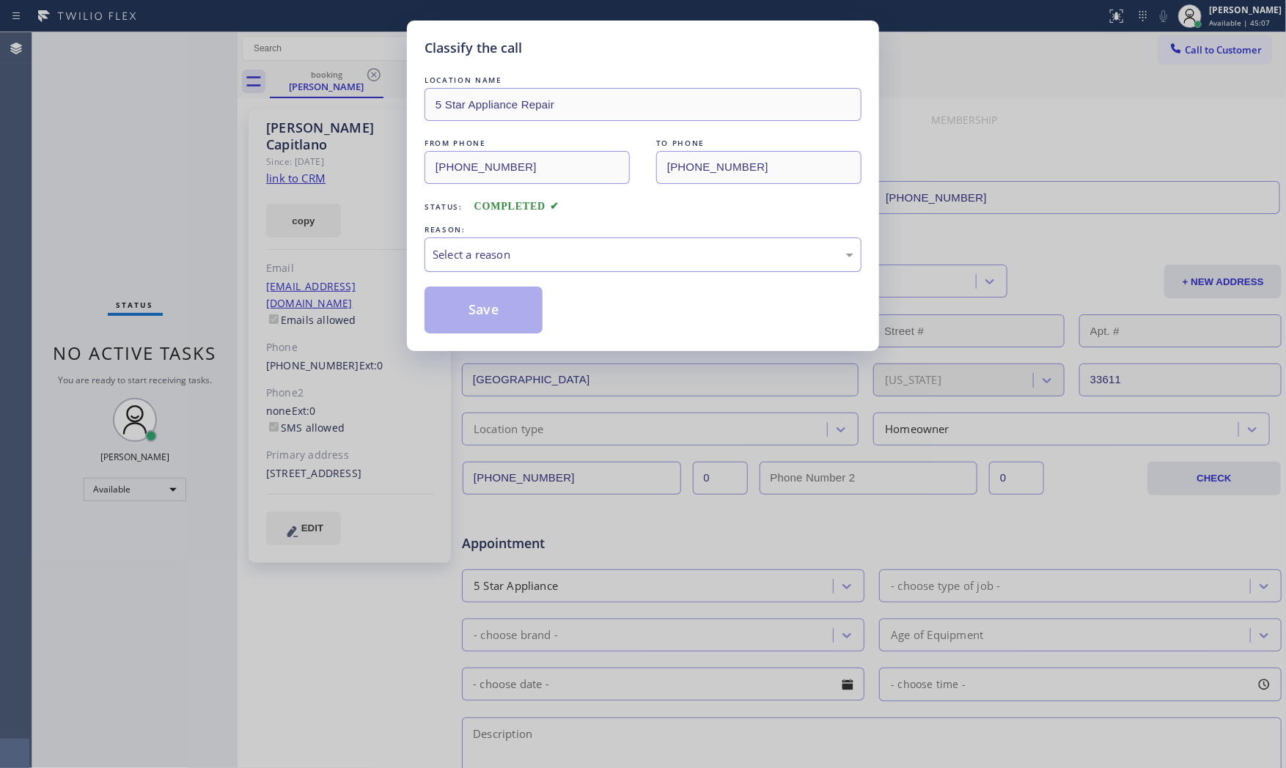
click at [433, 262] on div "Select a reason" at bounding box center [643, 254] width 421 height 17
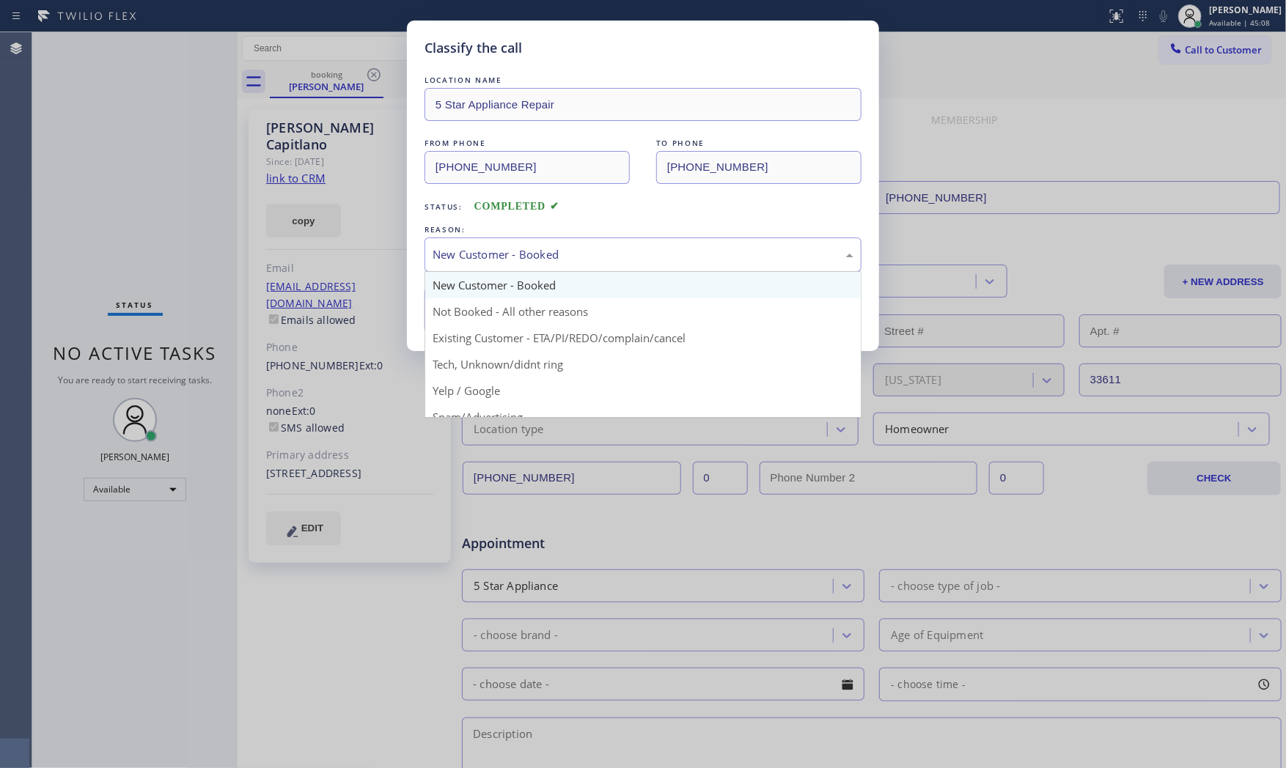
click at [515, 255] on div "New Customer - Booked" at bounding box center [643, 254] width 421 height 17
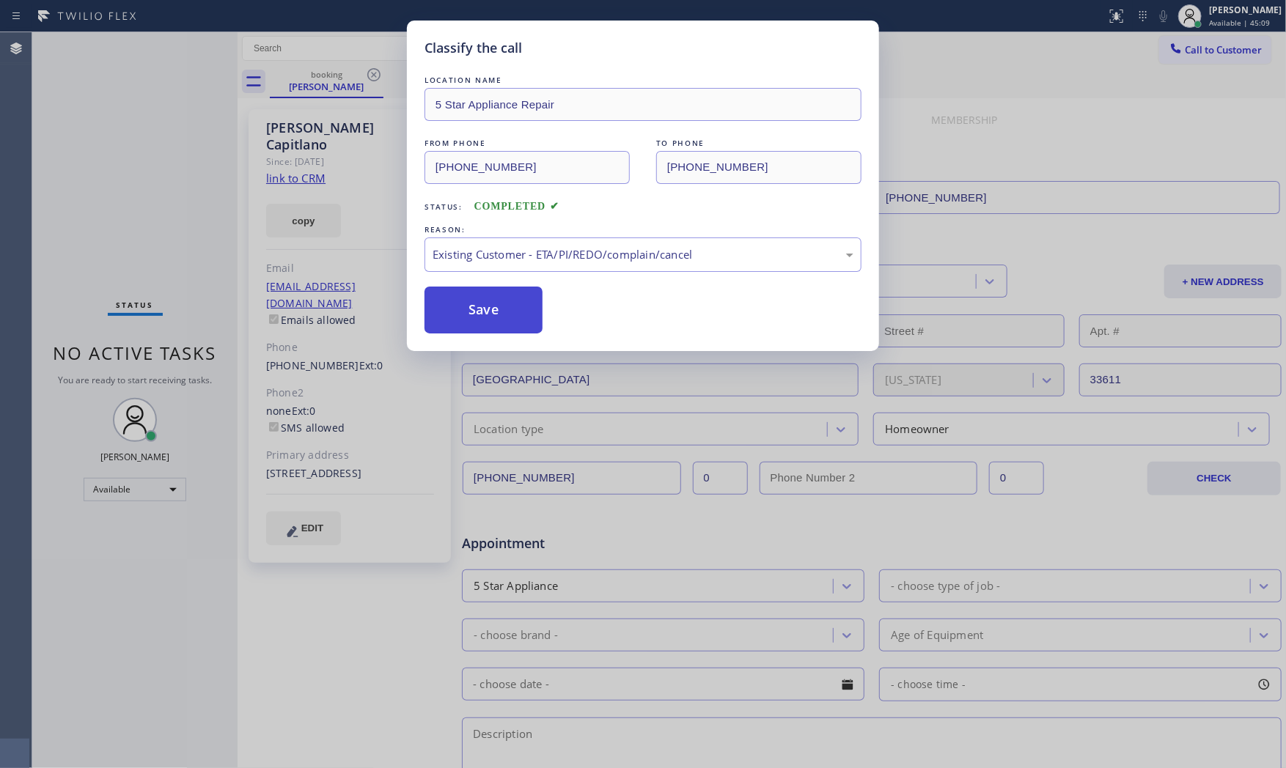
click at [493, 301] on button "Save" at bounding box center [484, 310] width 118 height 47
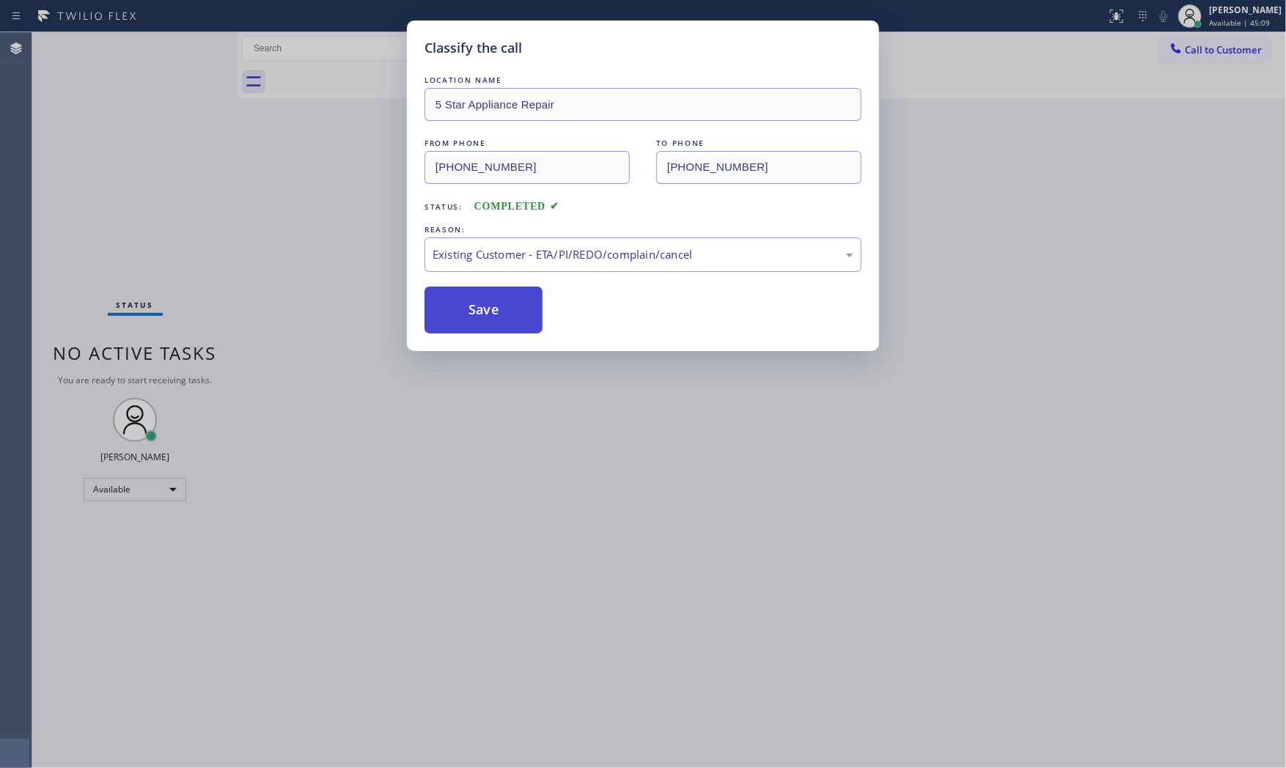
click at [493, 301] on button "Save" at bounding box center [484, 310] width 118 height 47
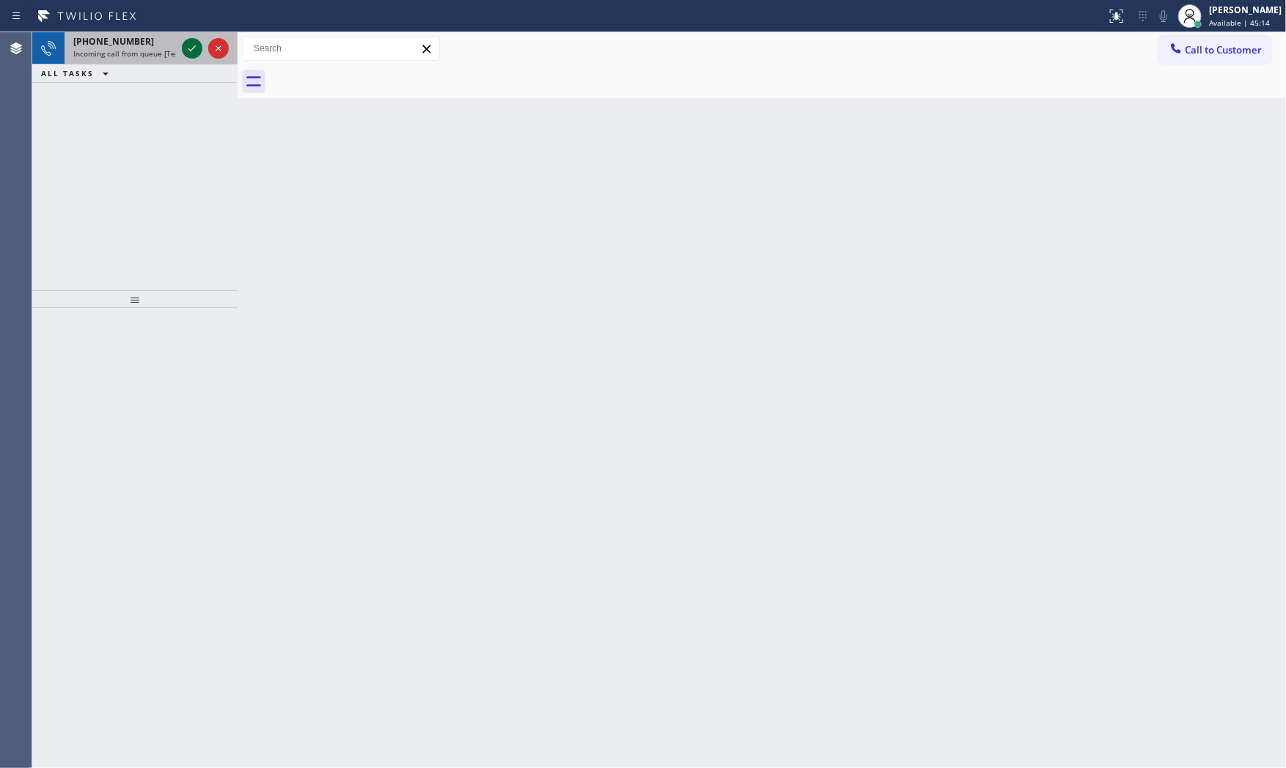
click at [186, 54] on icon at bounding box center [192, 49] width 18 height 18
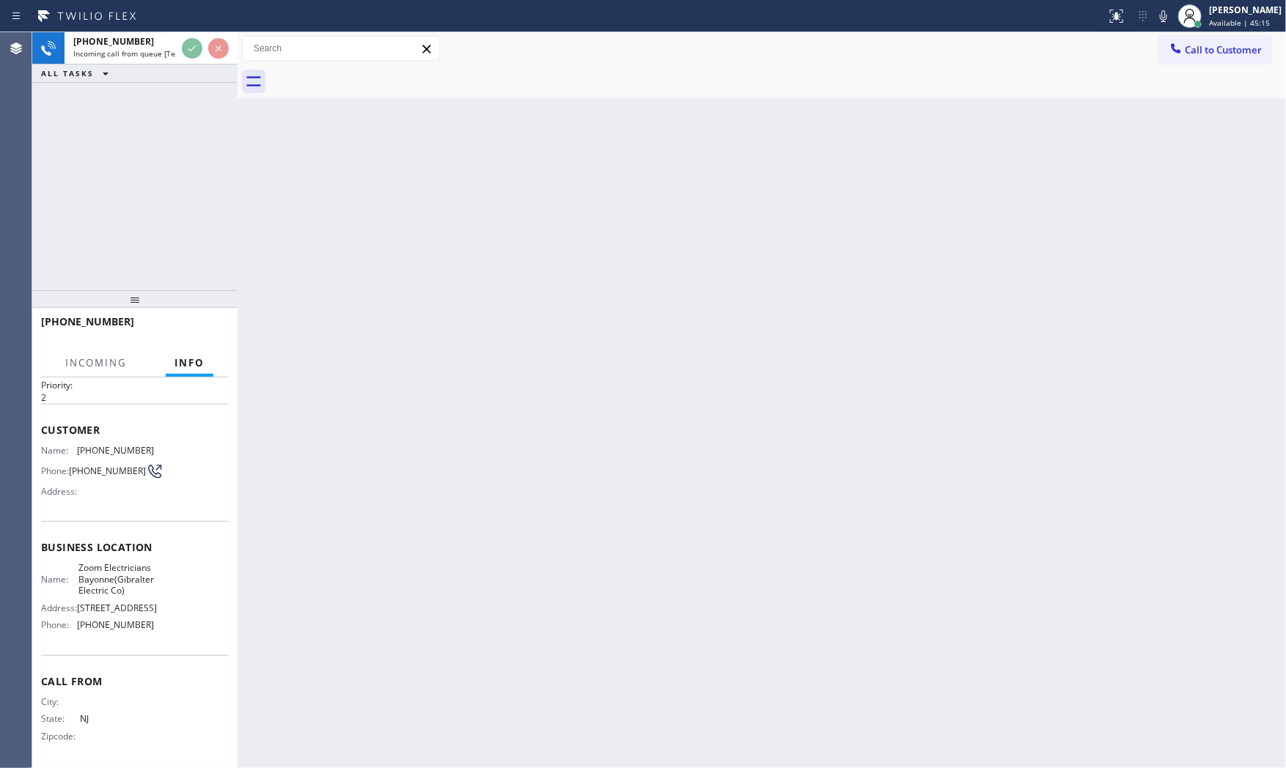
scroll to position [78, 0]
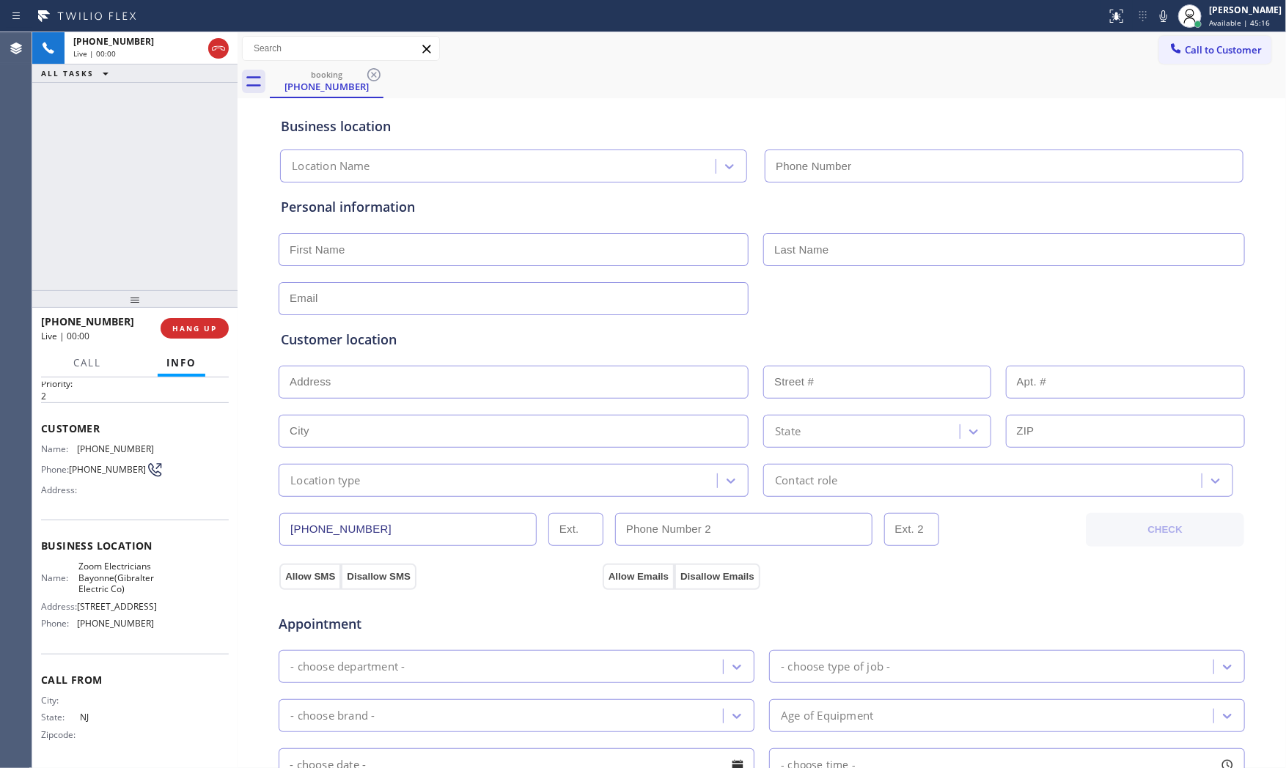
click at [209, 331] on span "HANG UP" at bounding box center [194, 328] width 45 height 10
type input "[PHONE_NUMBER]"
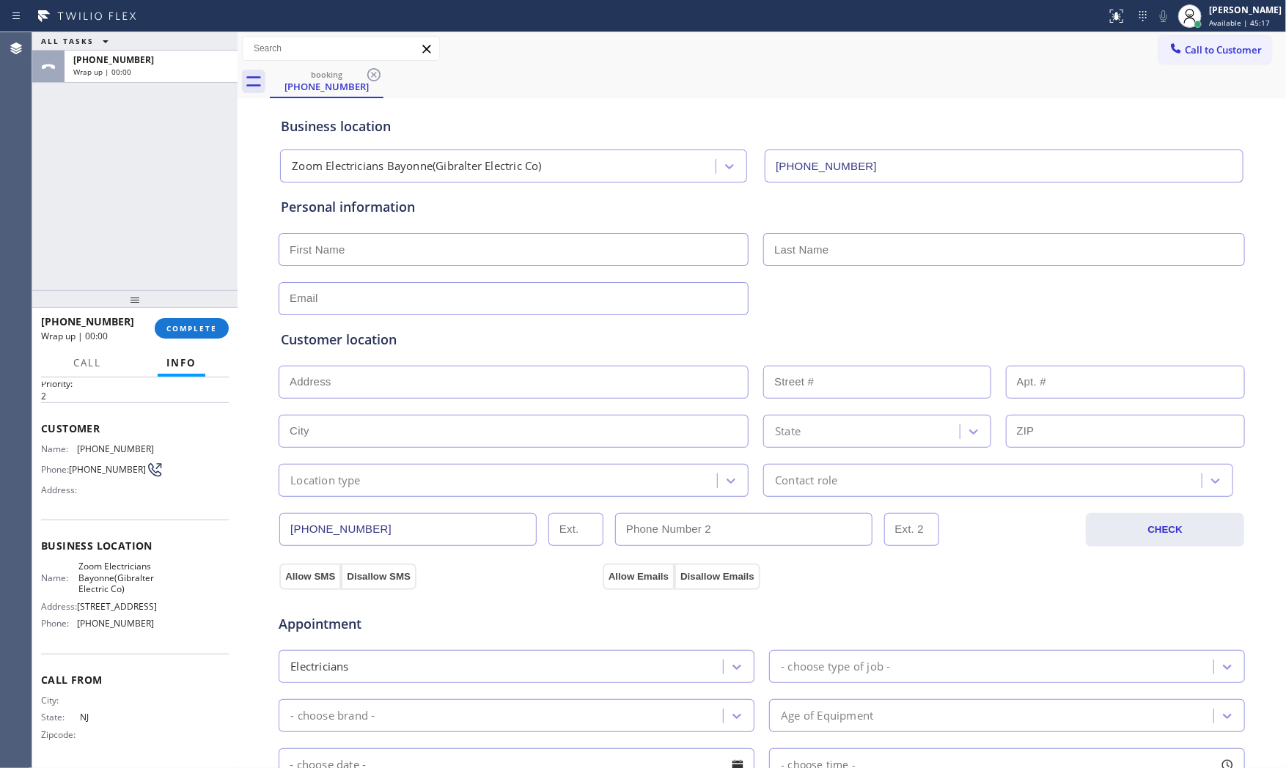
click at [209, 331] on span "COMPLETE" at bounding box center [191, 328] width 51 height 10
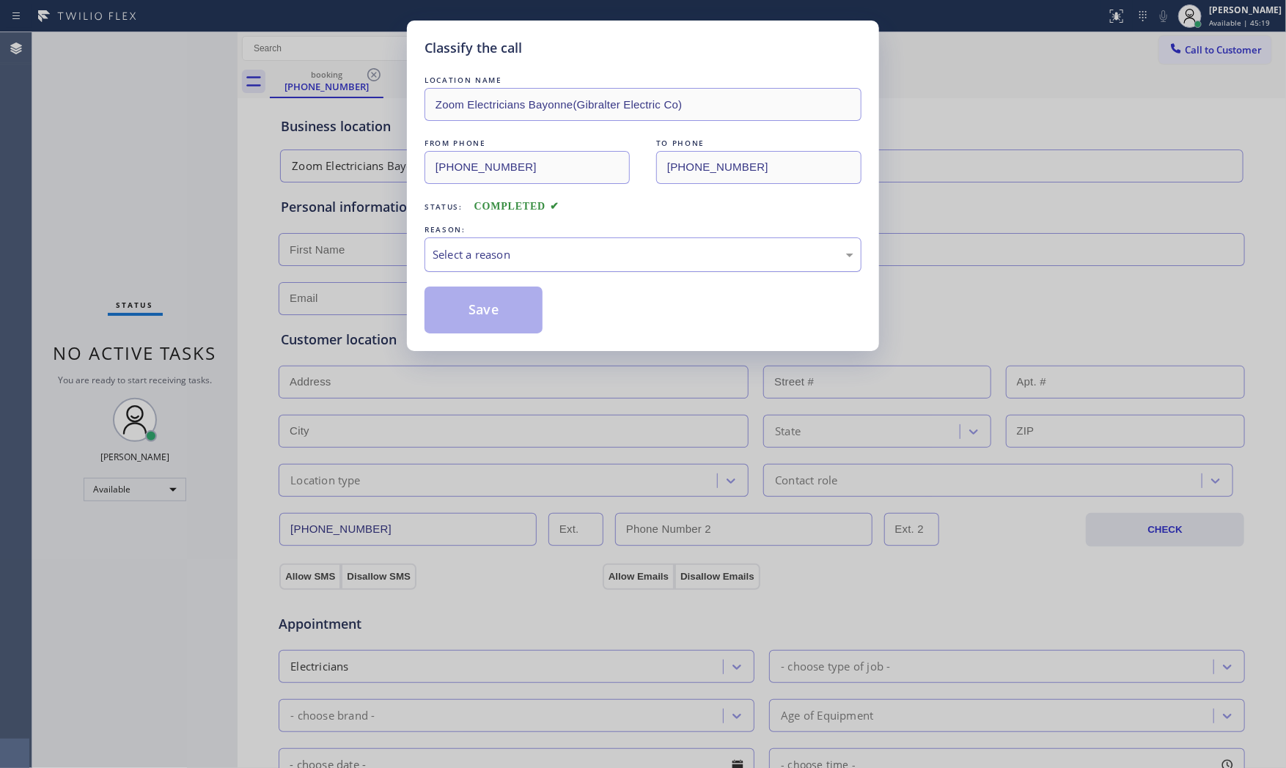
drag, startPoint x: 584, startPoint y: 244, endPoint x: 565, endPoint y: 265, distance: 28.6
click at [576, 253] on div "Select a reason" at bounding box center [643, 255] width 437 height 34
click at [496, 309] on button "Save" at bounding box center [484, 310] width 118 height 47
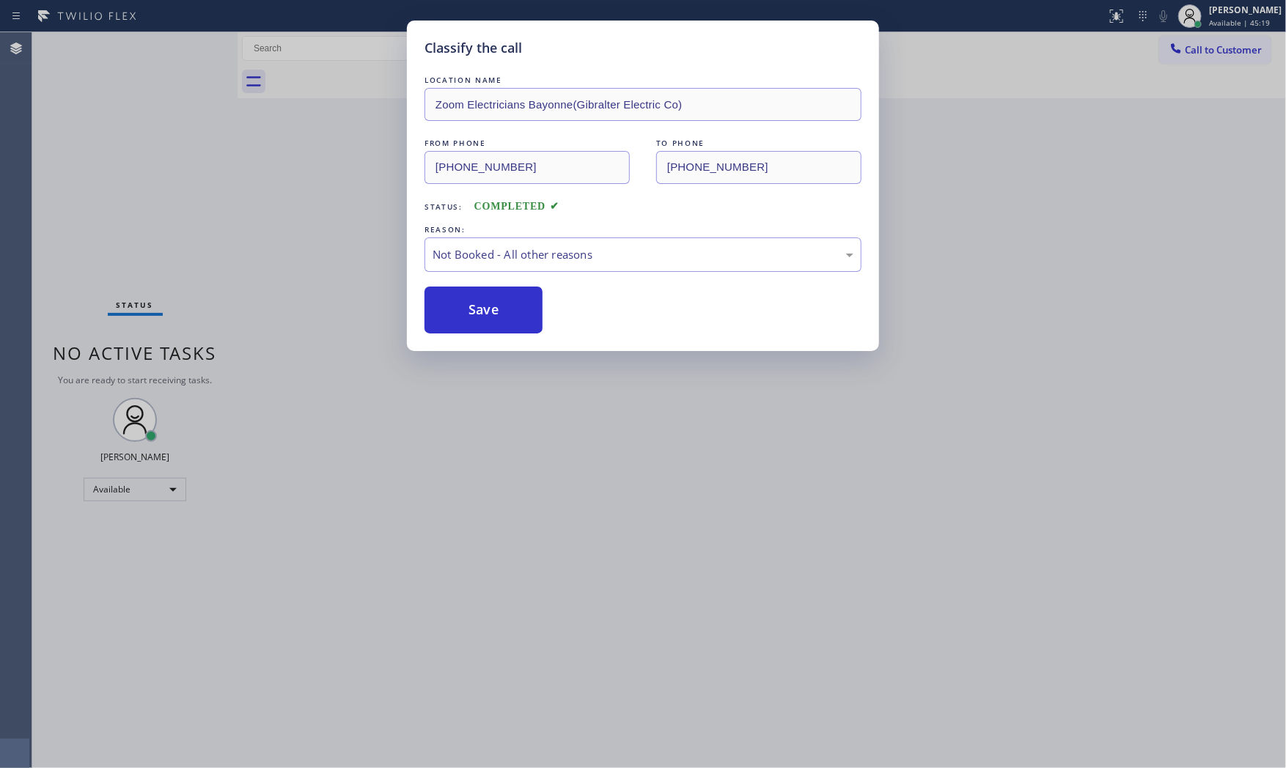
click at [496, 309] on button "Save" at bounding box center [484, 310] width 118 height 47
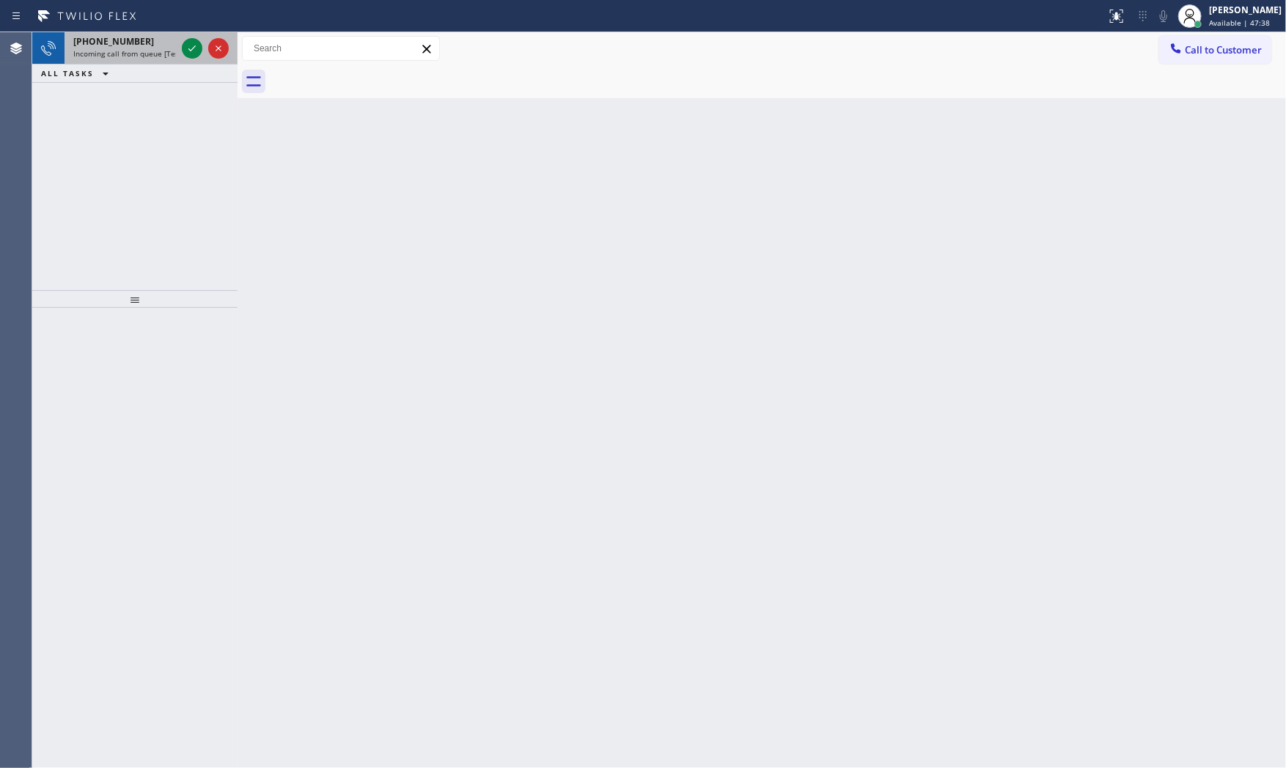
click at [122, 54] on span "Incoming call from queue [Test] All" at bounding box center [134, 53] width 122 height 10
click at [142, 38] on div "[PHONE_NUMBER]" at bounding box center [124, 41] width 103 height 12
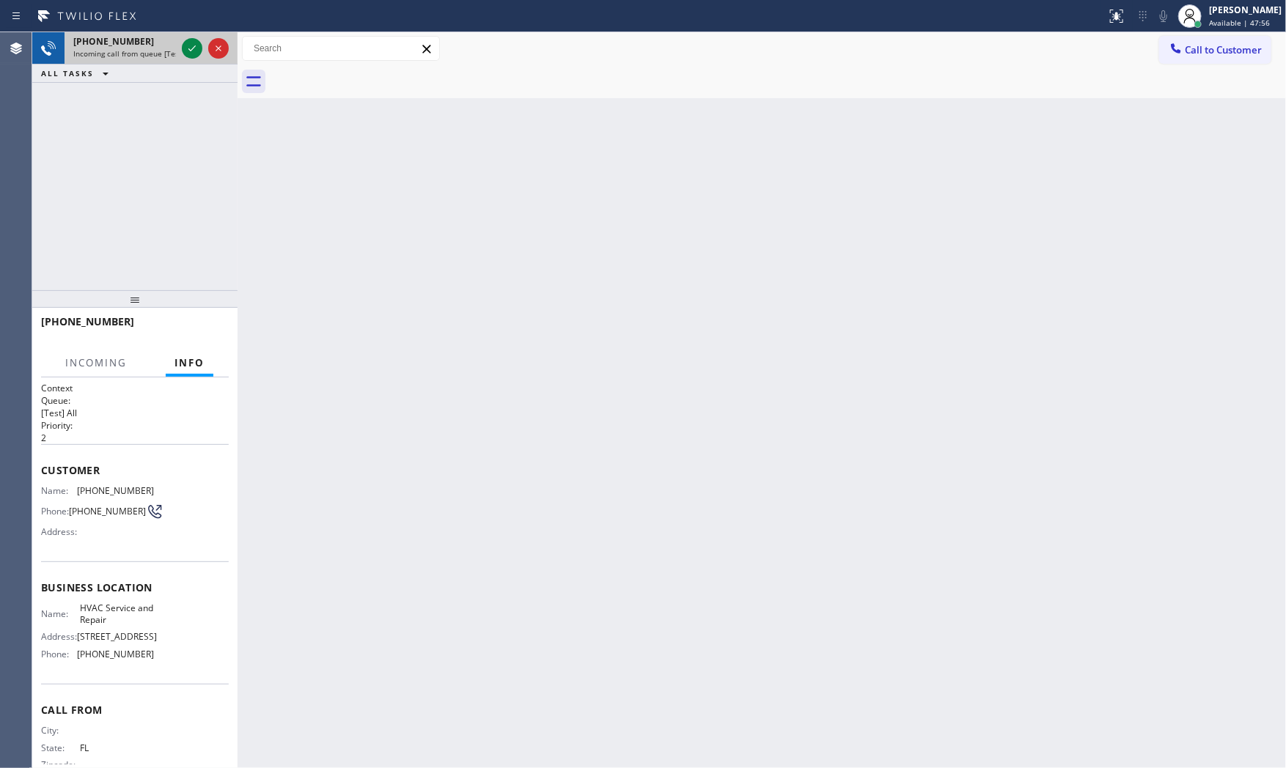
drag, startPoint x: 195, startPoint y: 46, endPoint x: 191, endPoint y: 62, distance: 15.8
click at [195, 46] on icon at bounding box center [192, 49] width 18 height 18
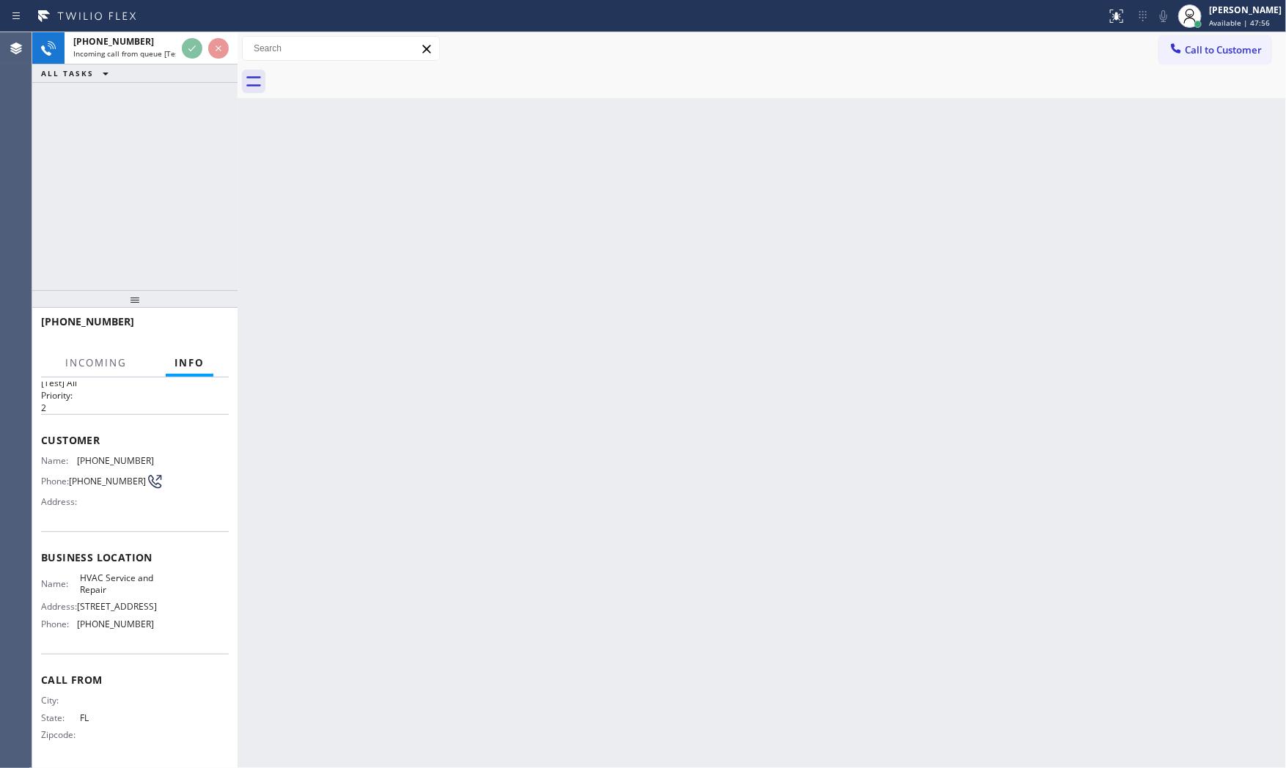
scroll to position [34, 0]
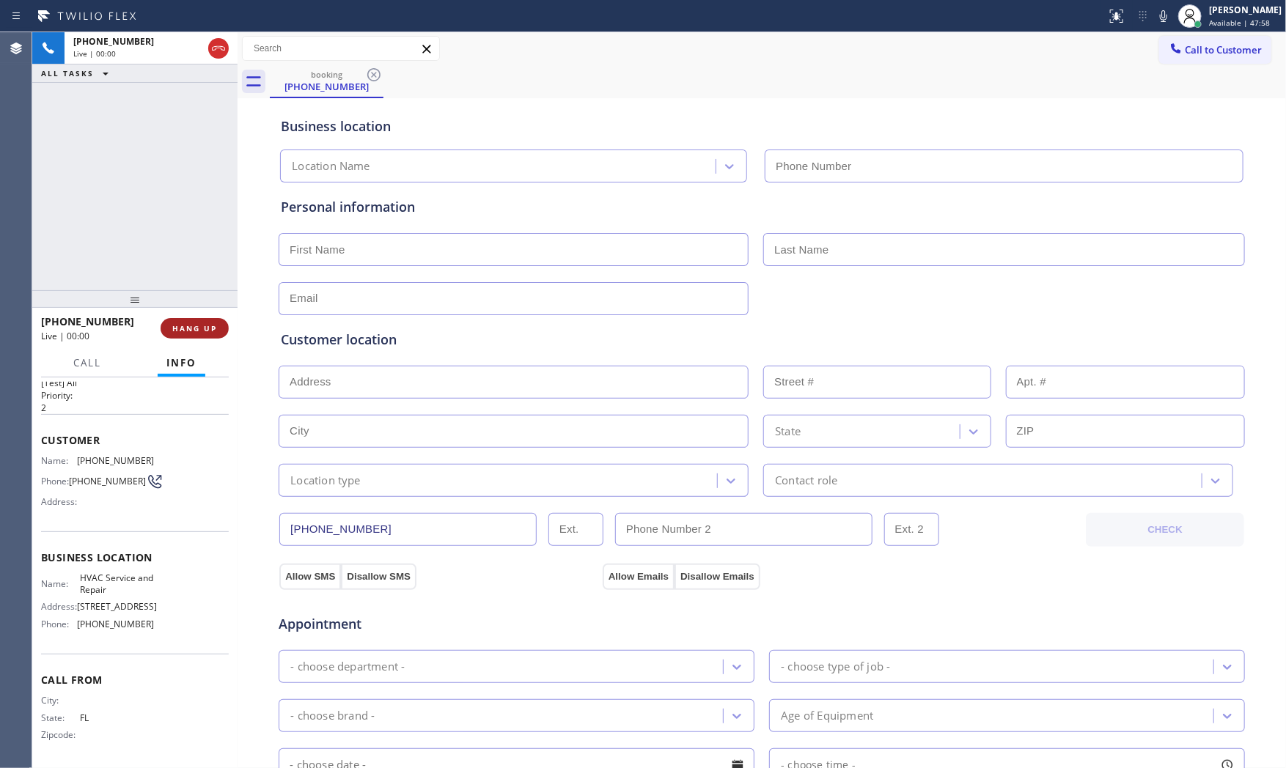
type input "[PHONE_NUMBER]"
click at [218, 333] on button "HANG UP" at bounding box center [195, 328] width 68 height 21
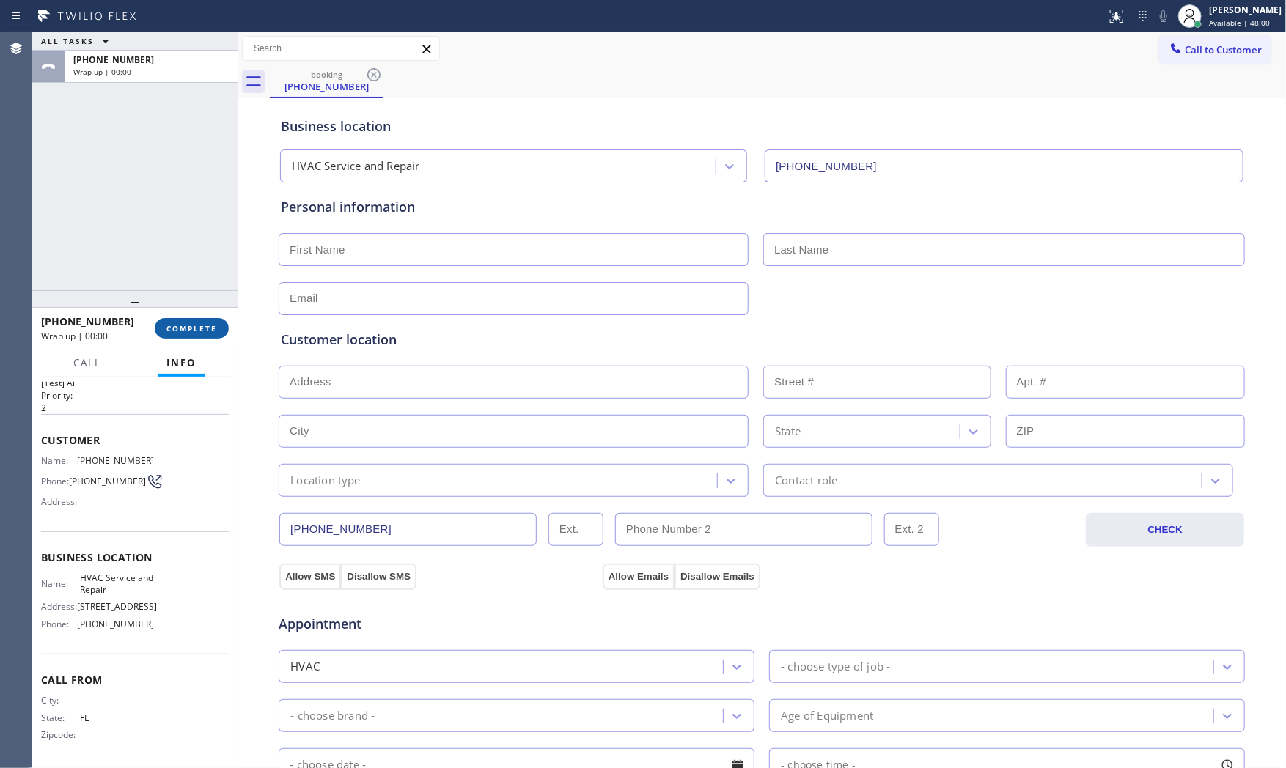
click at [218, 333] on button "COMPLETE" at bounding box center [192, 328] width 74 height 21
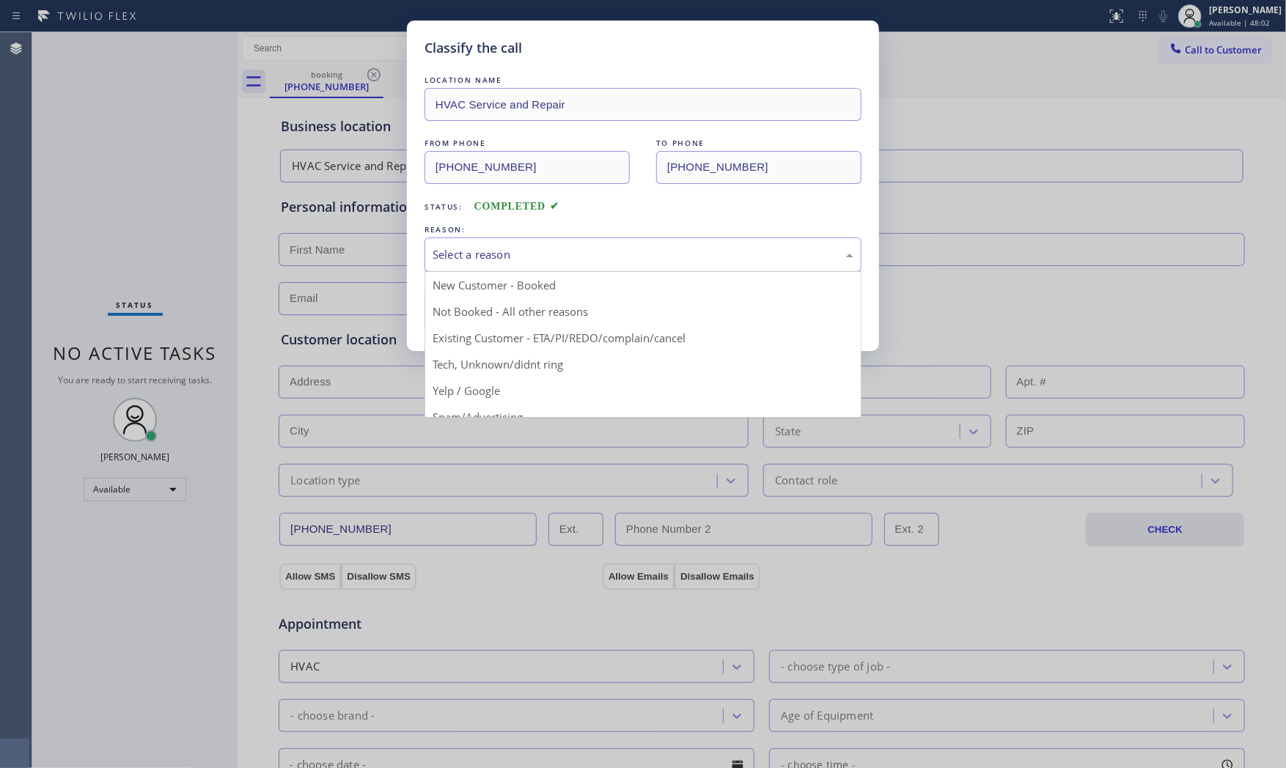
click at [550, 251] on div "Select a reason" at bounding box center [643, 254] width 421 height 17
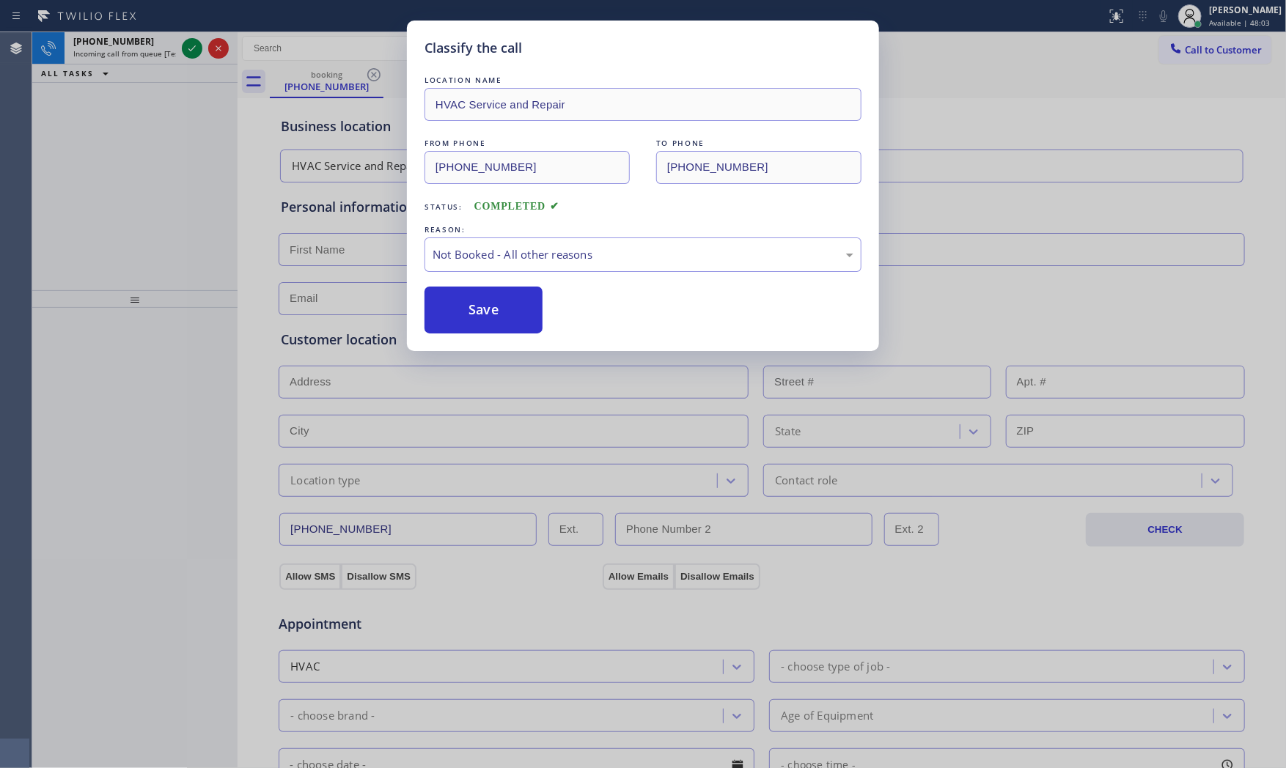
click at [480, 306] on button "Save" at bounding box center [484, 310] width 118 height 47
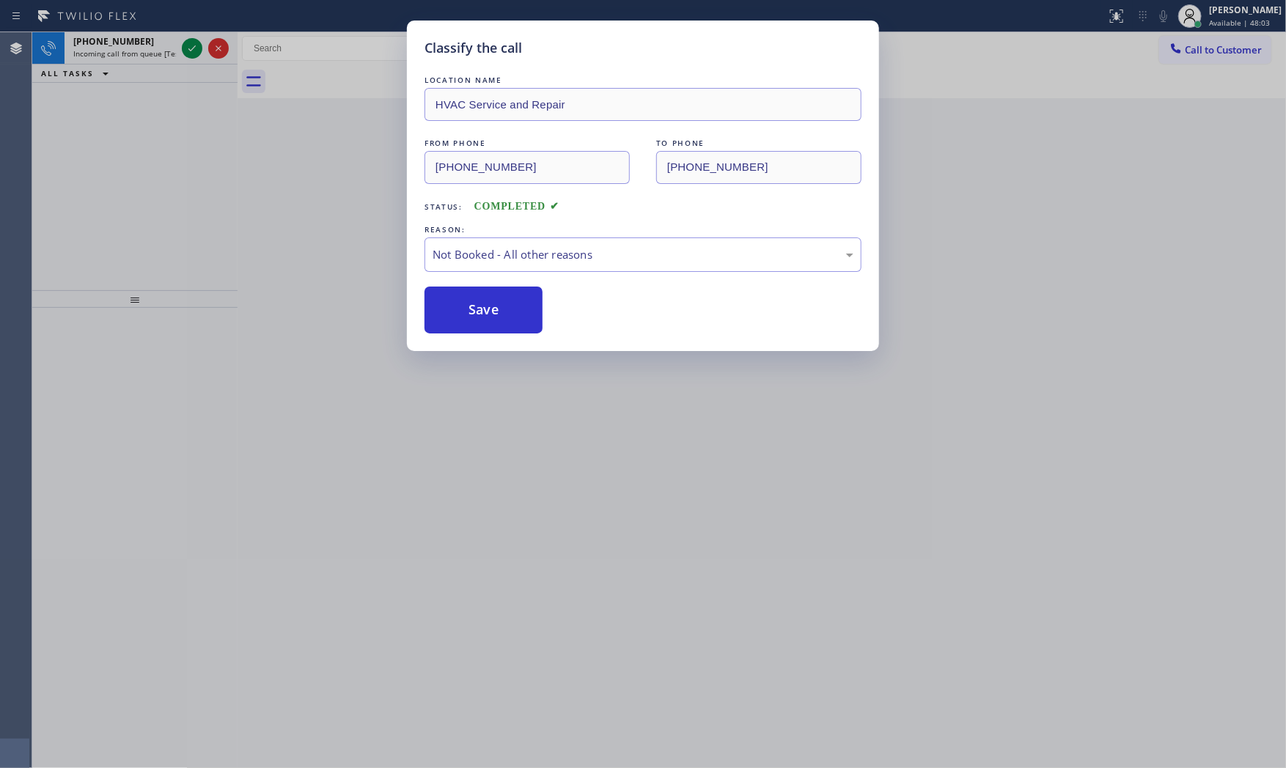
click at [158, 53] on div "Classify the call LOCATION NAME HVAC Service and Repair FROM PHONE [PHONE_NUMBE…" at bounding box center [643, 384] width 1286 height 768
click at [158, 53] on span "Incoming call from queue [Test] All" at bounding box center [134, 53] width 122 height 10
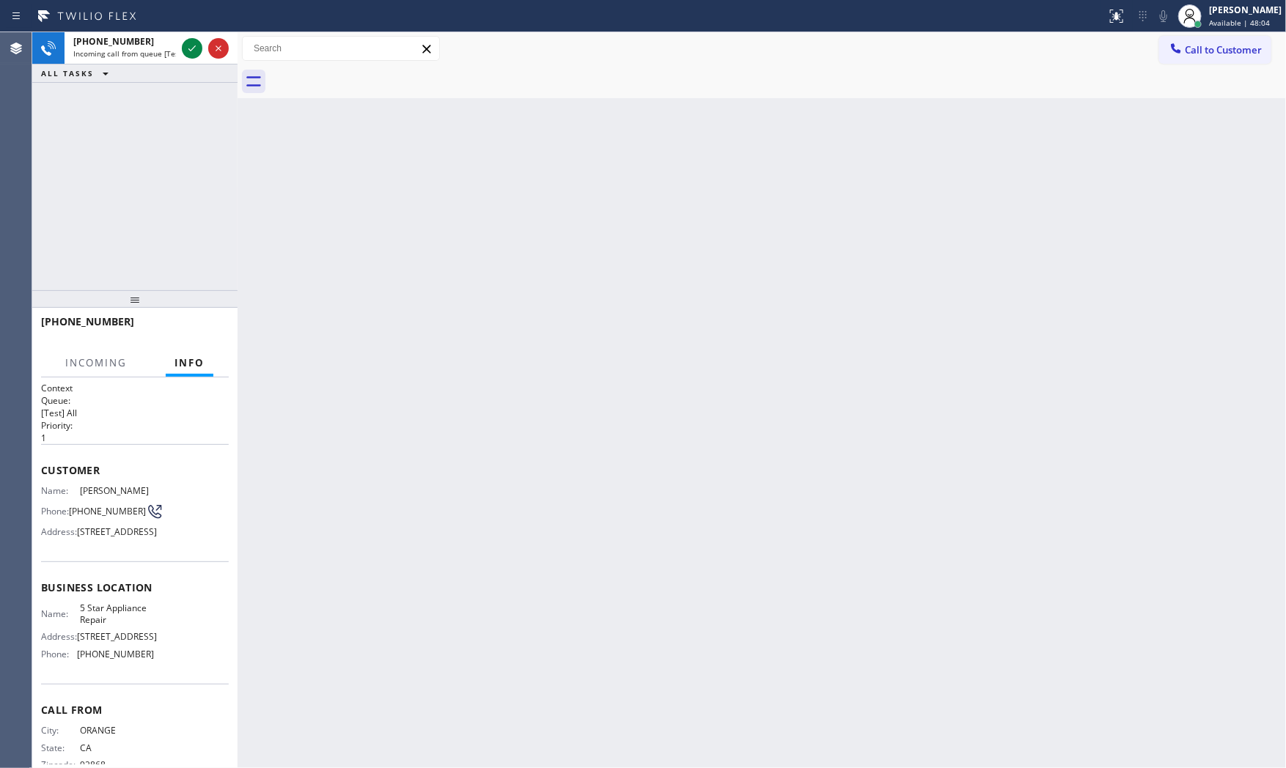
click at [158, 53] on span "Incoming call from queue [Test] All" at bounding box center [134, 53] width 122 height 10
click at [195, 46] on icon at bounding box center [192, 49] width 18 height 18
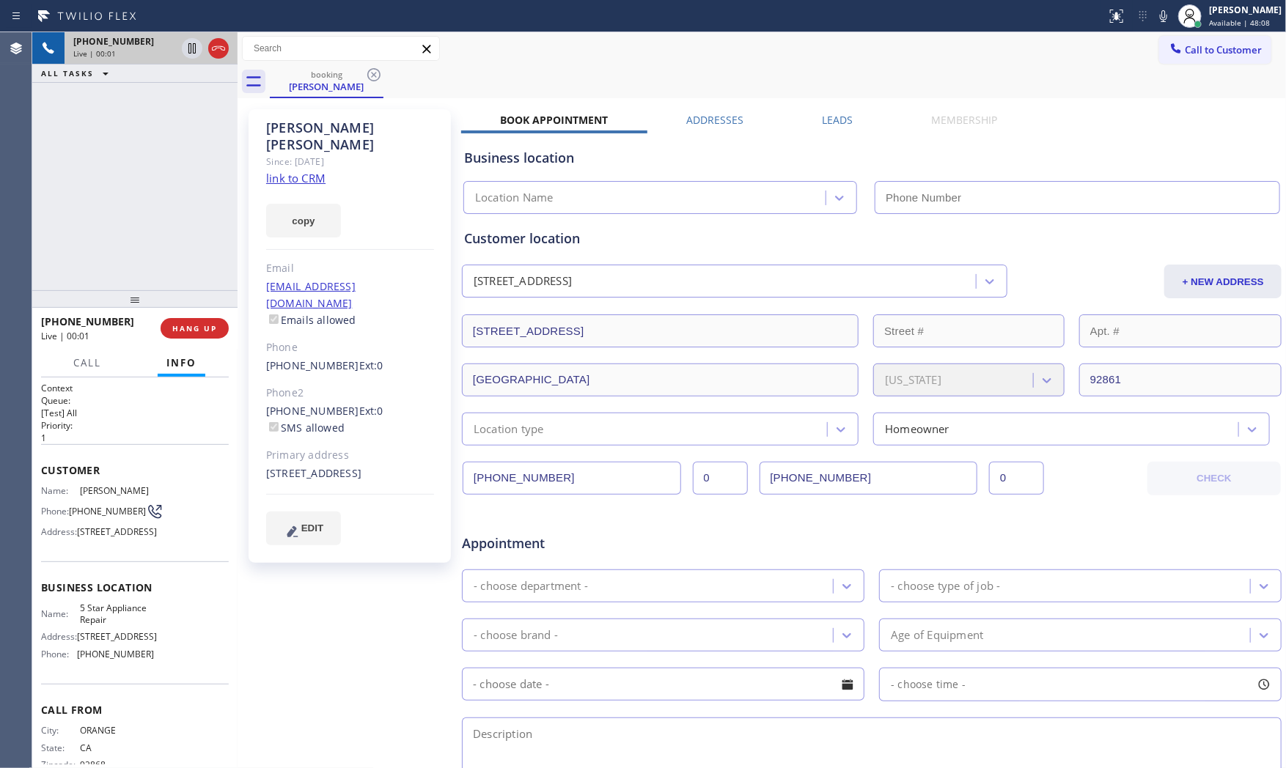
type input "[PHONE_NUMBER]"
click at [298, 171] on link "link to CRM" at bounding box center [295, 178] width 59 height 15
click at [1155, 16] on icon at bounding box center [1164, 16] width 18 height 18
click at [193, 45] on icon at bounding box center [192, 49] width 18 height 18
click at [760, 21] on div at bounding box center [553, 15] width 1095 height 23
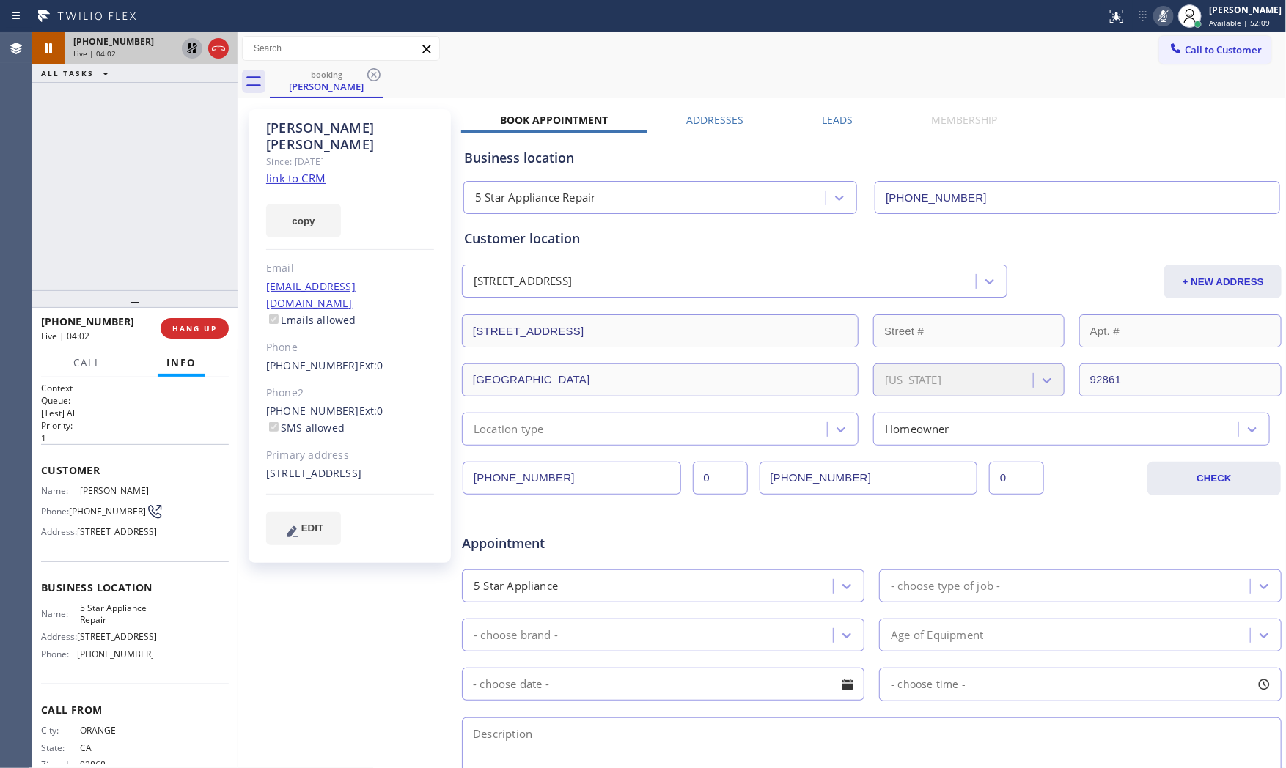
click at [1155, 18] on icon at bounding box center [1164, 16] width 18 height 18
click at [194, 53] on icon at bounding box center [192, 48] width 10 height 10
click at [298, 171] on link "link to CRM" at bounding box center [295, 178] width 59 height 15
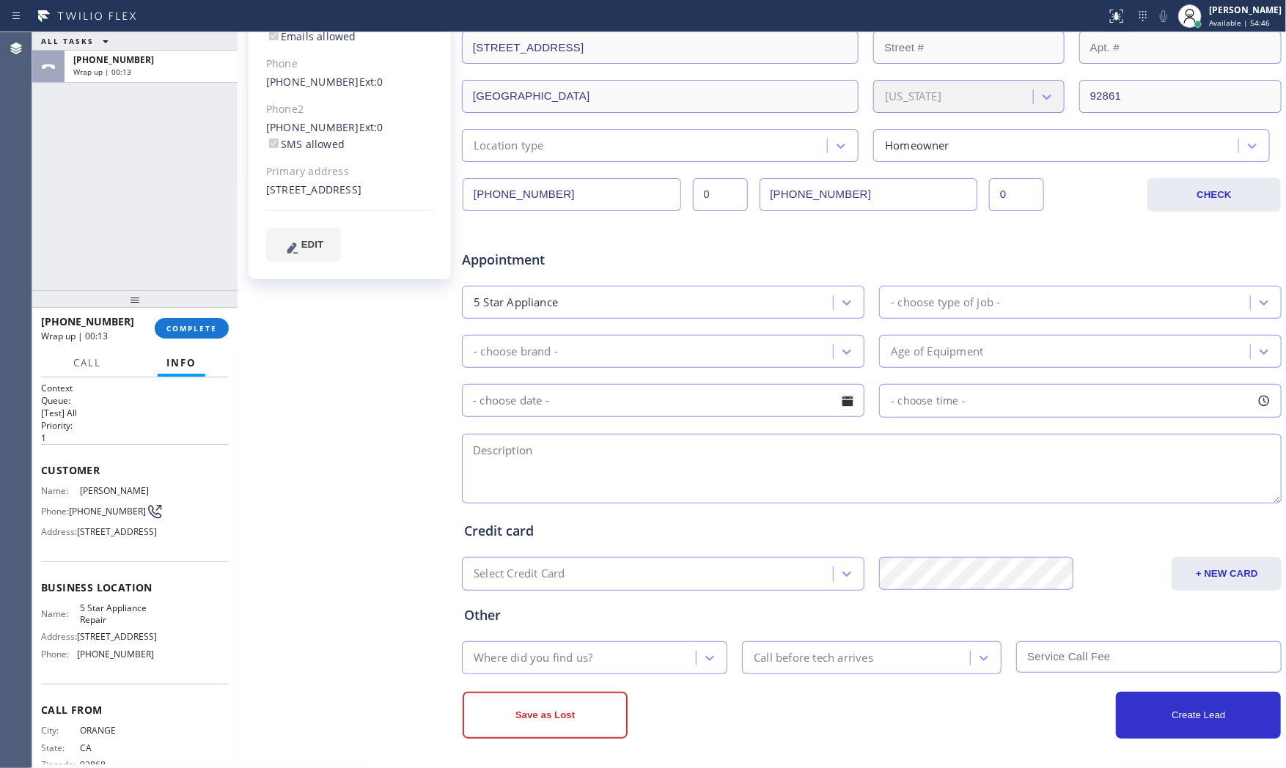
scroll to position [286, 0]
click at [558, 461] on textarea at bounding box center [872, 467] width 820 height 70
paste textarea "Sub zero fridge BI the gasket from one of freezer on the top left it got chewed…"
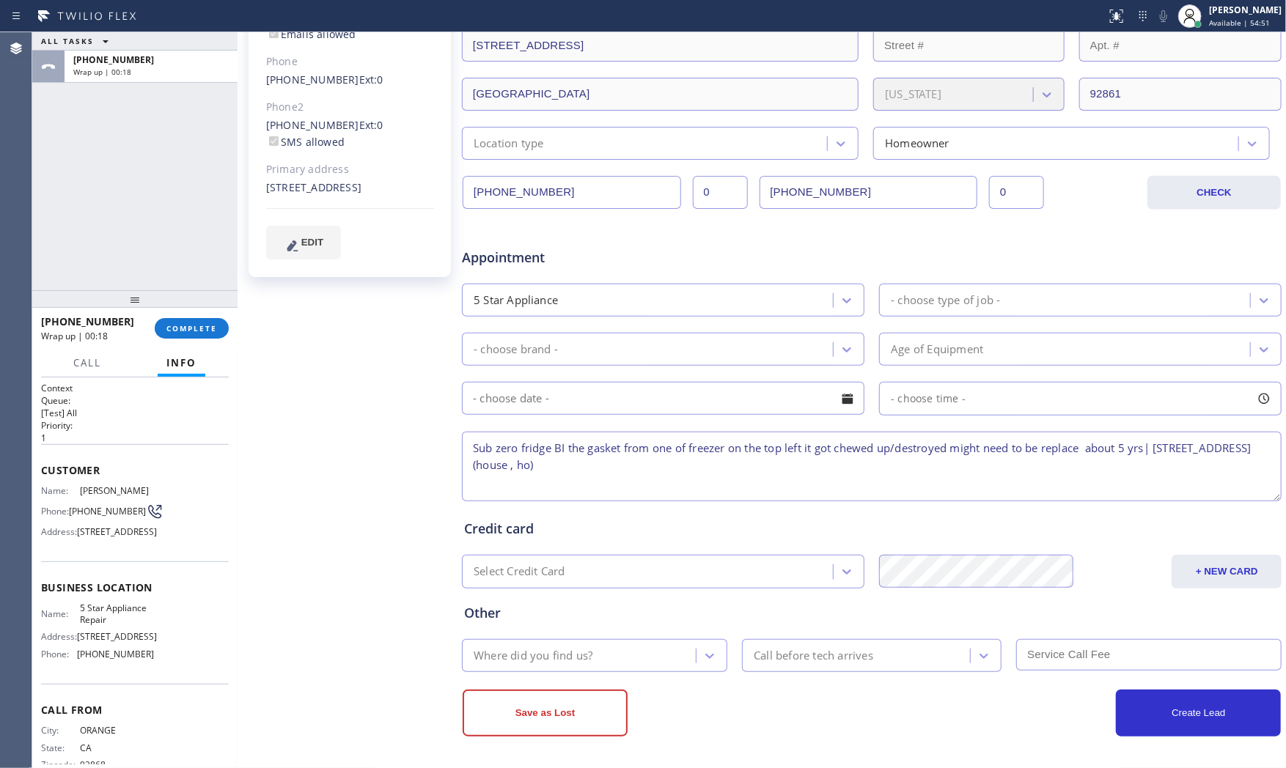
drag, startPoint x: 697, startPoint y: 467, endPoint x: 620, endPoint y: 464, distance: 77.1
click at [620, 464] on textarea "Sub zero fridge BI the gasket from one of freezer on the top left it got chewed…" at bounding box center [872, 467] width 820 height 70
click at [1160, 445] on textarea "Sub zero fridge BI the gasket from one of freezer on the top left it got chewed…" at bounding box center [872, 467] width 820 height 70
click at [470, 444] on textarea "Sub zero fridge BI the gasket from one of freezer on the top left it got chewed…" at bounding box center [872, 467] width 820 height 70
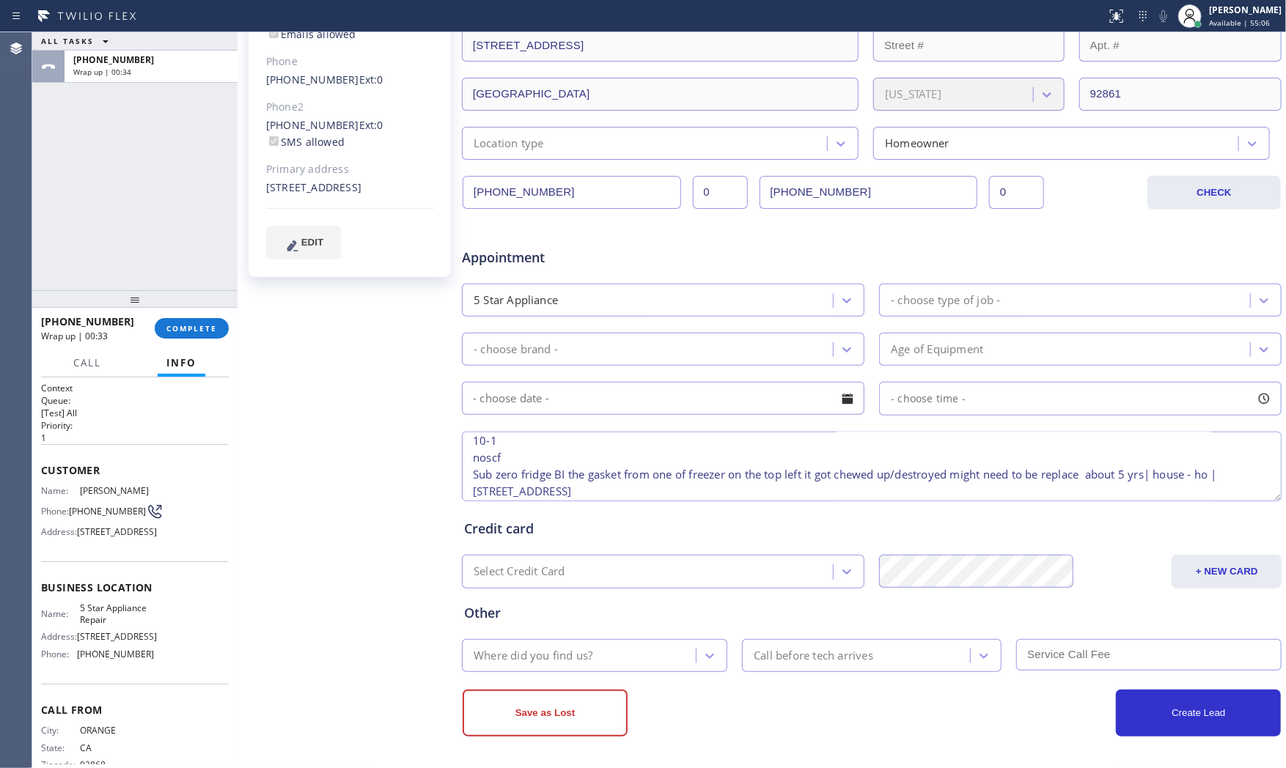
scroll to position [13, 0]
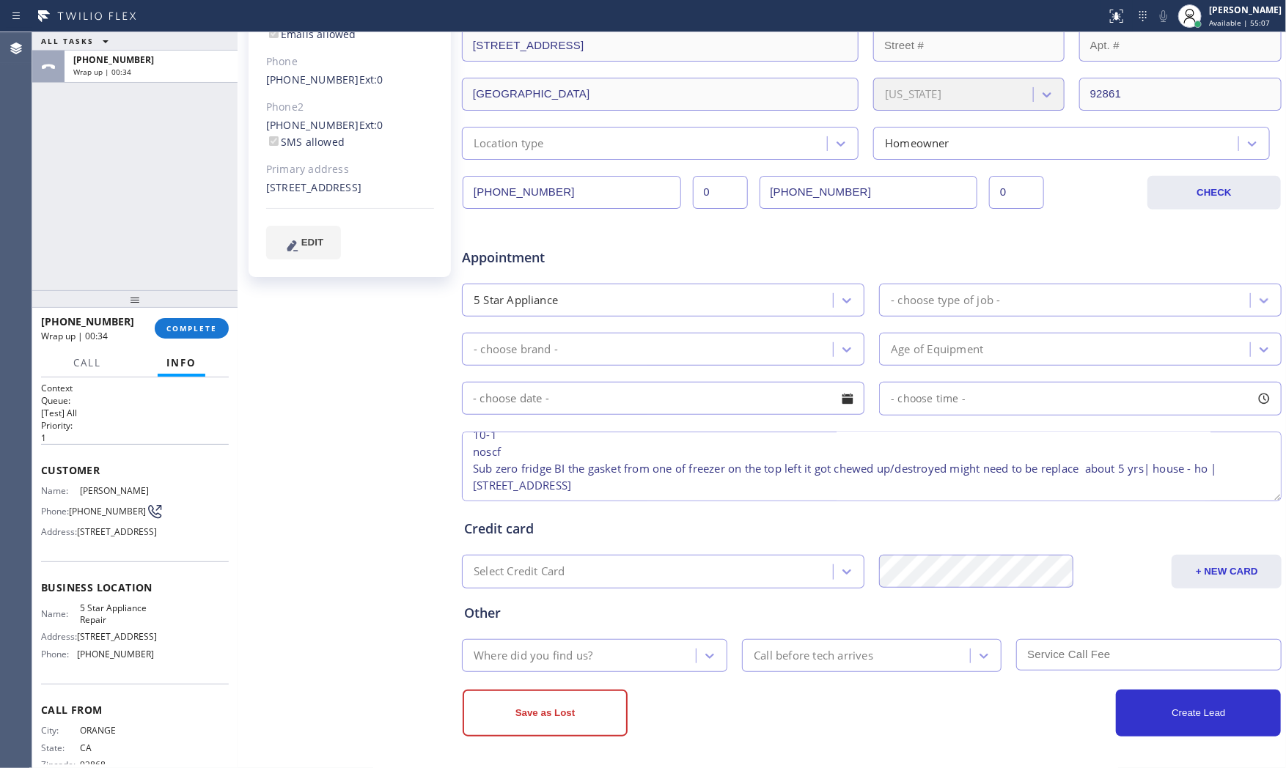
click at [741, 492] on textarea "10-1 noscf Sub zero fridge BI the gasket from one of freezer on the top left it…" at bounding box center [872, 467] width 820 height 70
click at [80, 625] on span "5 Star Appliance Repair" at bounding box center [116, 614] width 73 height 23
click at [81, 625] on span "5 Star Appliance Repair" at bounding box center [116, 614] width 73 height 23
click at [82, 625] on span "5 Star Appliance Repair" at bounding box center [116, 614] width 73 height 23
copy span "5 Star Appliance Repair"
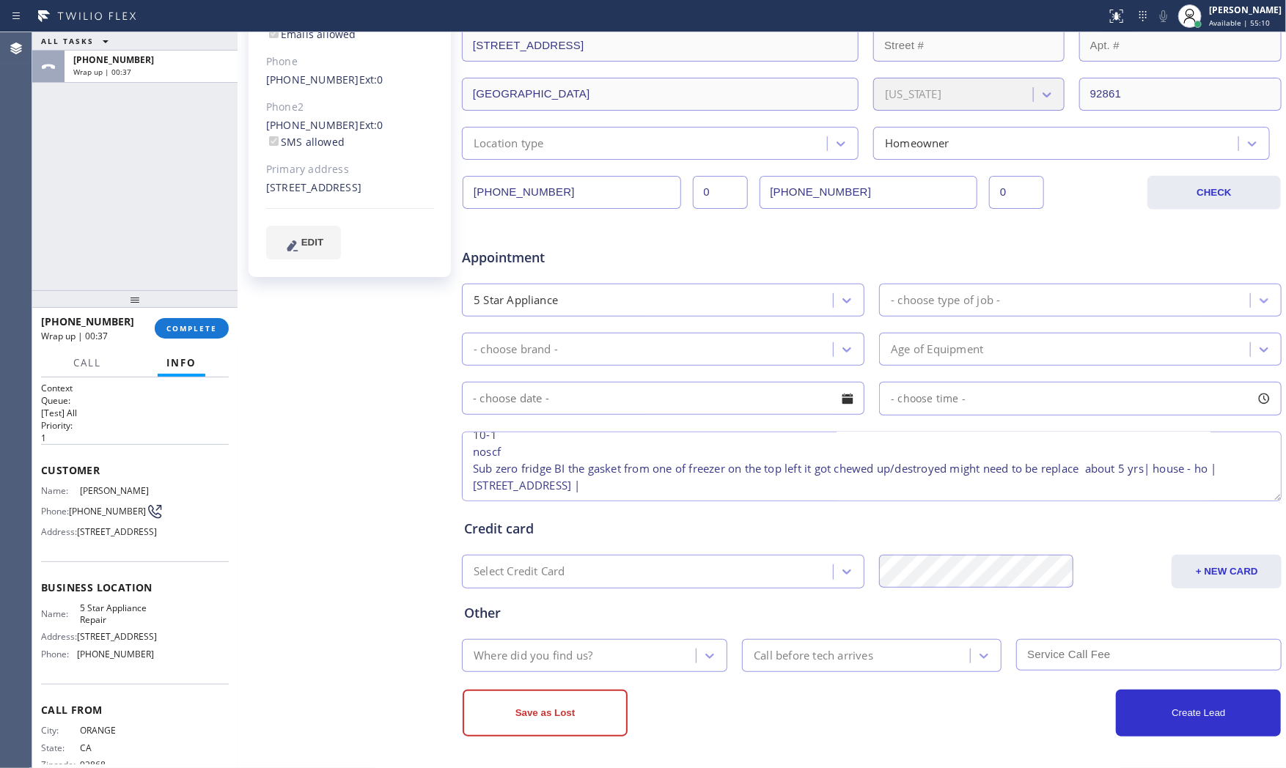
click at [733, 482] on textarea "10-1 noscf Sub zero fridge BI the gasket from one of freezer on the top left it…" at bounding box center [872, 467] width 820 height 70
paste textarea "5 Star Appliance Repair"
click at [893, 480] on textarea "10-1 noscf Sub zero fridge BI the gasket from one of freezer on the top left it…" at bounding box center [872, 467] width 820 height 70
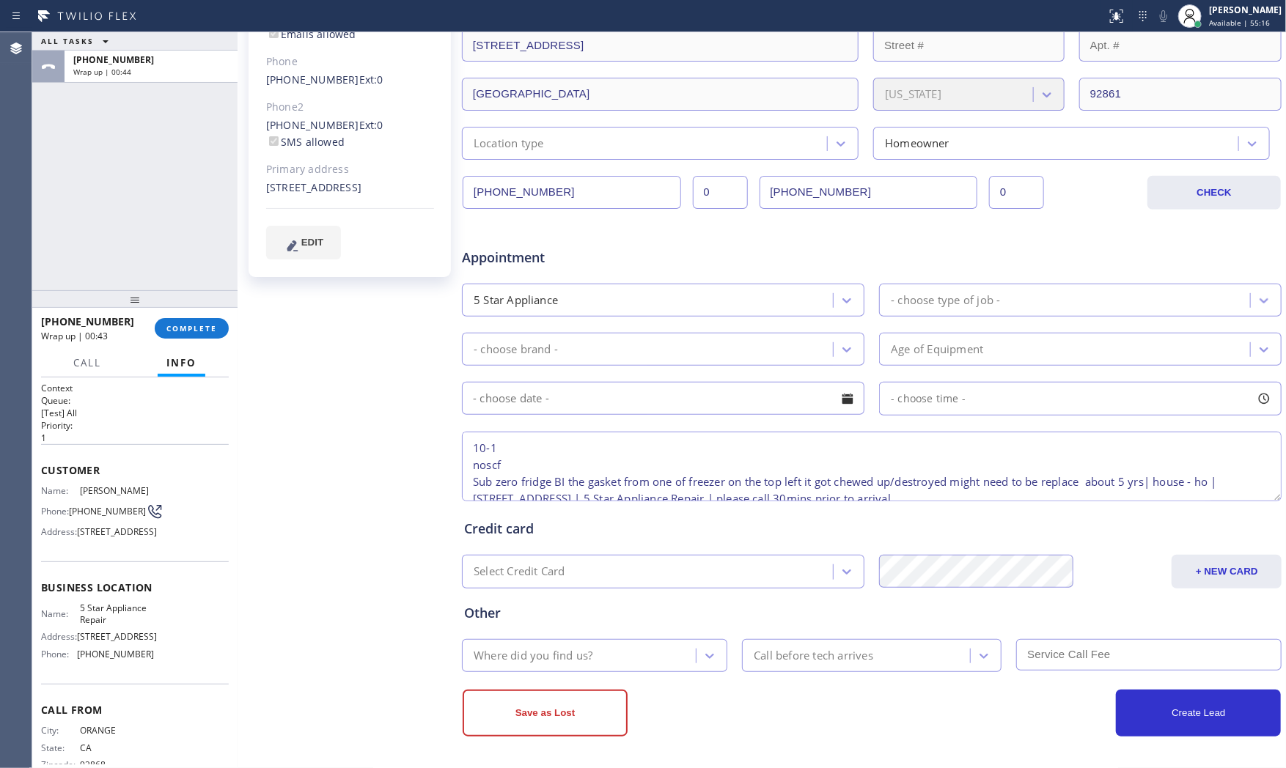
type textarea "10-1 noscf Sub zero fridge BI the gasket from one of freezer on the top left it…"
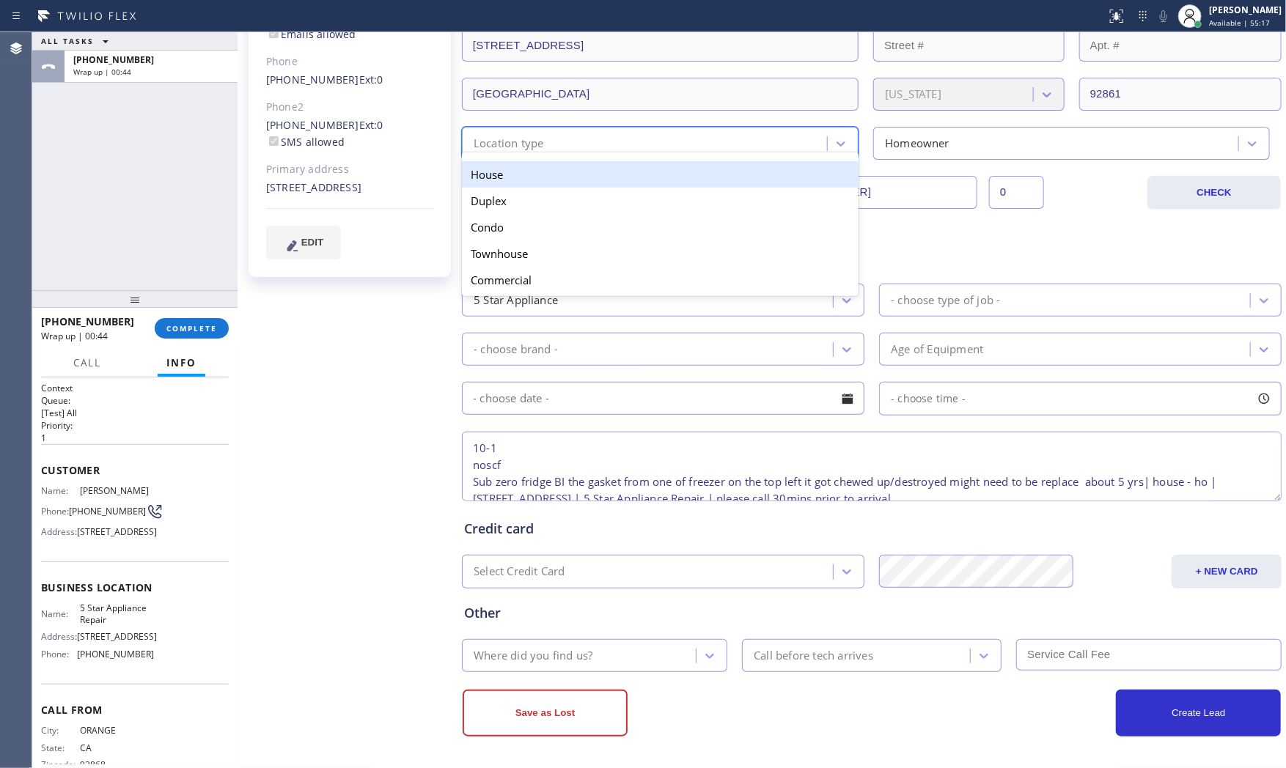
click at [621, 148] on div "Location type" at bounding box center [646, 144] width 361 height 26
click at [551, 172] on div "House" at bounding box center [660, 174] width 397 height 26
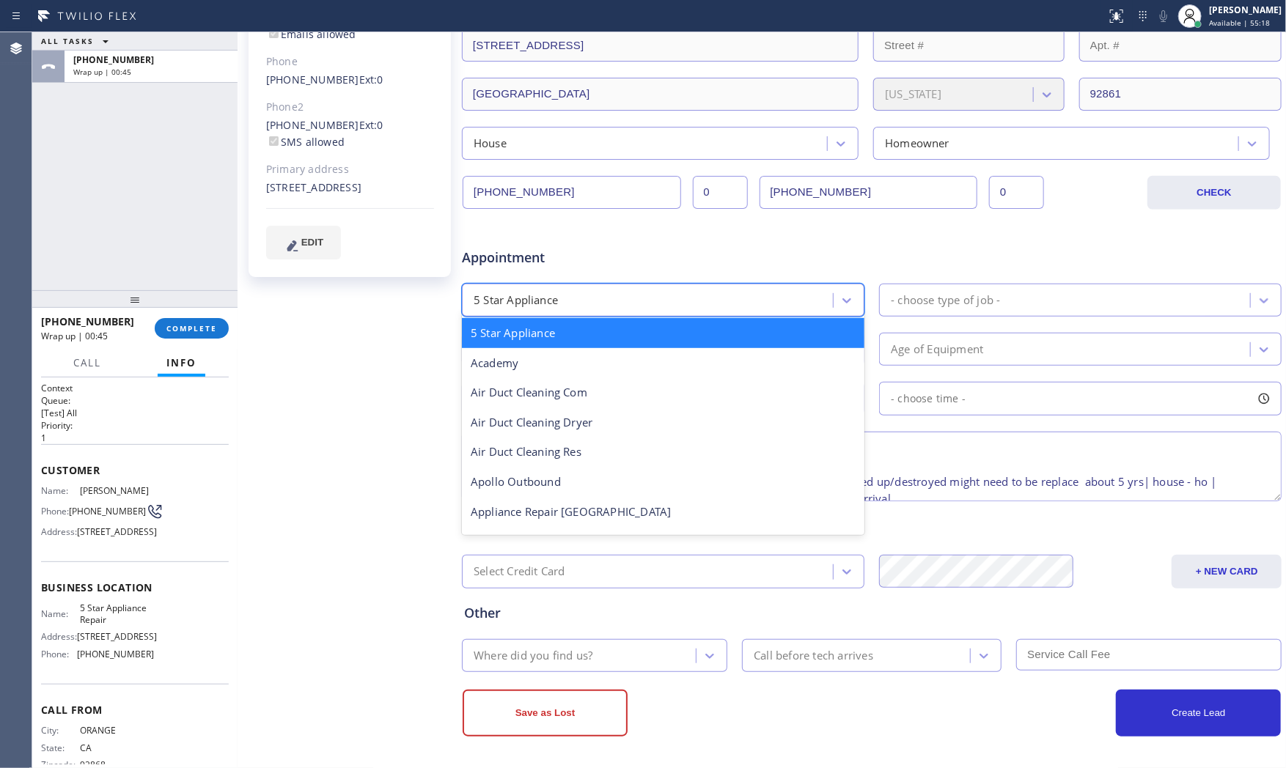
click at [532, 312] on div "5 Star Appliance" at bounding box center [649, 300] width 367 height 26
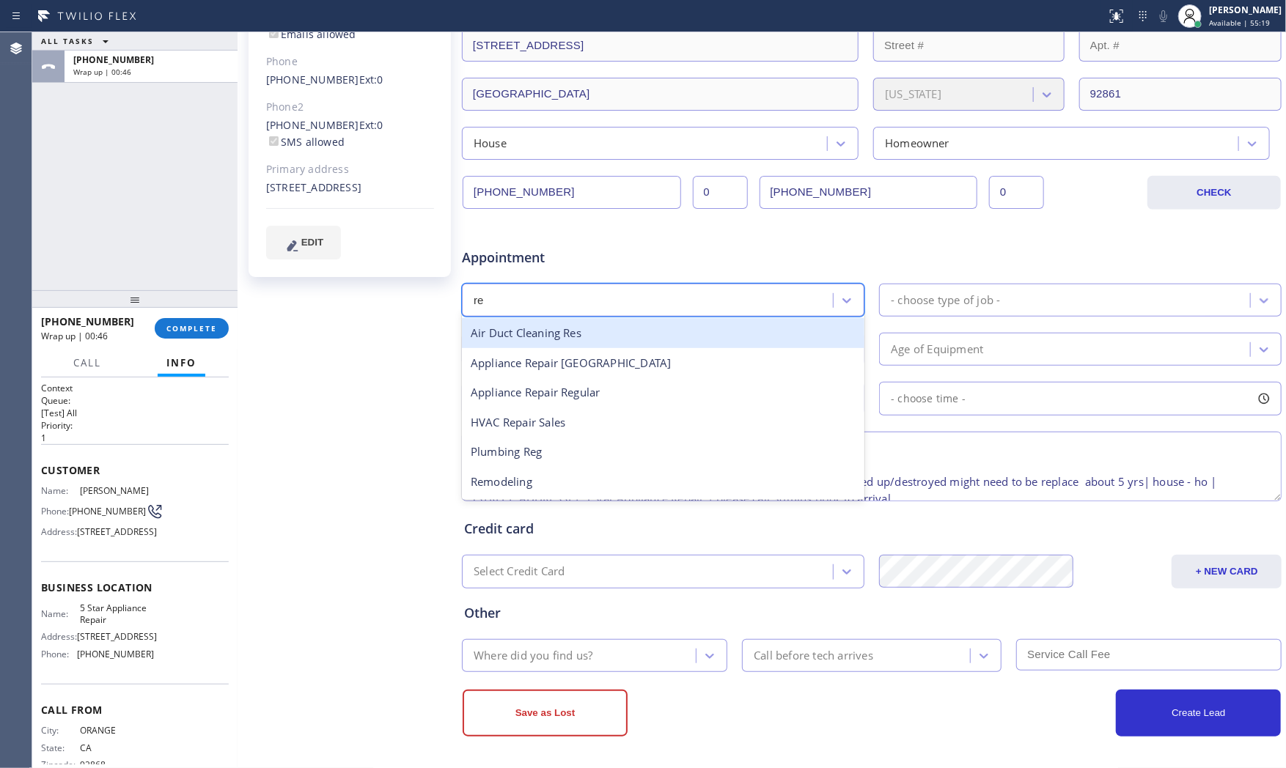
type input "r"
type input "hig"
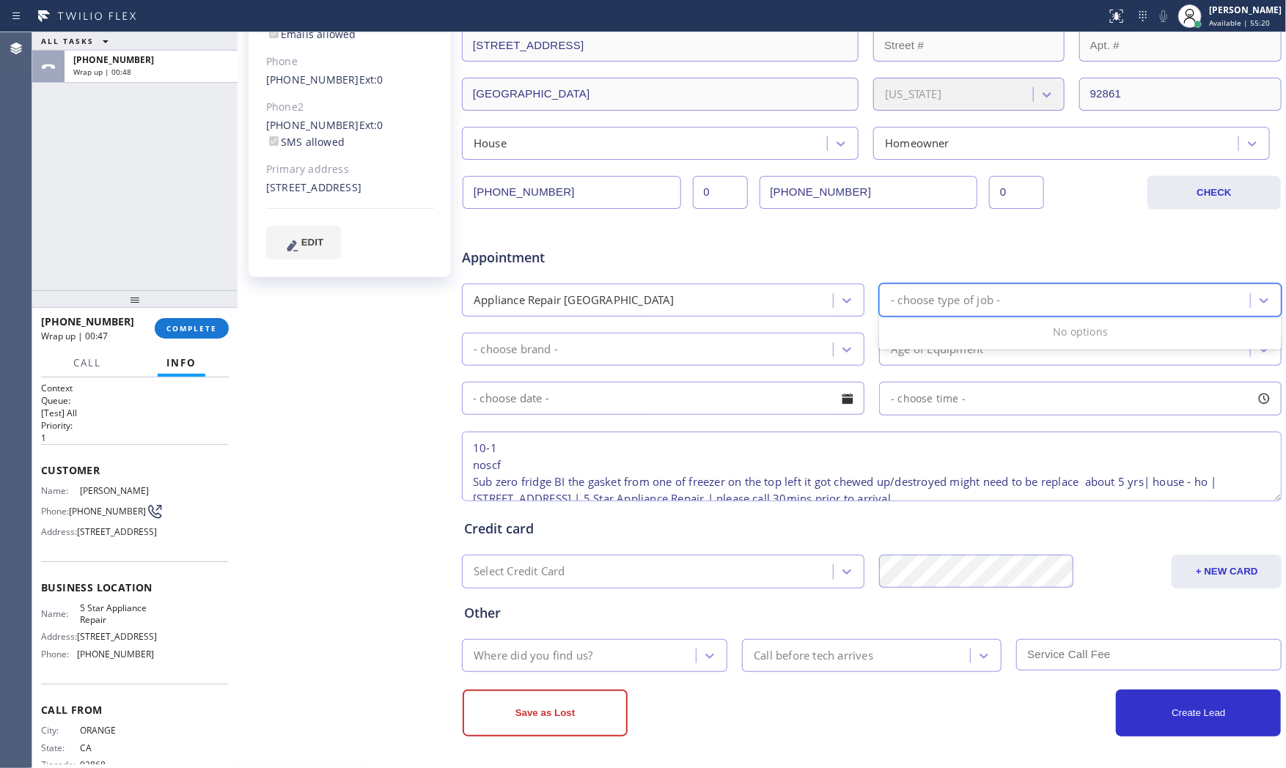
click at [897, 295] on div "- choose type of job -" at bounding box center [945, 300] width 109 height 17
type input "f"
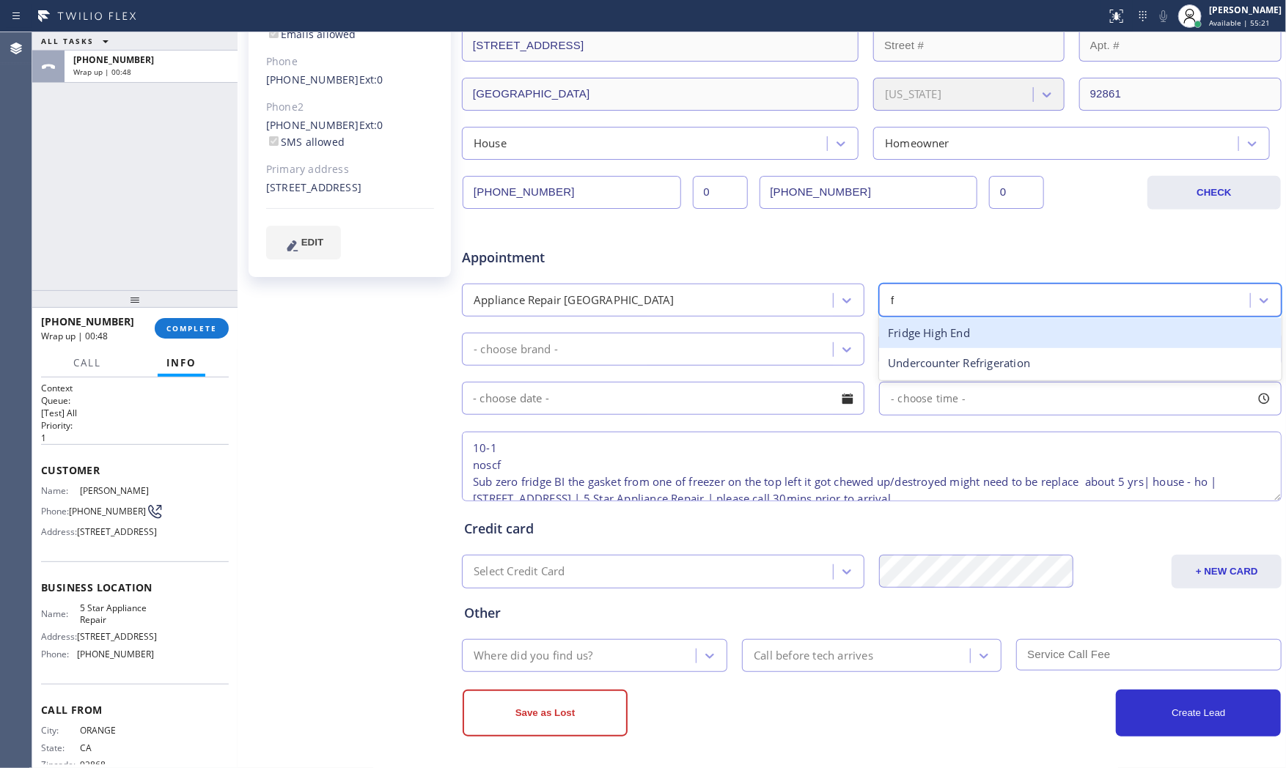
drag, startPoint x: 922, startPoint y: 331, endPoint x: 896, endPoint y: 334, distance: 25.8
click at [918, 331] on div "Fridge High End" at bounding box center [1080, 333] width 403 height 30
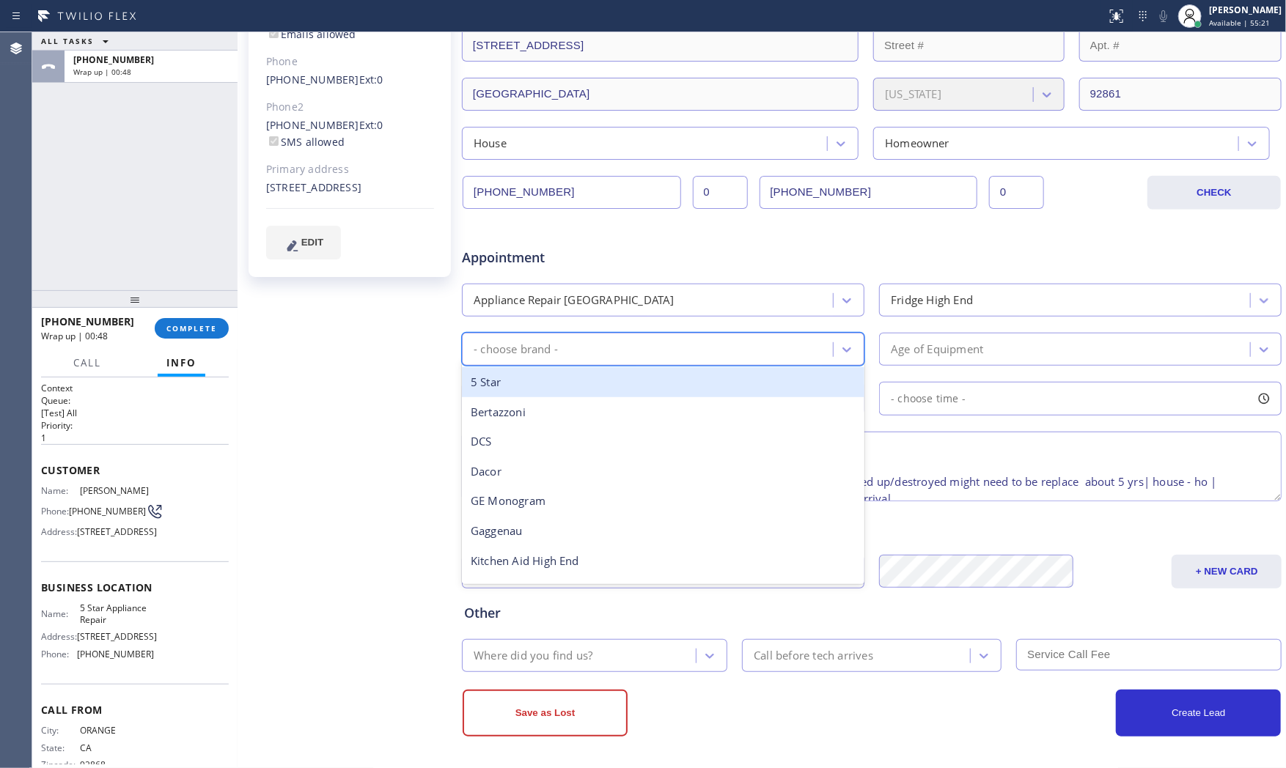
click at [625, 351] on div "- choose brand -" at bounding box center [649, 350] width 367 height 26
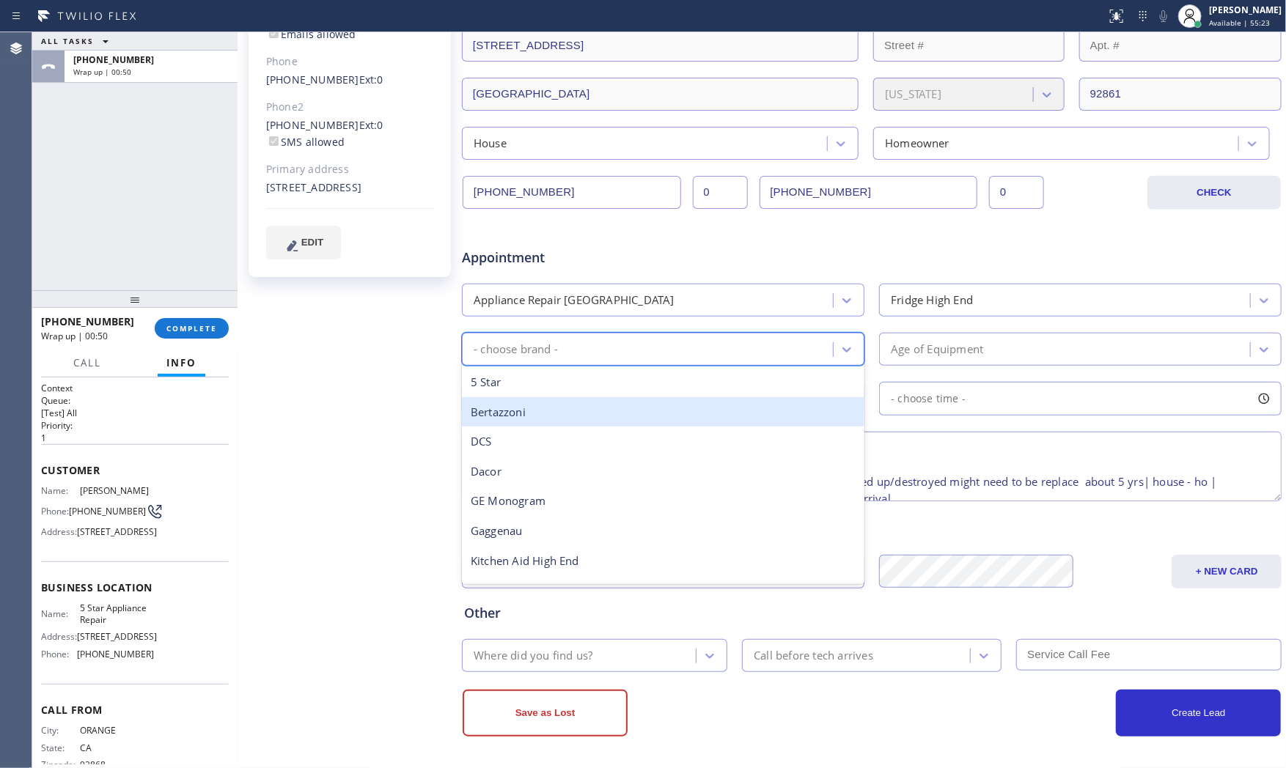
type input "s"
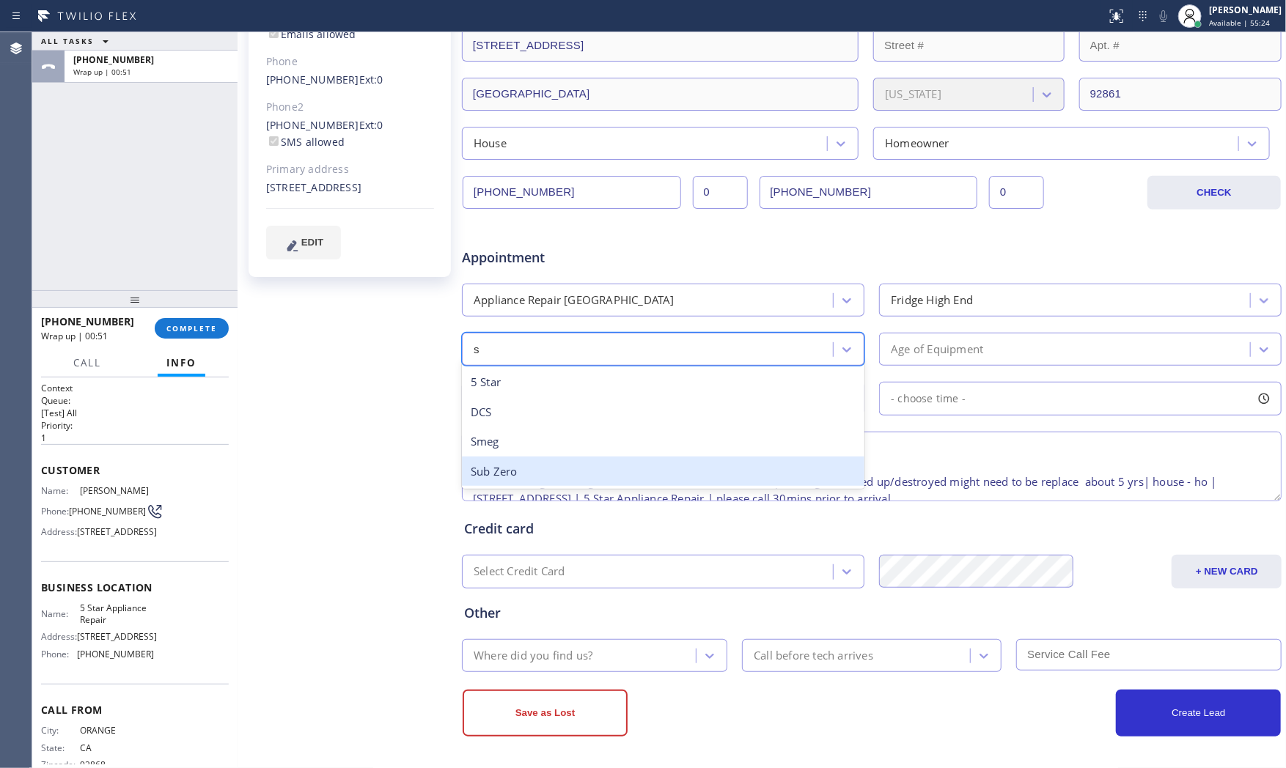
click at [573, 471] on div "Sub Zero" at bounding box center [663, 472] width 403 height 30
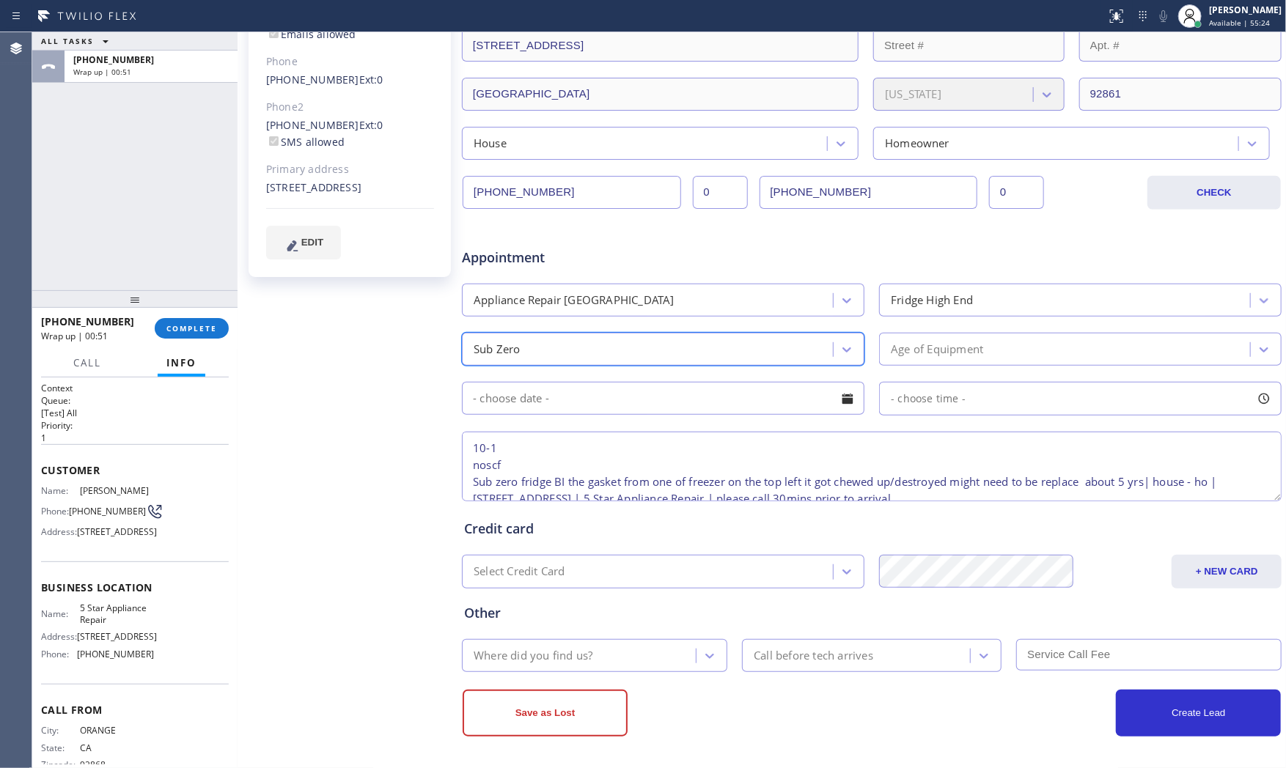
click at [958, 355] on div "Age of Equipment" at bounding box center [937, 349] width 92 height 17
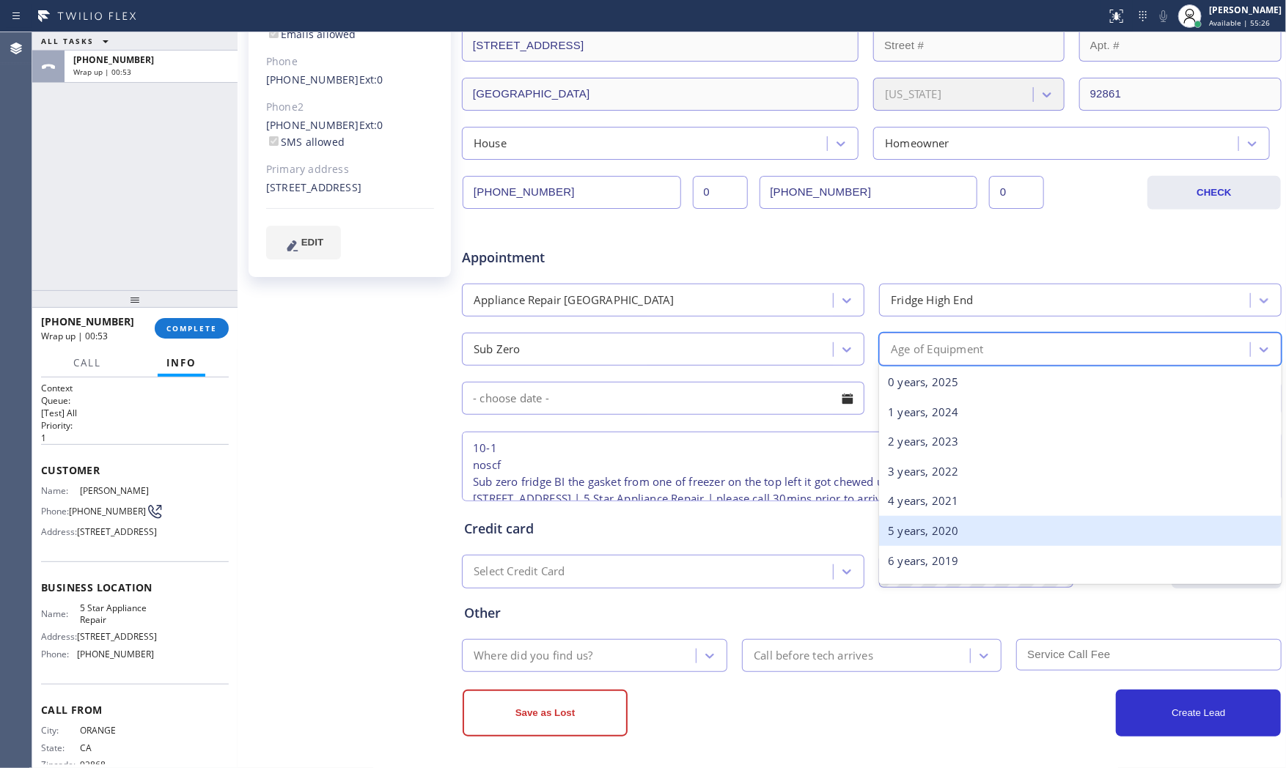
click at [933, 537] on div "5 years, 2020" at bounding box center [1080, 531] width 403 height 30
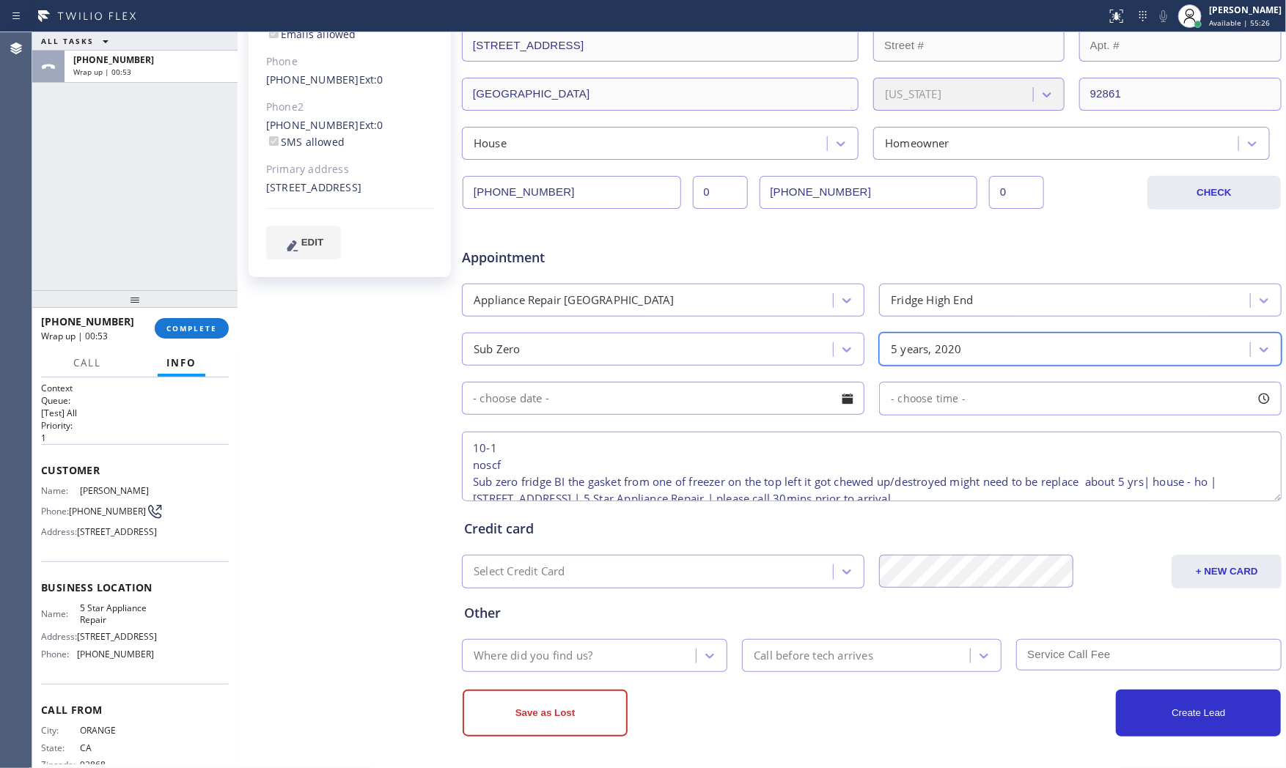
click at [569, 396] on input "text" at bounding box center [663, 398] width 403 height 33
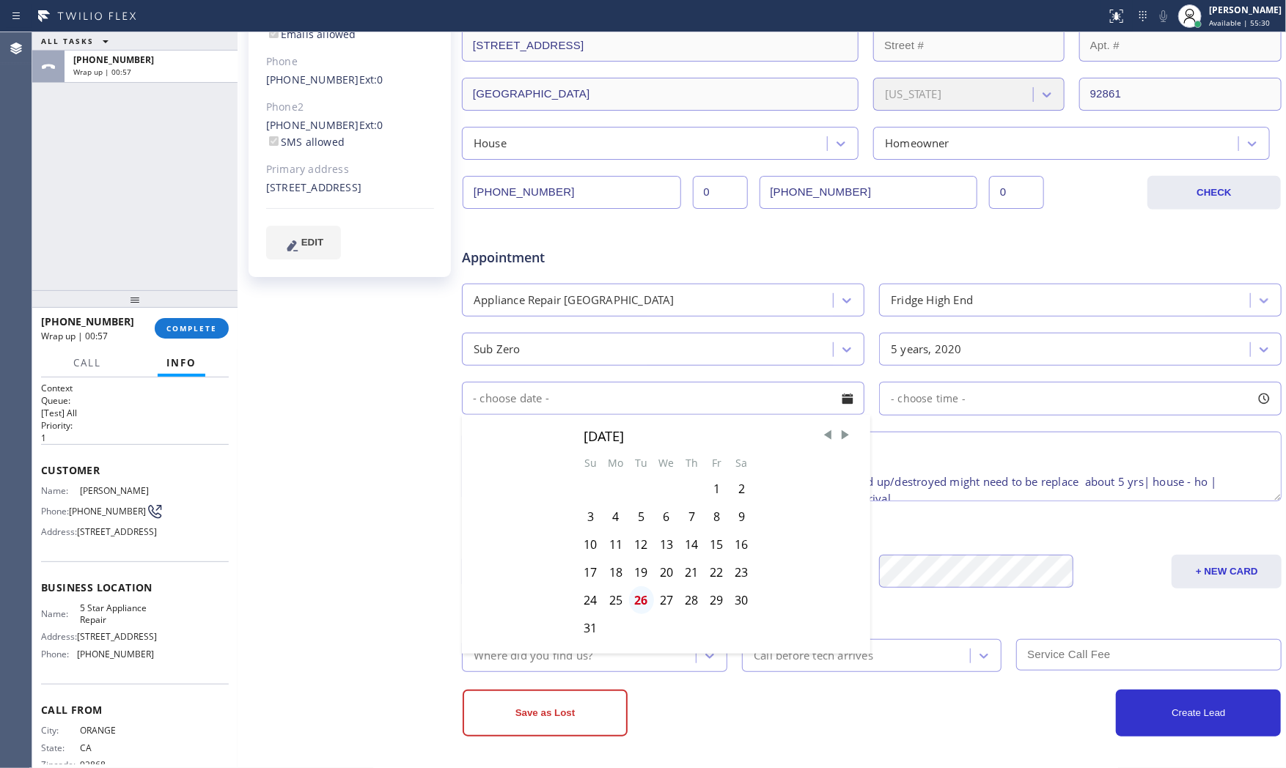
click at [645, 599] on div "26" at bounding box center [641, 601] width 25 height 28
type input "[DATE]"
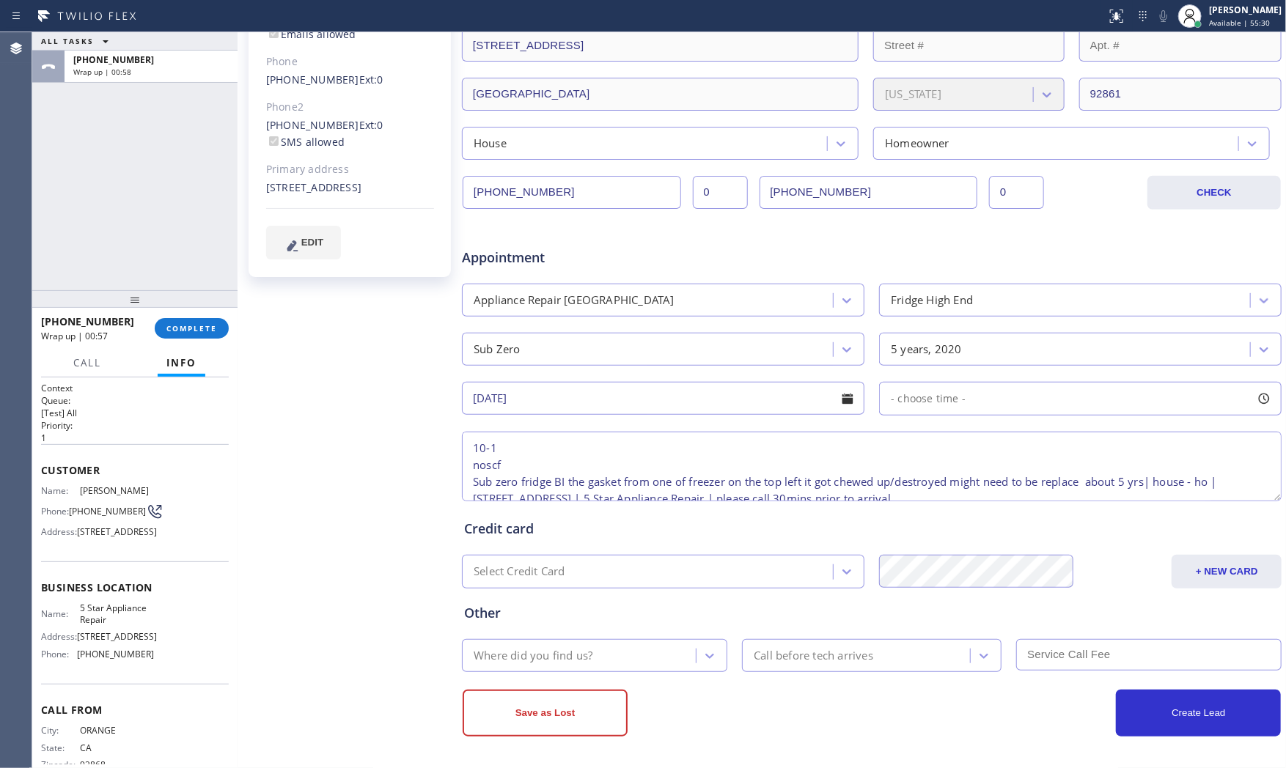
click at [944, 408] on div "- choose time -" at bounding box center [1080, 399] width 403 height 34
drag, startPoint x: 889, startPoint y: 490, endPoint x: 1029, endPoint y: 486, distance: 139.4
click at [1030, 486] on div at bounding box center [1039, 488] width 18 height 31
drag, startPoint x: 915, startPoint y: 485, endPoint x: 941, endPoint y: 486, distance: 25.7
click at [943, 486] on div at bounding box center [952, 488] width 18 height 31
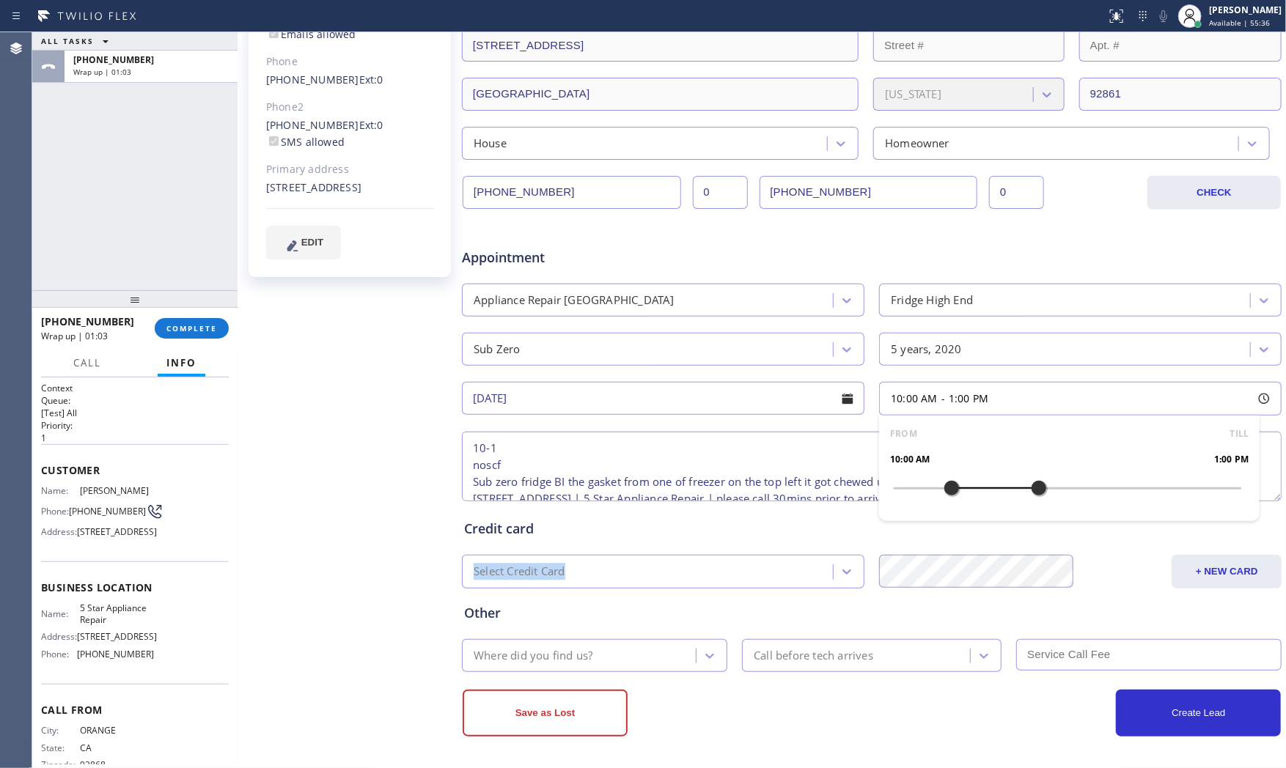
click at [697, 538] on div "Credit card Select Credit Card + NEW CARD CANCEL SAVE" at bounding box center [871, 547] width 821 height 84
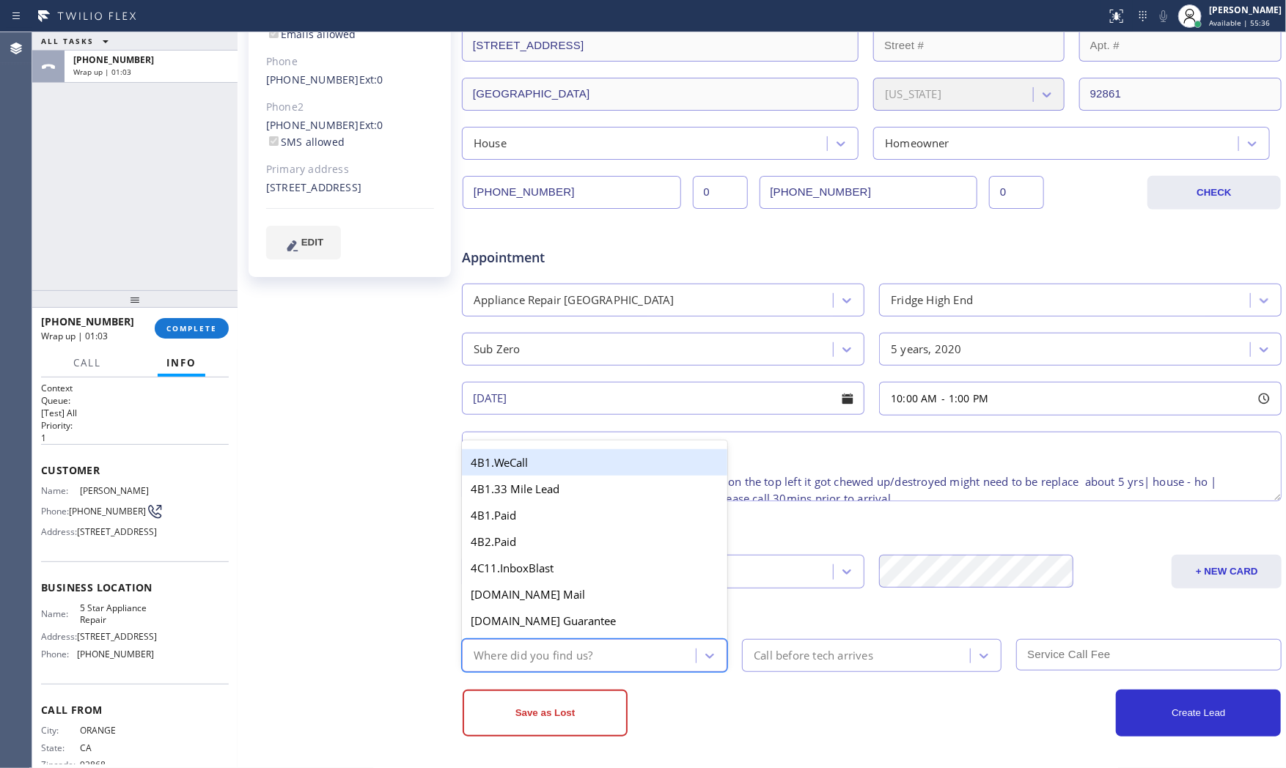
click at [603, 653] on div "Where did you find us?" at bounding box center [581, 656] width 230 height 26
type input "ret"
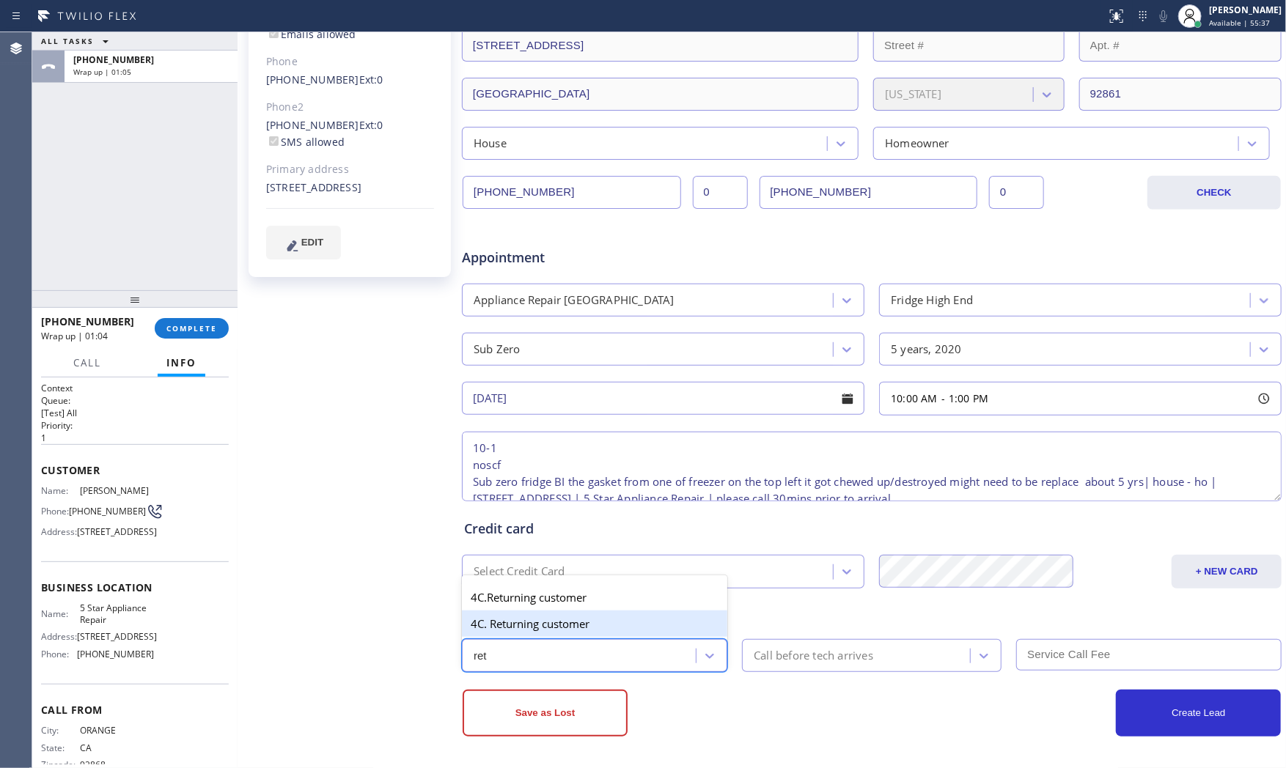
click at [553, 629] on div "4C. Returning customer" at bounding box center [594, 624] width 265 height 26
click at [834, 662] on div "Call before tech arrives" at bounding box center [814, 655] width 120 height 17
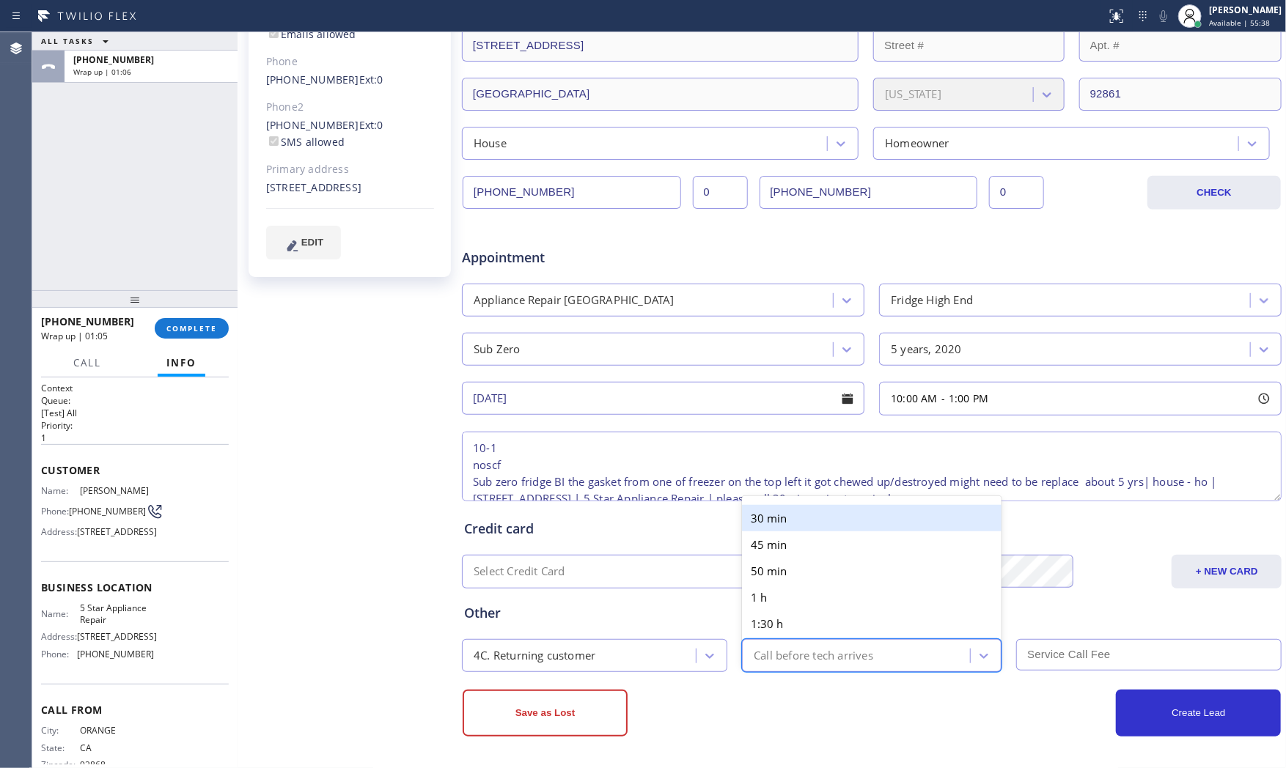
click at [798, 525] on div "30 min" at bounding box center [872, 518] width 260 height 26
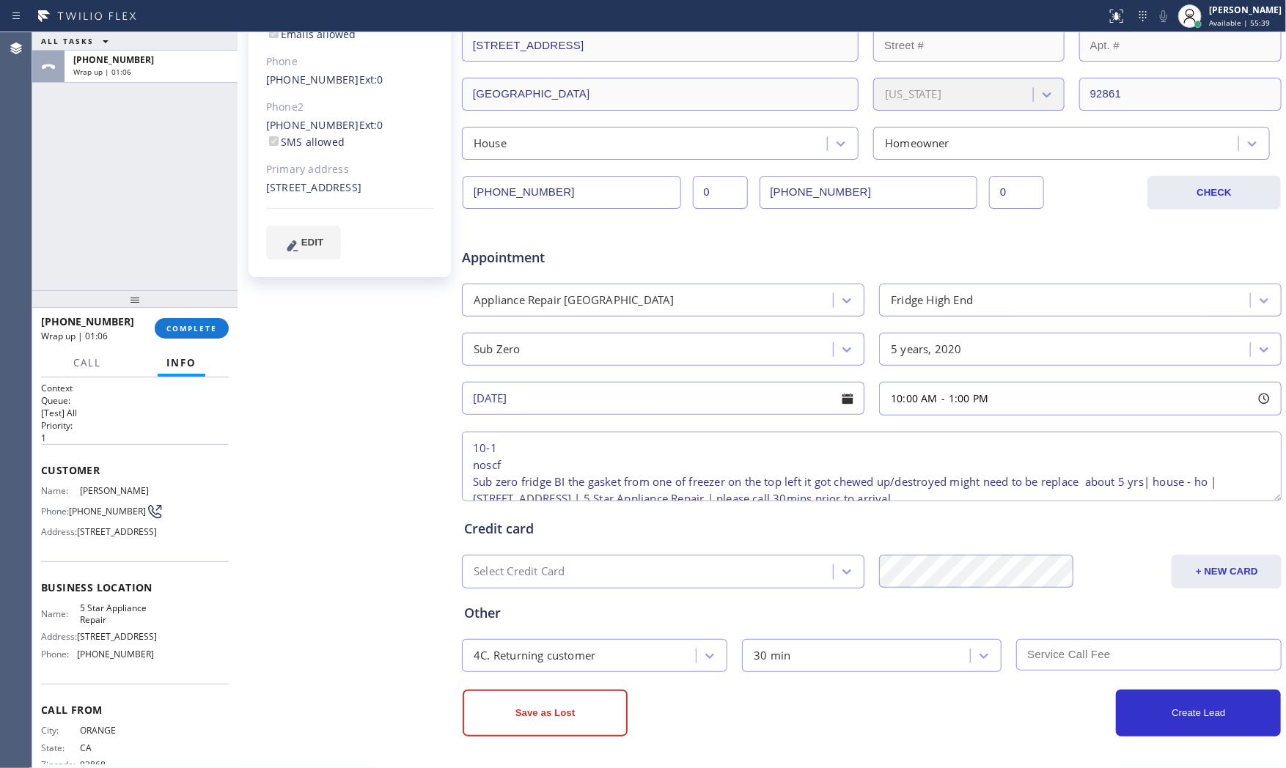
click at [1043, 650] on input "text" at bounding box center [1148, 655] width 265 height 32
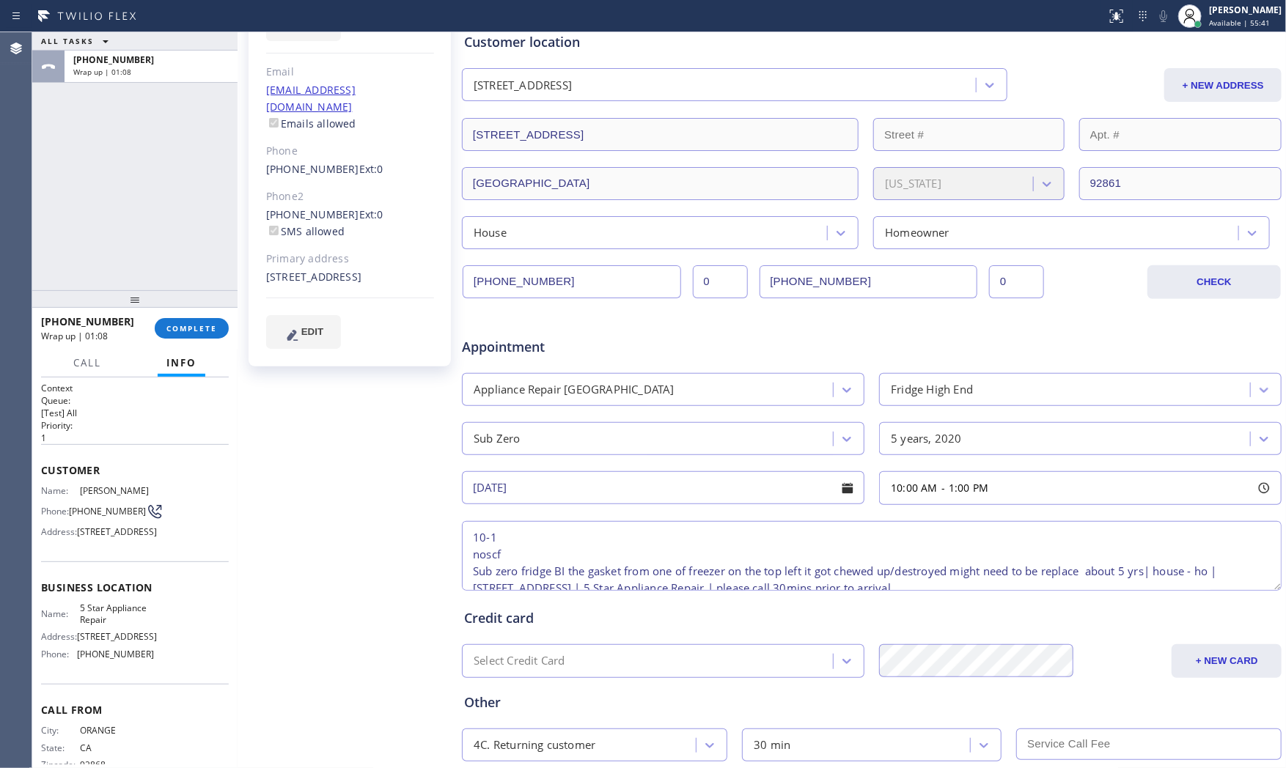
scroll to position [286, 0]
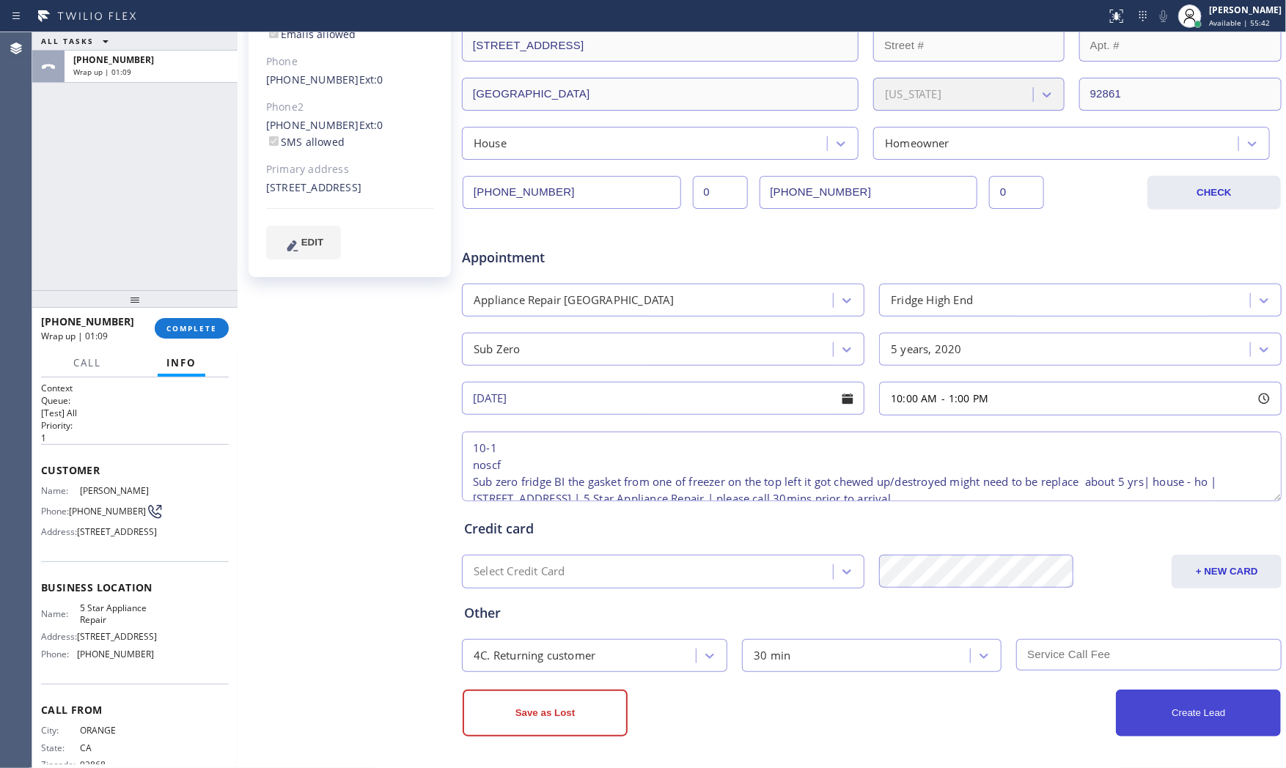
click at [1132, 721] on button "Create Lead" at bounding box center [1198, 713] width 165 height 47
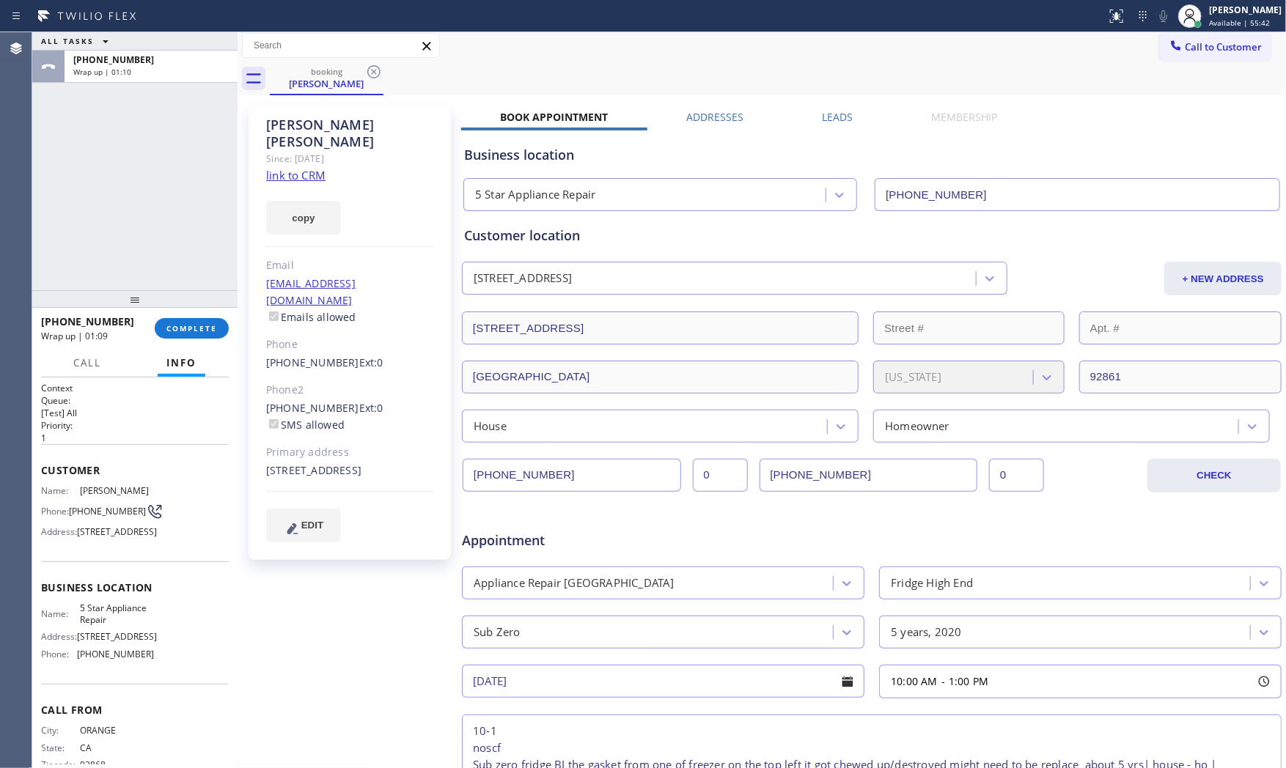
scroll to position [0, 0]
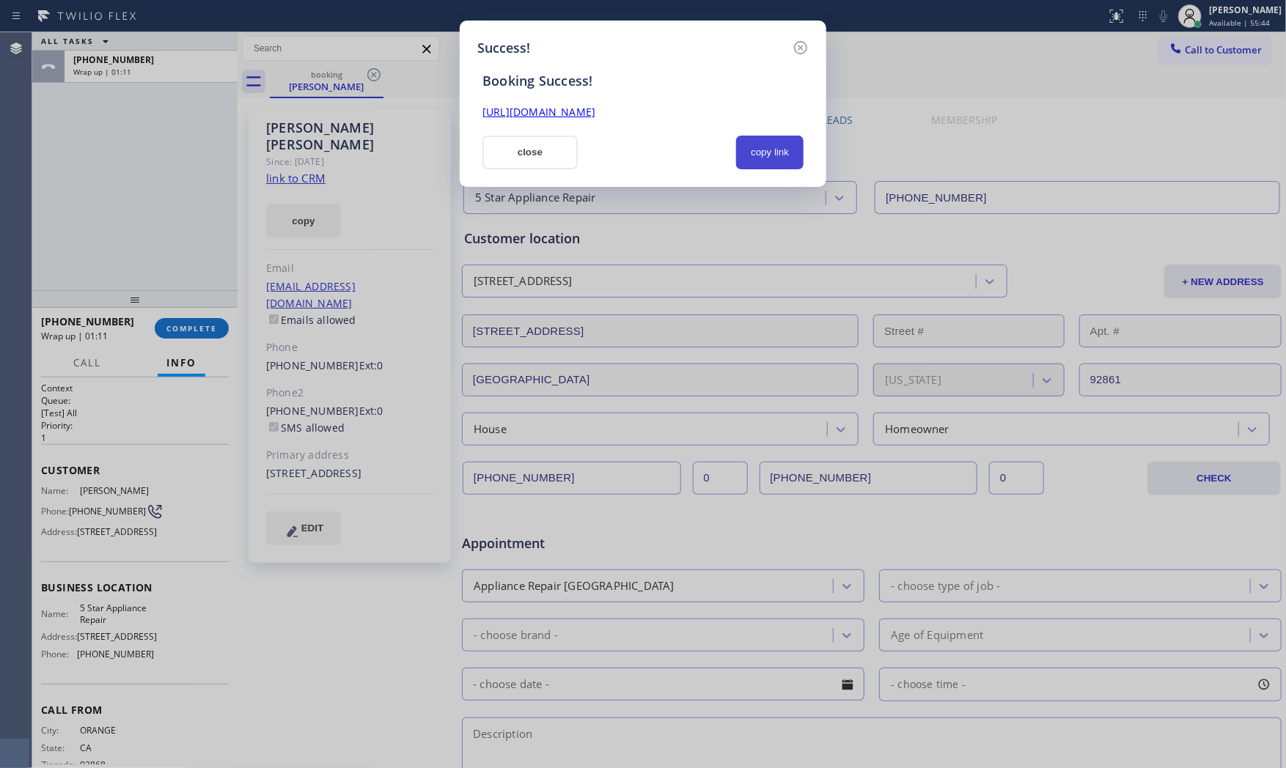
click at [738, 151] on div "copy link" at bounding box center [769, 153] width 85 height 34
click at [748, 152] on button "copy link" at bounding box center [769, 153] width 67 height 34
click at [521, 156] on button "close" at bounding box center [530, 153] width 95 height 34
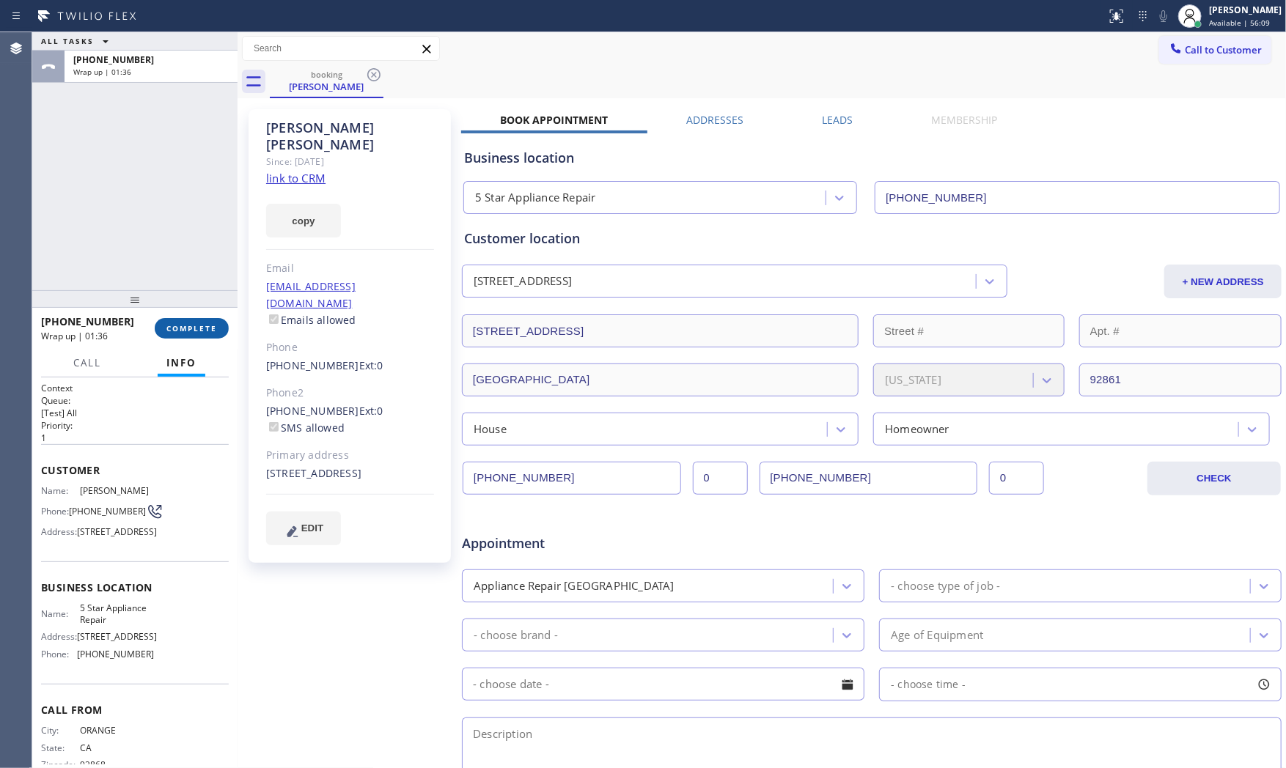
click at [185, 329] on span "COMPLETE" at bounding box center [191, 328] width 51 height 10
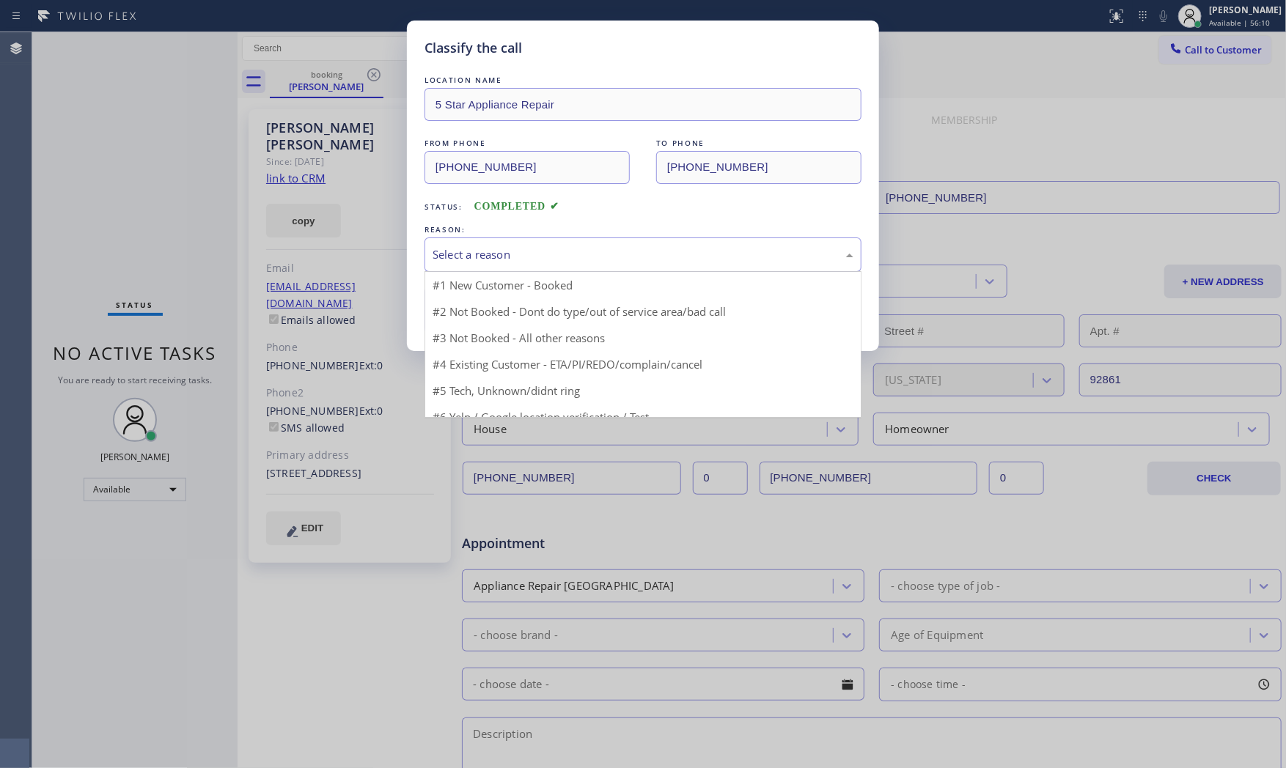
drag, startPoint x: 464, startPoint y: 246, endPoint x: 464, endPoint y: 277, distance: 31.5
click at [464, 247] on div "Select a reason" at bounding box center [643, 254] width 421 height 17
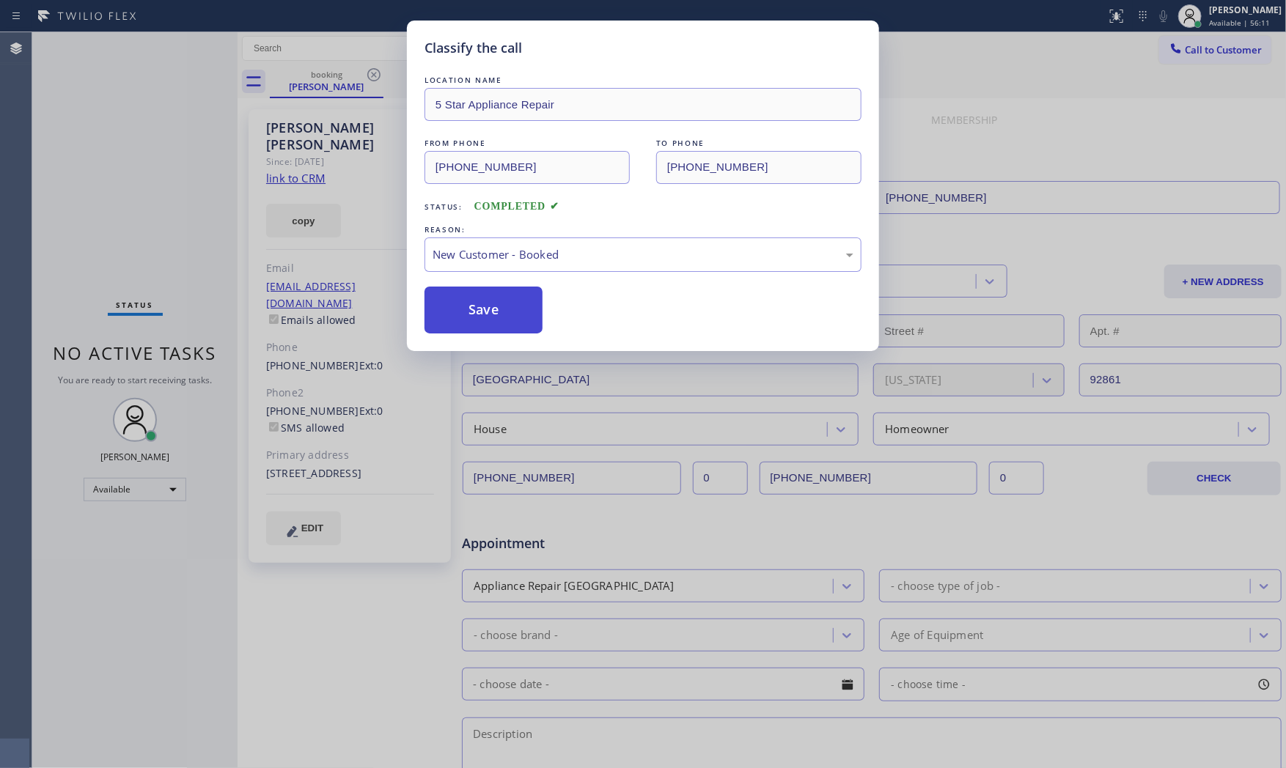
click at [474, 307] on button "Save" at bounding box center [484, 310] width 118 height 47
click at [474, 308] on button "Save" at bounding box center [484, 310] width 118 height 47
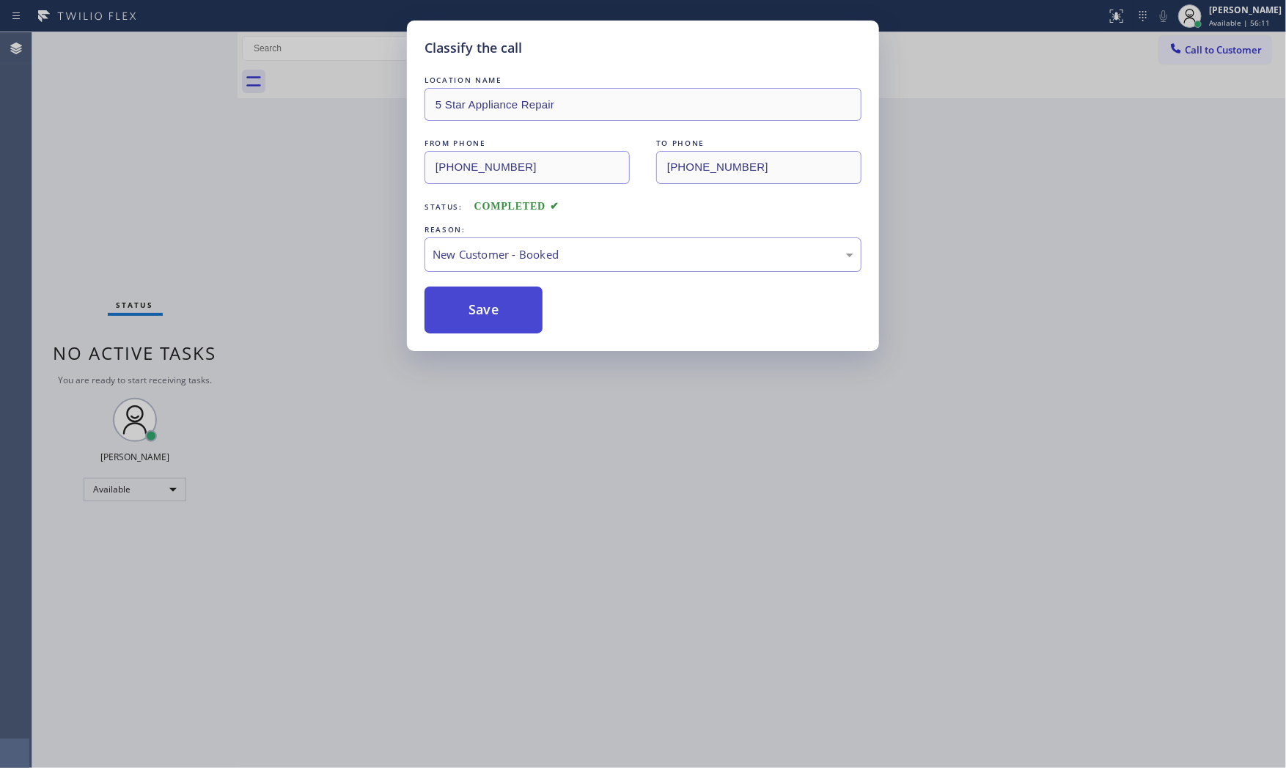
click at [474, 309] on button "Save" at bounding box center [484, 310] width 118 height 47
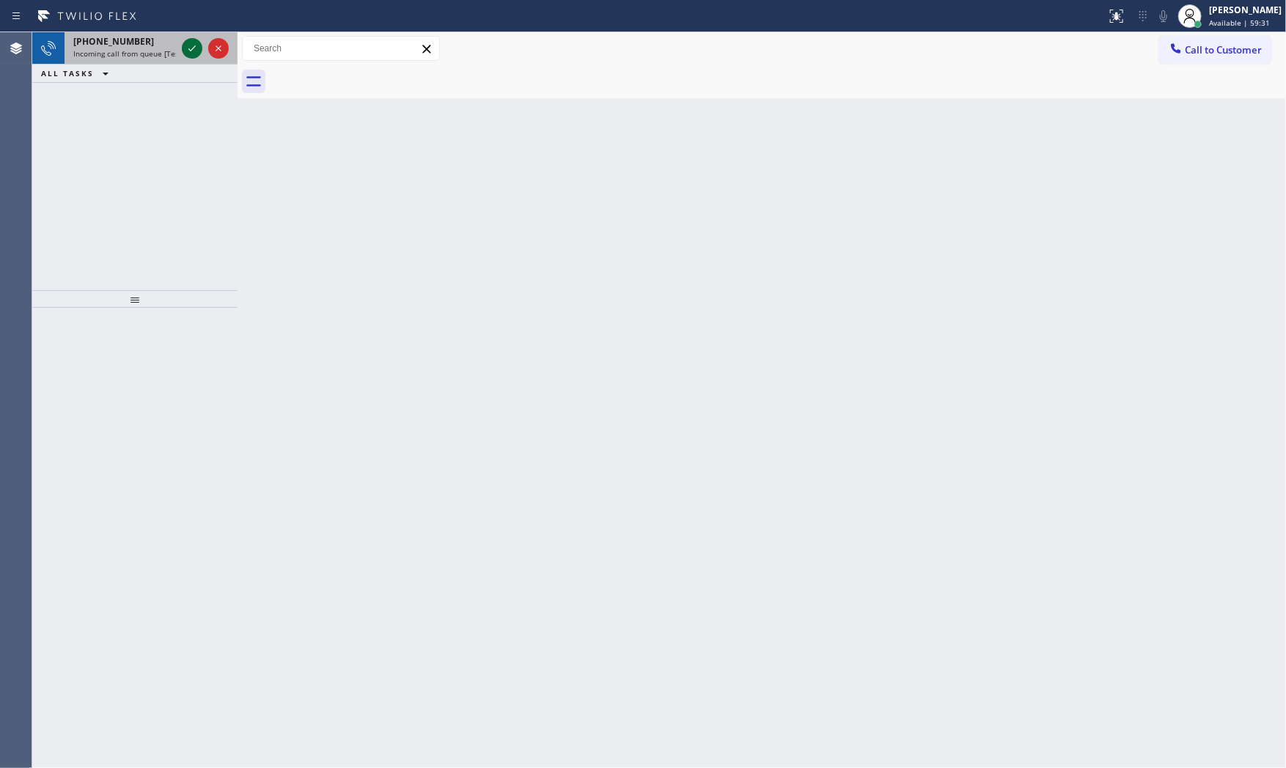
click at [184, 44] on icon at bounding box center [192, 49] width 18 height 18
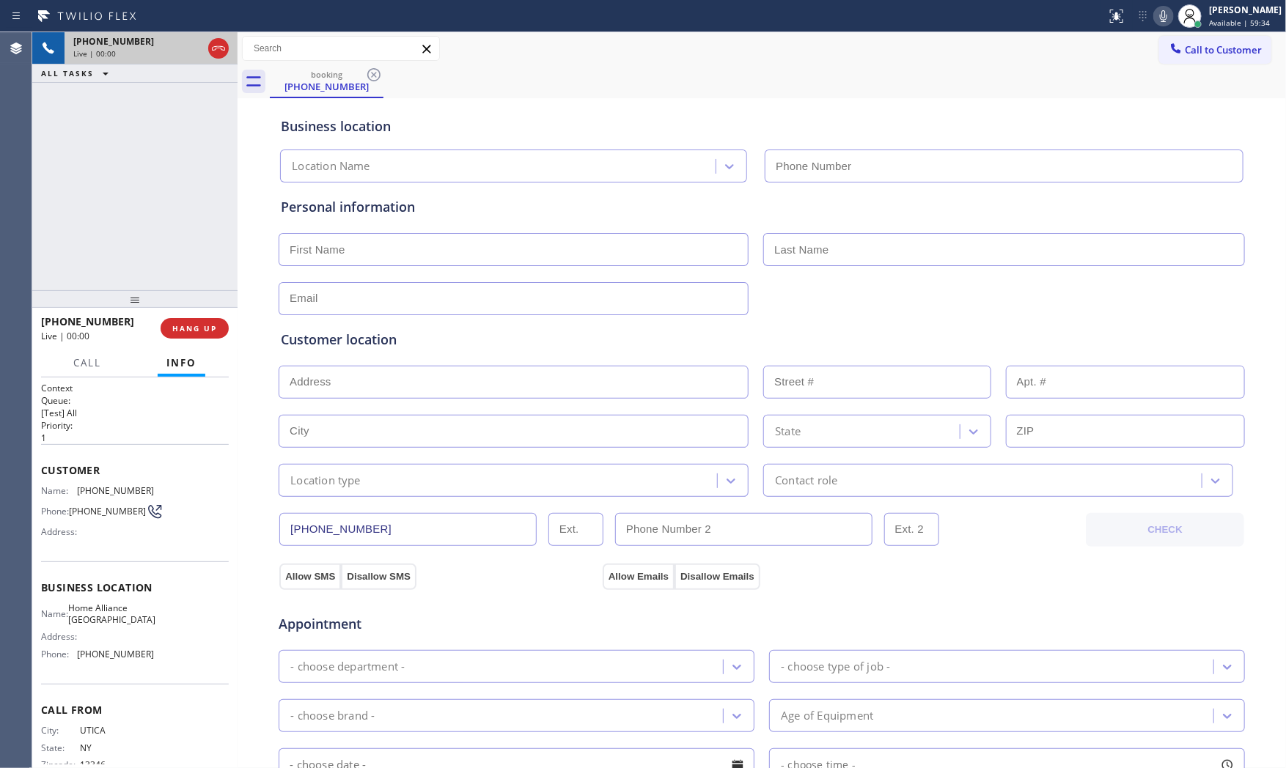
type input "[PHONE_NUMBER]"
click at [201, 331] on span "HANG UP" at bounding box center [194, 328] width 45 height 10
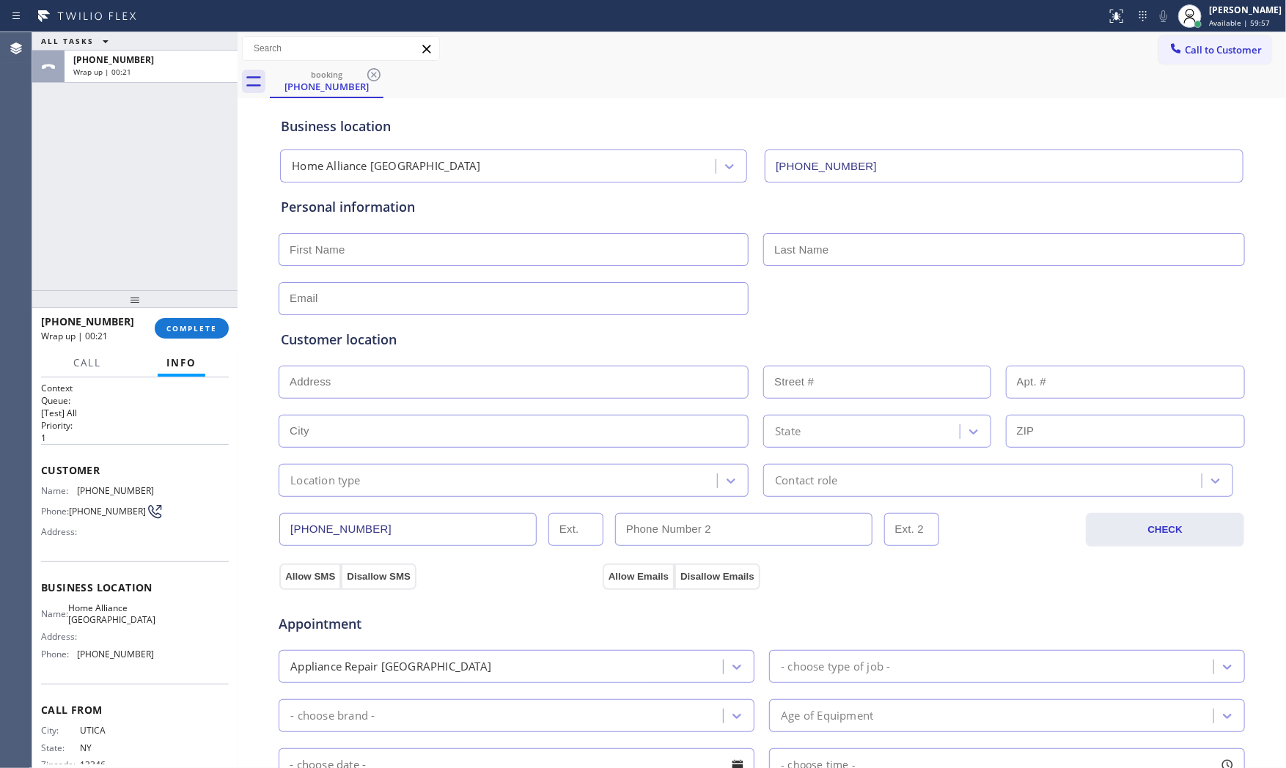
click at [213, 282] on div "ALL TASKS ALL TASKS ACTIVE TASKS TASKS IN WRAP UP [PHONE_NUMBER] Wrap up | 00:21" at bounding box center [134, 161] width 205 height 258
drag, startPoint x: 219, startPoint y: 309, endPoint x: 220, endPoint y: 325, distance: 16.2
click at [219, 312] on div at bounding box center [134, 303] width 205 height 18
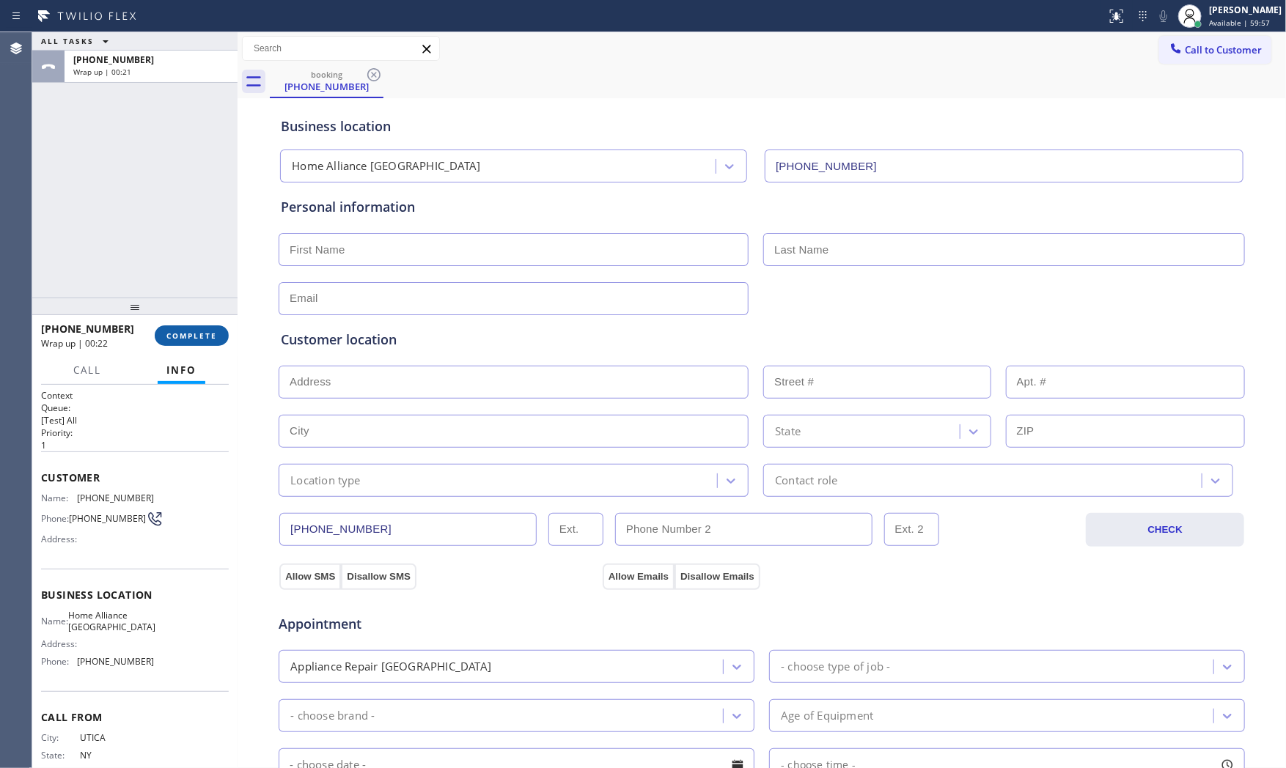
click at [220, 327] on div "[PHONE_NUMBER] Wrap up | 00:22 COMPLETE" at bounding box center [135, 336] width 188 height 38
click at [204, 331] on button "COMPLETE" at bounding box center [192, 336] width 74 height 21
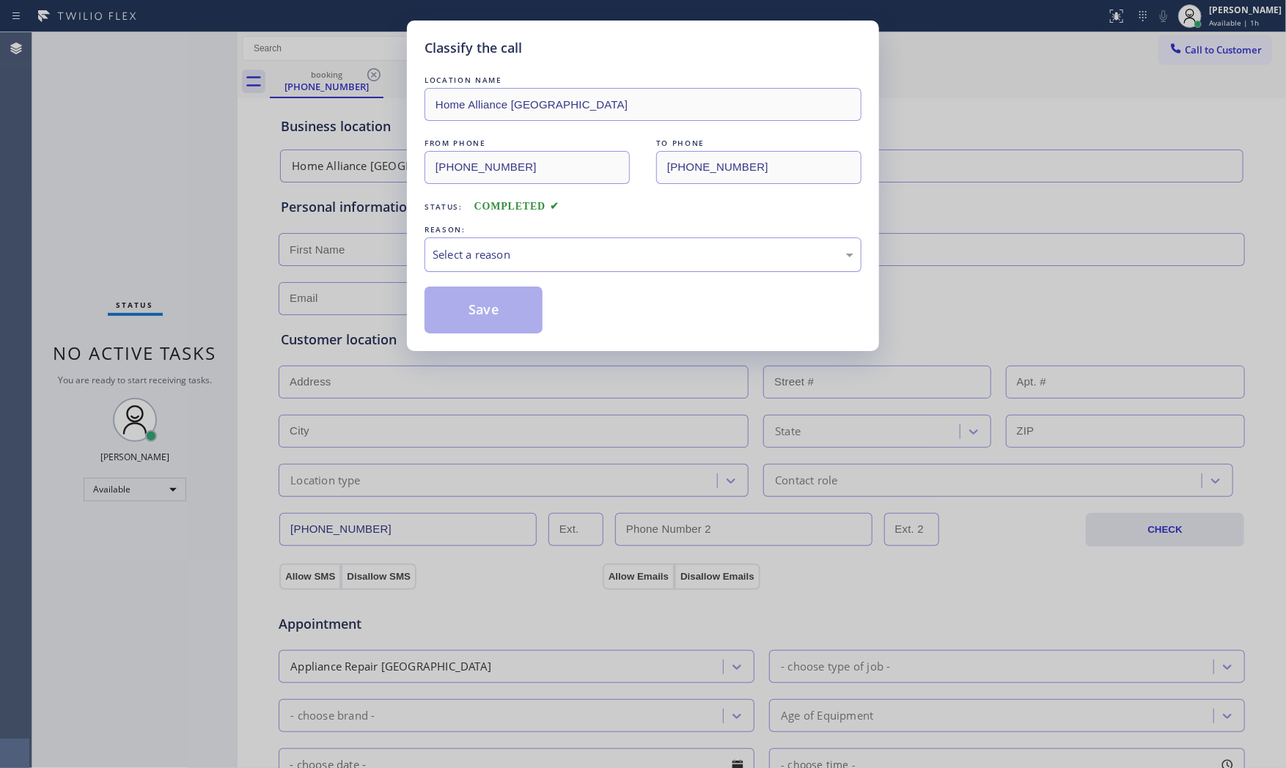
click at [466, 264] on div "Select a reason" at bounding box center [643, 255] width 437 height 34
click at [468, 303] on button "Save" at bounding box center [484, 310] width 118 height 47
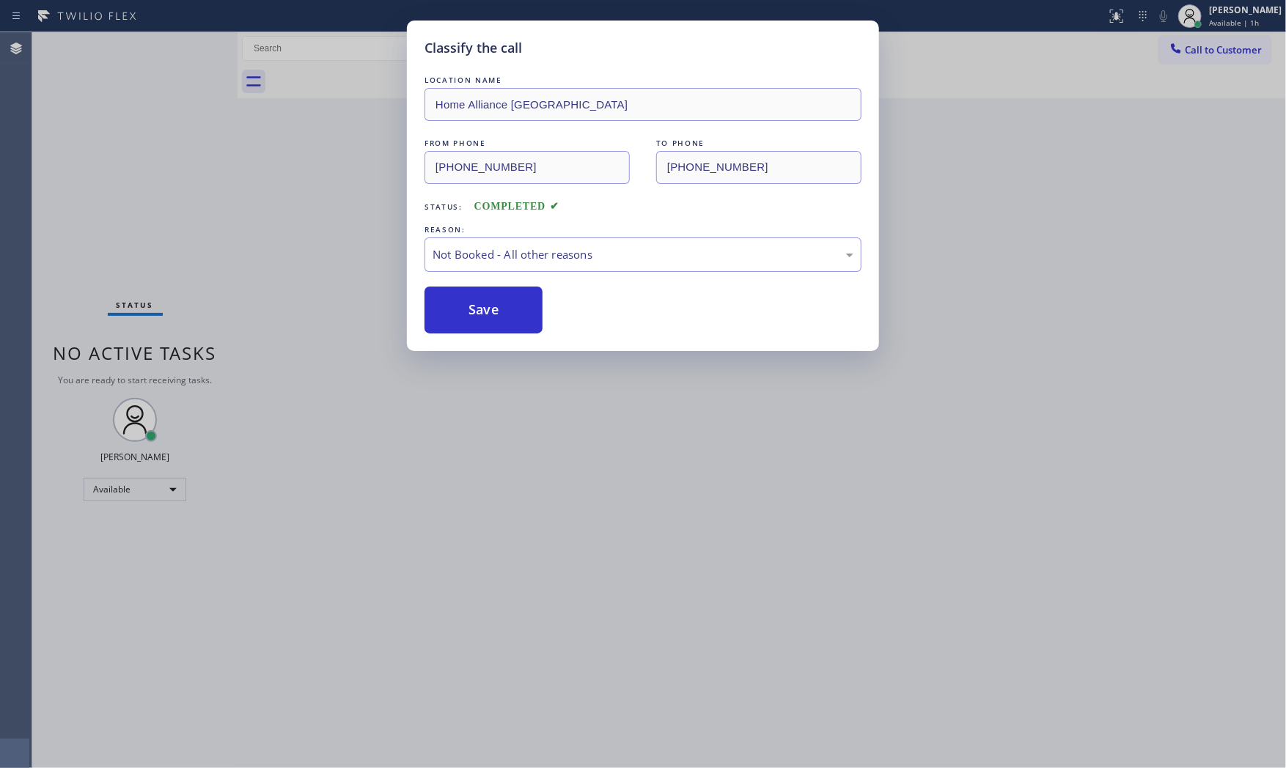
click at [468, 303] on button "Save" at bounding box center [484, 310] width 118 height 47
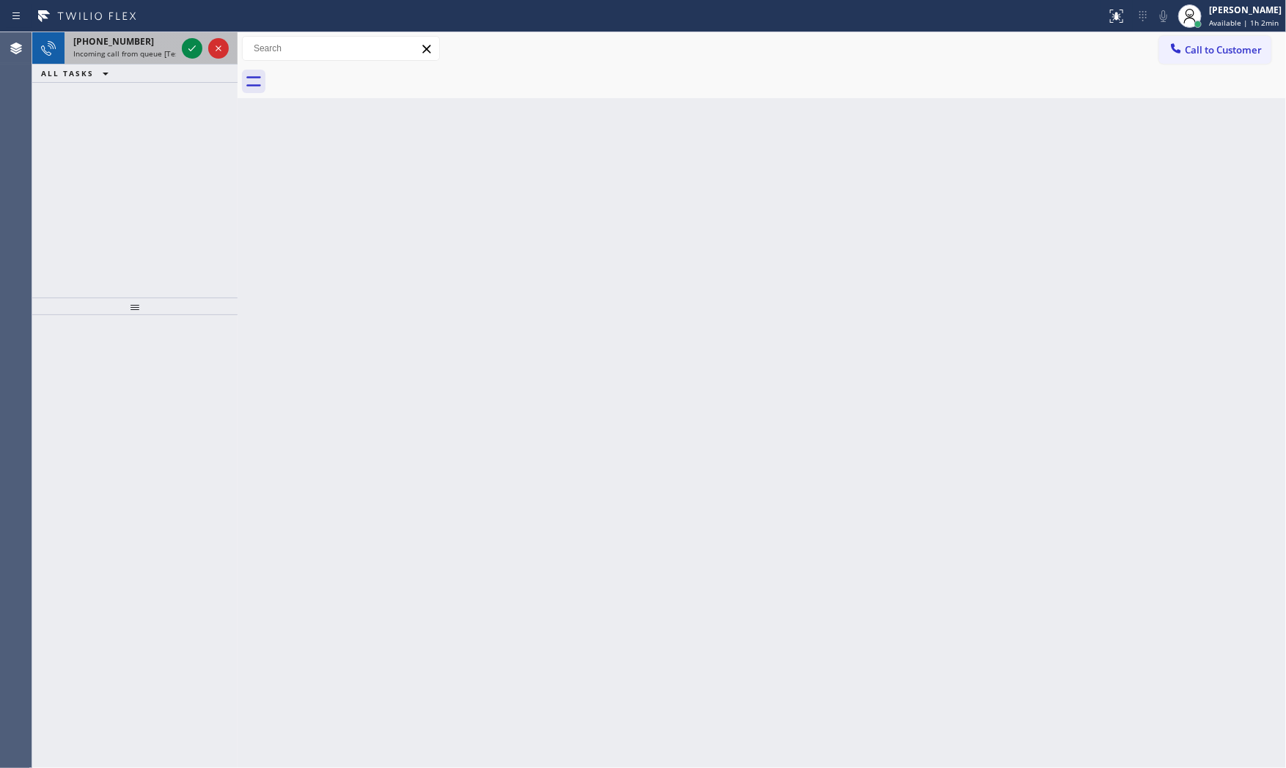
click at [111, 42] on span "[PHONE_NUMBER]" at bounding box center [113, 41] width 81 height 12
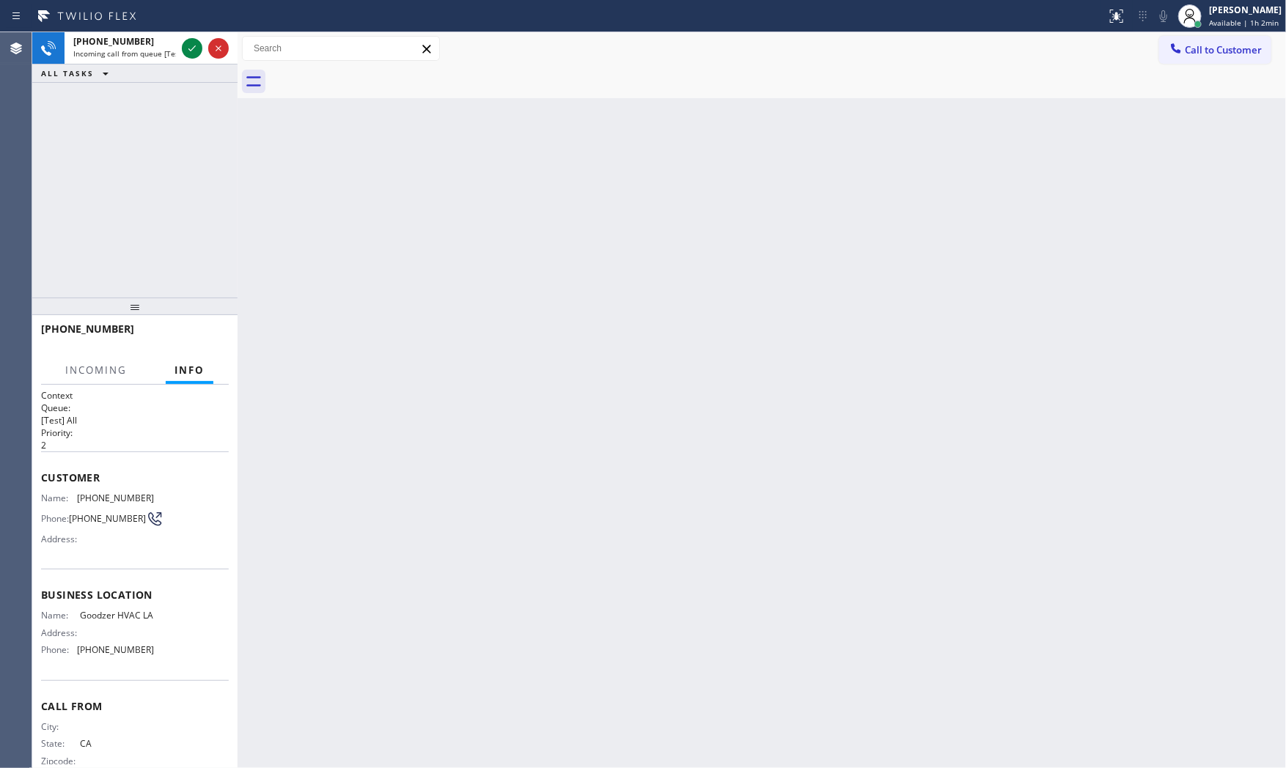
drag, startPoint x: 186, startPoint y: 42, endPoint x: 352, endPoint y: 429, distance: 421.2
click at [279, 427] on div "[PHONE_NUMBER] Incoming call from queue [Test] All ALL TASKS ALL TASKS ACTIVE T…" at bounding box center [659, 400] width 1254 height 736
click at [402, 430] on div "Back to Dashboard Change Sender ID Customers Technicians Select a contact Outbo…" at bounding box center [762, 400] width 1049 height 736
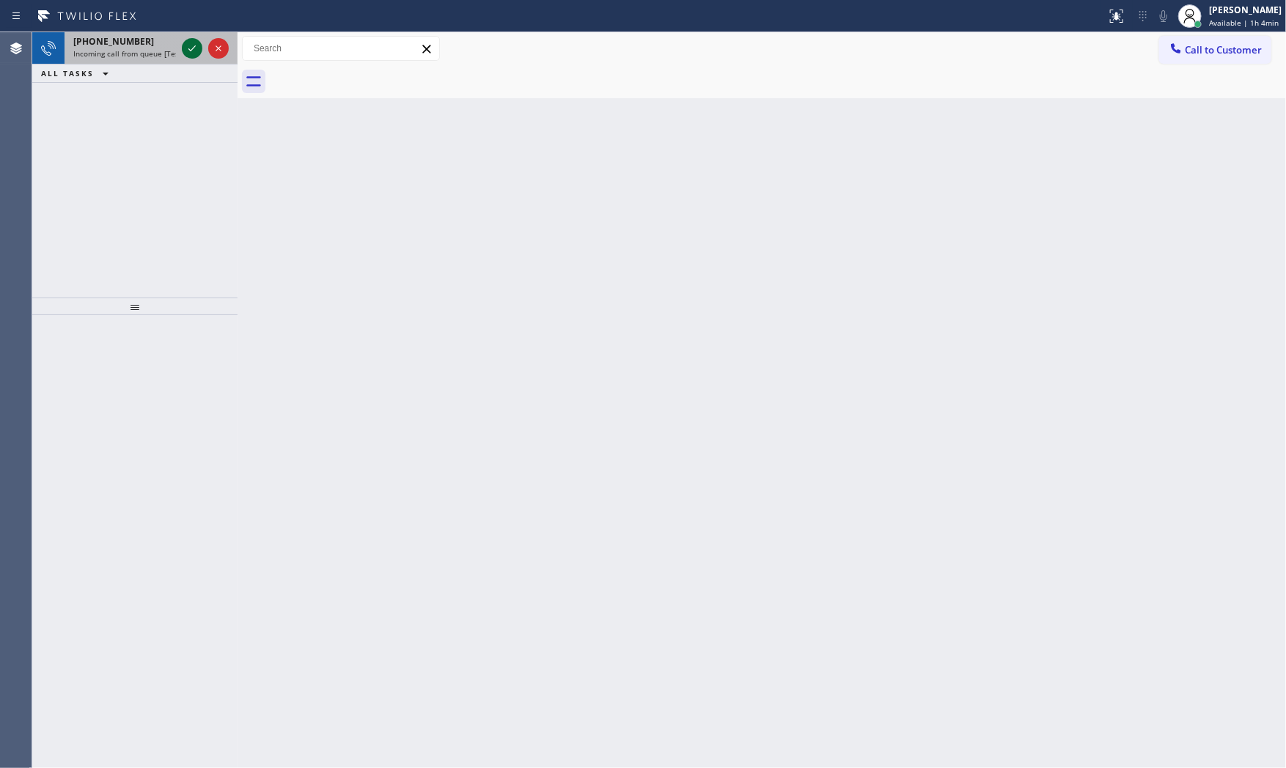
click at [188, 48] on icon at bounding box center [192, 49] width 18 height 18
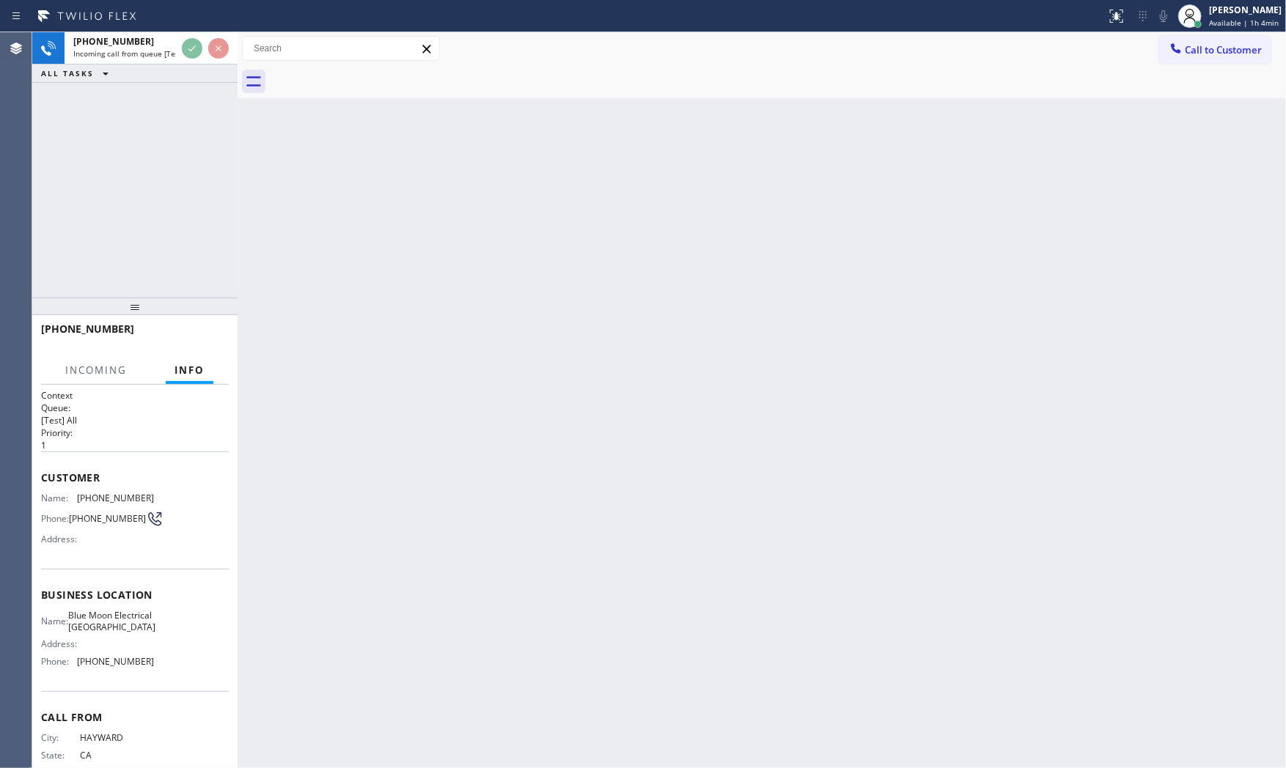
scroll to position [53, 0]
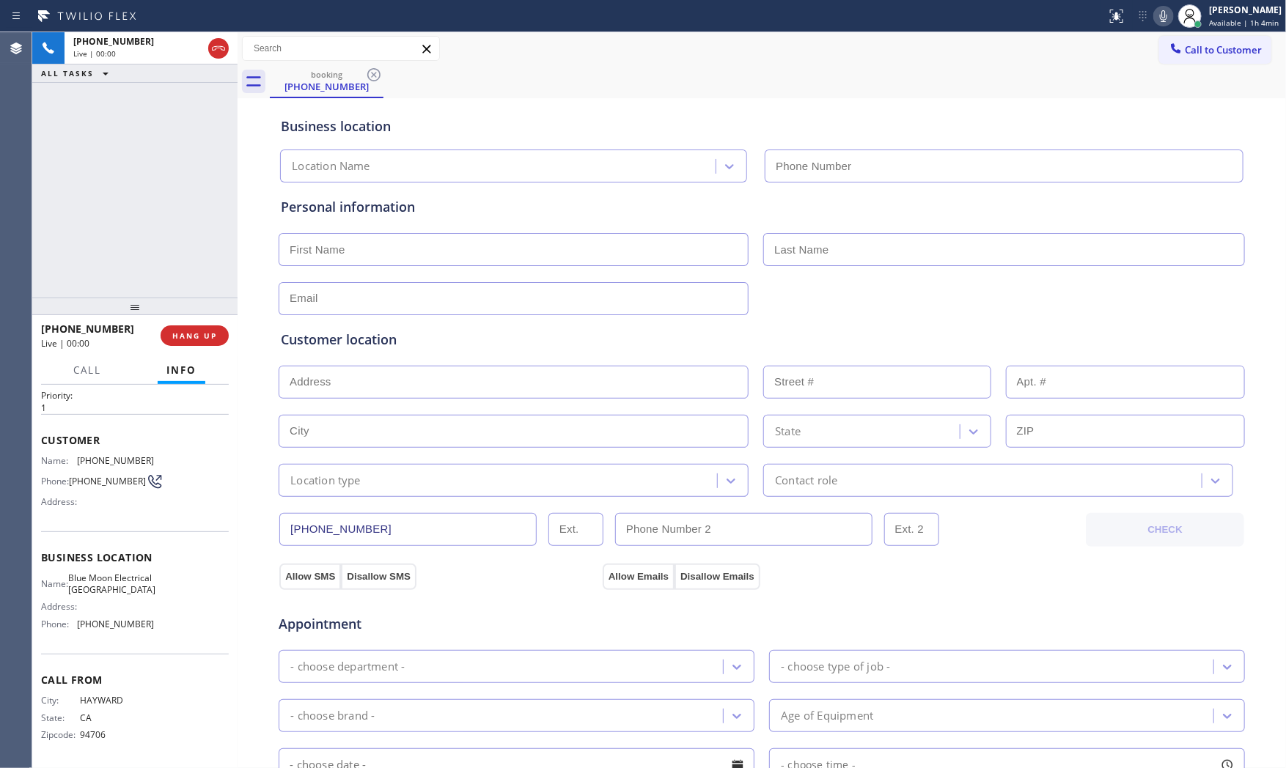
type input "[PHONE_NUMBER]"
click at [206, 321] on div "[PHONE_NUMBER] Live | 00:00 HANG UP" at bounding box center [135, 336] width 188 height 38
click at [206, 334] on span "HANG UP" at bounding box center [194, 336] width 45 height 10
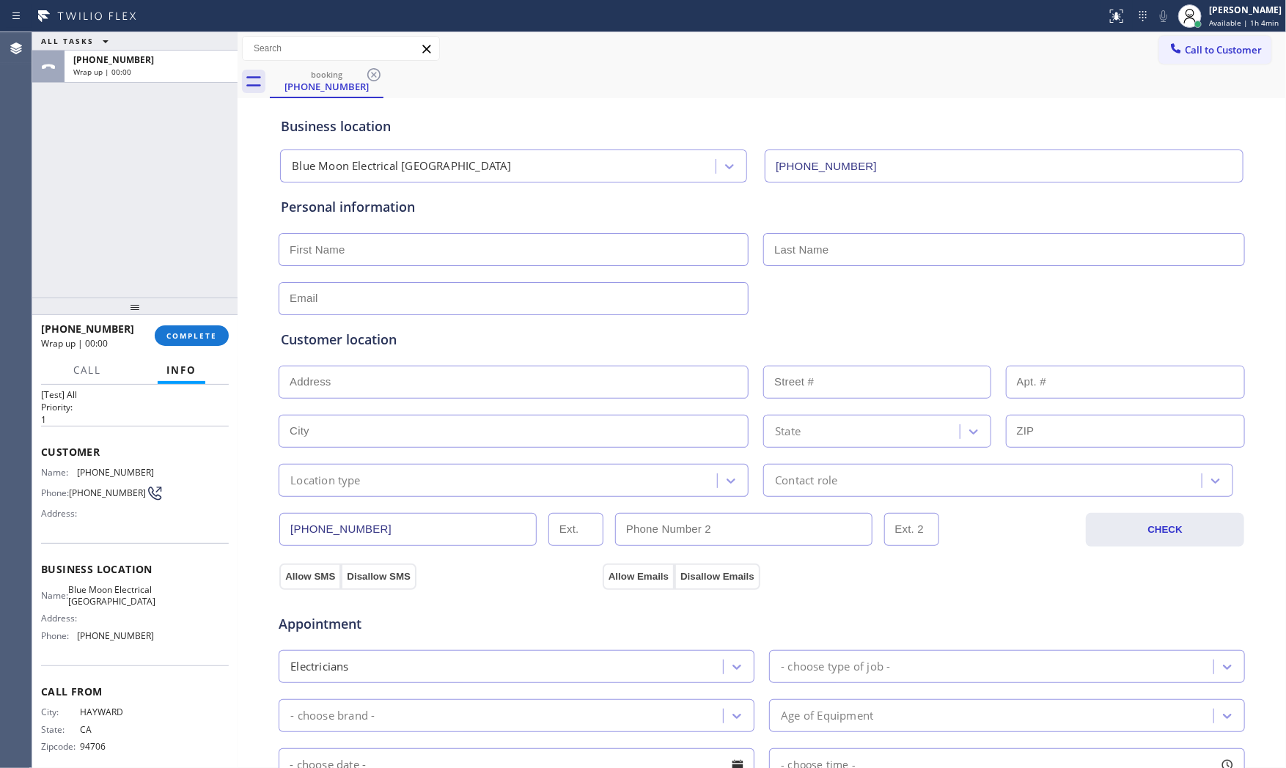
scroll to position [0, 0]
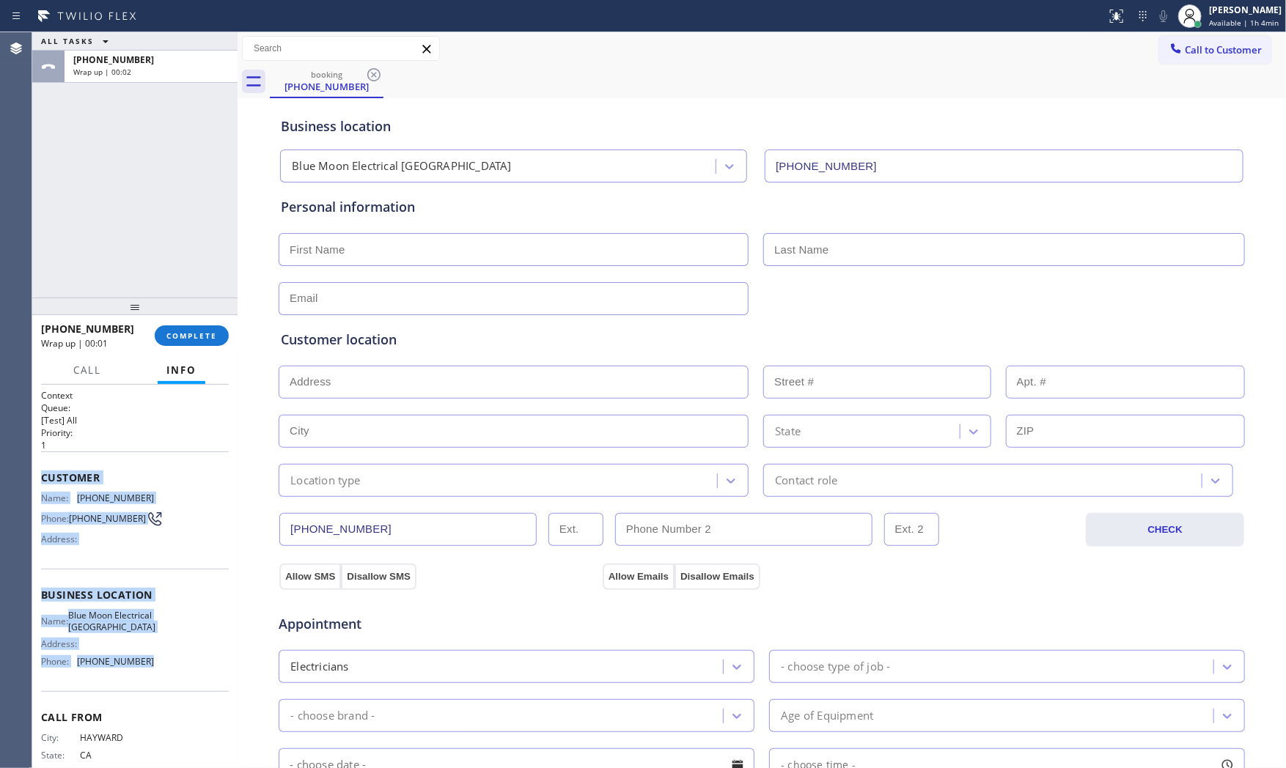
drag, startPoint x: 40, startPoint y: 472, endPoint x: 170, endPoint y: 676, distance: 241.7
click at [170, 676] on div "Context Queue: [Test] All Priority: 1 Customer Name: [PHONE_NUMBER] Phone: [PHO…" at bounding box center [135, 595] width 188 height 413
copy div "Customer Name: [PHONE_NUMBER] Phone: [PHONE_NUMBER] Address: Business location …"
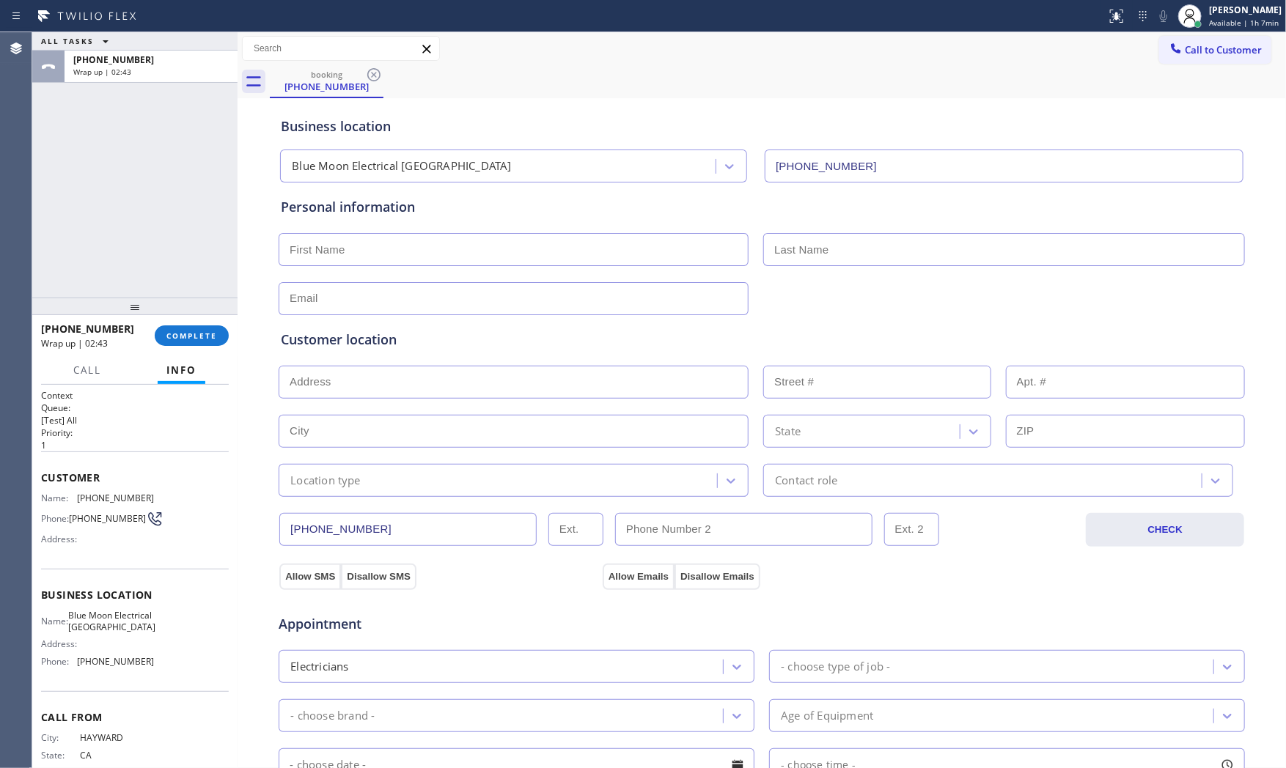
click at [201, 399] on h1 "Context" at bounding box center [135, 395] width 188 height 12
click at [200, 351] on div "[PHONE_NUMBER] Wrap up | 02:43 COMPLETE" at bounding box center [135, 336] width 188 height 38
click at [200, 346] on div "[PHONE_NUMBER] Wrap up | 02:44 COMPLETE" at bounding box center [135, 336] width 188 height 38
click at [202, 345] on button "COMPLETE" at bounding box center [192, 336] width 74 height 21
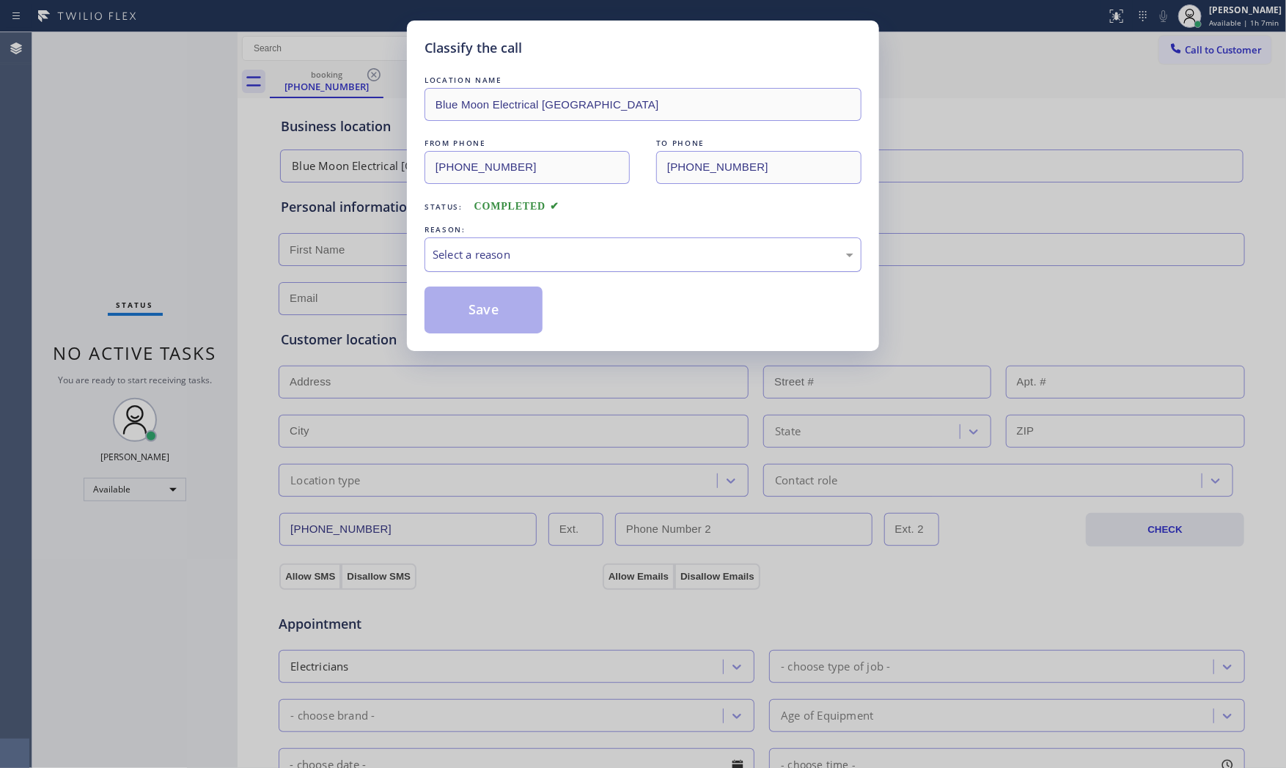
drag, startPoint x: 489, startPoint y: 271, endPoint x: 499, endPoint y: 260, distance: 15.1
click at [492, 283] on div "LOCATION NAME Blue Moon Electrical Palm Desert FROM PHONE [PHONE_NUMBER] TO PHO…" at bounding box center [643, 203] width 437 height 261
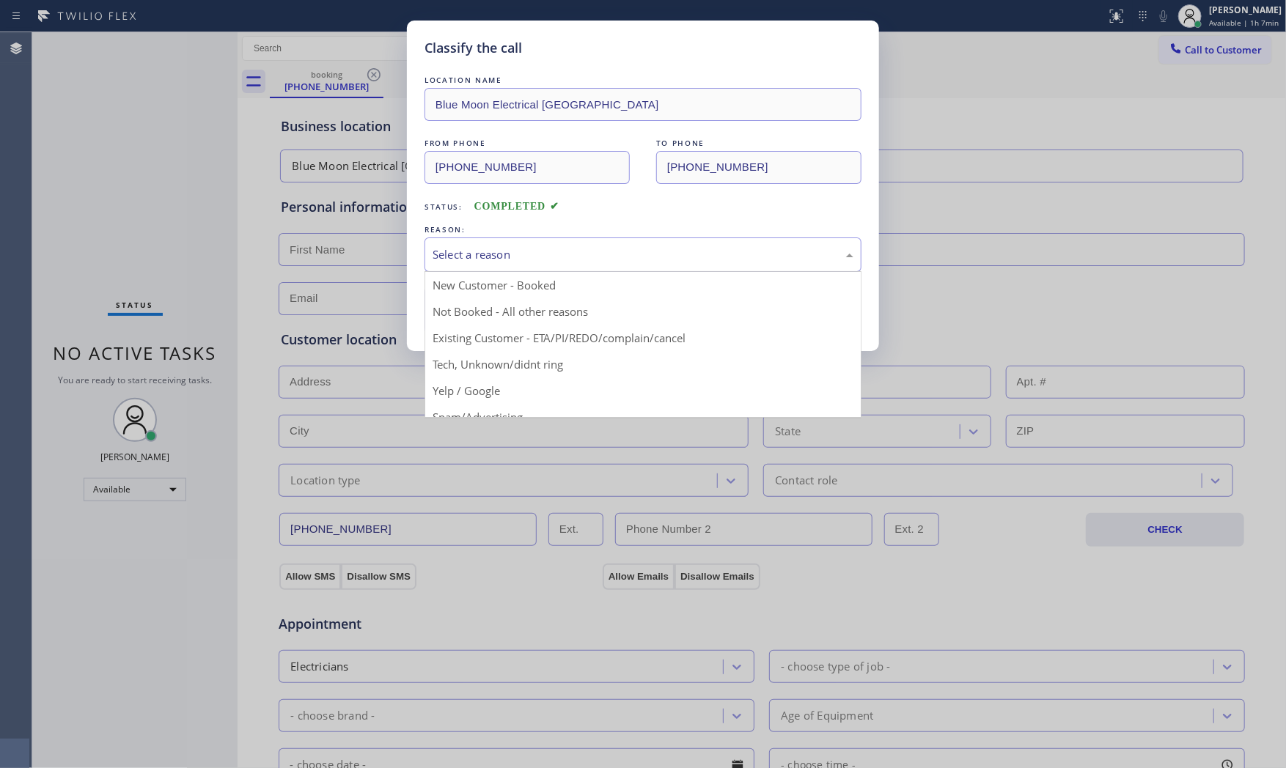
click at [499, 260] on div "Select a reason" at bounding box center [643, 254] width 421 height 17
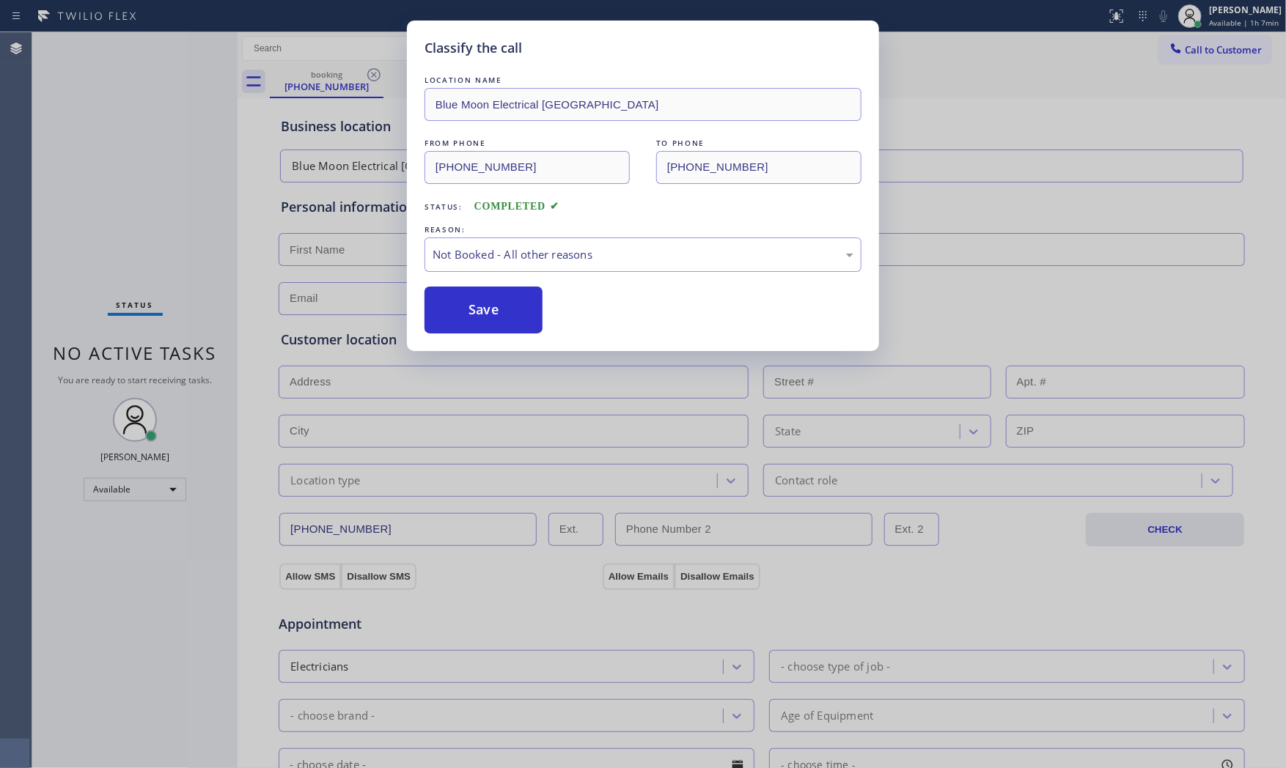
click at [485, 301] on button "Save" at bounding box center [484, 310] width 118 height 47
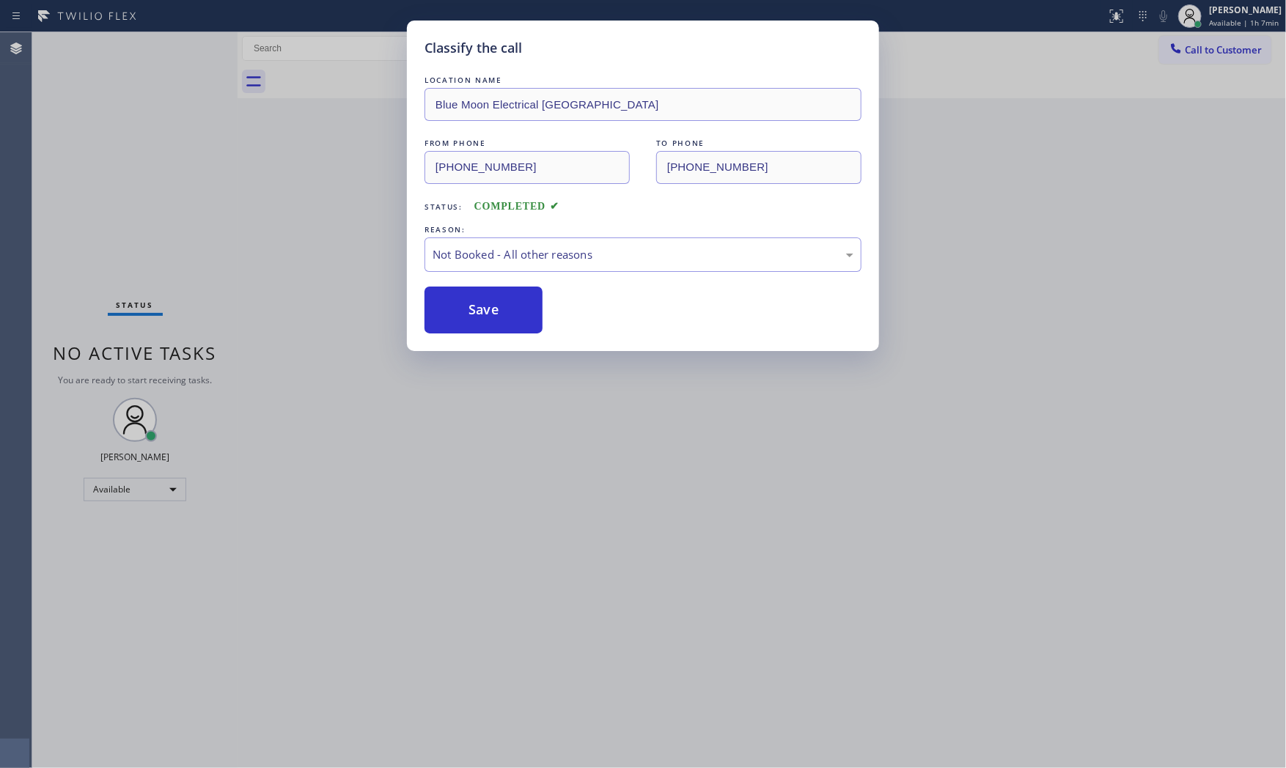
click at [485, 301] on button "Save" at bounding box center [484, 310] width 118 height 47
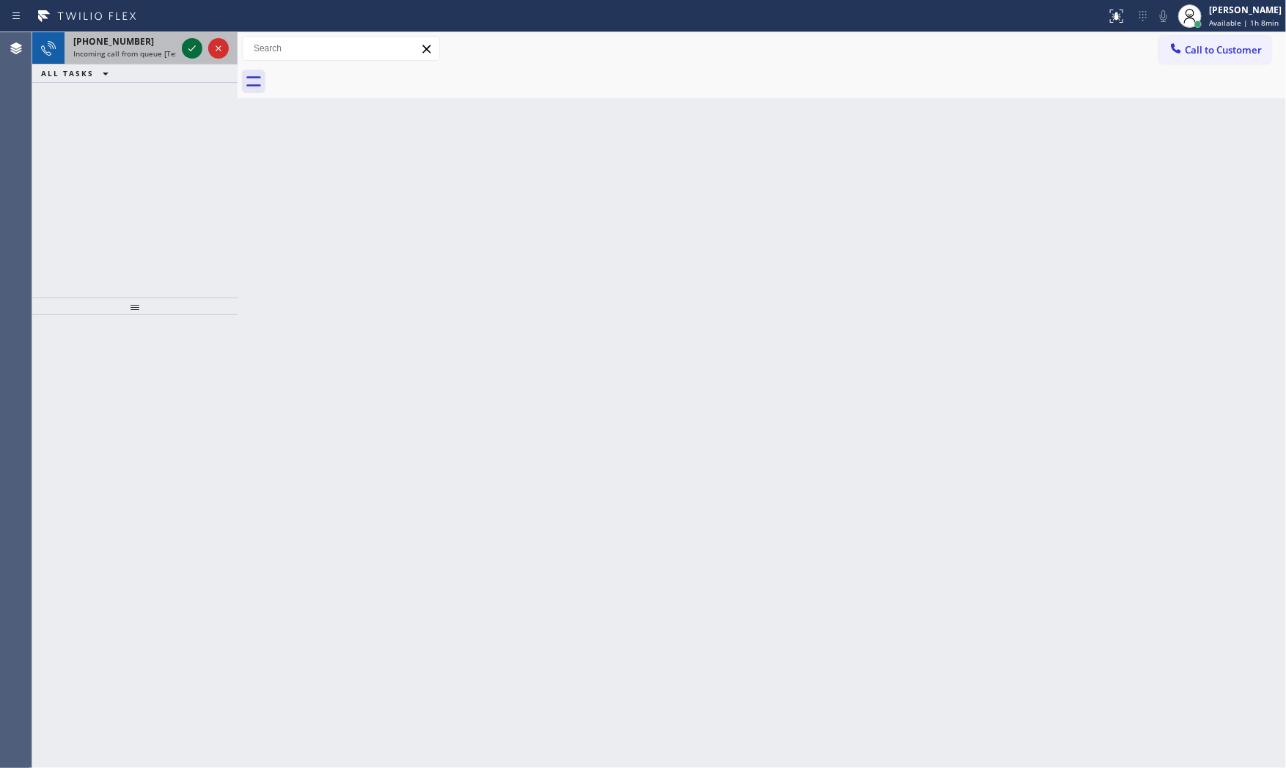
click at [182, 50] on div at bounding box center [192, 49] width 21 height 18
click at [150, 49] on span "Incoming call from queue [Test] All" at bounding box center [134, 53] width 122 height 10
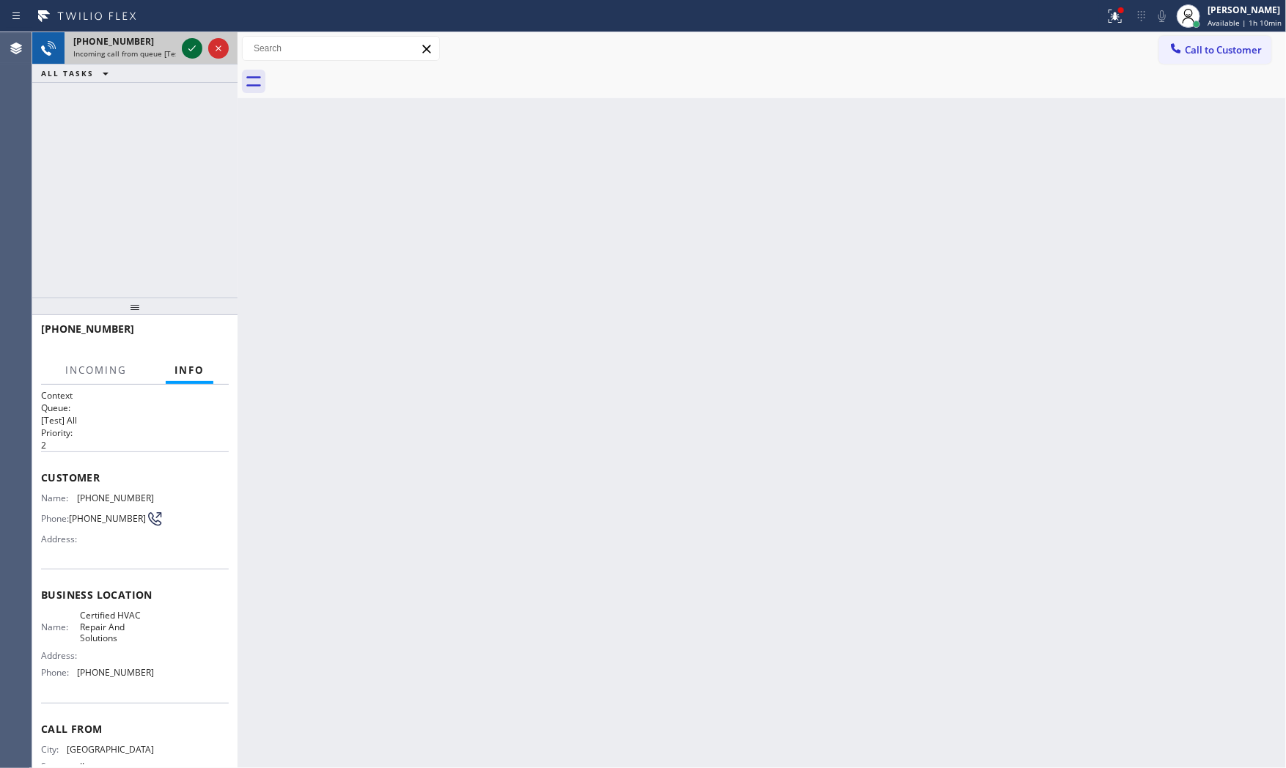
click at [185, 47] on icon at bounding box center [192, 49] width 18 height 18
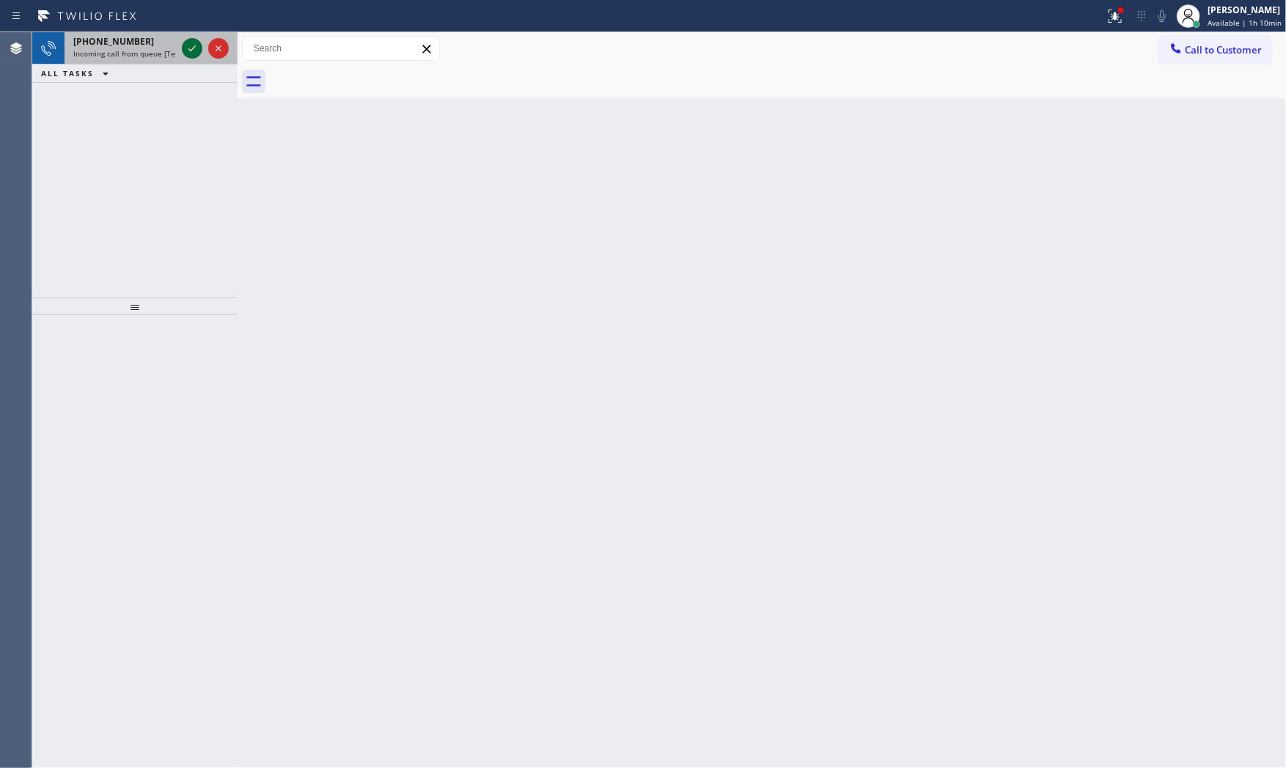
click at [194, 53] on icon at bounding box center [192, 49] width 18 height 18
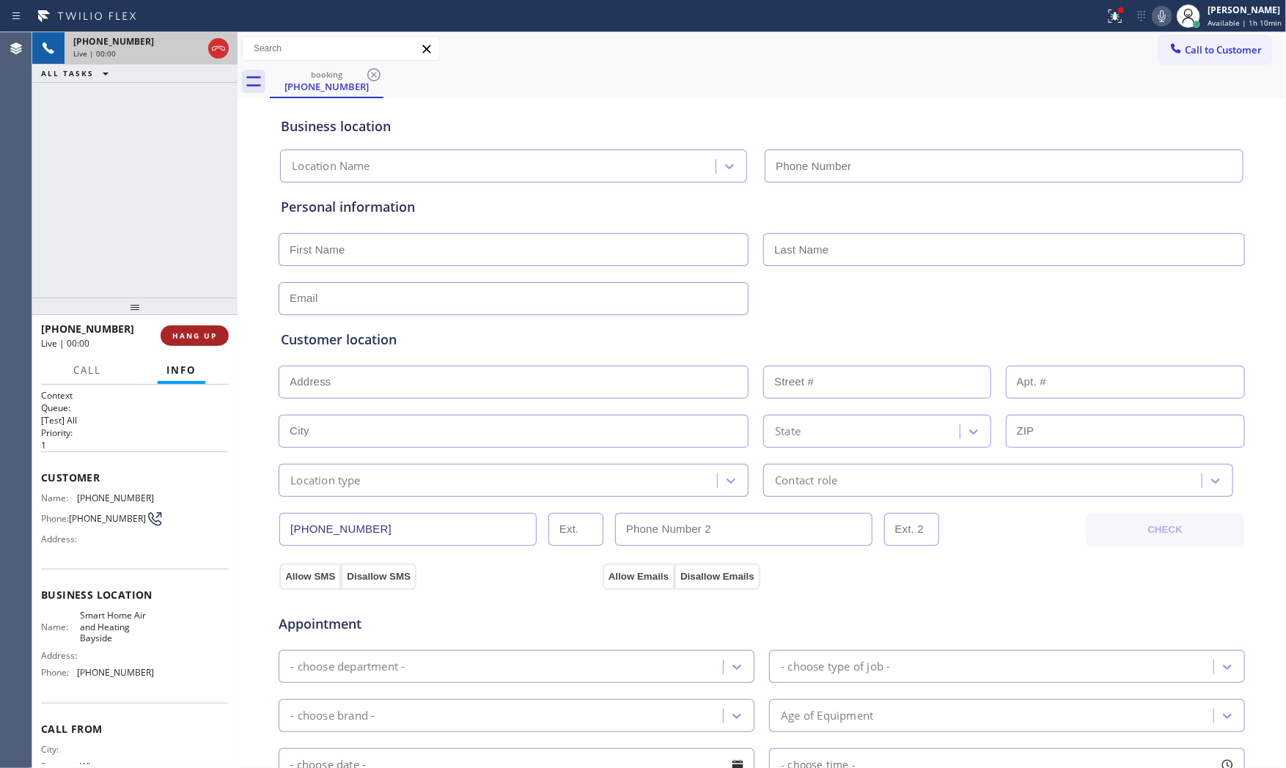
type input "[PHONE_NUMBER]"
click at [215, 331] on span "HANG UP" at bounding box center [194, 336] width 45 height 10
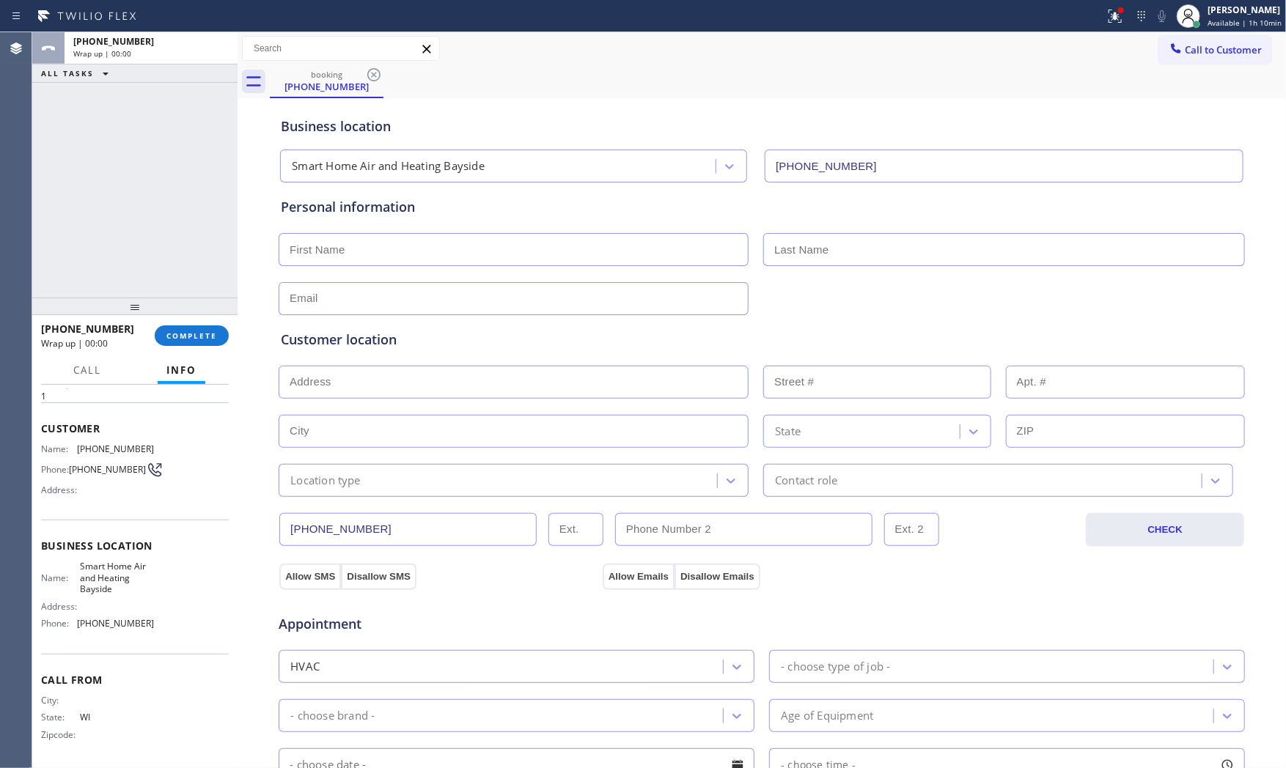
scroll to position [53, 0]
click at [179, 328] on button "COMPLETE" at bounding box center [192, 336] width 74 height 21
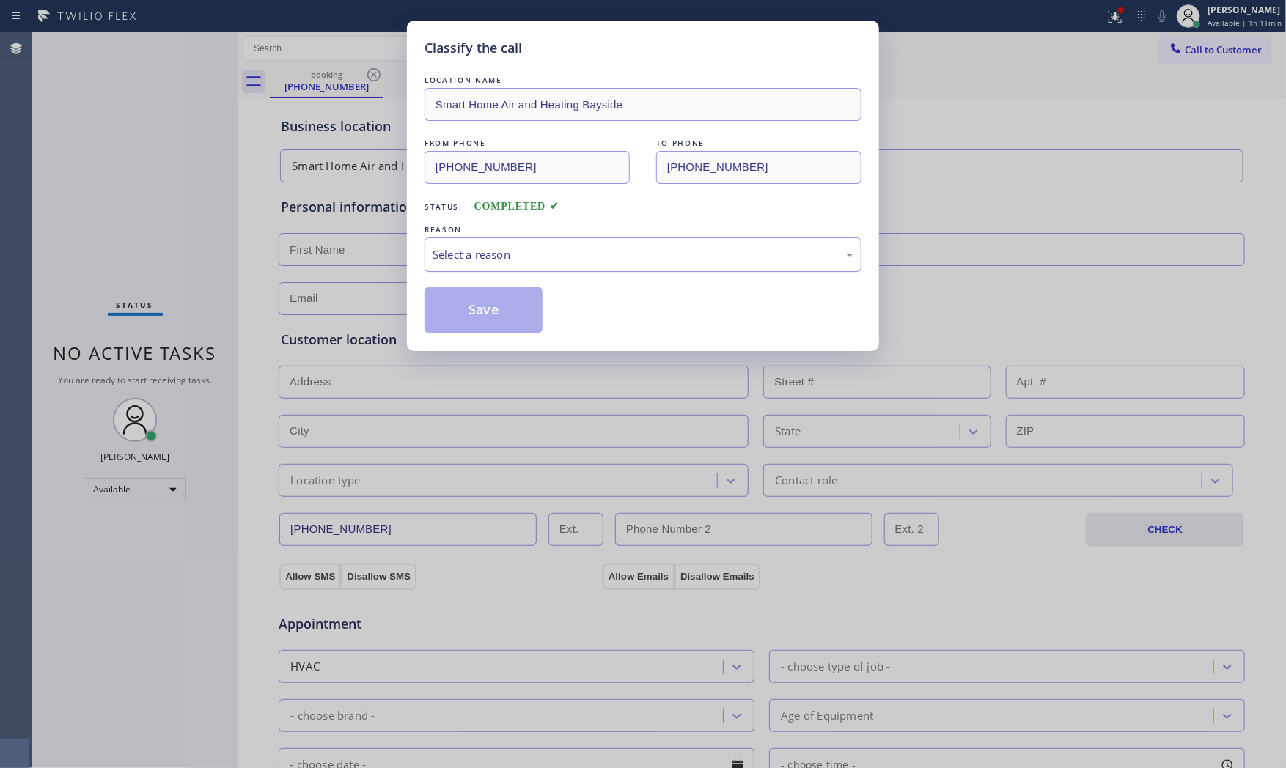
click at [480, 268] on div "Select a reason" at bounding box center [643, 255] width 437 height 34
click at [474, 317] on button "Save" at bounding box center [484, 310] width 118 height 47
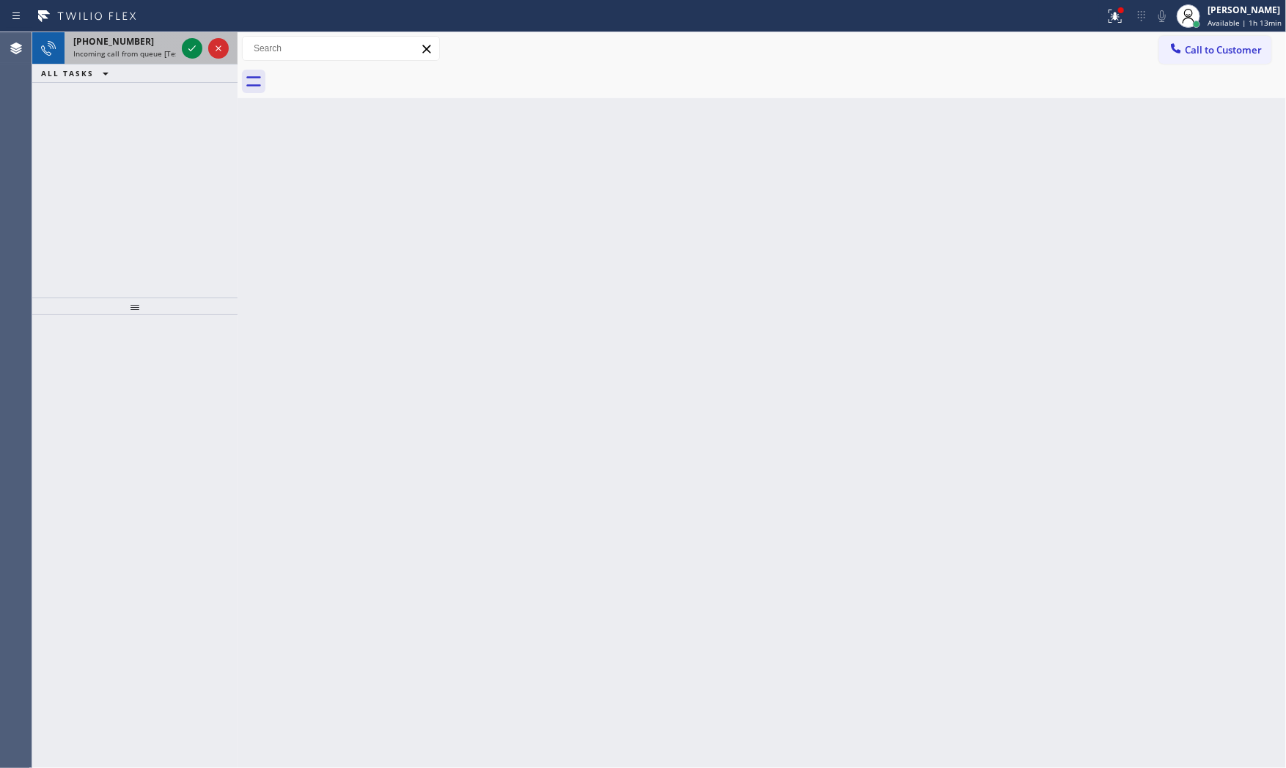
click at [125, 43] on span "[PHONE_NUMBER]" at bounding box center [113, 41] width 81 height 12
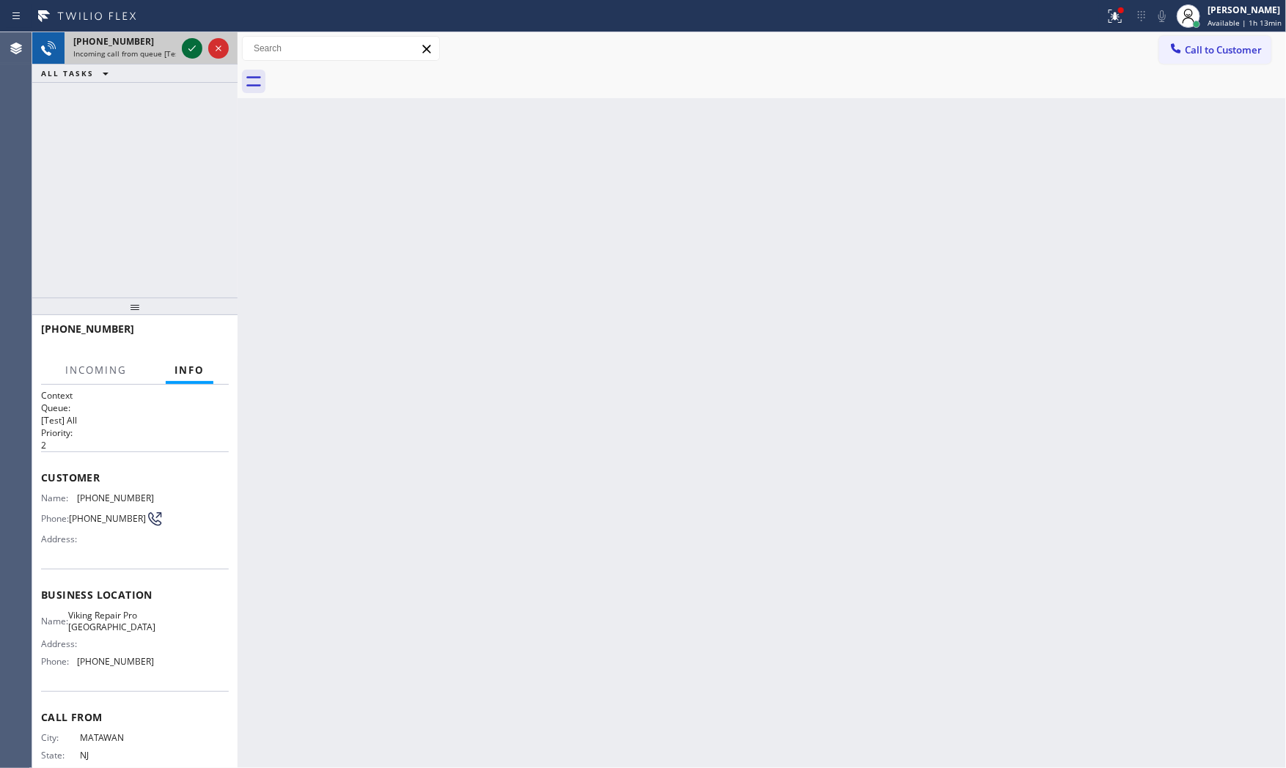
click at [188, 44] on icon at bounding box center [192, 49] width 18 height 18
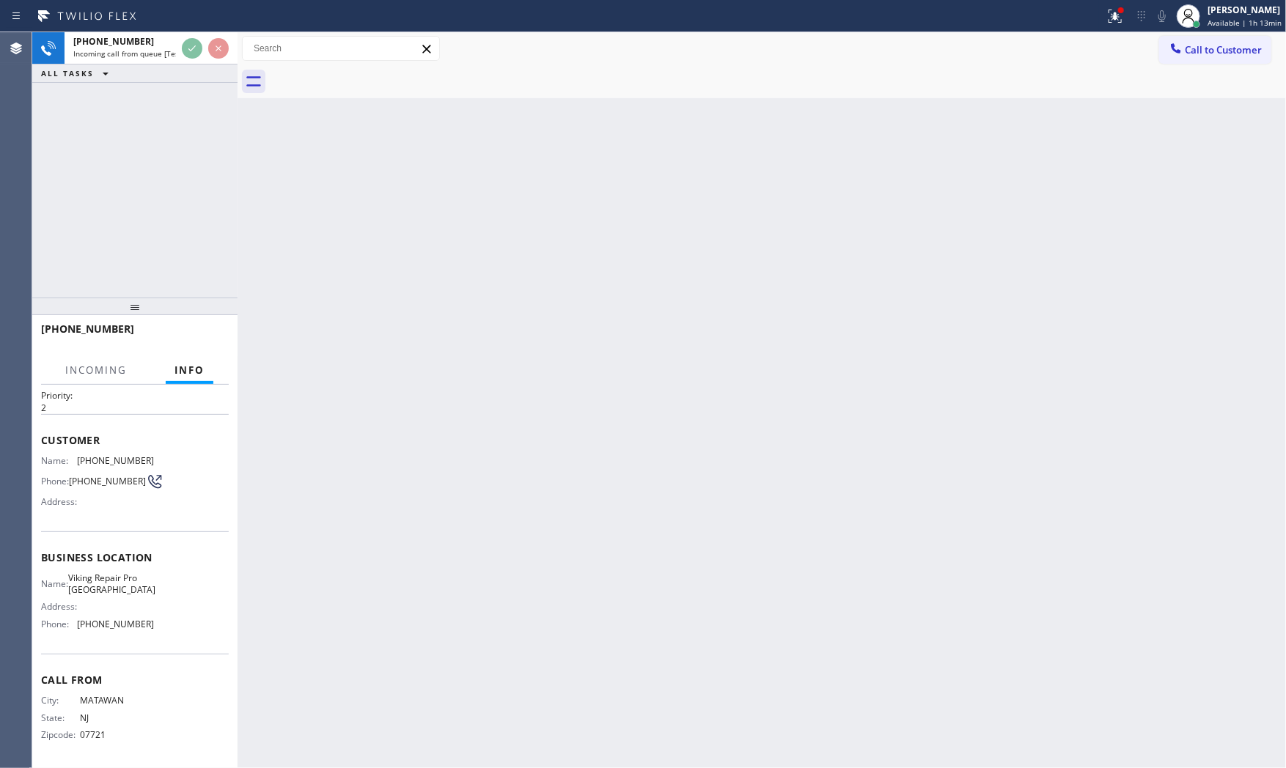
scroll to position [53, 0]
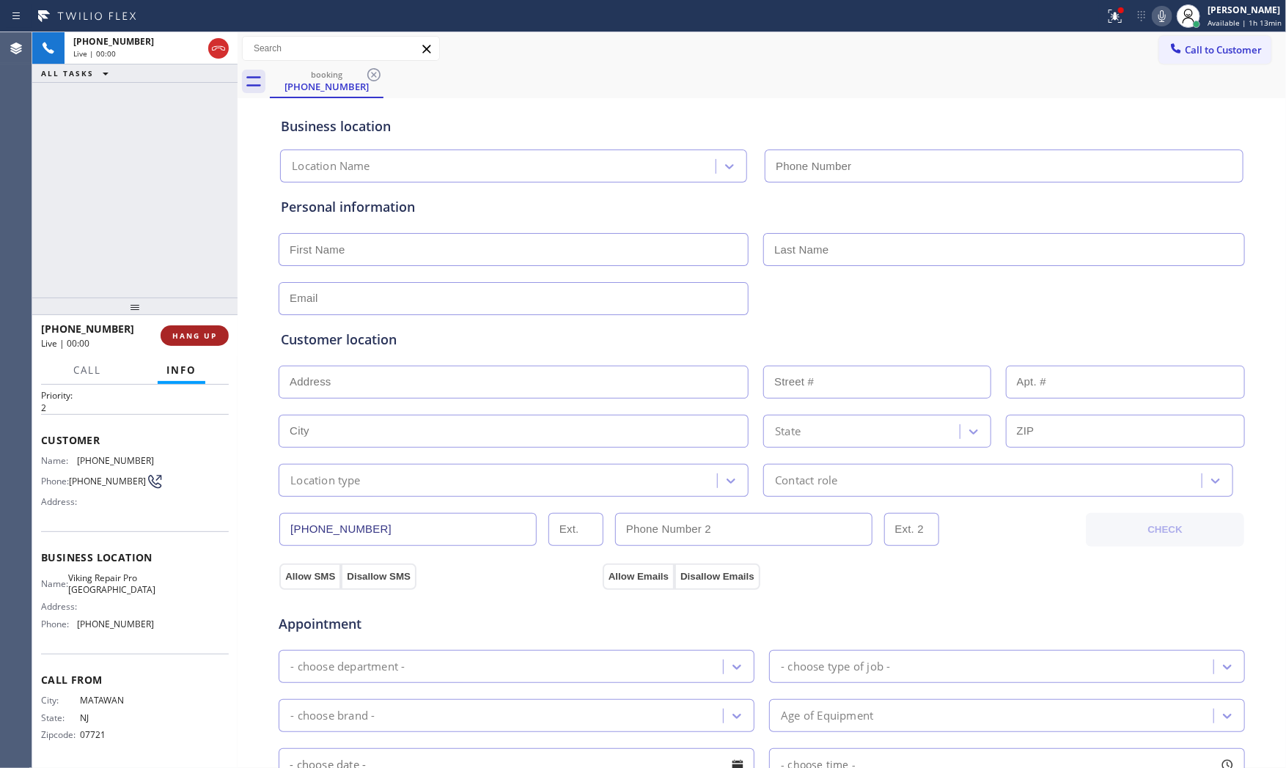
type input "[PHONE_NUMBER]"
click at [214, 339] on span "HANG UP" at bounding box center [194, 336] width 45 height 10
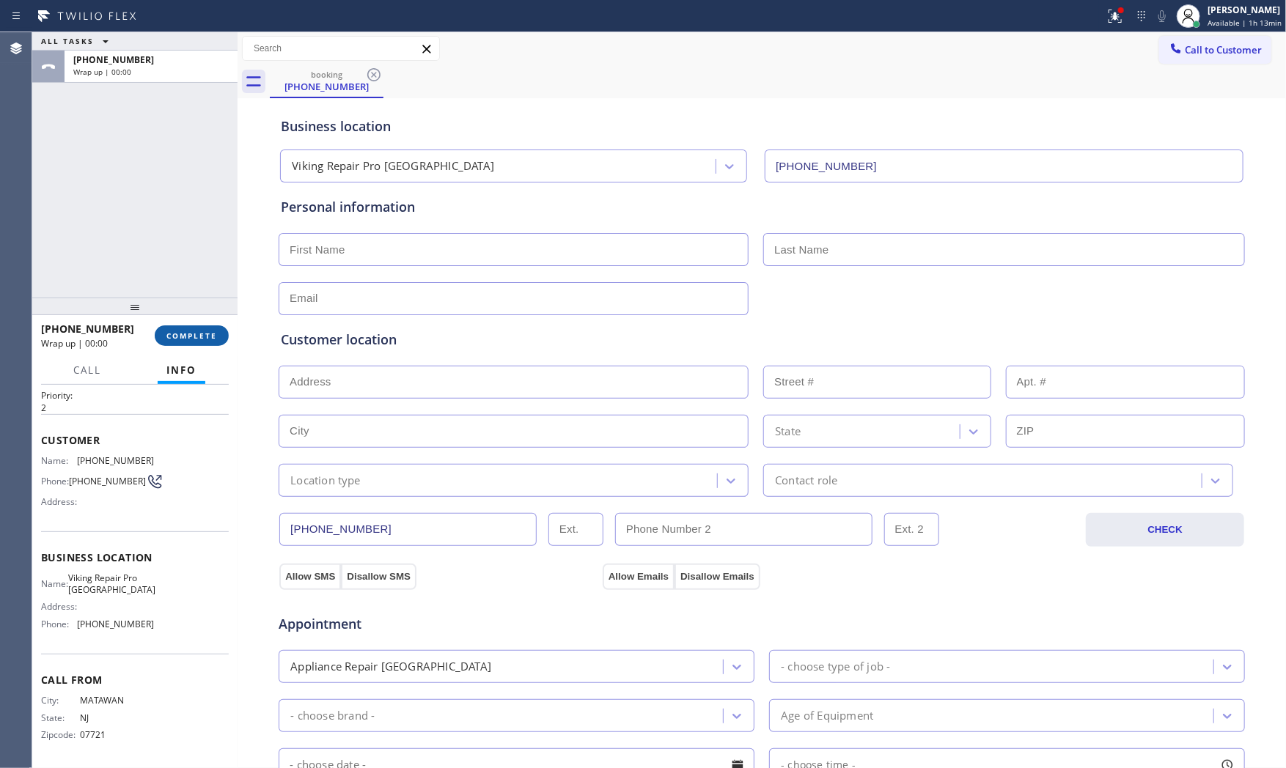
click at [214, 338] on span "COMPLETE" at bounding box center [191, 336] width 51 height 10
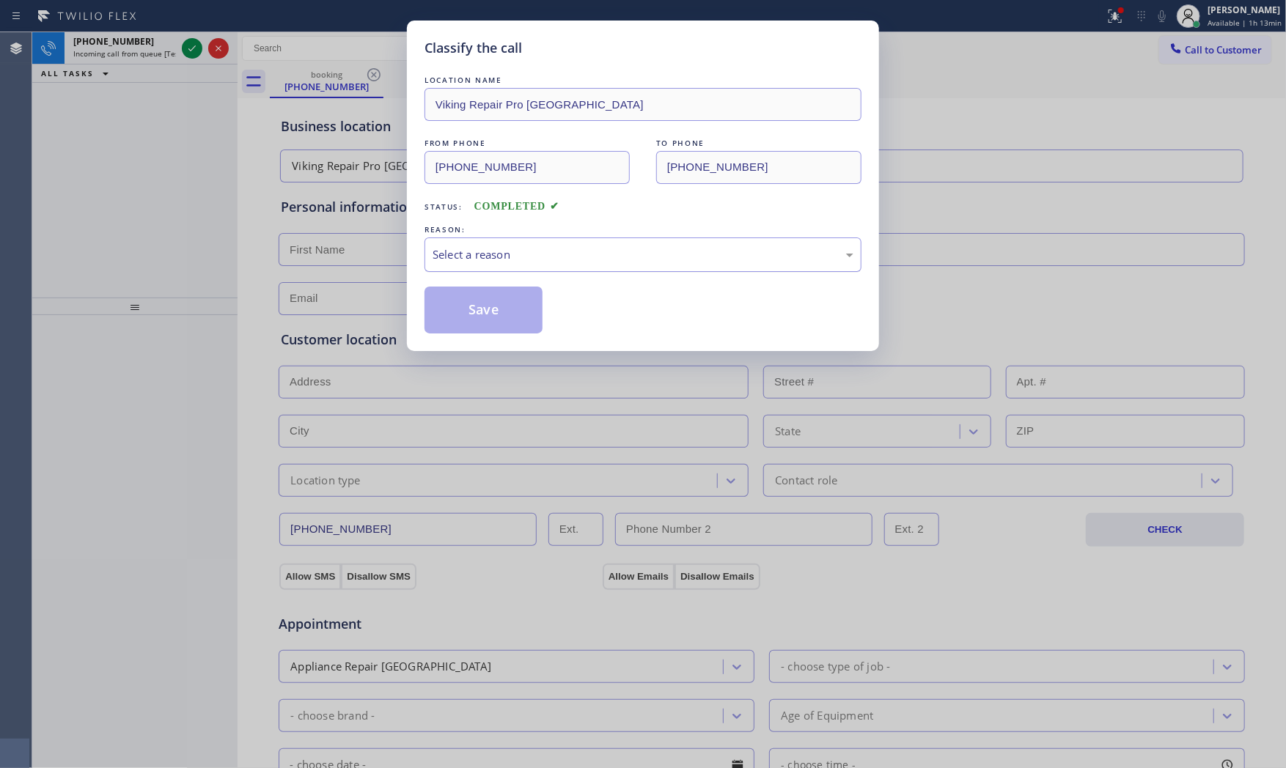
drag, startPoint x: 529, startPoint y: 233, endPoint x: 529, endPoint y: 244, distance: 11.0
click at [529, 233] on div "REASON:" at bounding box center [643, 229] width 437 height 15
drag, startPoint x: 529, startPoint y: 250, endPoint x: 518, endPoint y: 269, distance: 22.0
click at [529, 251] on div "Select a reason" at bounding box center [643, 254] width 421 height 17
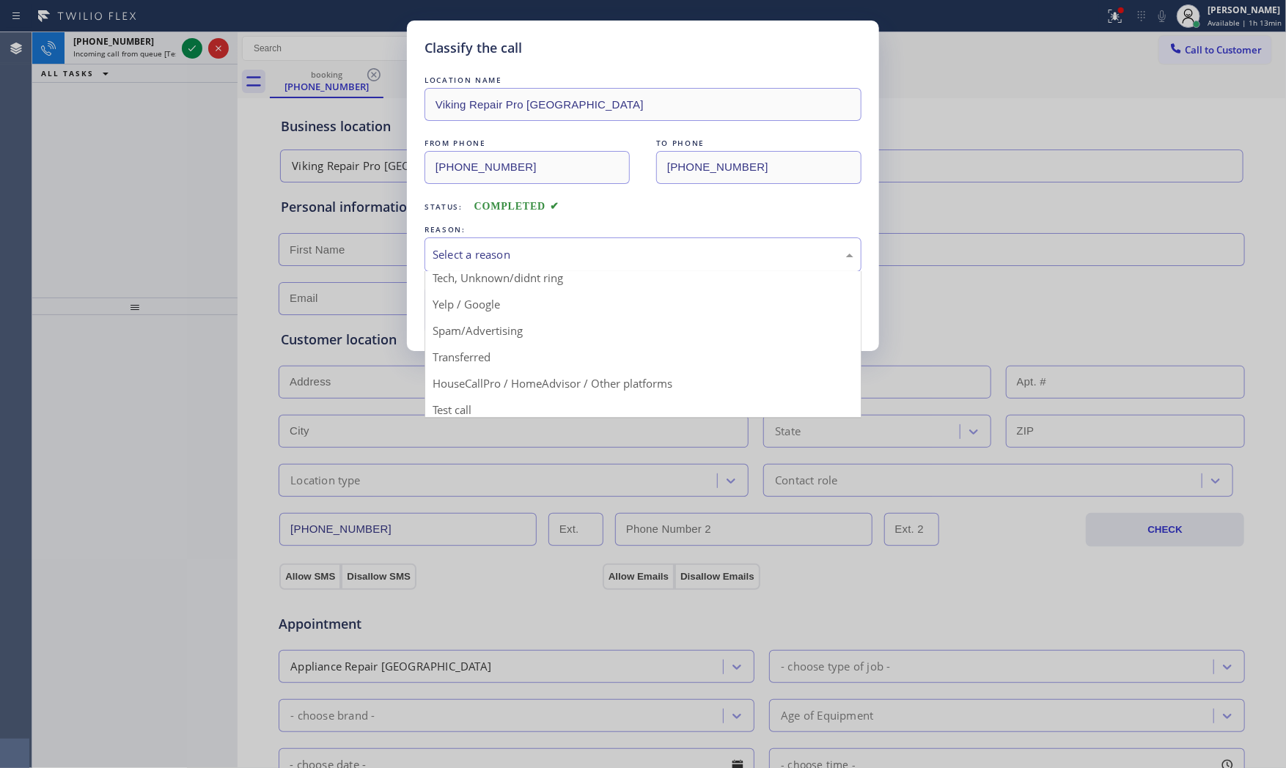
scroll to position [92, 0]
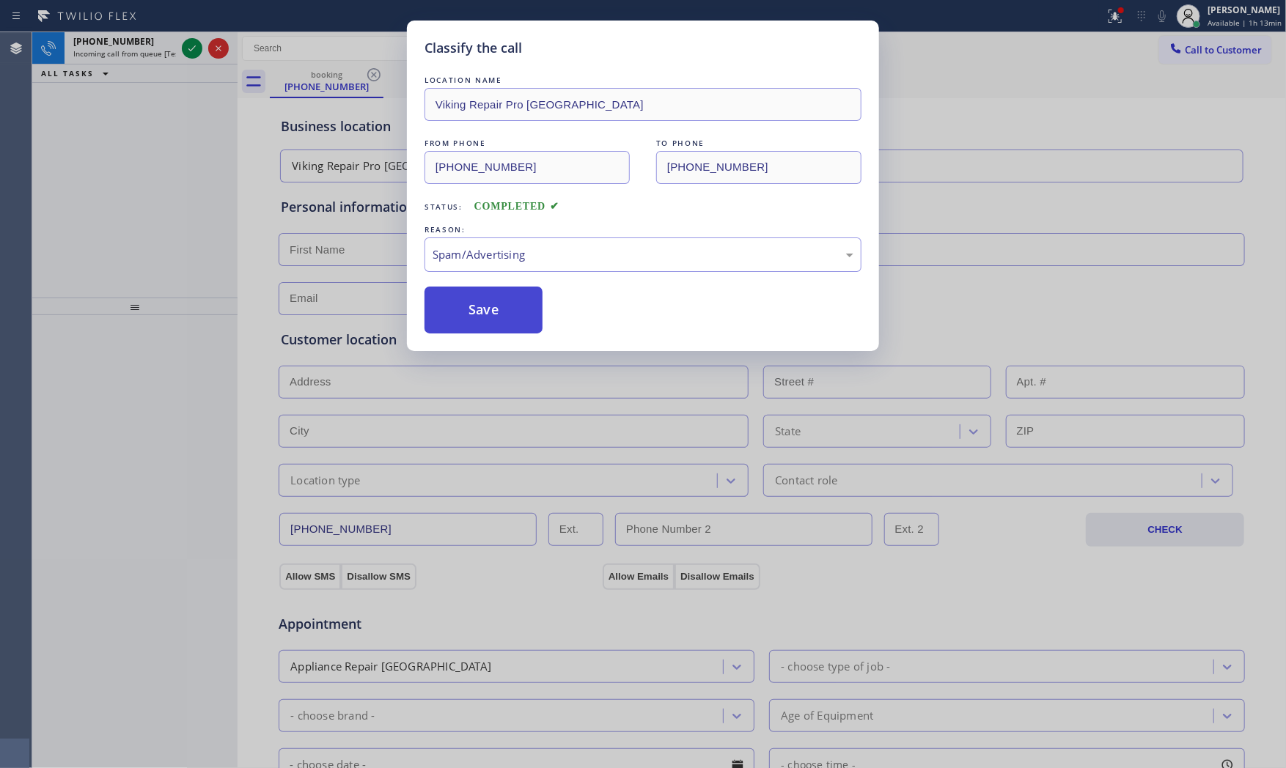
click at [491, 313] on button "Save" at bounding box center [484, 310] width 118 height 47
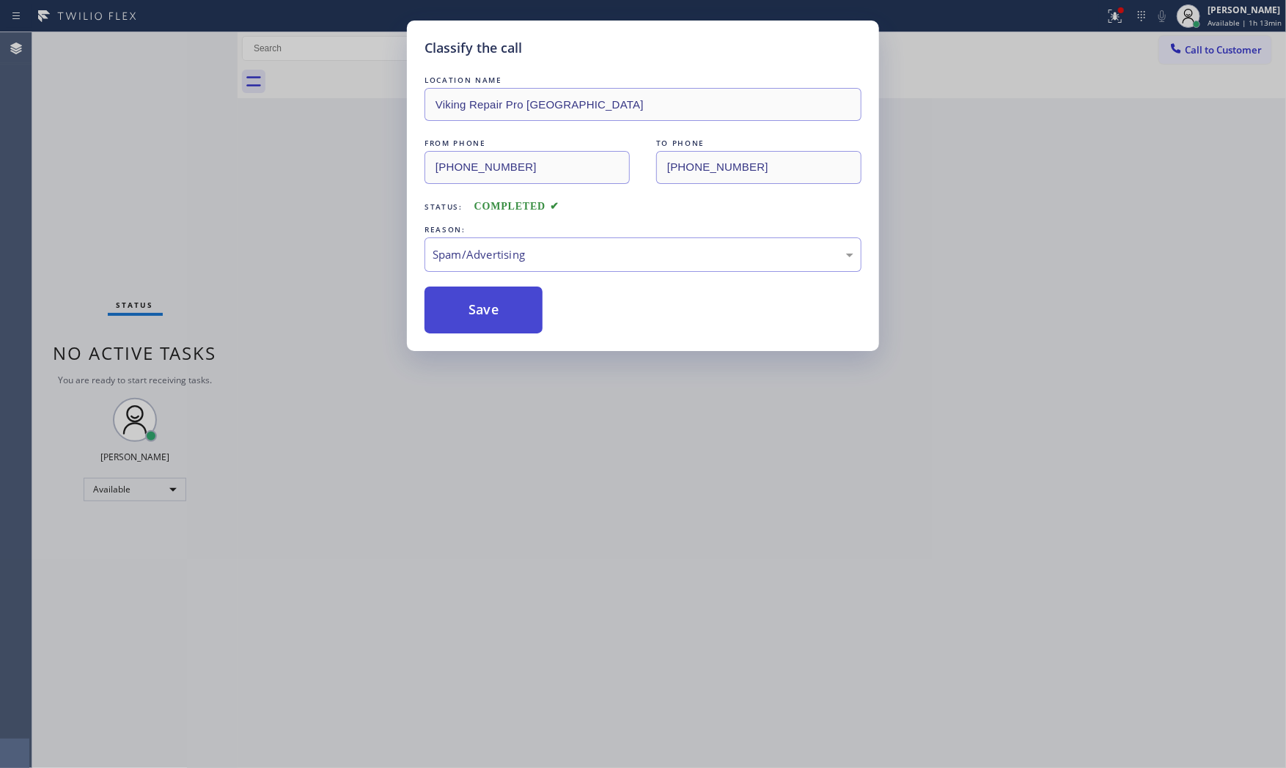
click at [491, 313] on button "Save" at bounding box center [484, 310] width 118 height 47
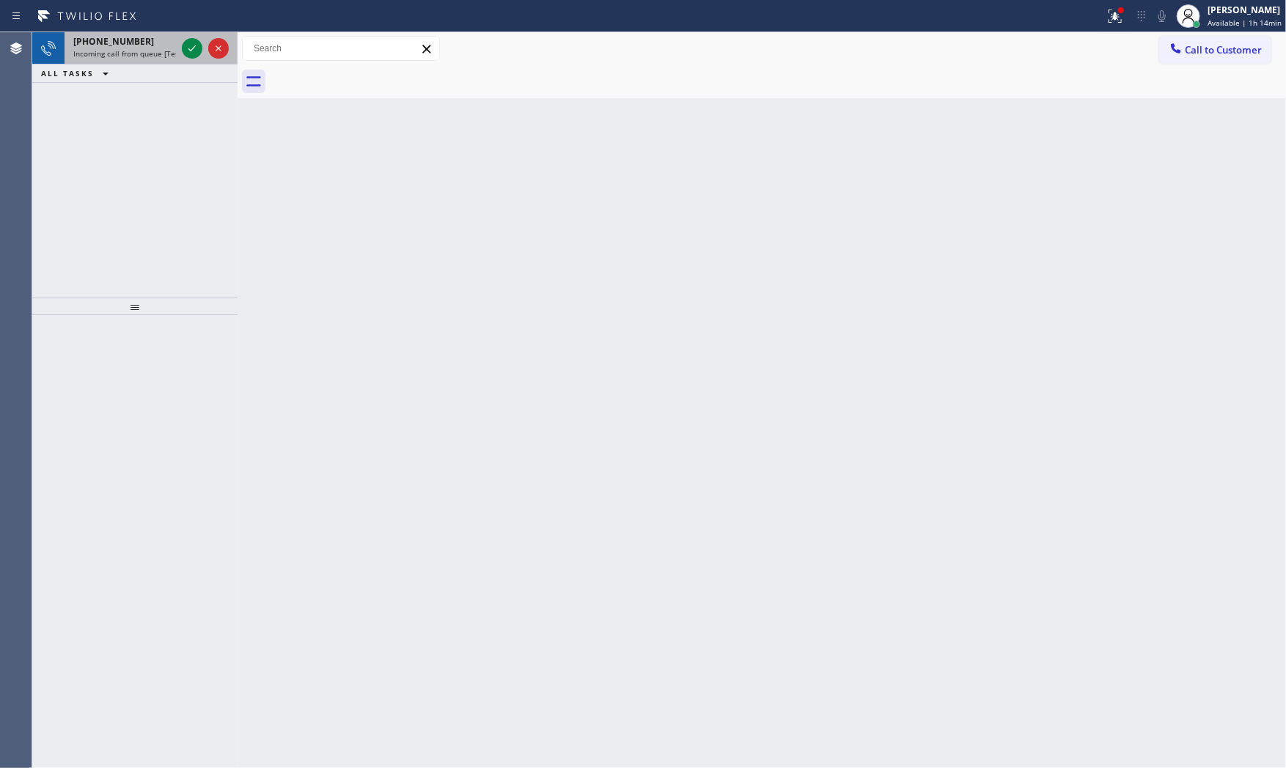
click at [180, 51] on div at bounding box center [205, 48] width 53 height 32
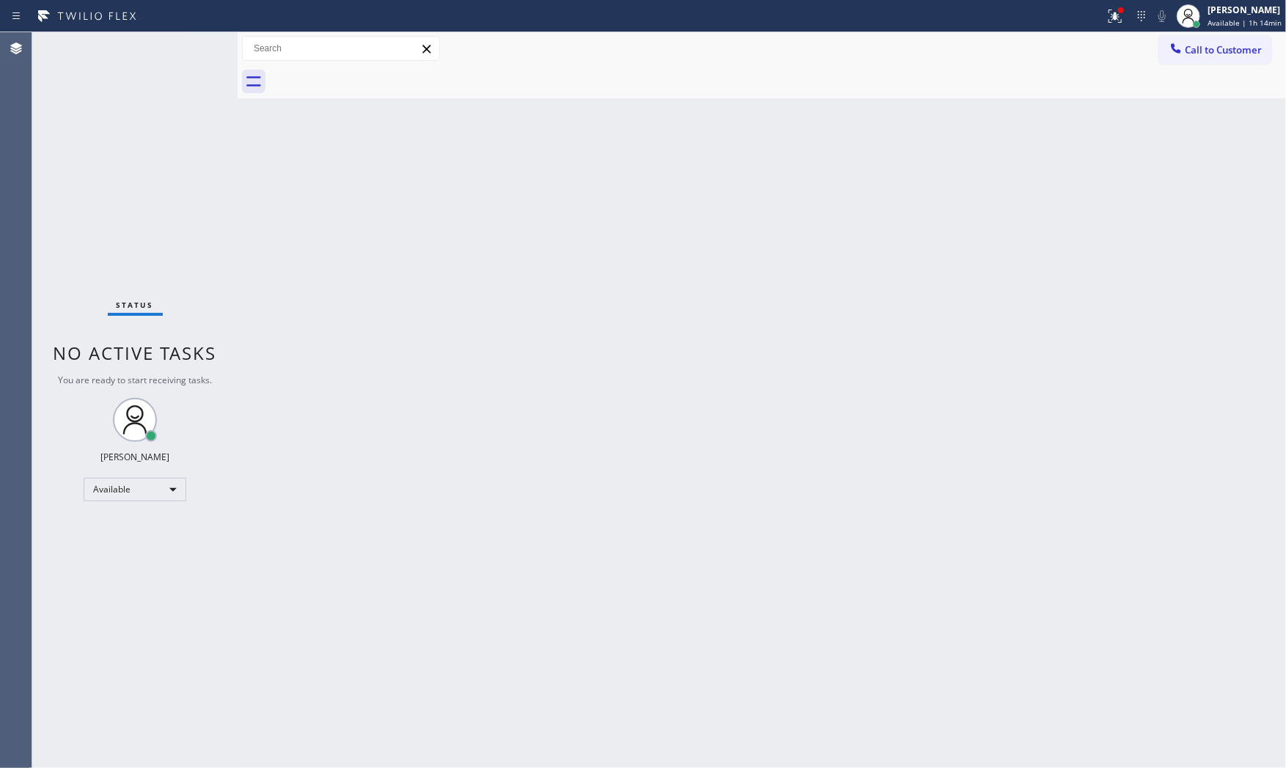
click at [183, 40] on div "Status No active tasks You are ready to start receiving tasks. [PERSON_NAME] Av…" at bounding box center [134, 400] width 205 height 736
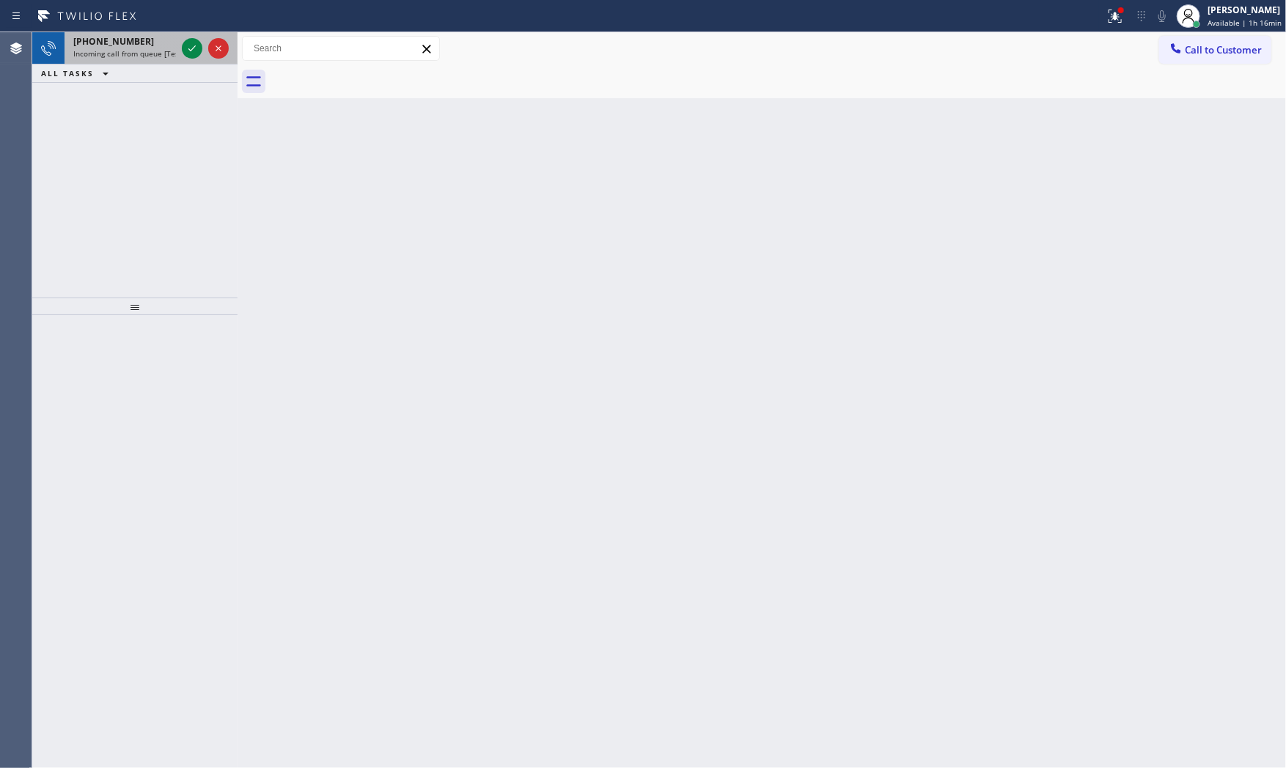
click at [84, 41] on span "[PHONE_NUMBER]" at bounding box center [113, 41] width 81 height 12
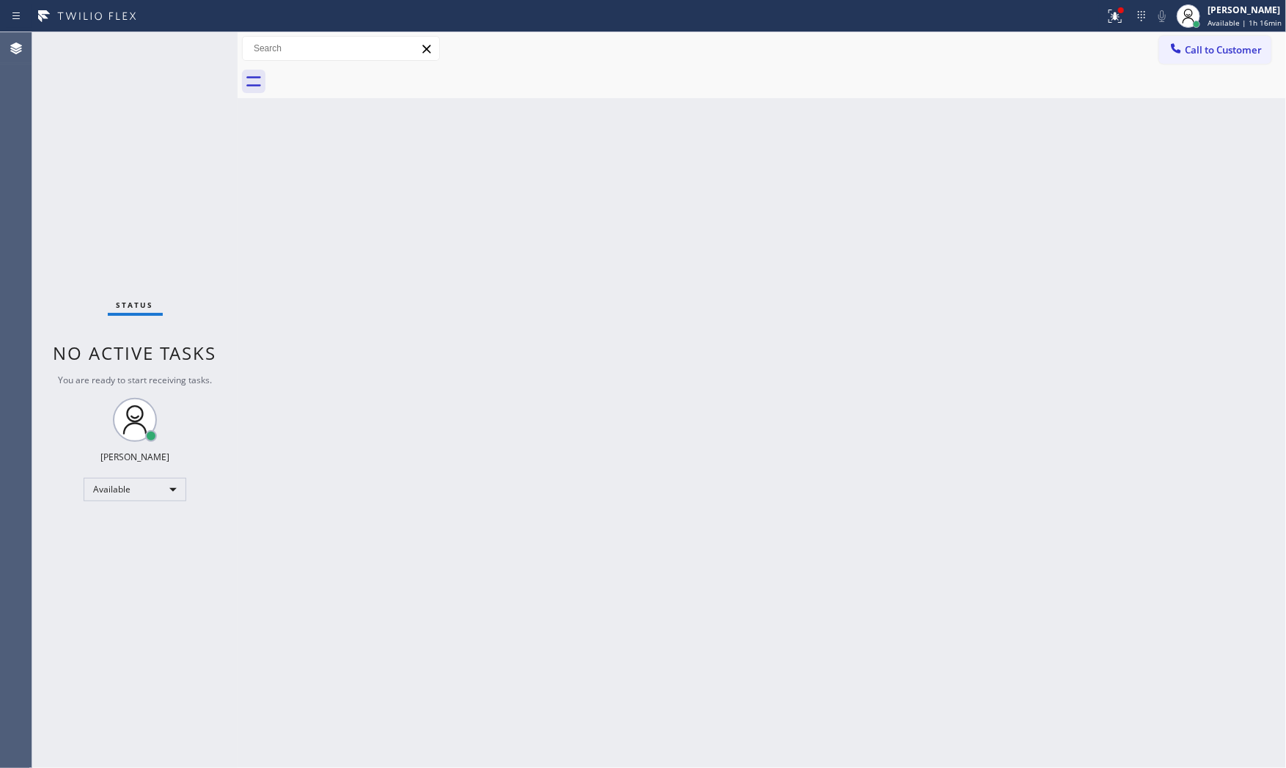
drag, startPoint x: 221, startPoint y: 106, endPoint x: 294, endPoint y: 201, distance: 119.2
click at [226, 118] on div "Status No active tasks You are ready to start receiving tasks. [PERSON_NAME] Av…" at bounding box center [134, 400] width 205 height 736
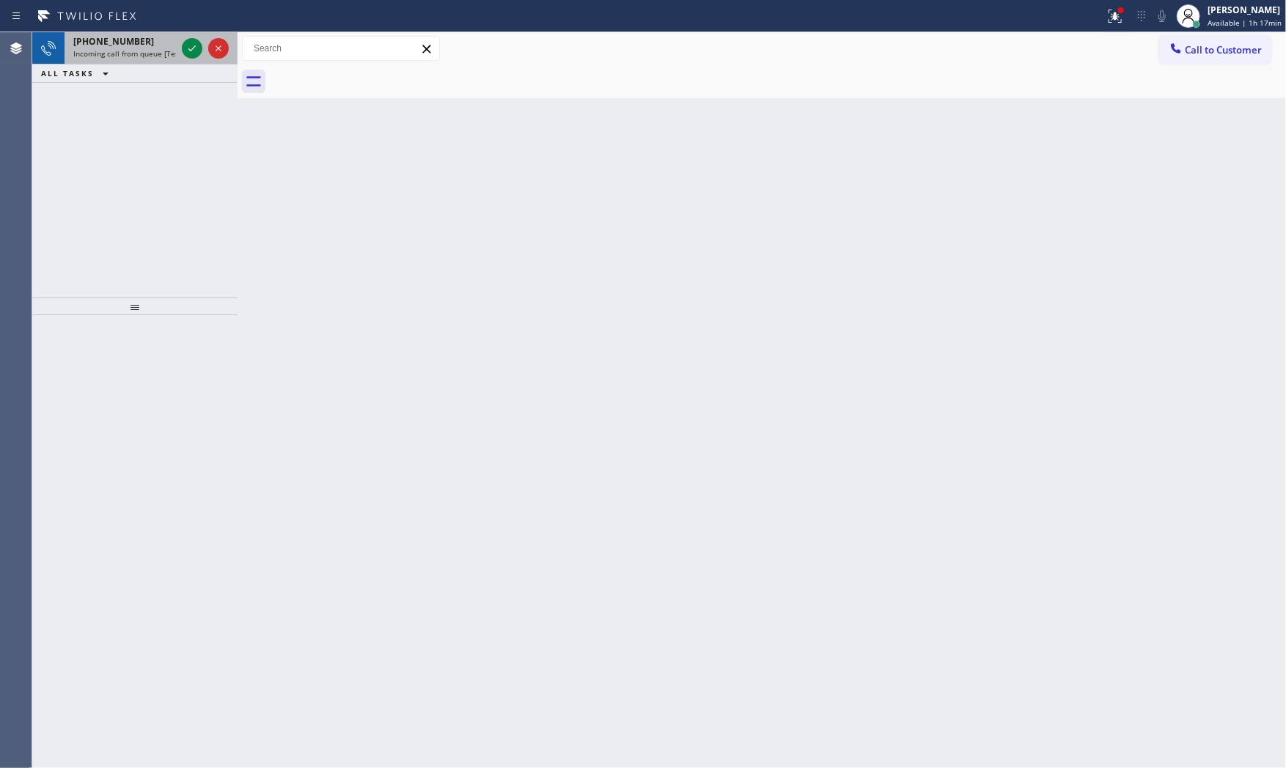
click at [138, 48] on span "Incoming call from queue [Test] All" at bounding box center [134, 53] width 122 height 10
click at [145, 55] on span "Incoming call from queue [Test] All" at bounding box center [134, 53] width 122 height 10
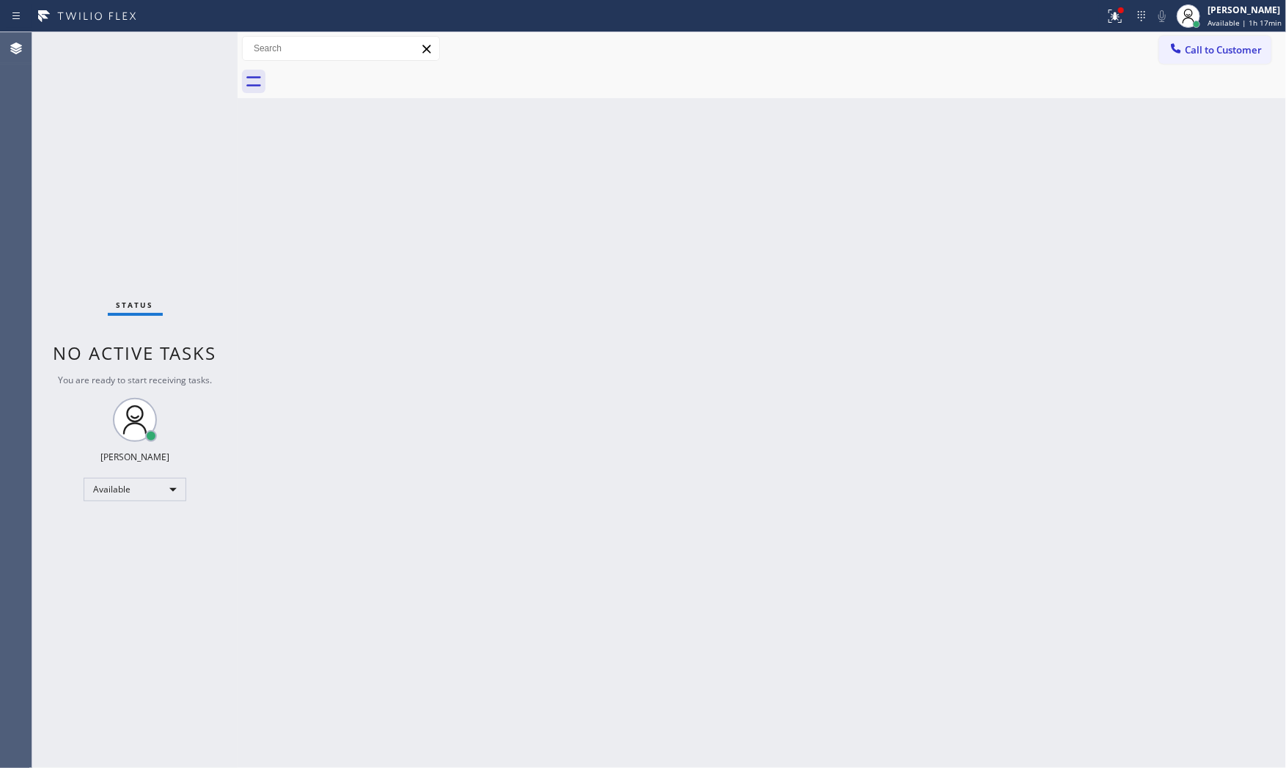
click at [186, 45] on div "Status No active tasks You are ready to start receiving tasks. [PERSON_NAME] Av…" at bounding box center [134, 400] width 205 height 736
click at [1101, 10] on div at bounding box center [1115, 16] width 32 height 18
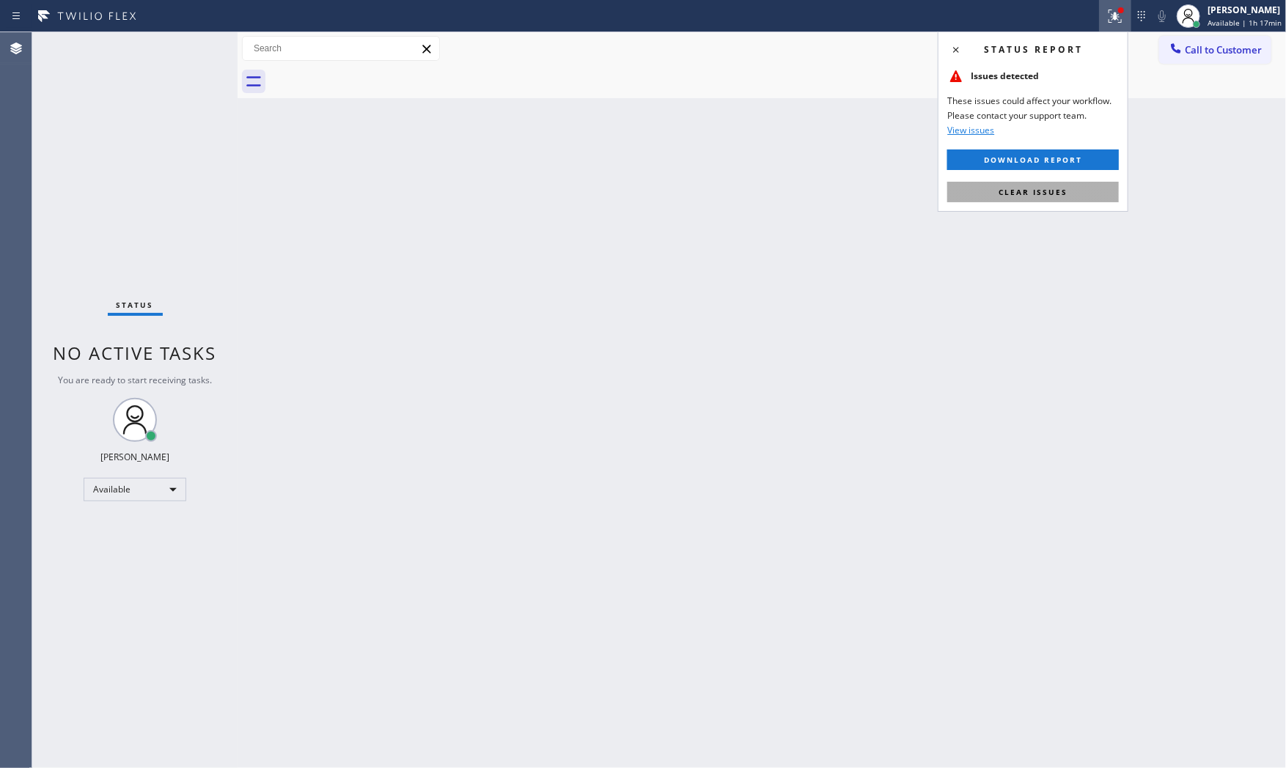
click at [1057, 198] on button "Clear issues" at bounding box center [1033, 192] width 172 height 21
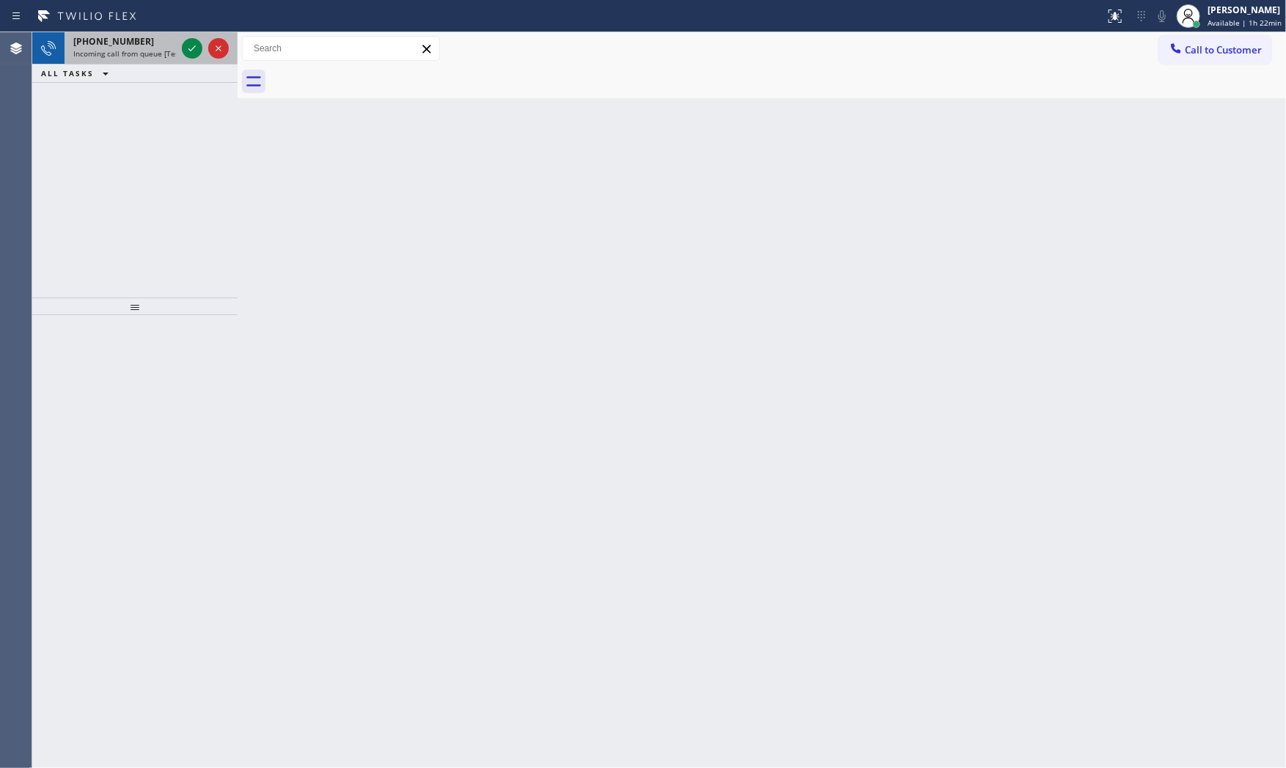
click at [92, 48] on span "Incoming call from queue [Test] All" at bounding box center [134, 53] width 122 height 10
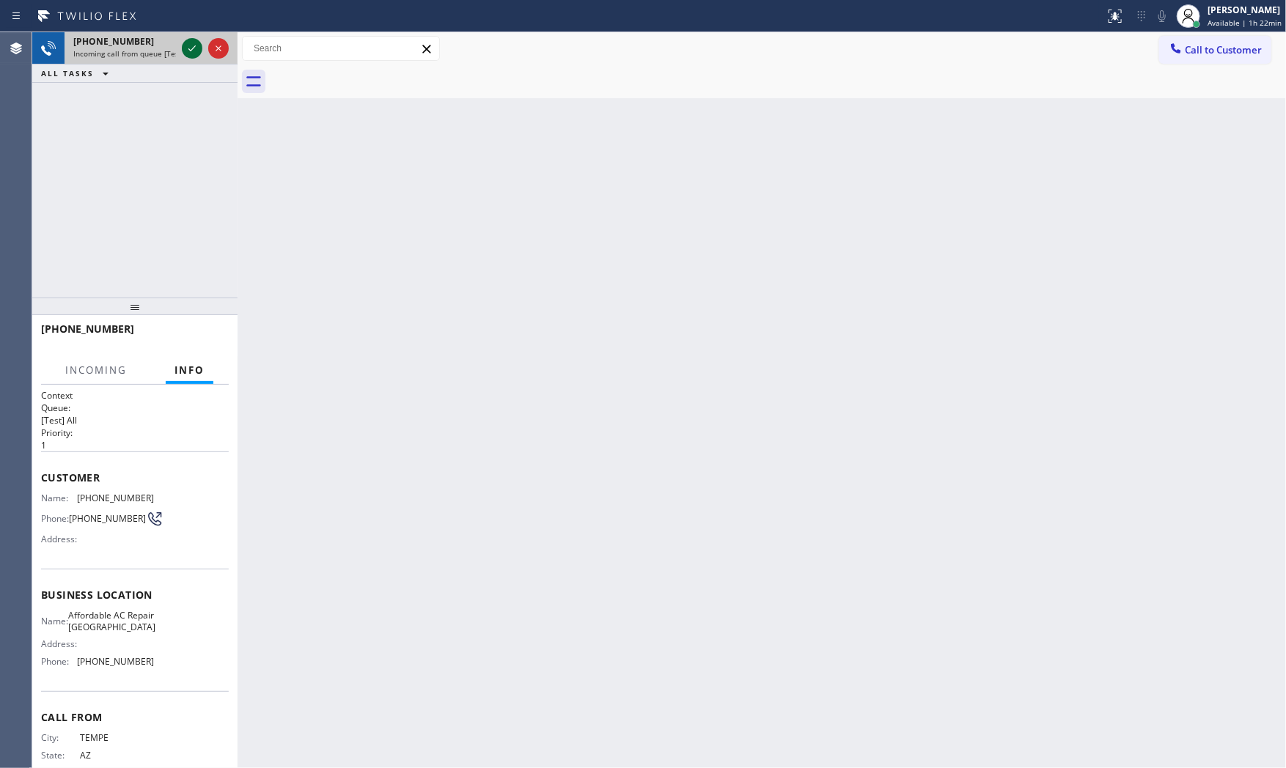
click at [187, 54] on icon at bounding box center [192, 49] width 18 height 18
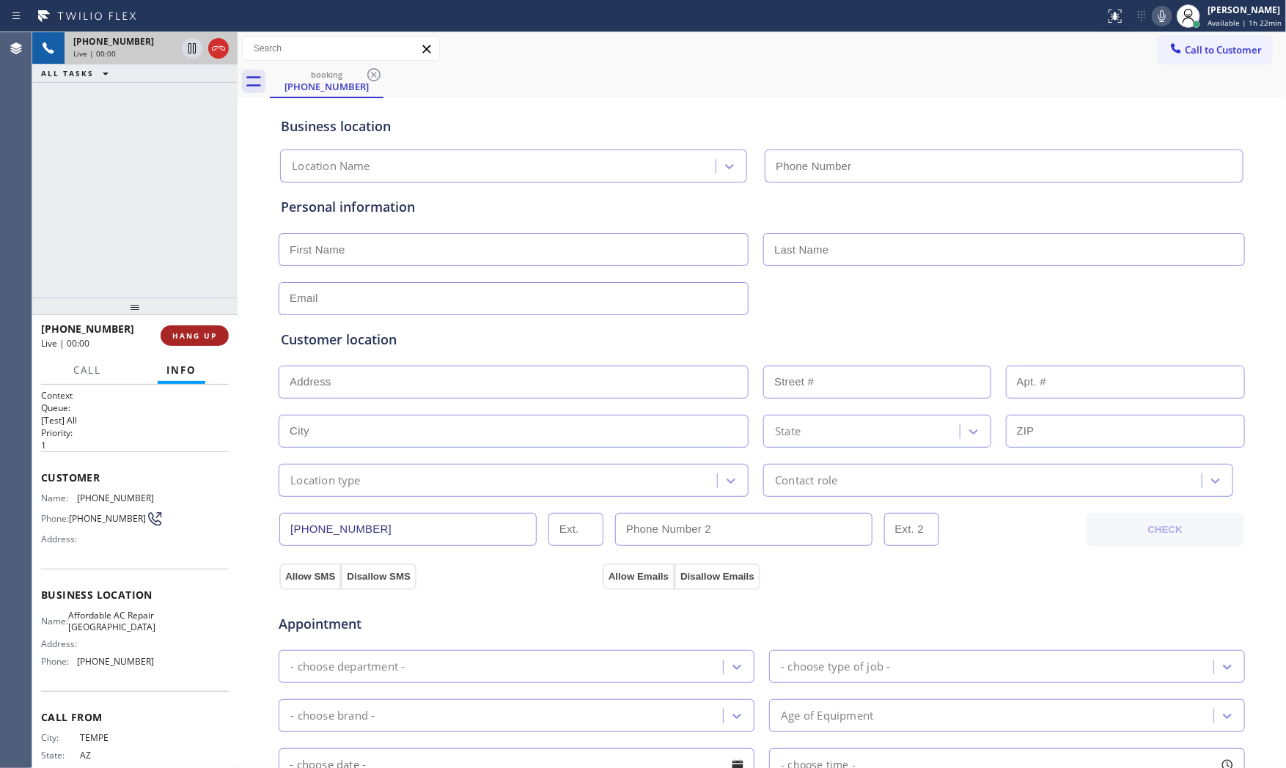
type input "[PHONE_NUMBER]"
click at [210, 340] on span "HANG UP" at bounding box center [194, 336] width 45 height 10
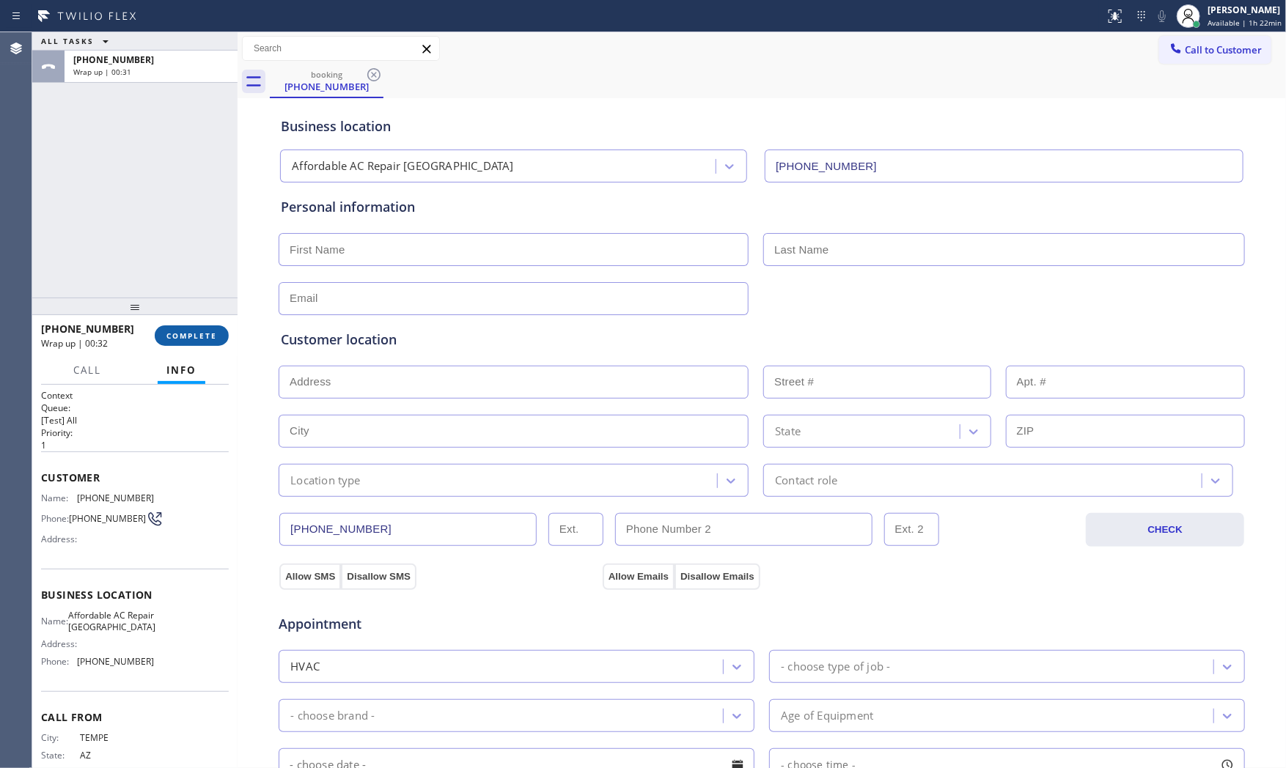
click at [205, 345] on div "[PHONE_NUMBER] Wrap up | 00:32 COMPLETE" at bounding box center [135, 336] width 188 height 38
click at [199, 331] on span "COMPLETE" at bounding box center [191, 336] width 51 height 10
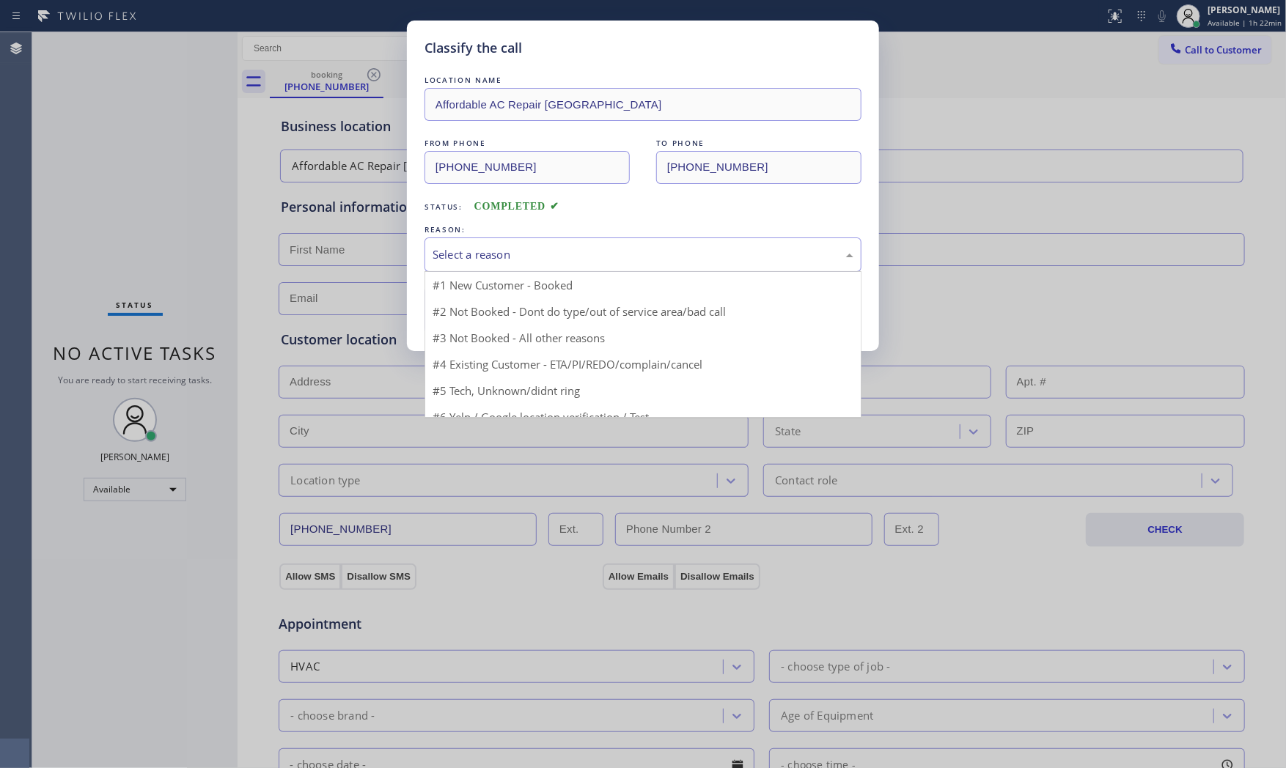
click at [489, 257] on div "Select a reason" at bounding box center [643, 254] width 421 height 17
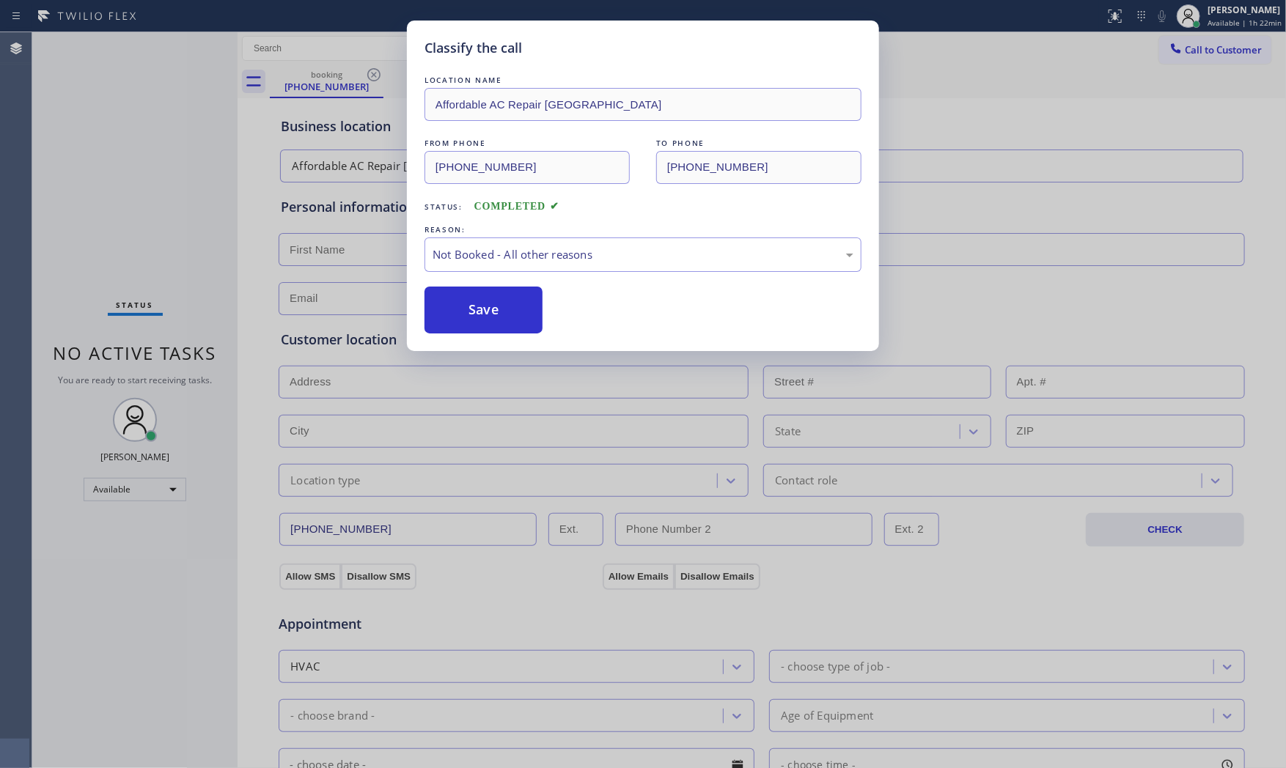
click at [471, 307] on button "Save" at bounding box center [484, 310] width 118 height 47
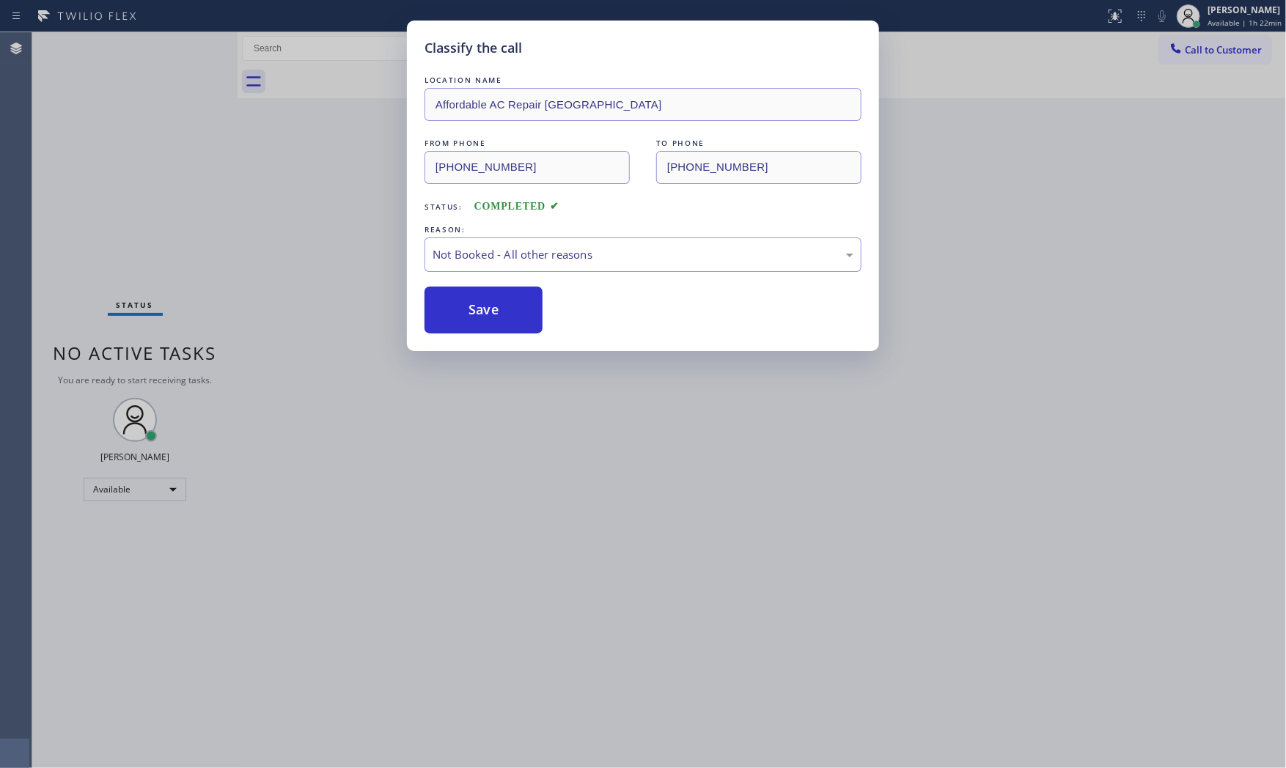
click at [471, 307] on button "Save" at bounding box center [484, 310] width 118 height 47
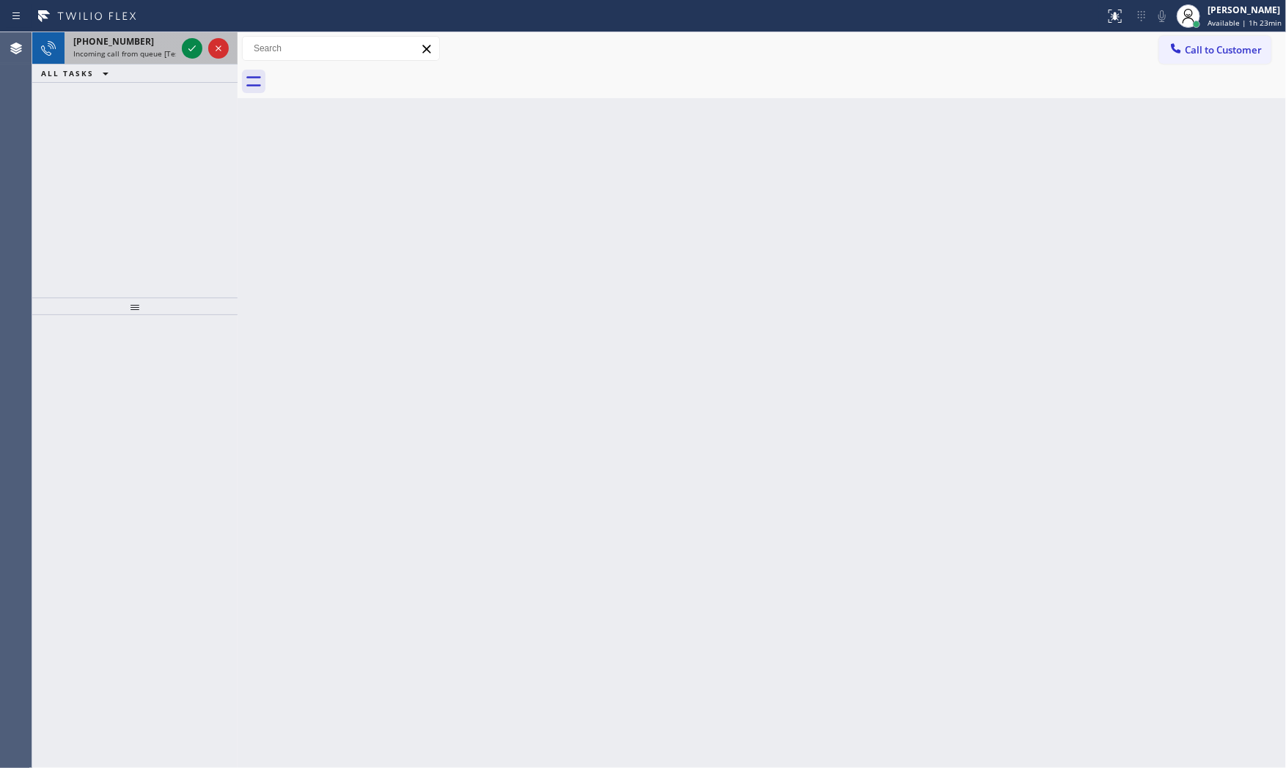
click at [154, 49] on span "Incoming call from queue [Test] All" at bounding box center [134, 53] width 122 height 10
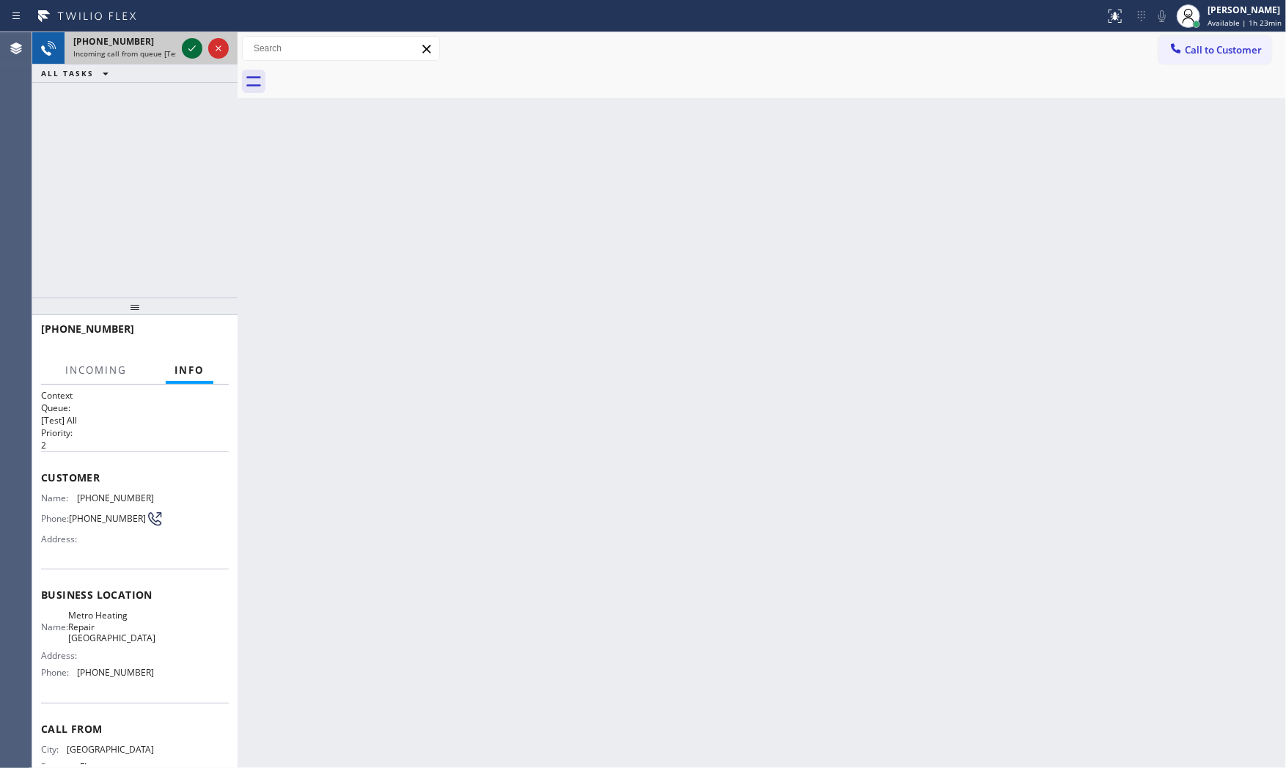
click at [187, 50] on icon at bounding box center [192, 49] width 18 height 18
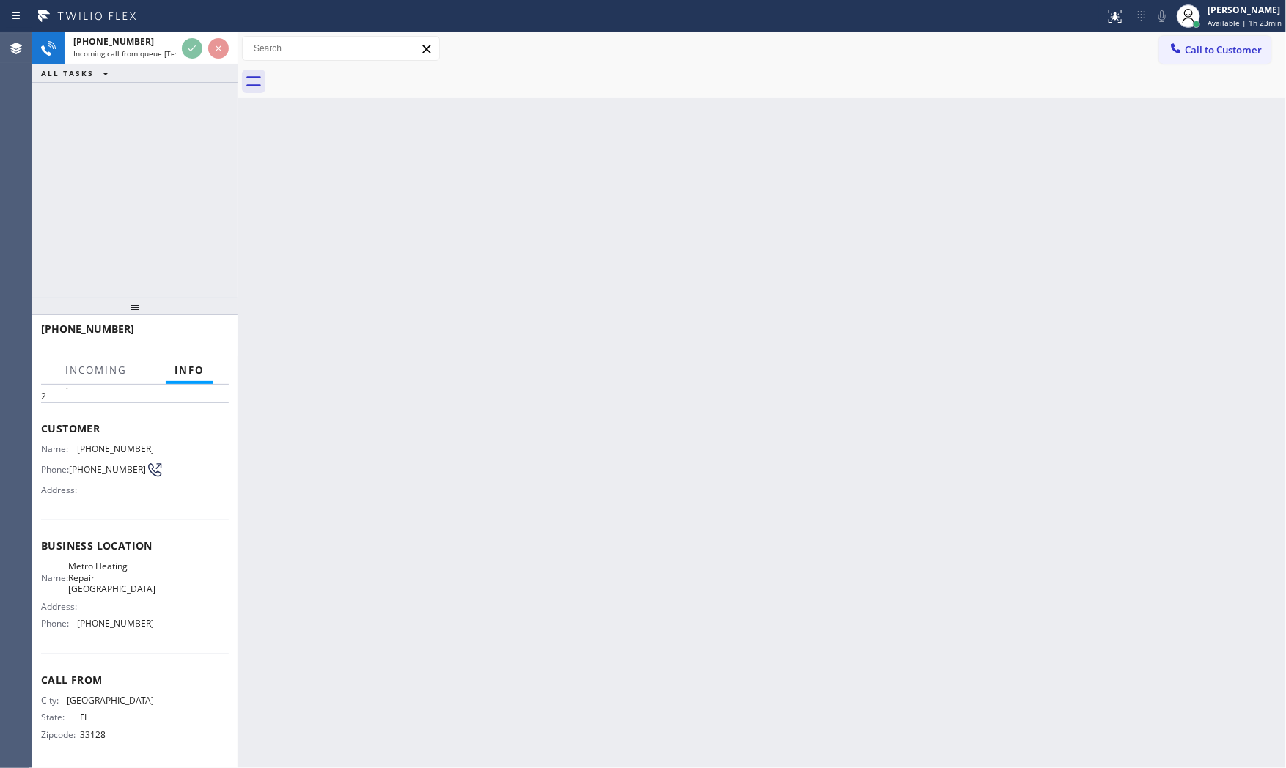
scroll to position [53, 0]
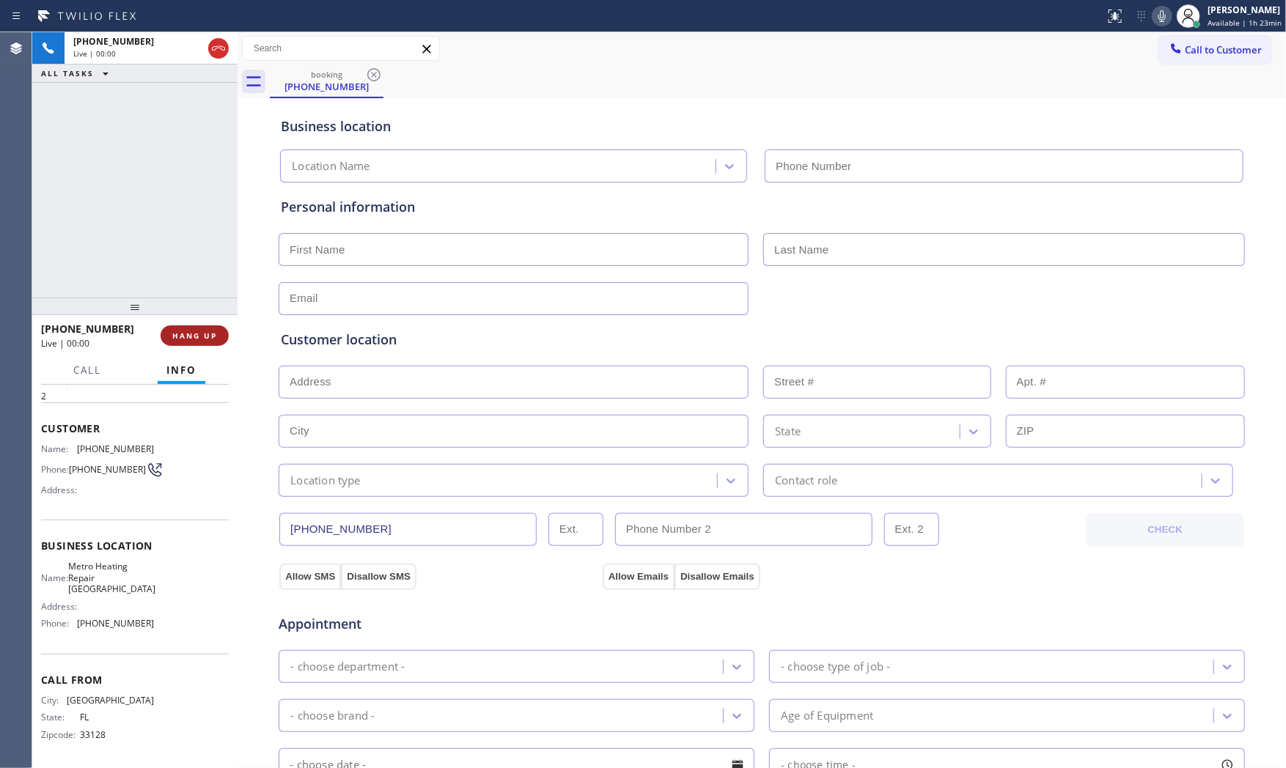
type input "[PHONE_NUMBER]"
click at [205, 333] on span "HANG UP" at bounding box center [194, 336] width 45 height 10
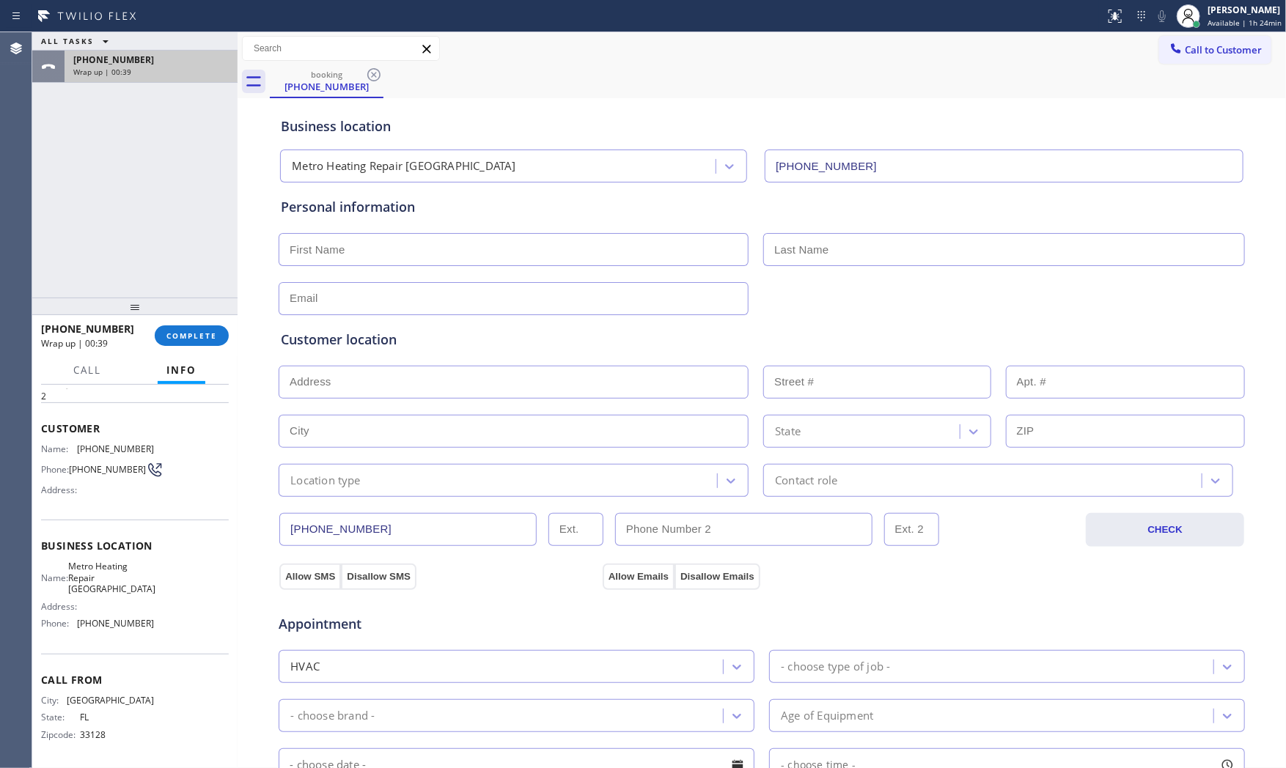
click at [208, 52] on div "[PHONE_NUMBER] Wrap up | 00:39" at bounding box center [148, 67] width 167 height 32
click at [181, 329] on button "COMPLETE" at bounding box center [192, 336] width 74 height 21
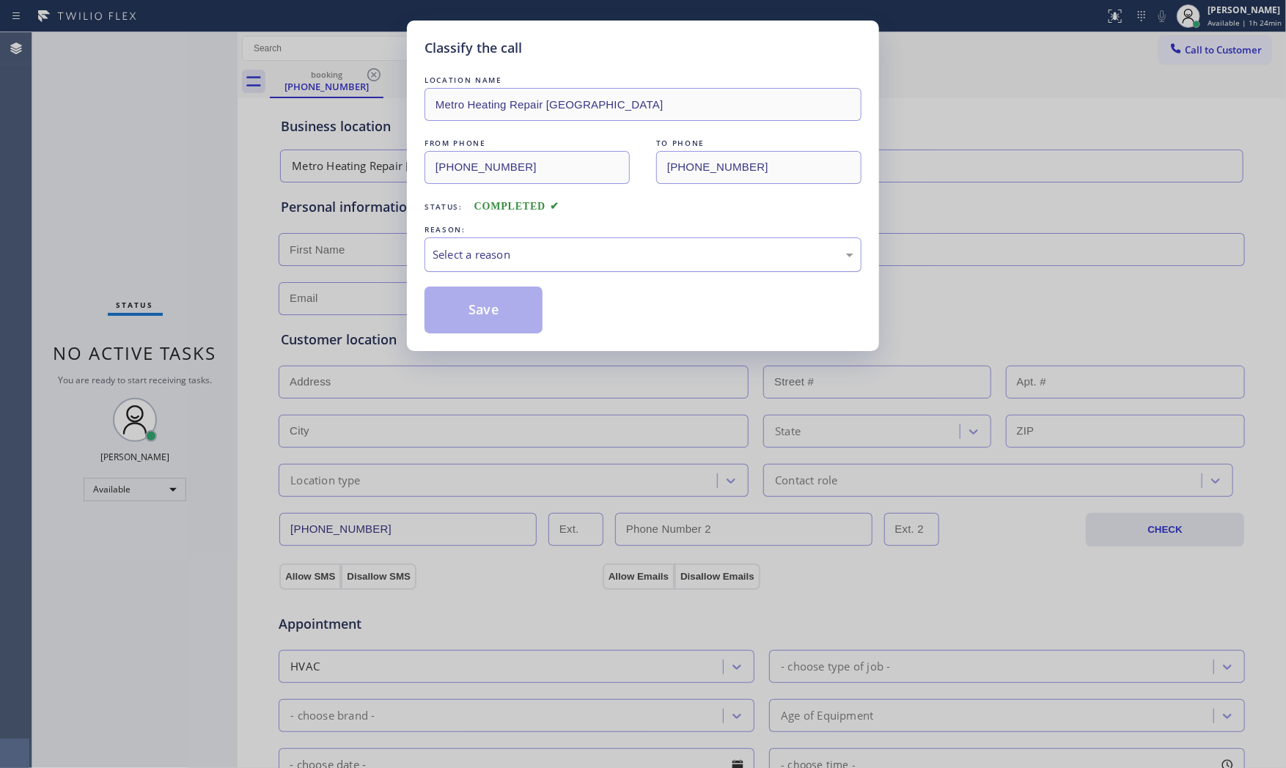
click at [450, 264] on div "Select a reason" at bounding box center [643, 255] width 437 height 34
click at [464, 309] on button "Save" at bounding box center [484, 310] width 118 height 47
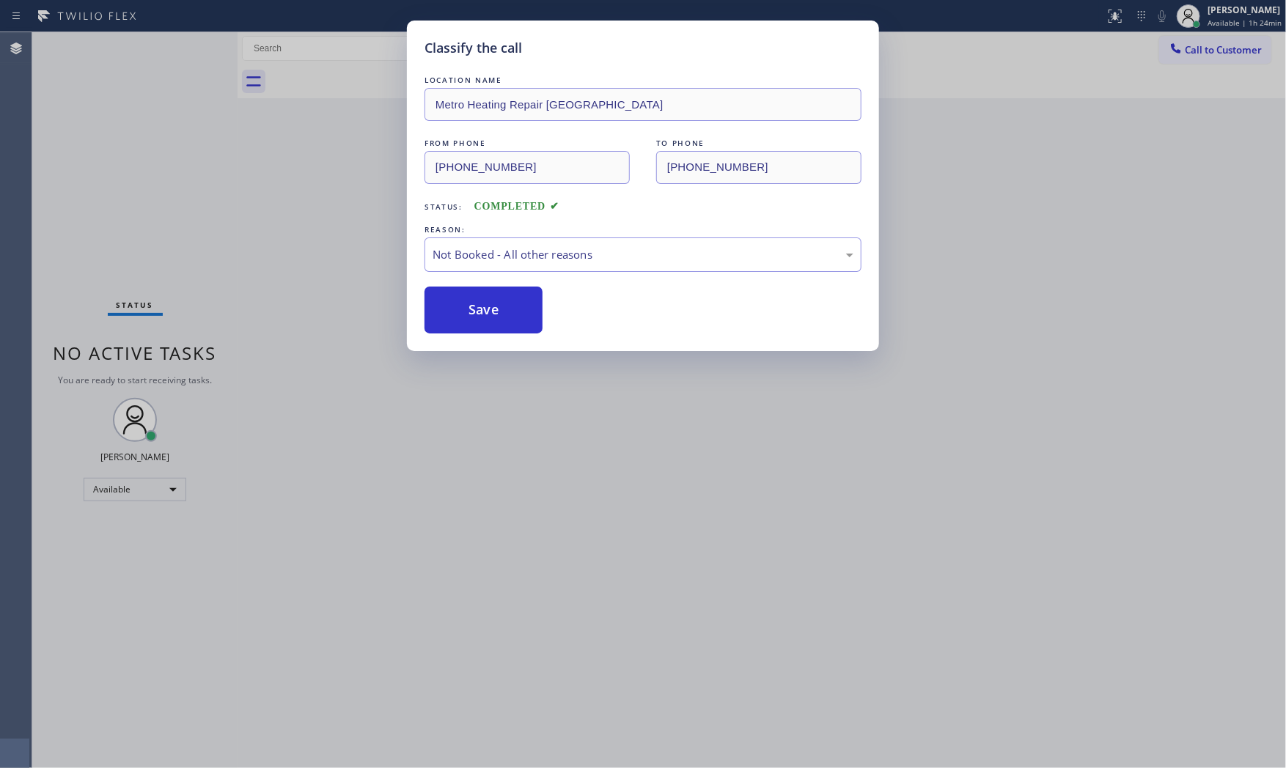
click at [464, 309] on button "Save" at bounding box center [484, 310] width 118 height 47
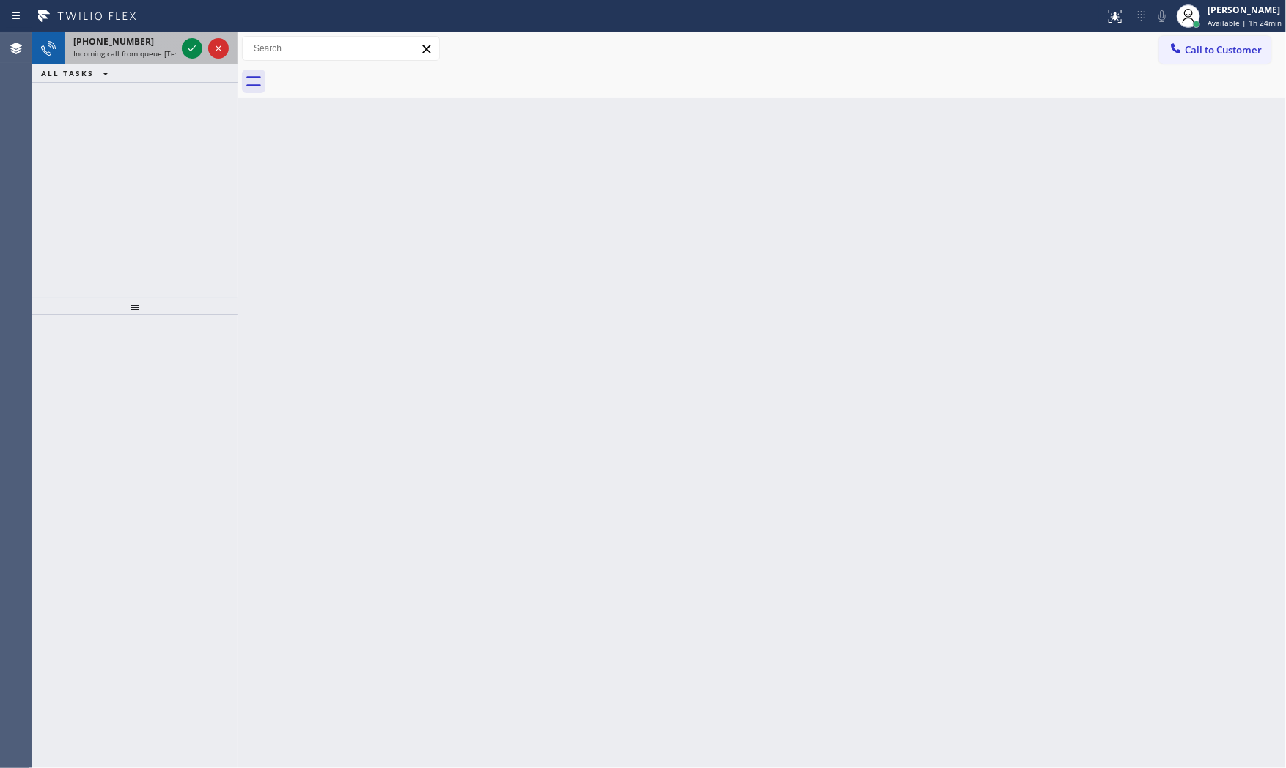
click at [156, 51] on span "Incoming call from queue [Test] All" at bounding box center [134, 53] width 122 height 10
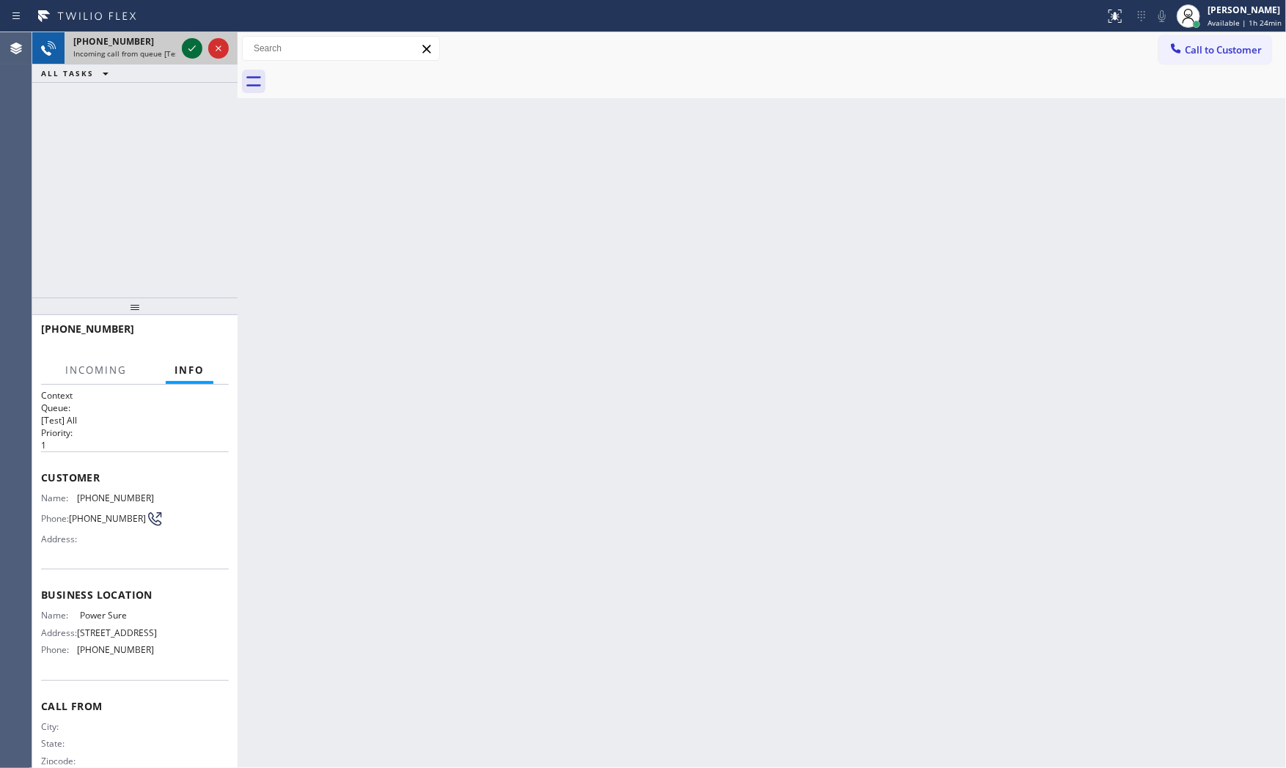
click at [191, 48] on icon at bounding box center [192, 49] width 18 height 18
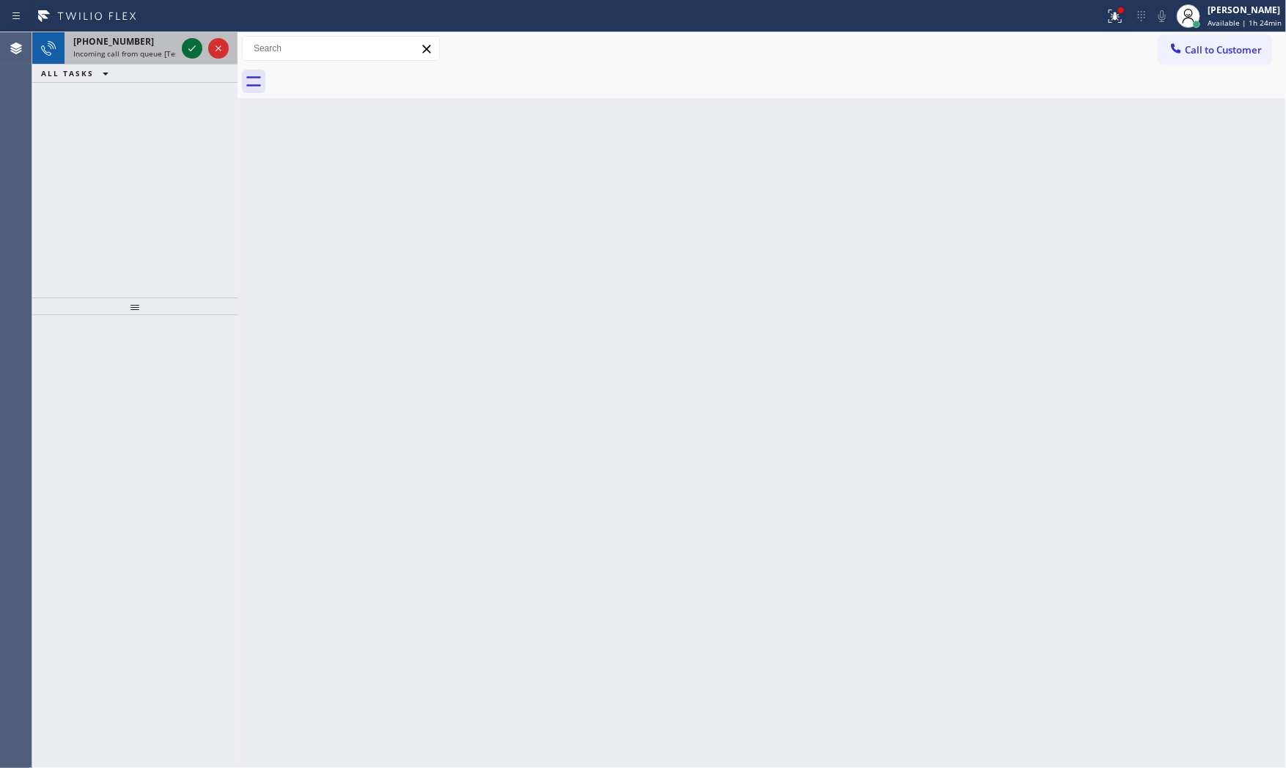
click at [192, 49] on icon at bounding box center [191, 48] width 7 height 6
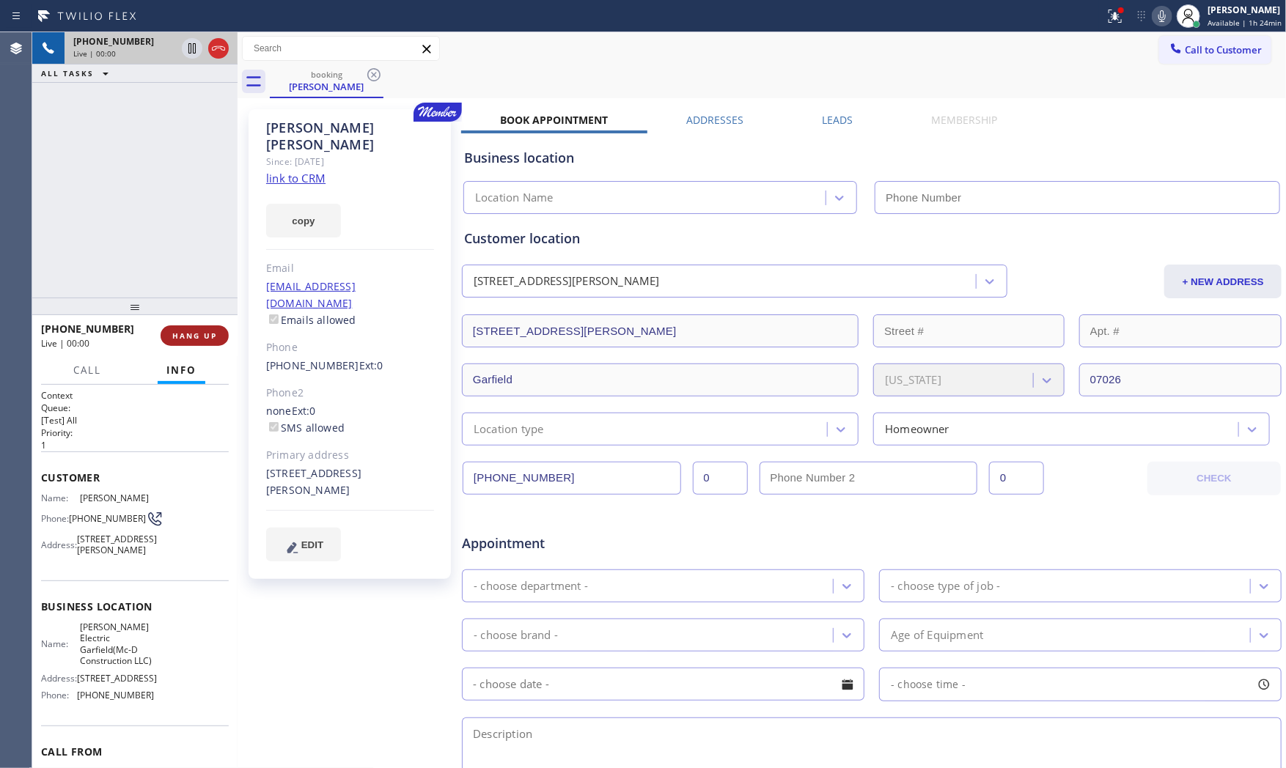
click at [217, 320] on div "[PHONE_NUMBER] Live | 00:00 HANG UP" at bounding box center [135, 336] width 188 height 38
click at [217, 331] on button "HANG UP" at bounding box center [195, 336] width 68 height 21
type input "[PHONE_NUMBER]"
click at [285, 171] on link "link to CRM" at bounding box center [295, 178] width 59 height 15
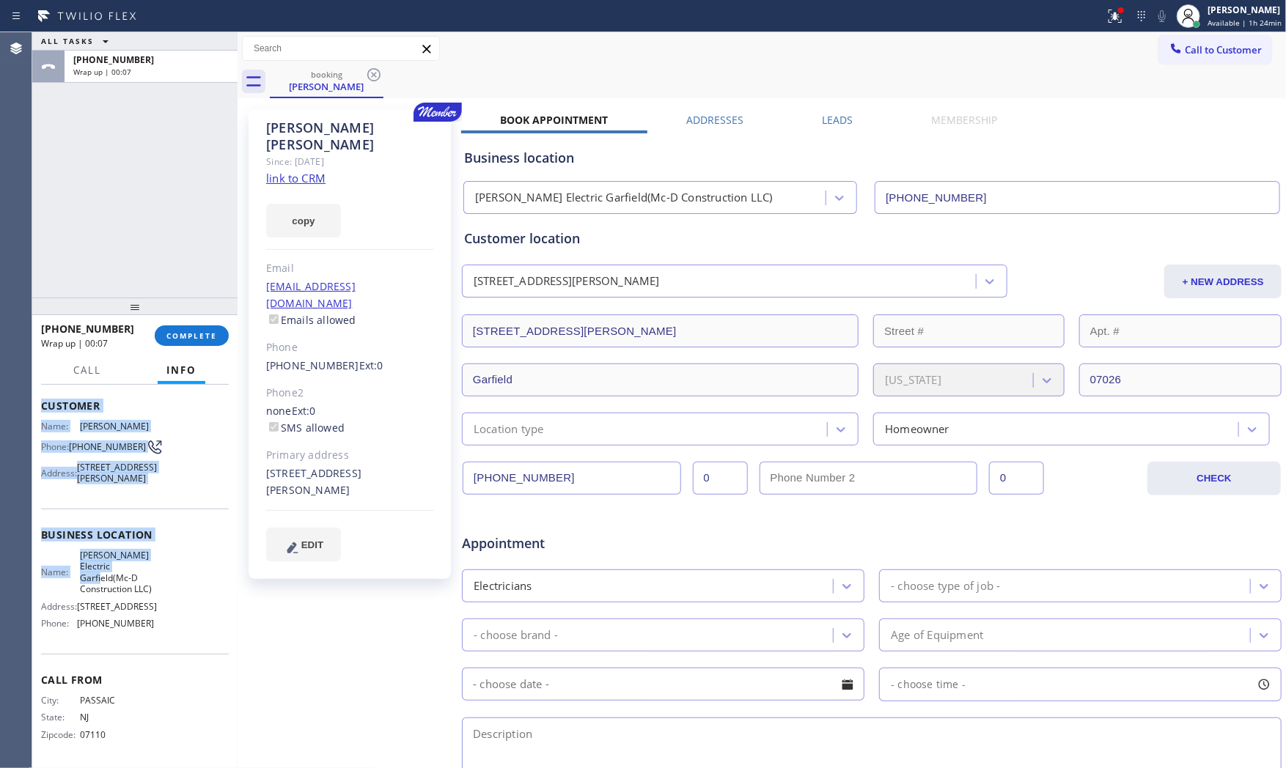
scroll to position [120, 0]
drag, startPoint x: 42, startPoint y: 473, endPoint x: 186, endPoint y: 625, distance: 209.0
click at [186, 625] on div "Context Queue: [Test] All Priority: 1 Customer Name: [PERSON_NAME] Phone: [PHON…" at bounding box center [135, 541] width 188 height 447
copy div "Customer Name: [PERSON_NAME] Phone: [PHONE_NUMBER] Address: [STREET_ADDRESS][PE…"
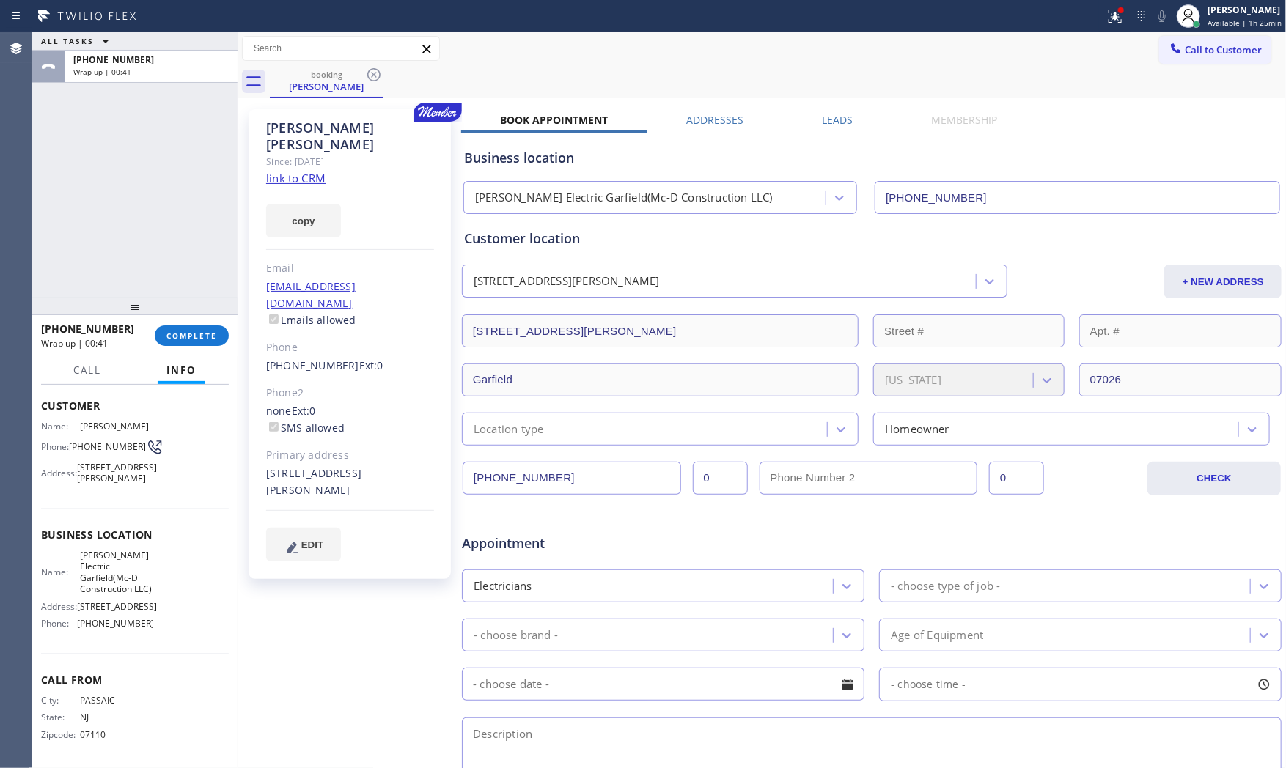
click at [174, 40] on div "ALL TASKS ALL TASKS ACTIVE TASKS TASKS IN WRAP UP" at bounding box center [134, 41] width 205 height 18
drag, startPoint x: 171, startPoint y: 81, endPoint x: 150, endPoint y: 90, distance: 23.3
click at [150, 90] on div "ALL TASKS ALL TASKS ACTIVE TASKS TASKS IN WRAP UP [PHONE_NUMBER] Wrap up | 00:42" at bounding box center [134, 164] width 205 height 265
click at [214, 357] on div "[PHONE_NUMBER] Wrap up | 00:43 COMPLETE Call Info Call ended [PHONE_NUMBER] Wra…" at bounding box center [134, 542] width 205 height 454
click at [217, 345] on button "COMPLETE" at bounding box center [192, 336] width 74 height 21
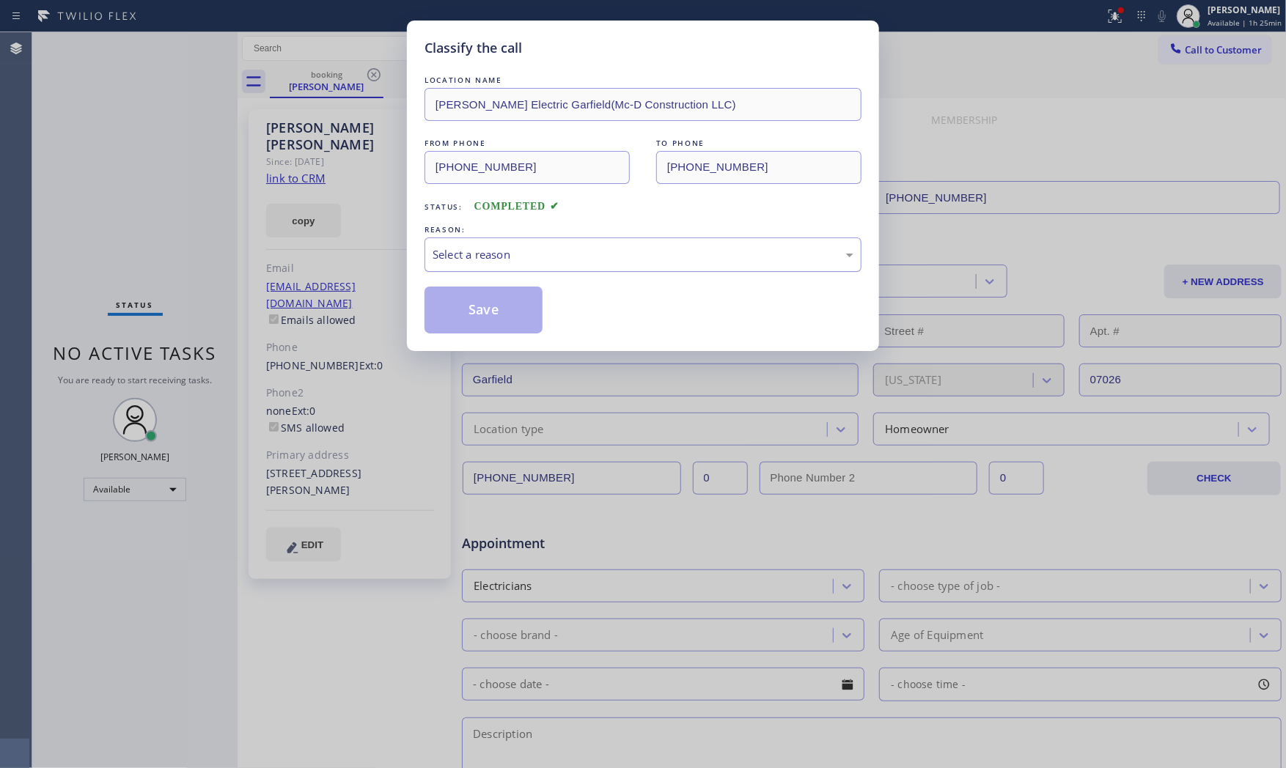
drag, startPoint x: 525, startPoint y: 274, endPoint x: 518, endPoint y: 265, distance: 10.9
click at [524, 274] on div "LOCATION NAME [PERSON_NAME] Electric Garfield(Mc-D Construction LLC) FROM PHONE…" at bounding box center [643, 203] width 437 height 261
click at [517, 265] on div "Select a reason" at bounding box center [643, 255] width 437 height 34
click at [499, 309] on button "Save" at bounding box center [484, 310] width 118 height 47
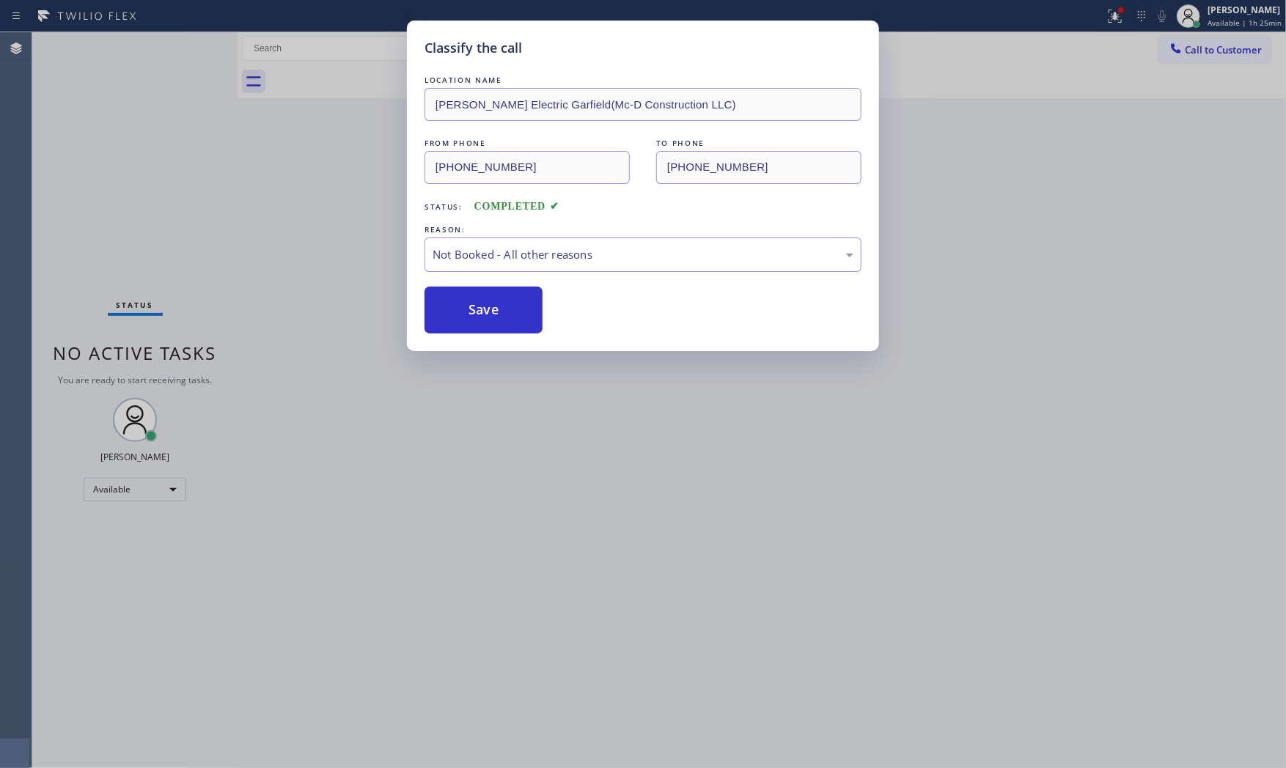
click at [499, 309] on button "Save" at bounding box center [484, 310] width 118 height 47
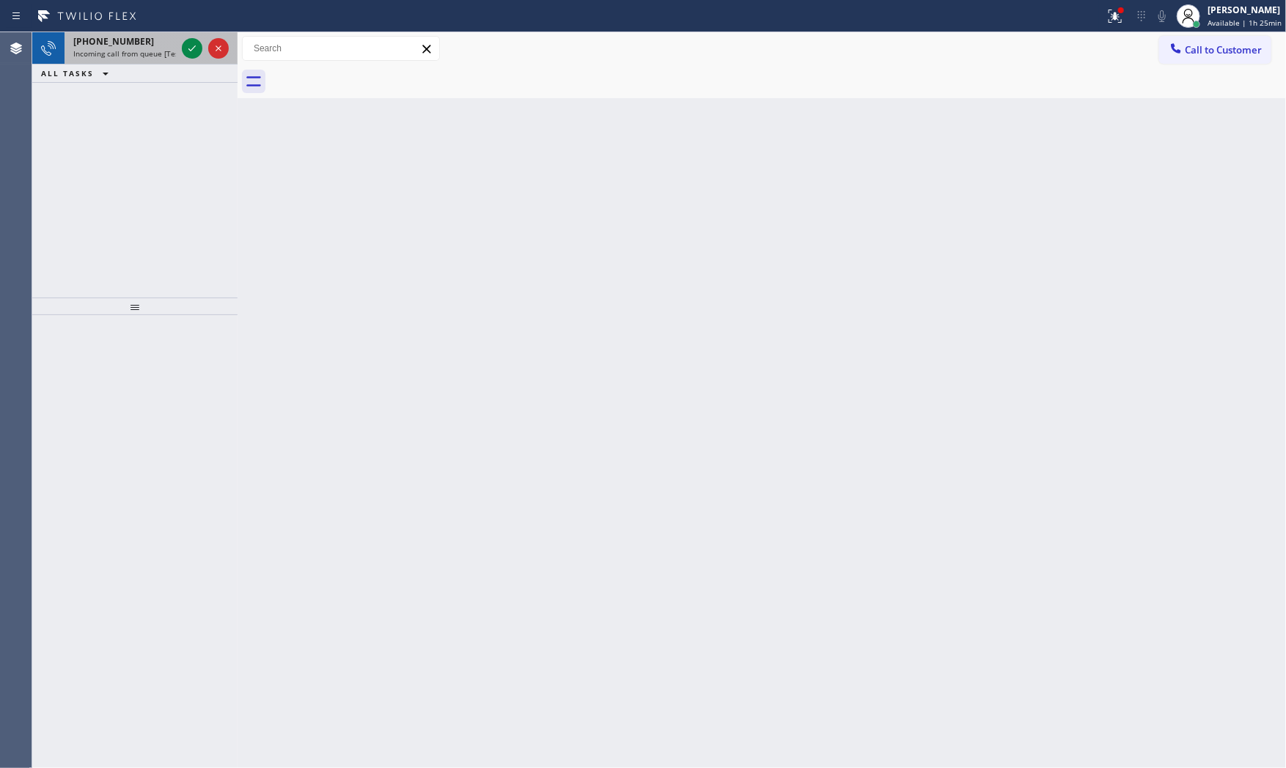
click at [130, 54] on span "Incoming call from queue [Test] All" at bounding box center [134, 53] width 122 height 10
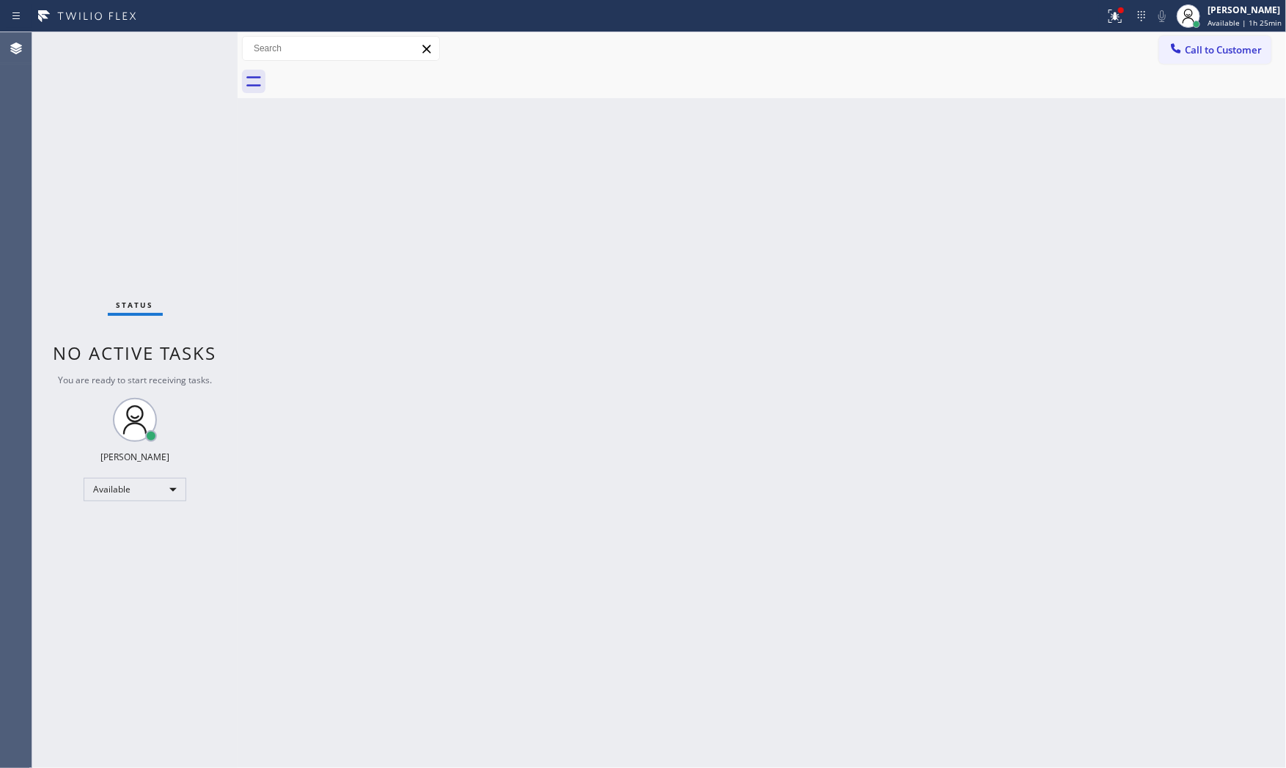
click at [175, 55] on div "Status No active tasks You are ready to start receiving tasks. [PERSON_NAME] Av…" at bounding box center [134, 400] width 205 height 736
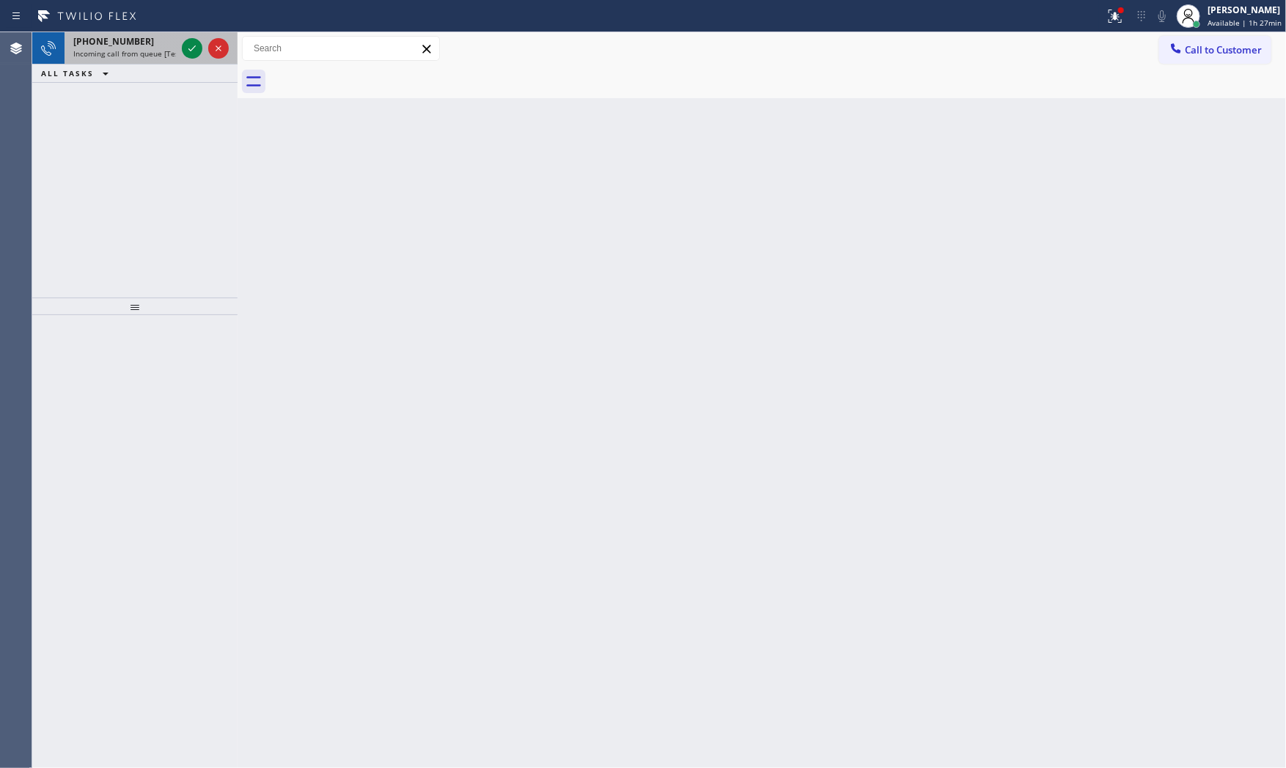
click at [158, 48] on span "Incoming call from queue [Test] All" at bounding box center [134, 53] width 122 height 10
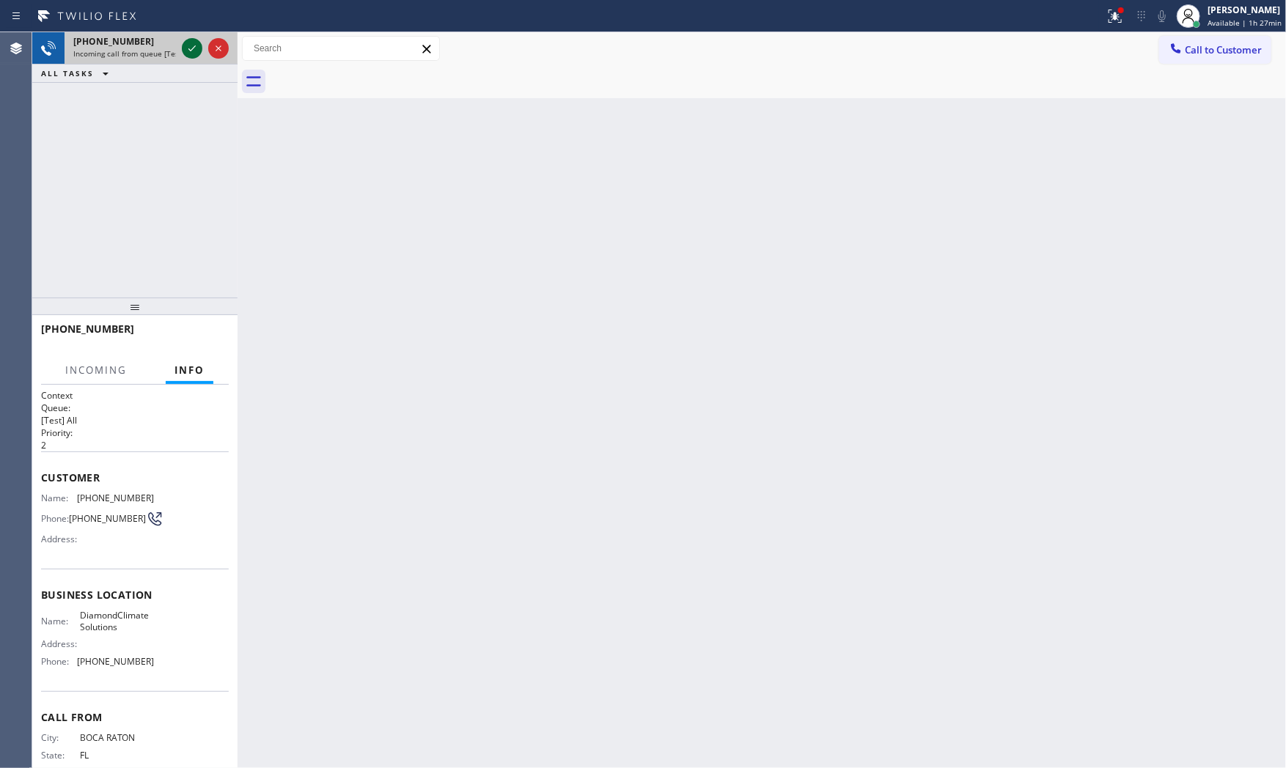
click at [191, 50] on icon at bounding box center [191, 48] width 7 height 6
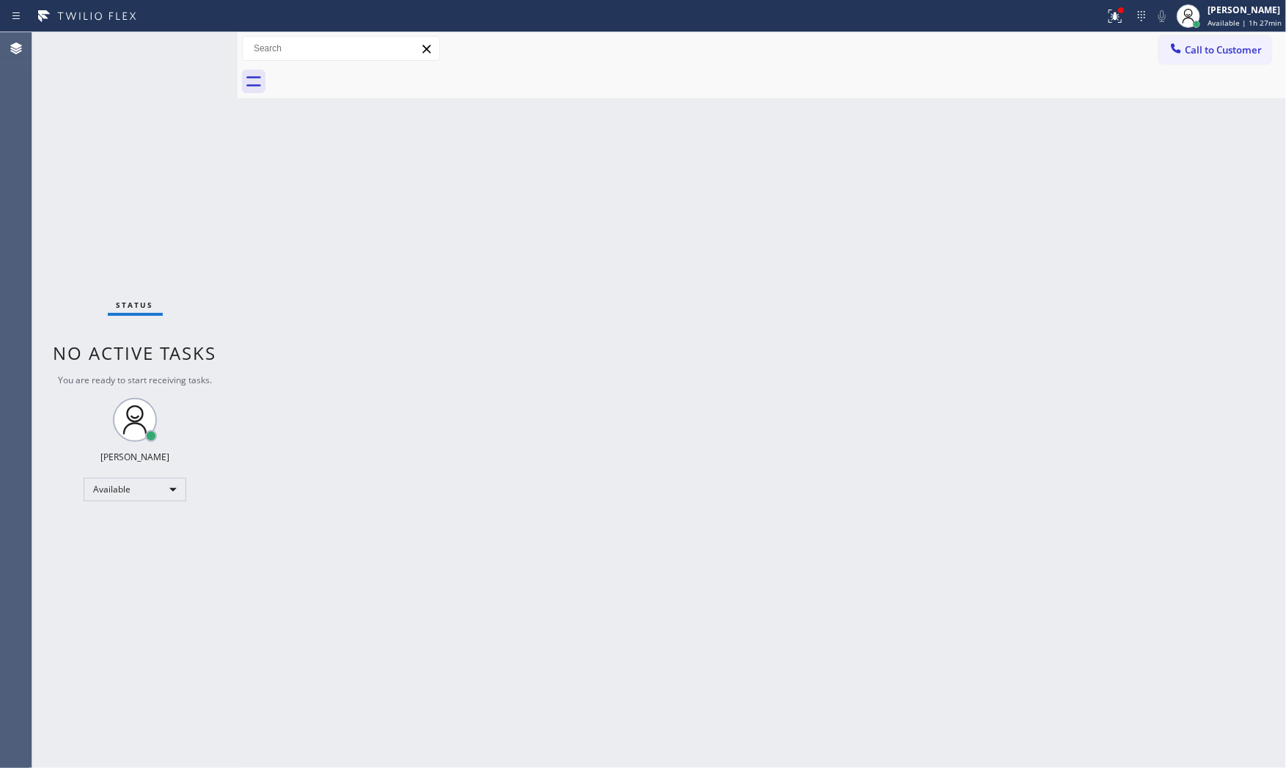
click at [174, 41] on div "Status No active tasks You are ready to start receiving tasks. [PERSON_NAME] Av…" at bounding box center [134, 400] width 205 height 736
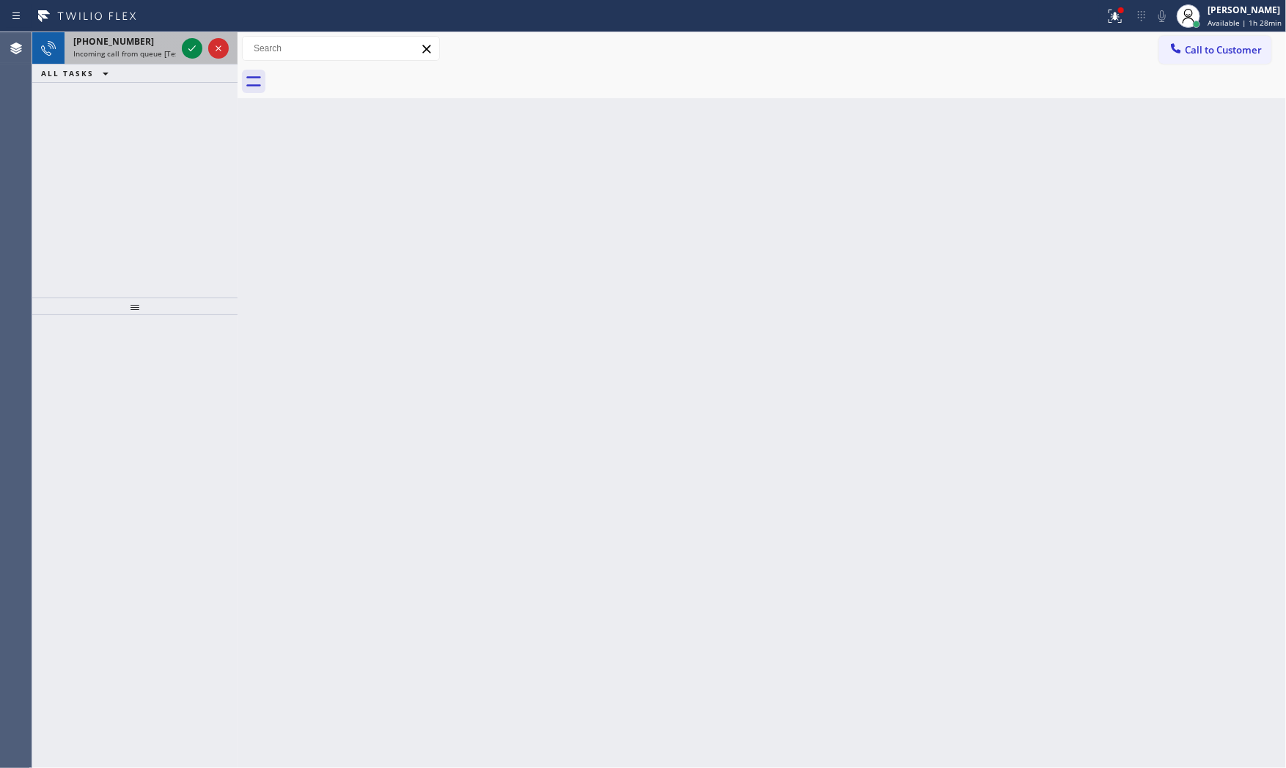
click at [158, 44] on div "[PHONE_NUMBER]" at bounding box center [124, 41] width 103 height 12
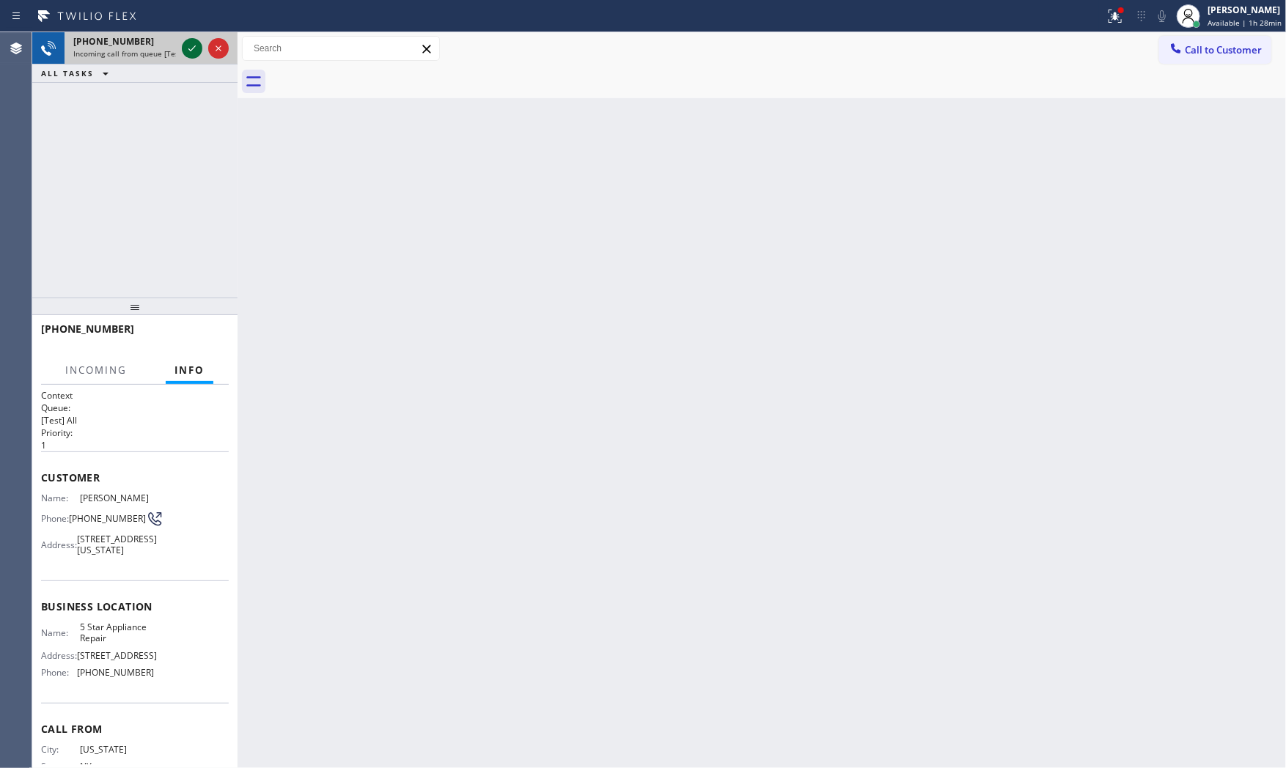
click at [184, 45] on icon at bounding box center [192, 49] width 18 height 18
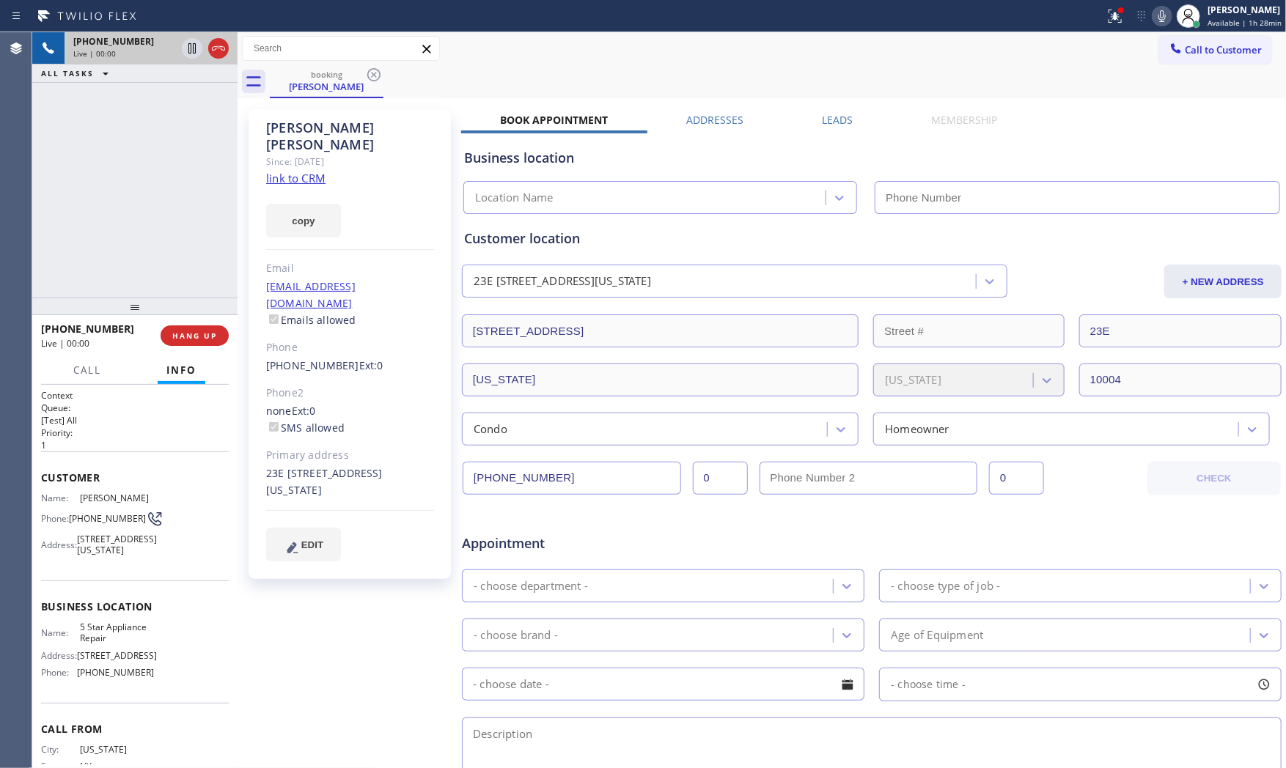
type input "[PHONE_NUMBER]"
click at [285, 171] on link "link to CRM" at bounding box center [295, 178] width 59 height 15
click at [1112, 9] on icon at bounding box center [1116, 16] width 18 height 18
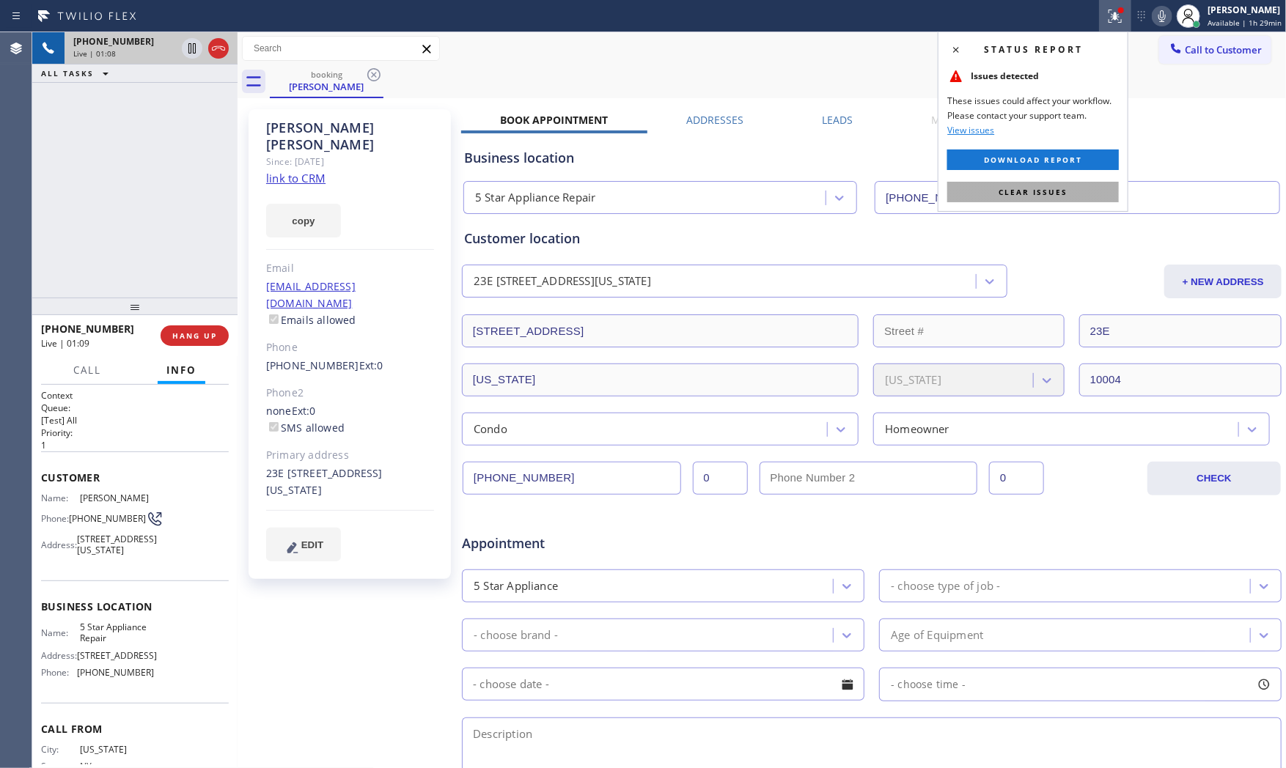
click at [1071, 189] on button "Clear issues" at bounding box center [1033, 192] width 172 height 21
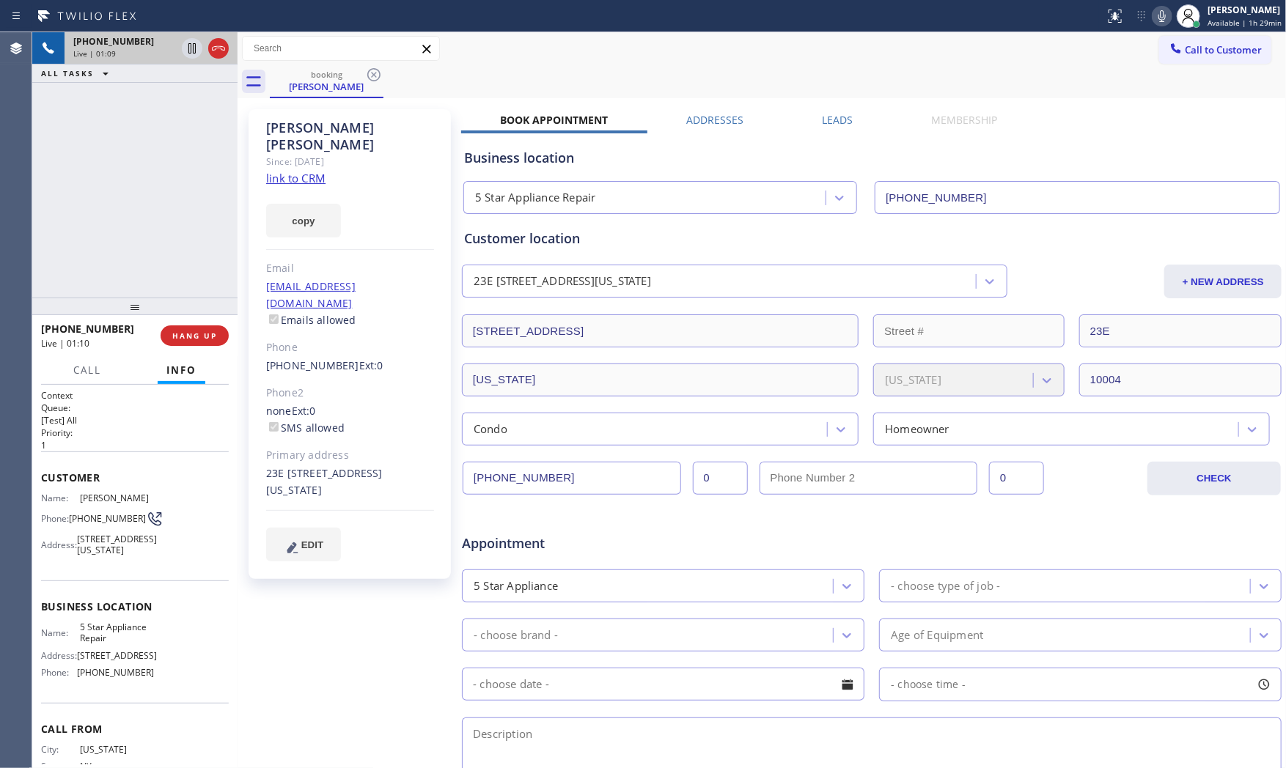
click at [1153, 17] on icon at bounding box center [1162, 16] width 18 height 18
click at [192, 45] on icon at bounding box center [192, 49] width 18 height 18
click at [1155, 24] on icon at bounding box center [1162, 16] width 18 height 18
click at [196, 53] on icon at bounding box center [192, 49] width 18 height 18
click at [139, 54] on div "Live | 03:51" at bounding box center [124, 53] width 103 height 10
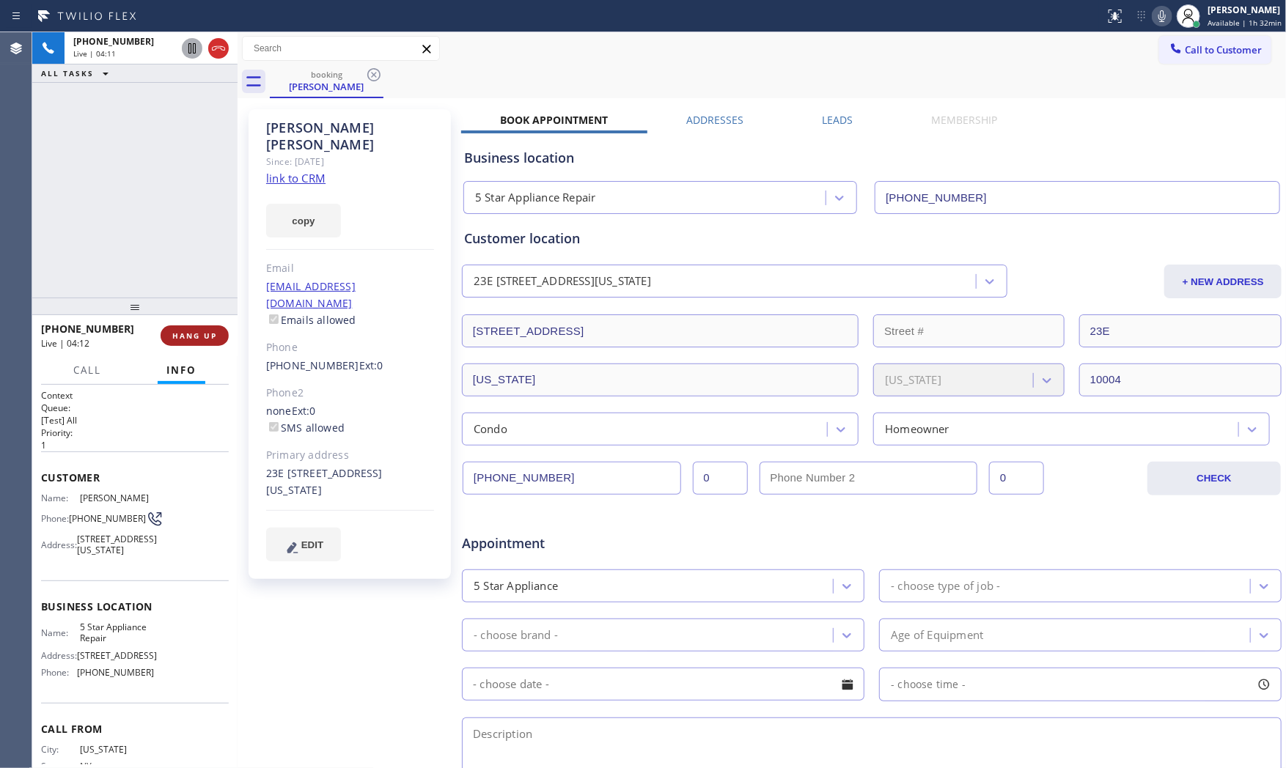
click at [176, 342] on button "HANG UP" at bounding box center [195, 336] width 68 height 21
click at [185, 33] on div "ALL TASKS ALL TASKS ACTIVE TASKS TASKS IN WRAP UP" at bounding box center [134, 41] width 205 height 18
click at [164, 88] on div "ALL TASKS ALL TASKS ACTIVE TASKS TASKS IN WRAP UP [PHONE_NUMBER] Wrap up | 00:42" at bounding box center [134, 164] width 205 height 265
click at [166, 67] on div "Wrap up | 00:42" at bounding box center [150, 72] width 155 height 10
click at [166, 345] on button "COMPLETE" at bounding box center [192, 336] width 74 height 21
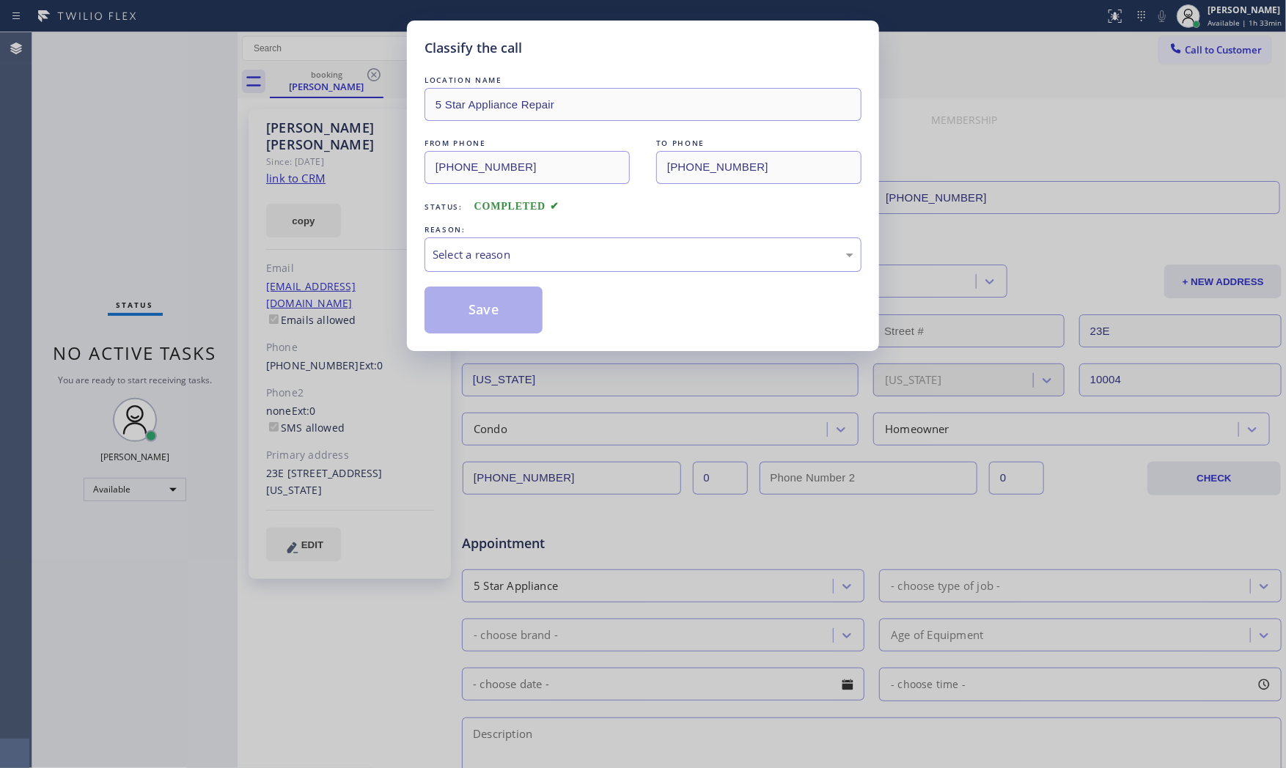
click at [533, 277] on div "LOCATION NAME 5 Star Appliance Repair FROM PHONE [PHONE_NUMBER] TO PHONE [PHONE…" at bounding box center [643, 203] width 437 height 261
click at [539, 261] on div "Select a reason" at bounding box center [643, 254] width 421 height 17
click at [510, 323] on button "Save" at bounding box center [484, 310] width 118 height 47
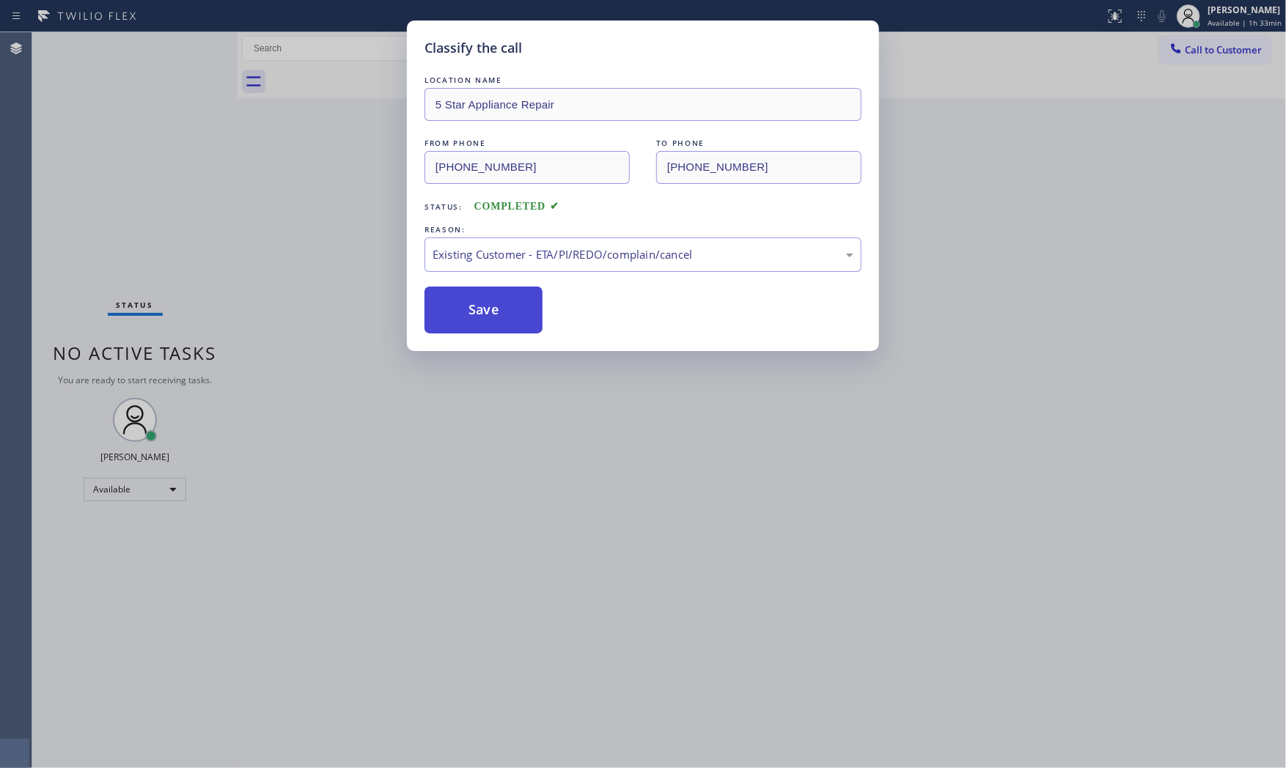
click at [510, 323] on button "Save" at bounding box center [484, 310] width 118 height 47
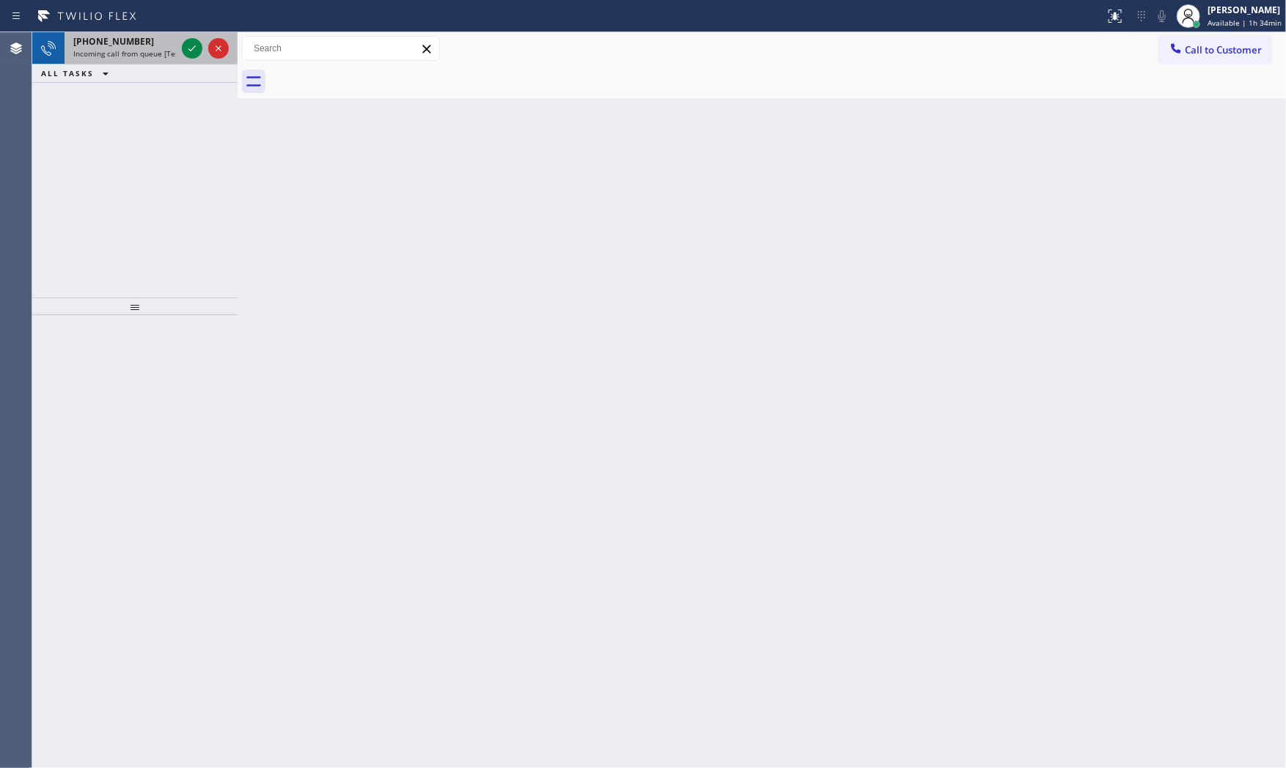
click at [128, 35] on span "[PHONE_NUMBER]" at bounding box center [113, 41] width 81 height 12
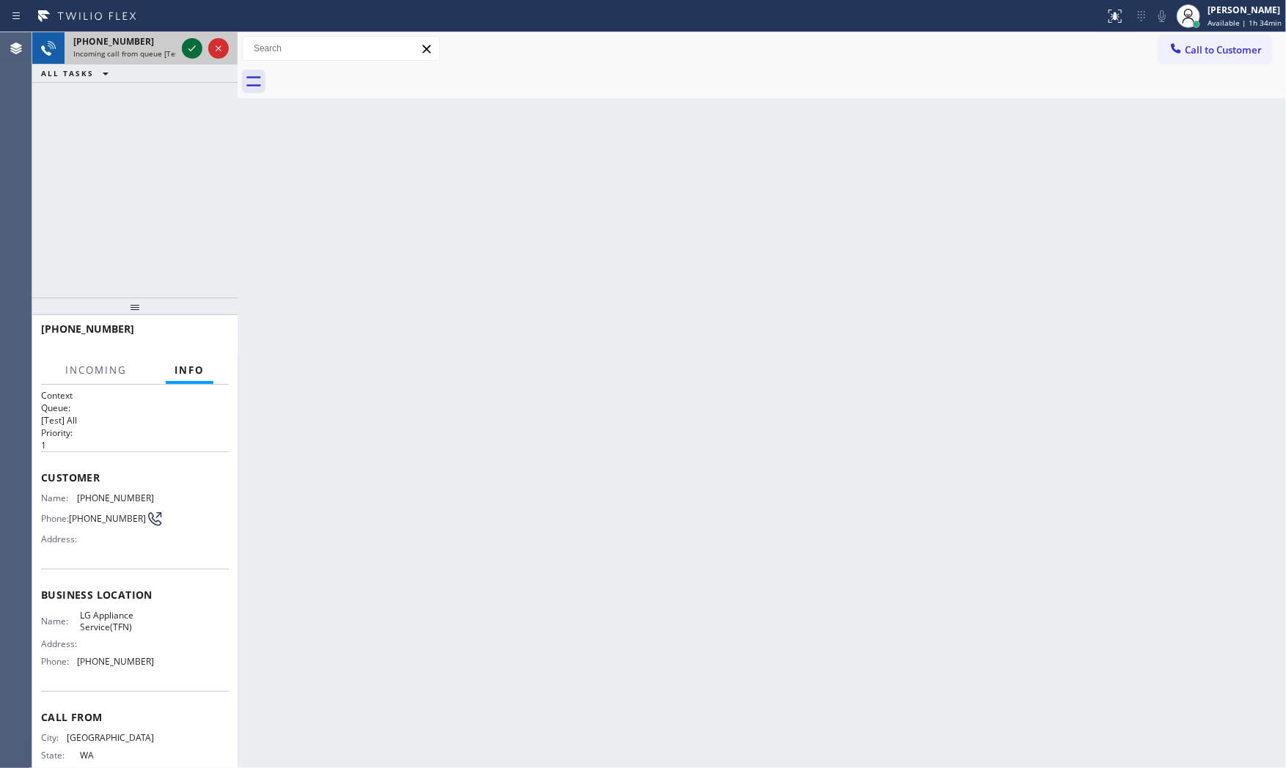
click at [184, 48] on icon at bounding box center [192, 49] width 18 height 18
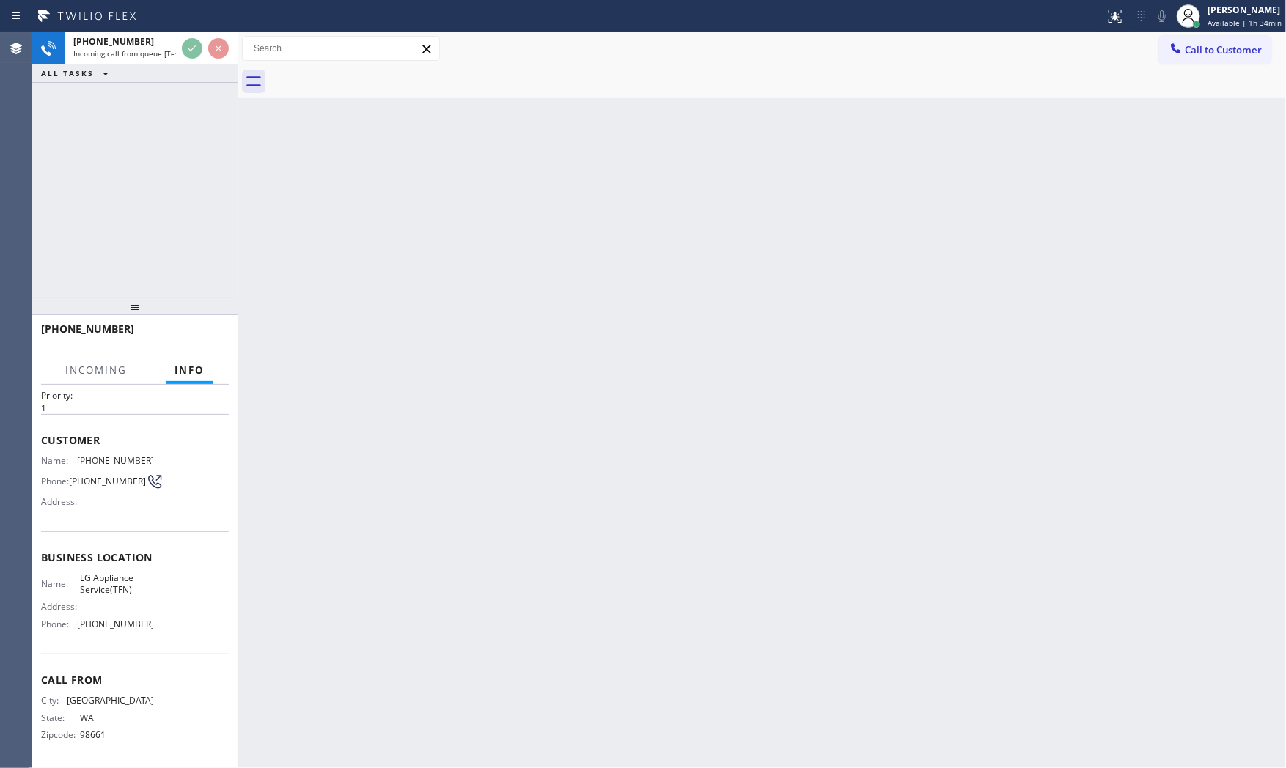
scroll to position [41, 0]
click at [381, 298] on div "Back to Dashboard Change Sender ID Customers Technicians Select a contact Outbo…" at bounding box center [762, 400] width 1049 height 736
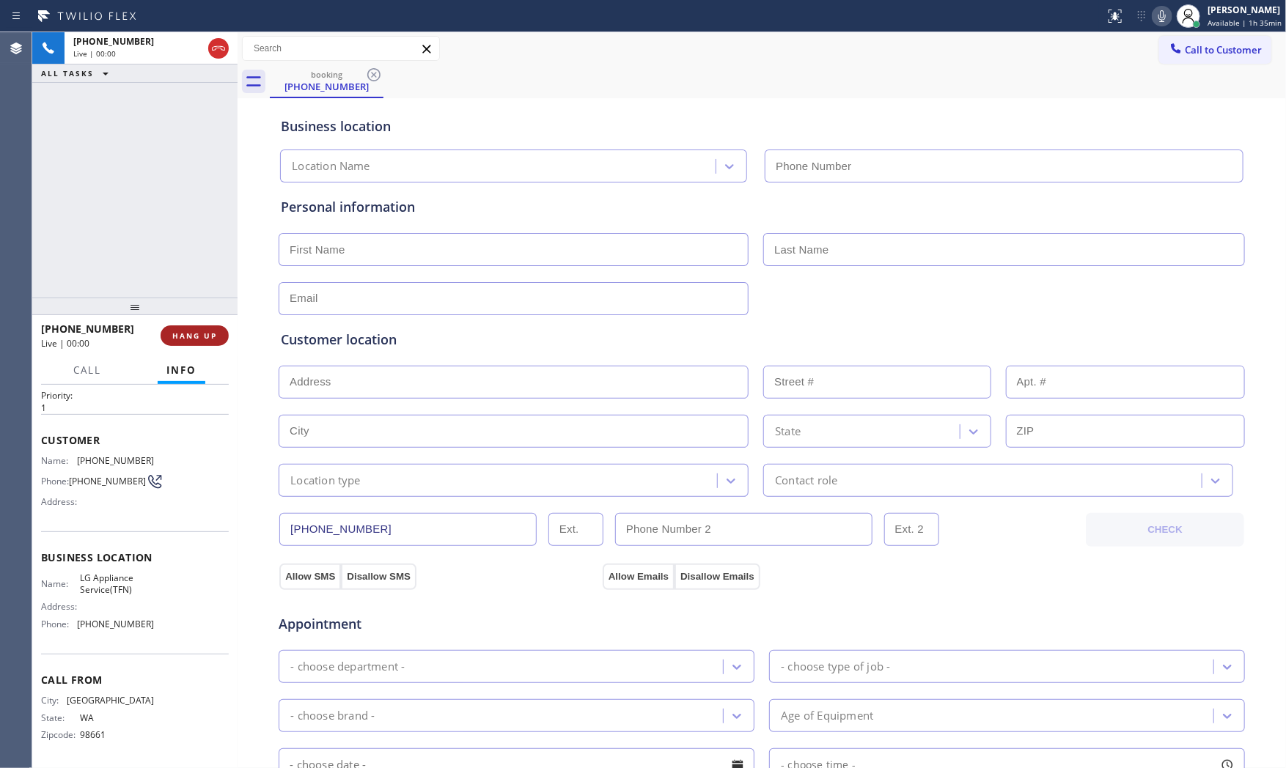
drag, startPoint x: 210, startPoint y: 321, endPoint x: 210, endPoint y: 330, distance: 8.8
click at [210, 323] on div "[PHONE_NUMBER] Live | 00:00 HANG UP" at bounding box center [135, 336] width 188 height 38
type input "[PHONE_NUMBER]"
click at [210, 331] on span "HANG UP" at bounding box center [194, 336] width 45 height 10
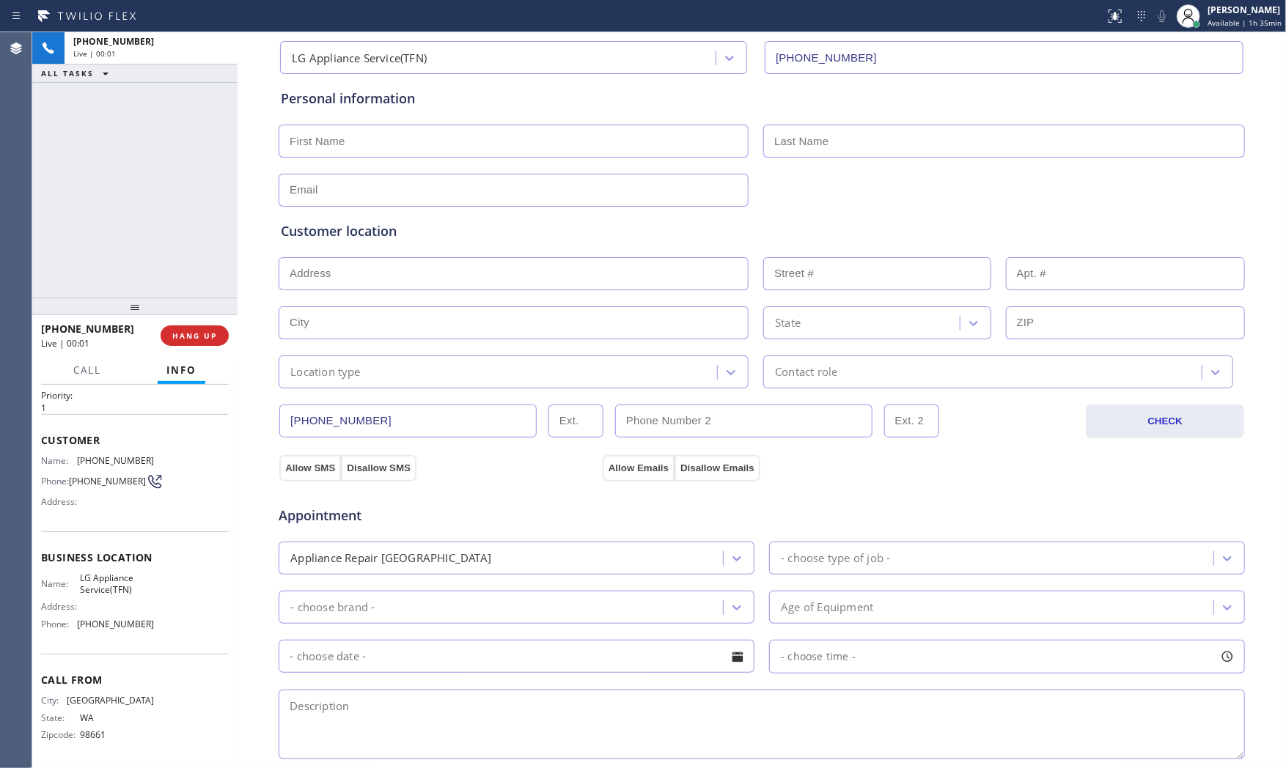
scroll to position [367, 0]
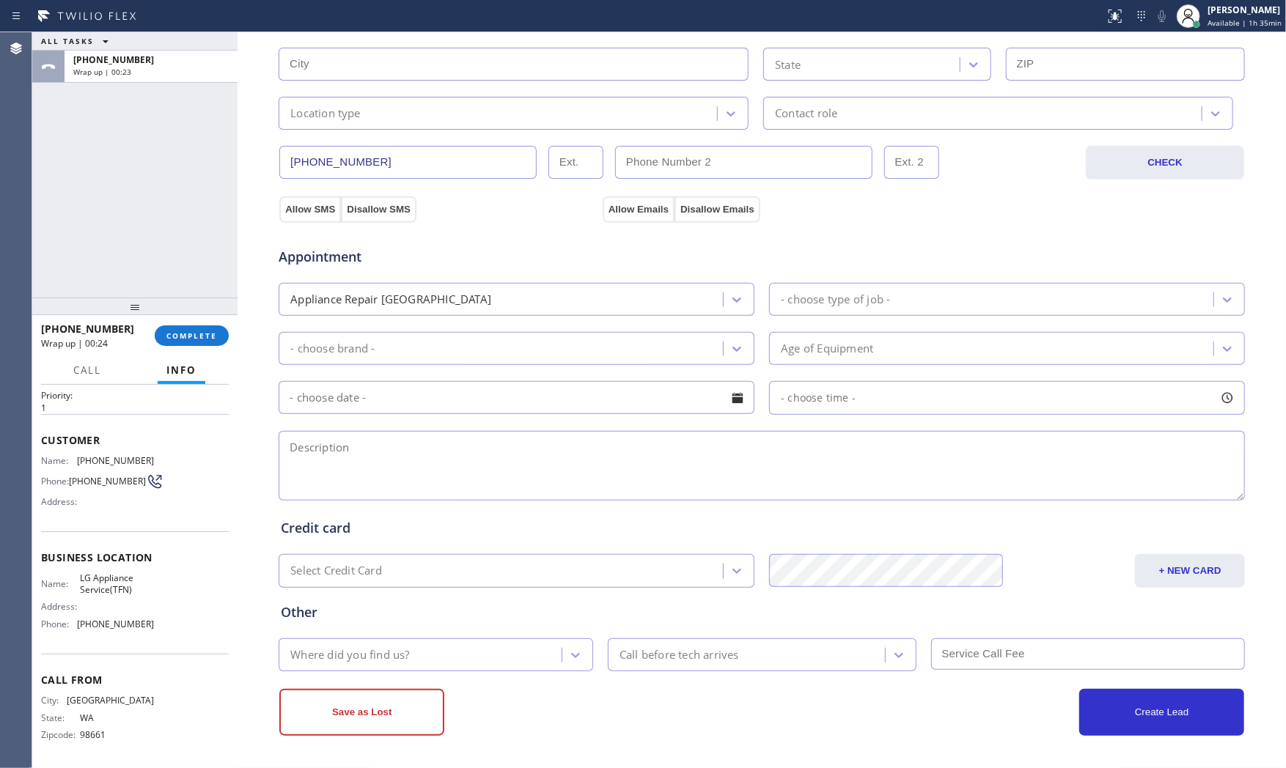
click at [205, 370] on div "Call Info" at bounding box center [135, 370] width 188 height 29
click at [196, 329] on button "COMPLETE" at bounding box center [192, 336] width 74 height 21
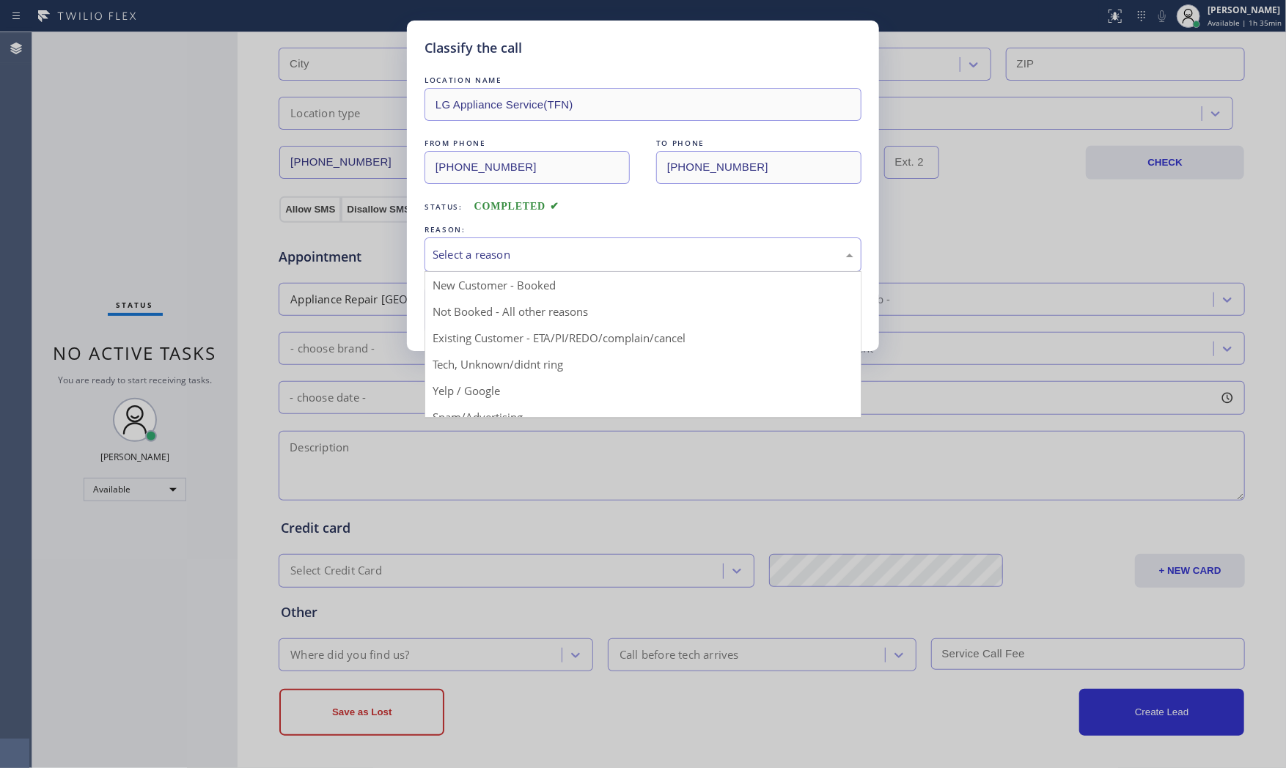
click at [470, 267] on div "Select a reason" at bounding box center [643, 255] width 437 height 34
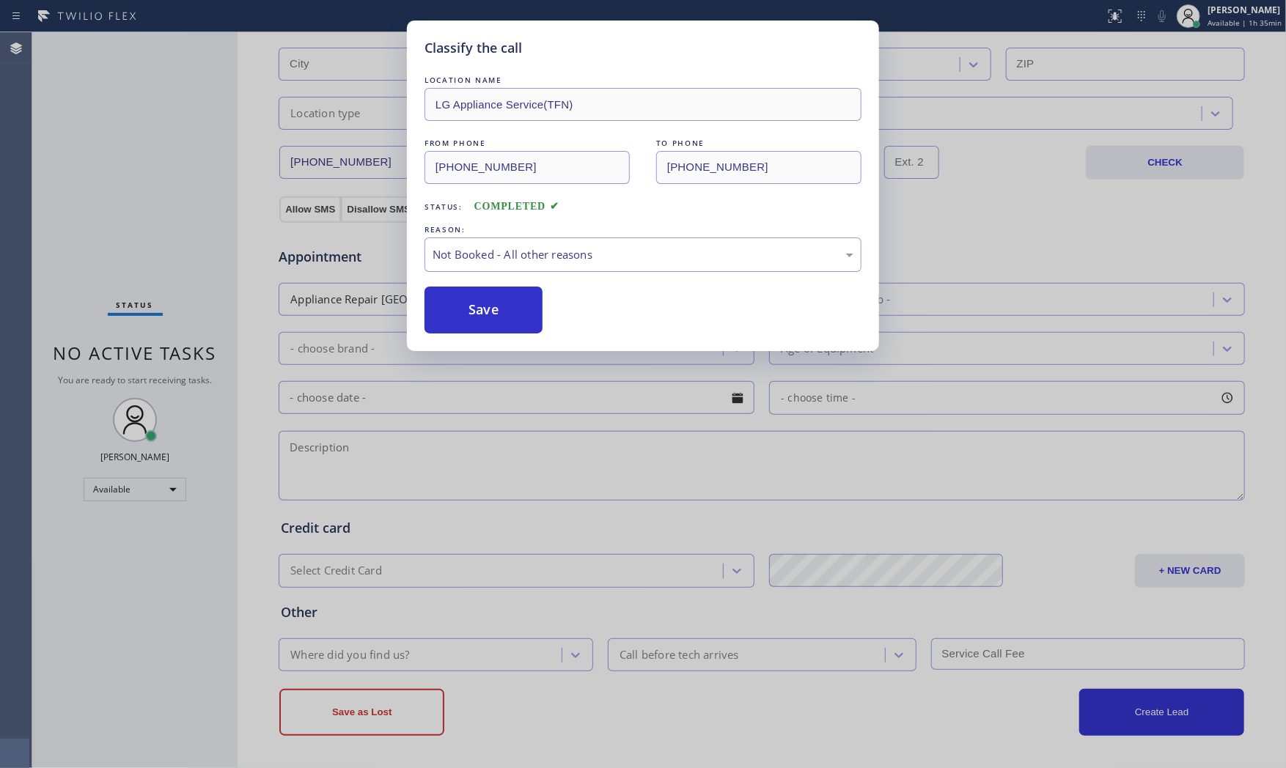
click at [475, 309] on button "Save" at bounding box center [484, 310] width 118 height 47
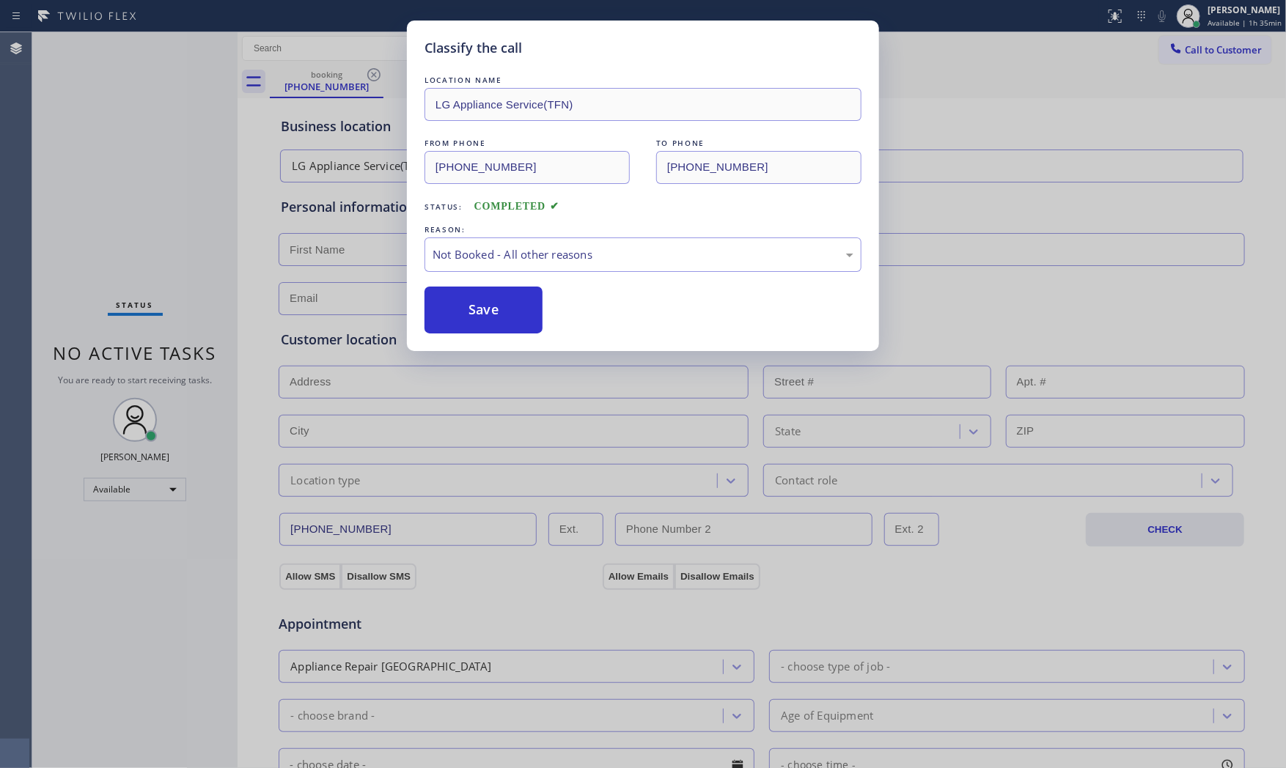
click at [475, 309] on button "Save" at bounding box center [484, 310] width 118 height 47
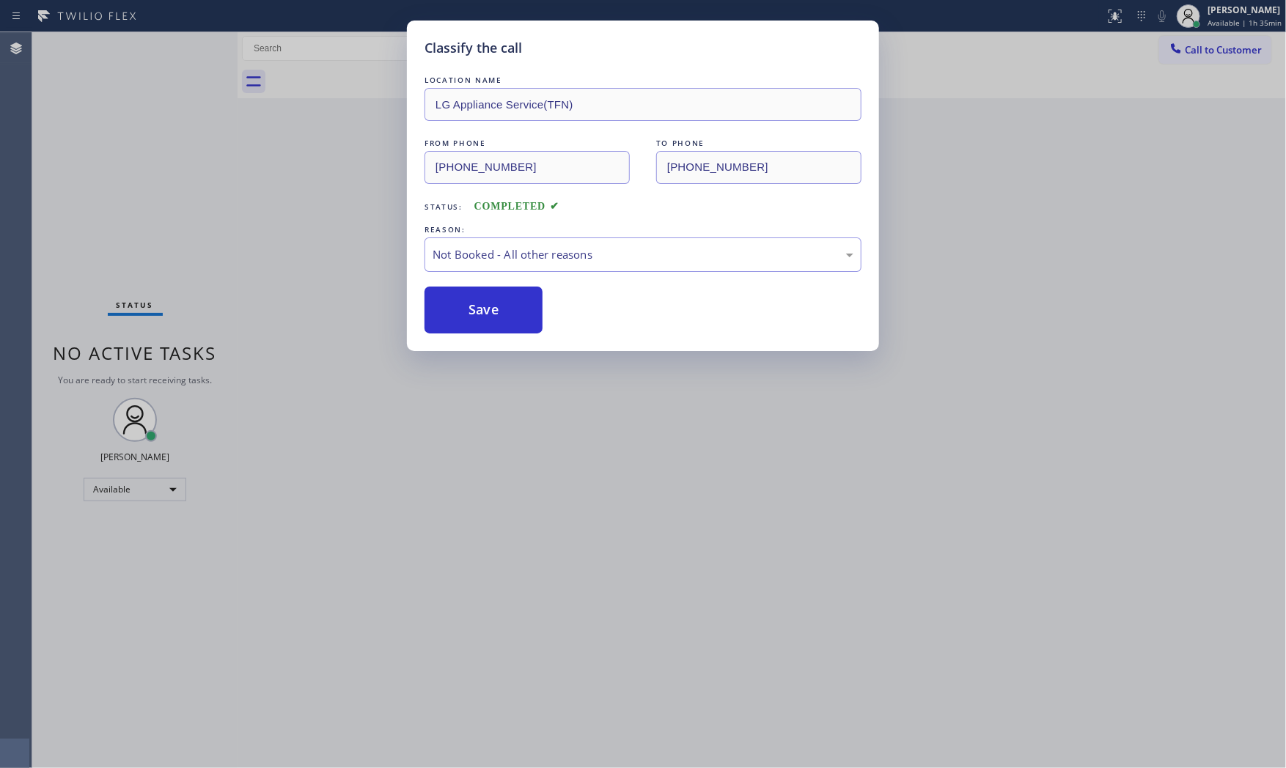
click at [475, 309] on button "Save" at bounding box center [484, 310] width 118 height 47
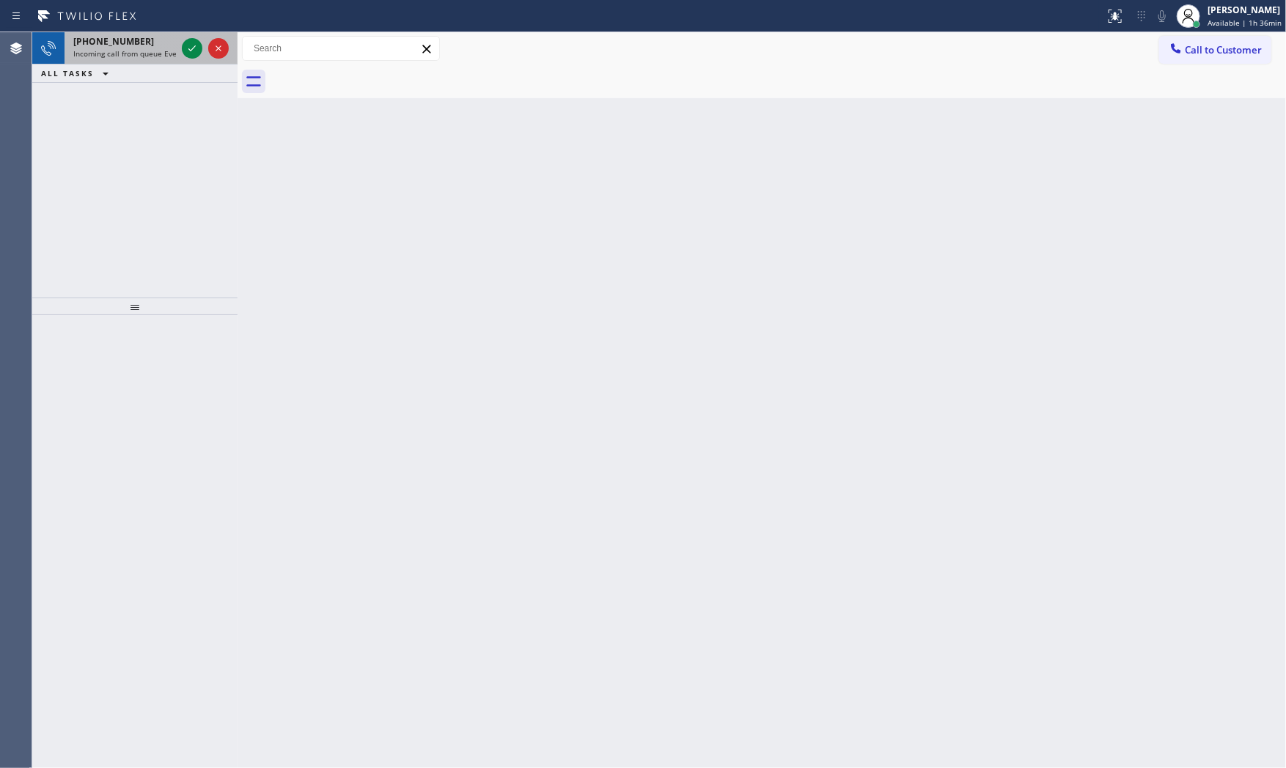
click at [148, 43] on div "[PHONE_NUMBER]" at bounding box center [124, 41] width 103 height 12
click at [198, 48] on icon at bounding box center [192, 49] width 18 height 18
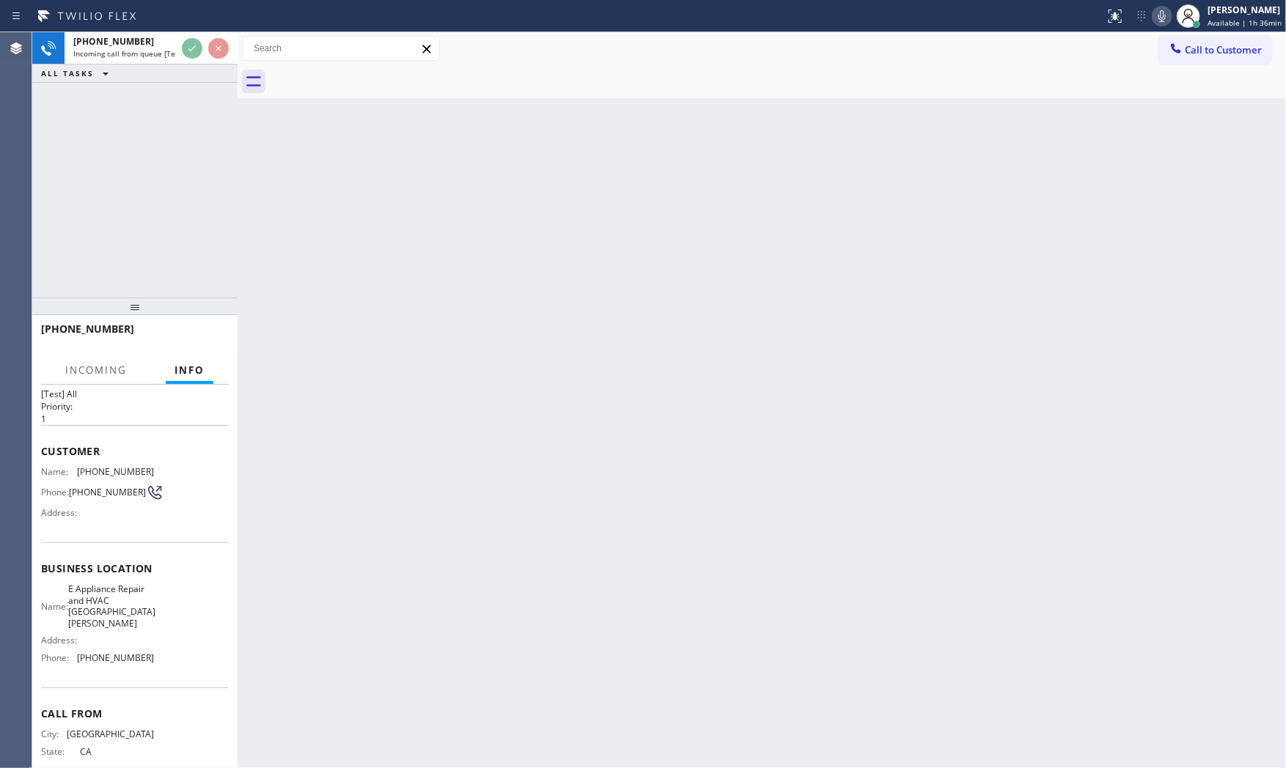
scroll to position [53, 0]
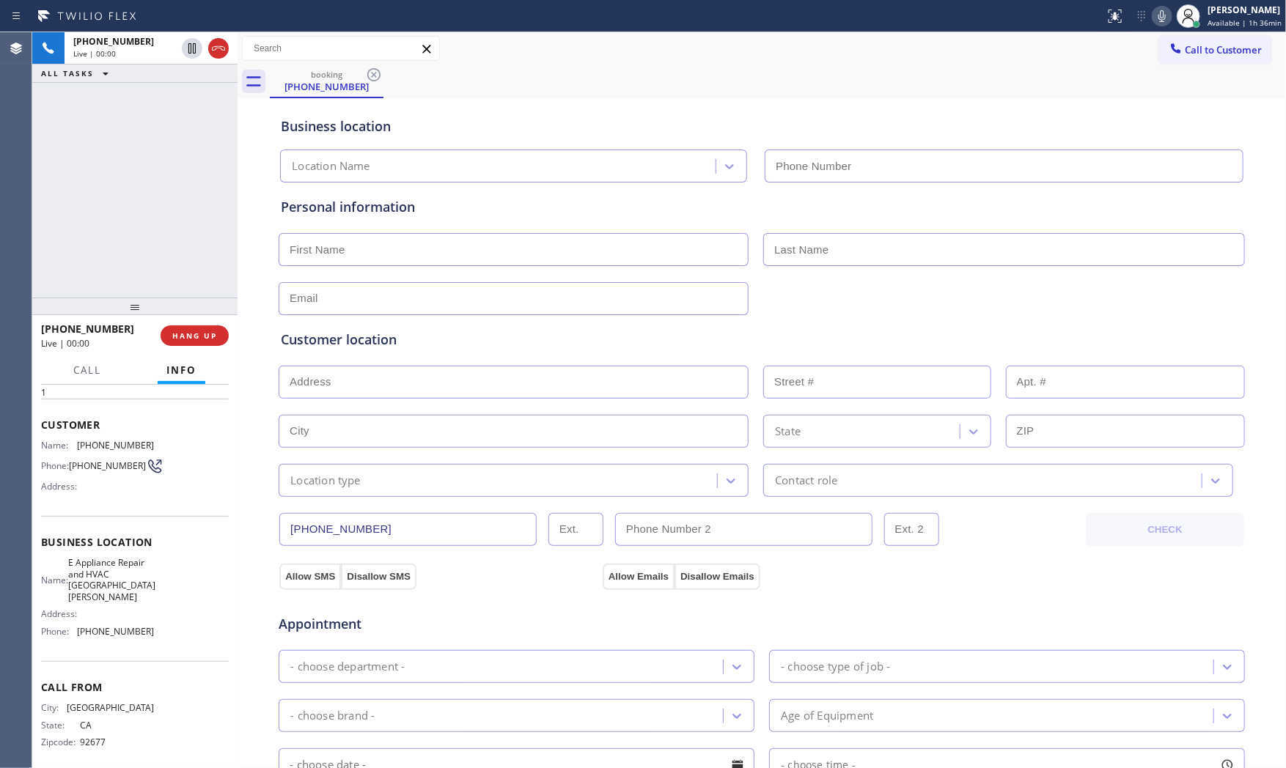
type input "[PHONE_NUMBER]"
click at [1153, 18] on icon at bounding box center [1162, 16] width 18 height 18
click at [1156, 12] on icon at bounding box center [1162, 16] width 18 height 18
click at [188, 334] on span "HANG UP" at bounding box center [194, 336] width 45 height 10
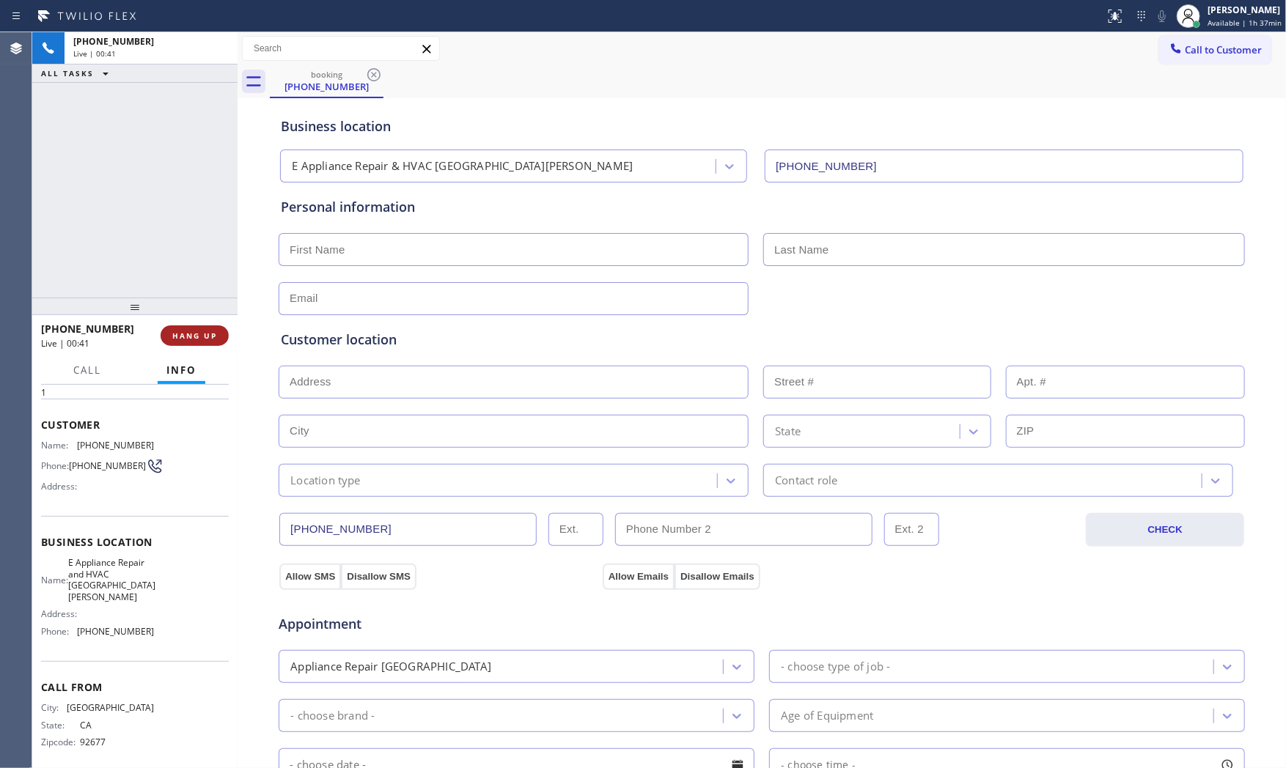
click at [188, 334] on span "HANG UP" at bounding box center [194, 336] width 45 height 10
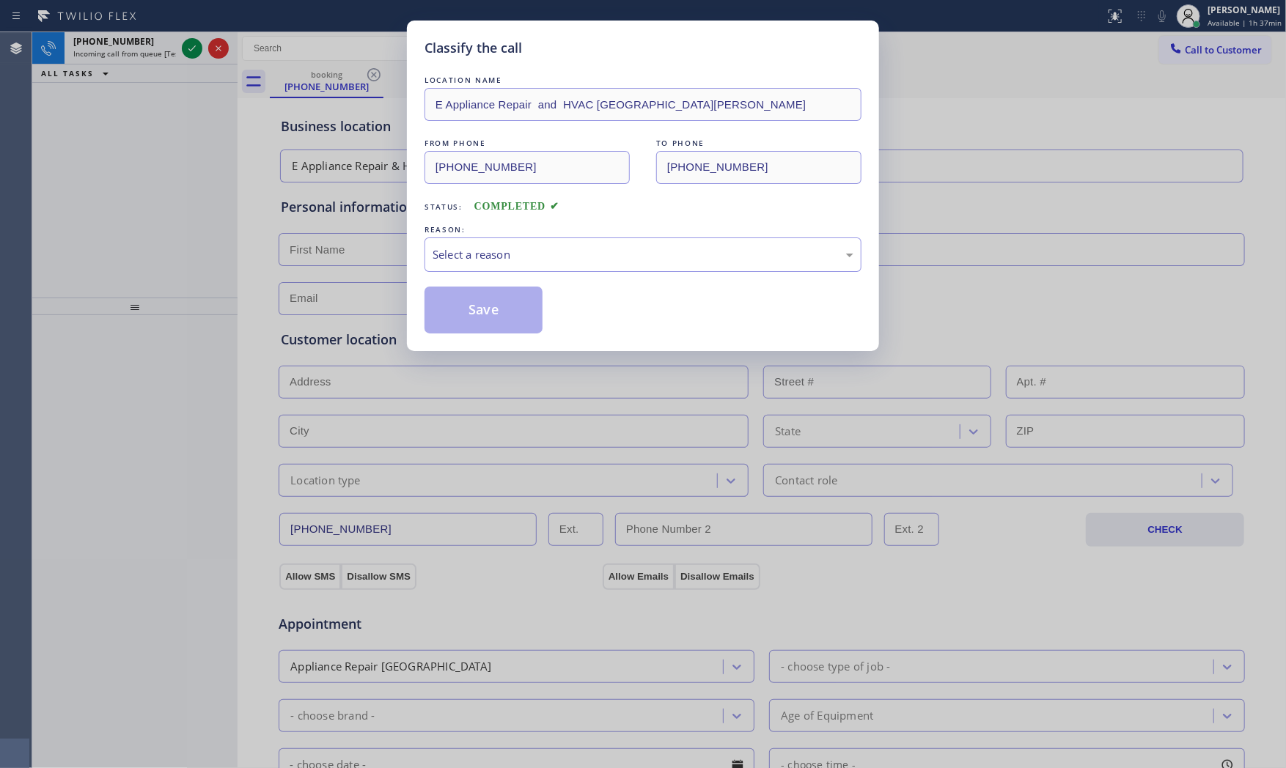
click at [568, 202] on div "LOCATION NAME E Appliance Repair and HVAC Santa [PERSON_NAME] FROM PHONE [PHONE…" at bounding box center [643, 203] width 437 height 261
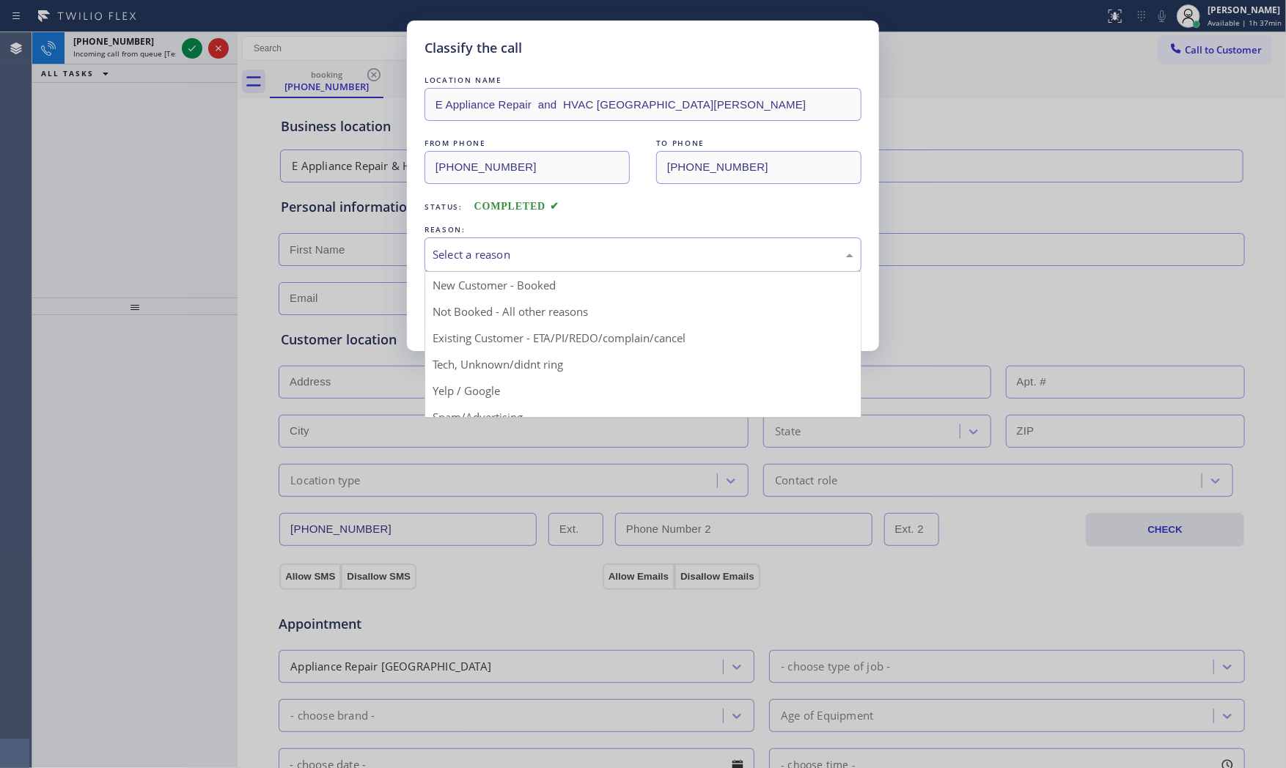
click at [572, 244] on div "Select a reason" at bounding box center [643, 255] width 437 height 34
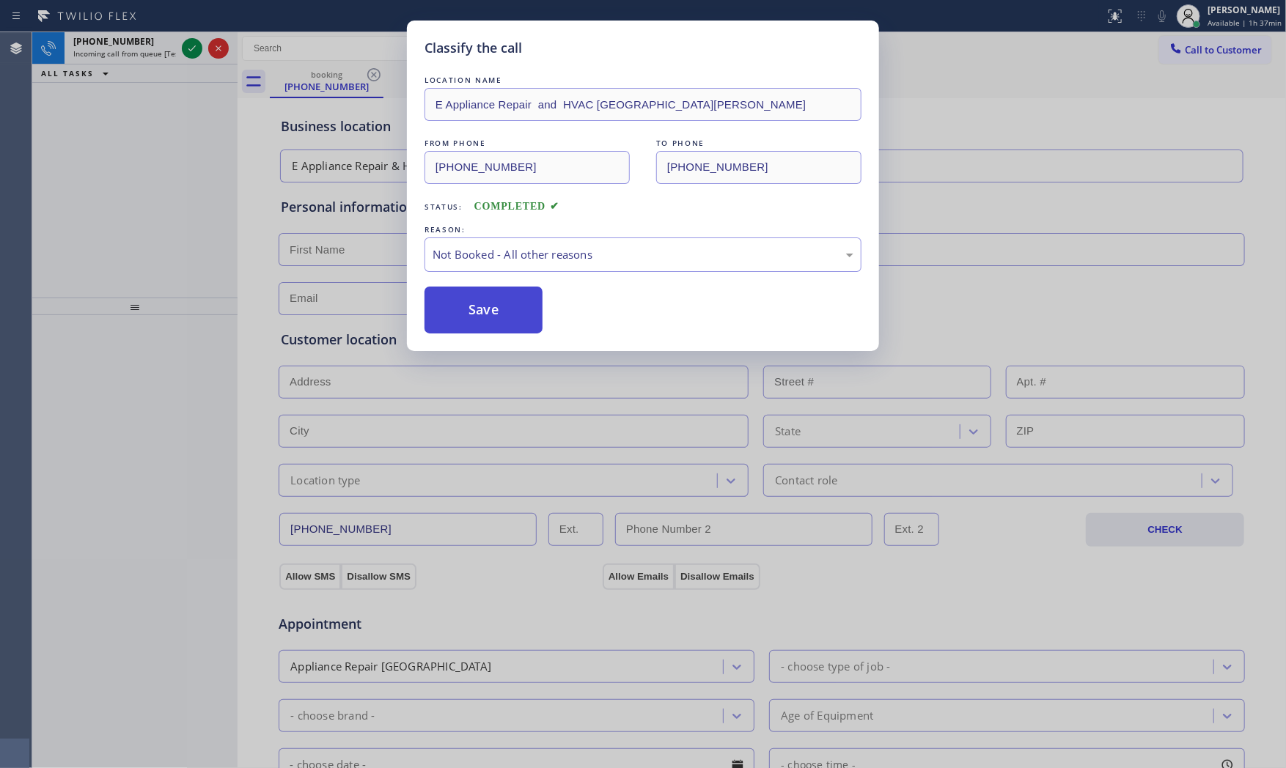
click at [528, 306] on button "Save" at bounding box center [484, 310] width 118 height 47
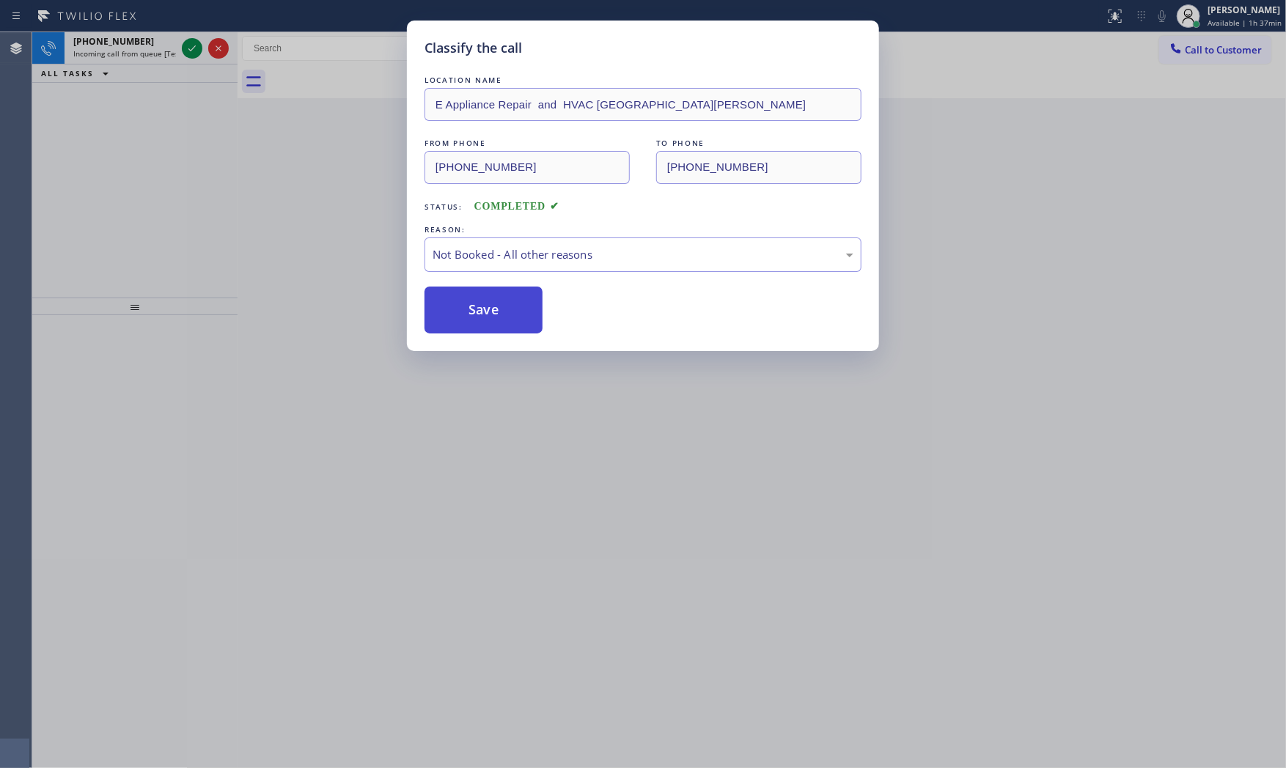
click at [528, 306] on button "Save" at bounding box center [484, 310] width 118 height 47
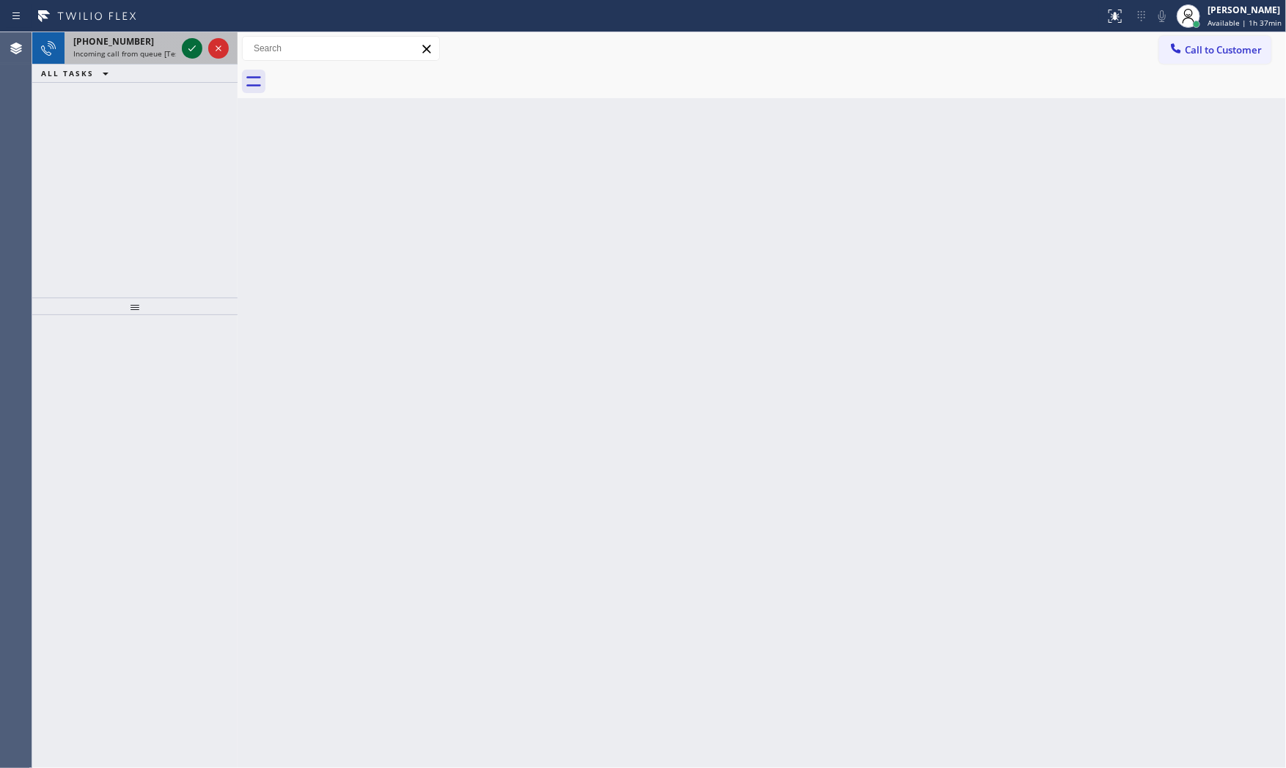
click at [184, 51] on icon at bounding box center [192, 49] width 18 height 18
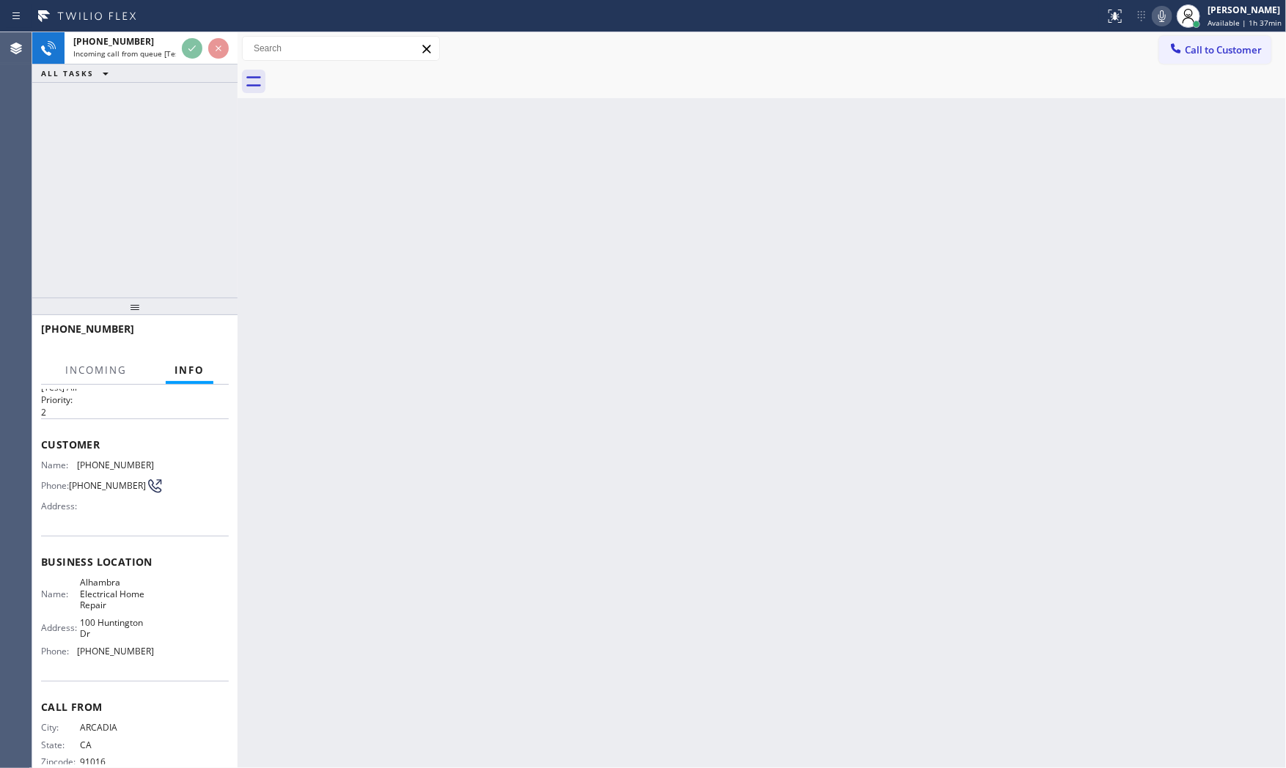
scroll to position [64, 0]
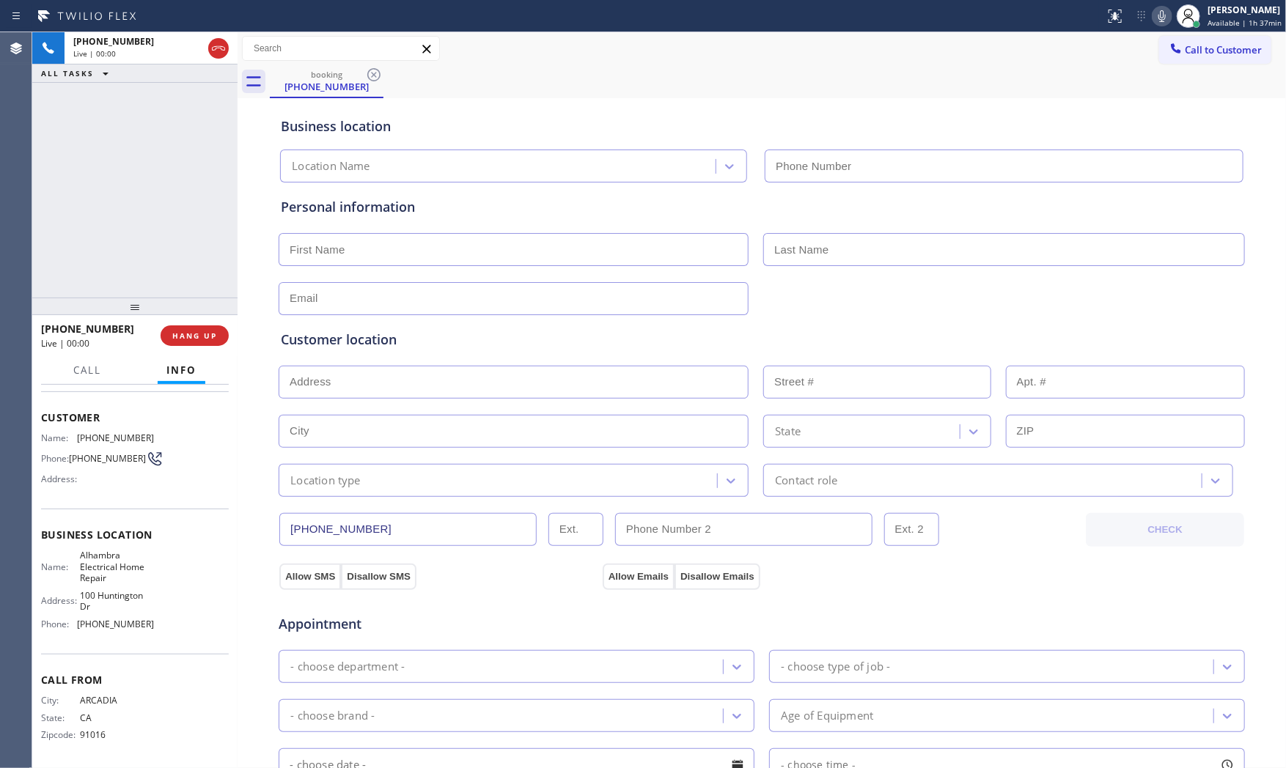
type input "[PHONE_NUMBER]"
click at [219, 327] on button "HANG UP" at bounding box center [195, 336] width 68 height 21
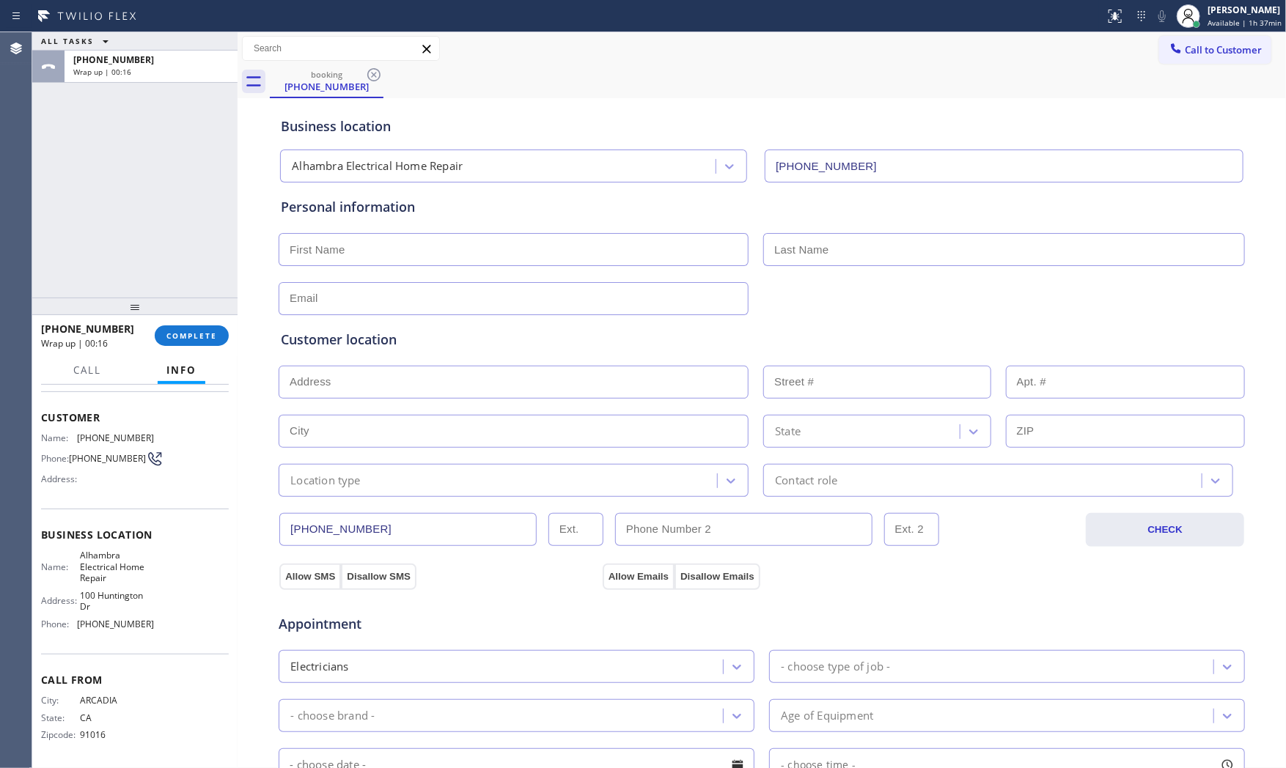
click at [136, 128] on div "ALL TASKS ALL TASKS ACTIVE TASKS TASKS IN WRAP UP [PHONE_NUMBER] Wrap up | 00:16" at bounding box center [134, 164] width 205 height 265
click at [143, 69] on div "Wrap up | 00:16" at bounding box center [150, 72] width 155 height 10
click at [205, 328] on button "COMPLETE" at bounding box center [192, 336] width 74 height 21
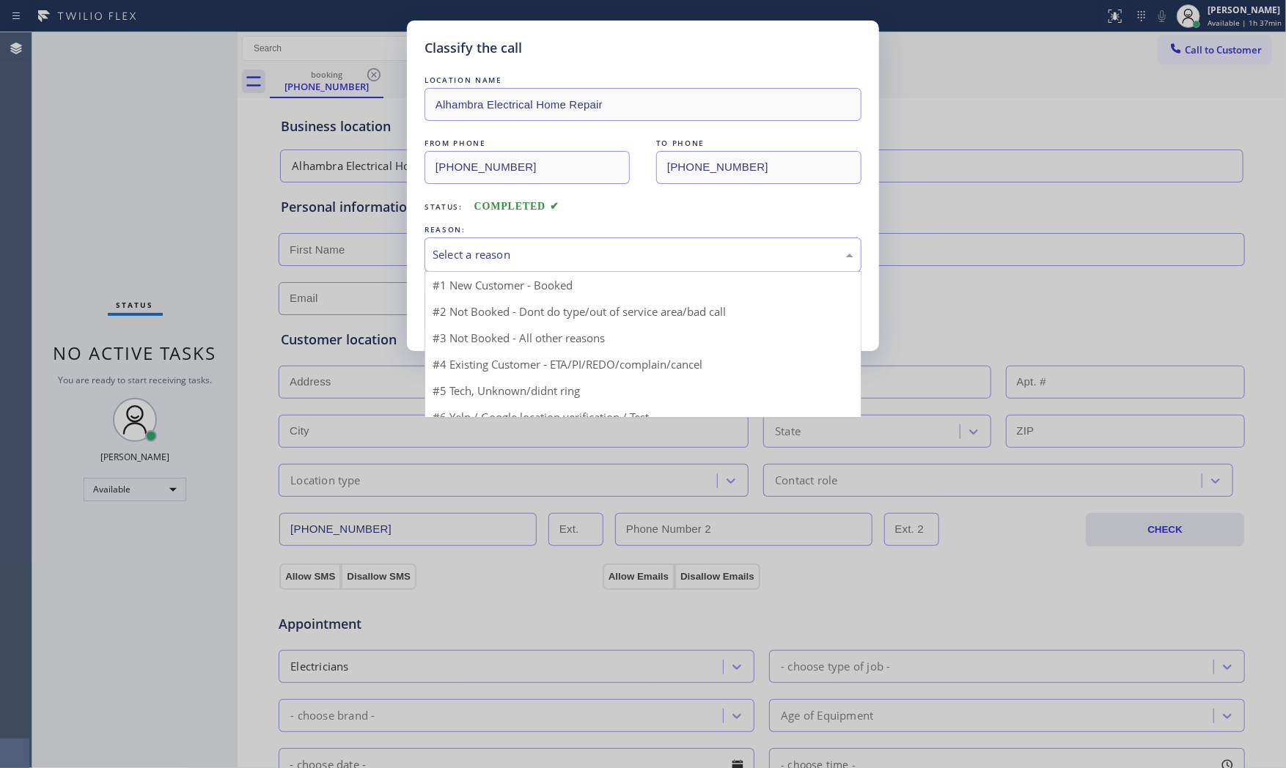
click at [455, 254] on div "Select a reason" at bounding box center [643, 254] width 421 height 17
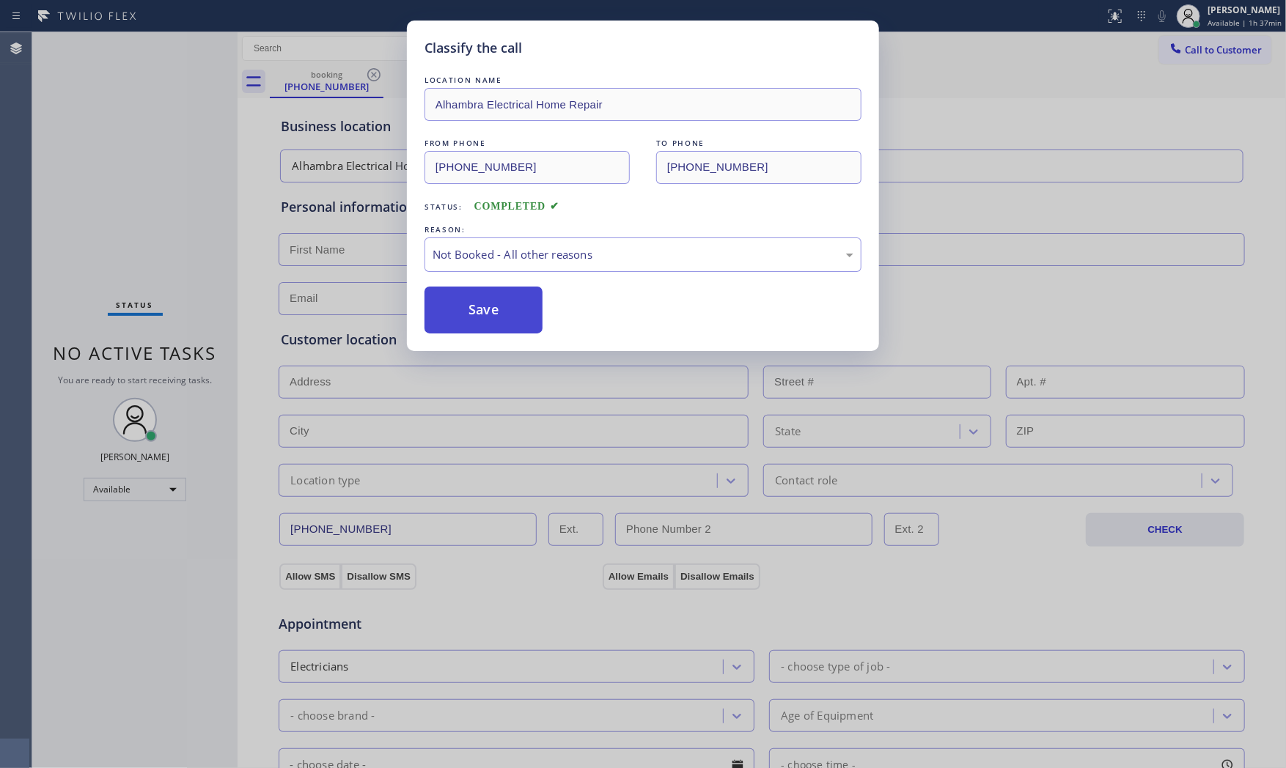
click at [463, 307] on button "Save" at bounding box center [484, 310] width 118 height 47
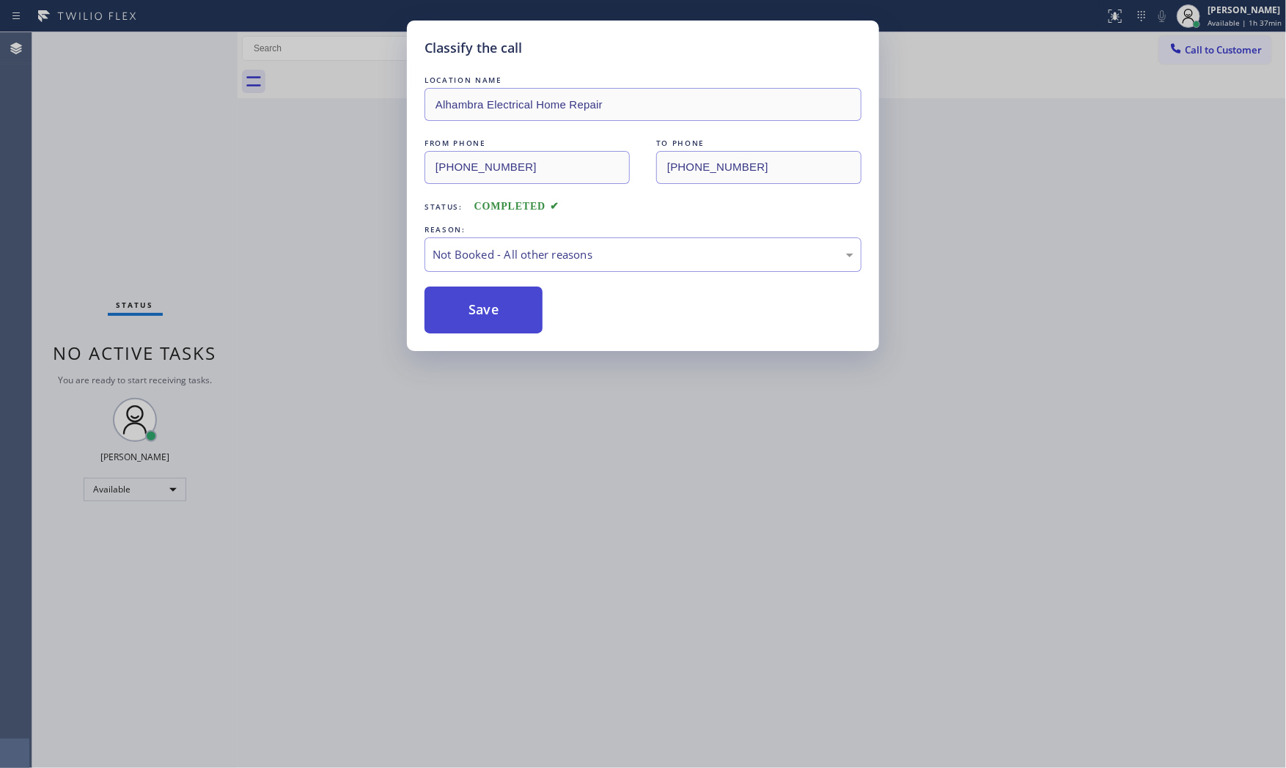
click at [463, 307] on button "Save" at bounding box center [484, 310] width 118 height 47
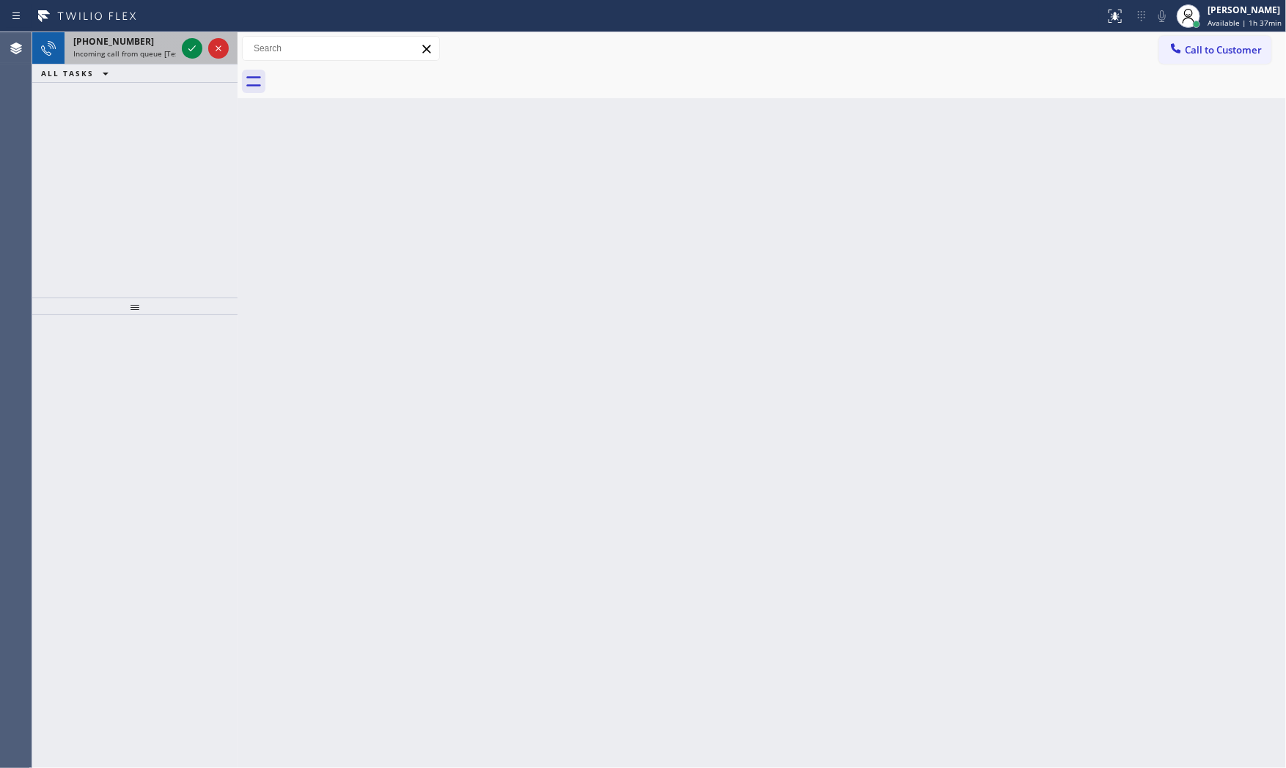
click at [149, 49] on span "Incoming call from queue [Test] All" at bounding box center [134, 53] width 122 height 10
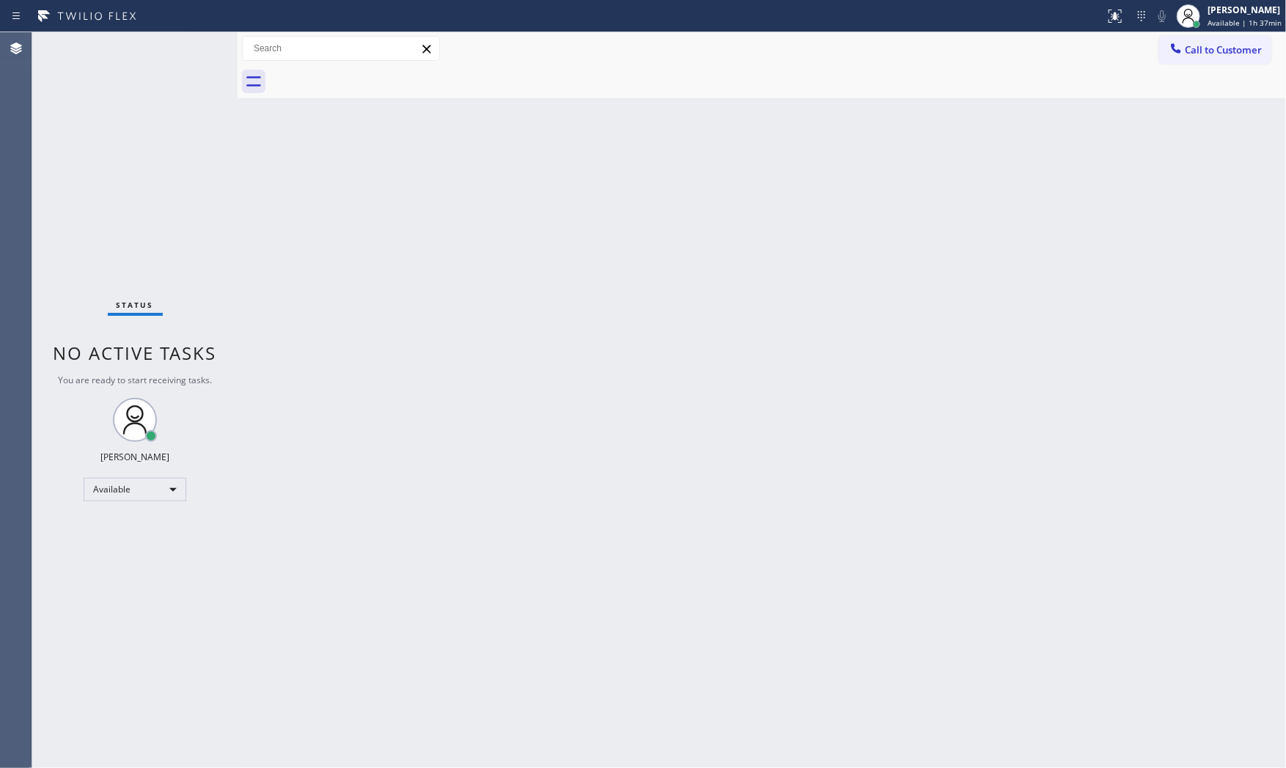
click at [150, 48] on div "Status No active tasks You are ready to start receiving tasks. [PERSON_NAME] Av…" at bounding box center [134, 400] width 205 height 736
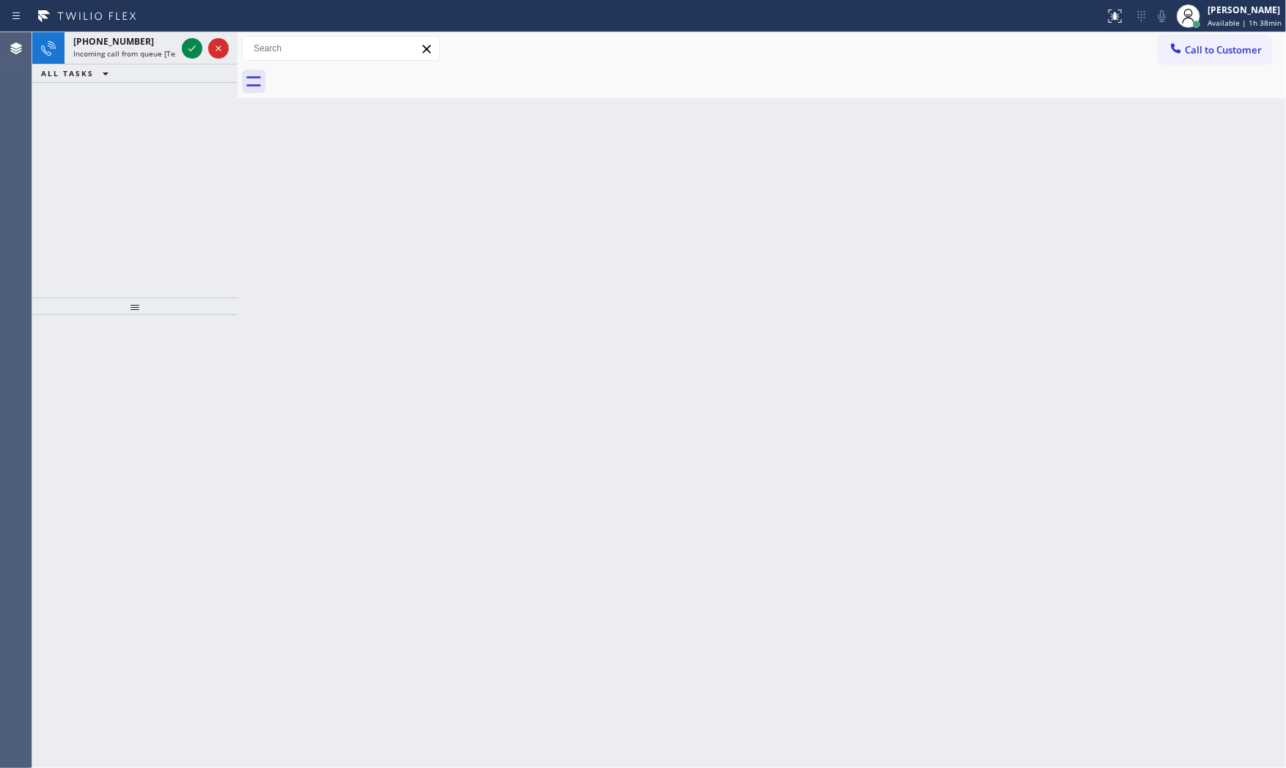
click at [158, 27] on div "Status report No issues detected If you experience an issue, please download th…" at bounding box center [643, 16] width 1286 height 32
click at [158, 37] on div "[PHONE_NUMBER]" at bounding box center [124, 41] width 103 height 12
click at [132, 29] on div "Status report No issues detected If you experience an issue, please download th…" at bounding box center [643, 16] width 1286 height 32
click at [150, 49] on span "Incoming call from queue [Test] All" at bounding box center [134, 53] width 122 height 10
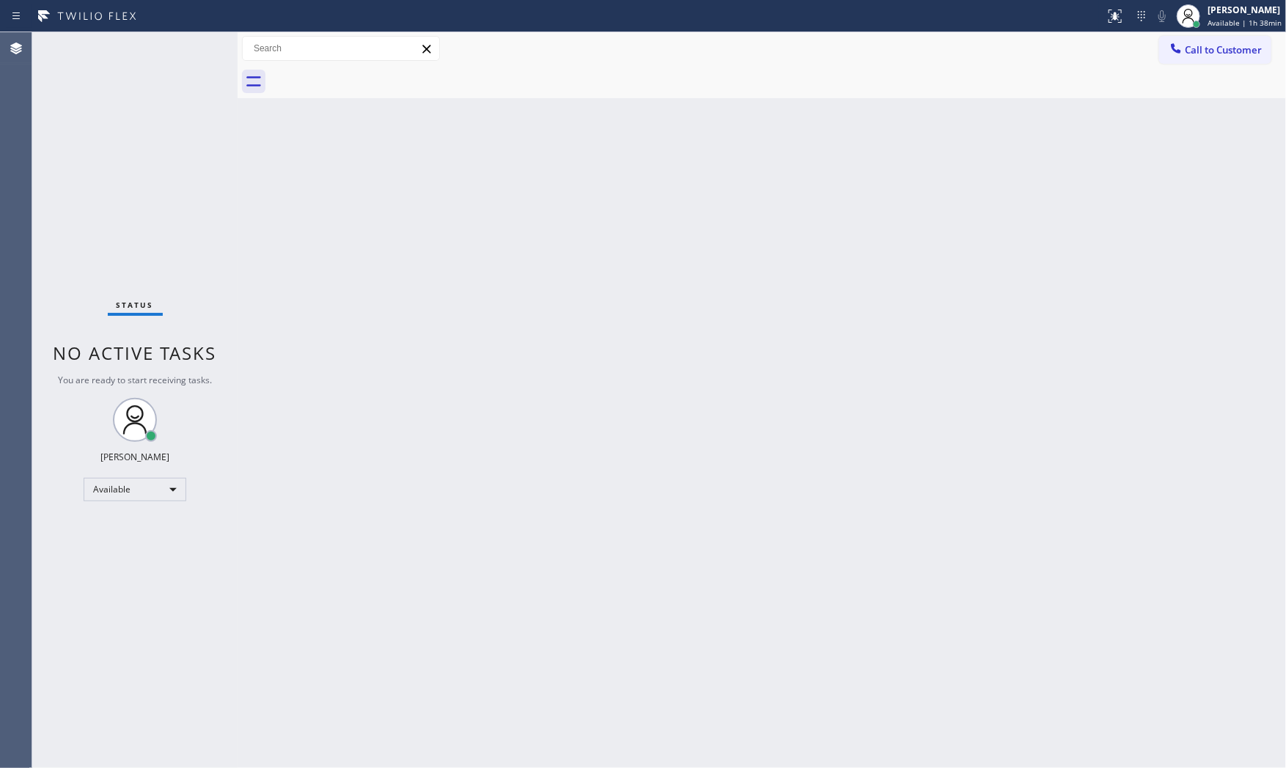
click at [186, 50] on div "Status No active tasks You are ready to start receiving tasks. [PERSON_NAME] Av…" at bounding box center [134, 400] width 205 height 736
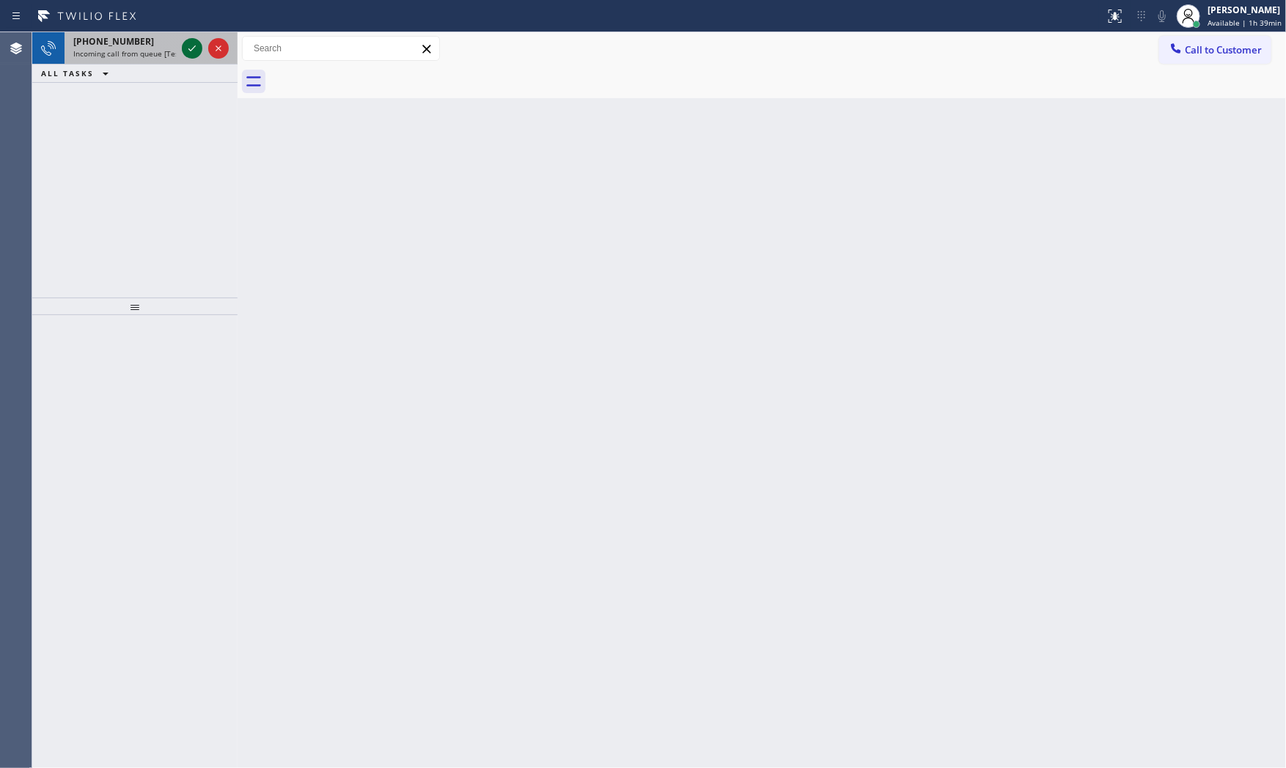
click at [188, 52] on icon at bounding box center [192, 49] width 18 height 18
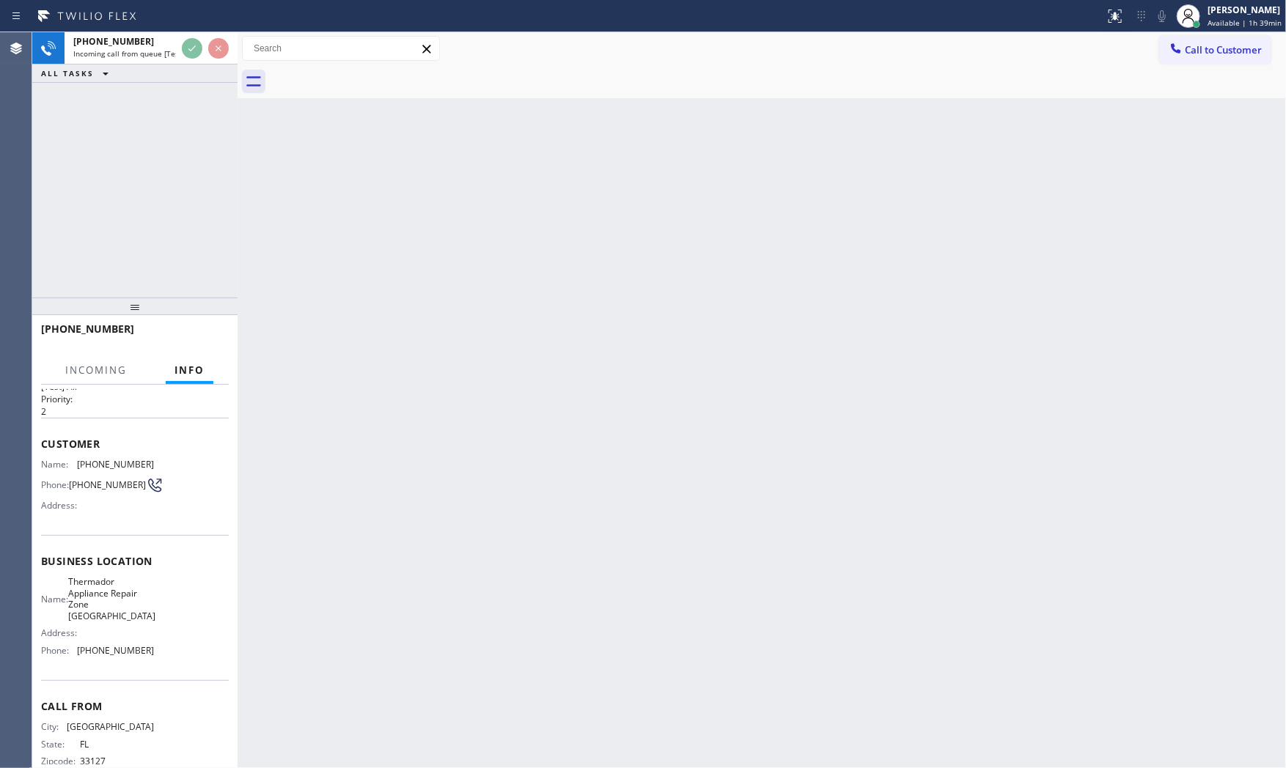
scroll to position [64, 0]
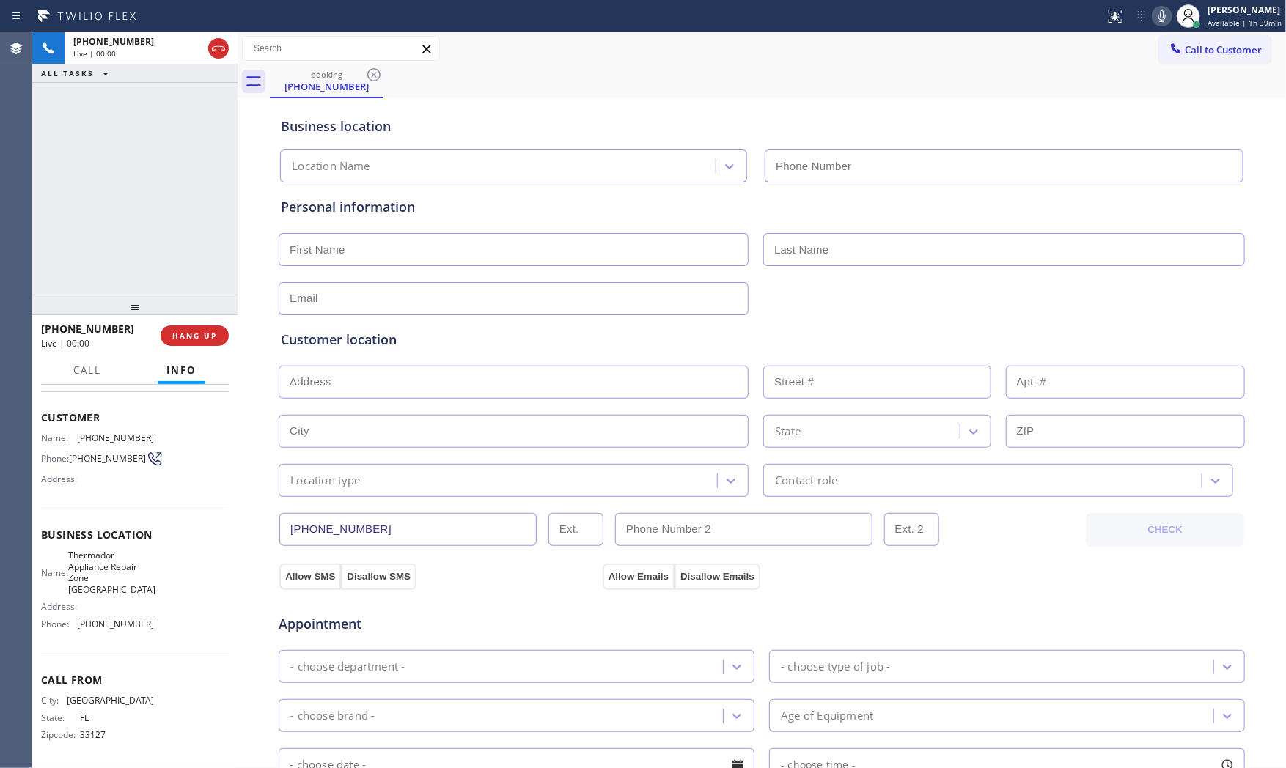
type input "[PHONE_NUMBER]"
click at [192, 333] on span "HANG UP" at bounding box center [194, 336] width 45 height 10
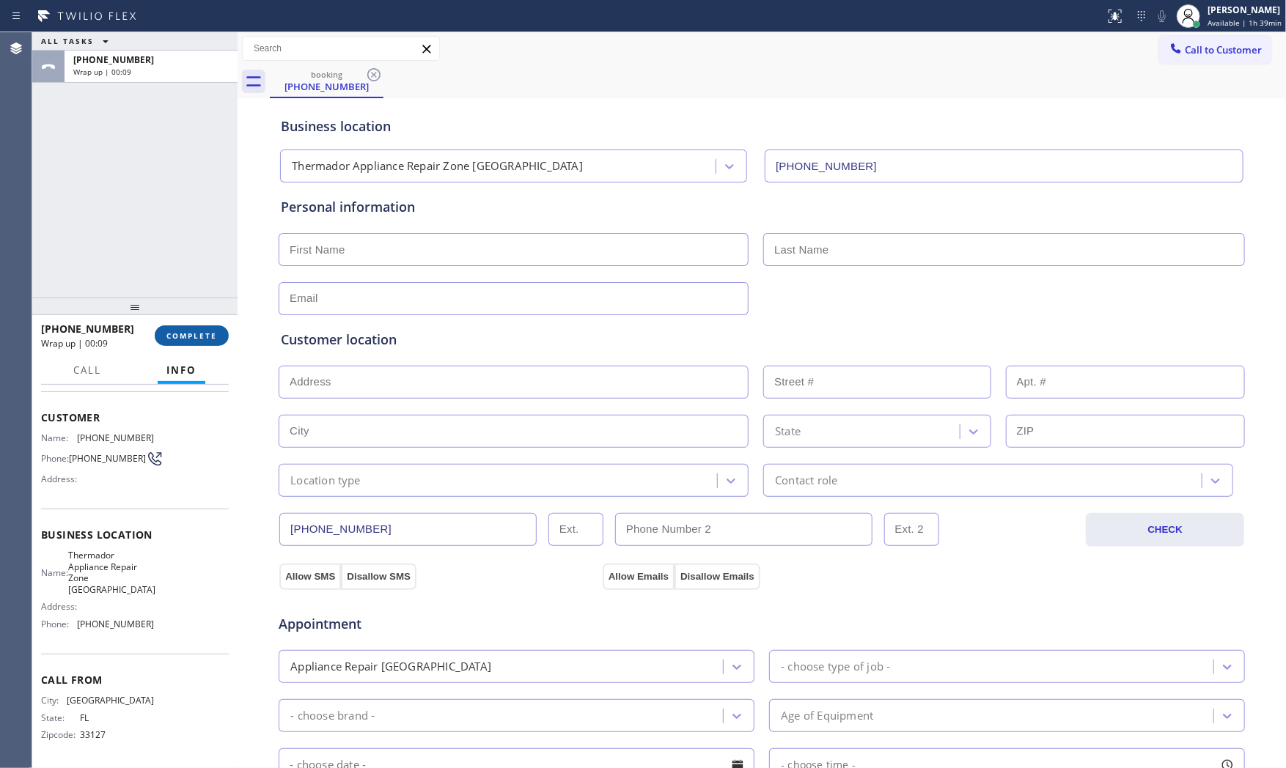
click at [192, 333] on span "COMPLETE" at bounding box center [191, 336] width 51 height 10
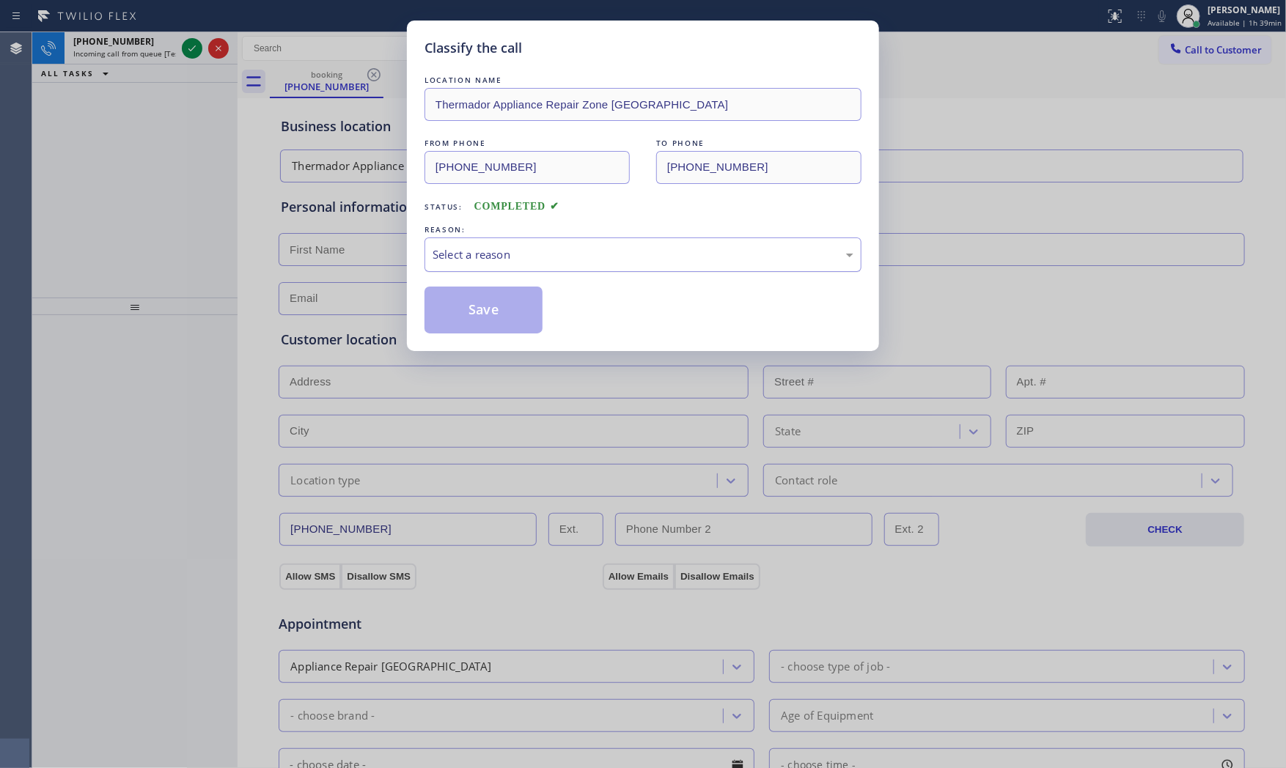
click at [514, 259] on div "Select a reason" at bounding box center [643, 254] width 421 height 17
click at [490, 304] on button "Save" at bounding box center [484, 310] width 118 height 47
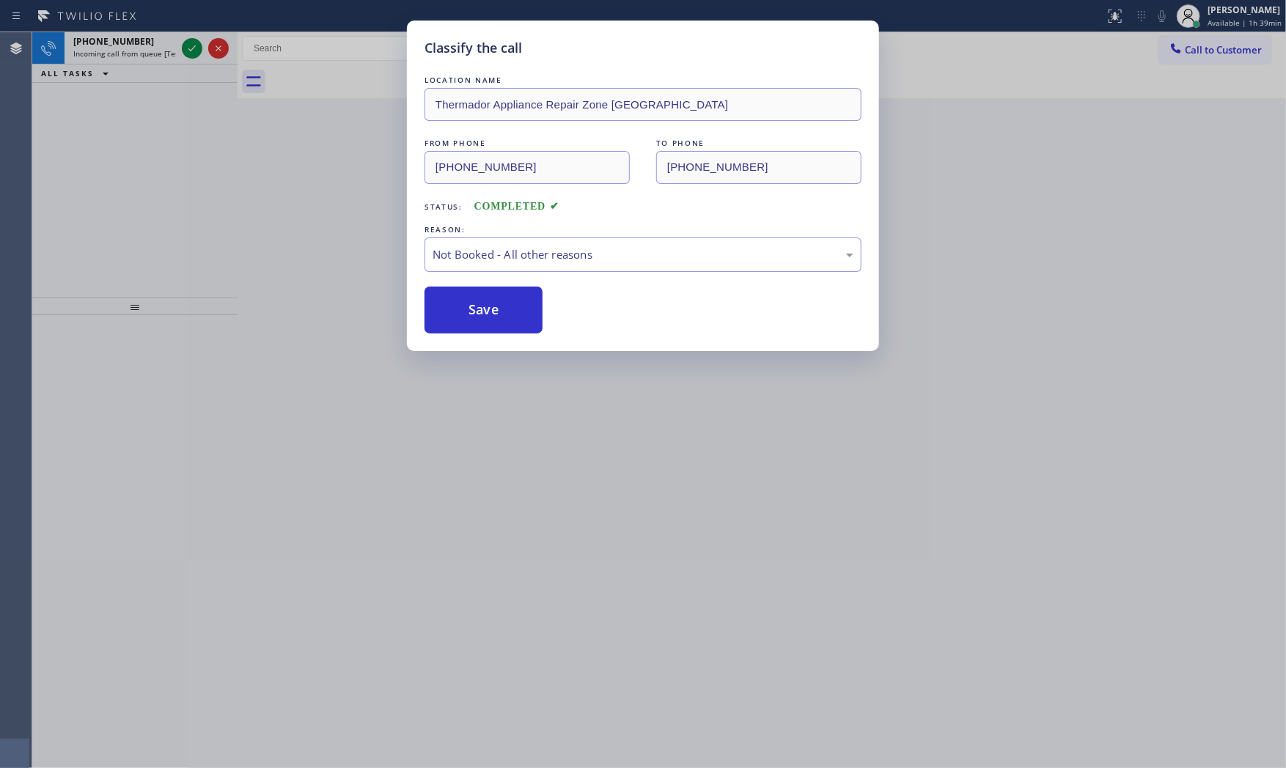
click at [490, 304] on button "Save" at bounding box center [484, 310] width 118 height 47
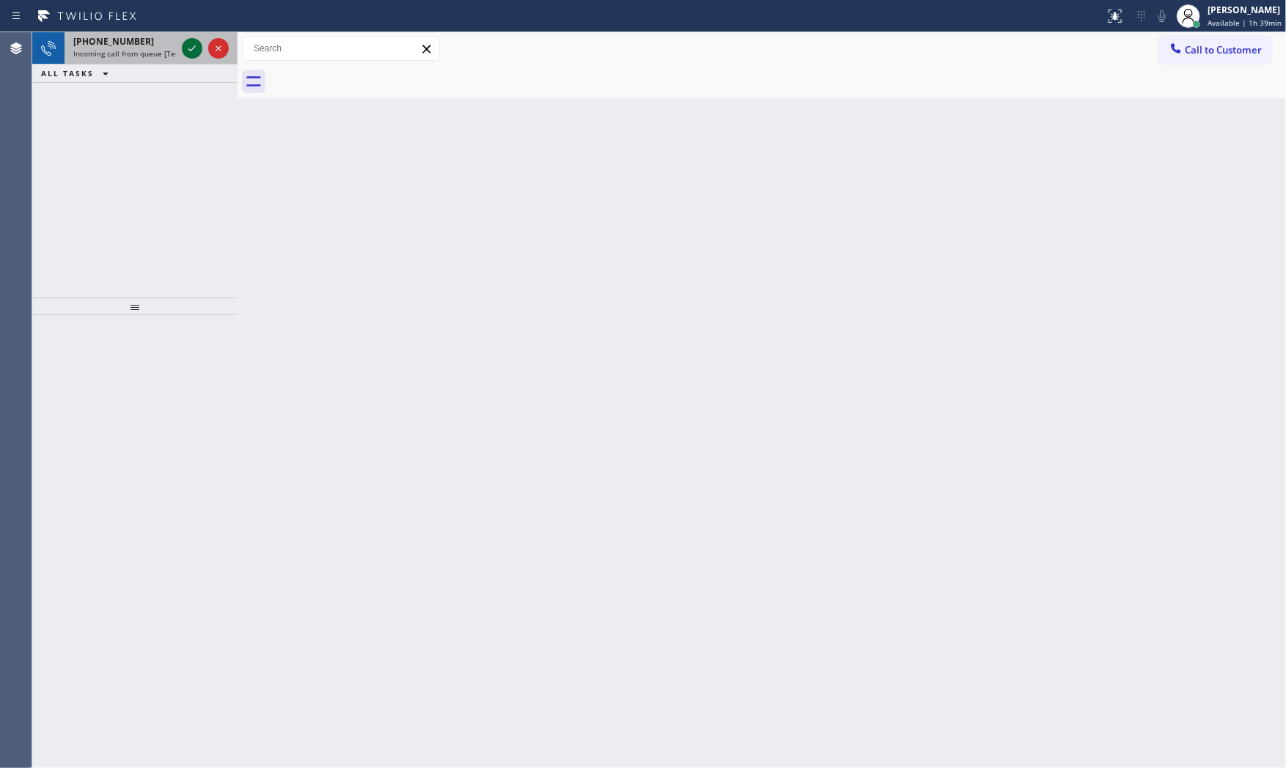
click at [191, 50] on icon at bounding box center [192, 49] width 18 height 18
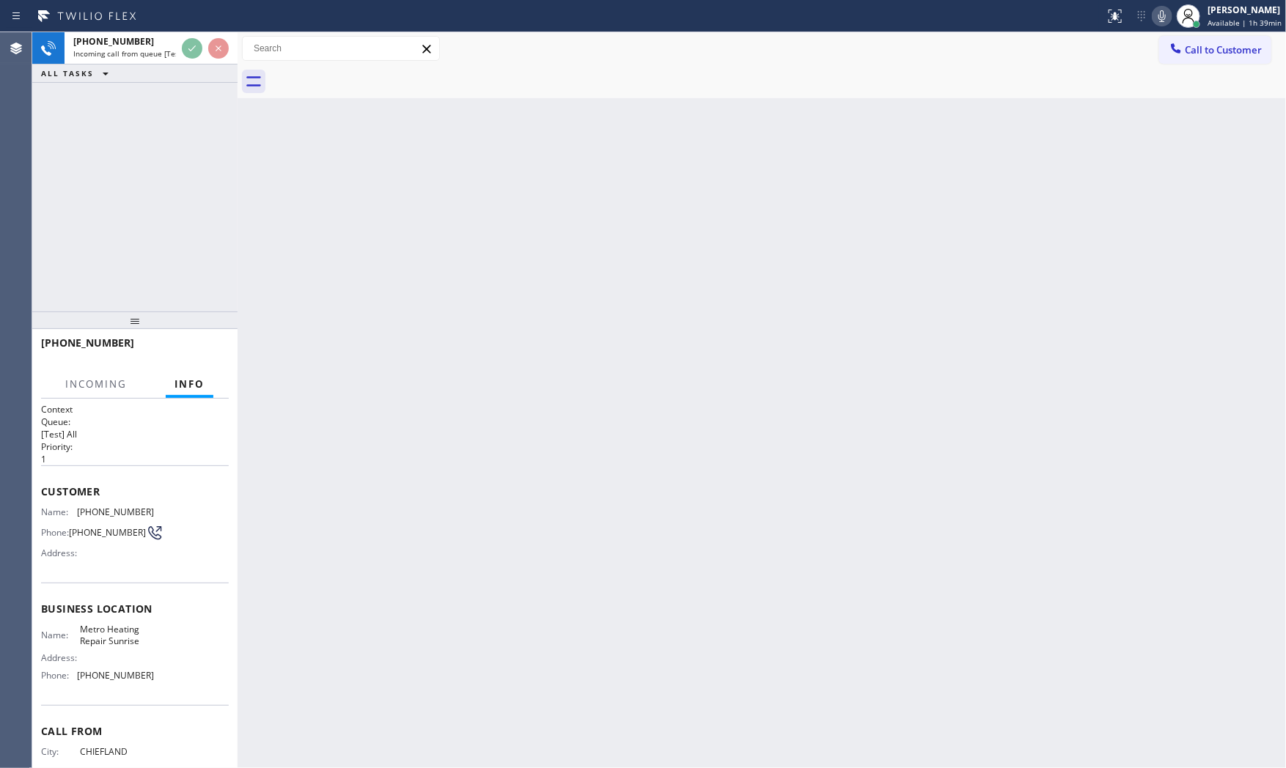
drag, startPoint x: 221, startPoint y: 310, endPoint x: 232, endPoint y: 324, distance: 18.2
click at [232, 324] on div at bounding box center [134, 321] width 205 height 18
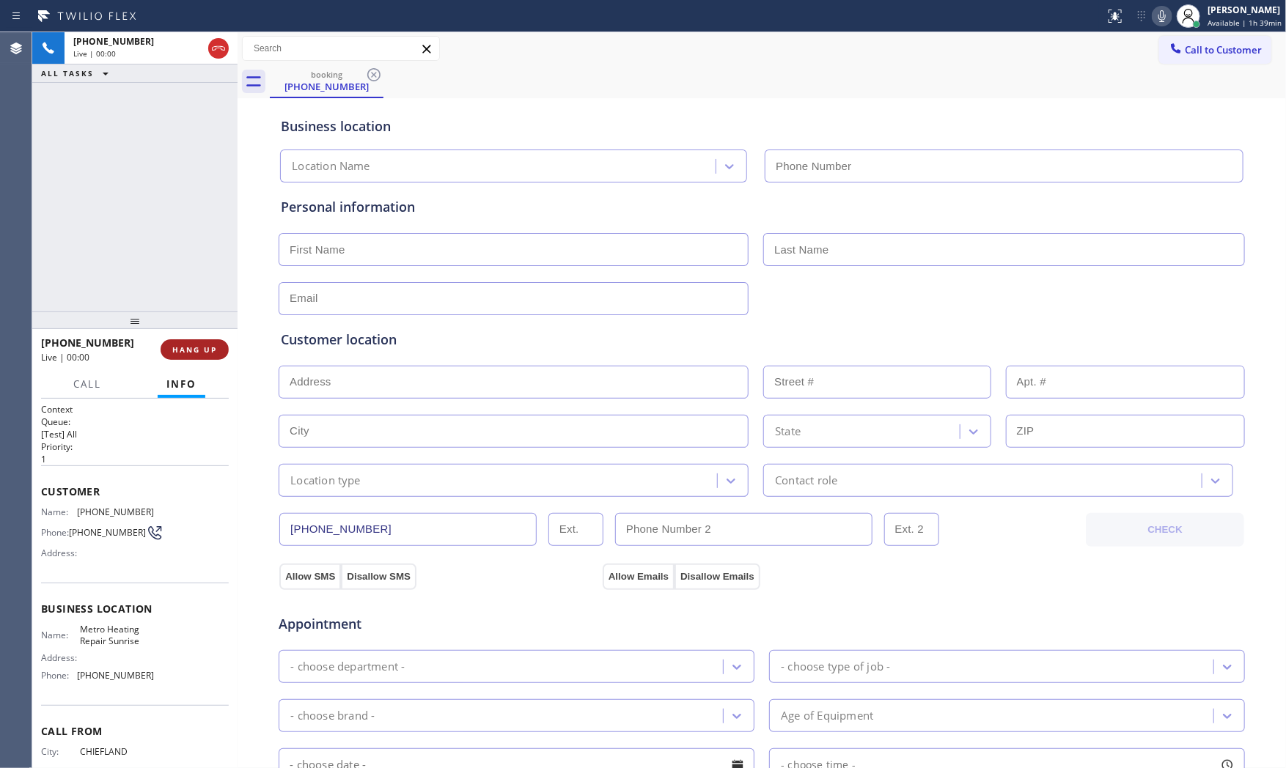
click at [216, 352] on span "HANG UP" at bounding box center [194, 350] width 45 height 10
type input "[PHONE_NUMBER]"
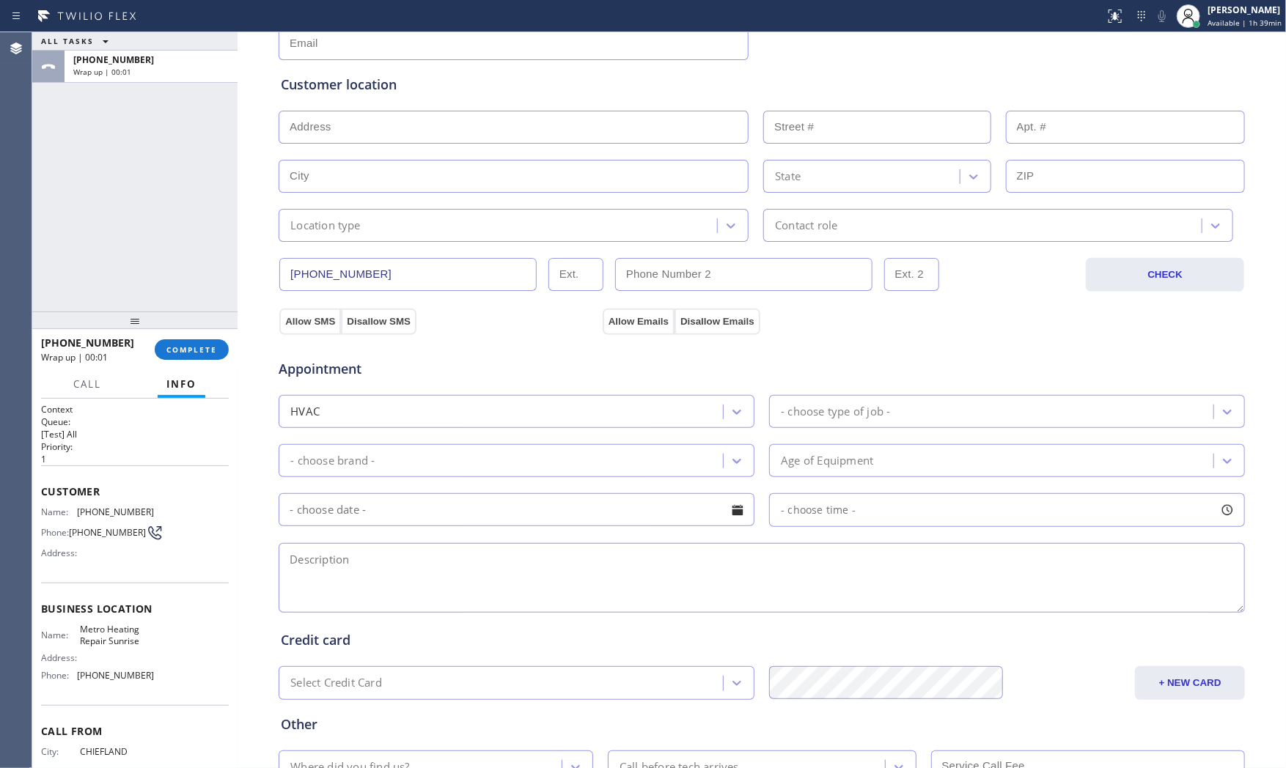
scroll to position [367, 0]
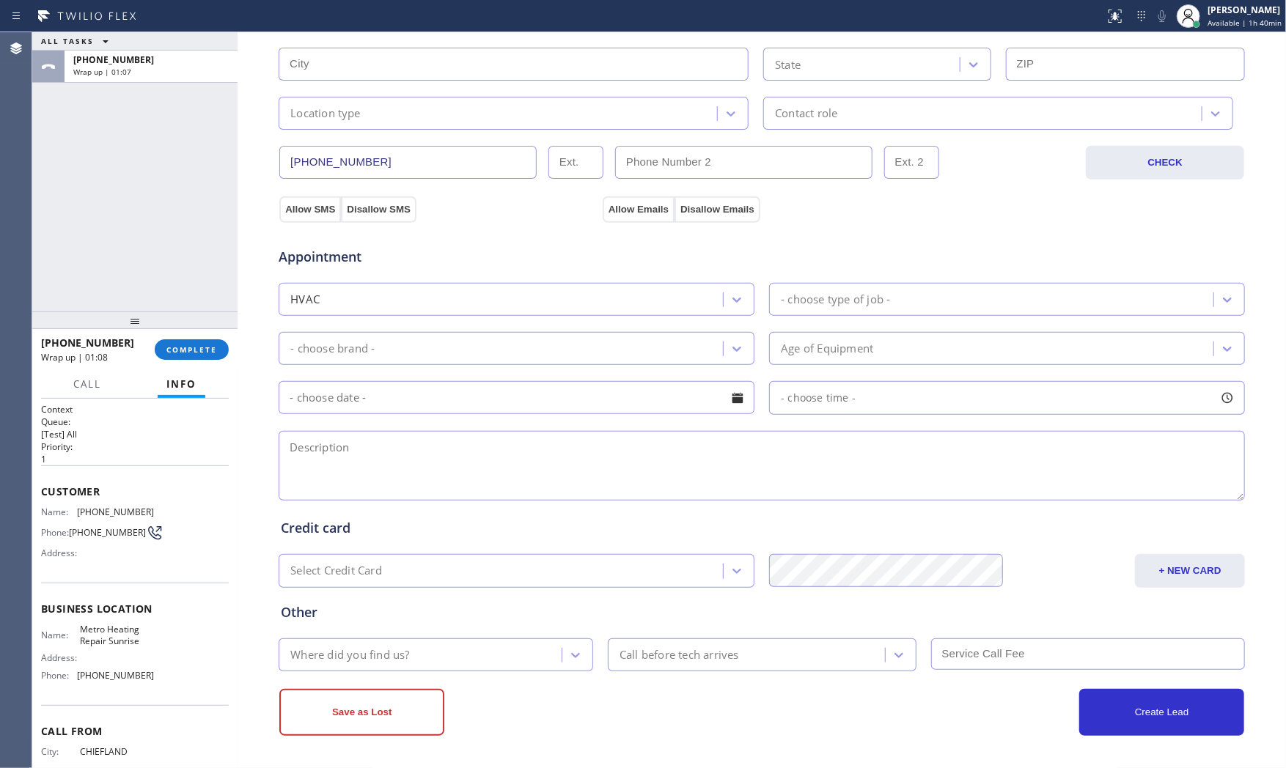
click at [367, 38] on div "Customer location >> ADD NEW ADDRESS << + NEW ADDRESS State Location type Conta…" at bounding box center [762, 46] width 962 height 167
click at [198, 349] on span "COMPLETE" at bounding box center [191, 350] width 51 height 10
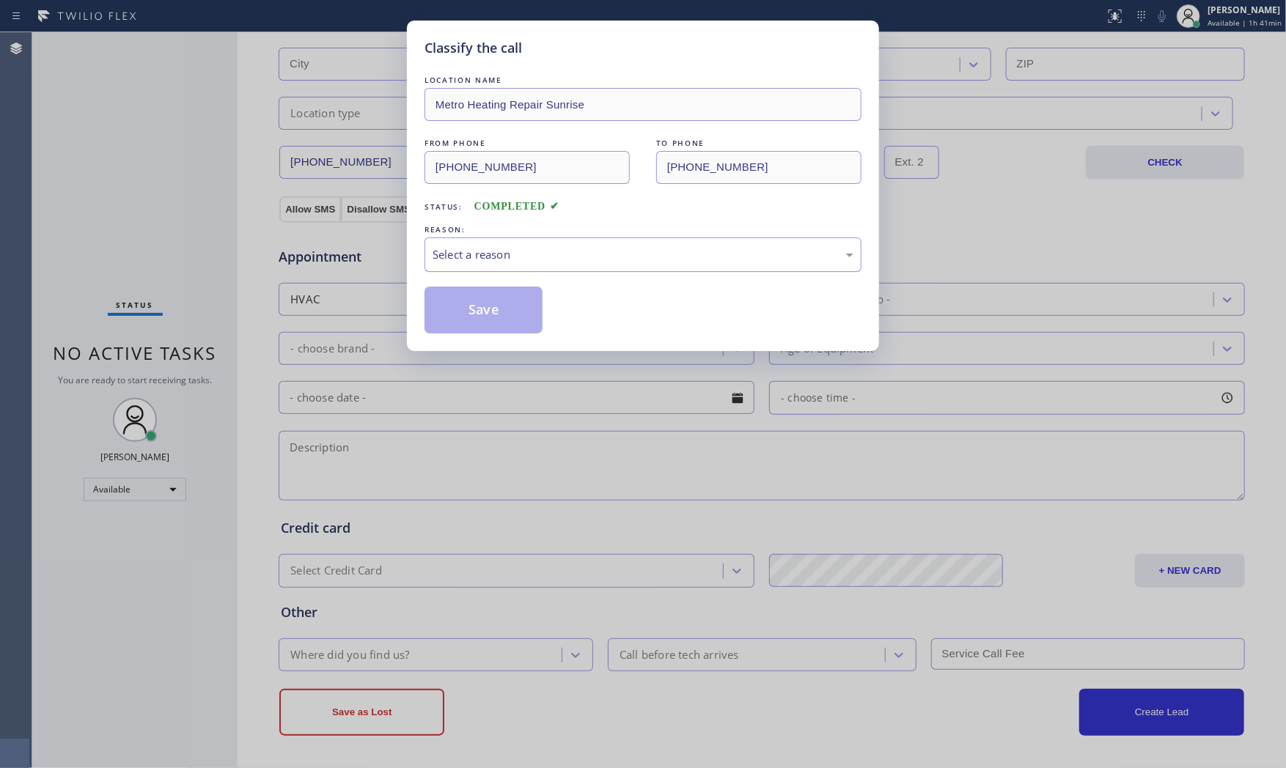
click at [471, 260] on div "Select a reason" at bounding box center [643, 254] width 421 height 17
click at [472, 311] on button "Save" at bounding box center [484, 310] width 118 height 47
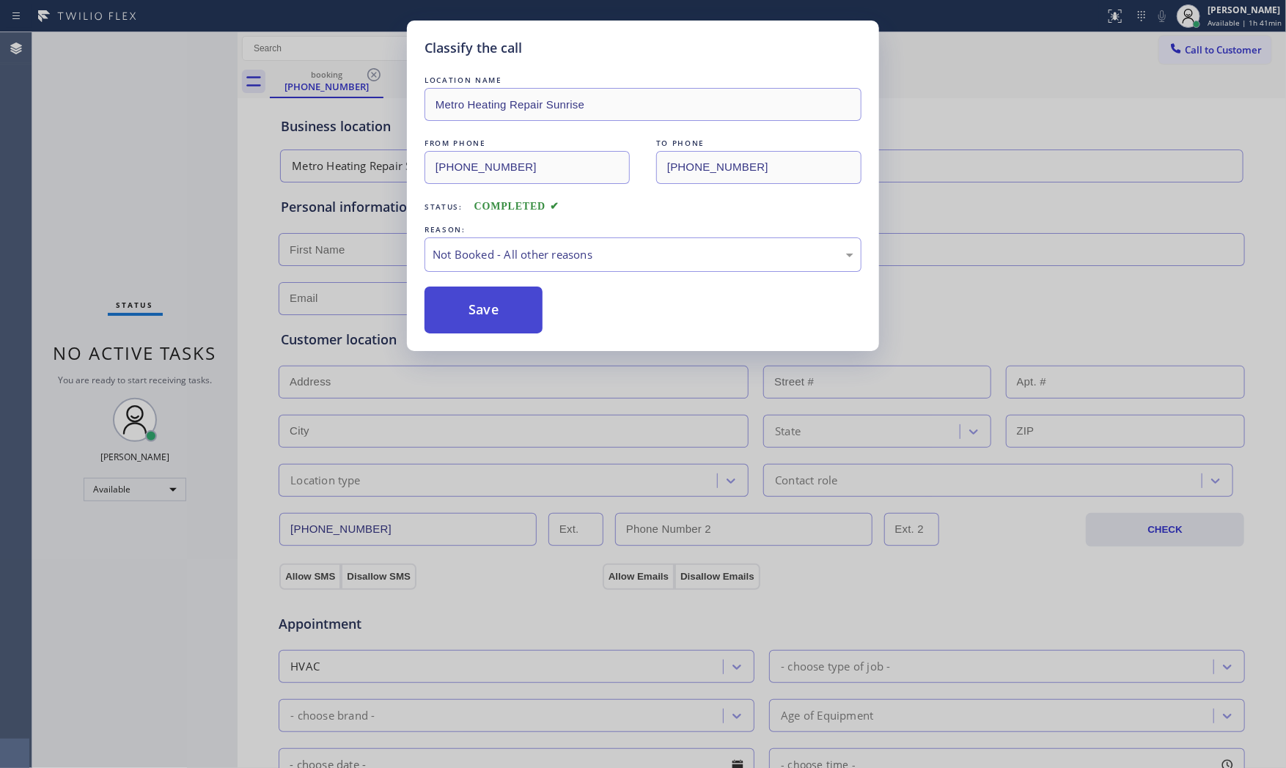
click at [473, 311] on button "Save" at bounding box center [484, 310] width 118 height 47
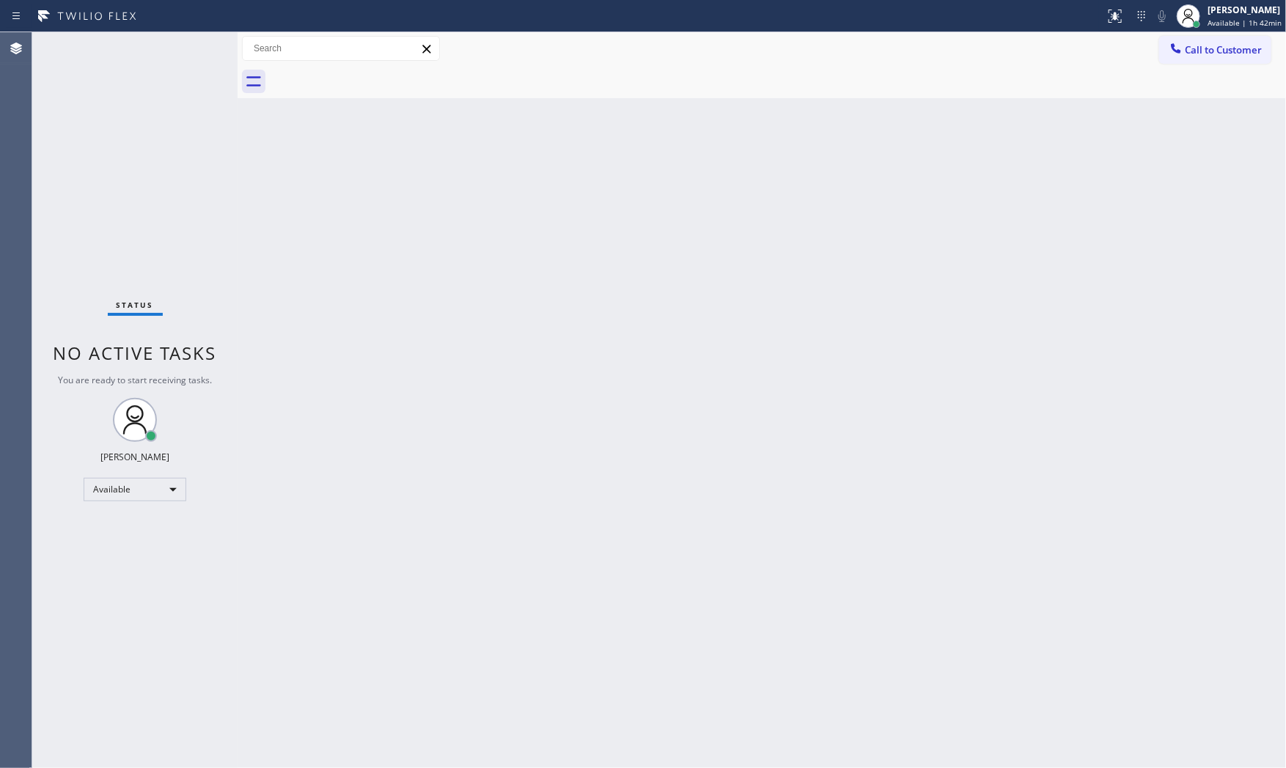
click at [188, 43] on div "Status No active tasks You are ready to start receiving tasks. [PERSON_NAME] Av…" at bounding box center [134, 400] width 205 height 736
click at [187, 49] on div "Status No active tasks You are ready to start receiving tasks. [PERSON_NAME] Av…" at bounding box center [134, 400] width 205 height 736
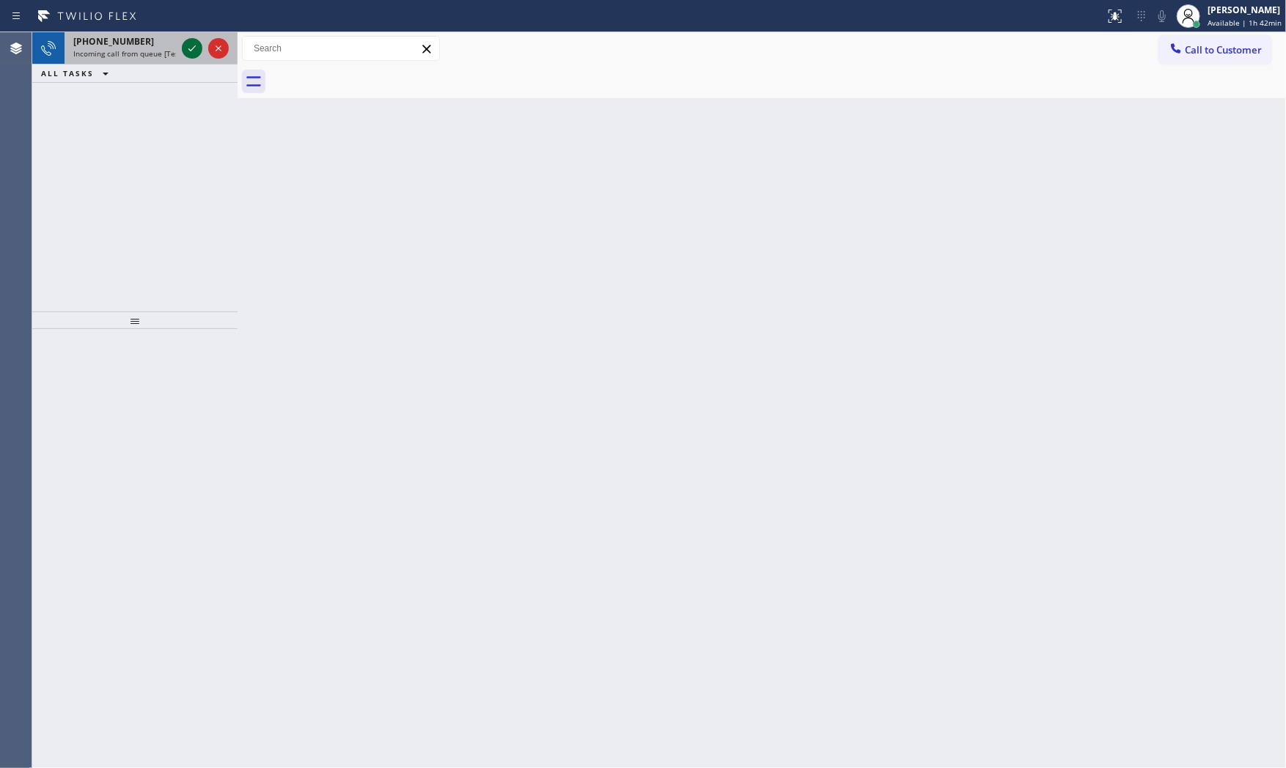
click at [186, 50] on icon at bounding box center [192, 49] width 18 height 18
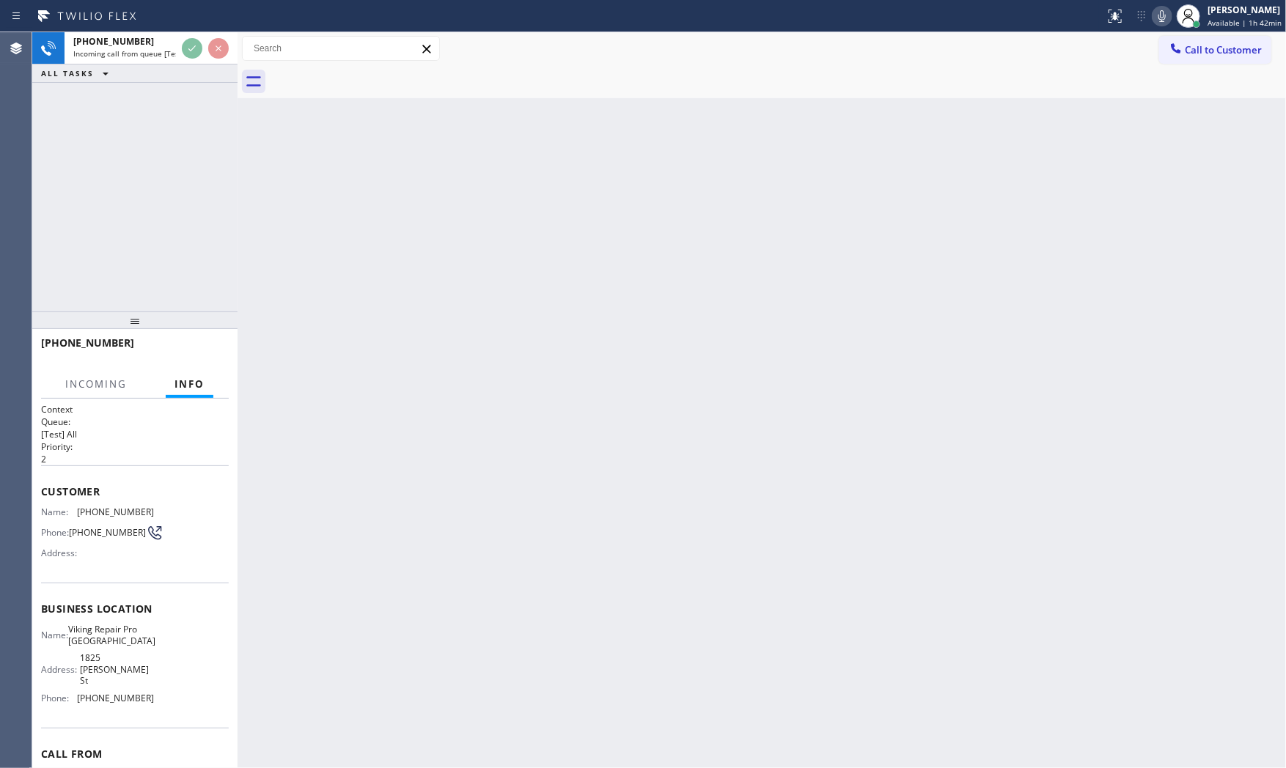
scroll to position [67, 0]
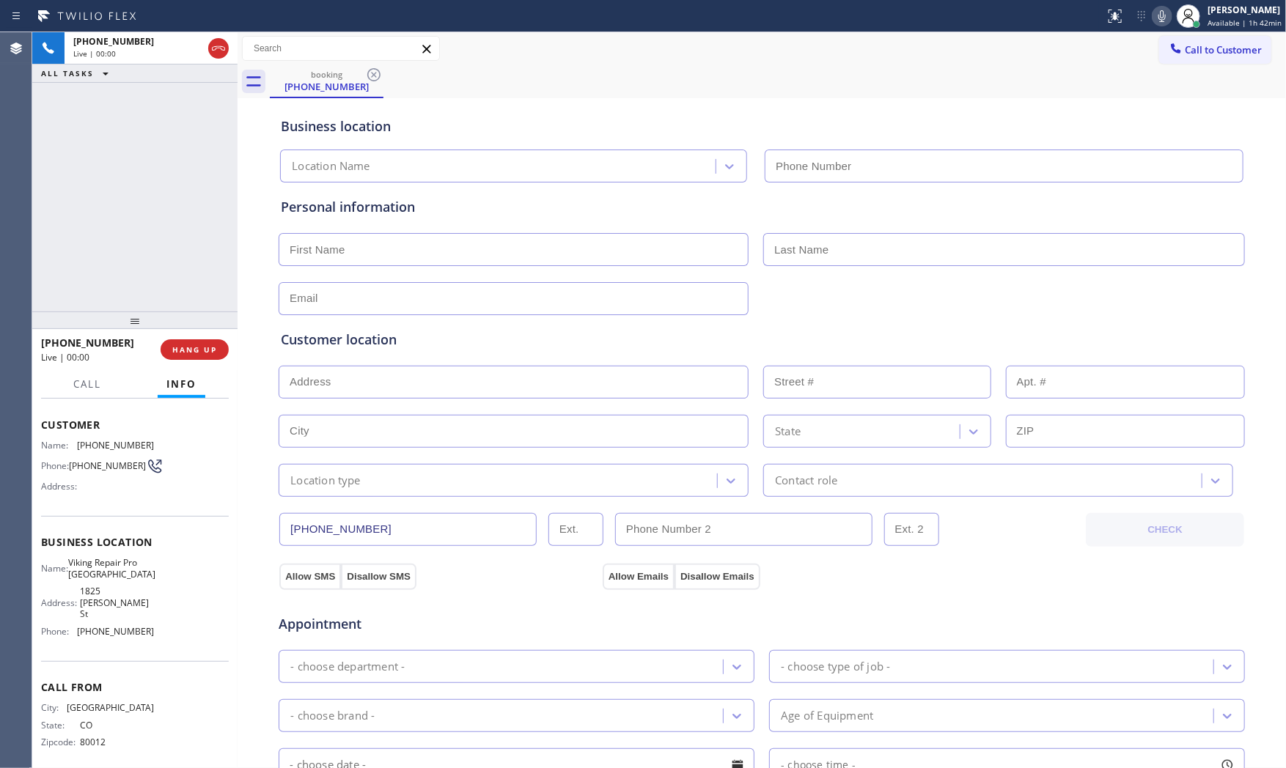
type input "[PHONE_NUMBER]"
click at [188, 360] on div "[PHONE_NUMBER] Live | 00:03 HANG UP" at bounding box center [135, 350] width 188 height 38
click at [189, 355] on button "HANG UP" at bounding box center [195, 350] width 68 height 21
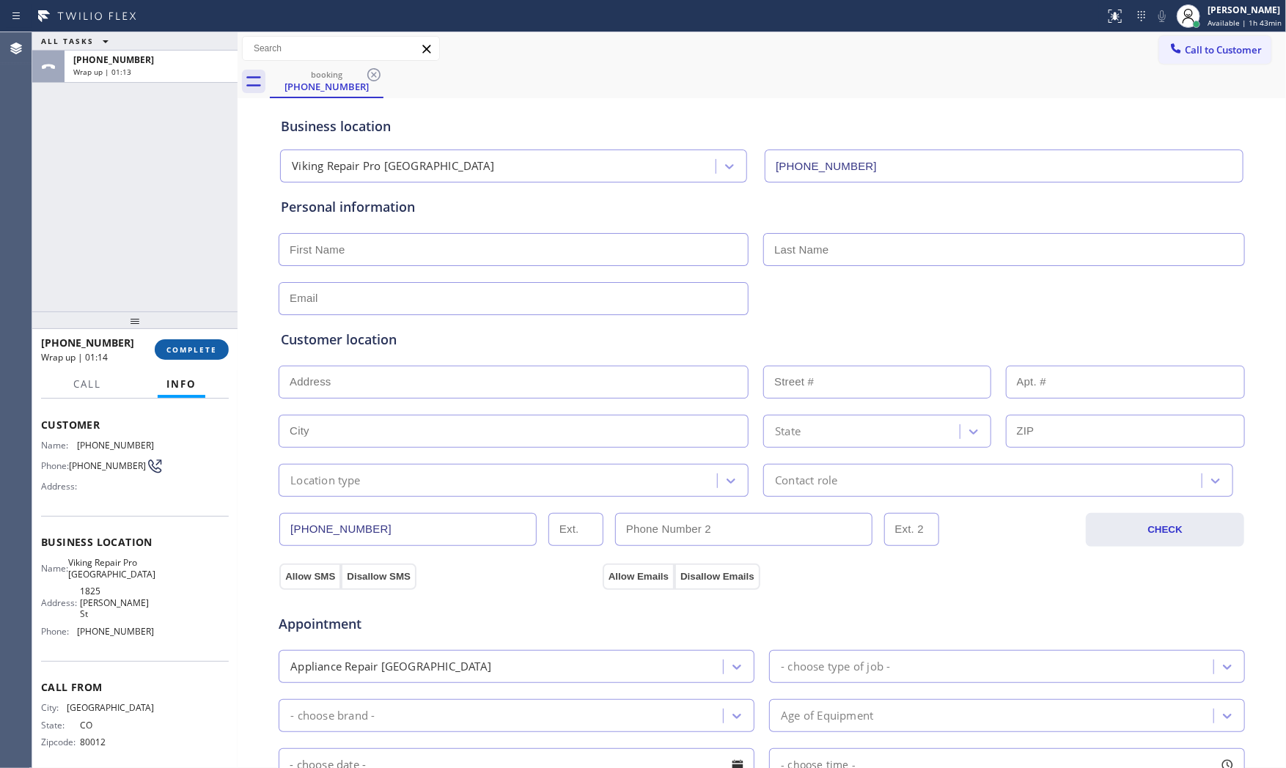
click at [194, 354] on button "COMPLETE" at bounding box center [192, 350] width 74 height 21
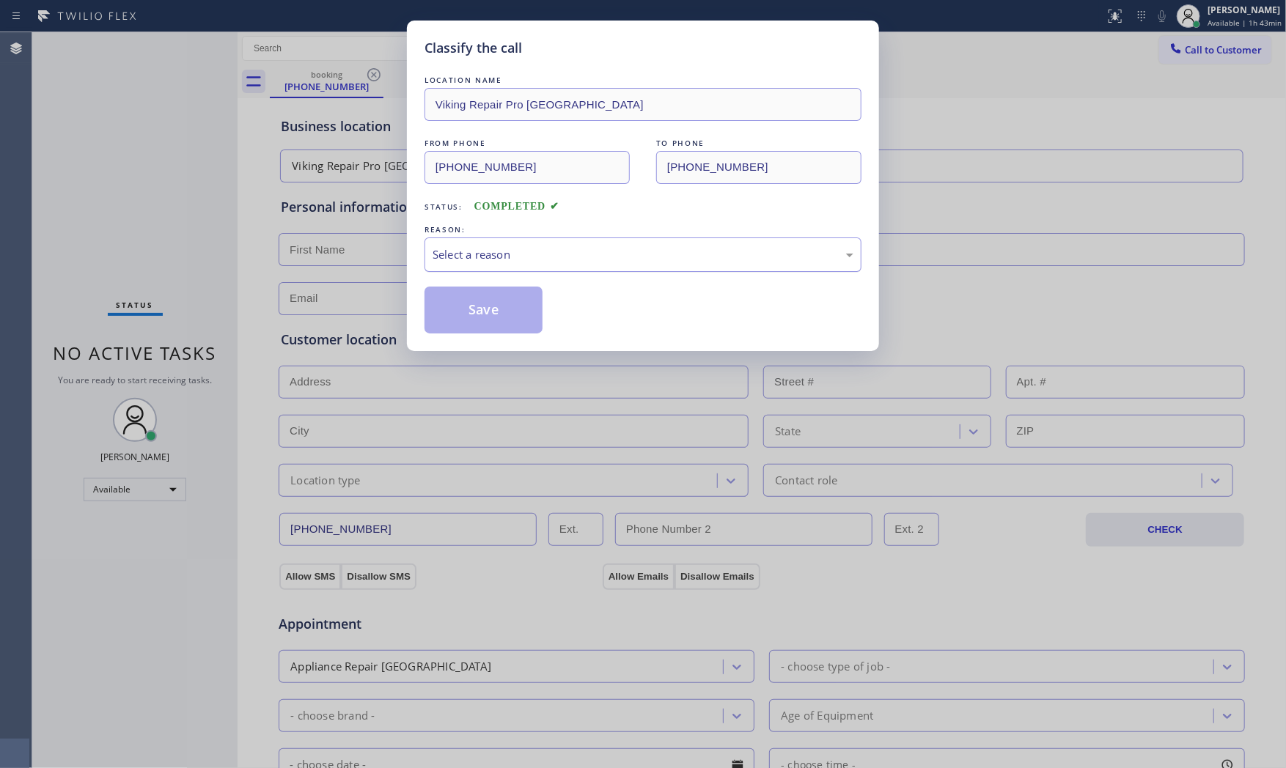
drag, startPoint x: 506, startPoint y: 265, endPoint x: 510, endPoint y: 247, distance: 18.7
click at [510, 247] on div "Select a reason" at bounding box center [643, 254] width 421 height 17
click at [495, 306] on button "Save" at bounding box center [484, 310] width 118 height 47
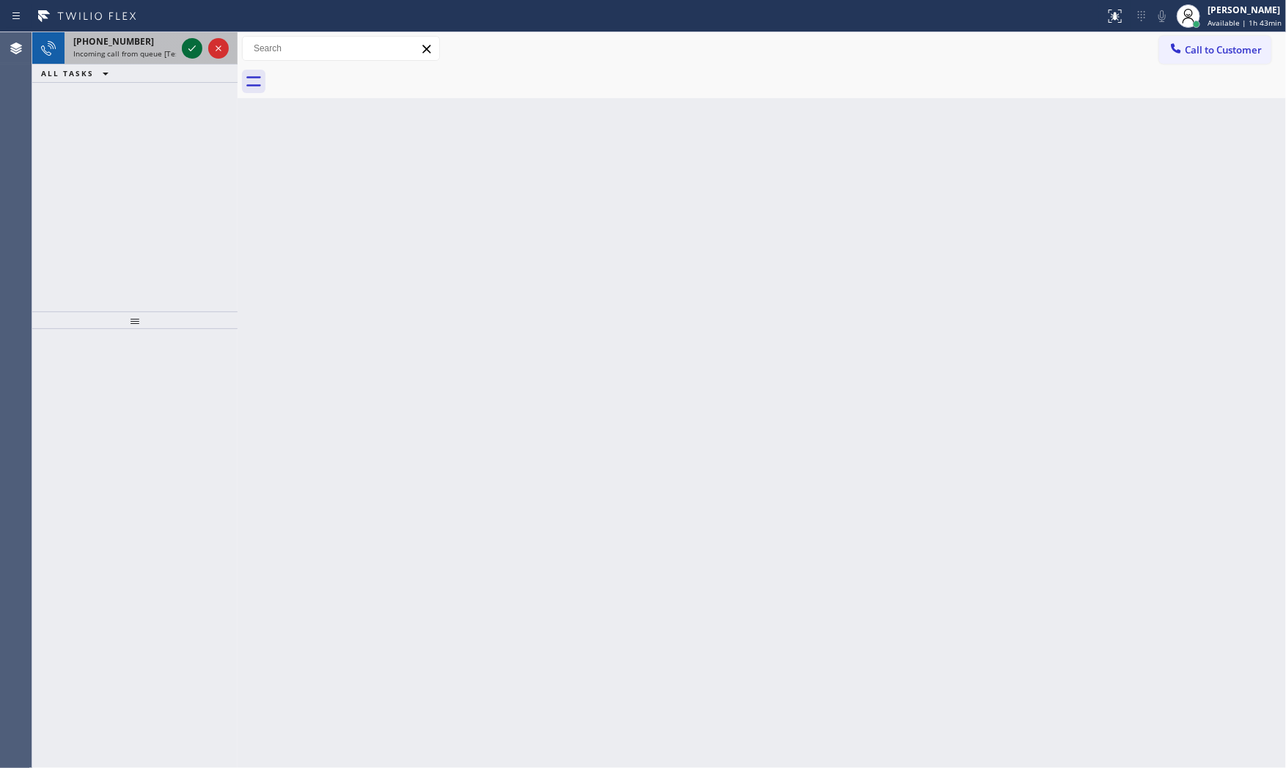
click at [193, 47] on icon at bounding box center [192, 49] width 18 height 18
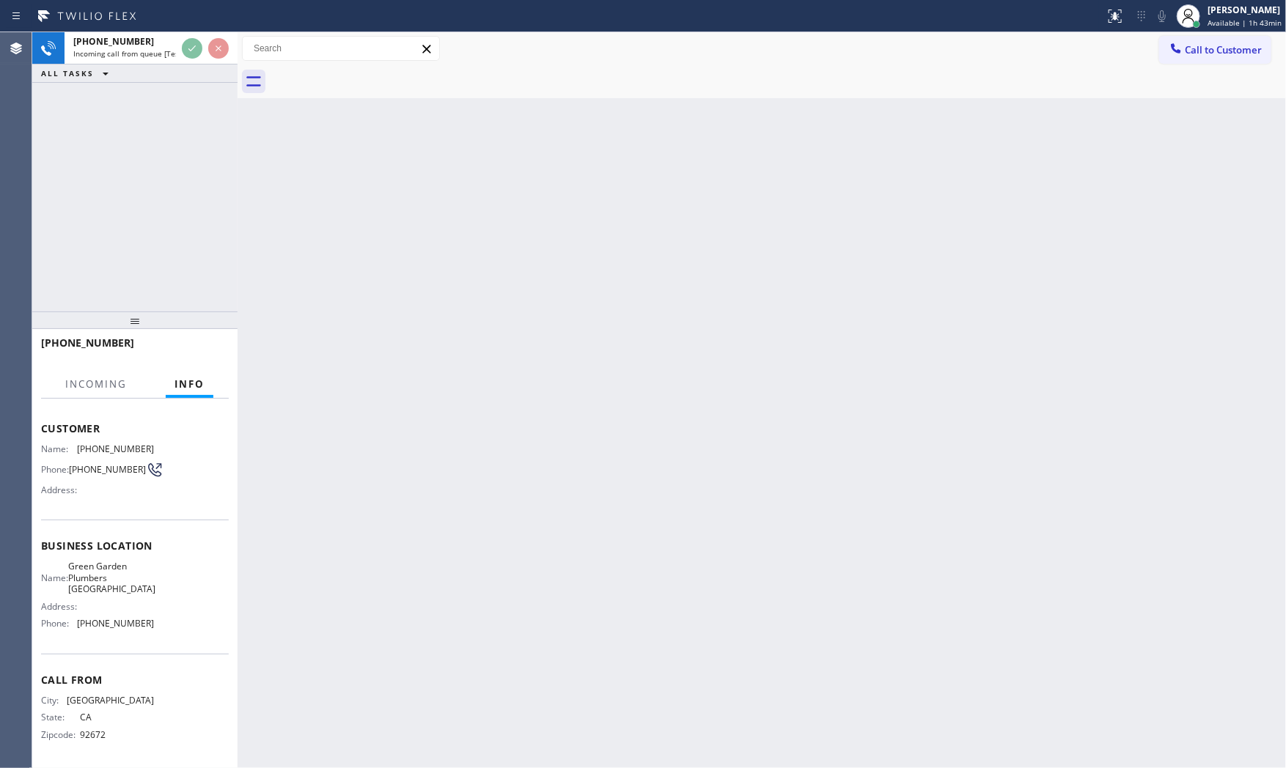
scroll to position [78, 0]
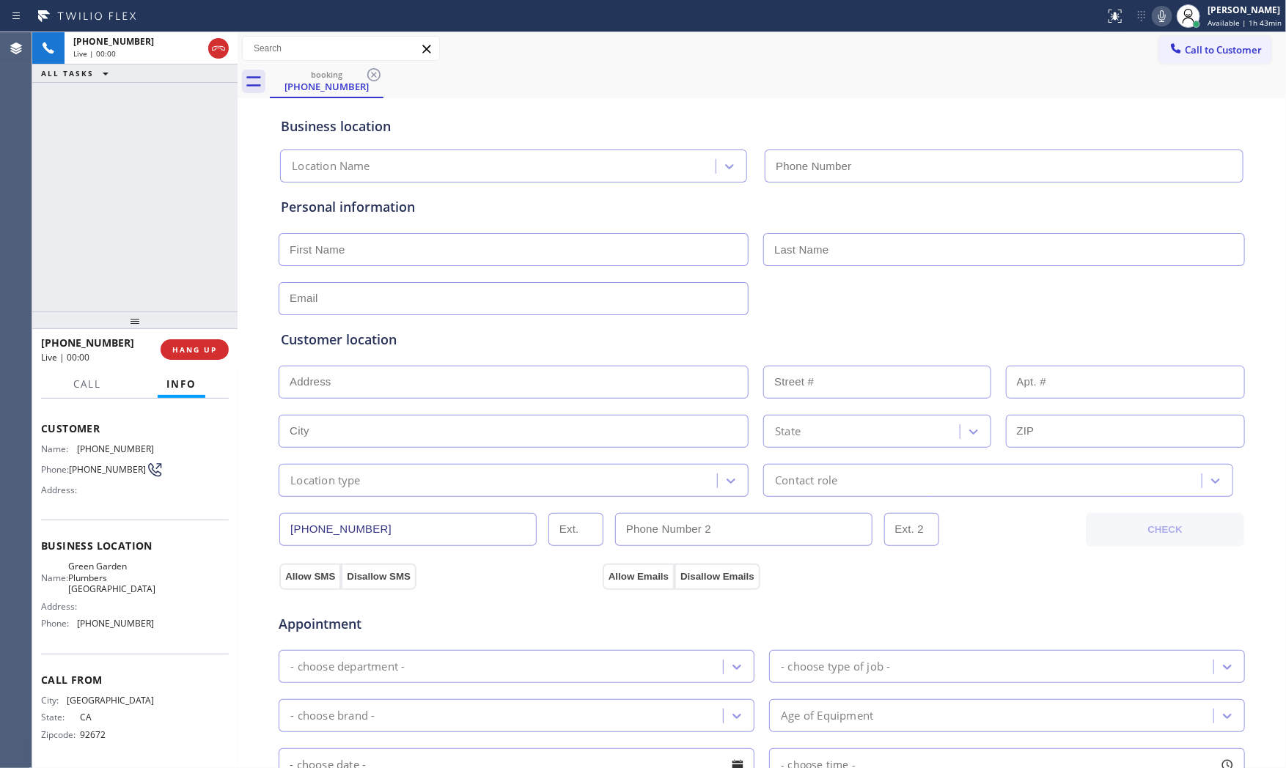
click at [556, 27] on div "Status report No issues detected If you experience an issue, please download th…" at bounding box center [643, 16] width 1286 height 32
type input "[PHONE_NUMBER]"
click at [208, 339] on div "[PHONE_NUMBER] Live | 00:01 HANG UP" at bounding box center [135, 350] width 188 height 38
click at [208, 345] on span "HANG UP" at bounding box center [194, 350] width 45 height 10
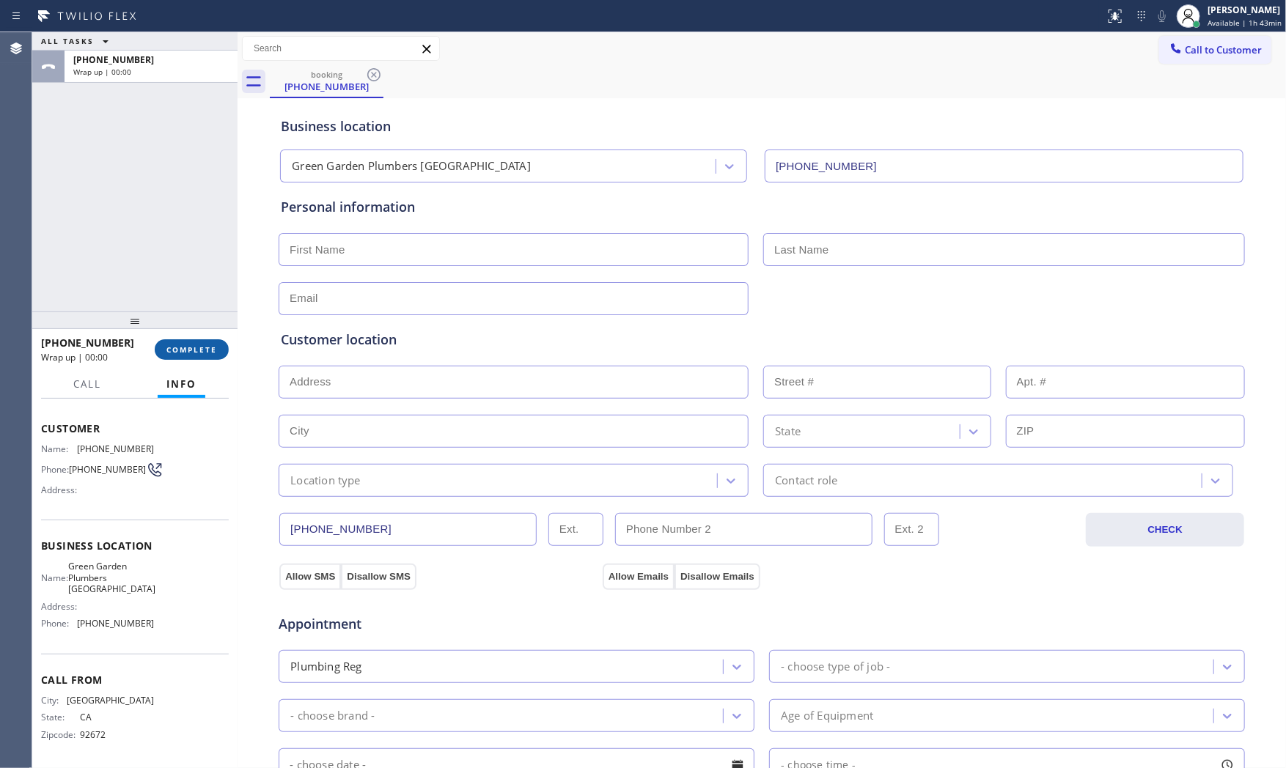
click at [208, 346] on span "COMPLETE" at bounding box center [191, 350] width 51 height 10
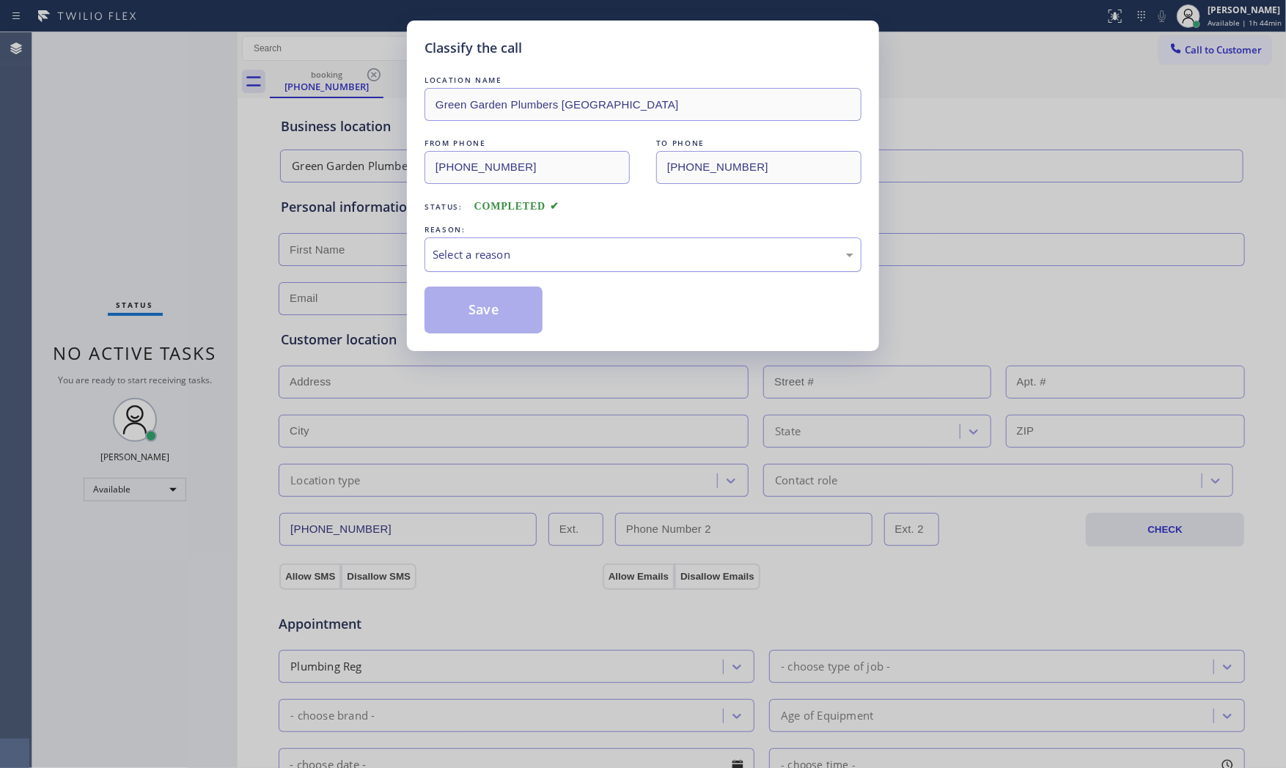
click at [550, 258] on div "Select a reason" at bounding box center [643, 254] width 421 height 17
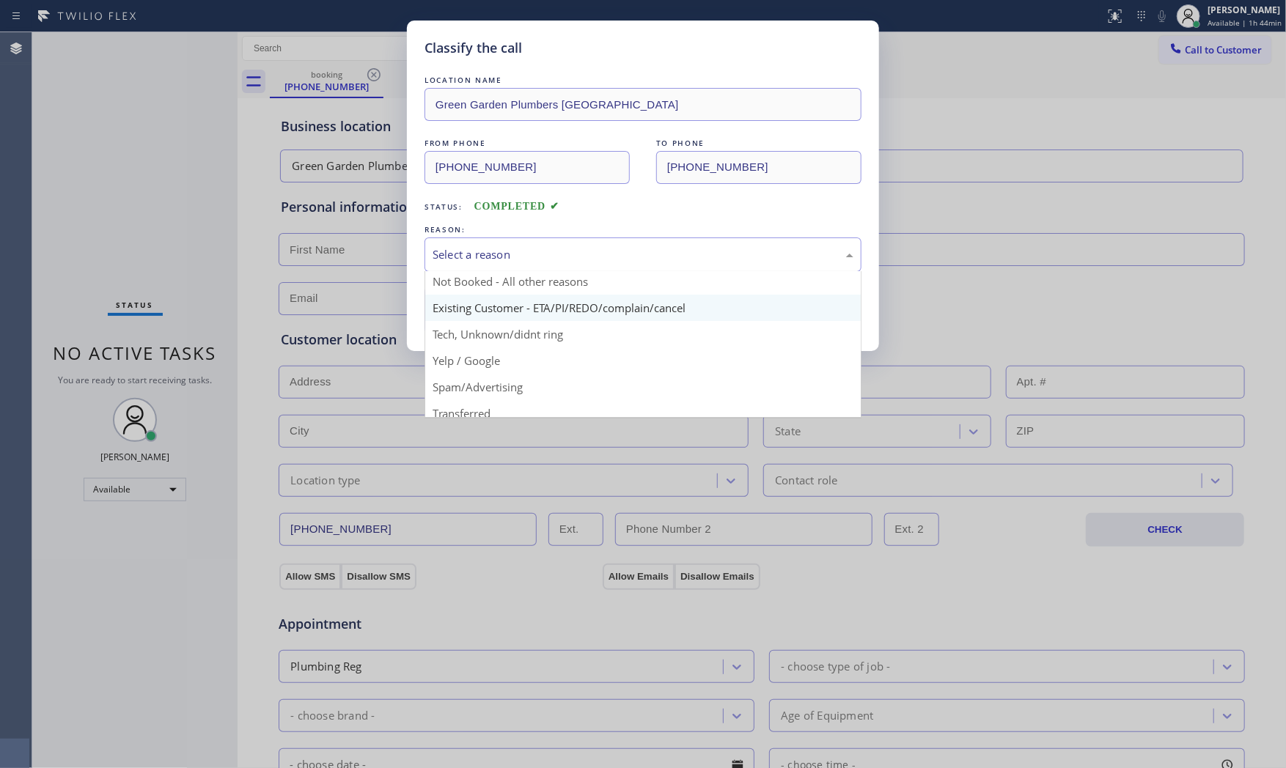
scroll to position [92, 0]
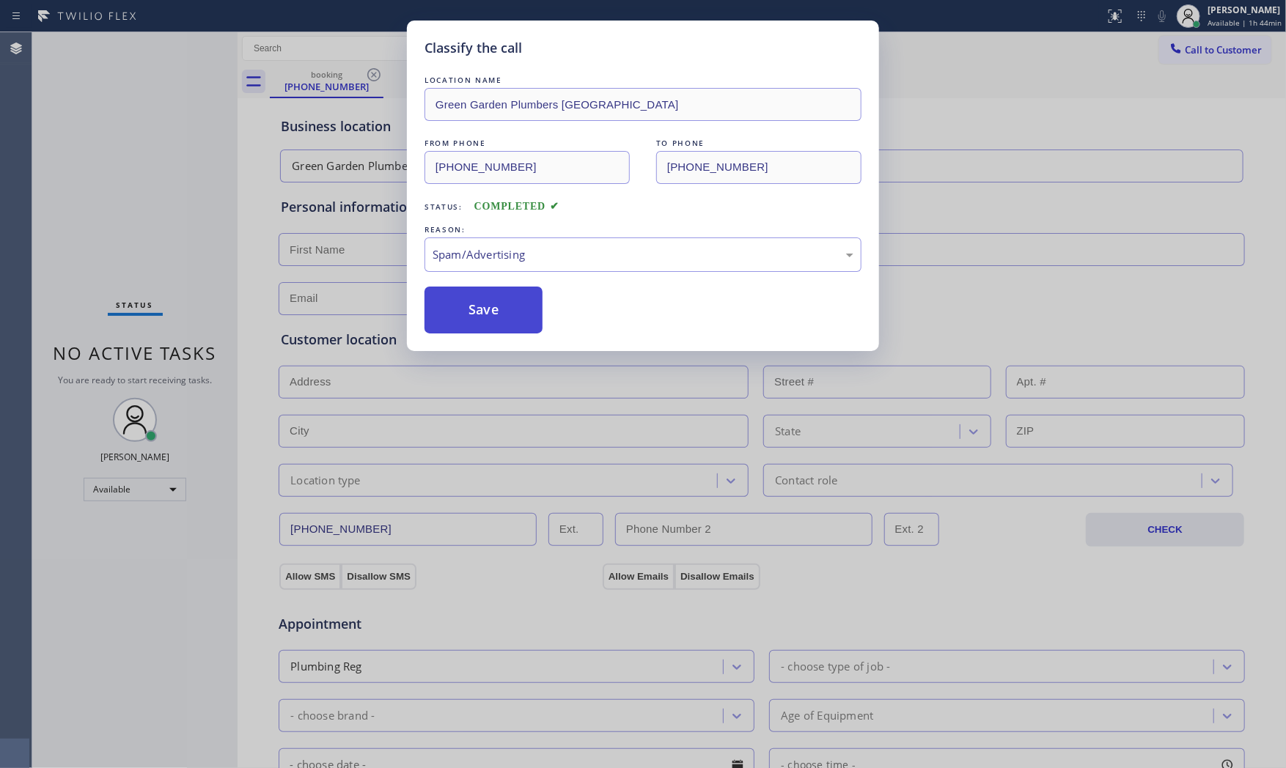
click at [472, 301] on button "Save" at bounding box center [484, 310] width 118 height 47
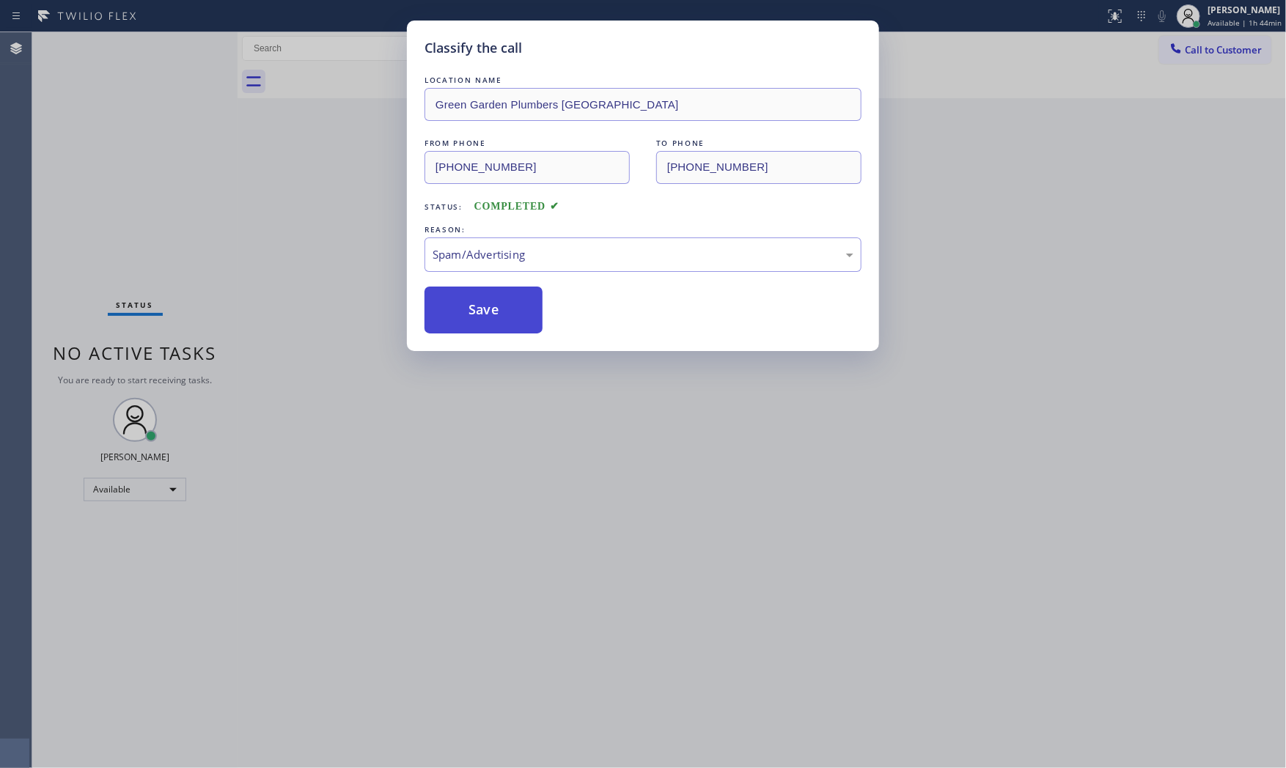
click at [469, 302] on button "Save" at bounding box center [484, 310] width 118 height 47
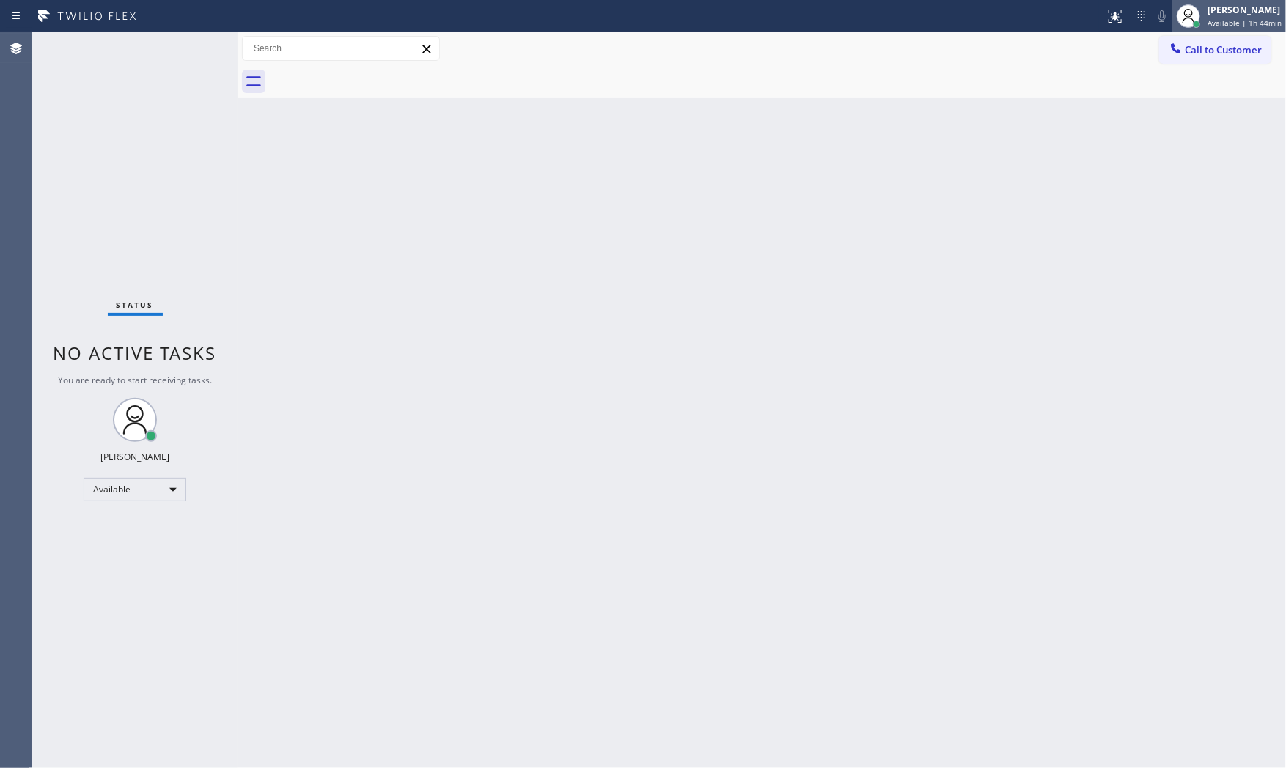
click at [1198, 20] on div at bounding box center [1197, 24] width 10 height 10
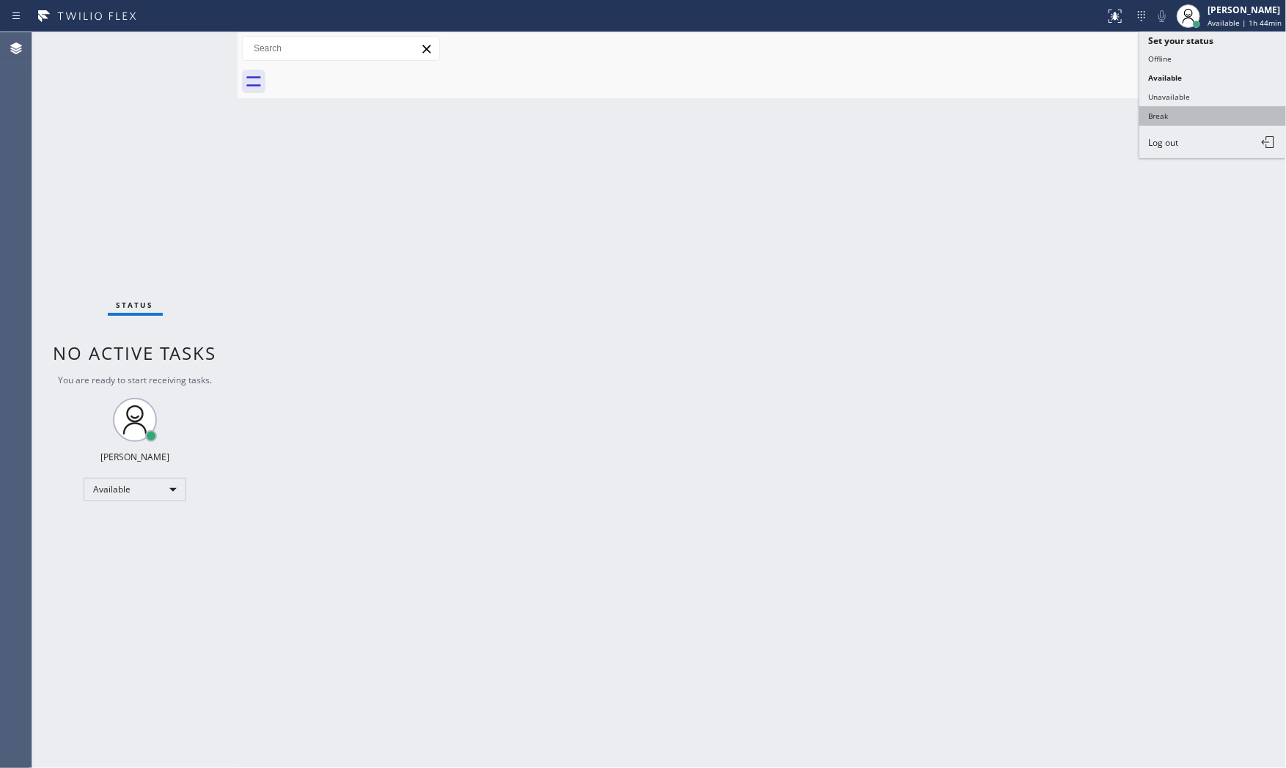
click at [1176, 108] on ul "Set your status Offline Available Unavailable Break Log out" at bounding box center [1213, 95] width 147 height 127
click at [1175, 108] on button "Break" at bounding box center [1213, 115] width 147 height 19
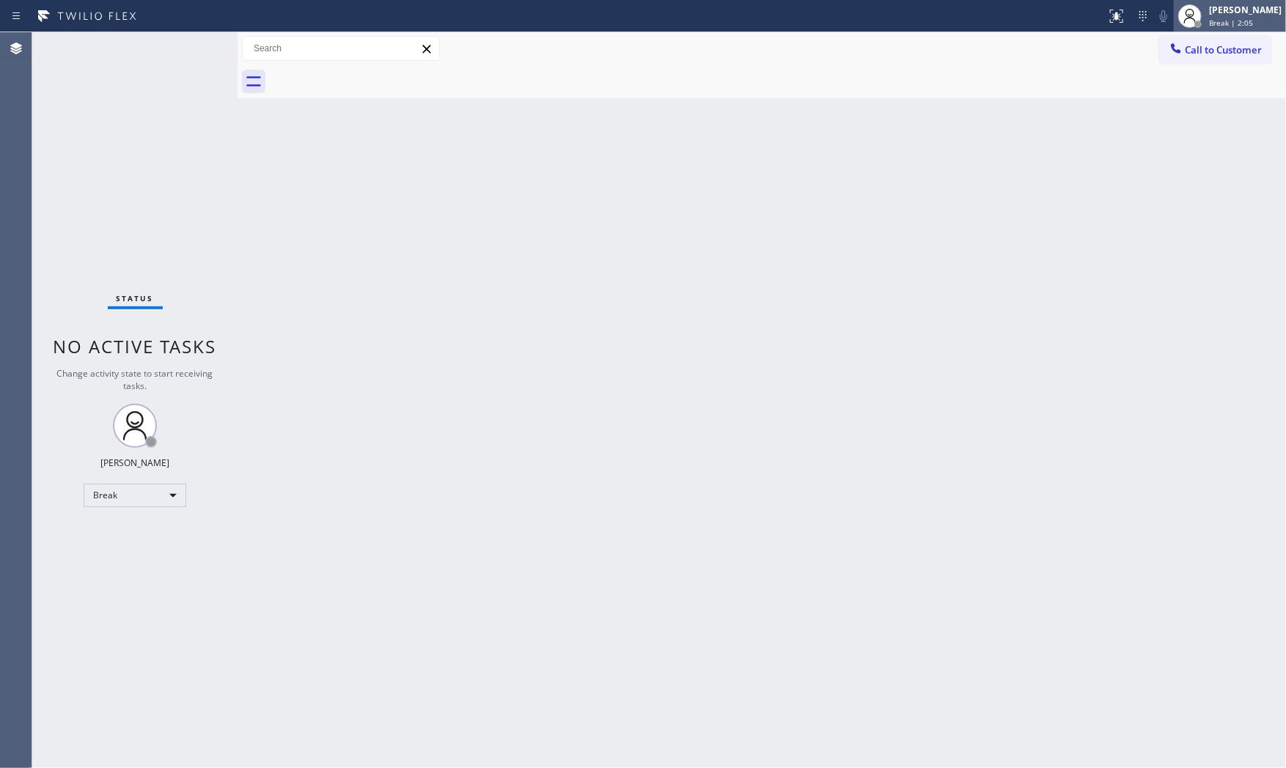
click at [1243, 5] on div "[PERSON_NAME]" at bounding box center [1245, 10] width 73 height 12
click at [1206, 13] on div "[PERSON_NAME] Break | 2:07" at bounding box center [1246, 16] width 80 height 26
click at [881, 147] on div "Back to Dashboard Change Sender ID Customers Technicians Select a contact Outbo…" at bounding box center [762, 400] width 1049 height 736
